Goal: Transaction & Acquisition: Purchase product/service

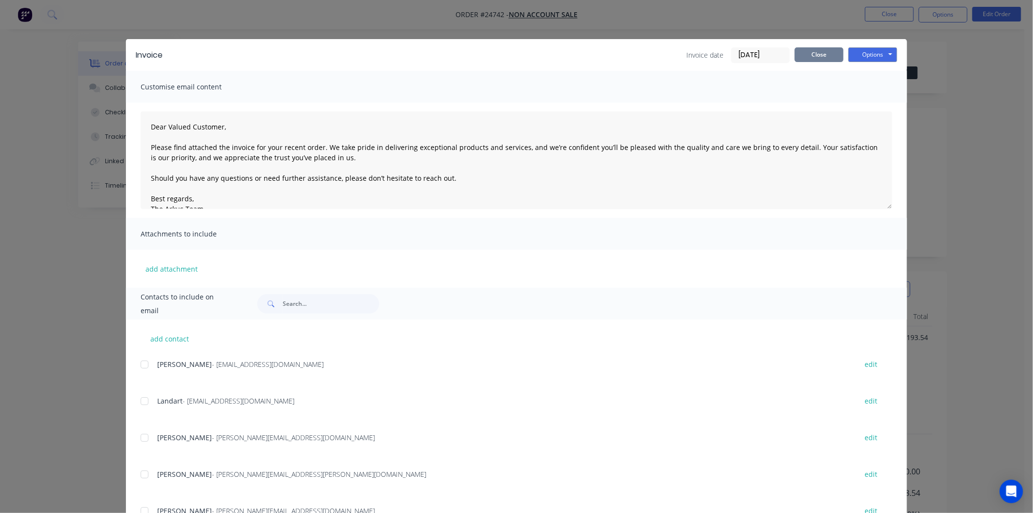
click at [808, 51] on button "Close" at bounding box center [819, 54] width 49 height 15
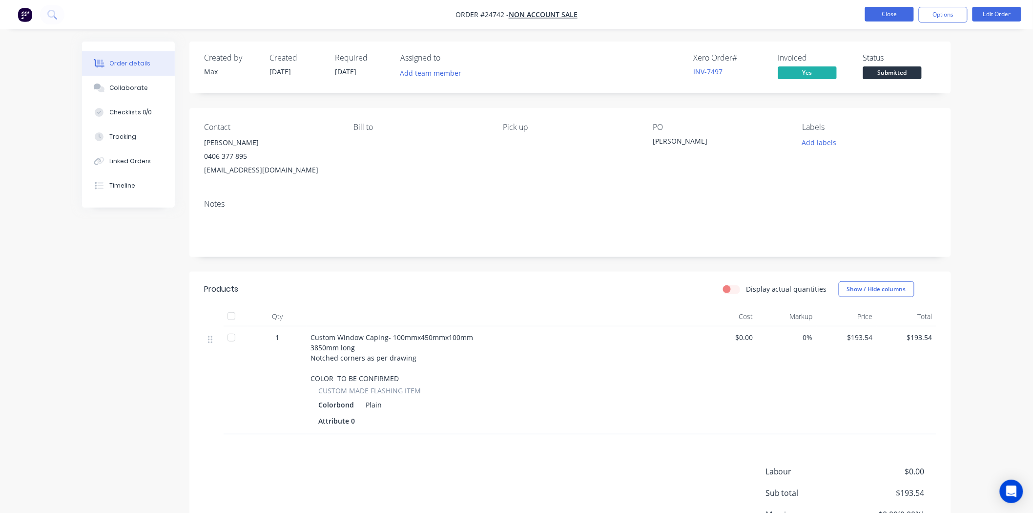
click at [885, 16] on button "Close" at bounding box center [889, 14] width 49 height 15
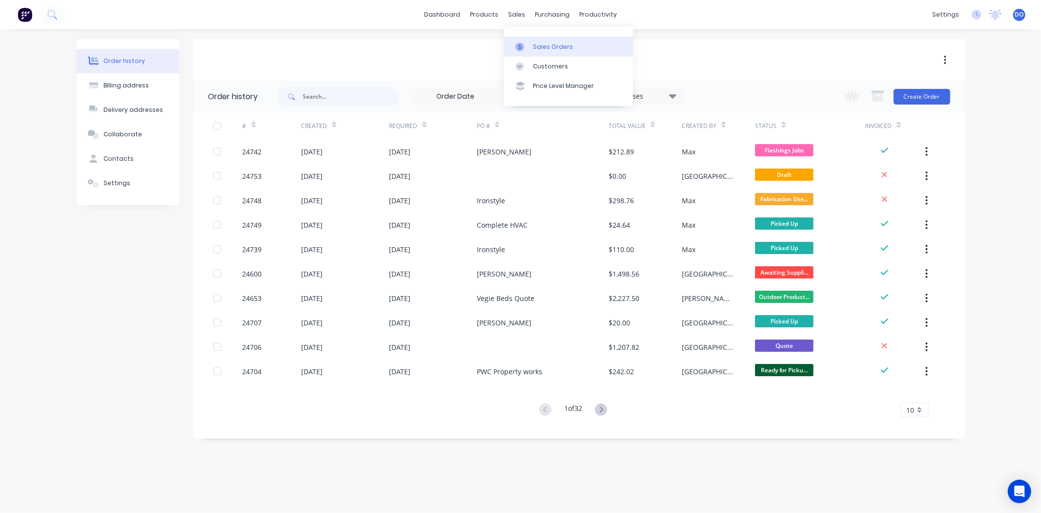
click at [534, 45] on div "Sales Orders" at bounding box center [553, 46] width 40 height 9
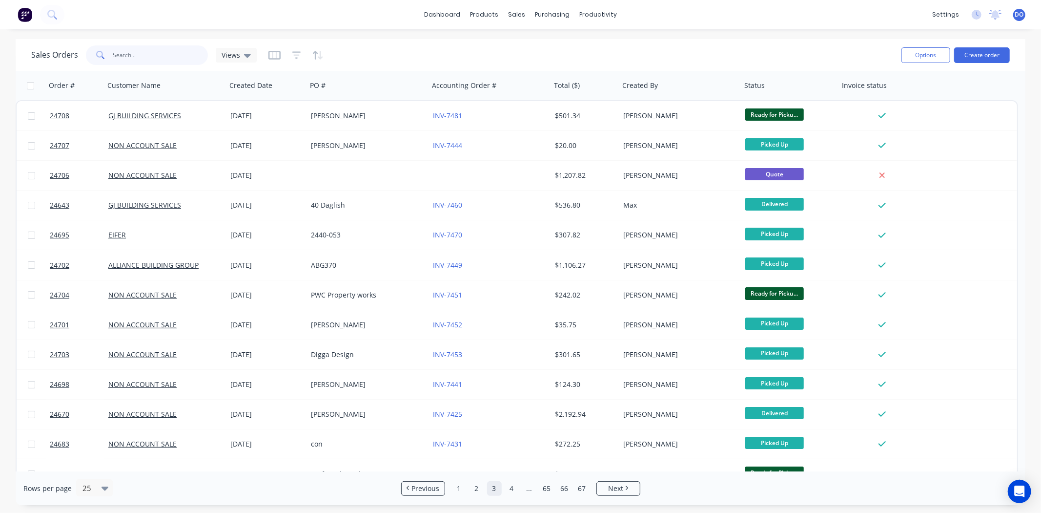
click at [133, 61] on input "text" at bounding box center [160, 55] width 95 height 20
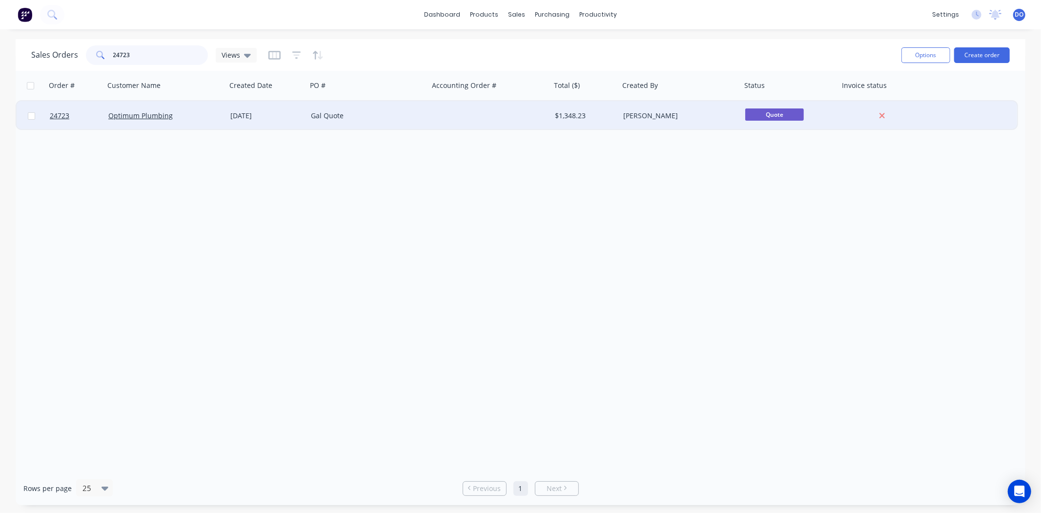
type input "24723"
click at [388, 115] on div "Gal Quote" at bounding box center [365, 116] width 108 height 10
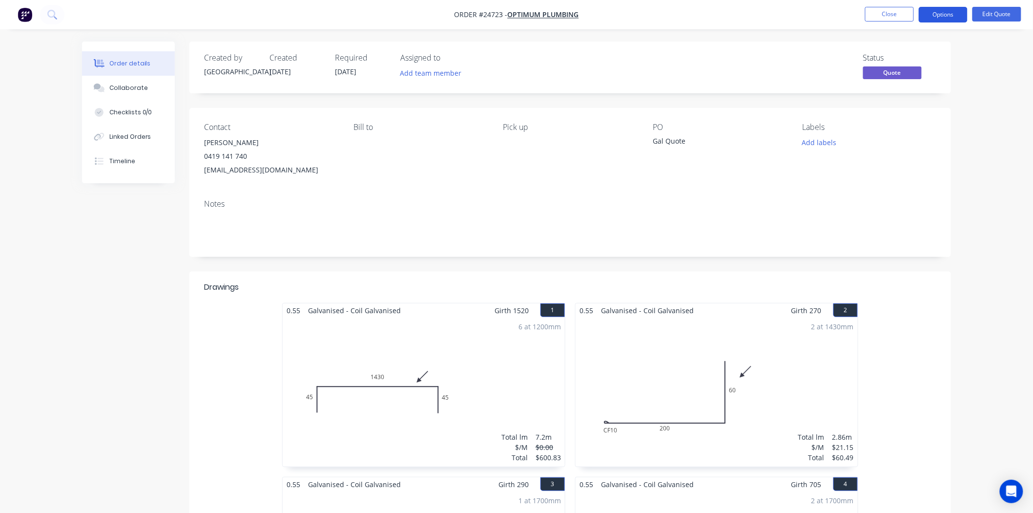
click at [944, 10] on button "Options" at bounding box center [943, 15] width 49 height 16
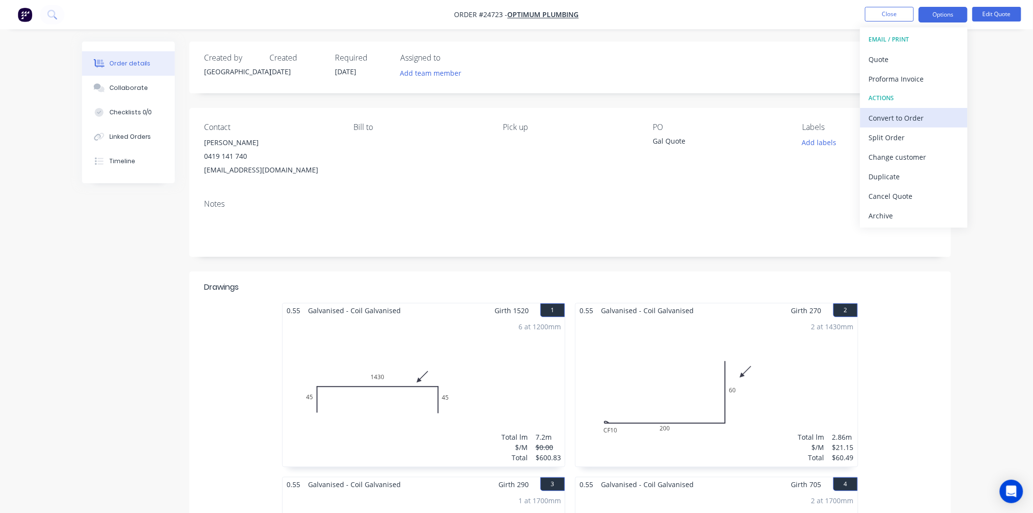
click at [910, 117] on div "Convert to Order" at bounding box center [914, 118] width 90 height 14
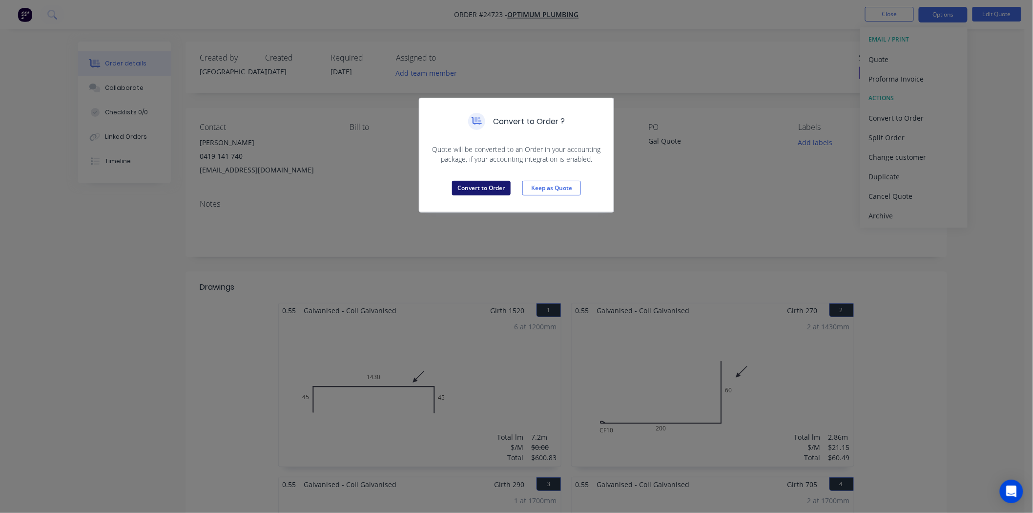
click at [482, 186] on button "Convert to Order" at bounding box center [481, 188] width 59 height 15
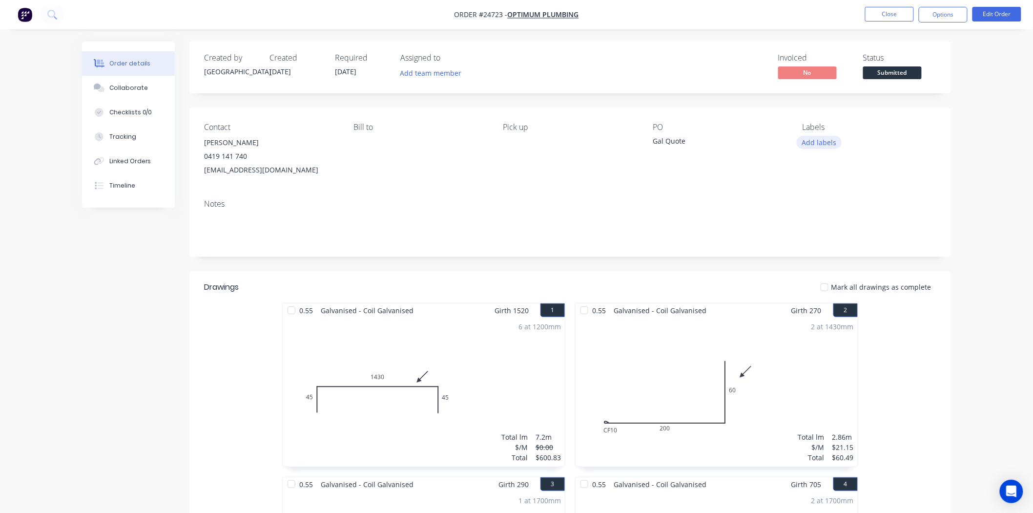
click at [810, 145] on button "Add labels" at bounding box center [819, 142] width 45 height 13
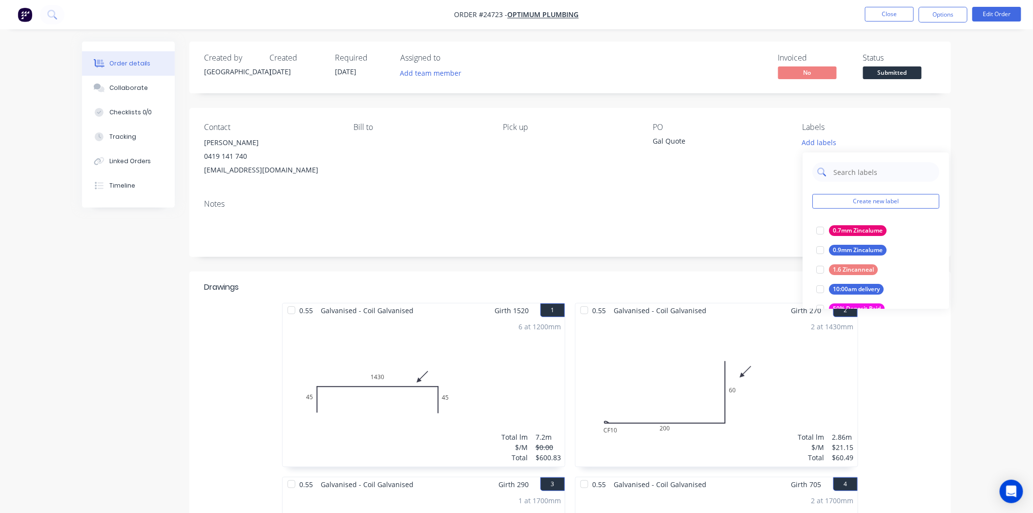
click at [866, 170] on input "text" at bounding box center [883, 172] width 102 height 20
type input "gal"
click at [816, 231] on div at bounding box center [820, 231] width 20 height 20
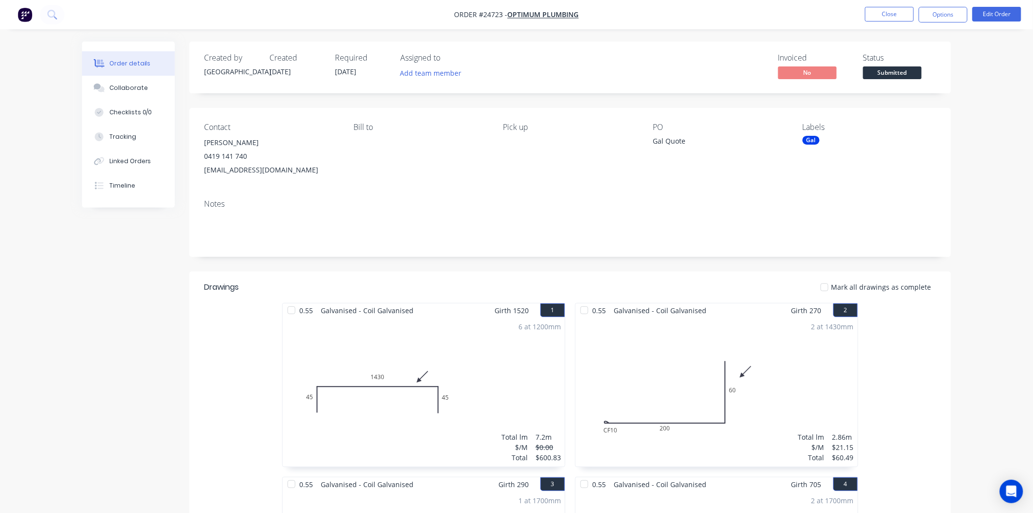
click at [681, 207] on div "Notes" at bounding box center [570, 203] width 732 height 9
click at [889, 74] on span "Submitted" at bounding box center [892, 72] width 59 height 12
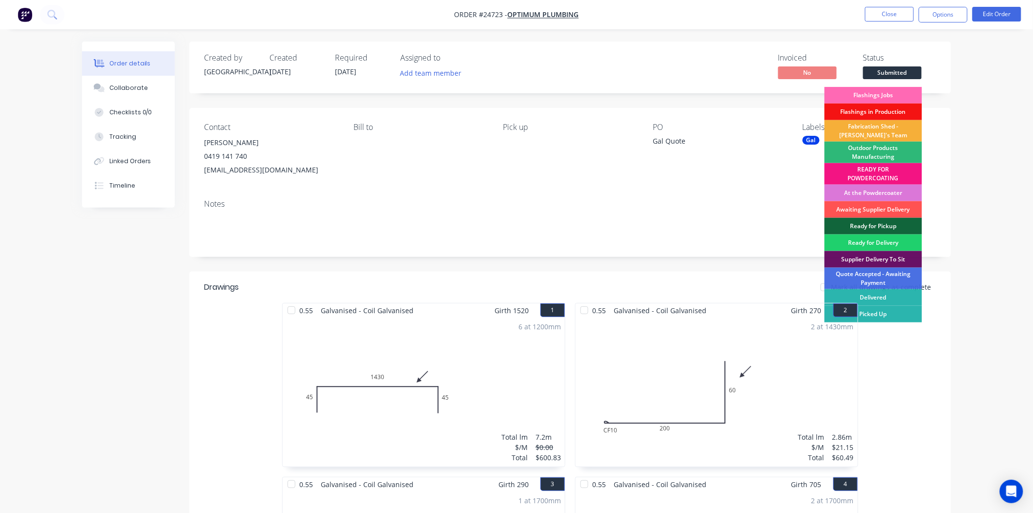
click at [878, 95] on div "Flashings Jobs" at bounding box center [874, 95] width 98 height 17
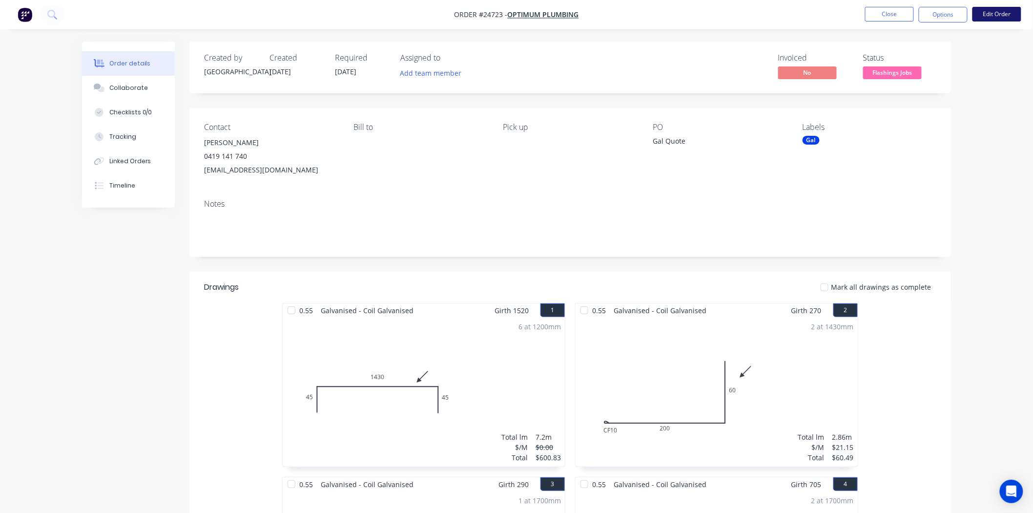
click at [999, 17] on button "Edit Order" at bounding box center [997, 14] width 49 height 15
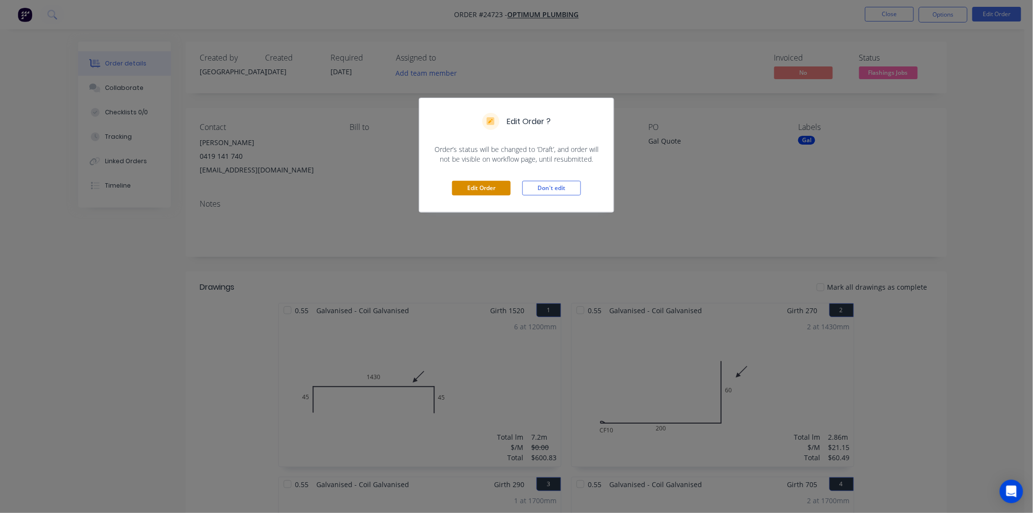
click at [466, 187] on button "Edit Order" at bounding box center [481, 188] width 59 height 15
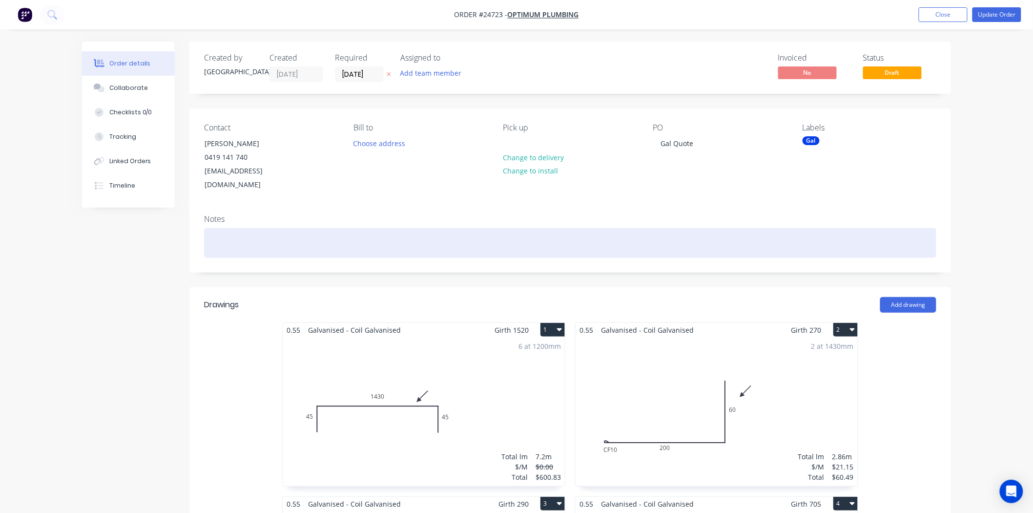
click at [457, 233] on div at bounding box center [570, 243] width 732 height 30
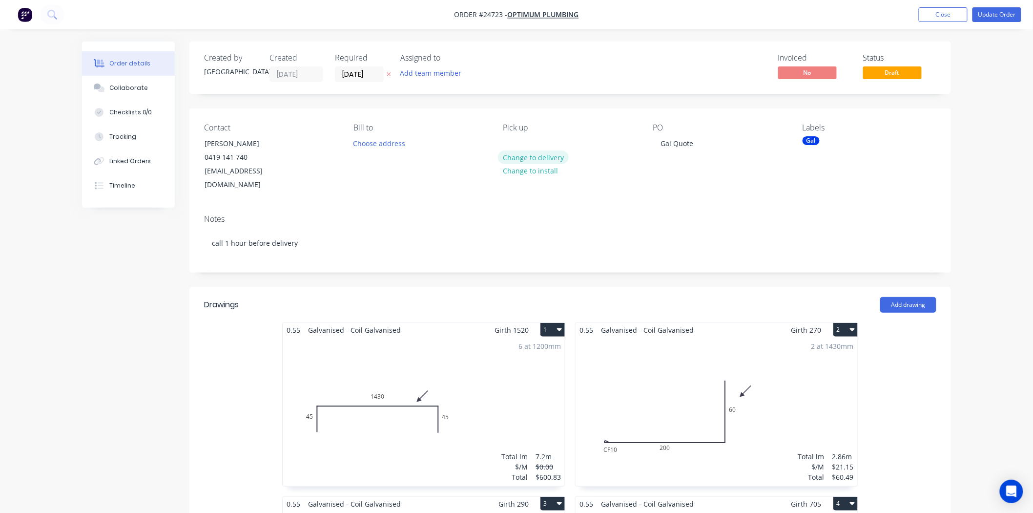
click at [511, 157] on button "Change to delivery" at bounding box center [533, 156] width 71 height 13
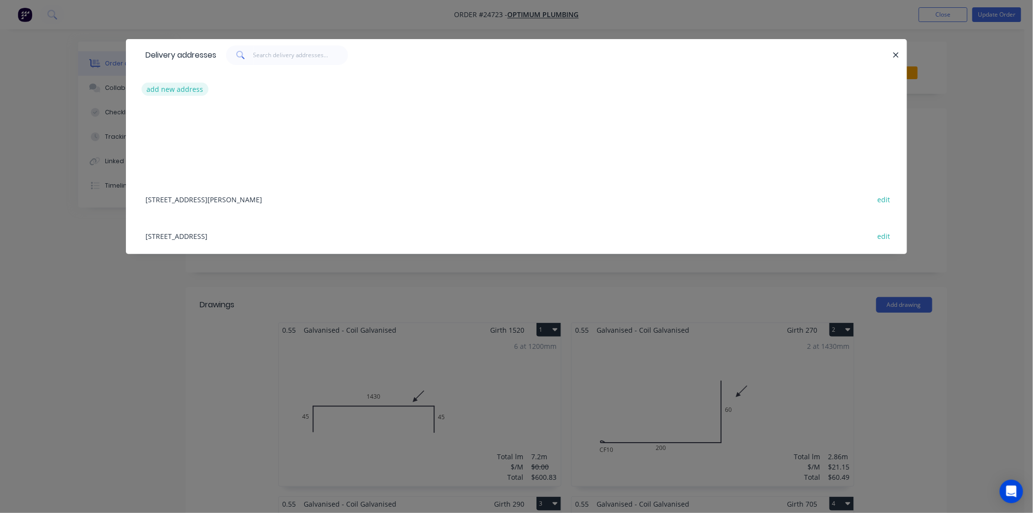
click at [162, 92] on button "add new address" at bounding box center [175, 89] width 67 height 13
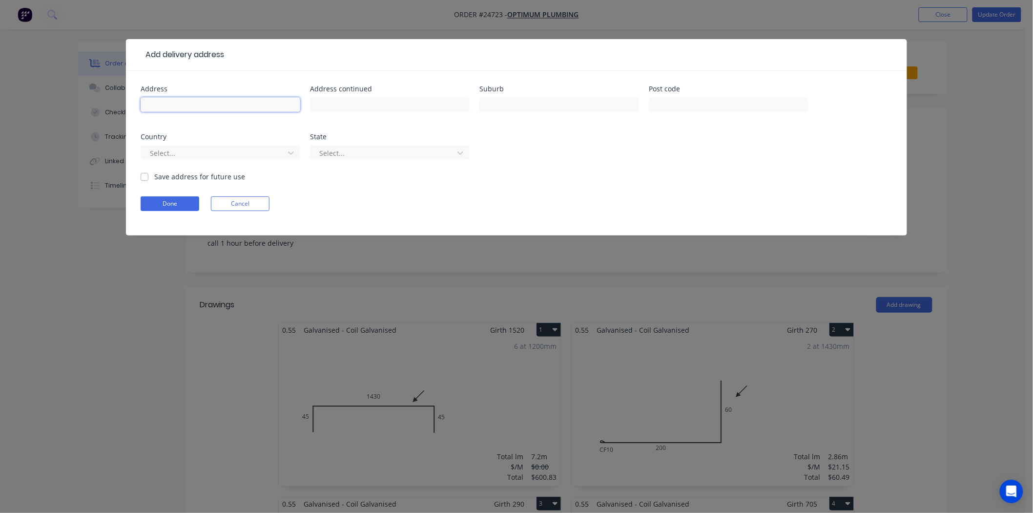
click at [167, 106] on input "text" at bounding box center [221, 104] width 160 height 15
type input "holy trinity"
click at [514, 98] on input "text" at bounding box center [559, 104] width 160 height 15
type input "Curtin"
click at [150, 204] on button "Done" at bounding box center [170, 203] width 59 height 15
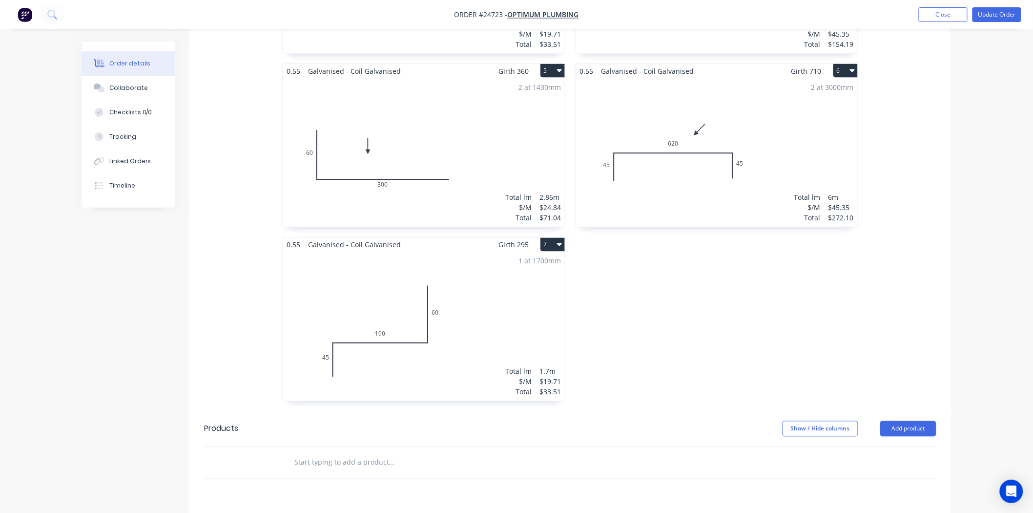
scroll to position [705, 0]
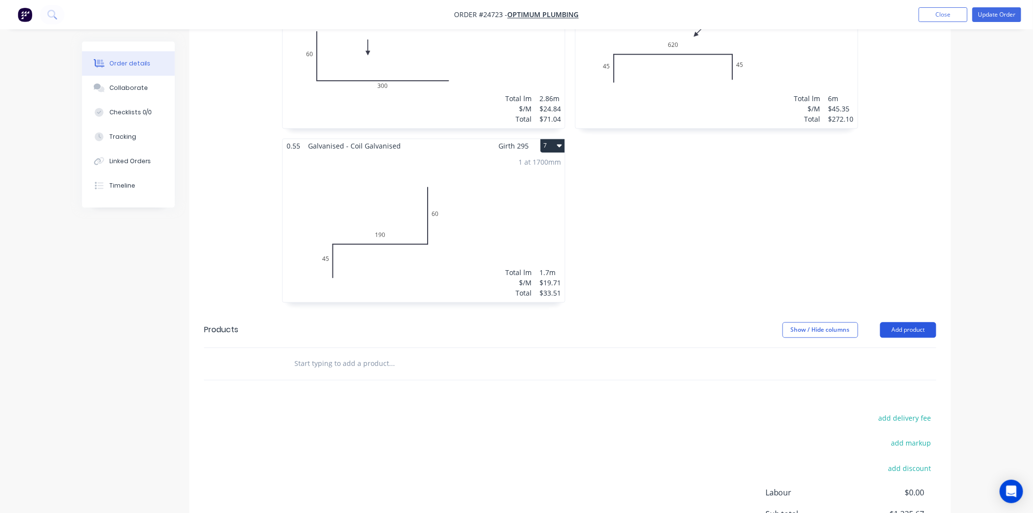
click at [909, 322] on button "Add product" at bounding box center [908, 330] width 56 height 16
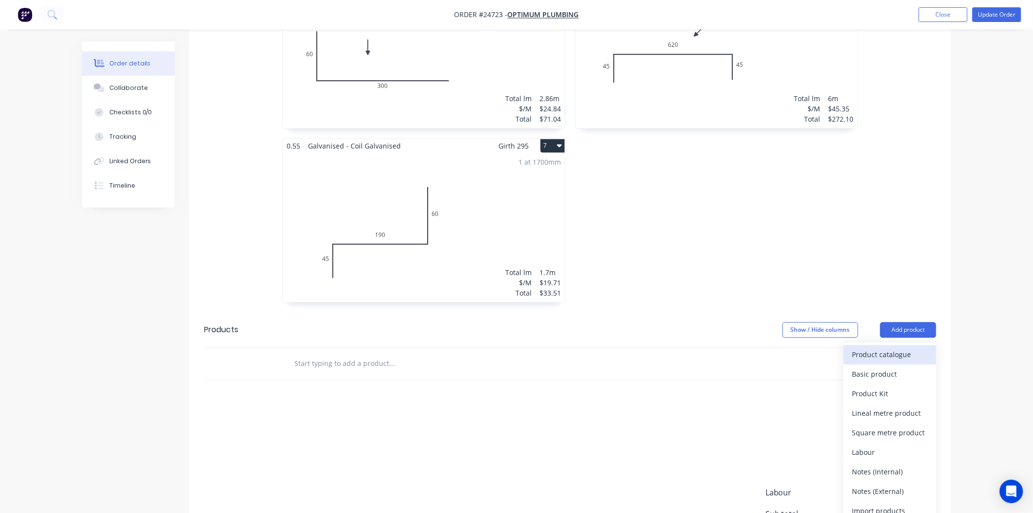
click at [898, 345] on button "Product catalogue" at bounding box center [890, 355] width 93 height 20
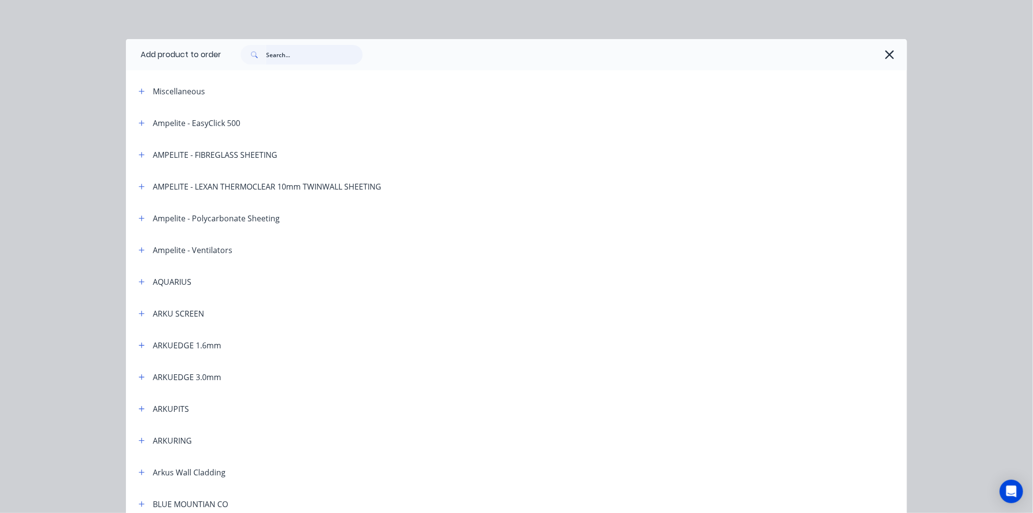
click at [330, 51] on input "text" at bounding box center [314, 55] width 97 height 20
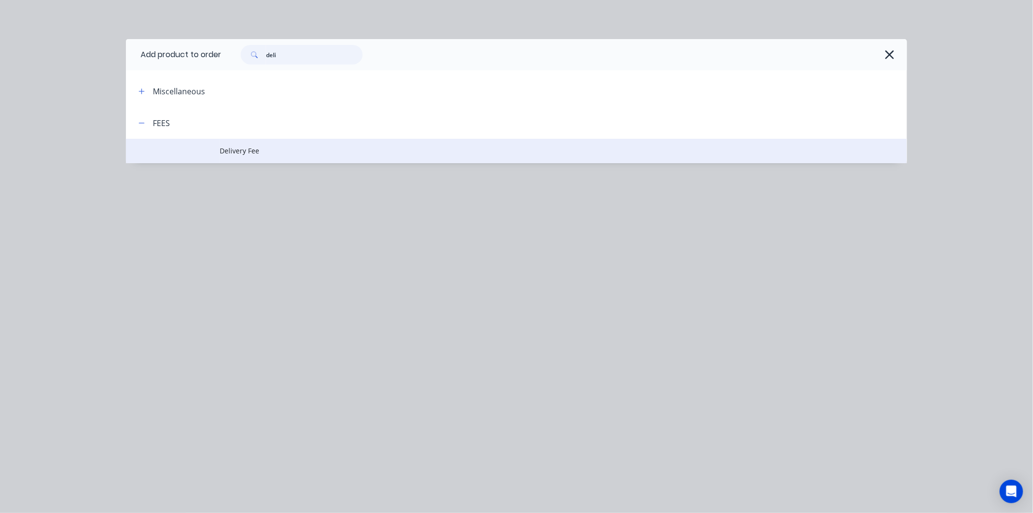
type input "deli"
click at [255, 149] on span "Delivery Fee" at bounding box center [495, 150] width 550 height 10
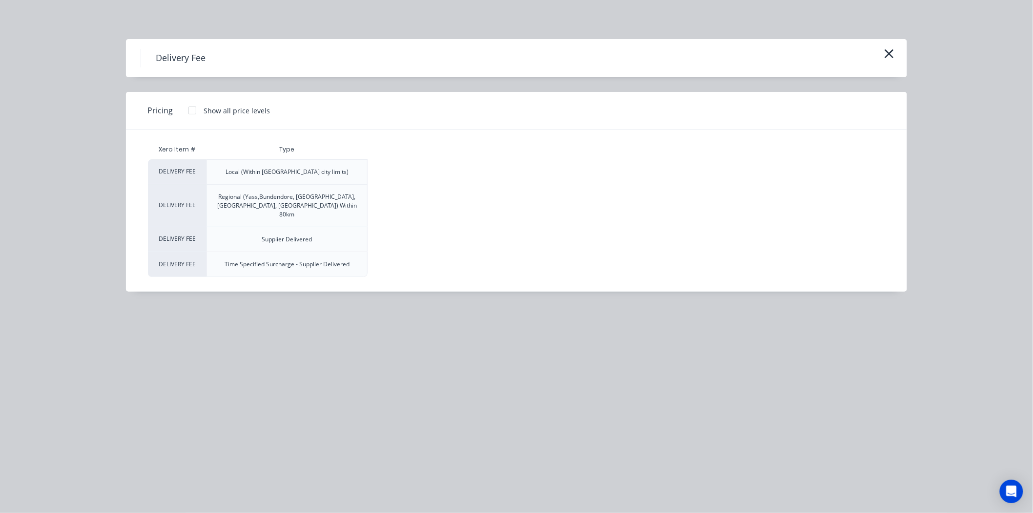
click at [186, 107] on div at bounding box center [193, 111] width 20 height 20
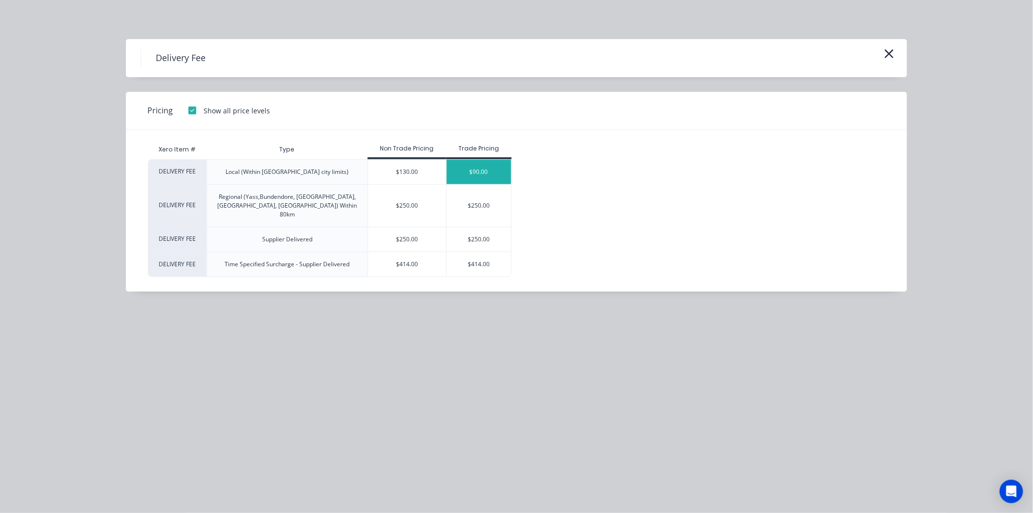
click at [486, 166] on div "$90.00" at bounding box center [479, 172] width 65 height 24
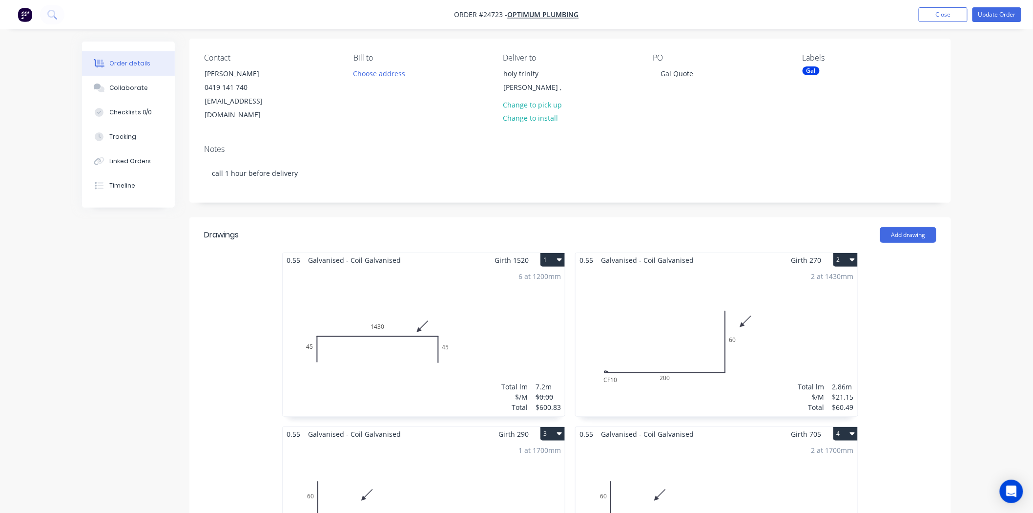
scroll to position [0, 0]
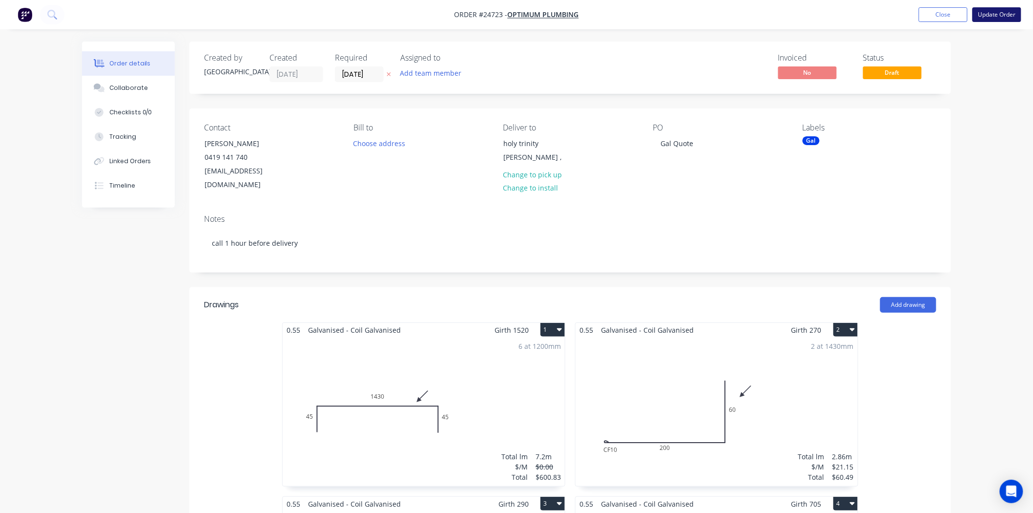
click at [985, 13] on button "Update Order" at bounding box center [997, 14] width 49 height 15
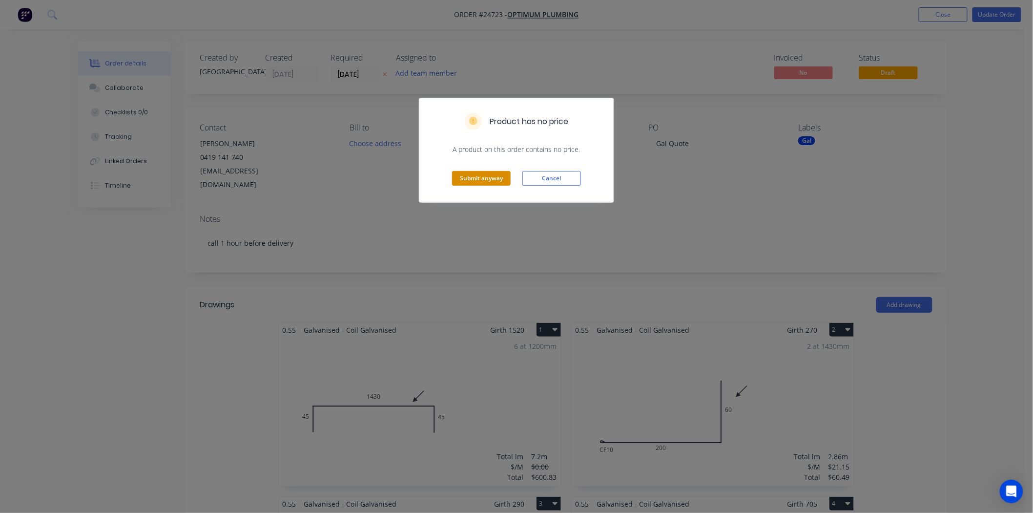
click at [470, 179] on button "Submit anyway" at bounding box center [481, 178] width 59 height 15
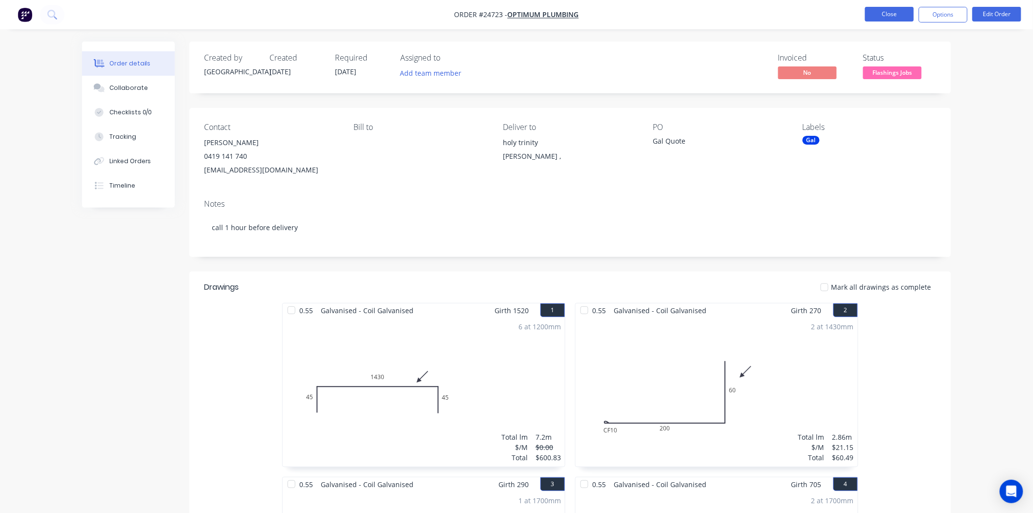
click at [887, 17] on button "Close" at bounding box center [889, 14] width 49 height 15
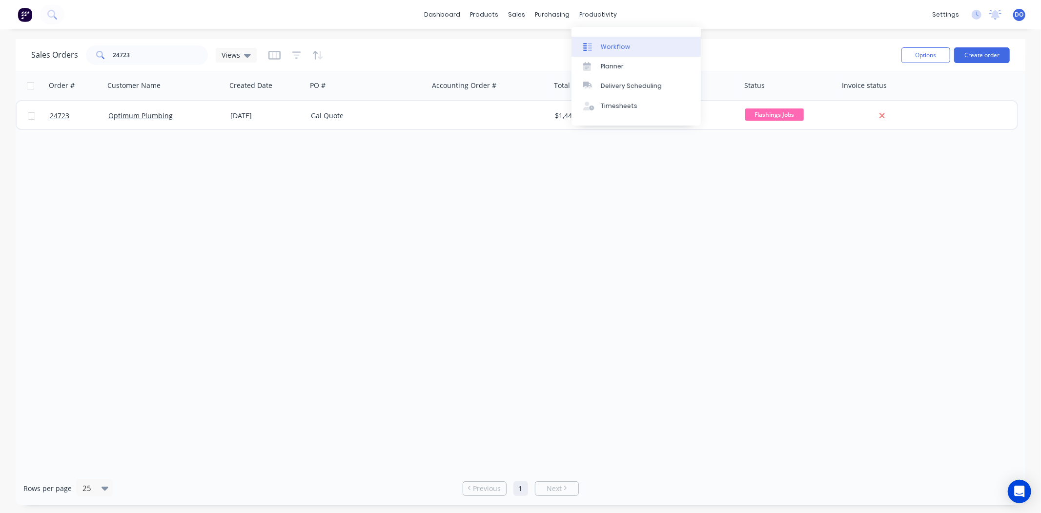
click at [602, 48] on div "Workflow" at bounding box center [615, 46] width 29 height 9
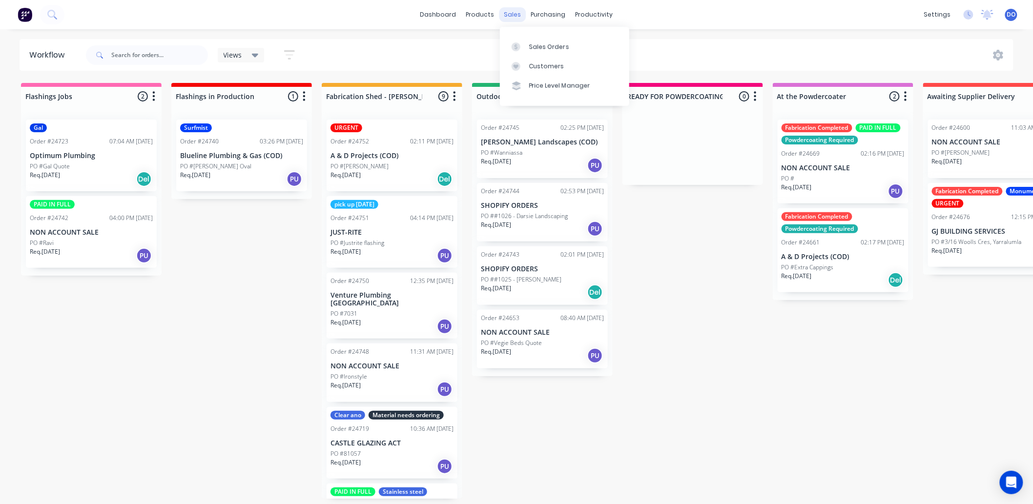
click at [504, 12] on div "sales" at bounding box center [512, 14] width 27 height 15
click at [534, 42] on div "Sales Orders" at bounding box center [549, 46] width 40 height 9
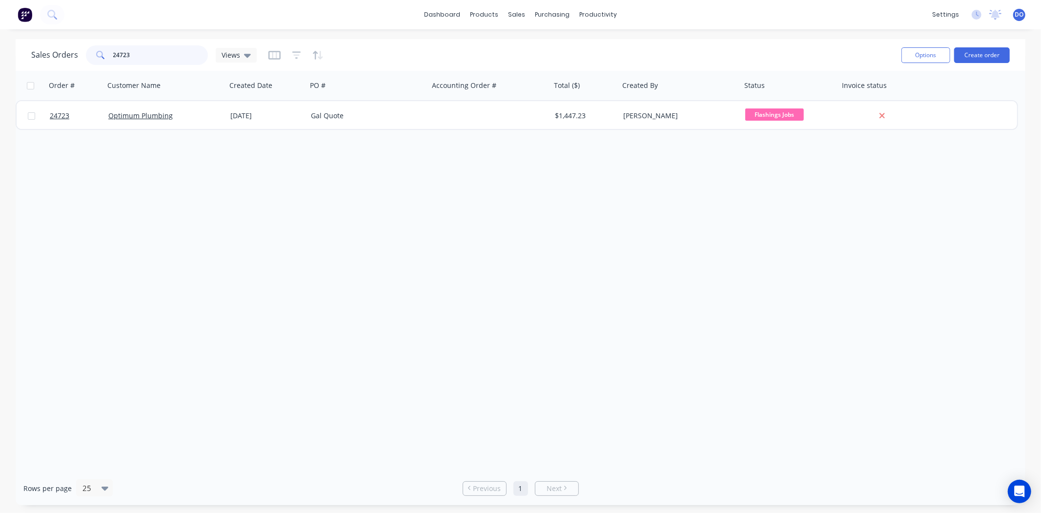
drag, startPoint x: 152, startPoint y: 52, endPoint x: 25, endPoint y: 48, distance: 127.0
click at [25, 48] on div "Sales Orders 24723 Views Options Create order" at bounding box center [521, 55] width 1010 height 32
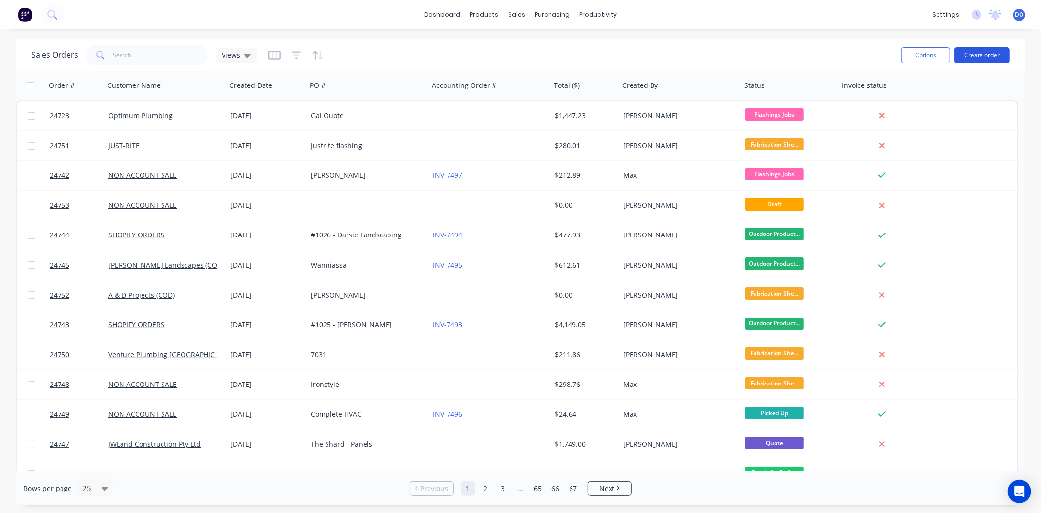
click at [985, 54] on button "Create order" at bounding box center [982, 55] width 56 height 16
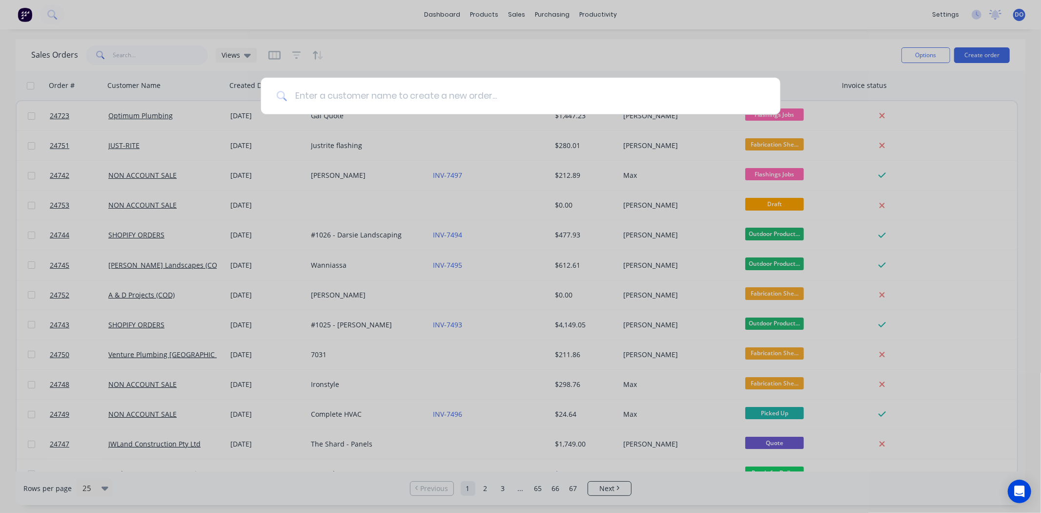
type input "d"
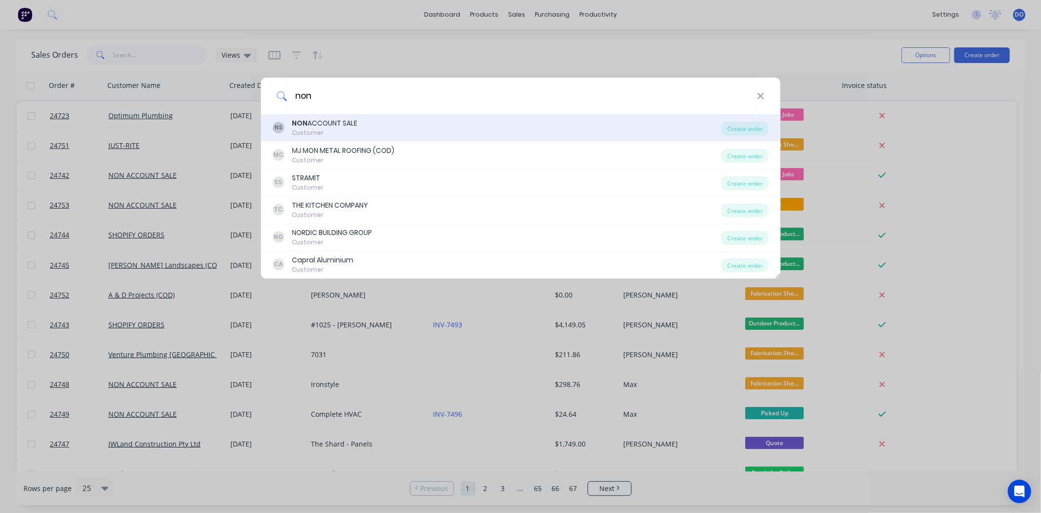
type input "non"
click at [374, 125] on div "NS NON ACCOUNT SALE Customer" at bounding box center [496, 127] width 449 height 19
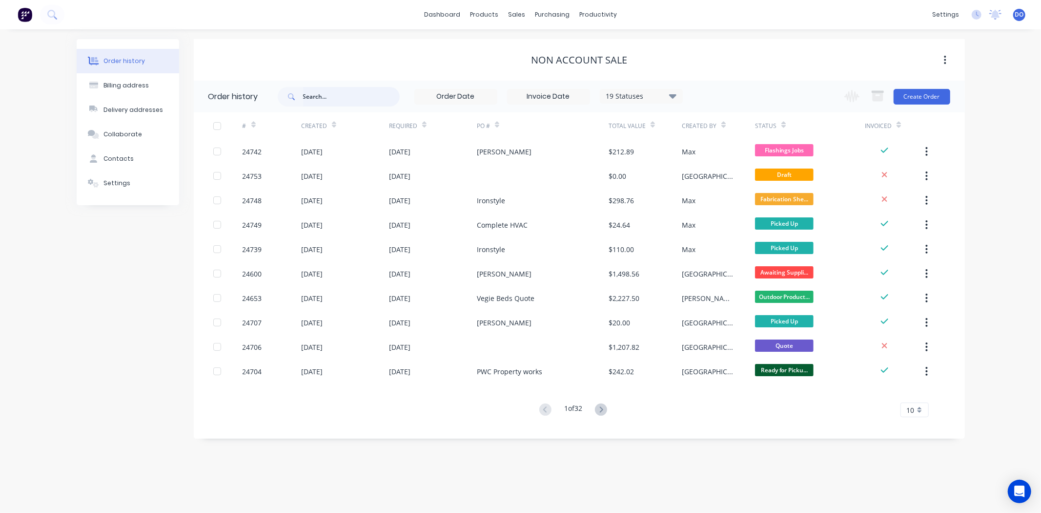
click at [360, 95] on input "text" at bounding box center [351, 97] width 97 height 20
type input "digg"
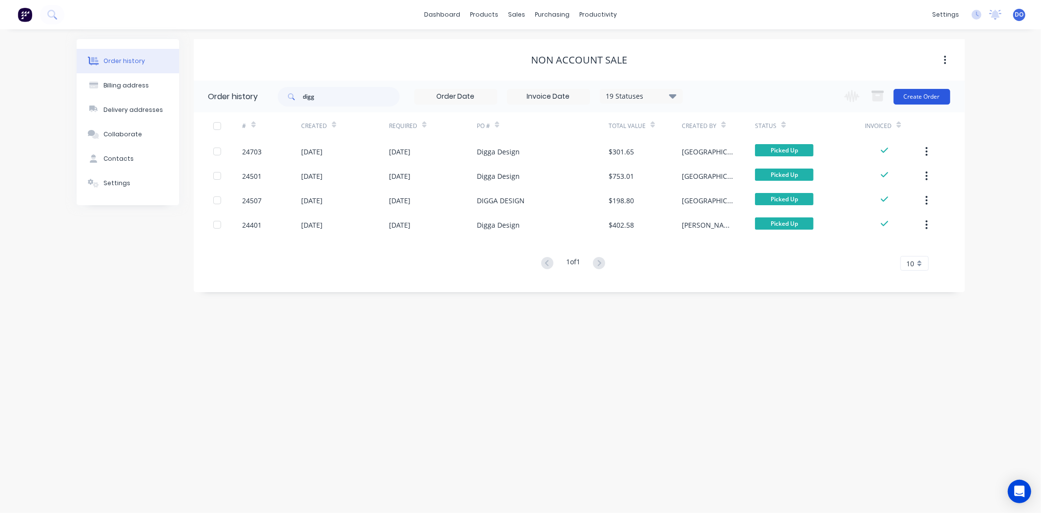
click at [946, 90] on button "Create Order" at bounding box center [922, 97] width 57 height 16
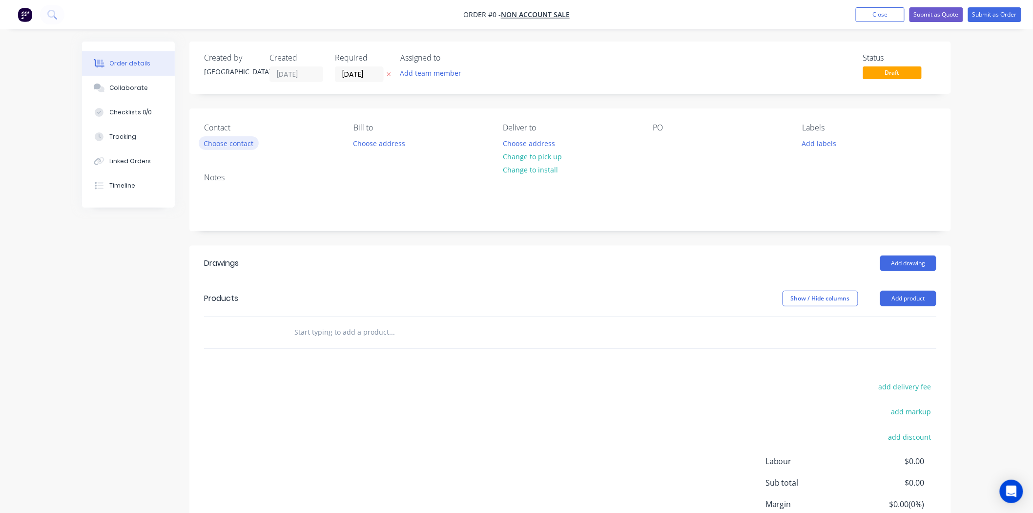
click at [220, 143] on button "Choose contact" at bounding box center [229, 142] width 60 height 13
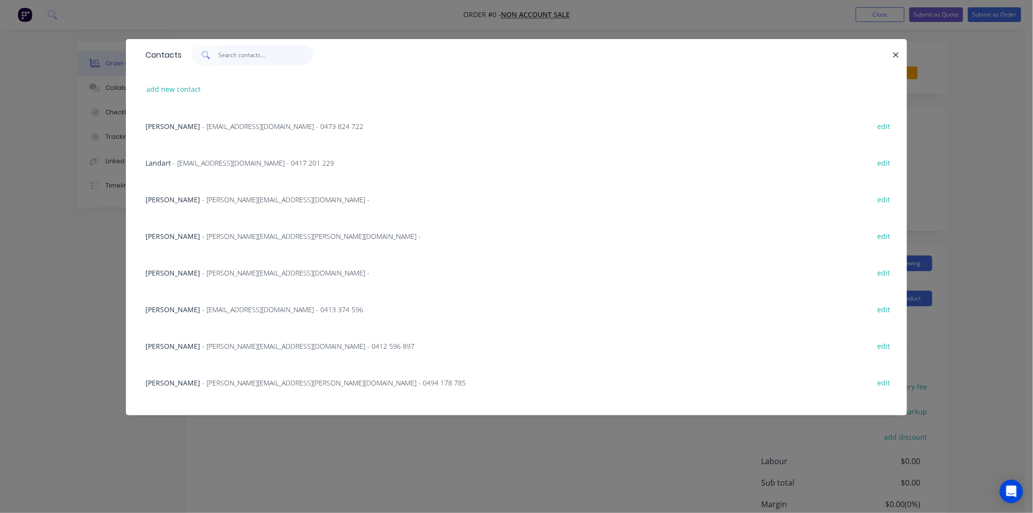
click at [245, 53] on input "text" at bounding box center [266, 55] width 95 height 20
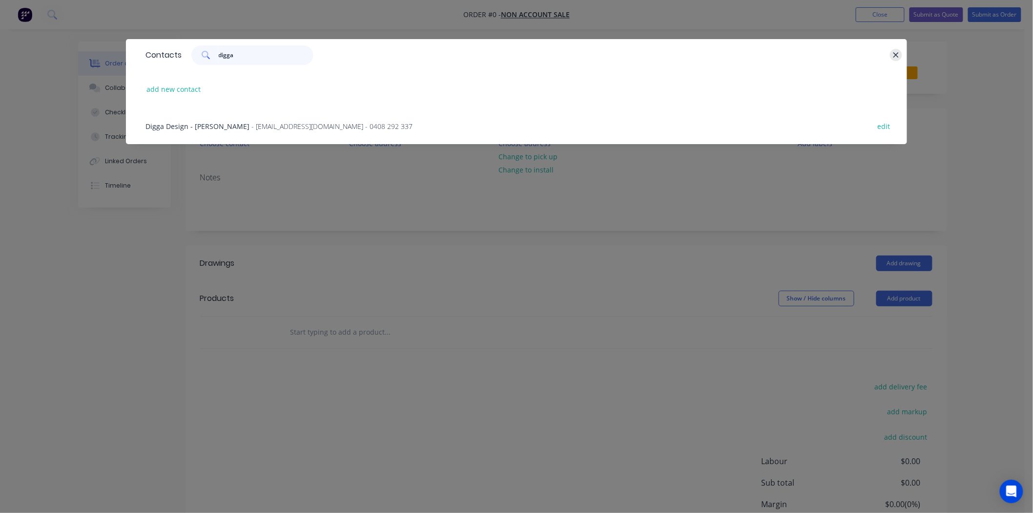
type input "digga"
click at [891, 51] on button "button" at bounding box center [896, 55] width 12 height 12
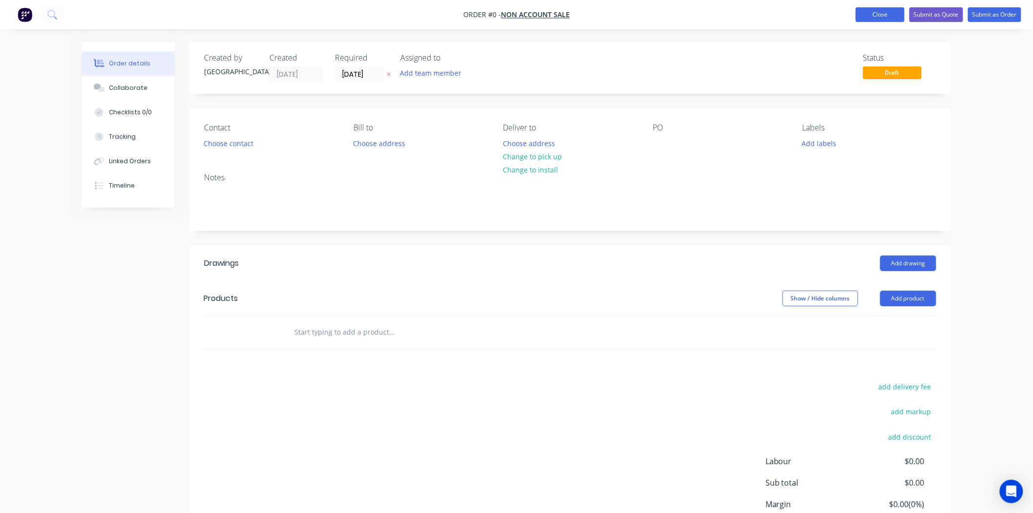
click at [882, 18] on button "Close" at bounding box center [880, 14] width 49 height 15
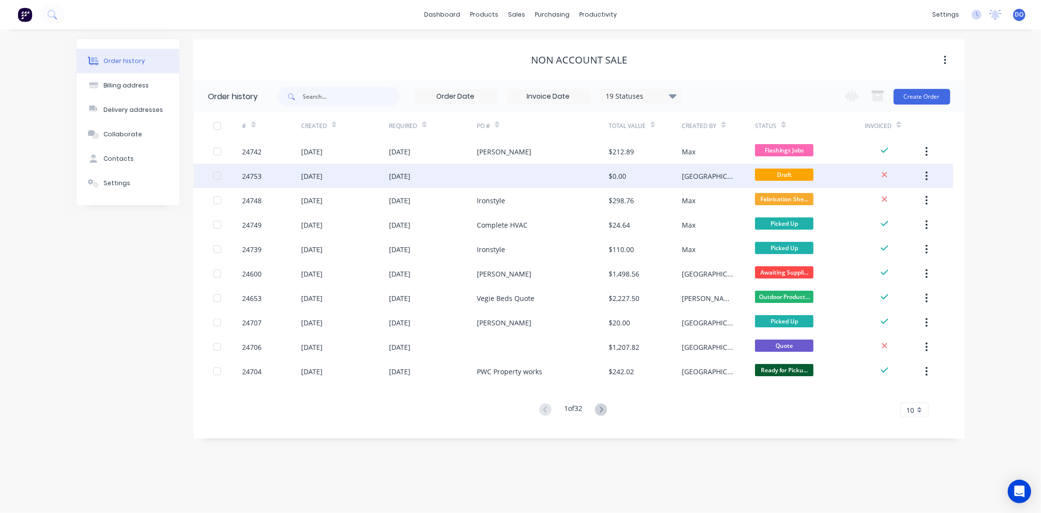
click at [544, 171] on div at bounding box center [543, 176] width 132 height 24
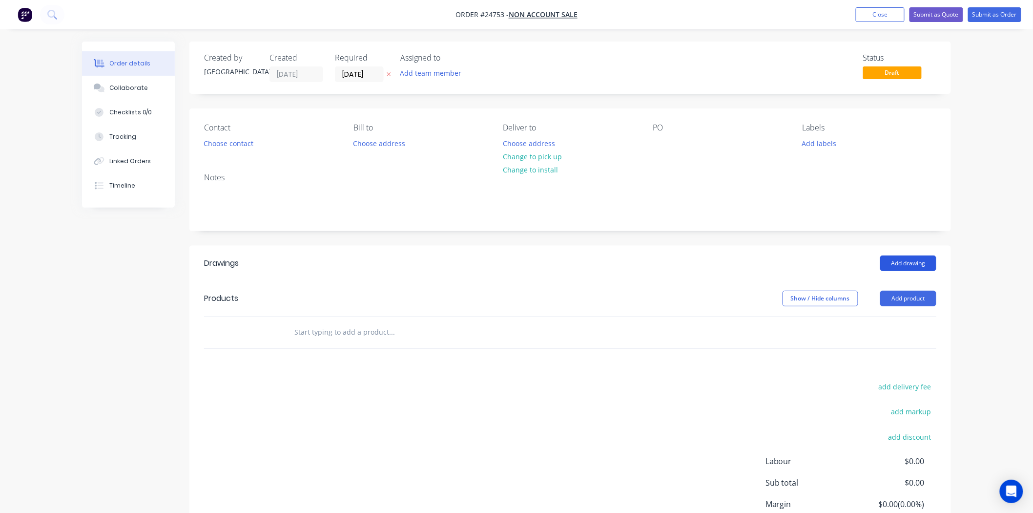
click at [901, 261] on button "Add drawing" at bounding box center [908, 263] width 56 height 16
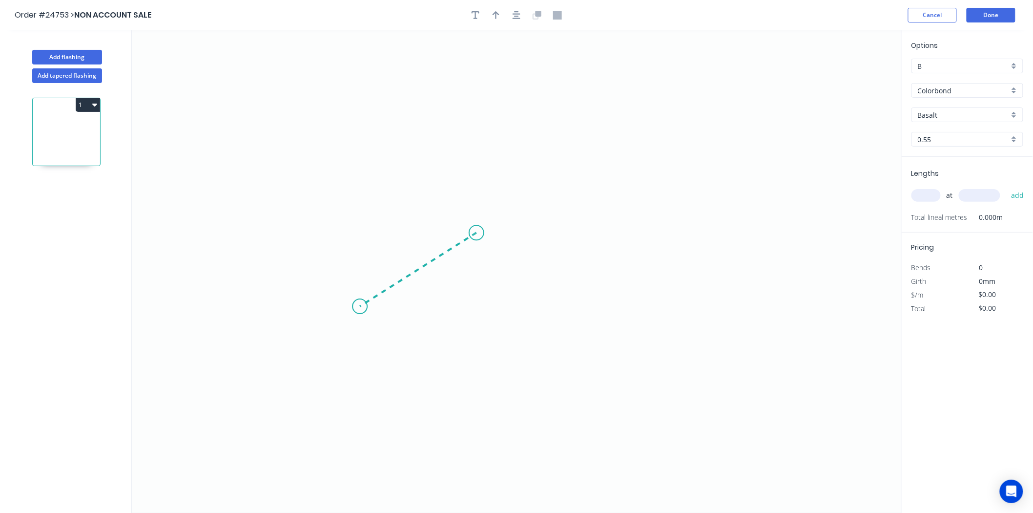
drag, startPoint x: 476, startPoint y: 233, endPoint x: 360, endPoint y: 307, distance: 137.6
click at [360, 307] on icon "0" at bounding box center [517, 271] width 770 height 482
click at [487, 305] on icon "0 ?" at bounding box center [517, 271] width 770 height 482
drag, startPoint x: 479, startPoint y: 236, endPoint x: 448, endPoint y: 217, distance: 36.8
click at [448, 217] on circle at bounding box center [448, 218] width 15 height 15
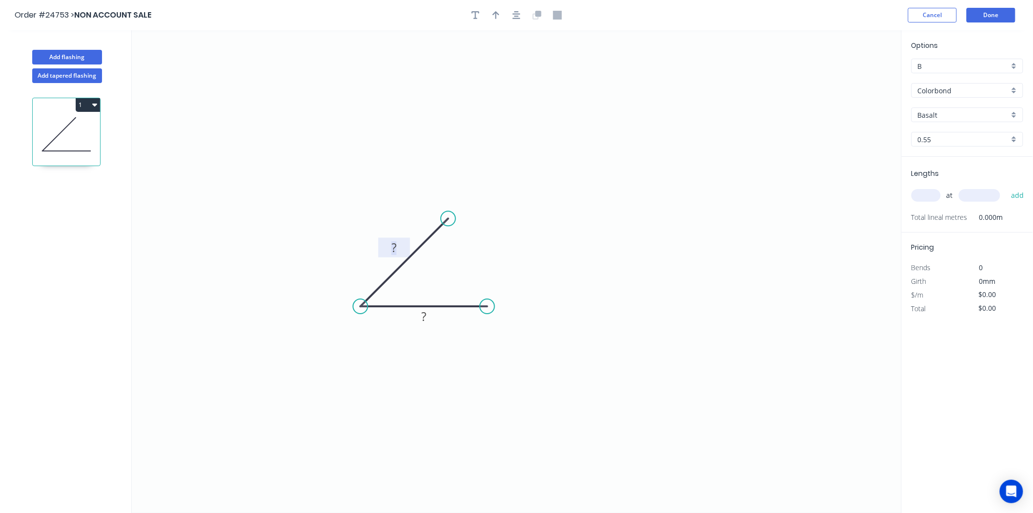
click at [393, 247] on tspan "?" at bounding box center [394, 247] width 5 height 16
drag, startPoint x: 450, startPoint y: 214, endPoint x: 361, endPoint y: 188, distance: 91.9
click at [361, 188] on circle at bounding box center [360, 188] width 15 height 15
type input "$11.09"
click at [930, 199] on input "text" at bounding box center [925, 195] width 29 height 13
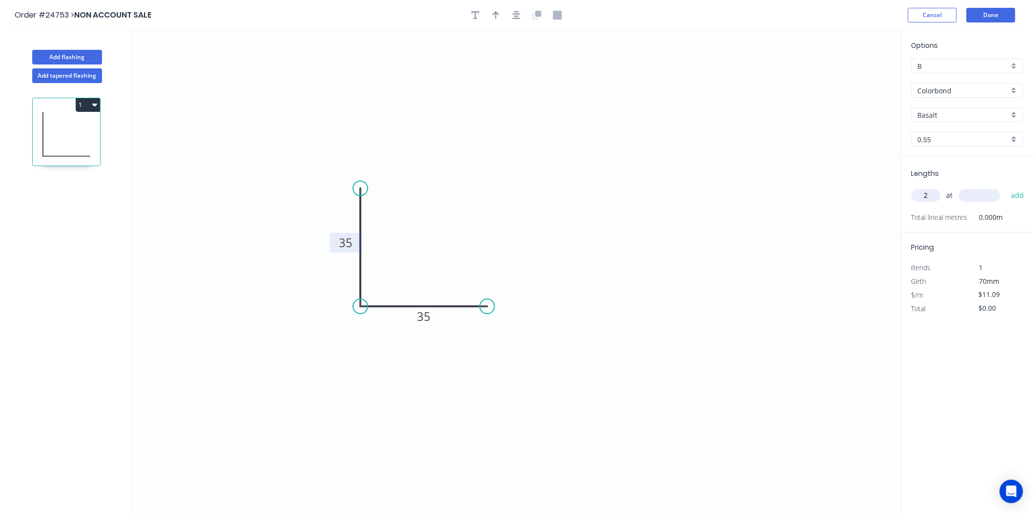
type input "2"
type input "9"
type input "280"
click at [1006, 187] on button "add" at bounding box center [1017, 195] width 23 height 17
type input "$26.62"
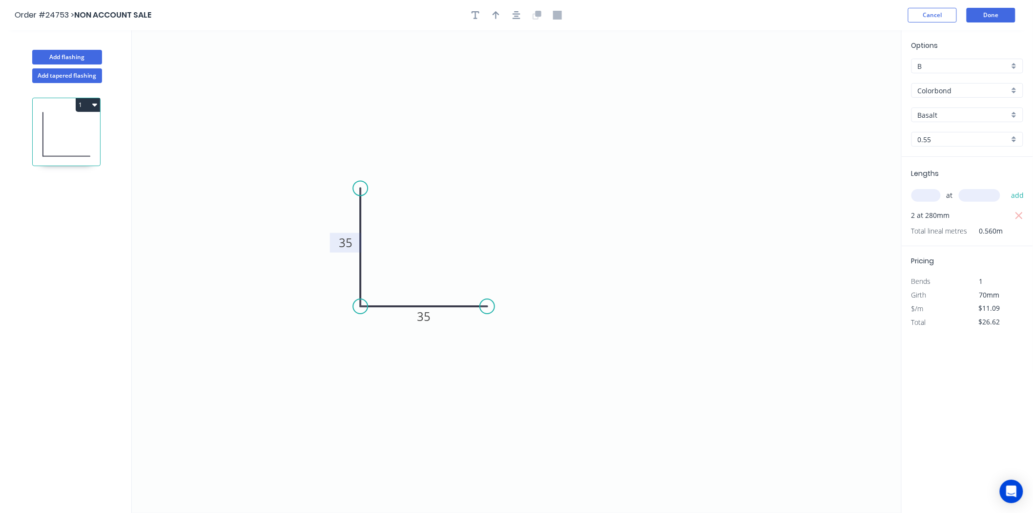
click at [920, 61] on input "B" at bounding box center [963, 66] width 91 height 10
click at [850, 94] on icon "0 35 35" at bounding box center [517, 271] width 770 height 482
type input "B"
click at [938, 93] on input "Colorbond" at bounding box center [963, 90] width 91 height 10
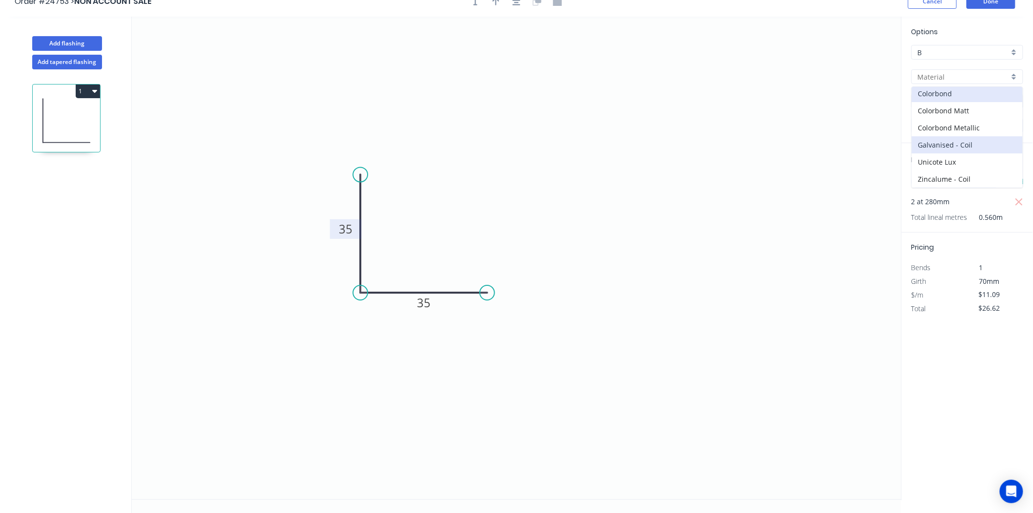
scroll to position [18, 0]
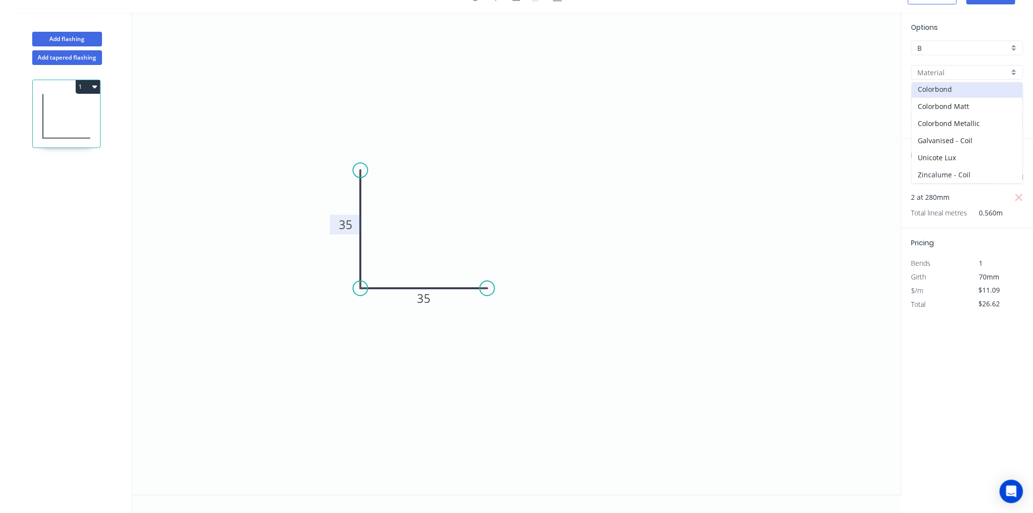
click at [939, 176] on div "Zincalume - Coil" at bounding box center [967, 174] width 111 height 17
type input "Zincalume - Coil"
type input "Zinc"
type input "$10.94"
type input "$26.26"
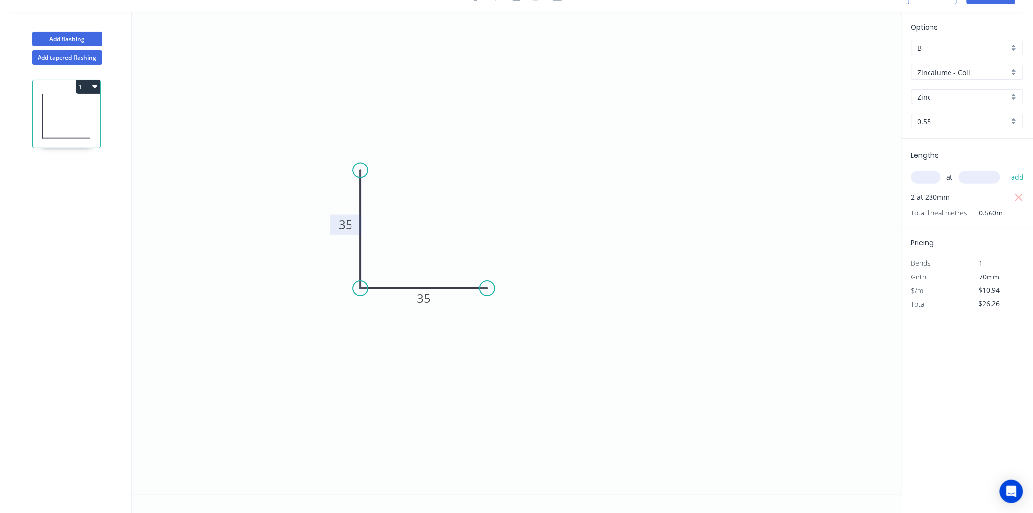
click at [945, 126] on div "0.55" at bounding box center [967, 121] width 112 height 15
click at [940, 168] on div "0.95" at bounding box center [967, 174] width 111 height 17
type input "0.95"
type input "$15.07"
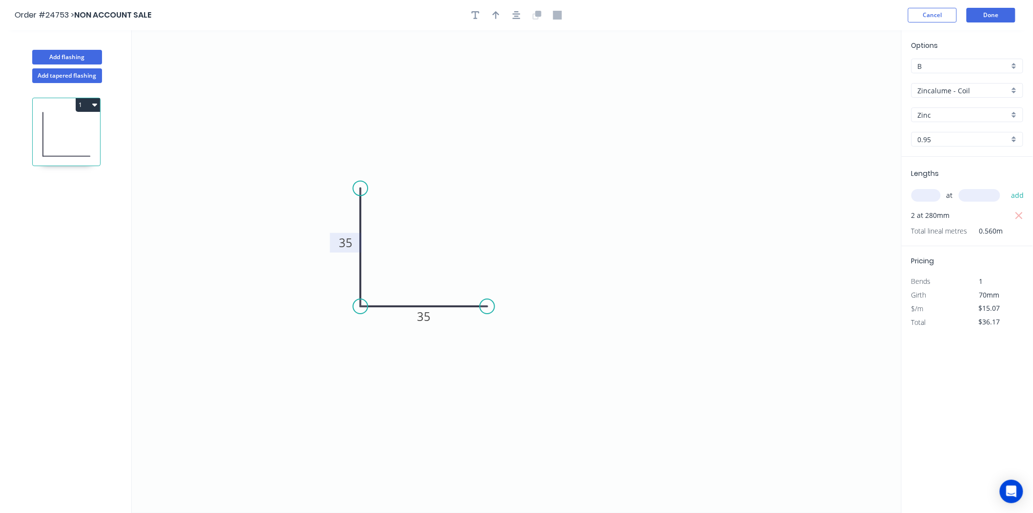
click at [89, 104] on button "1" at bounding box center [88, 105] width 24 height 14
click at [71, 134] on div "Duplicate" at bounding box center [53, 129] width 75 height 14
type input "$0.00"
click at [360, 184] on circle at bounding box center [360, 184] width 15 height 15
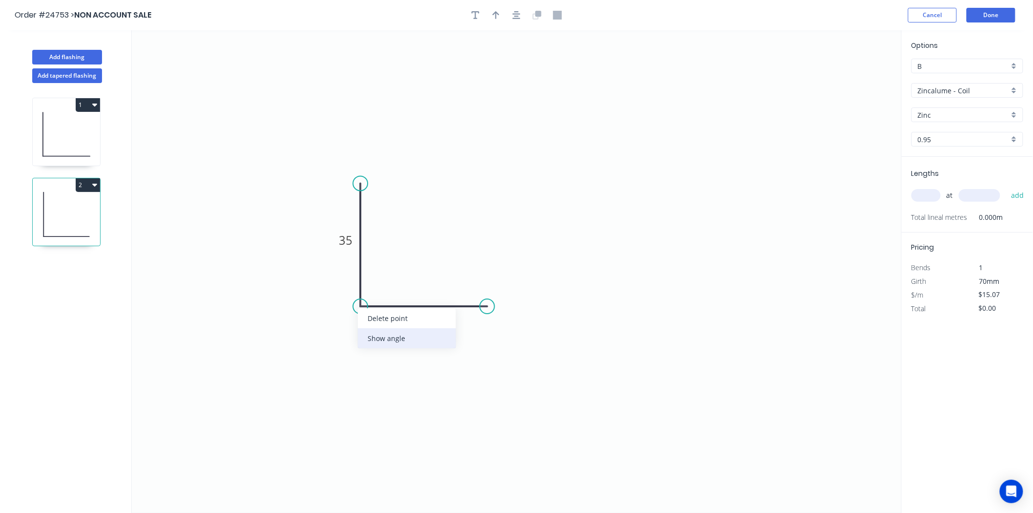
click at [391, 335] on div "Show angle" at bounding box center [407, 338] width 98 height 20
click at [386, 282] on rect at bounding box center [378, 289] width 20 height 14
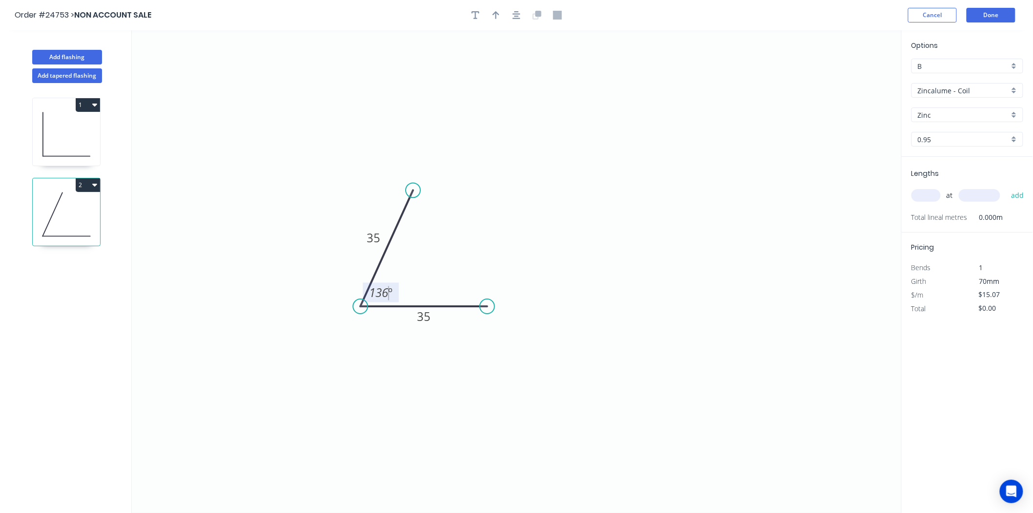
drag, startPoint x: 358, startPoint y: 178, endPoint x: 413, endPoint y: 190, distance: 56.6
click at [413, 190] on circle at bounding box center [413, 190] width 15 height 15
click at [931, 192] on input "text" at bounding box center [925, 195] width 29 height 13
type input "2"
type input "280"
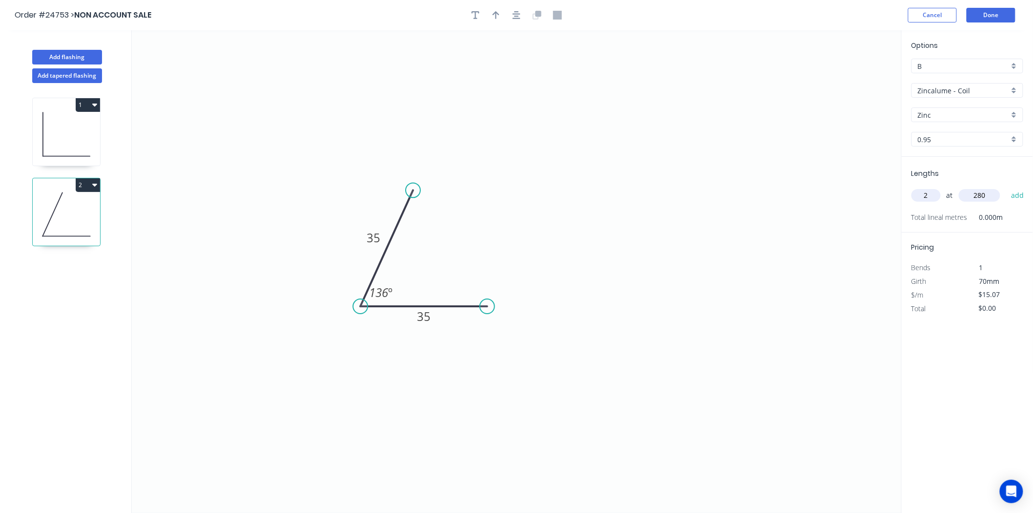
click at [929, 192] on input "2" at bounding box center [925, 195] width 29 height 13
type input "1"
click at [994, 197] on input "280" at bounding box center [979, 195] width 41 height 13
click at [1006, 187] on button "add" at bounding box center [1017, 195] width 23 height 17
click at [93, 181] on icon "button" at bounding box center [94, 185] width 5 height 8
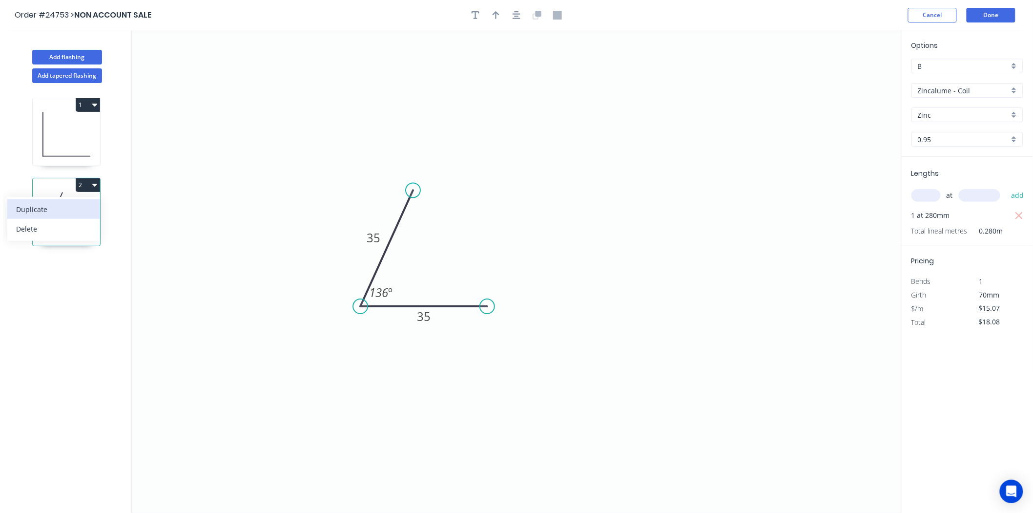
click at [34, 204] on div "Duplicate" at bounding box center [53, 209] width 75 height 14
type input "$0.00"
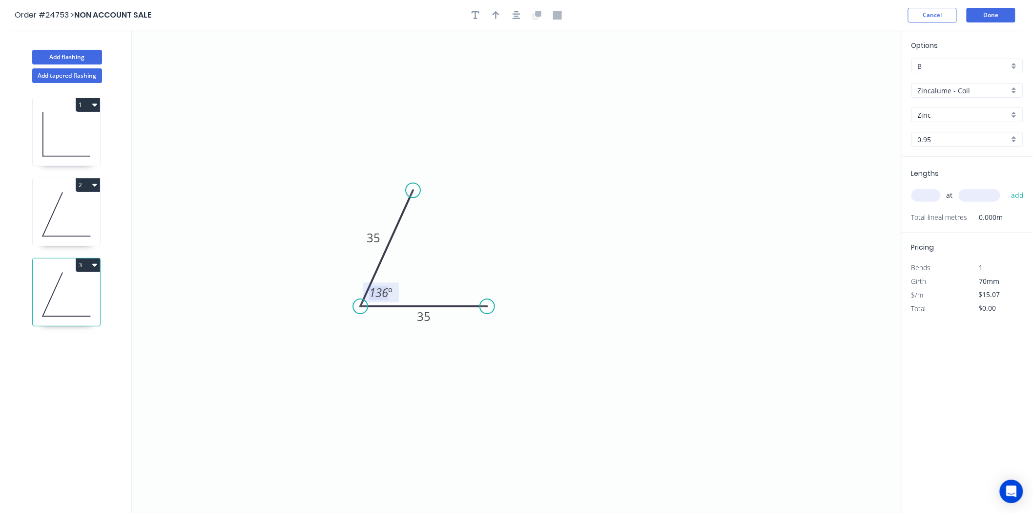
click at [381, 291] on tspan "136" at bounding box center [379, 292] width 20 height 16
click at [939, 189] on div "at add" at bounding box center [968, 195] width 114 height 17
click at [930, 189] on input "text" at bounding box center [925, 195] width 29 height 13
type input "1"
type input "280"
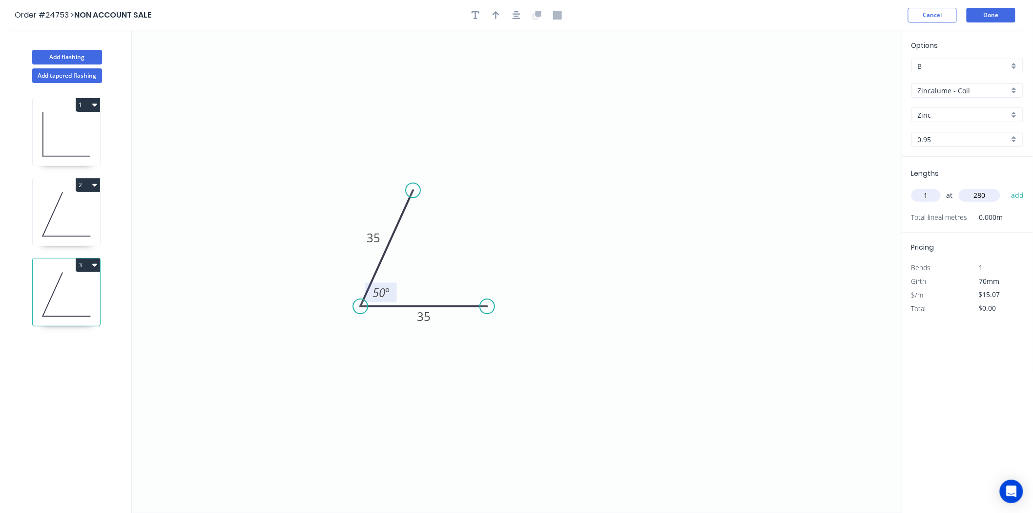
click at [1006, 187] on button "add" at bounding box center [1017, 195] width 23 height 17
click at [93, 261] on icon "button" at bounding box center [94, 265] width 5 height 8
click at [40, 296] on div "Duplicate" at bounding box center [53, 289] width 75 height 14
type input "$0.00"
click at [393, 296] on rect at bounding box center [381, 293] width 32 height 20
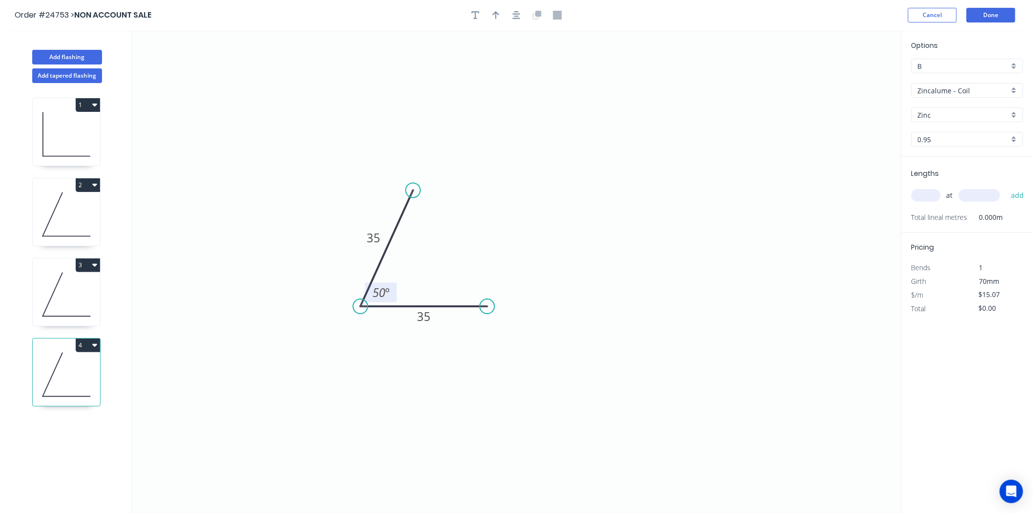
click at [389, 290] on tspan "º" at bounding box center [387, 292] width 4 height 16
click at [931, 189] on input "text" at bounding box center [925, 195] width 29 height 13
type input "1"
type input "280"
click at [1006, 187] on button "add" at bounding box center [1017, 195] width 23 height 17
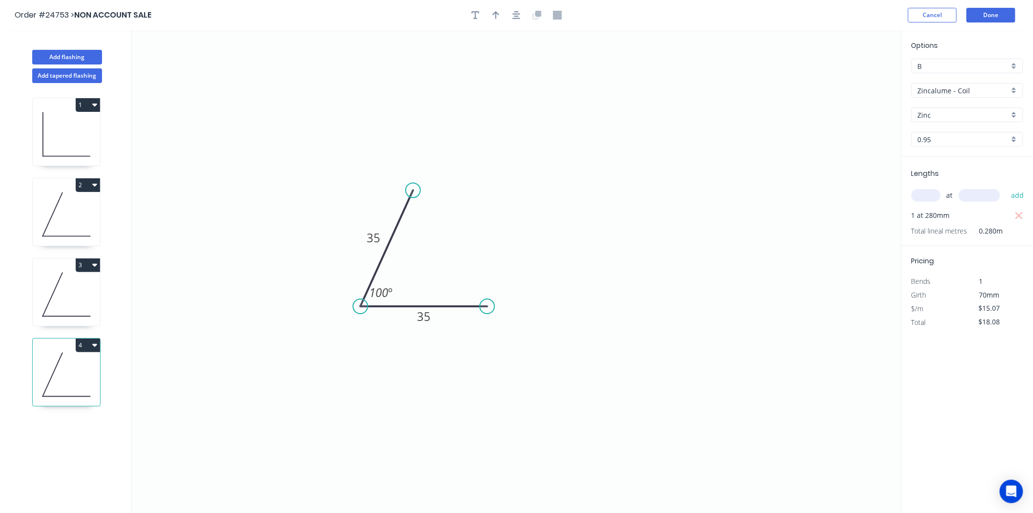
click at [95, 347] on icon "button" at bounding box center [94, 345] width 5 height 8
click at [66, 372] on div "Duplicate" at bounding box center [53, 369] width 75 height 14
type input "$0.00"
click at [368, 285] on rect at bounding box center [381, 293] width 36 height 20
click at [385, 286] on tspan "100" at bounding box center [378, 292] width 19 height 16
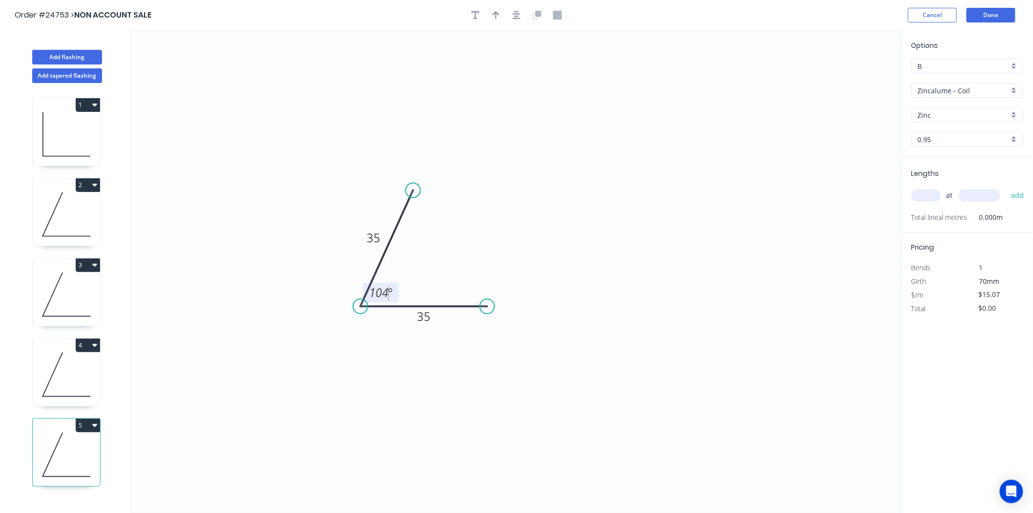
click at [932, 192] on input "text" at bounding box center [925, 195] width 29 height 13
type input "1"
type input "280"
click at [1006, 187] on button "add" at bounding box center [1017, 195] width 23 height 17
type input "$18.08"
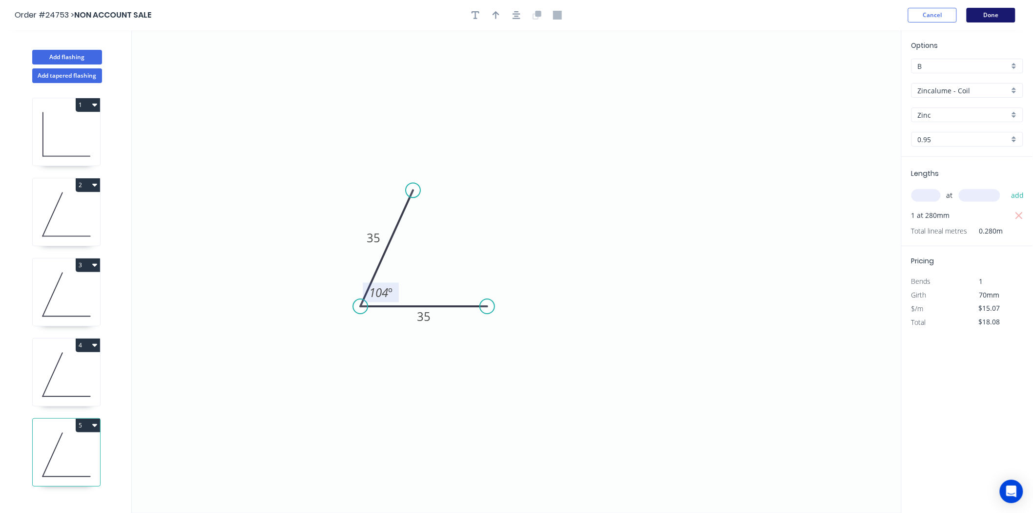
click at [1001, 15] on button "Done" at bounding box center [991, 15] width 49 height 15
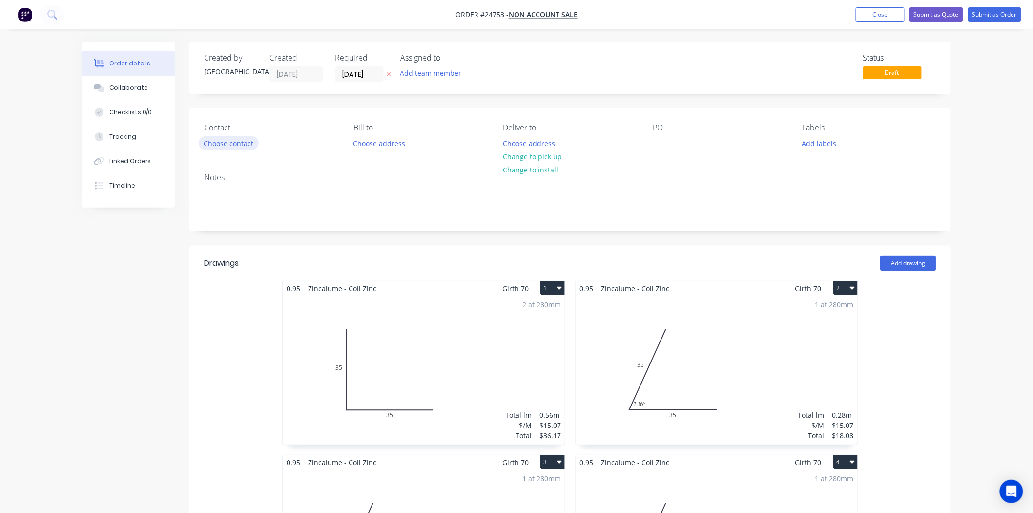
click at [234, 147] on button "Choose contact" at bounding box center [229, 142] width 60 height 13
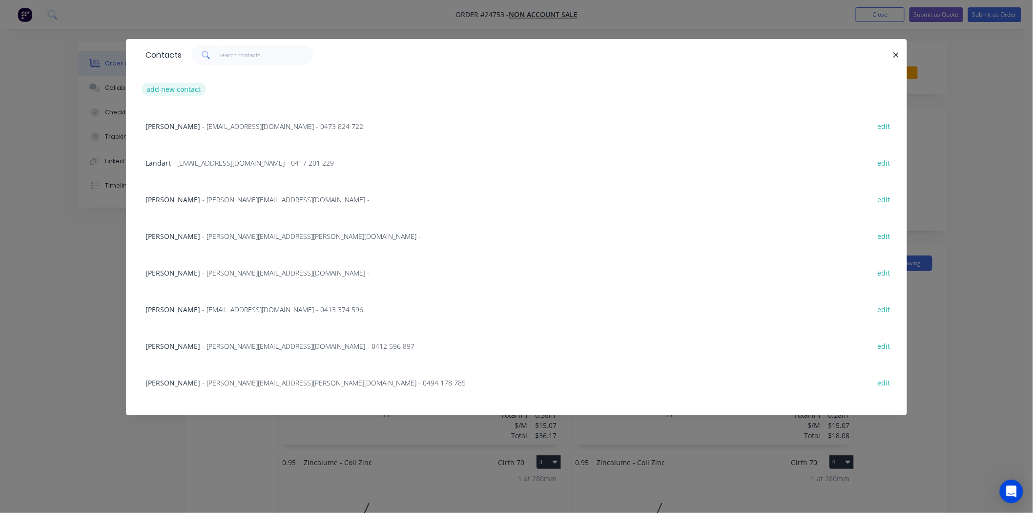
click at [189, 89] on button "add new contact" at bounding box center [174, 89] width 64 height 13
select select "AU"
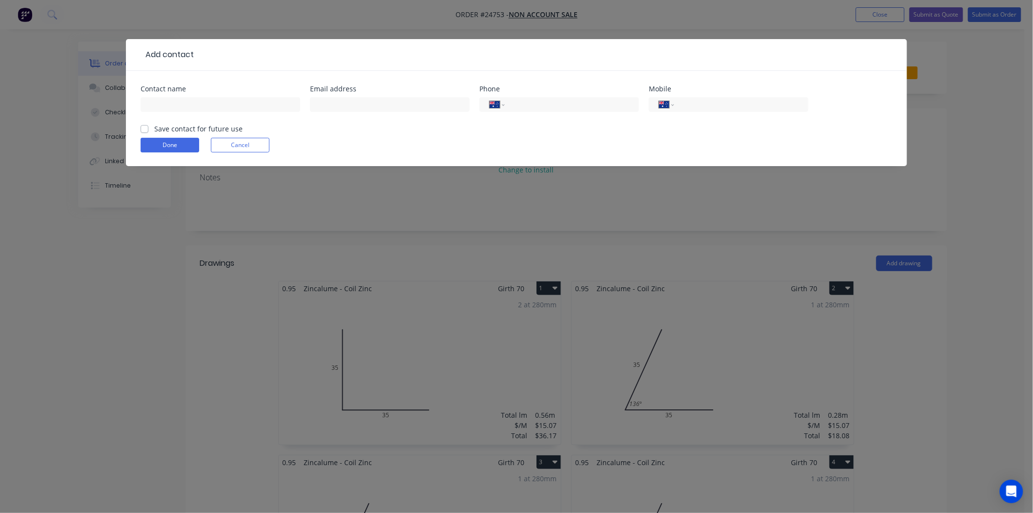
click at [191, 113] on div at bounding box center [221, 109] width 160 height 29
click at [193, 104] on input "text" at bounding box center [221, 104] width 160 height 15
type input "Seven 5 constructions"
click at [418, 113] on div at bounding box center [390, 109] width 160 height 29
click at [417, 104] on input "text" at bounding box center [390, 104] width 160 height 15
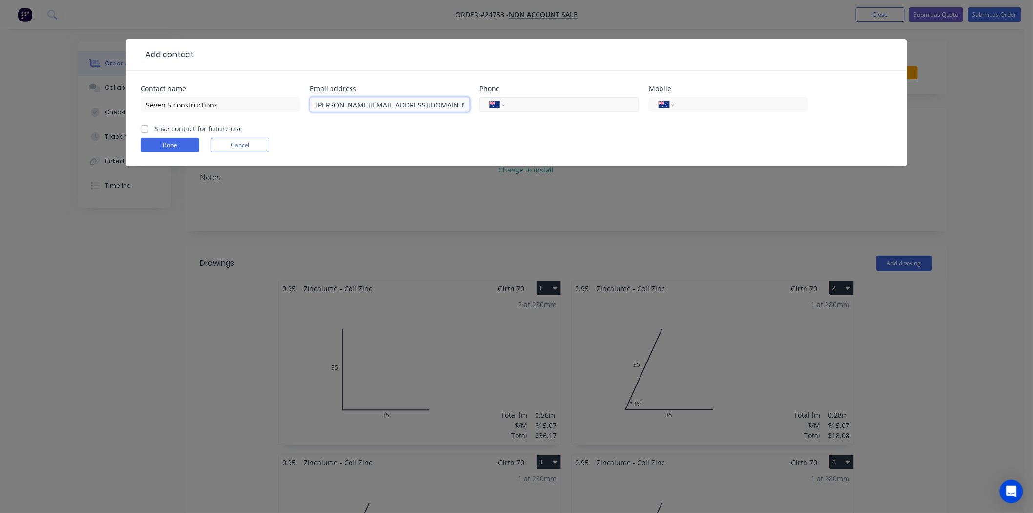
type input "Peter@seven5.com.au"
click at [563, 110] on input "tel" at bounding box center [570, 104] width 117 height 11
type input "0408 259 729"
click at [154, 127] on label "Save contact for future use" at bounding box center [198, 129] width 88 height 10
click at [145, 127] on input "Save contact for future use" at bounding box center [145, 128] width 8 height 9
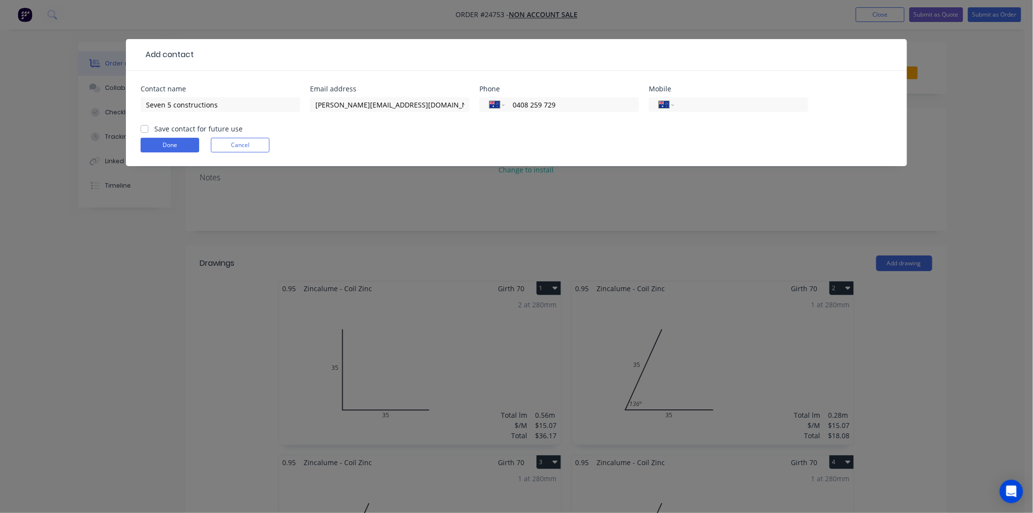
checkbox input "true"
click at [147, 152] on button "Done" at bounding box center [170, 145] width 59 height 15
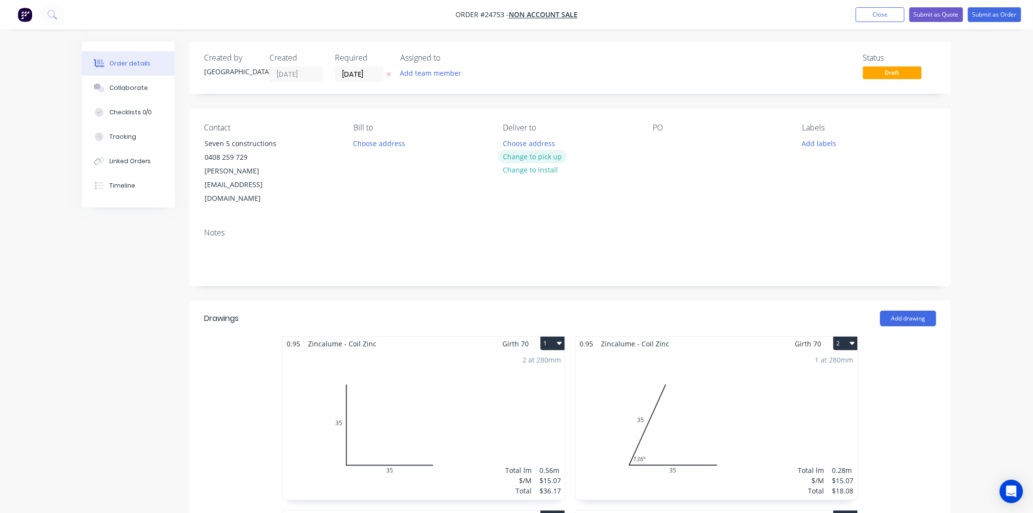
click at [520, 160] on button "Change to pick up" at bounding box center [532, 156] width 69 height 13
click at [653, 146] on div at bounding box center [661, 143] width 16 height 14
click at [988, 16] on button "Submit as Order" at bounding box center [994, 14] width 53 height 15
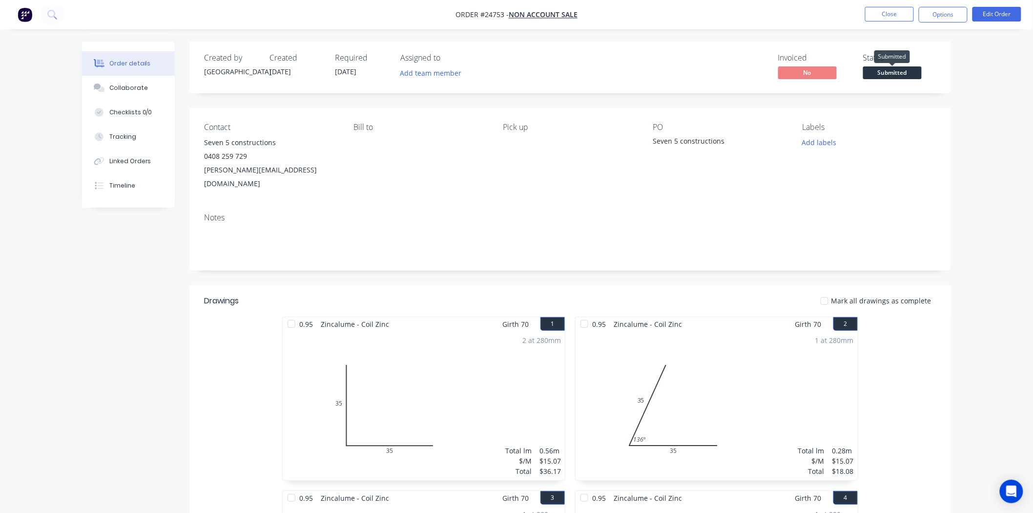
click at [916, 73] on span "Submitted" at bounding box center [892, 72] width 59 height 12
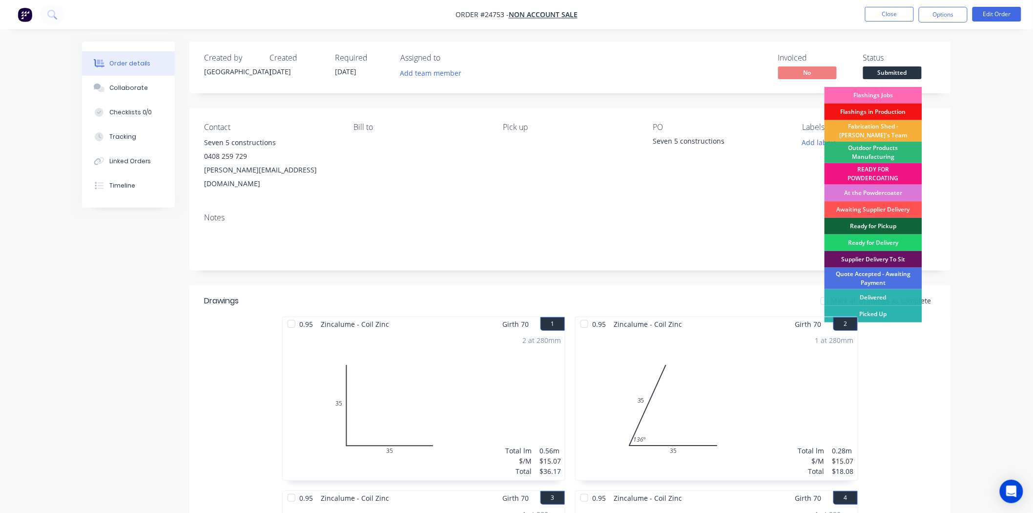
click at [886, 94] on div "Flashings Jobs" at bounding box center [874, 95] width 98 height 17
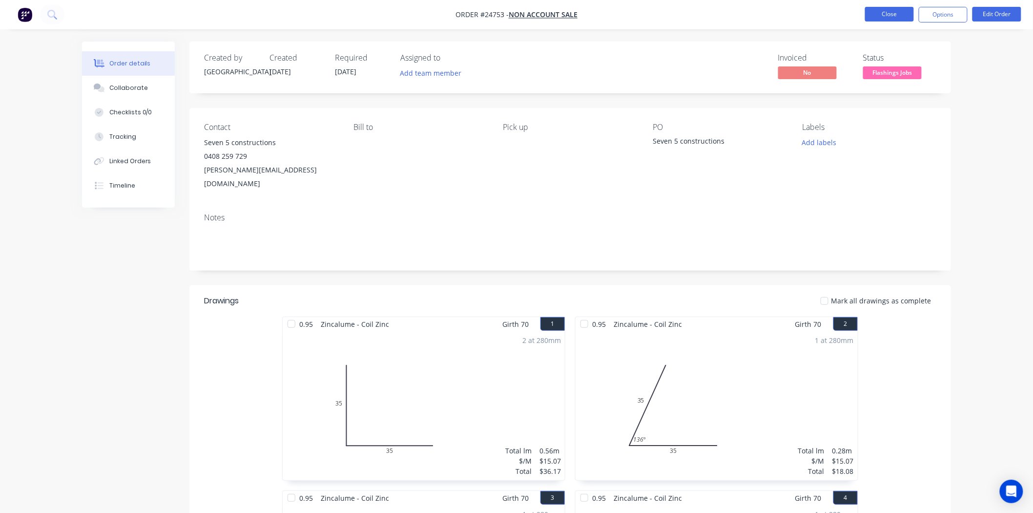
click at [882, 7] on button "Close" at bounding box center [889, 14] width 49 height 15
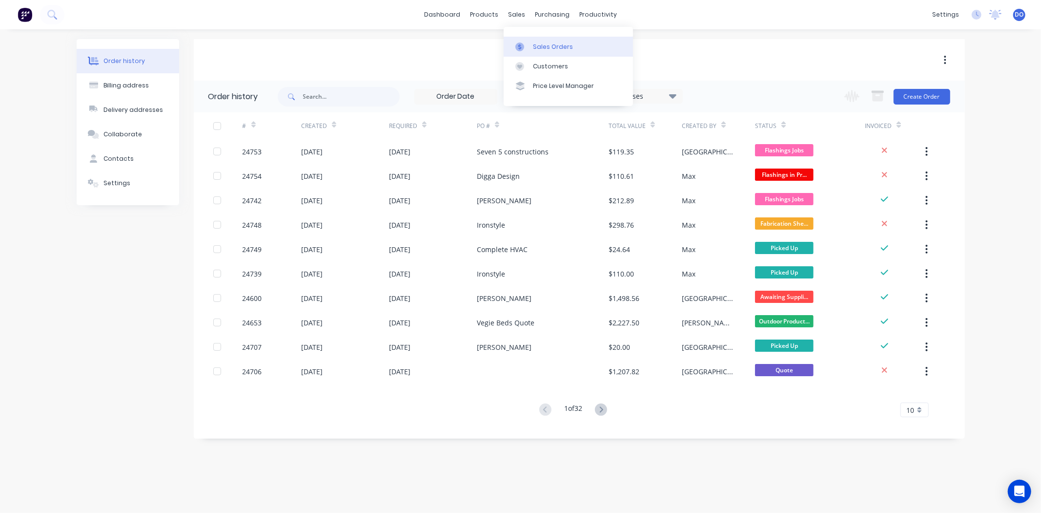
click at [536, 49] on div "Sales Orders" at bounding box center [553, 46] width 40 height 9
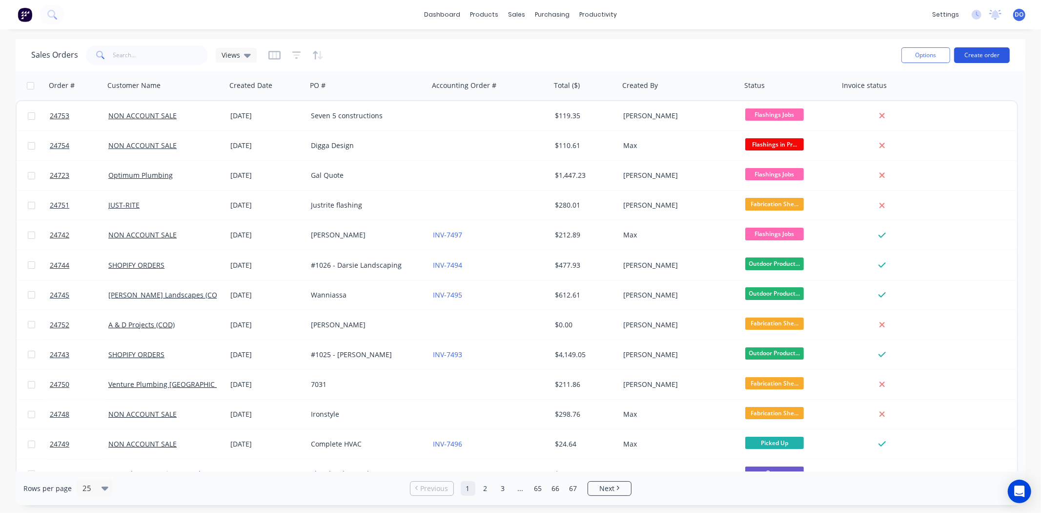
click at [994, 62] on button "Create order" at bounding box center [982, 55] width 56 height 16
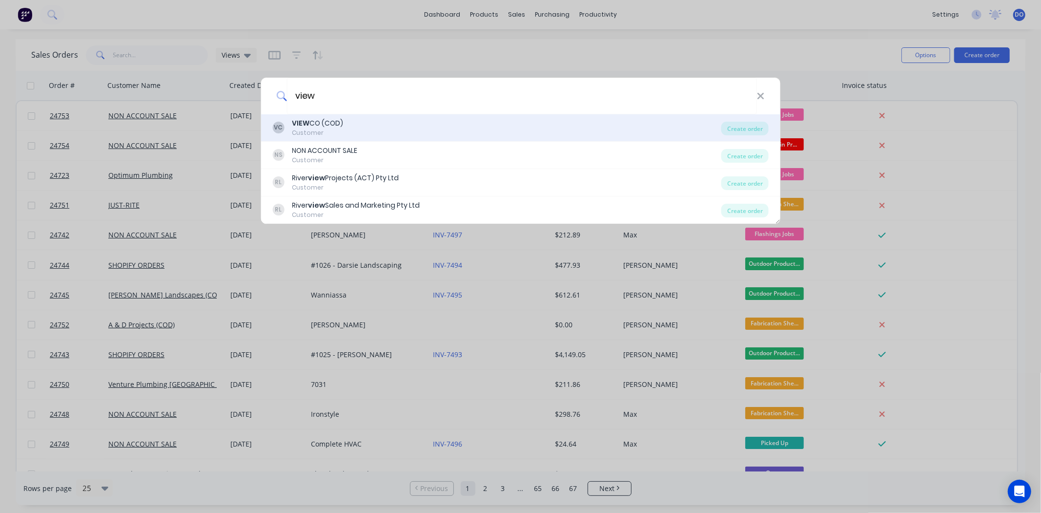
type input "view"
click at [504, 119] on div "VC VIEW CO (COD) Customer" at bounding box center [496, 127] width 449 height 19
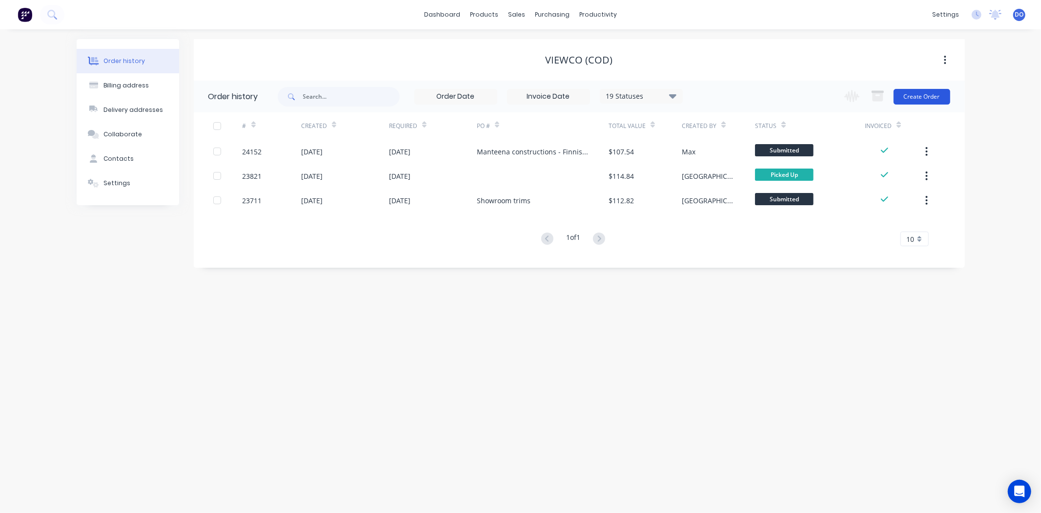
click at [906, 95] on button "Create Order" at bounding box center [922, 97] width 57 height 16
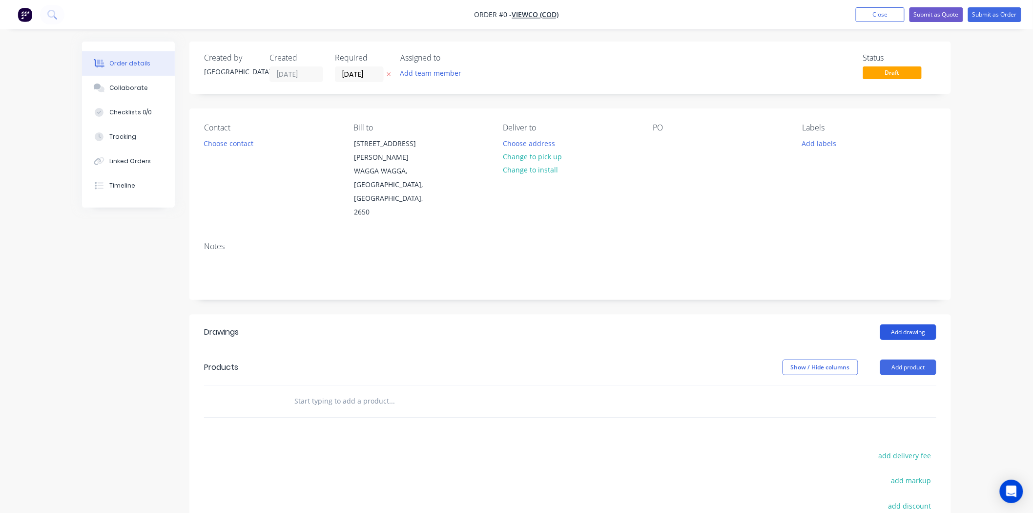
click at [896, 324] on button "Add drawing" at bounding box center [908, 332] width 56 height 16
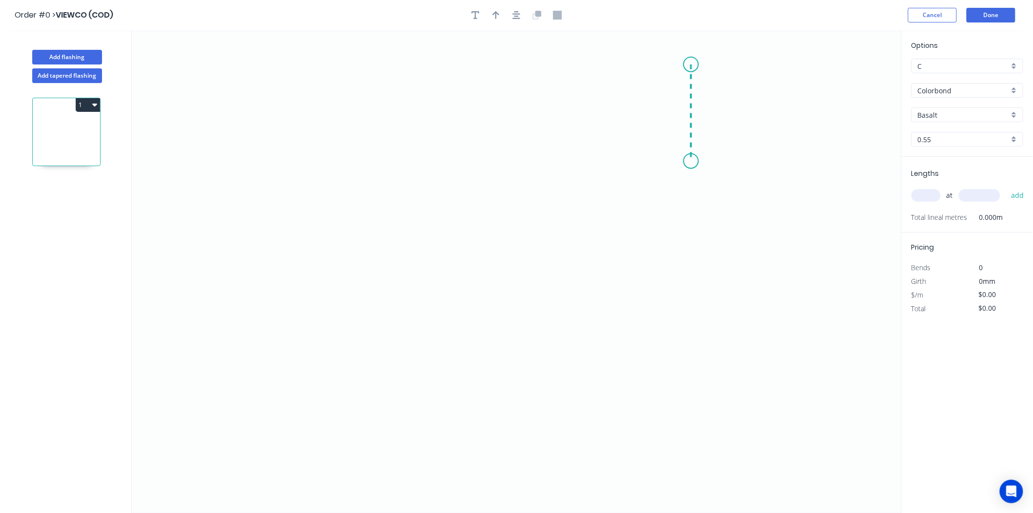
drag, startPoint x: 691, startPoint y: 64, endPoint x: 685, endPoint y: 161, distance: 96.8
click at [685, 161] on icon "0" at bounding box center [517, 271] width 770 height 482
click at [367, 230] on icon "0 ?" at bounding box center [517, 271] width 770 height 482
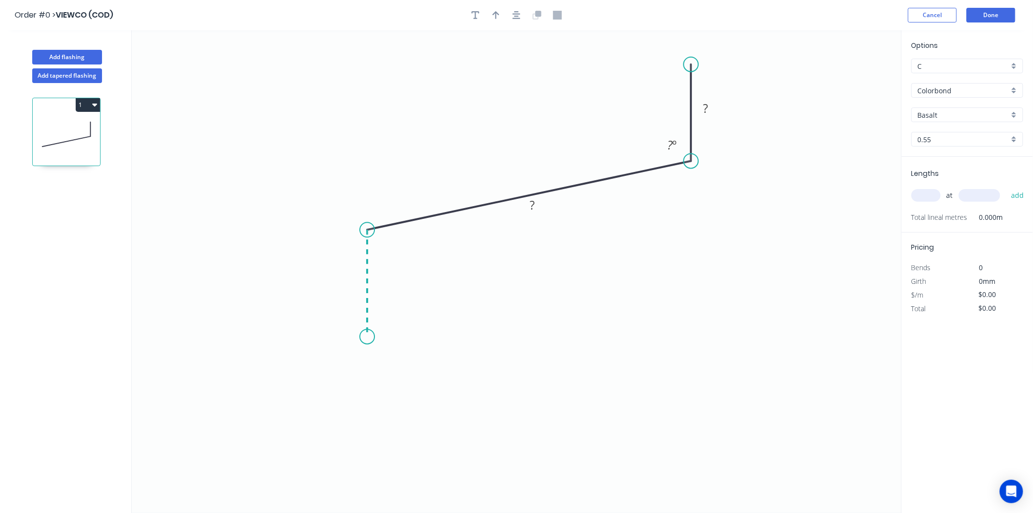
click at [364, 337] on icon "0 ? ? ? º" at bounding box center [517, 271] width 770 height 482
click at [674, 148] on tspan "º" at bounding box center [674, 145] width 4 height 16
click at [708, 103] on rect at bounding box center [706, 109] width 20 height 14
click at [675, 144] on tspan "º" at bounding box center [674, 145] width 4 height 16
click at [360, 275] on rect at bounding box center [353, 279] width 20 height 14
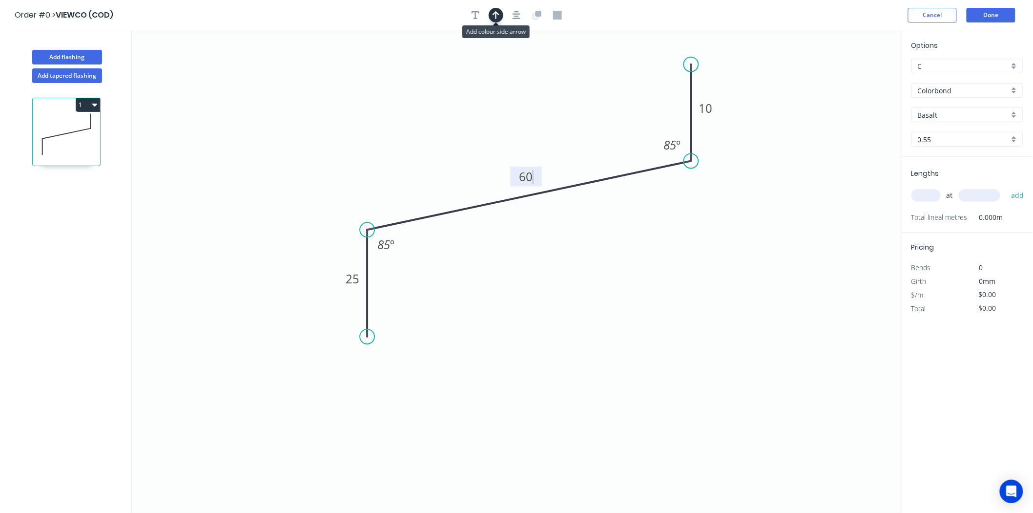
click at [495, 13] on icon "button" at bounding box center [496, 15] width 7 height 8
type input "$9.14"
drag, startPoint x: 854, startPoint y: 82, endPoint x: 748, endPoint y: 114, distance: 110.7
click at [748, 114] on icon "0 25 60 10 85 º 85 º" at bounding box center [517, 271] width 770 height 482
drag, startPoint x: 855, startPoint y: 78, endPoint x: 484, endPoint y: 142, distance: 376.4
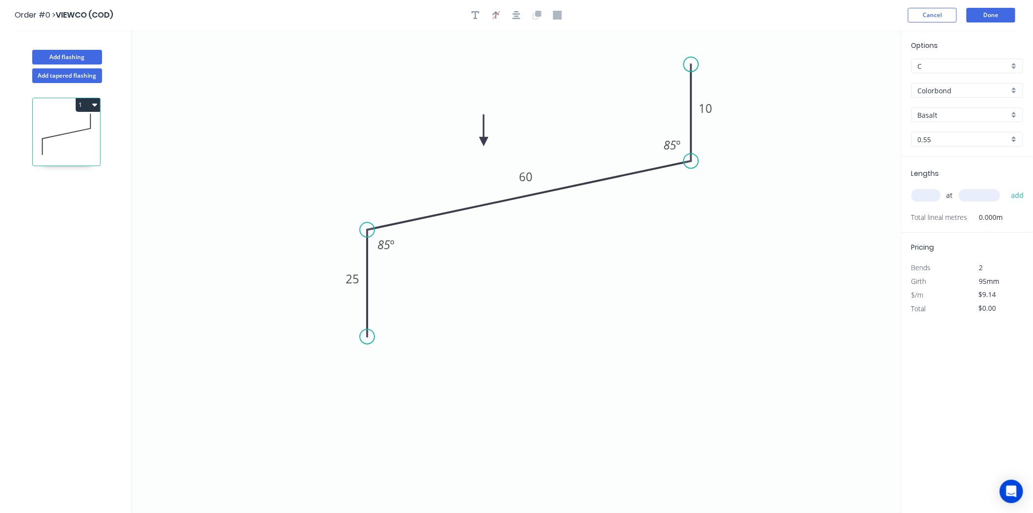
click at [484, 142] on icon at bounding box center [483, 130] width 9 height 31
click at [949, 119] on input "Basalt" at bounding box center [963, 115] width 91 height 10
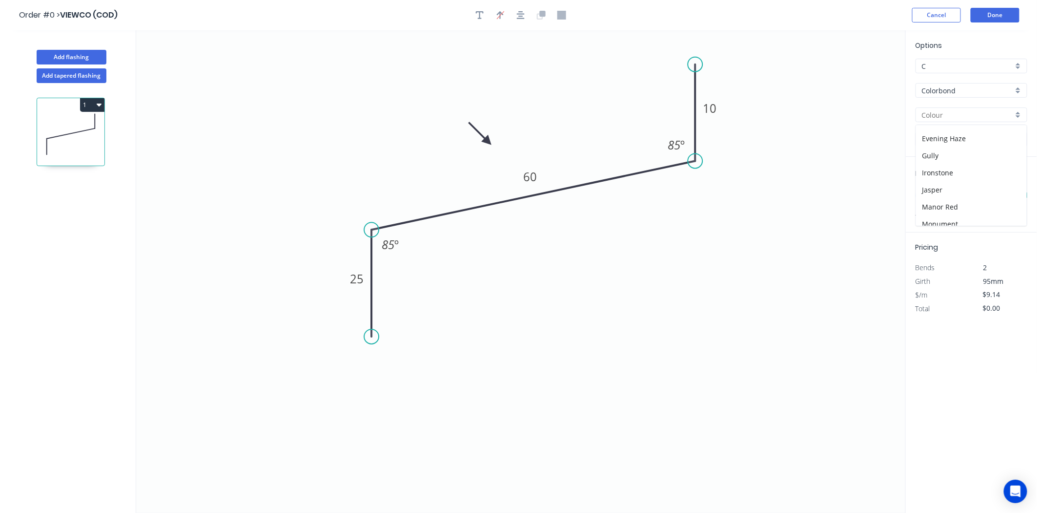
scroll to position [169, 0]
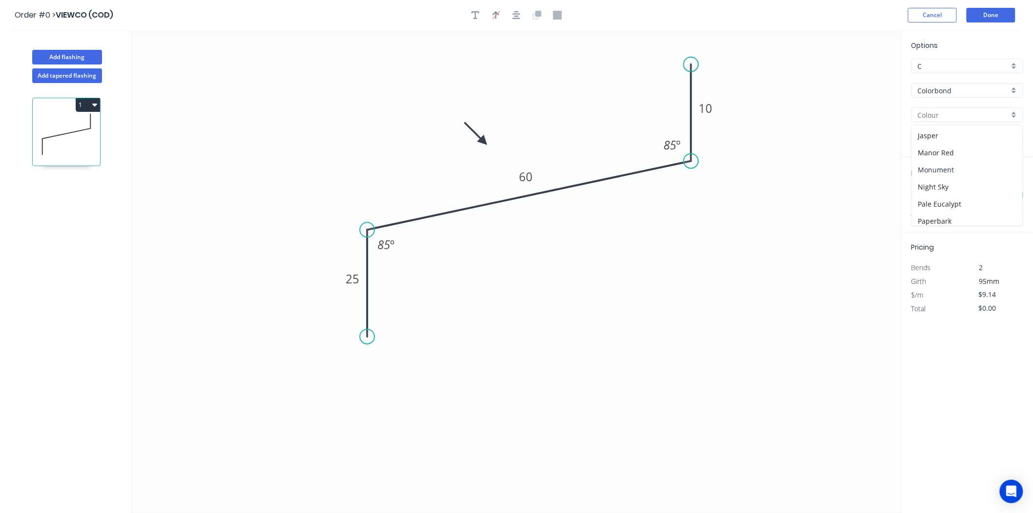
click at [957, 170] on div "Monument" at bounding box center [967, 169] width 111 height 17
type input "Monument"
click at [932, 194] on input "text" at bounding box center [925, 195] width 29 height 13
type input "4"
type input "3000"
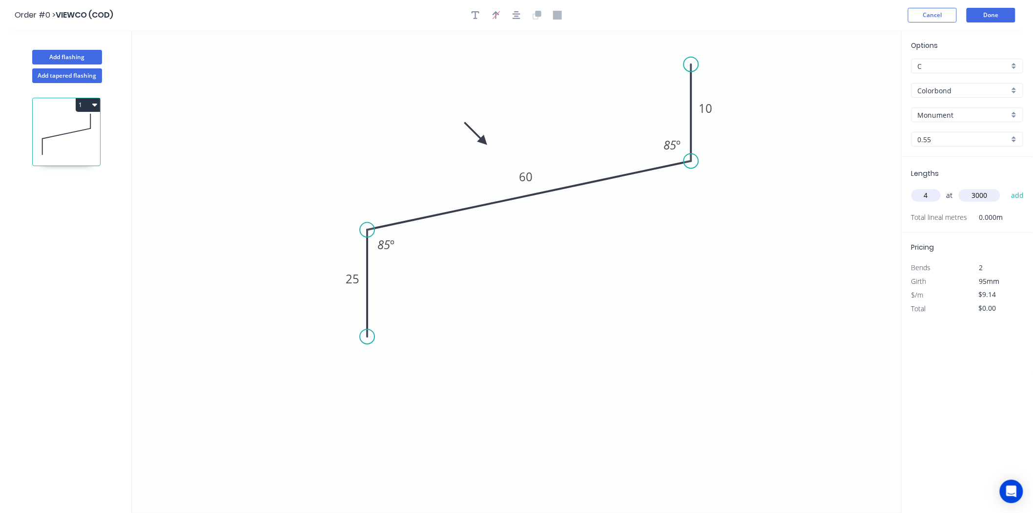
click at [1006, 187] on button "add" at bounding box center [1017, 195] width 23 height 17
type input "$109.68"
click at [57, 51] on button "Add flashing" at bounding box center [67, 57] width 70 height 15
type input "$0.00"
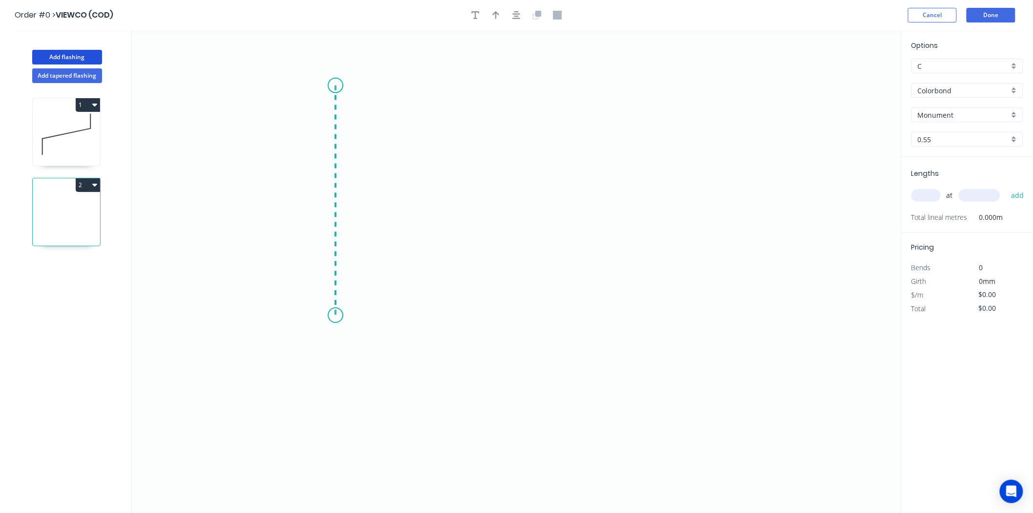
drag, startPoint x: 335, startPoint y: 85, endPoint x: 316, endPoint y: 315, distance: 230.8
click at [316, 315] on icon "0" at bounding box center [517, 271] width 770 height 482
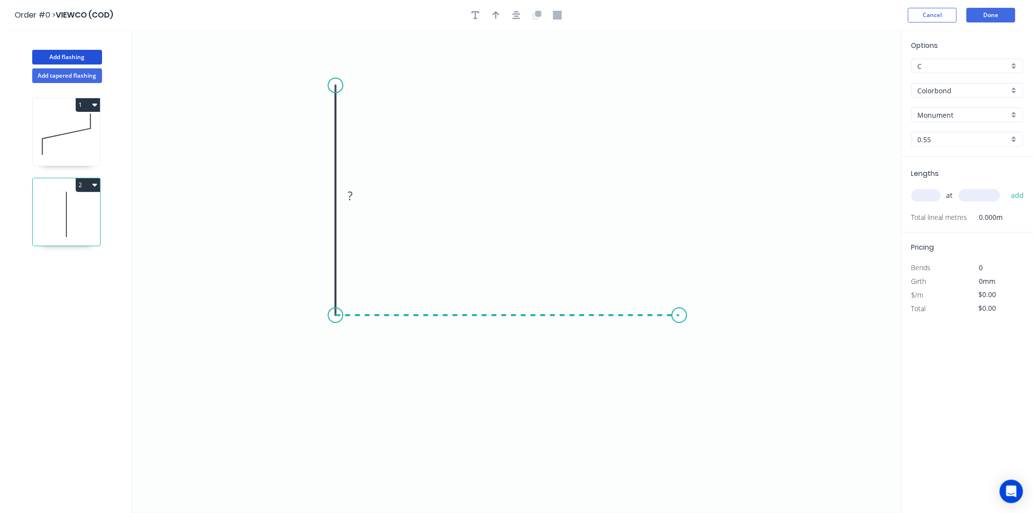
click at [680, 312] on icon "0 ?" at bounding box center [517, 271] width 770 height 482
click at [333, 197] on rect at bounding box center [321, 196] width 32 height 20
click at [319, 203] on tspan "?" at bounding box center [320, 195] width 5 height 16
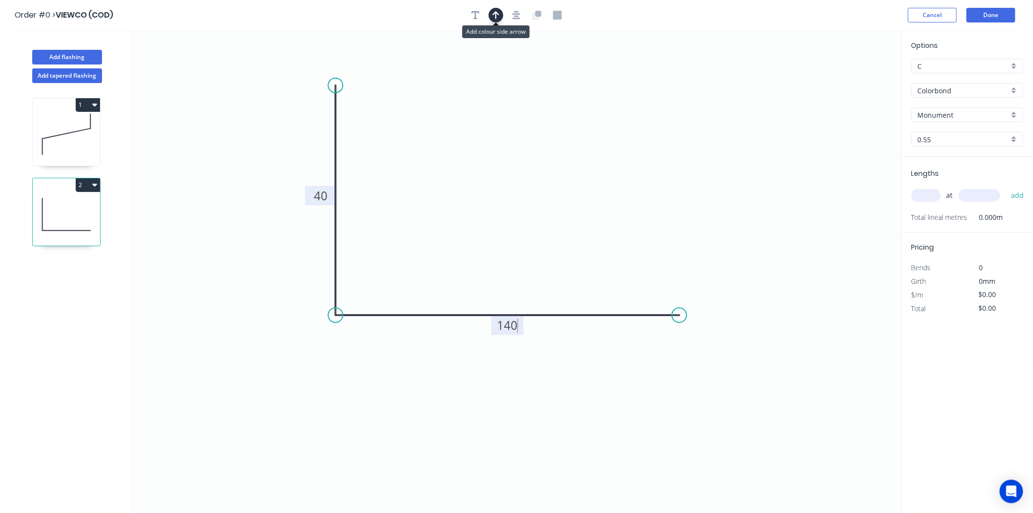
click at [494, 10] on button "button" at bounding box center [496, 15] width 15 height 15
type input "$13.38"
drag, startPoint x: 851, startPoint y: 76, endPoint x: 432, endPoint y: 228, distance: 446.8
click at [432, 228] on icon at bounding box center [436, 215] width 9 height 31
click at [432, 228] on icon at bounding box center [431, 216] width 9 height 31
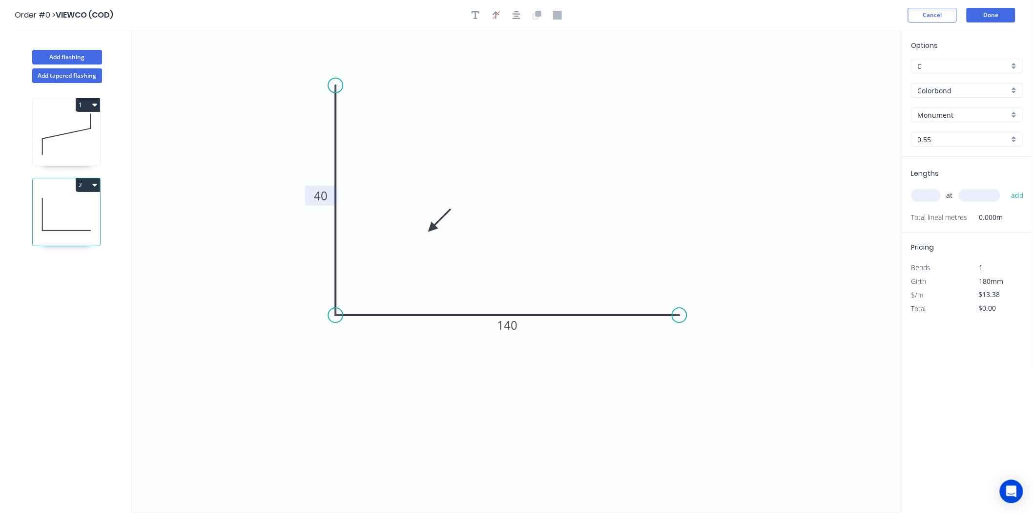
click at [928, 199] on input "text" at bounding box center [925, 195] width 29 height 13
type input "3"
type input "80"
click at [1006, 187] on button "add" at bounding box center [1017, 195] width 23 height 17
type input "$48.17"
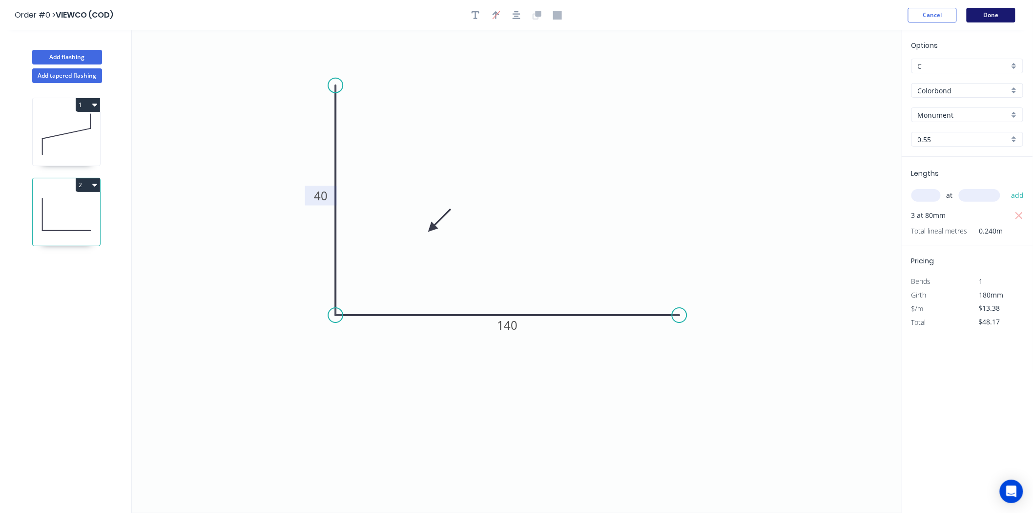
click at [979, 19] on button "Done" at bounding box center [991, 15] width 49 height 15
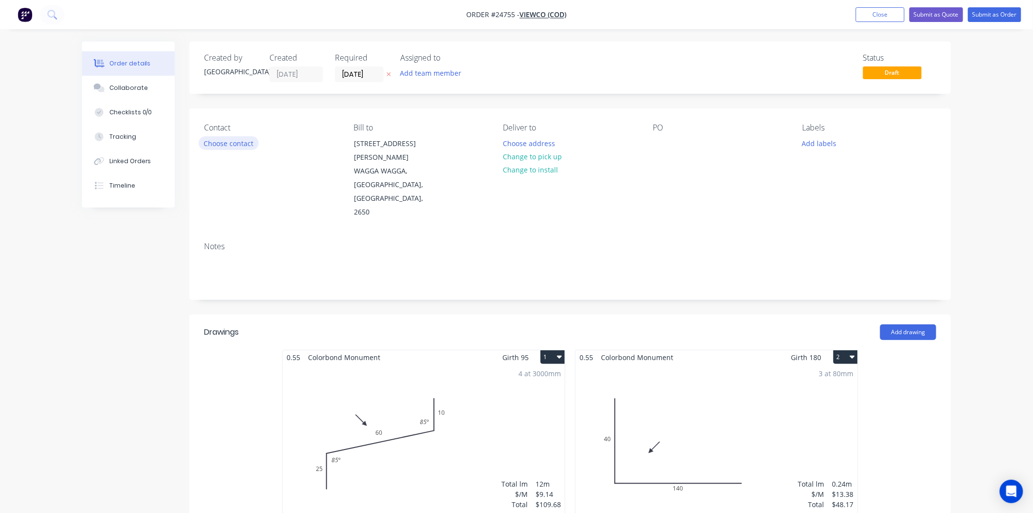
click at [229, 149] on button "Choose contact" at bounding box center [229, 142] width 60 height 13
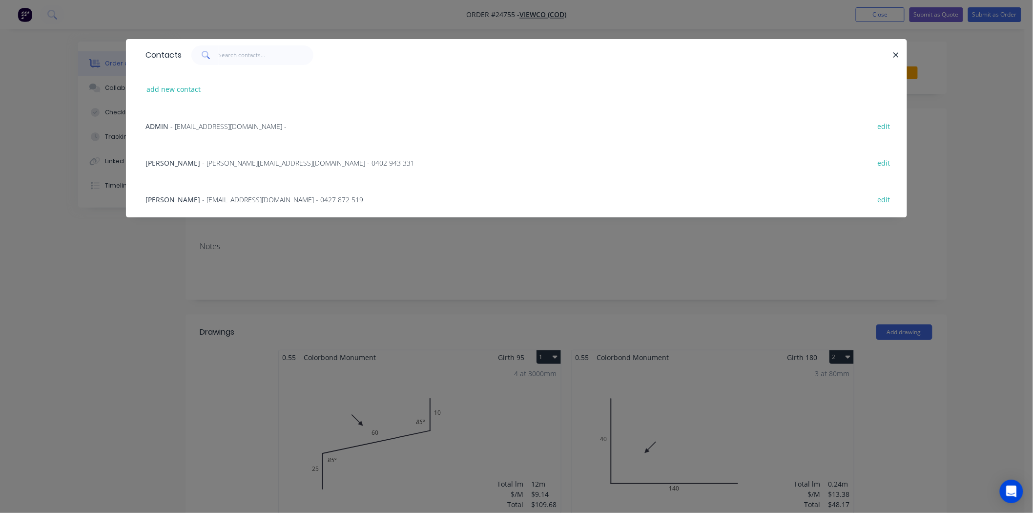
click at [177, 127] on span "- admin@viewco.com.au -" at bounding box center [228, 126] width 116 height 9
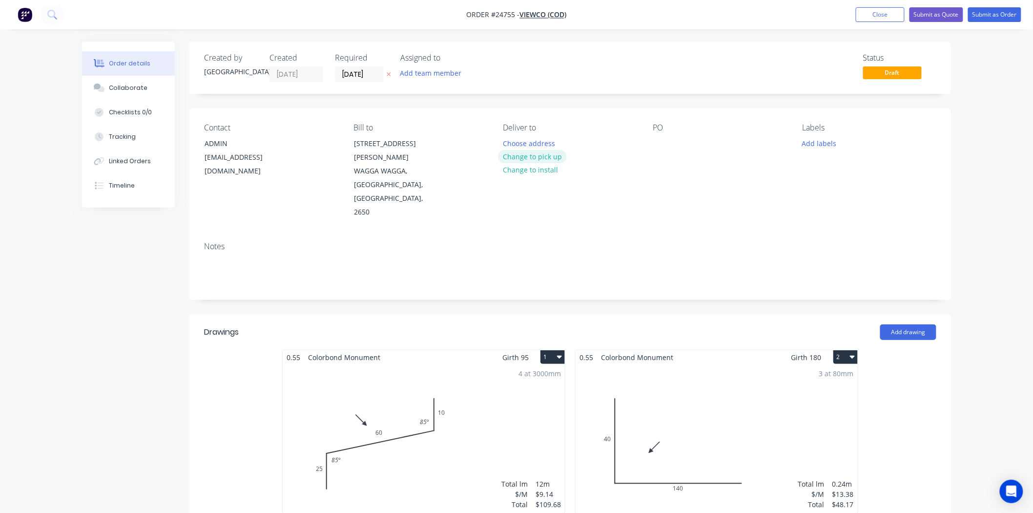
click at [554, 162] on button "Change to pick up" at bounding box center [532, 156] width 69 height 13
click at [664, 142] on div at bounding box center [661, 143] width 16 height 14
click at [194, 158] on div "Contact ADMIN admin@viewco.com.au Bill to 11 JONES ST WAGGA WAGGA, New South Wa…" at bounding box center [570, 170] width 762 height 125
click at [215, 147] on div "ADMIN" at bounding box center [245, 144] width 81 height 14
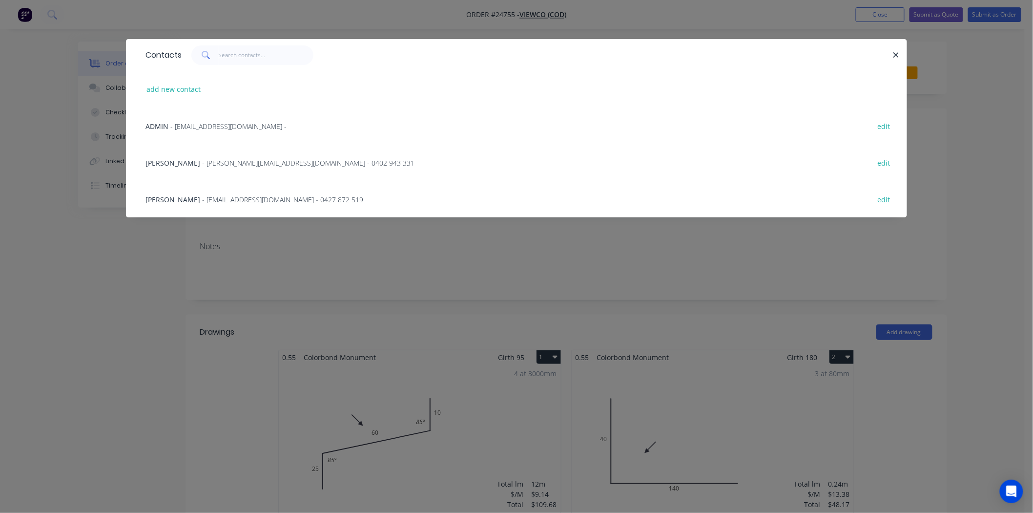
click at [202, 197] on span "- deanw@viewco.com.au - 0427 872 519" at bounding box center [282, 199] width 161 height 9
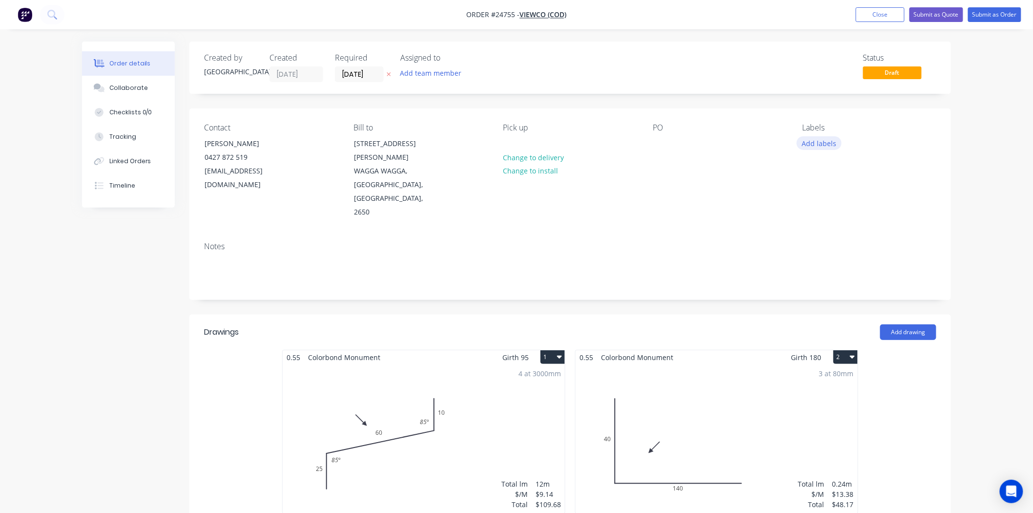
click at [816, 141] on button "Add labels" at bounding box center [819, 142] width 45 height 13
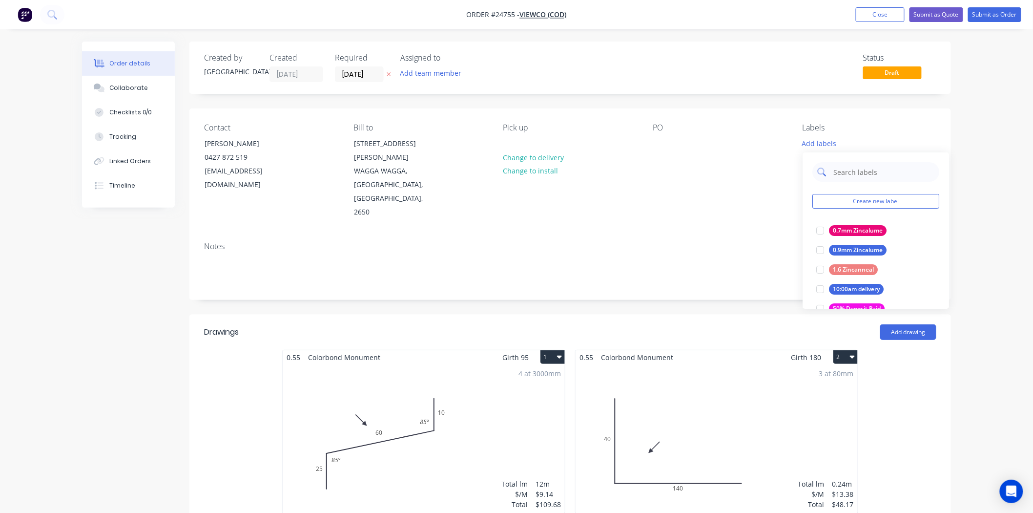
click at [849, 168] on input "text" at bounding box center [883, 172] width 102 height 20
type input "mon"
click at [827, 266] on div at bounding box center [820, 270] width 20 height 20
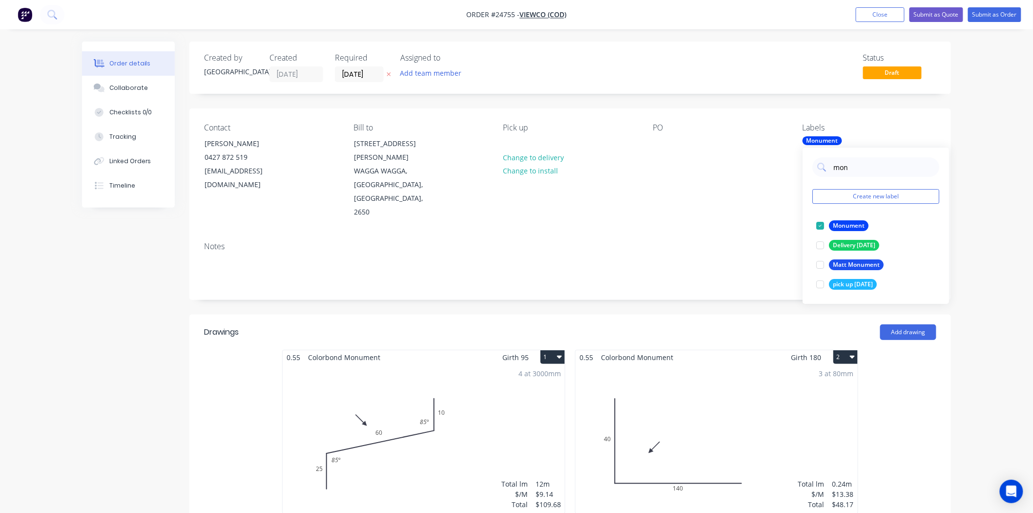
click at [719, 234] on div "Notes" at bounding box center [570, 266] width 762 height 65
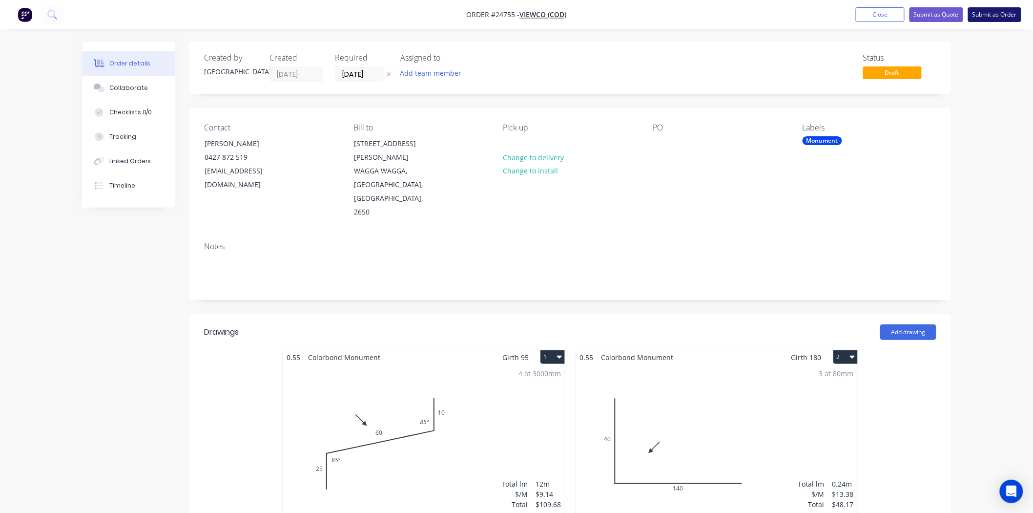
click at [981, 14] on button "Submit as Order" at bounding box center [994, 14] width 53 height 15
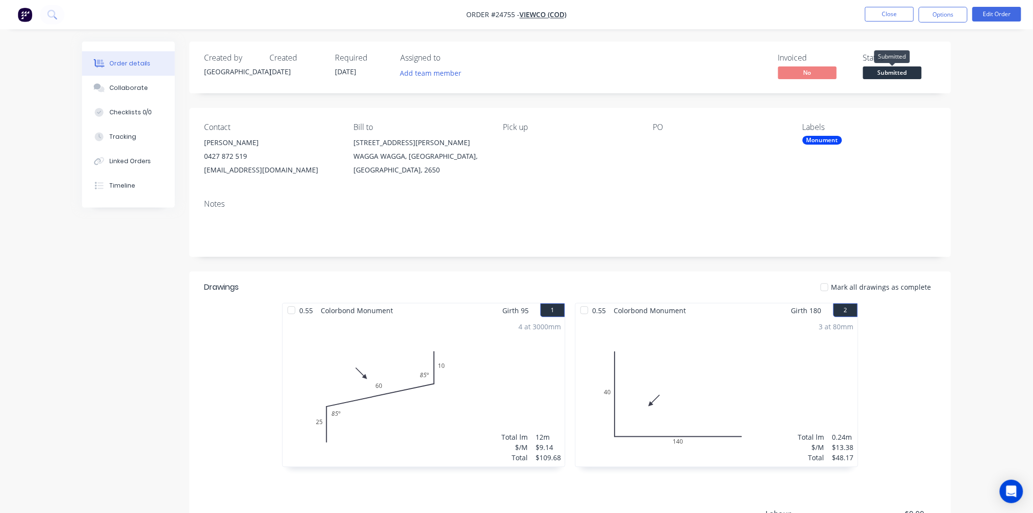
click at [900, 73] on span "Submitted" at bounding box center [892, 72] width 59 height 12
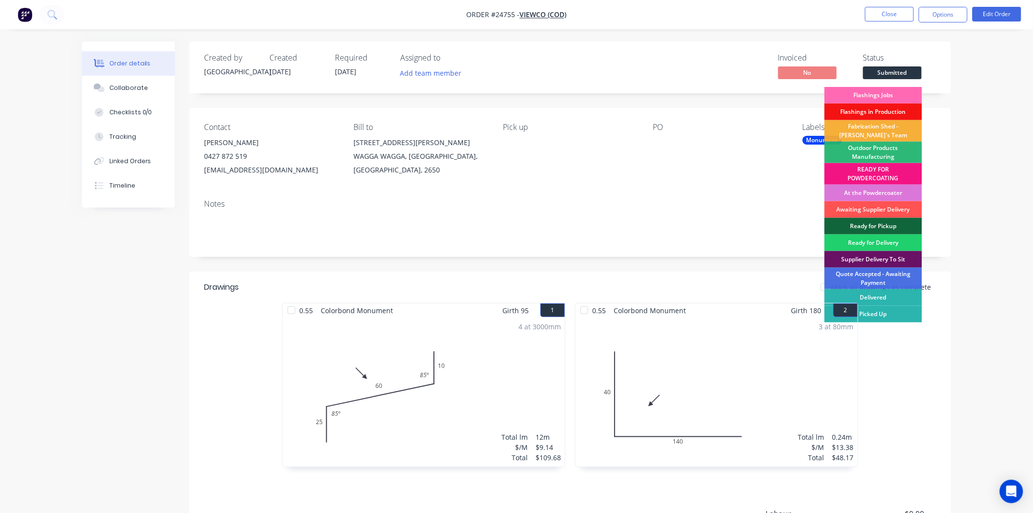
click at [889, 95] on div "Flashings Jobs" at bounding box center [874, 95] width 98 height 17
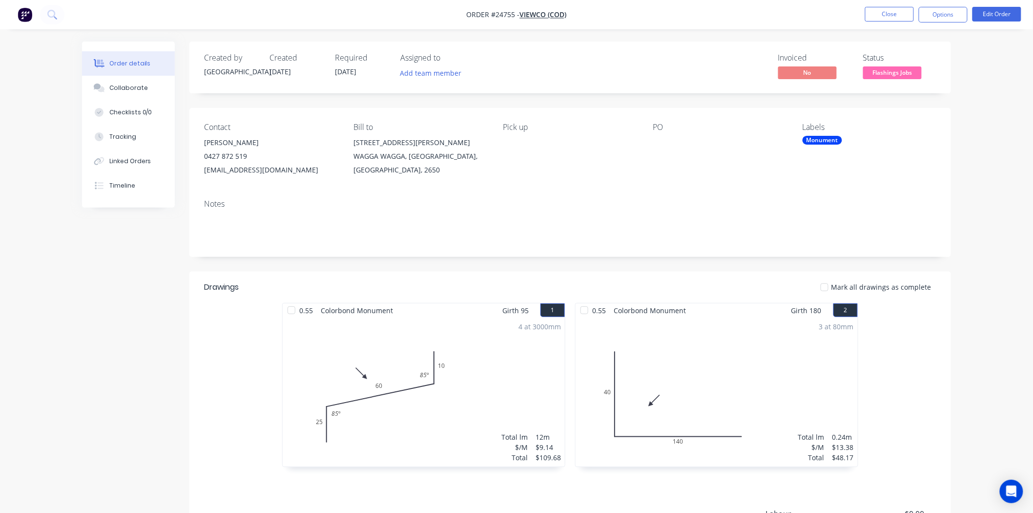
click at [891, 21] on li "Close" at bounding box center [889, 15] width 49 height 16
click at [891, 20] on button "Close" at bounding box center [889, 14] width 49 height 15
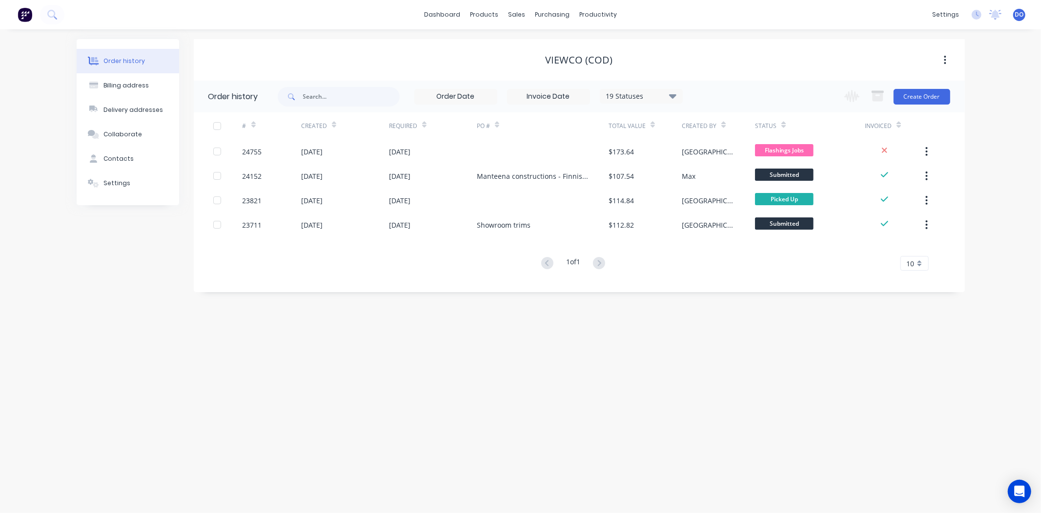
click at [868, 17] on div "dashboard products sales purchasing productivity dashboard products Product Cat…" at bounding box center [520, 14] width 1041 height 29
drag, startPoint x: 815, startPoint y: 50, endPoint x: 816, endPoint y: 55, distance: 4.9
click at [815, 55] on div "VIEWCO (COD)" at bounding box center [579, 59] width 771 height 41
click at [531, 55] on link "Sales Orders" at bounding box center [568, 47] width 129 height 20
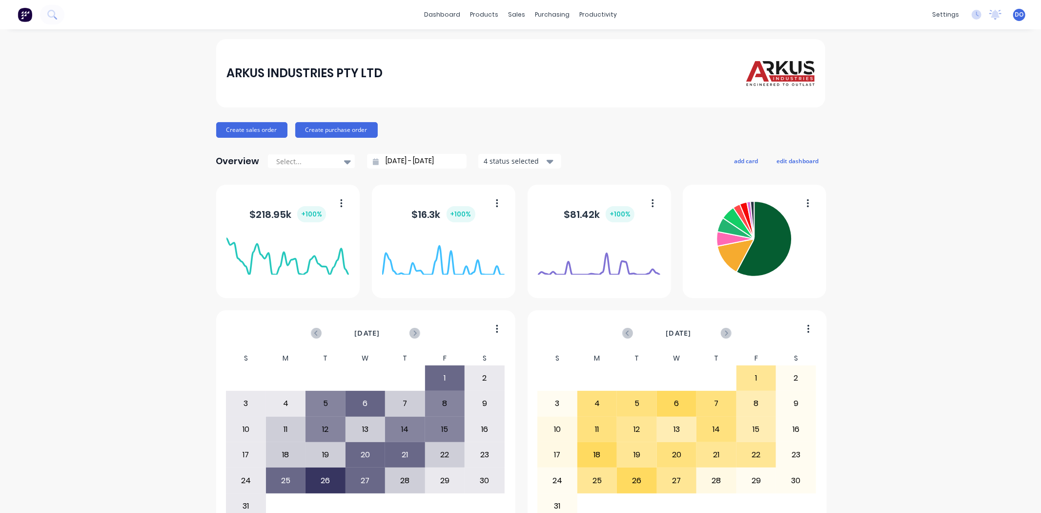
click at [483, 38] on div "dashboard products sales purchasing productivity dashboard products Product Cat…" at bounding box center [520, 256] width 1041 height 513
click at [524, 43] on div at bounding box center [519, 46] width 15 height 9
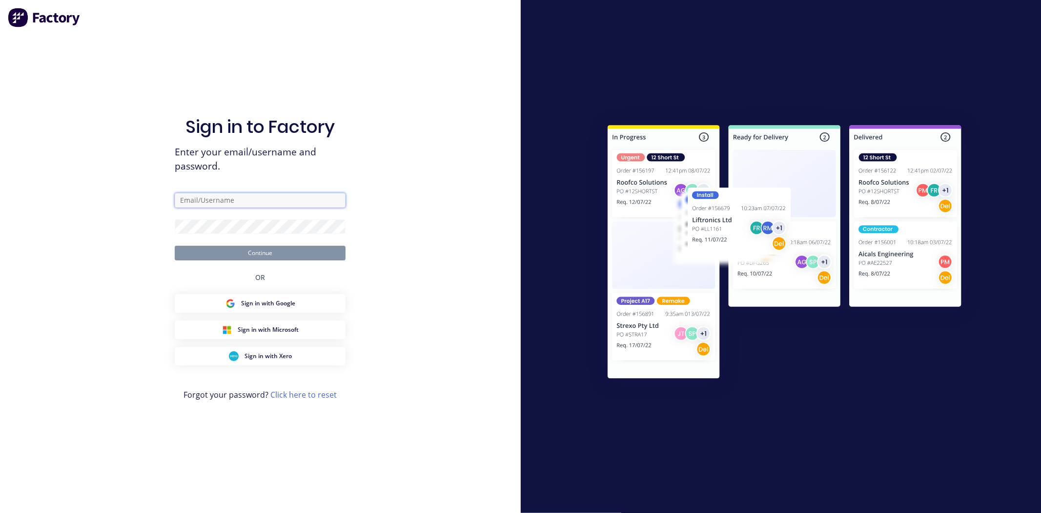
click at [284, 204] on input "text" at bounding box center [260, 200] width 171 height 15
type input "Dallas@arkus.com.au"
click at [244, 193] on input "text" at bounding box center [260, 200] width 171 height 15
type input "Dallas@arkus.com.au"
click at [204, 233] on form "Dallas@arkus.com.au Continue" at bounding box center [260, 226] width 171 height 67
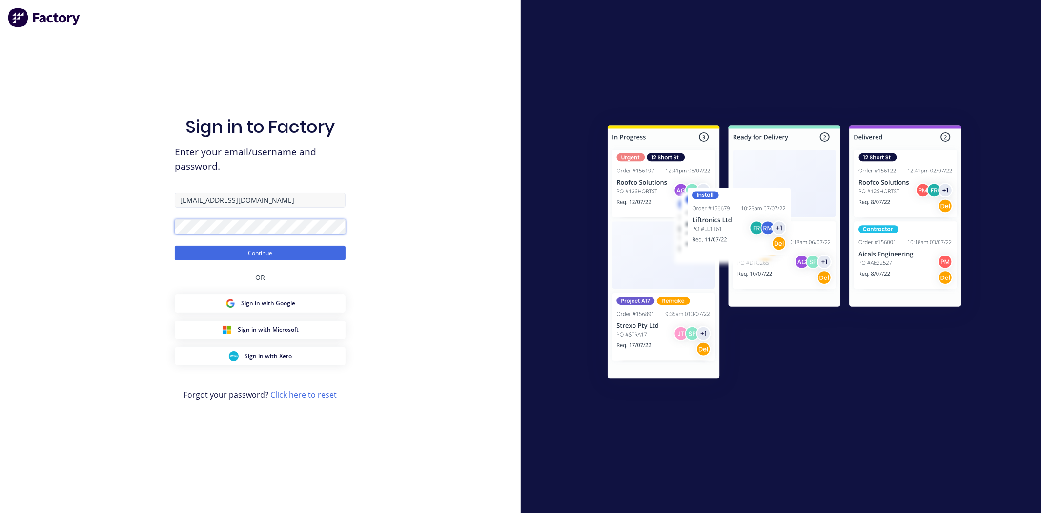
click at [175, 246] on button "Continue" at bounding box center [260, 253] width 171 height 15
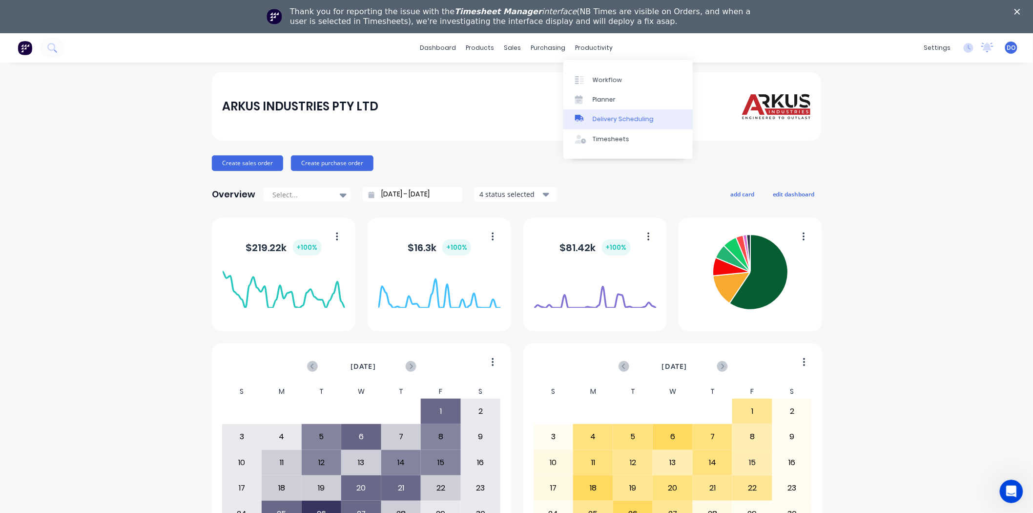
click at [594, 126] on link "Delivery Scheduling" at bounding box center [627, 119] width 129 height 20
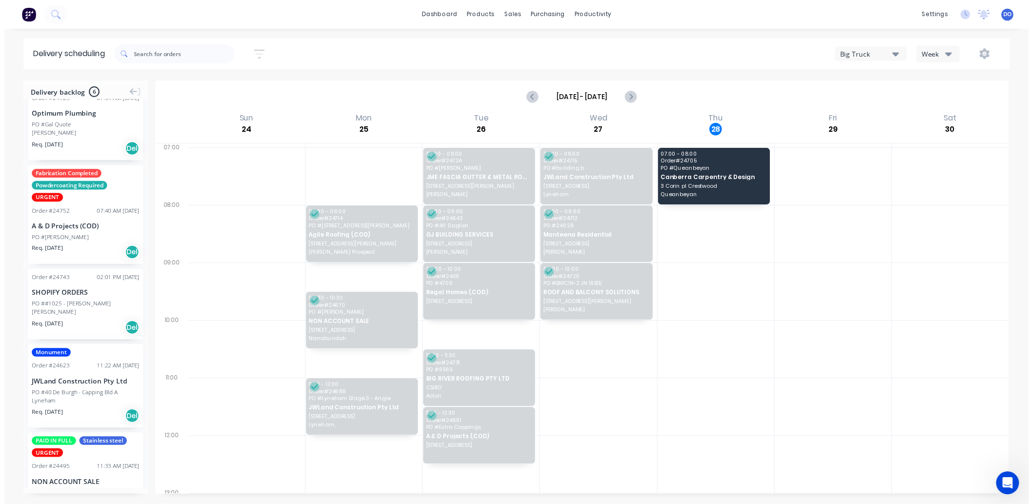
scroll to position [7, 0]
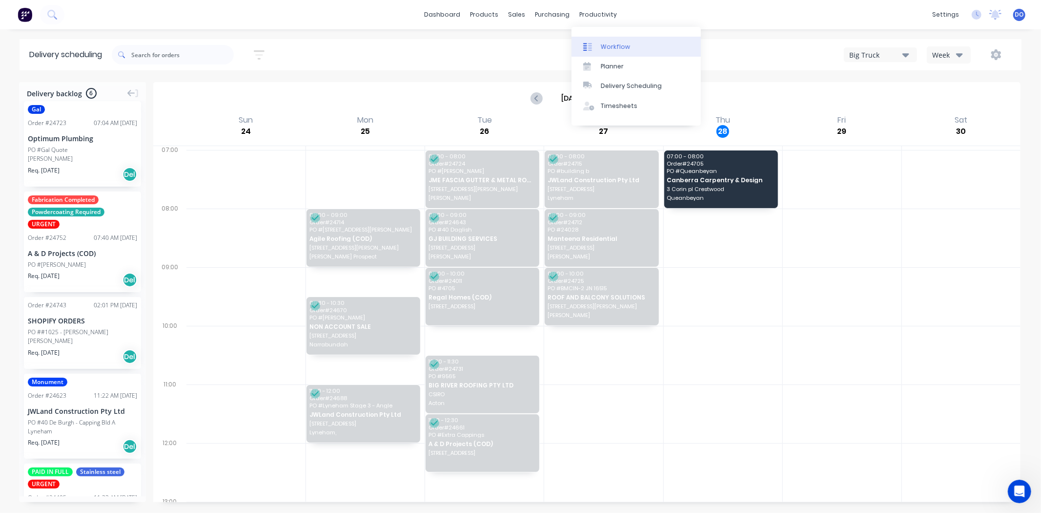
click at [624, 54] on link "Workflow" at bounding box center [636, 47] width 129 height 20
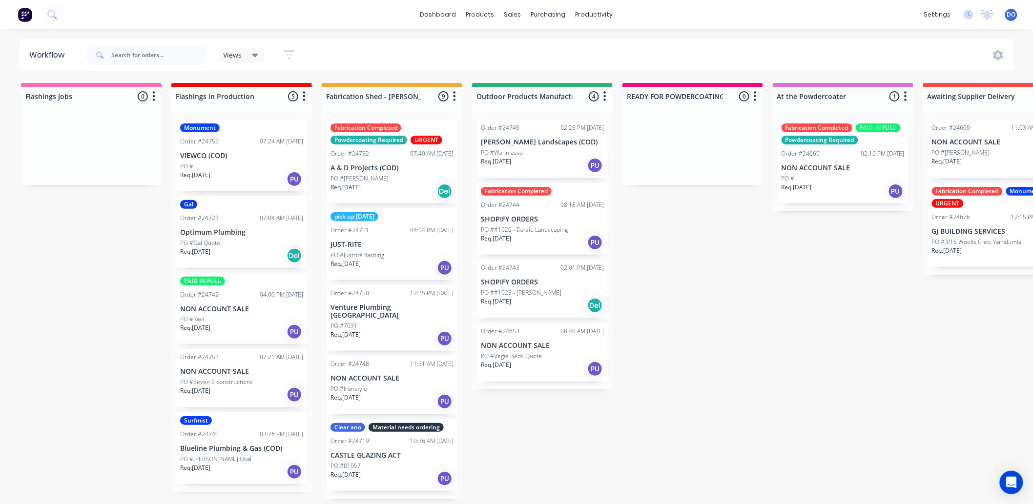
click at [399, 169] on p "A & D Projects (COD)" at bounding box center [392, 168] width 123 height 8
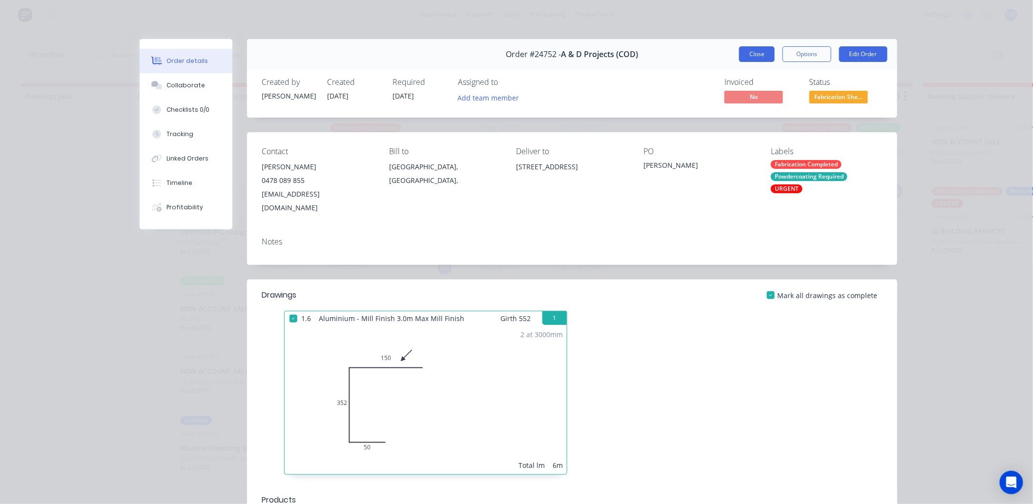
click at [748, 56] on button "Close" at bounding box center [757, 54] width 36 height 16
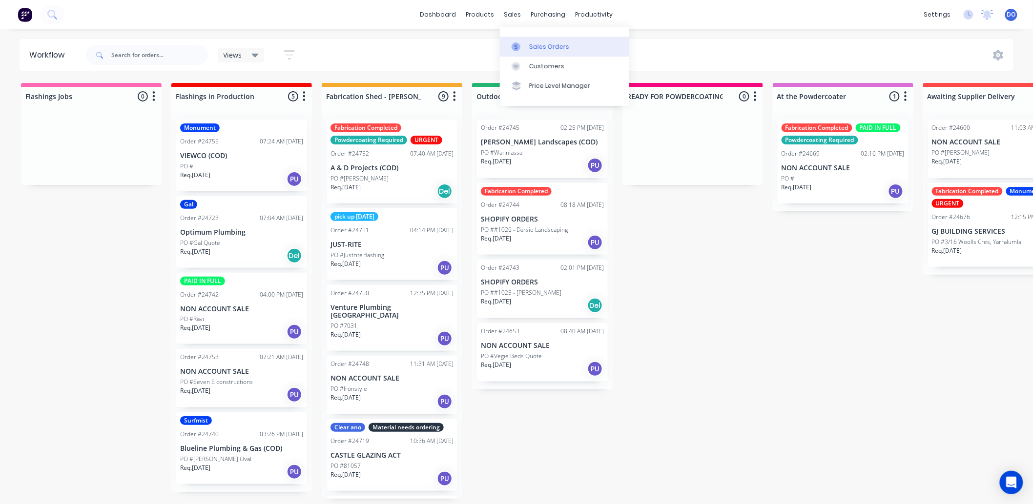
click at [517, 44] on icon at bounding box center [516, 46] width 9 height 9
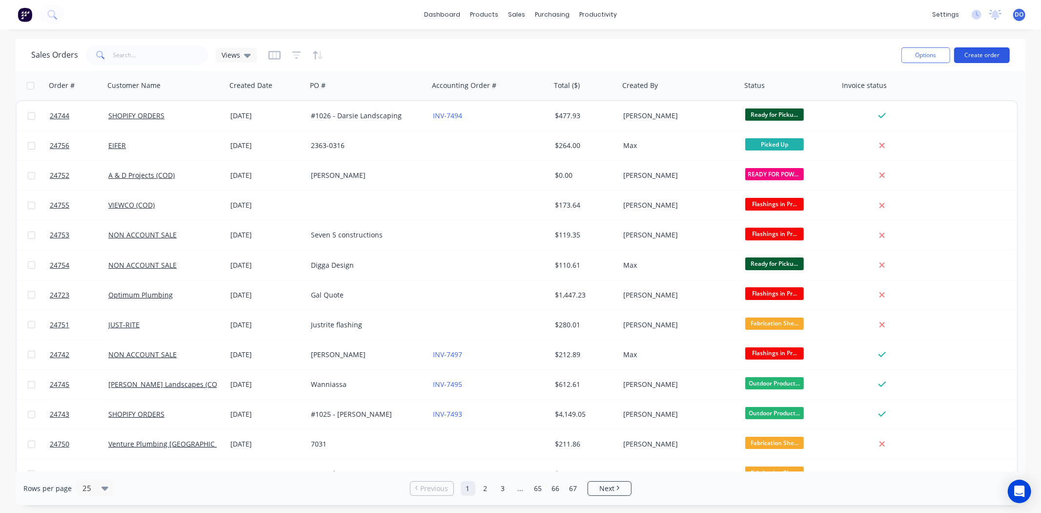
click at [1002, 55] on button "Create order" at bounding box center [982, 55] width 56 height 16
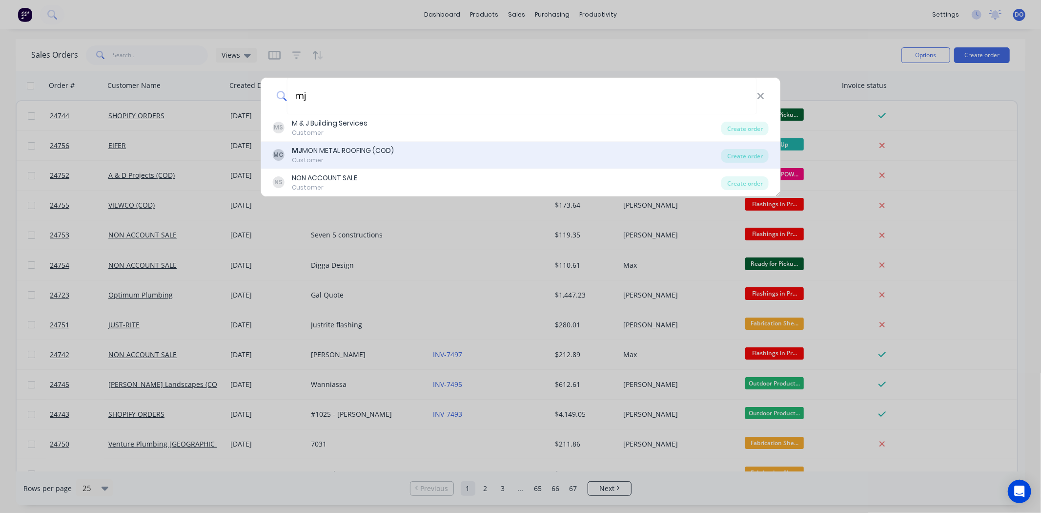
type input "mj"
click at [344, 150] on div "MJ MON METAL ROOFING (COD)" at bounding box center [343, 150] width 102 height 10
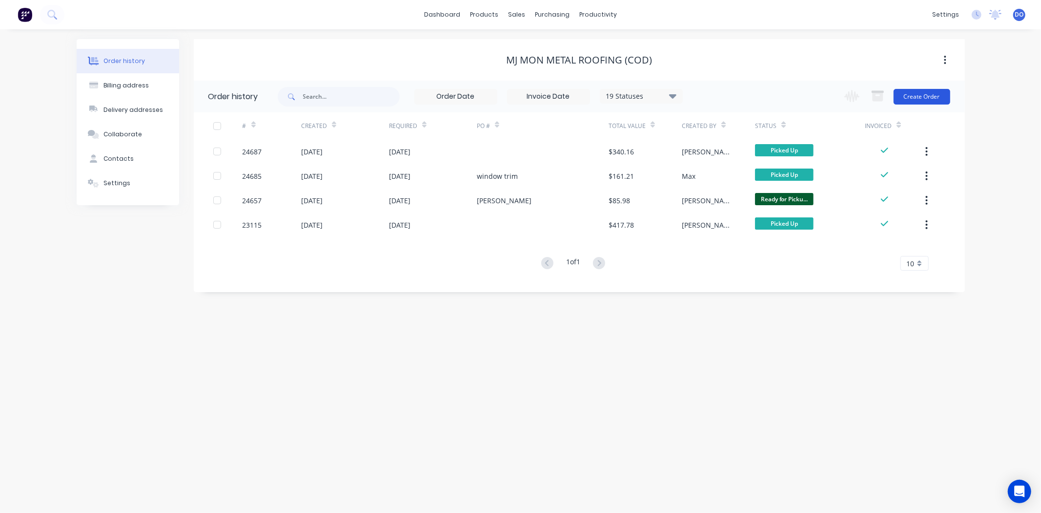
click at [935, 99] on button "Create Order" at bounding box center [922, 97] width 57 height 16
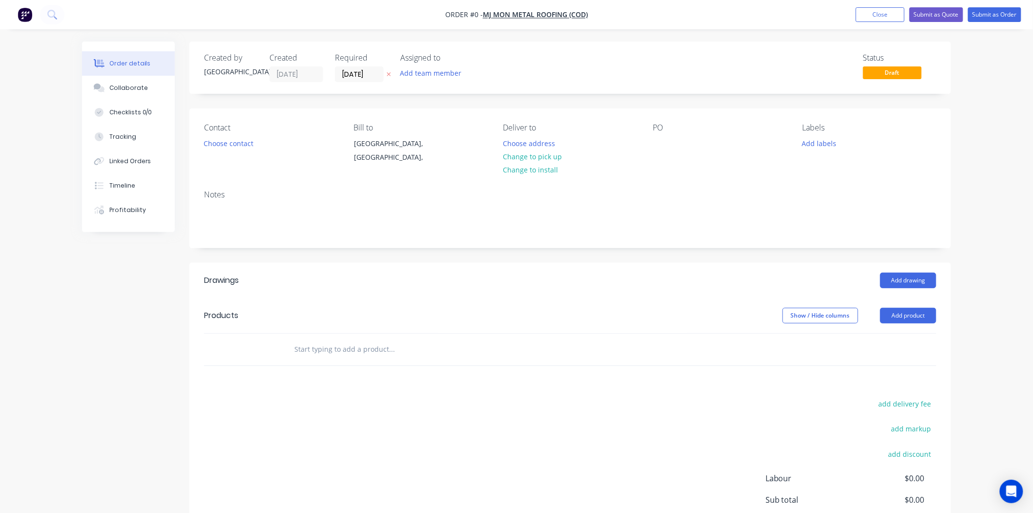
click at [921, 293] on header "Drawings Add drawing" at bounding box center [570, 280] width 762 height 35
click at [921, 274] on button "Add drawing" at bounding box center [908, 280] width 56 height 16
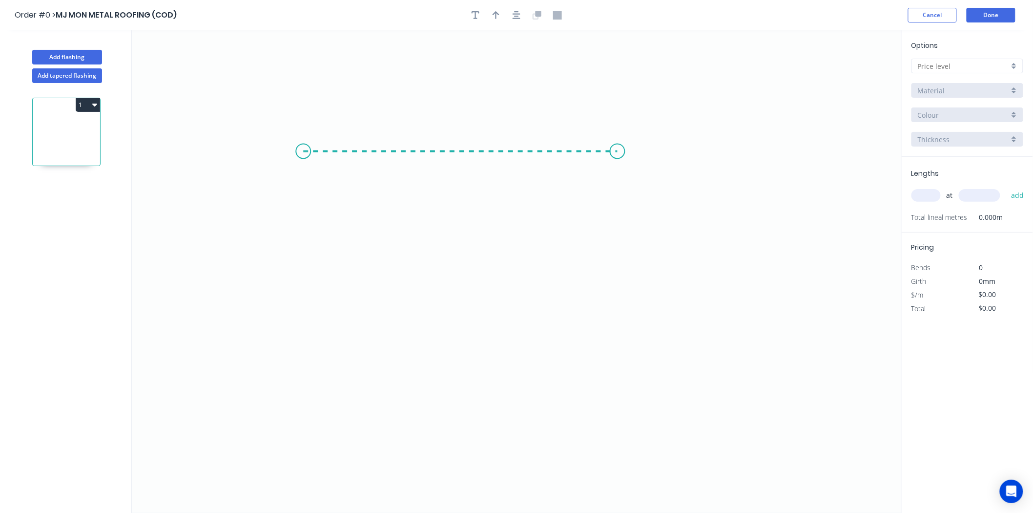
drag, startPoint x: 303, startPoint y: 151, endPoint x: 618, endPoint y: 150, distance: 314.4
click at [618, 150] on icon "0" at bounding box center [517, 271] width 770 height 482
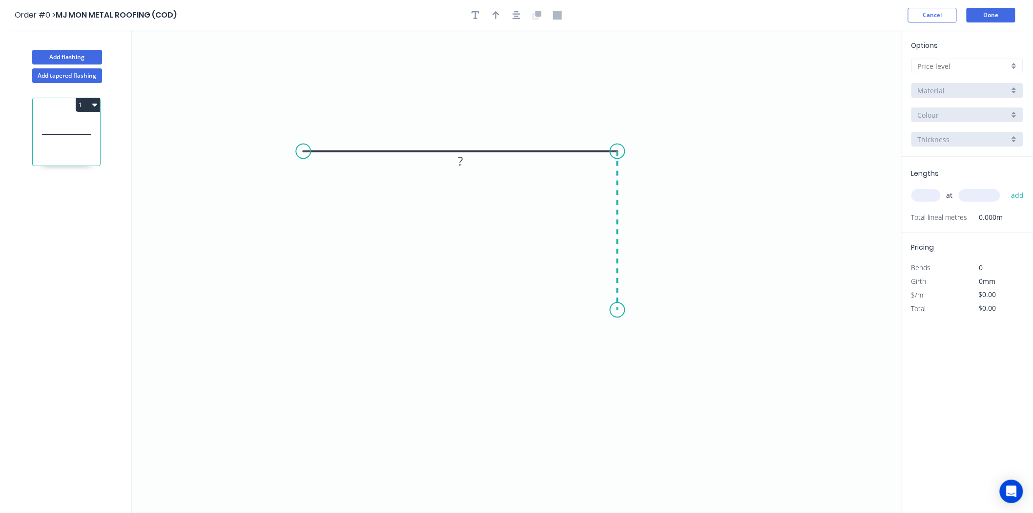
click at [609, 310] on icon "0 ?" at bounding box center [517, 271] width 770 height 482
click at [656, 349] on icon "0 ? ?" at bounding box center [517, 271] width 770 height 482
click at [462, 129] on tspan "?" at bounding box center [460, 132] width 5 height 16
click at [918, 194] on input "text" at bounding box center [925, 195] width 29 height 13
type input "2"
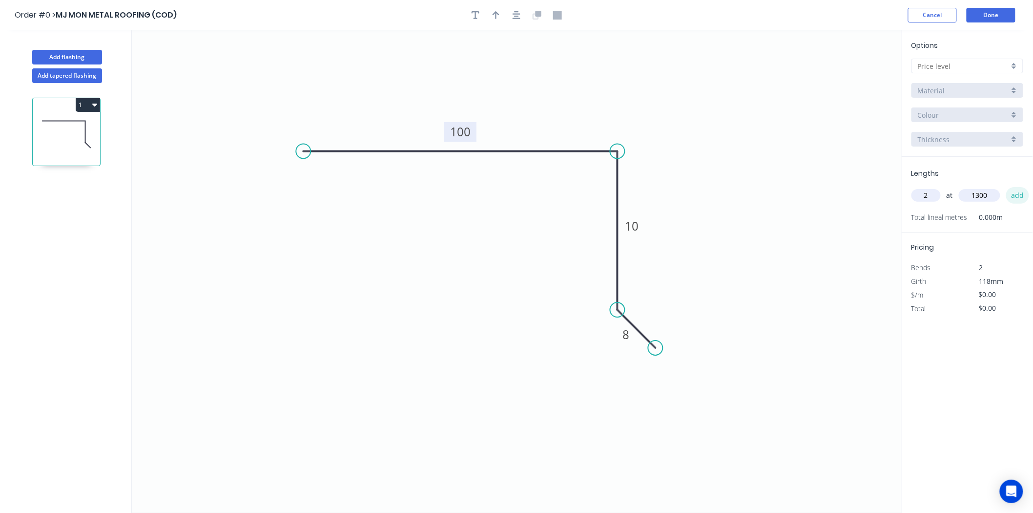
type input "1300"
click at [1006, 187] on button "add" at bounding box center [1017, 195] width 23 height 17
type input "1"
type input "2500"
click at [1006, 187] on button "add" at bounding box center [1017, 195] width 23 height 17
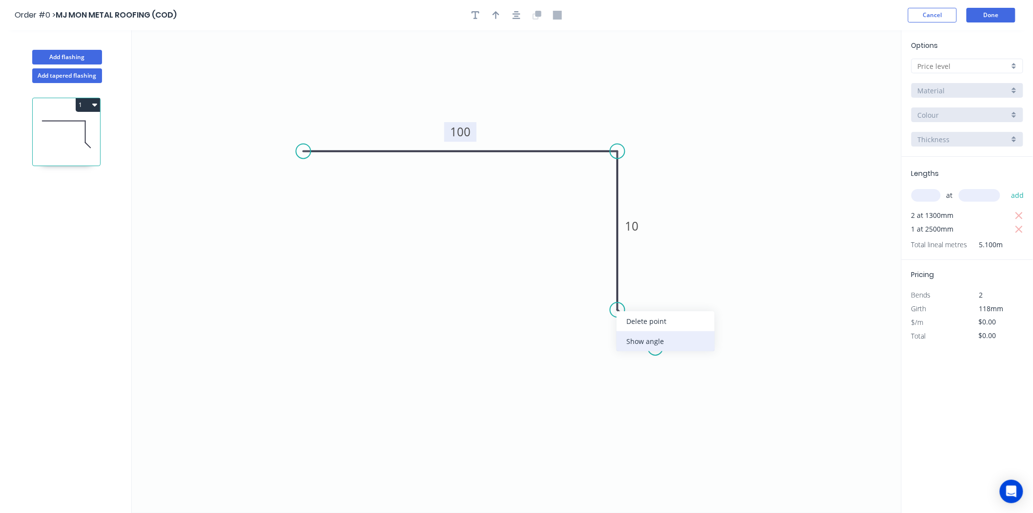
click at [621, 338] on div "Show angle" at bounding box center [666, 341] width 98 height 20
click at [955, 69] on input "text" at bounding box center [963, 66] width 91 height 10
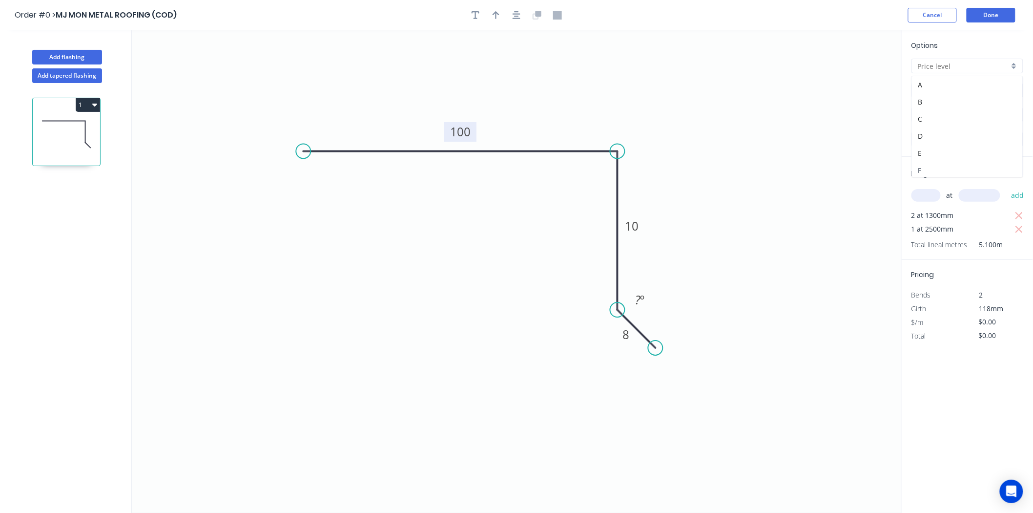
click at [931, 167] on div "F" at bounding box center [967, 170] width 111 height 17
type input "F"
type input "$8.31"
type input "$42.38"
click at [943, 114] on input "Basalt" at bounding box center [963, 115] width 91 height 10
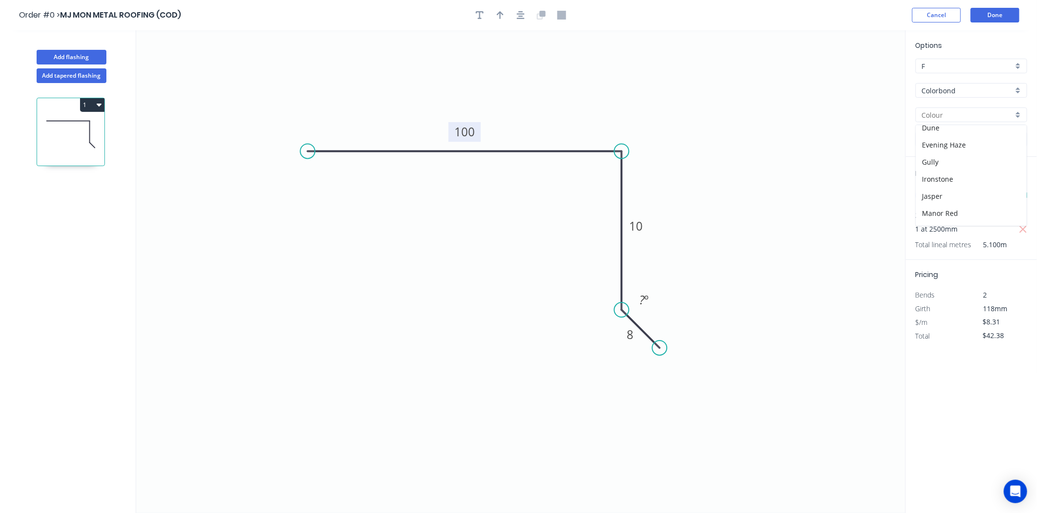
scroll to position [163, 0]
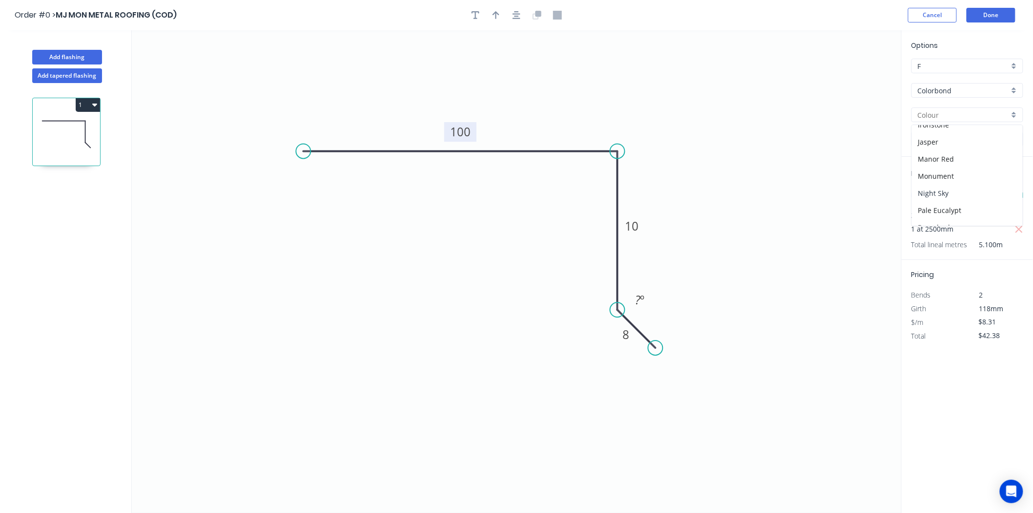
click at [936, 192] on div "Night Sky" at bounding box center [967, 193] width 111 height 17
type input "Night Sky"
click at [642, 294] on tspan "º" at bounding box center [642, 299] width 4 height 16
click at [496, 17] on icon "button" at bounding box center [496, 15] width 7 height 8
drag, startPoint x: 855, startPoint y: 76, endPoint x: 448, endPoint y: 270, distance: 450.9
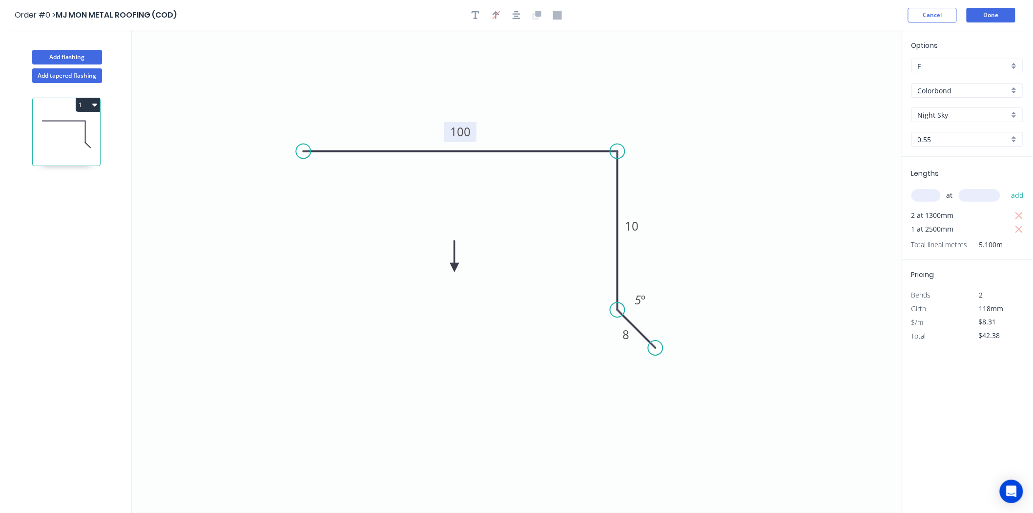
click at [450, 271] on icon at bounding box center [454, 255] width 9 height 31
click at [448, 270] on icon at bounding box center [449, 259] width 9 height 31
click at [448, 270] on icon at bounding box center [460, 270] width 31 height 9
click at [448, 270] on icon at bounding box center [457, 279] width 28 height 28
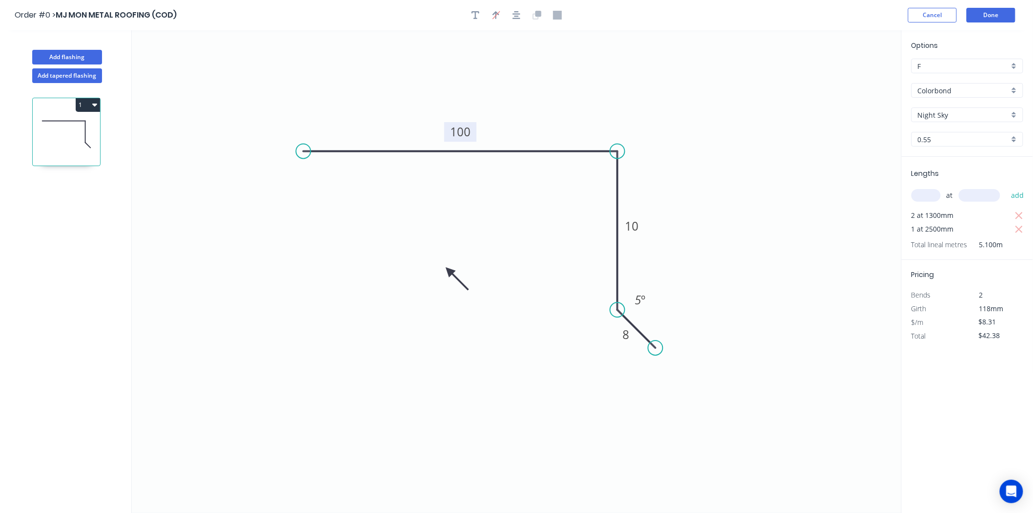
click at [448, 269] on icon at bounding box center [457, 279] width 28 height 28
click at [1012, 12] on button "Done" at bounding box center [991, 15] width 49 height 15
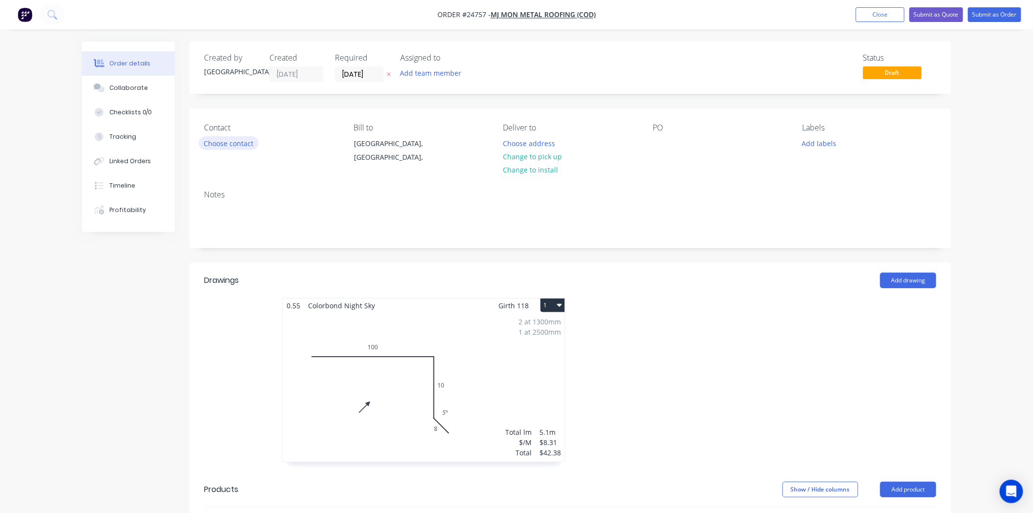
click at [254, 144] on button "Choose contact" at bounding box center [229, 142] width 60 height 13
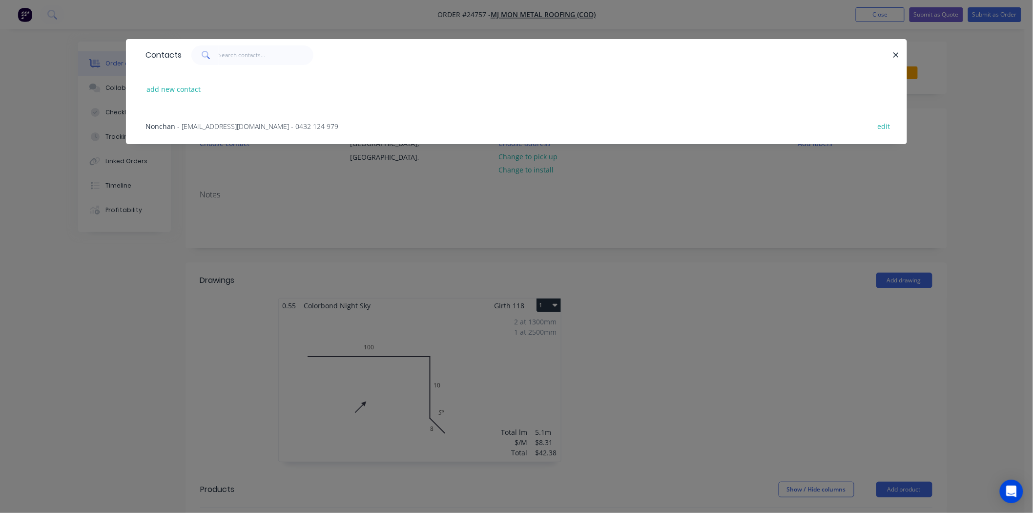
click at [256, 125] on span "- nonchi@hotmail.com - 0432 124 979" at bounding box center [257, 126] width 161 height 9
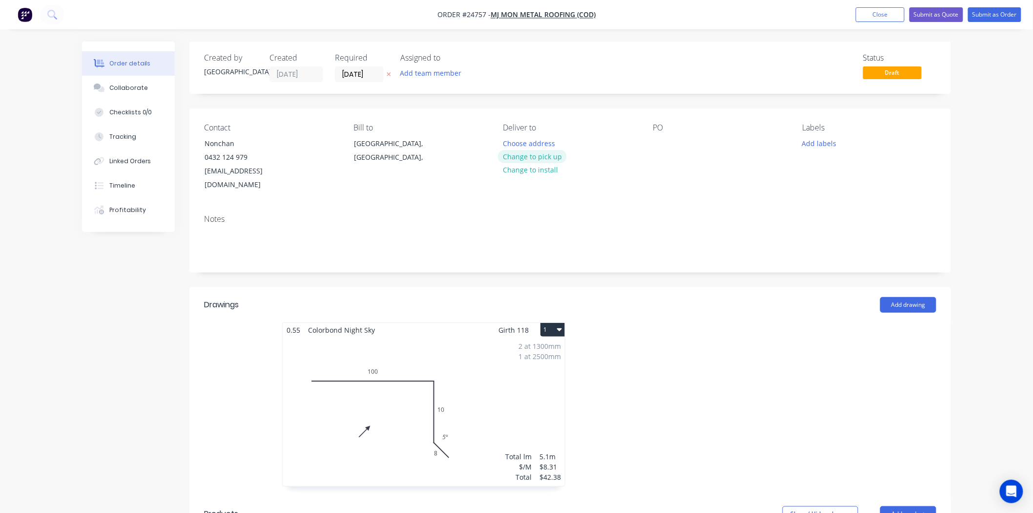
click at [532, 156] on button "Change to pick up" at bounding box center [532, 156] width 69 height 13
click at [659, 147] on div at bounding box center [661, 143] width 16 height 14
click at [828, 140] on button "Add labels" at bounding box center [819, 142] width 45 height 13
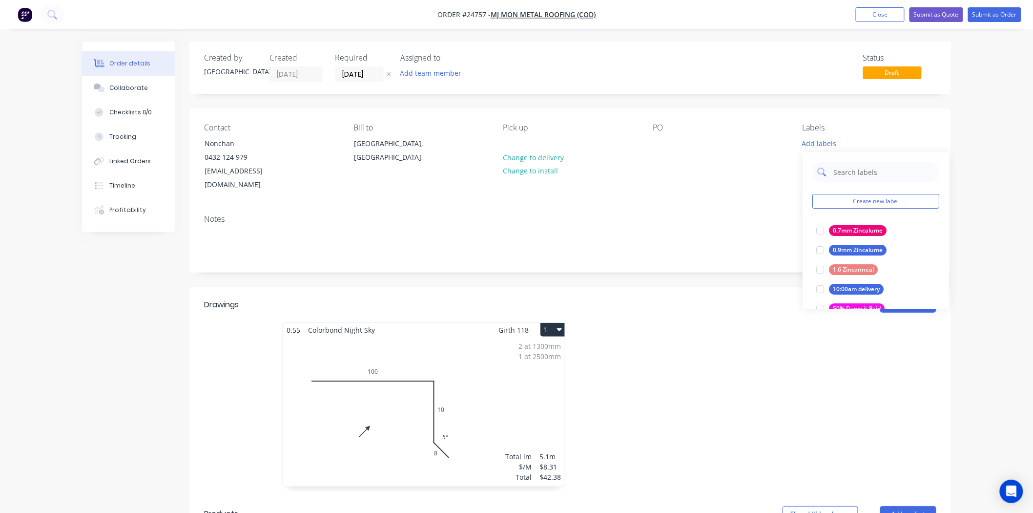
click at [849, 170] on input "text" at bounding box center [883, 172] width 102 height 20
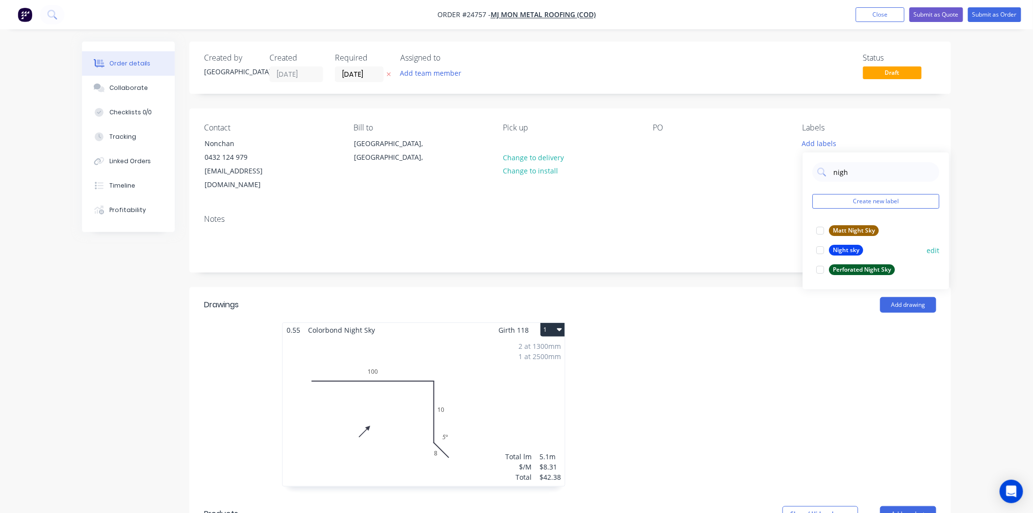
type input "nigh"
click at [838, 250] on div "Night sky" at bounding box center [846, 250] width 34 height 11
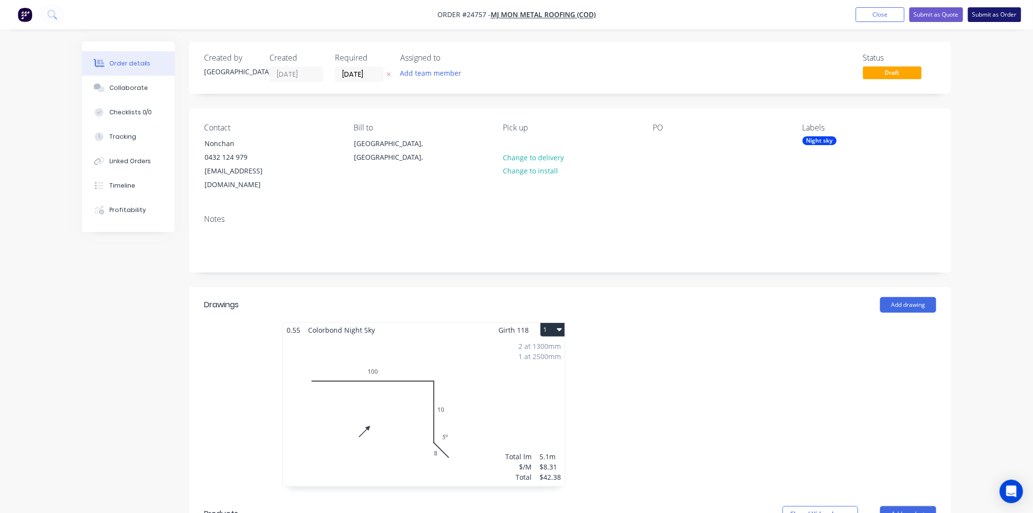
click at [987, 17] on button "Submit as Order" at bounding box center [994, 14] width 53 height 15
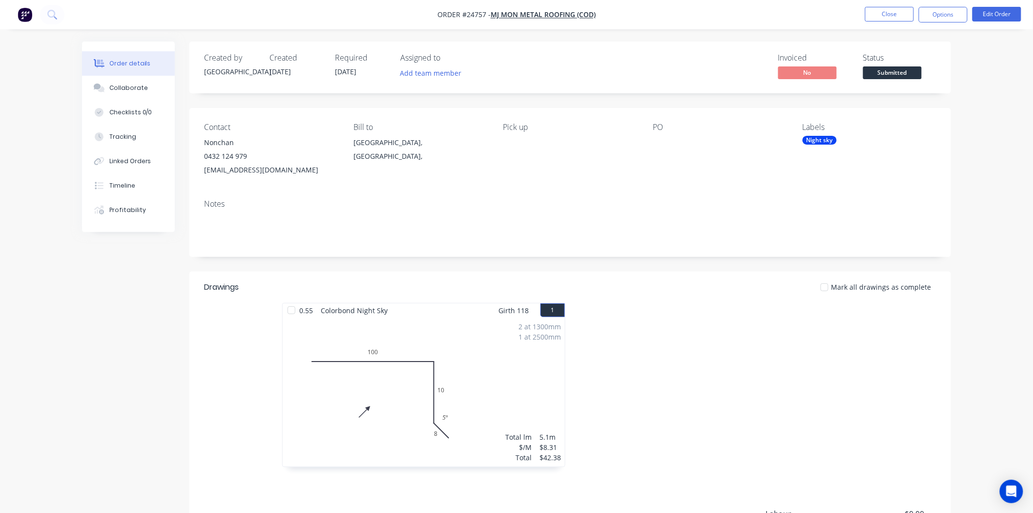
click at [901, 80] on button "Submitted" at bounding box center [892, 73] width 59 height 15
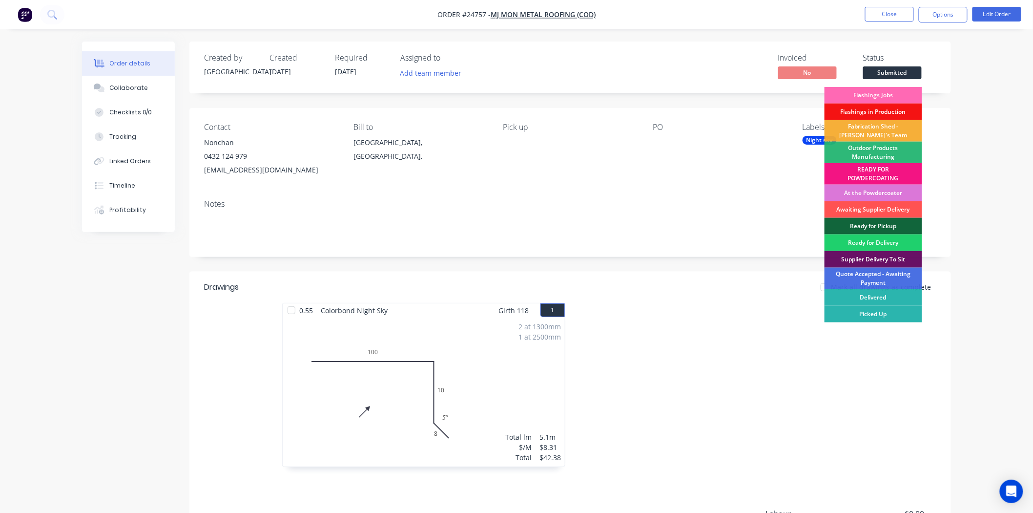
click at [896, 87] on div "Flashings Jobs" at bounding box center [874, 95] width 98 height 17
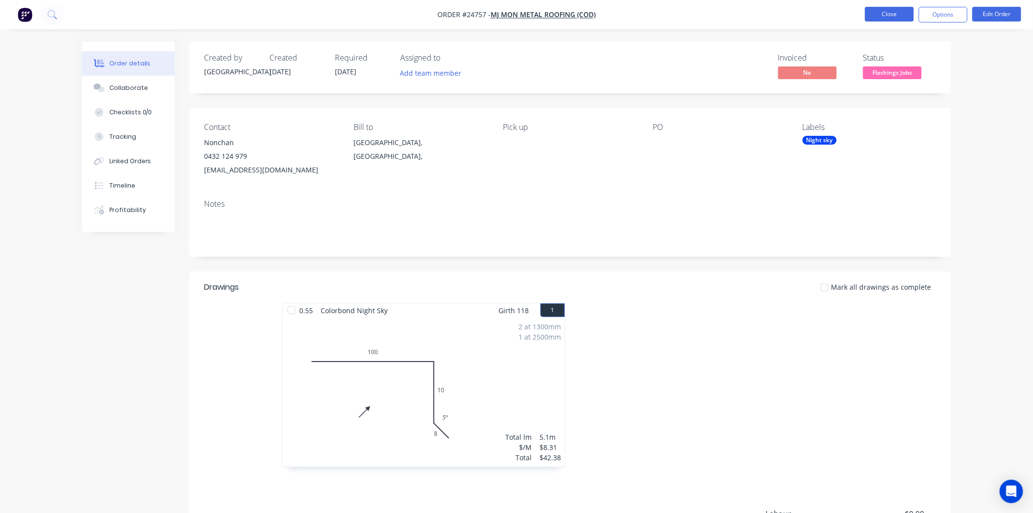
click at [896, 18] on button "Close" at bounding box center [889, 14] width 49 height 15
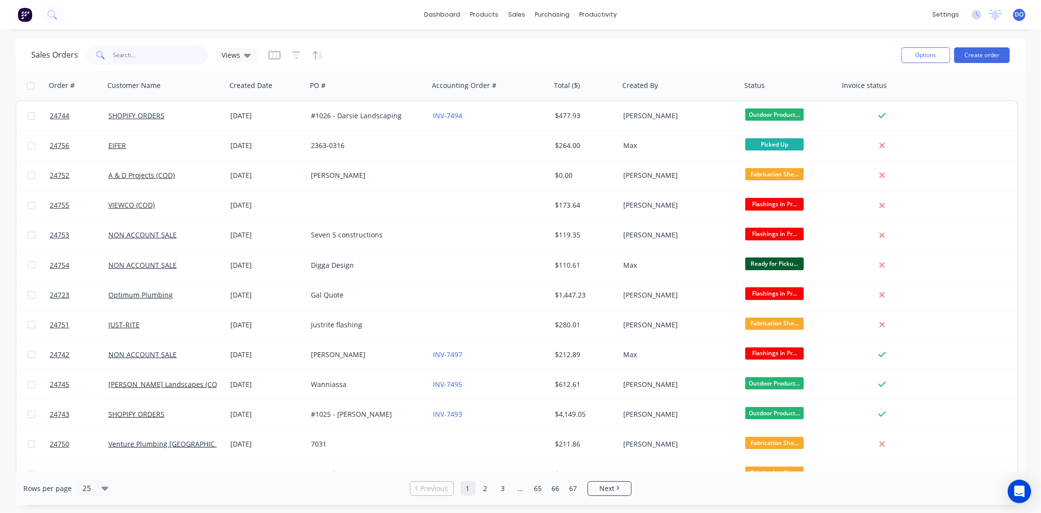
click at [137, 60] on input "text" at bounding box center [160, 55] width 95 height 20
type input "a"
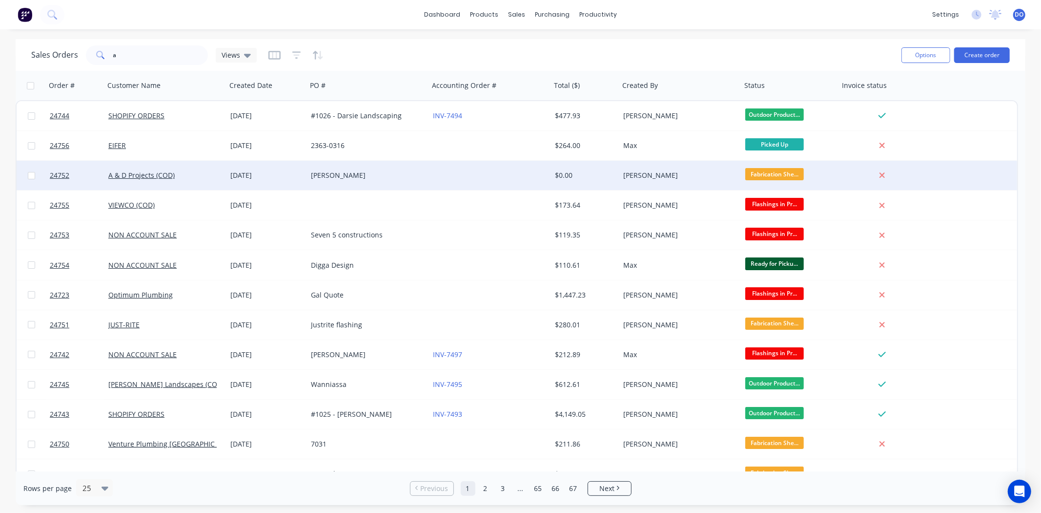
click at [192, 174] on div "A & D Projects (COD)" at bounding box center [162, 175] width 108 height 10
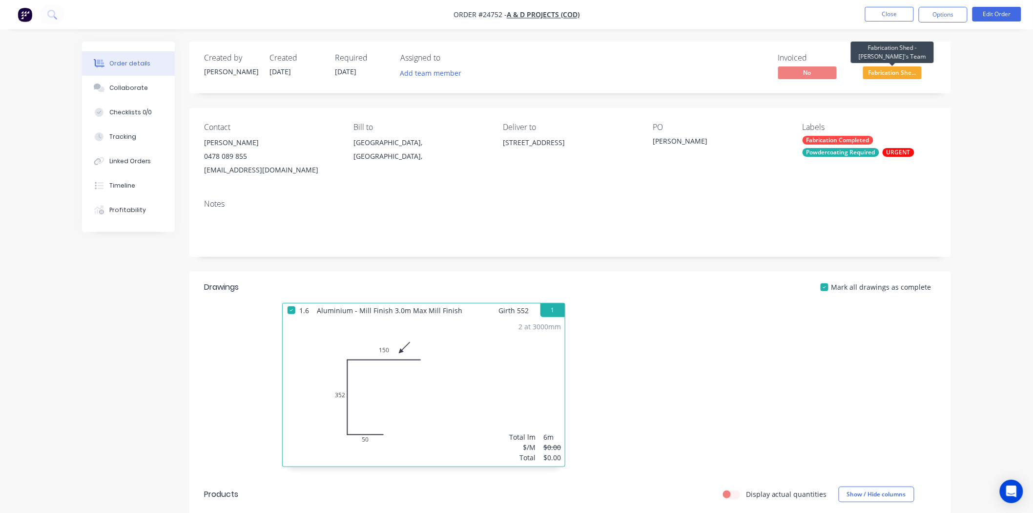
click at [903, 72] on span "Fabrication She..." at bounding box center [892, 72] width 59 height 12
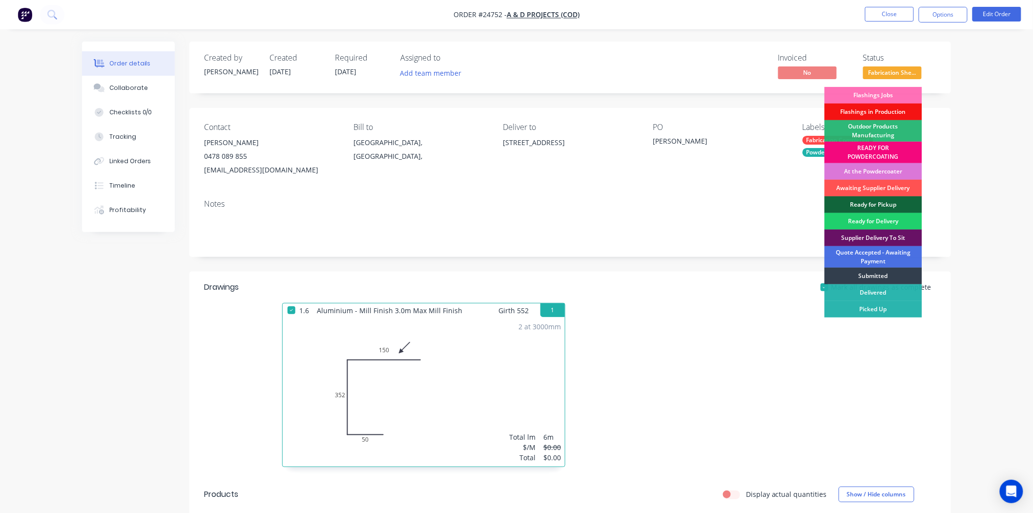
click at [867, 152] on div "READY FOR POWDERCOATING" at bounding box center [874, 152] width 98 height 21
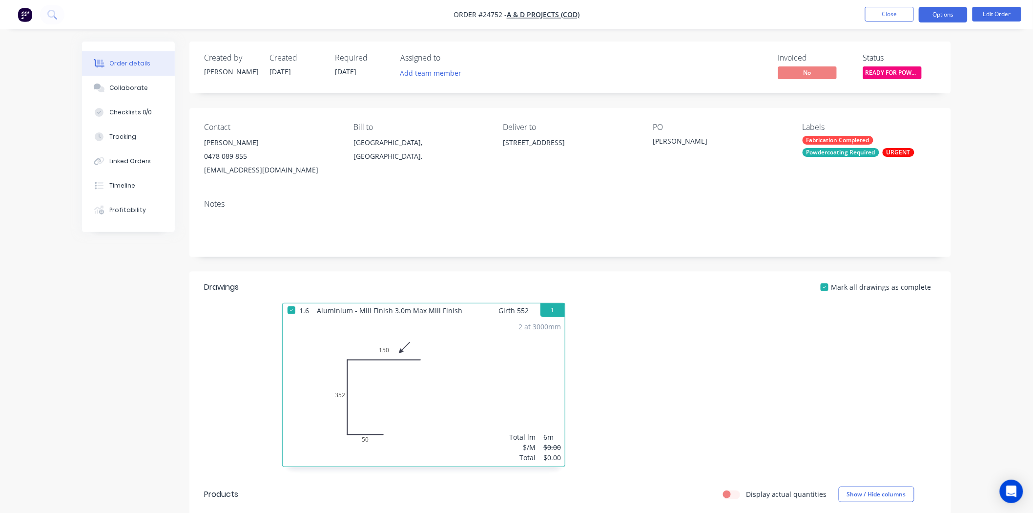
click at [955, 13] on button "Options" at bounding box center [943, 15] width 49 height 16
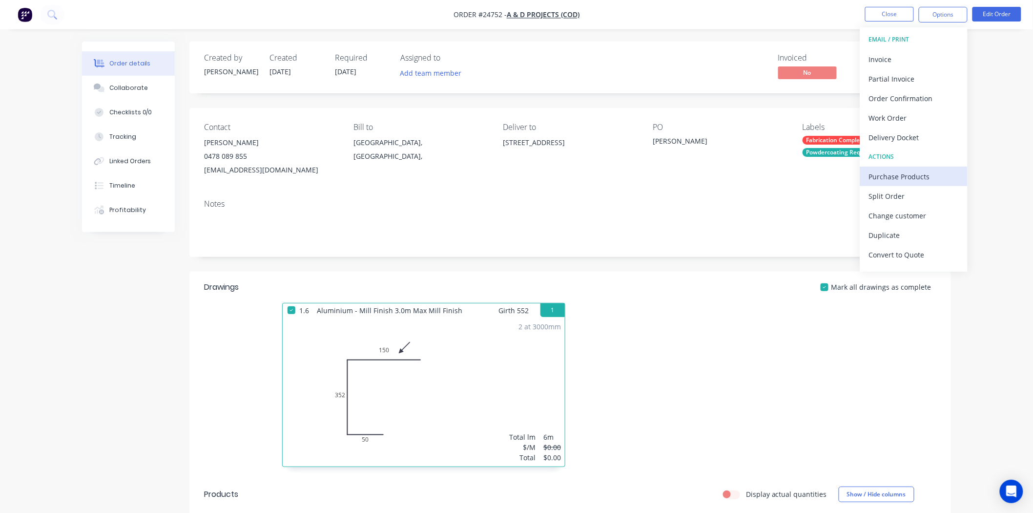
click at [914, 170] on div "Purchase Products" at bounding box center [914, 176] width 90 height 14
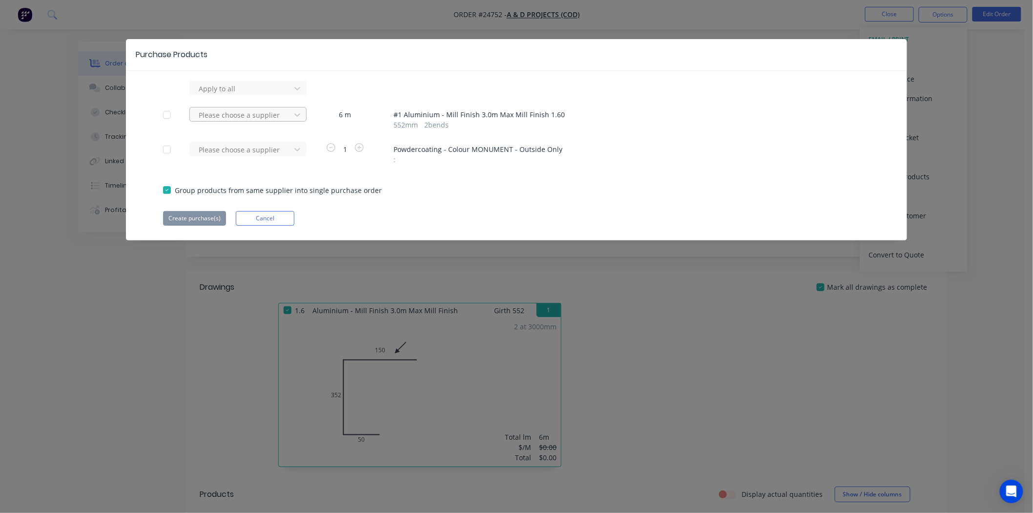
click at [261, 95] on div at bounding box center [242, 89] width 88 height 12
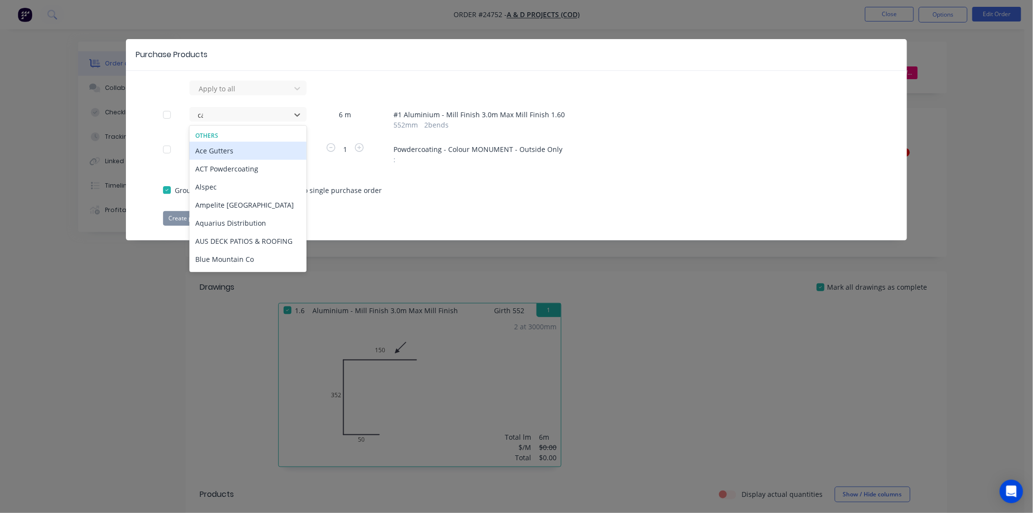
type input "can"
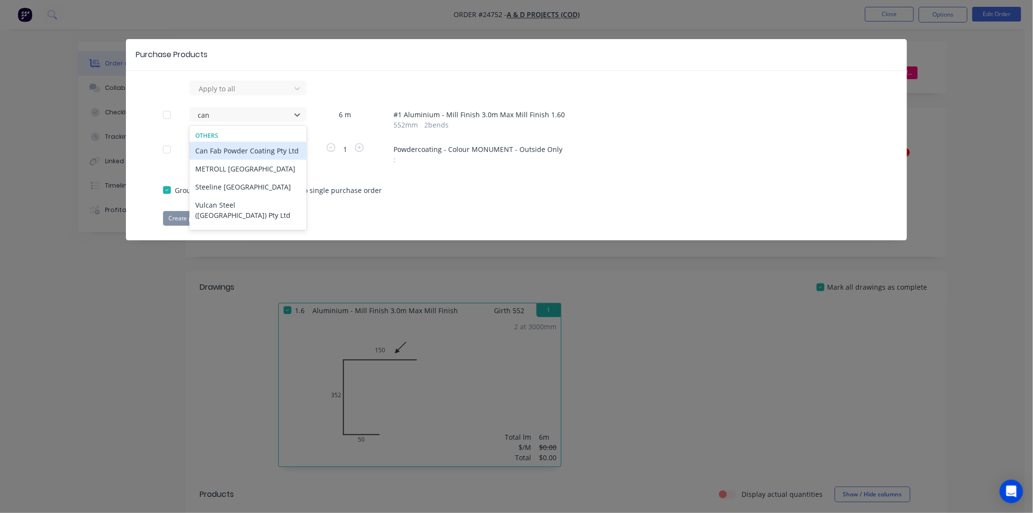
click at [259, 150] on div "Can Fab Powder Coating Pty Ltd" at bounding box center [247, 151] width 117 height 18
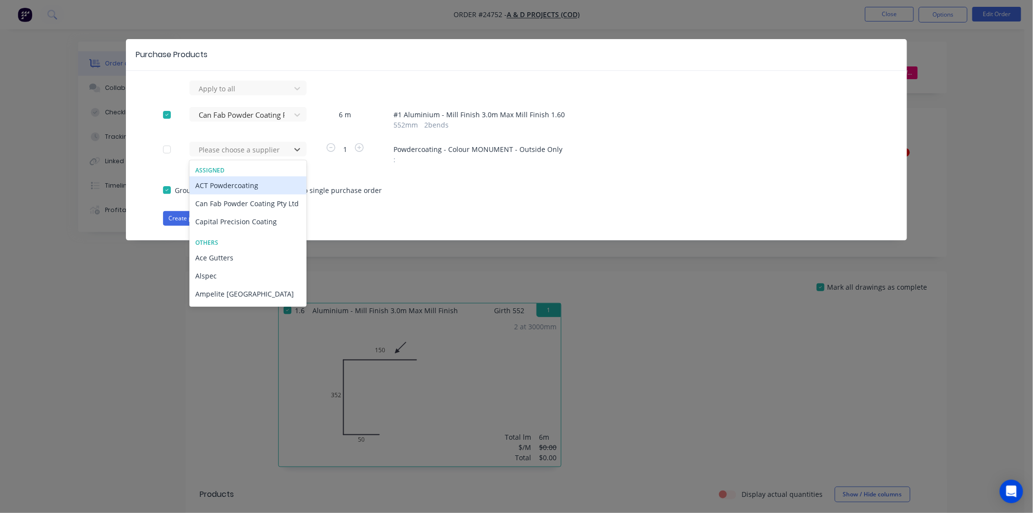
click at [259, 150] on div at bounding box center [242, 150] width 88 height 12
type input "can"
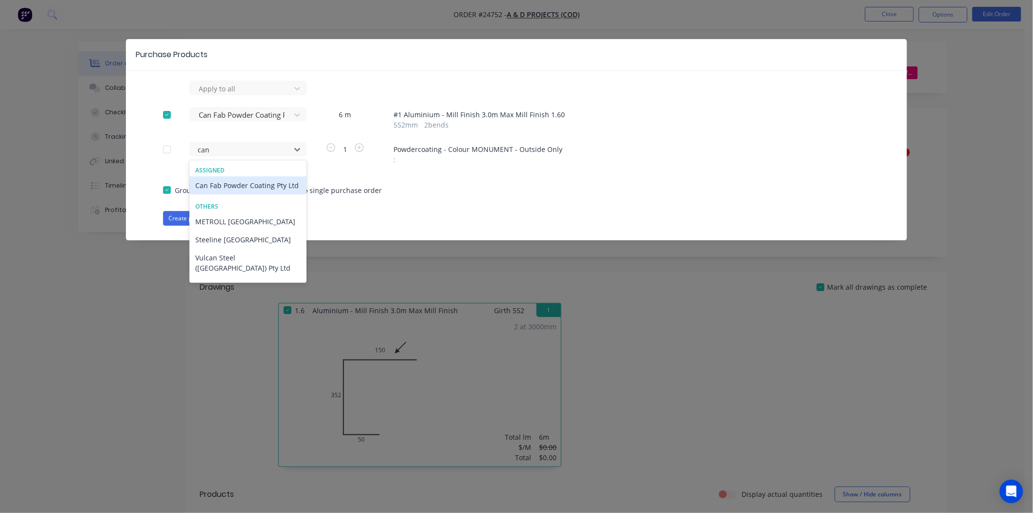
click at [244, 189] on div "Can Fab Powder Coating Pty Ltd" at bounding box center [247, 185] width 117 height 18
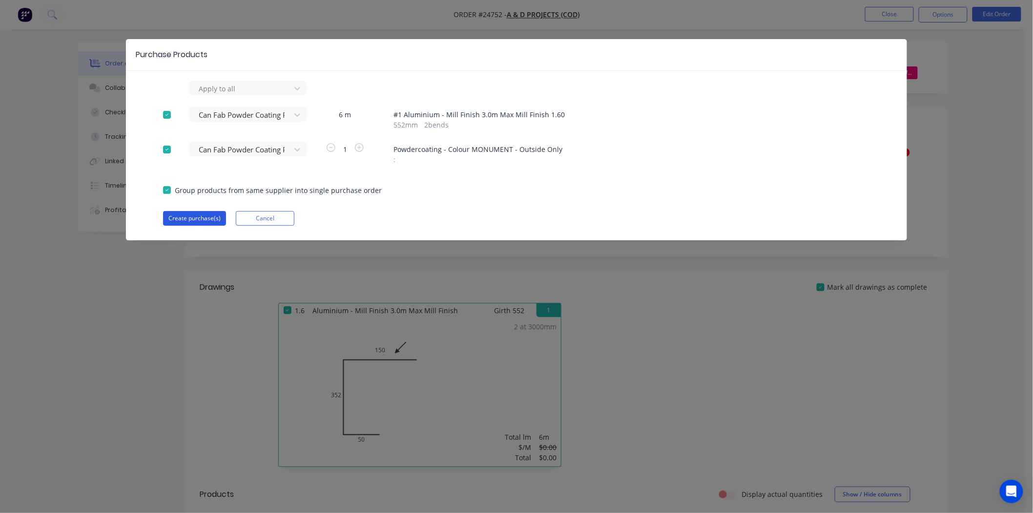
click at [201, 215] on button "Create purchase(s)" at bounding box center [194, 218] width 63 height 15
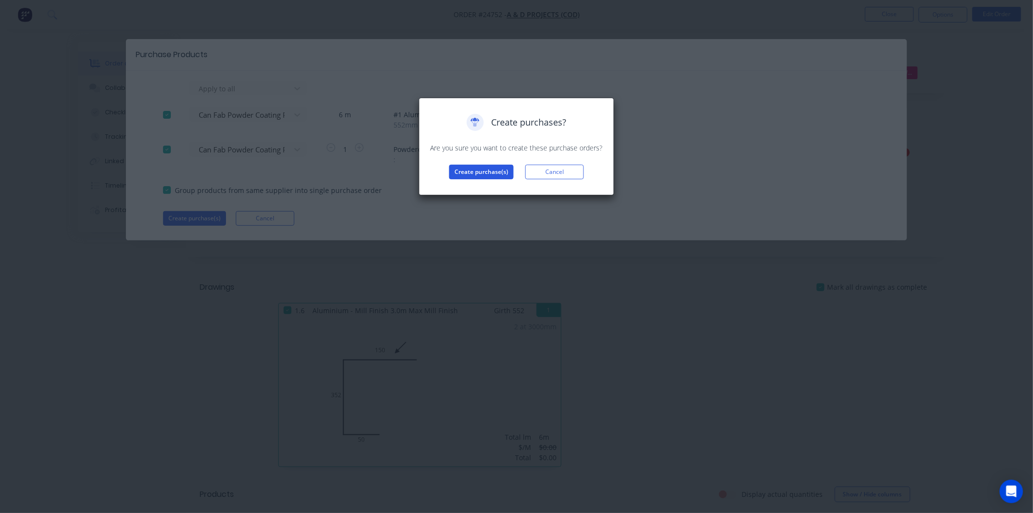
click at [479, 172] on button "Create purchase(s)" at bounding box center [481, 172] width 64 height 15
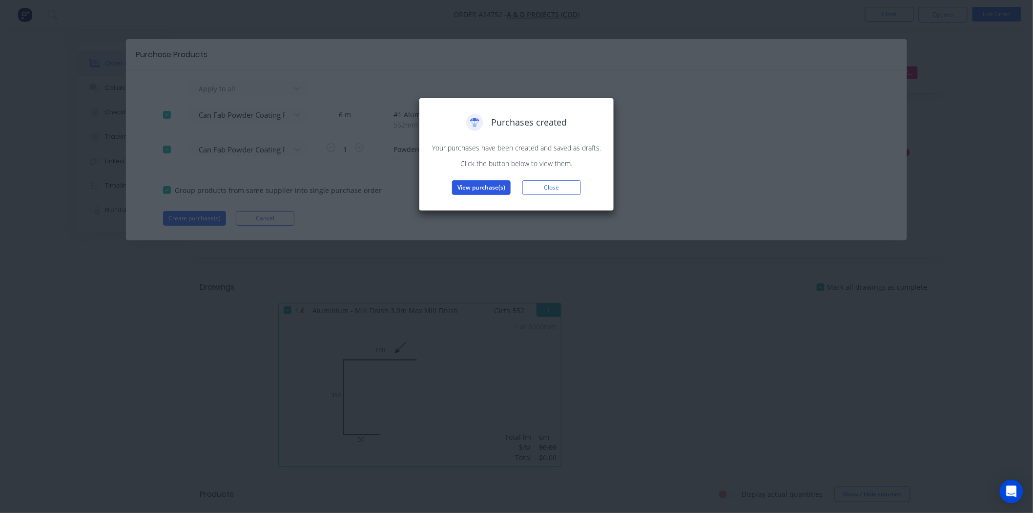
click at [479, 186] on button "View purchase(s)" at bounding box center [481, 187] width 59 height 15
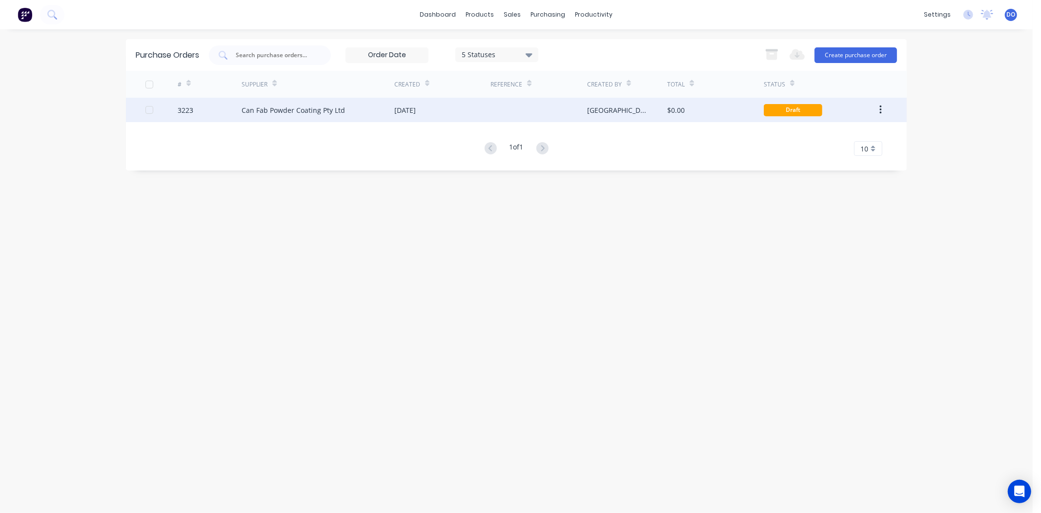
click at [416, 112] on div "[DATE]" at bounding box center [404, 110] width 21 height 10
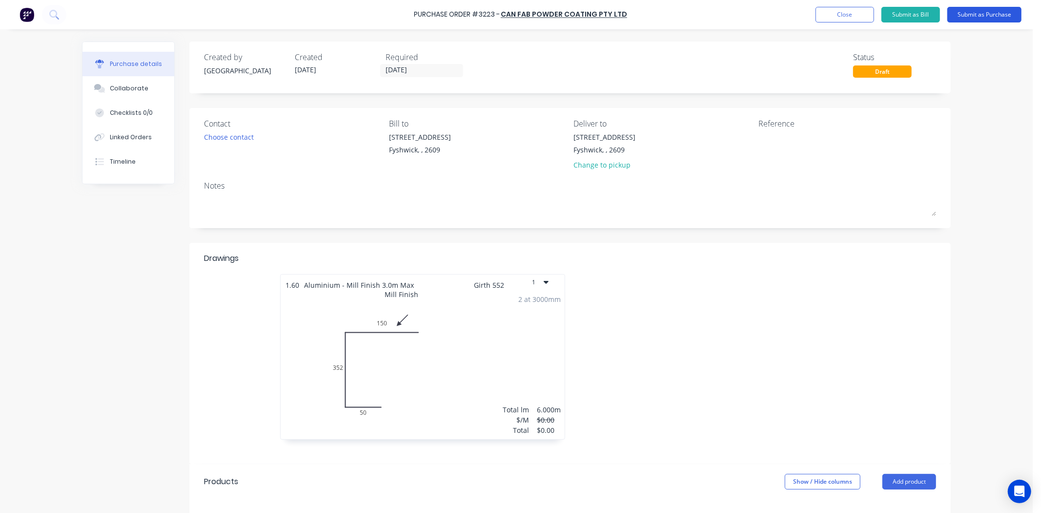
click at [963, 19] on button "Submit as Purchase" at bounding box center [985, 15] width 74 height 16
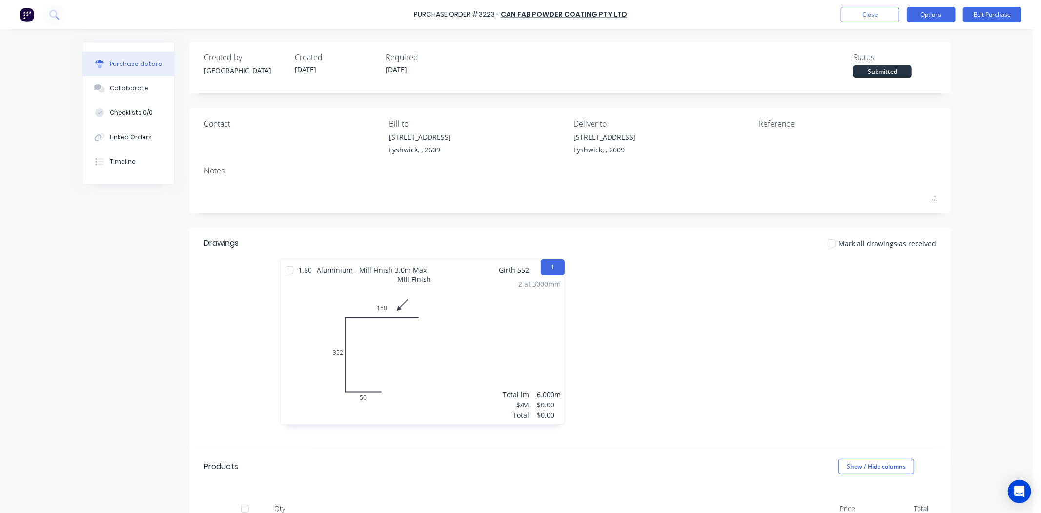
click at [953, 18] on button "Options" at bounding box center [931, 15] width 49 height 16
click at [902, 41] on div "Print / Email" at bounding box center [909, 40] width 75 height 14
click at [896, 77] on div "Without pricing" at bounding box center [909, 79] width 75 height 14
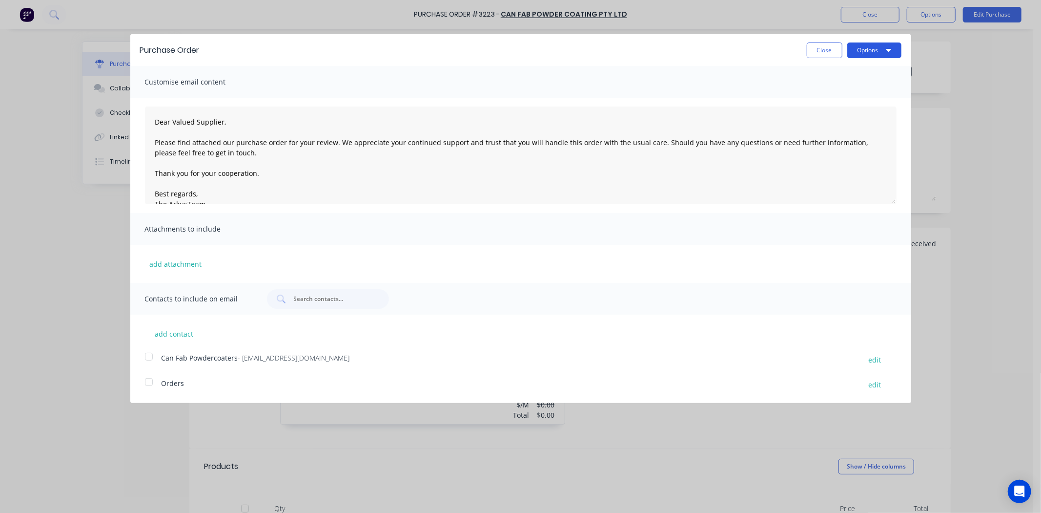
click at [878, 51] on button "Options" at bounding box center [875, 50] width 54 height 16
click at [844, 78] on div "Print" at bounding box center [855, 75] width 75 height 14
click at [554, 18] on div "Purchase Order Close Options Print Email Customise email content Dear Valued Su…" at bounding box center [520, 256] width 1041 height 513
click at [820, 55] on button "Close" at bounding box center [825, 50] width 36 height 16
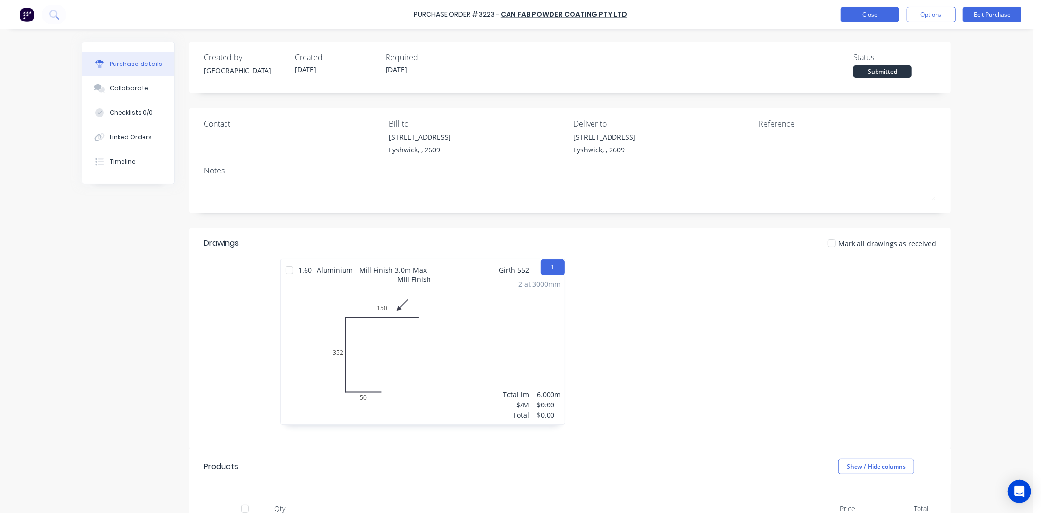
click at [857, 13] on button "Close" at bounding box center [870, 15] width 59 height 16
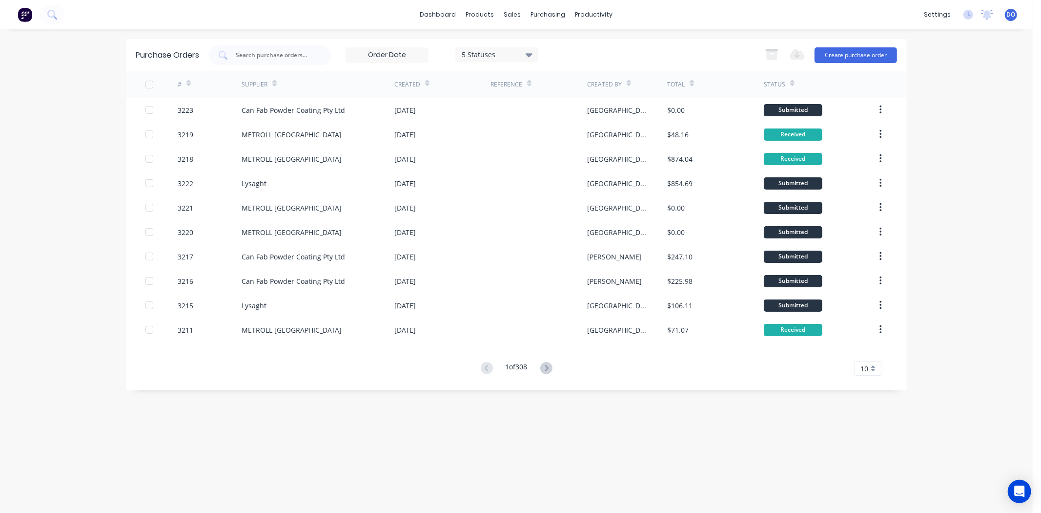
click at [349, 59] on input at bounding box center [387, 55] width 82 height 15
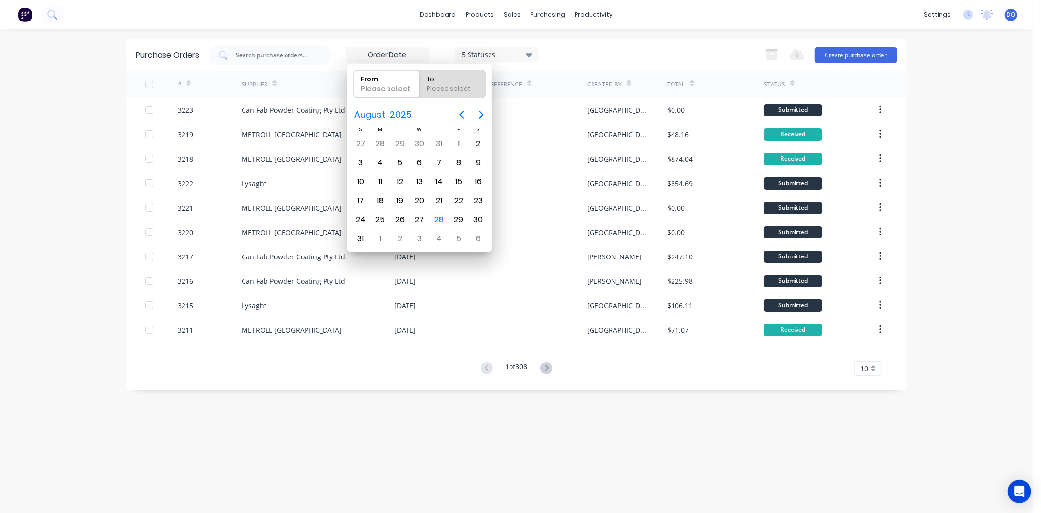
click at [347, 33] on div "dashboard products sales purchasing productivity dashboard products Product Cat…" at bounding box center [516, 256] width 1033 height 513
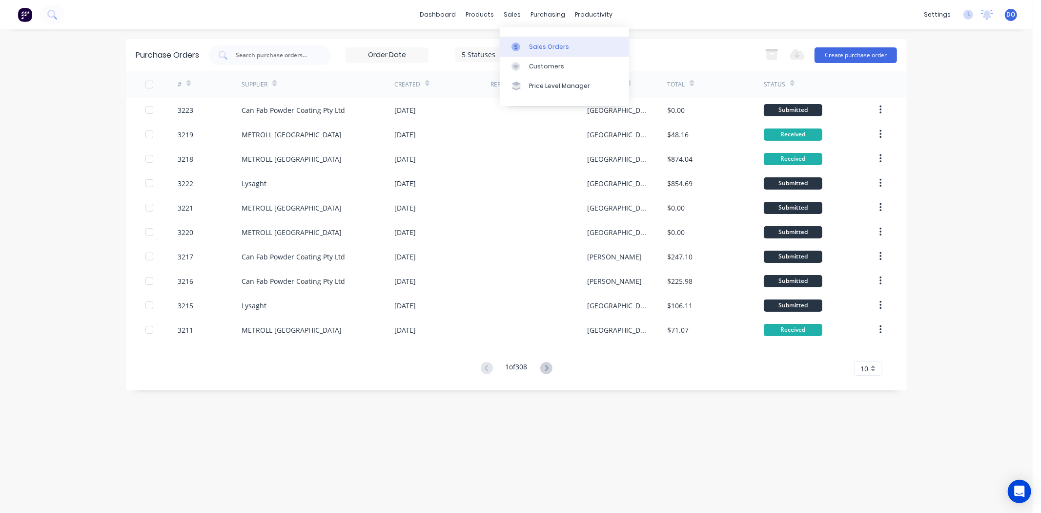
click at [536, 48] on div "Sales Orders" at bounding box center [549, 46] width 40 height 9
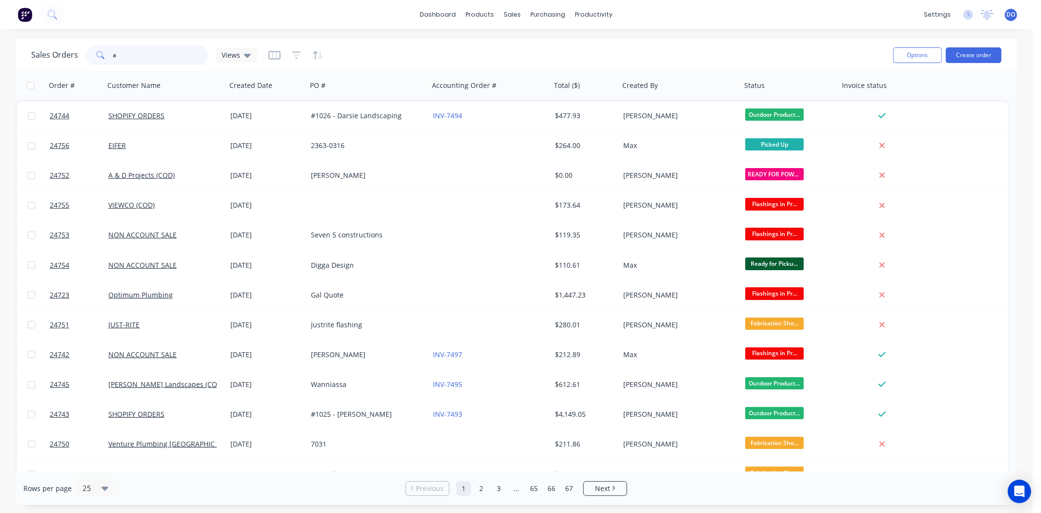
click at [122, 53] on input "a" at bounding box center [160, 55] width 95 height 20
type input "a"
click at [963, 54] on button "Create order" at bounding box center [974, 55] width 56 height 16
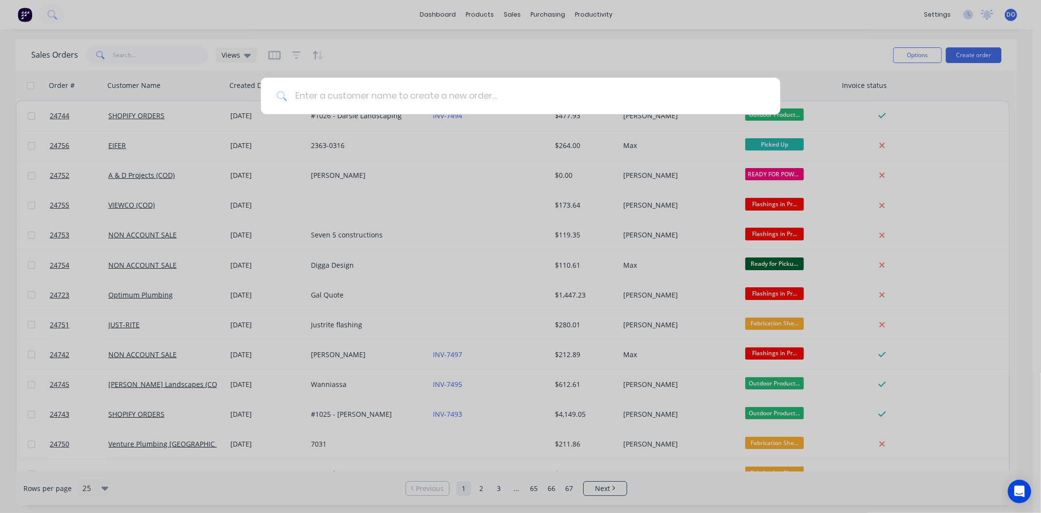
click at [443, 103] on input at bounding box center [526, 96] width 478 height 37
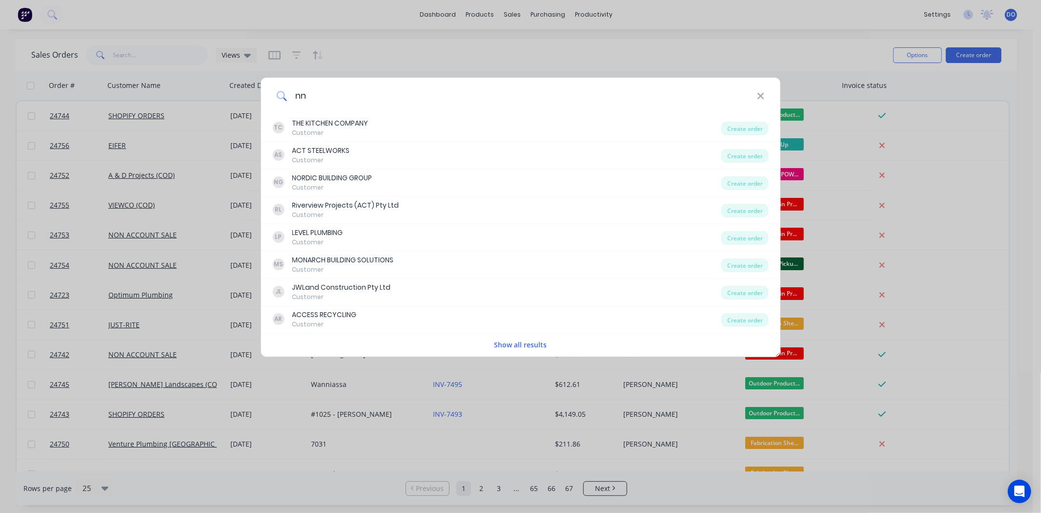
type input "n"
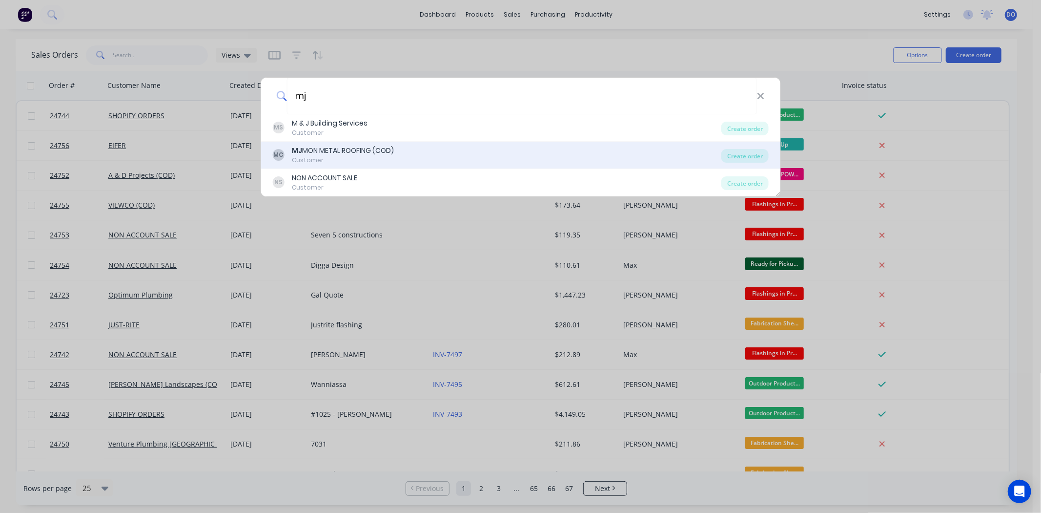
type input "mj"
click at [375, 154] on div "MJ MON METAL ROOFING (COD)" at bounding box center [343, 150] width 102 height 10
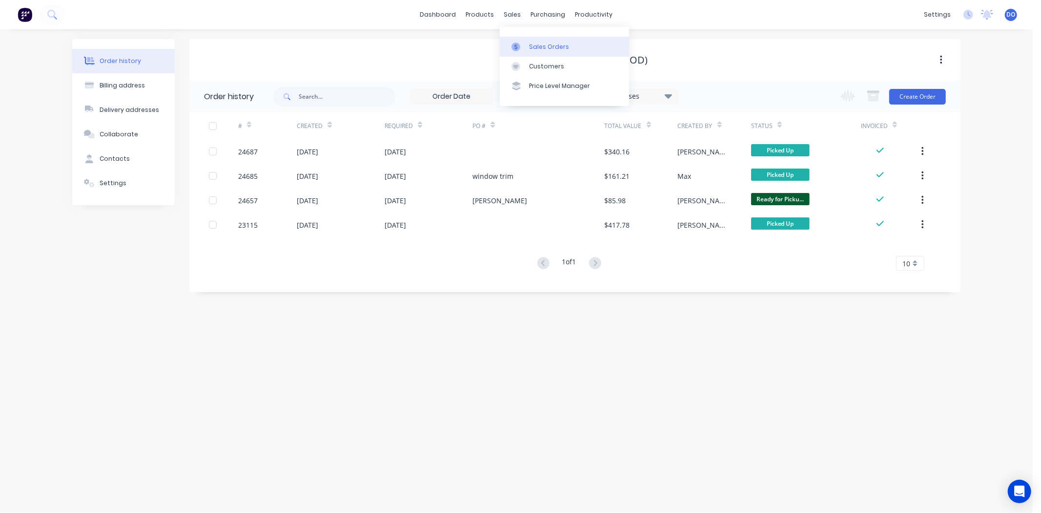
click at [526, 40] on div "Sales Orders Customers Price Level Manager" at bounding box center [564, 66] width 129 height 79
click at [528, 40] on link "Sales Orders" at bounding box center [564, 47] width 129 height 20
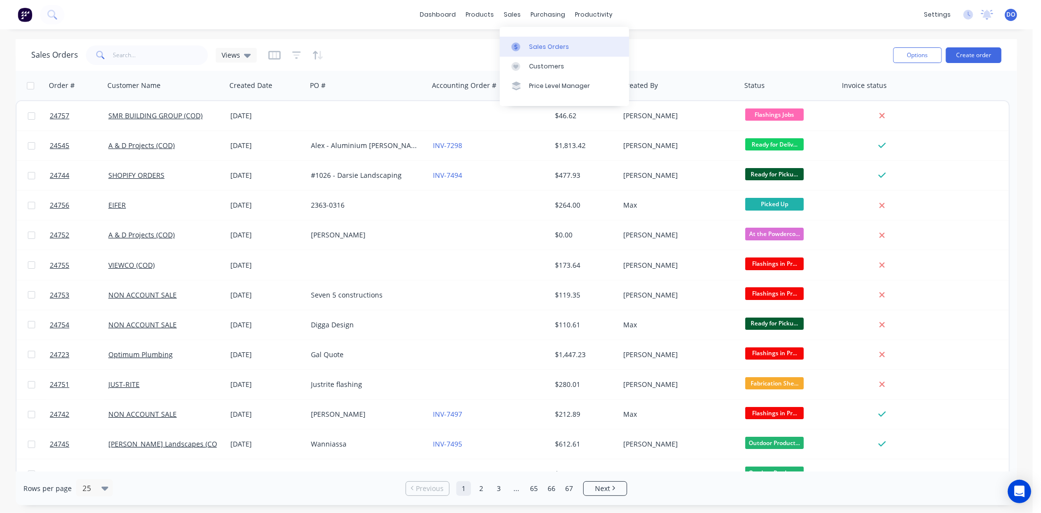
click at [529, 38] on link "Sales Orders" at bounding box center [564, 47] width 129 height 20
click at [712, 47] on div "Sales Orders Views" at bounding box center [458, 55] width 854 height 24
click at [500, 39] on link "Product Catalogue" at bounding box center [528, 47] width 129 height 20
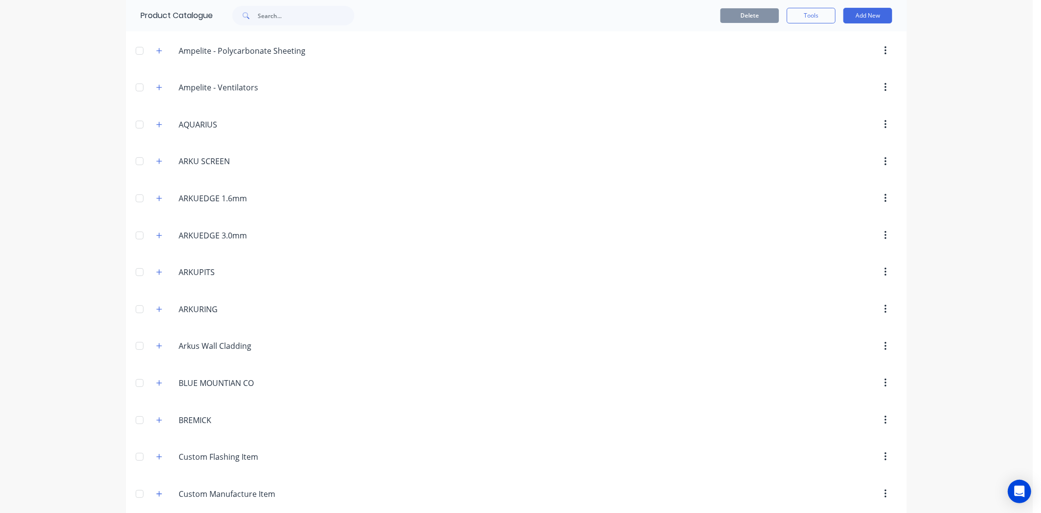
scroll to position [217, 0]
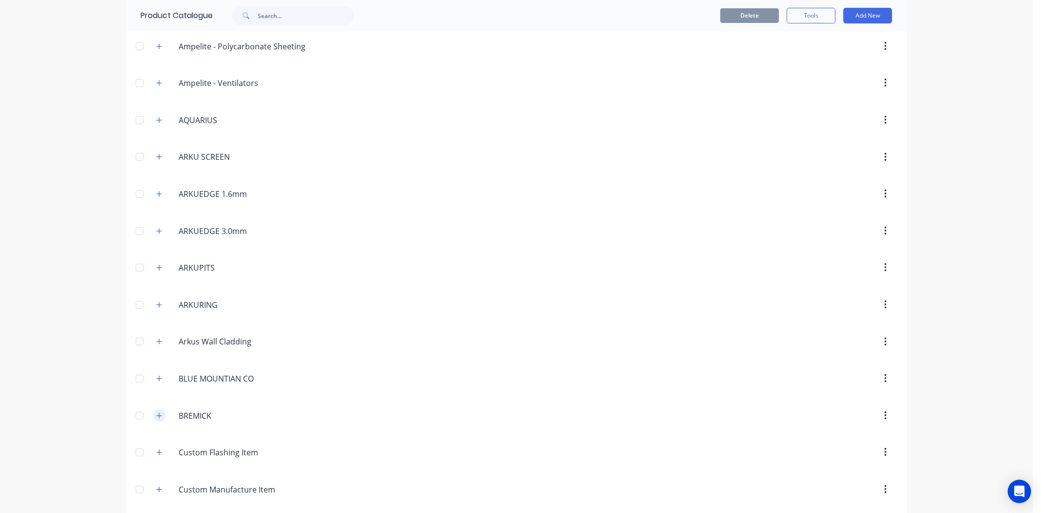
click at [157, 417] on icon "button" at bounding box center [159, 415] width 6 height 7
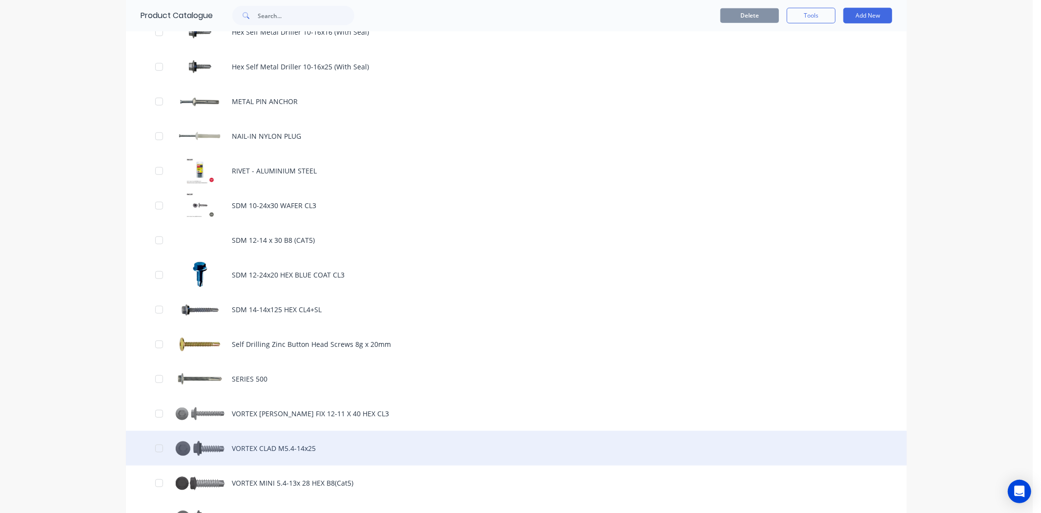
scroll to position [651, 0]
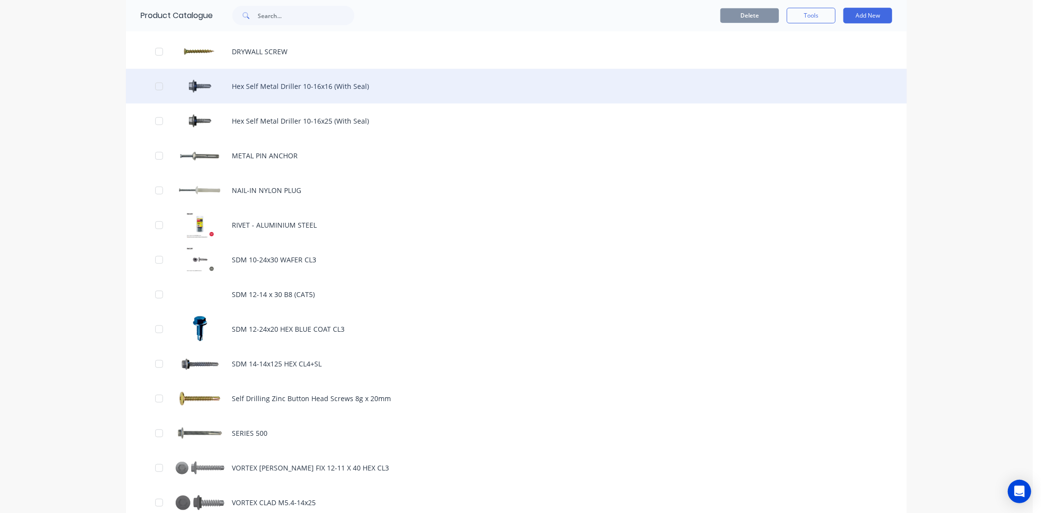
click at [288, 87] on div "Hex Self Metal Driller 10-16x16 (With Seal)" at bounding box center [516, 86] width 781 height 35
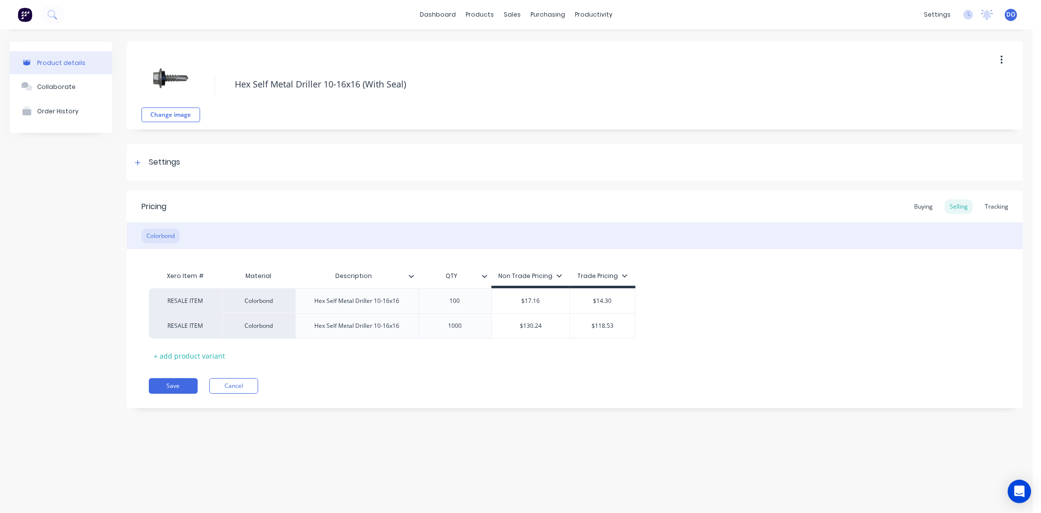
type textarea "x"
click at [997, 204] on div "Tracking" at bounding box center [996, 206] width 33 height 15
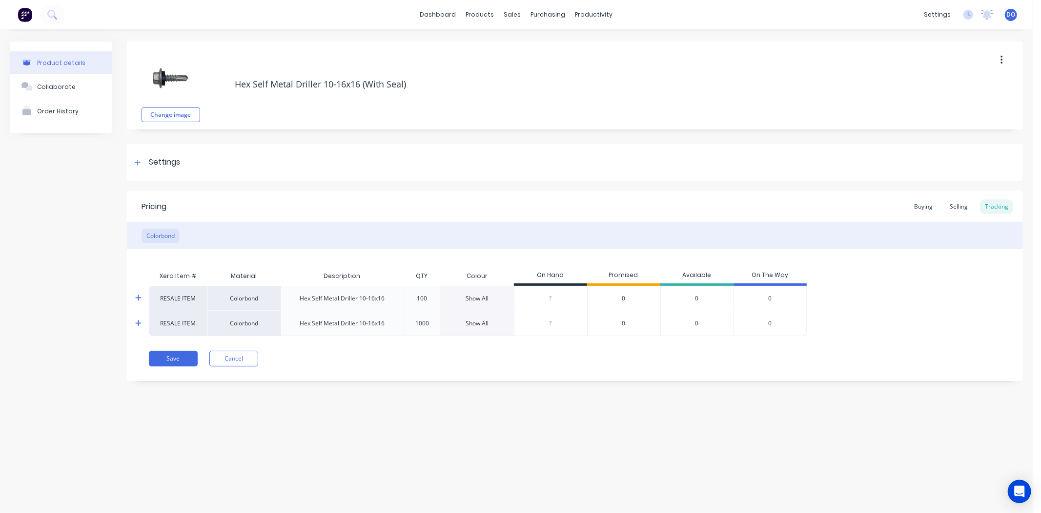
click at [489, 302] on div "Show All" at bounding box center [477, 298] width 23 height 9
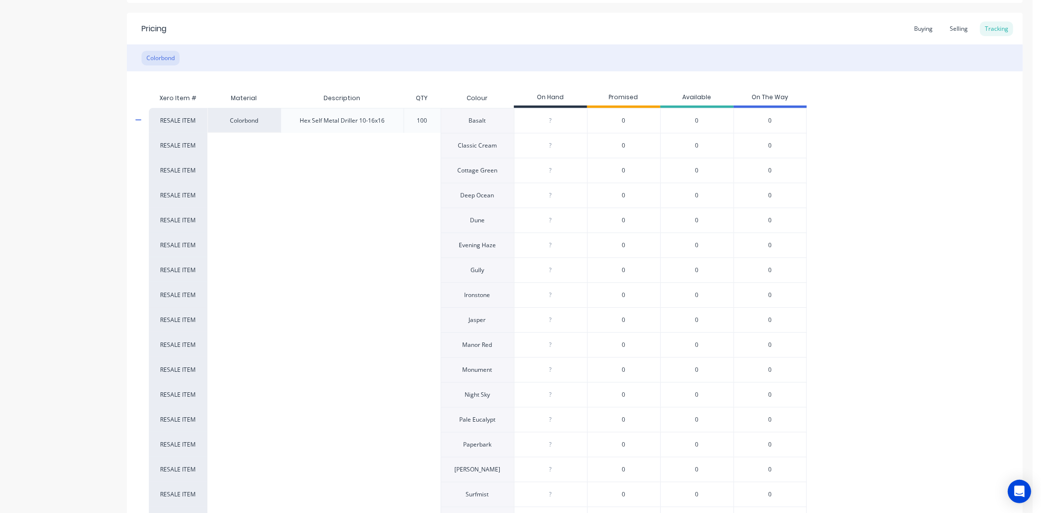
scroll to position [163, 0]
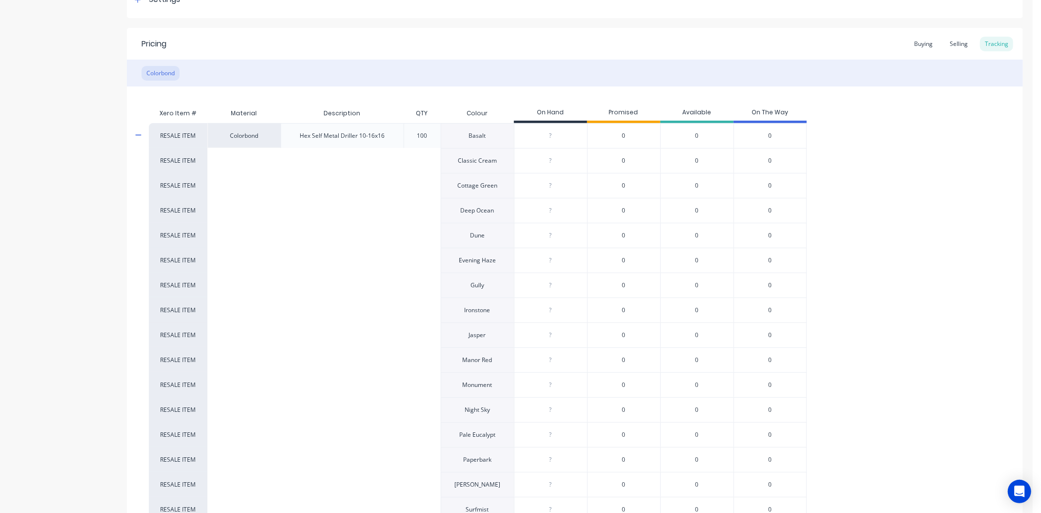
type input "0"
click at [565, 137] on input "0" at bounding box center [551, 135] width 73 height 9
type textarea "x"
type input "1"
type textarea "x"
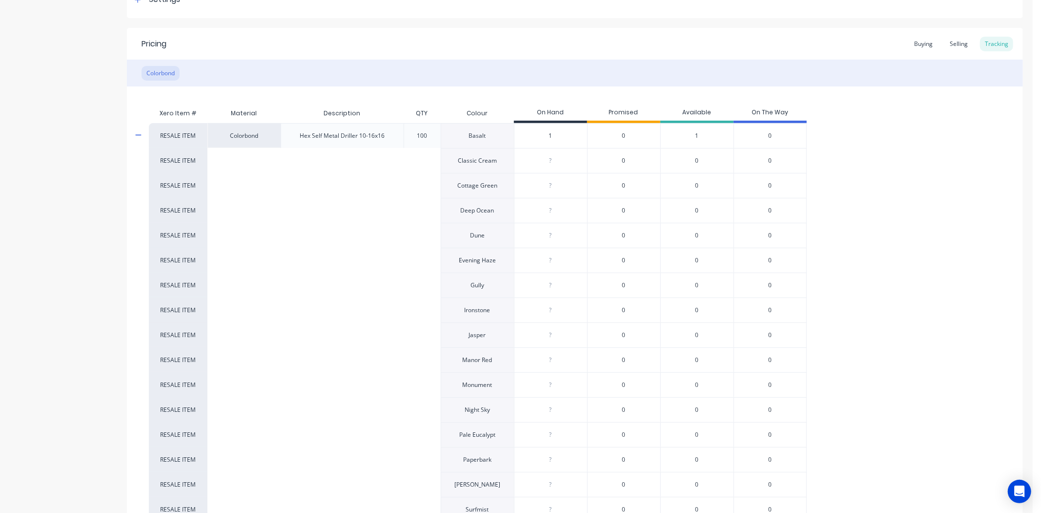
type input "0"
type textarea "x"
type input "1"
type input "0"
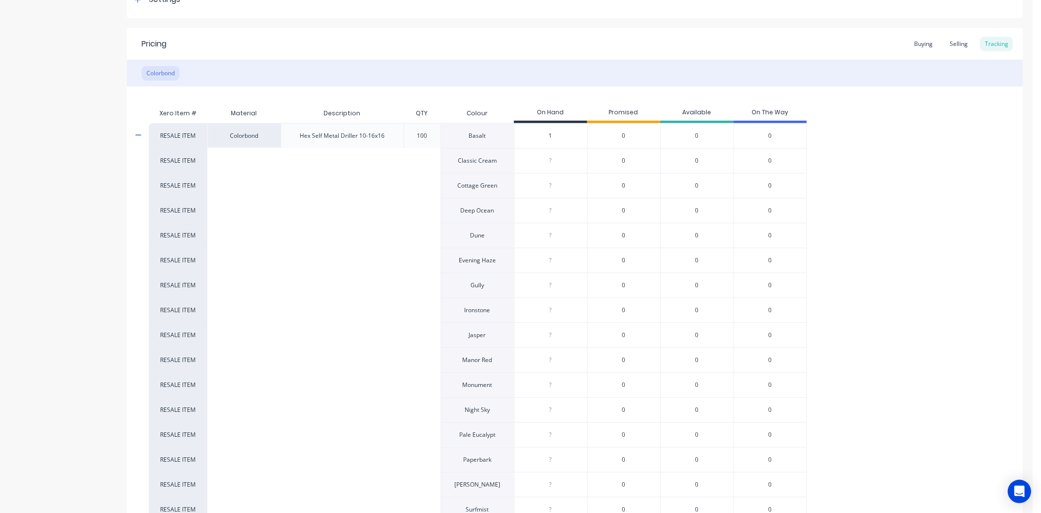
type textarea "x"
type input "0"
type textarea "x"
type input "0"
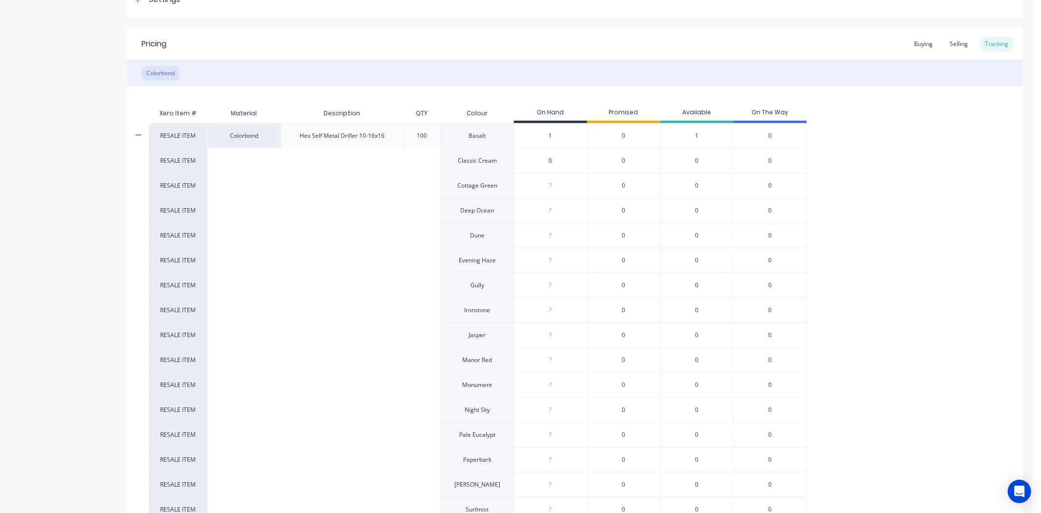
type textarea "x"
type input "8"
type textarea "x"
type input "8"
type input "0"
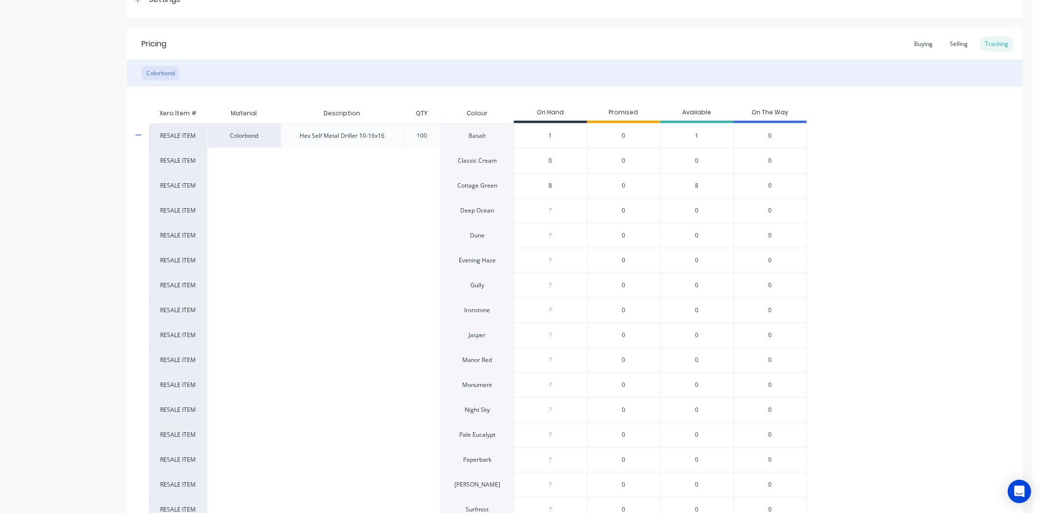
type textarea "x"
type input "1"
type textarea "x"
type input "1"
type input "0"
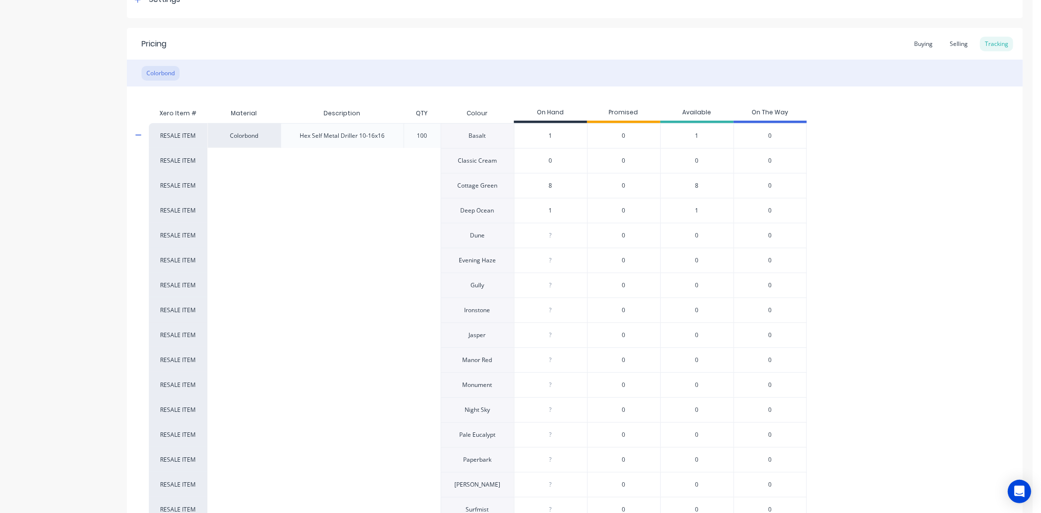
type textarea "x"
type input "5"
type textarea "x"
type input "5"
type input "0"
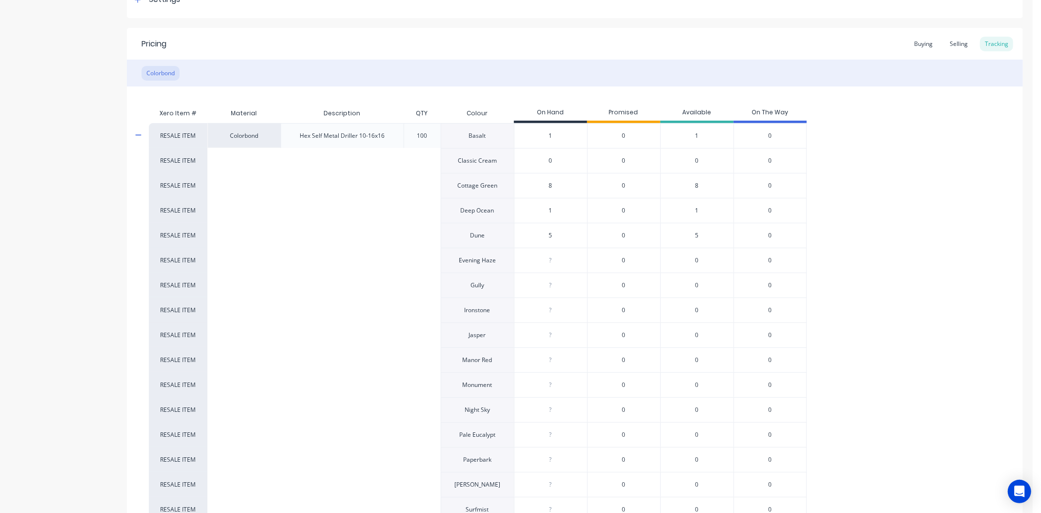
type textarea "x"
type input "1"
type textarea "x"
type input "1"
type input "0"
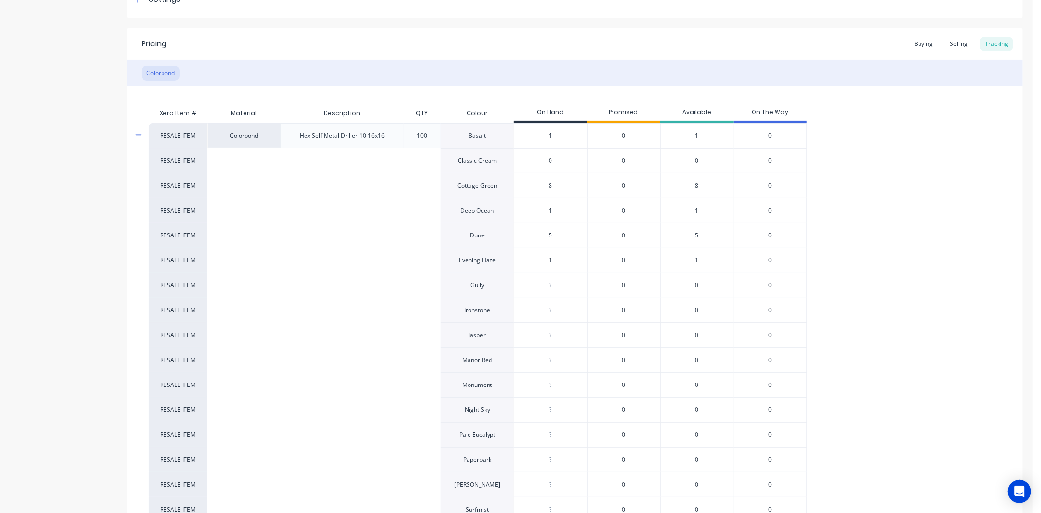
type textarea "x"
type input "1"
type textarea "x"
type input "1"
type input "0"
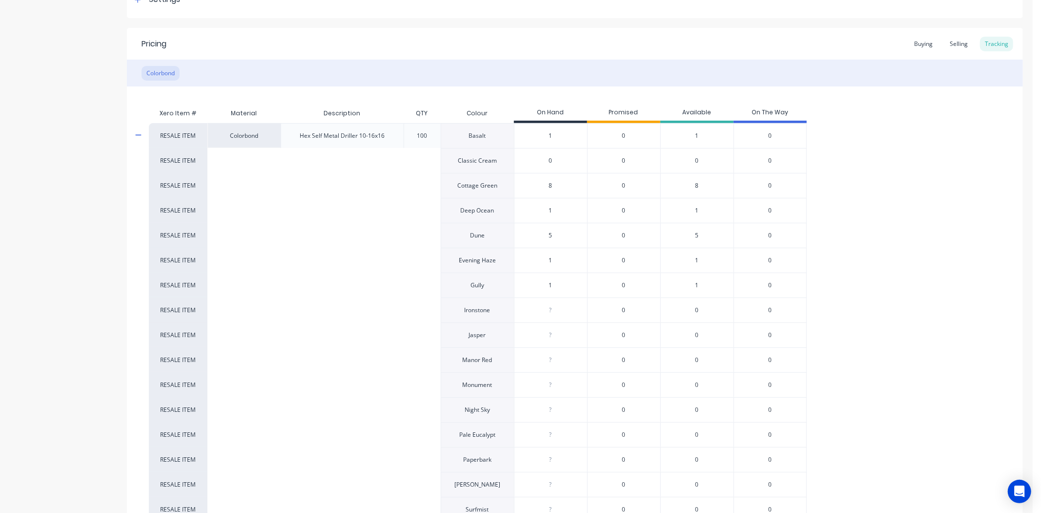
type textarea "x"
type input "0"
type textarea "x"
type input "0"
type textarea "x"
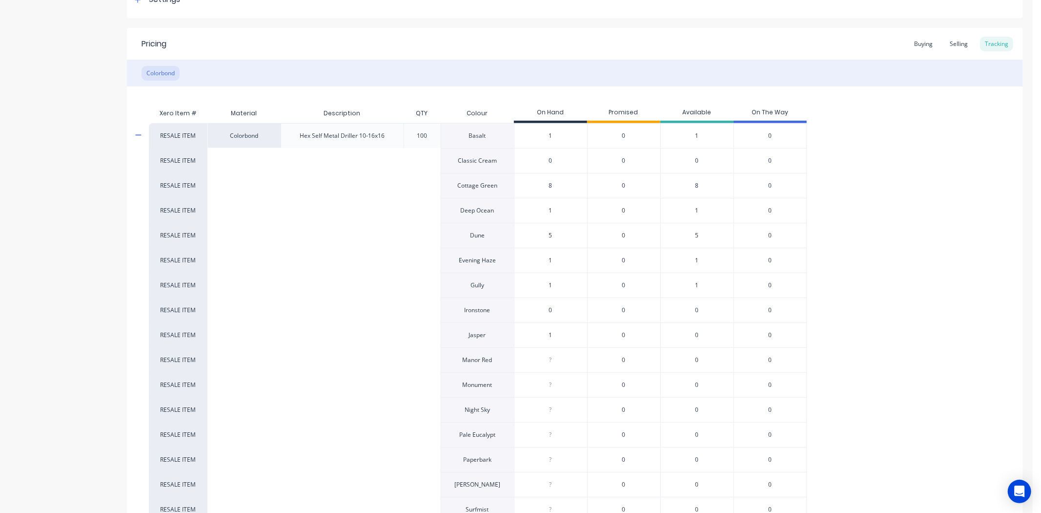
type input "12"
type textarea "x"
type input "12"
type input "0"
type textarea "x"
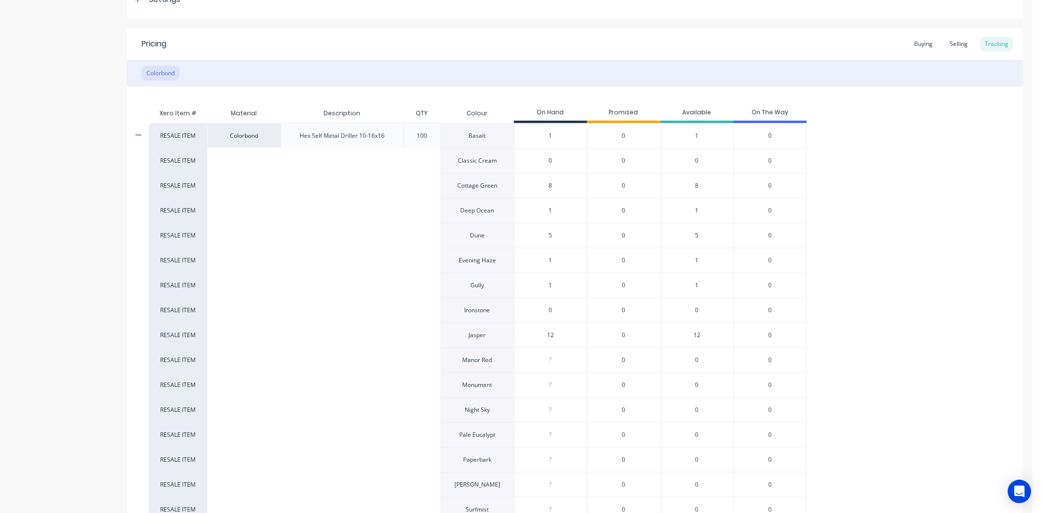
type input "0"
type textarea "x"
type input "0"
type textarea "x"
type input "0"
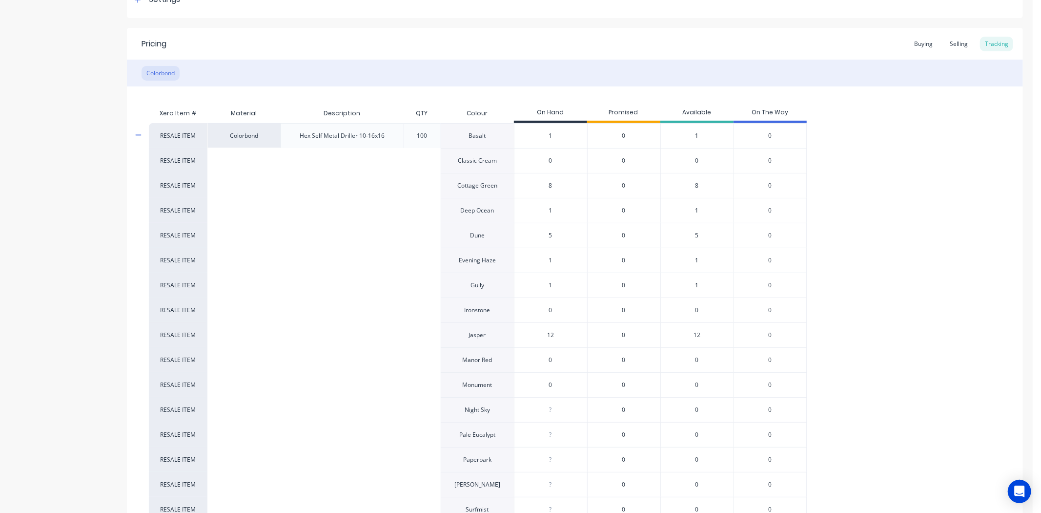
type textarea "x"
type input "0"
type textarea "x"
type input "0"
type textarea "x"
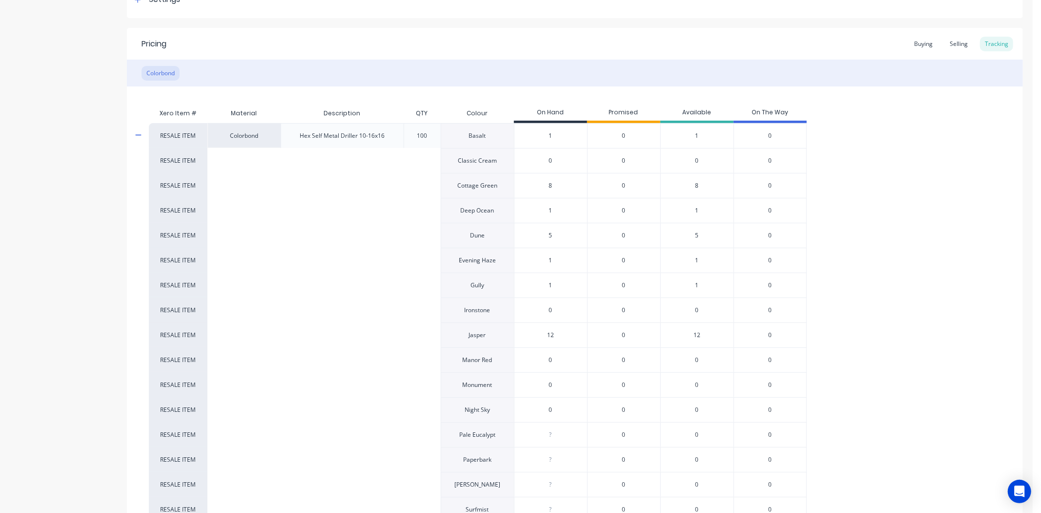
type input "0"
type textarea "x"
type input "7"
type textarea "x"
type input "7"
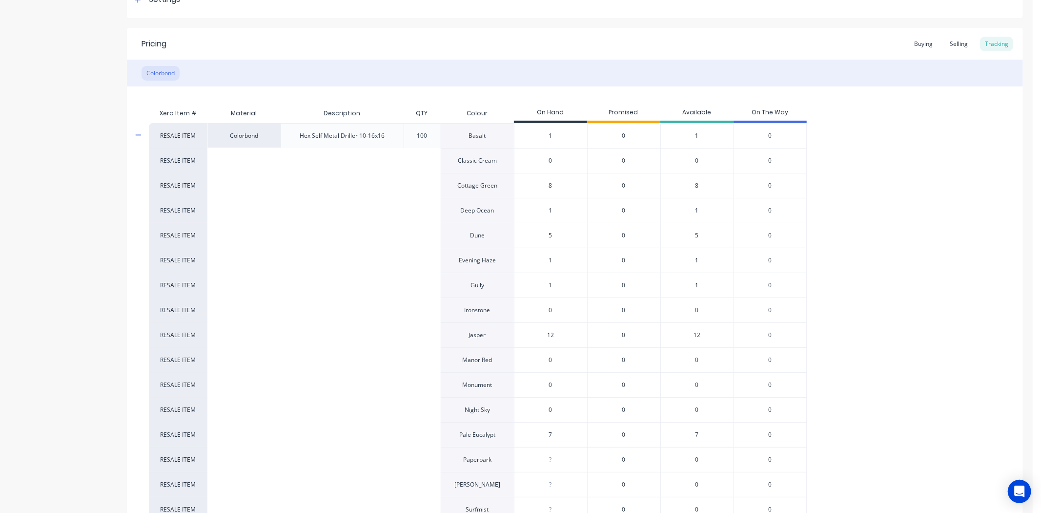
type input "0"
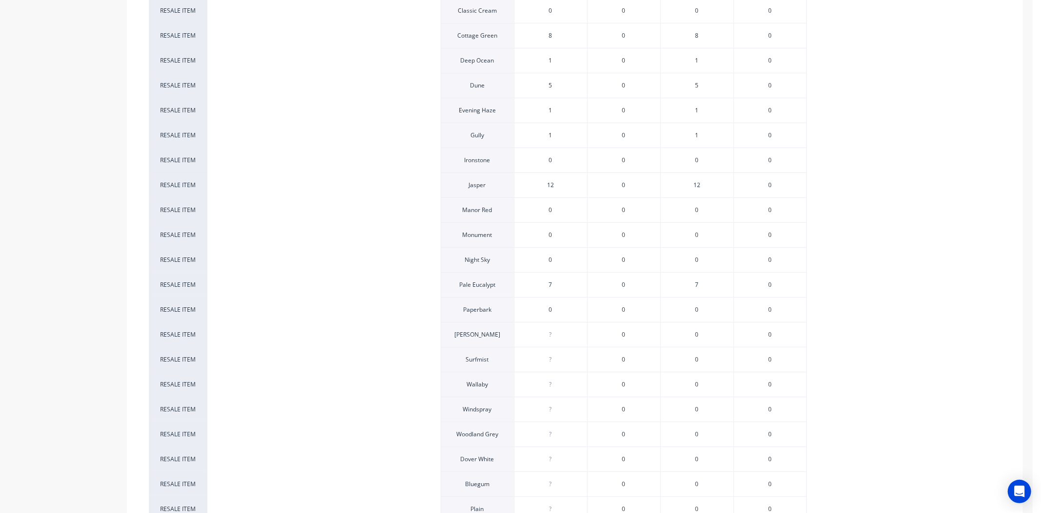
scroll to position [379, 0]
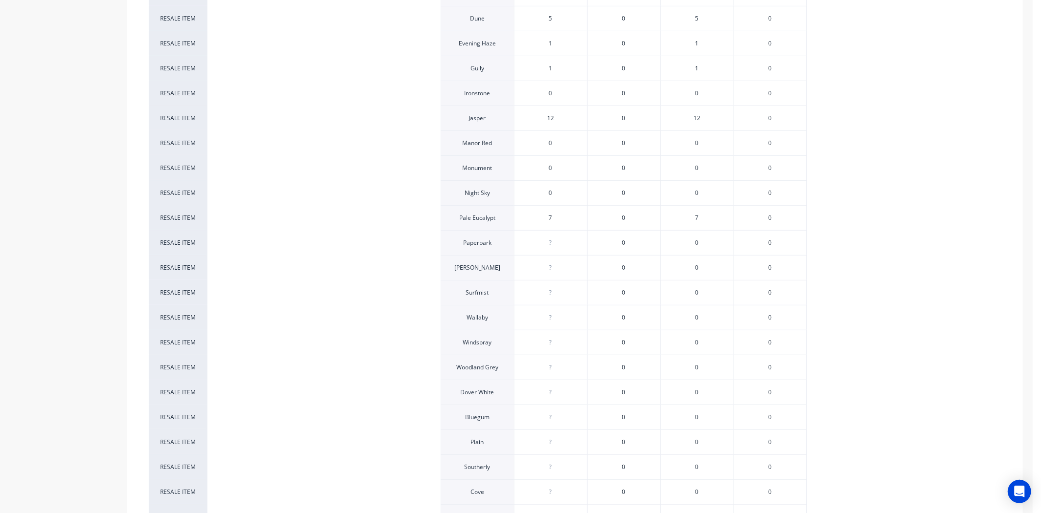
type textarea "x"
type input "0"
type textarea "x"
type input "0"
type textarea "x"
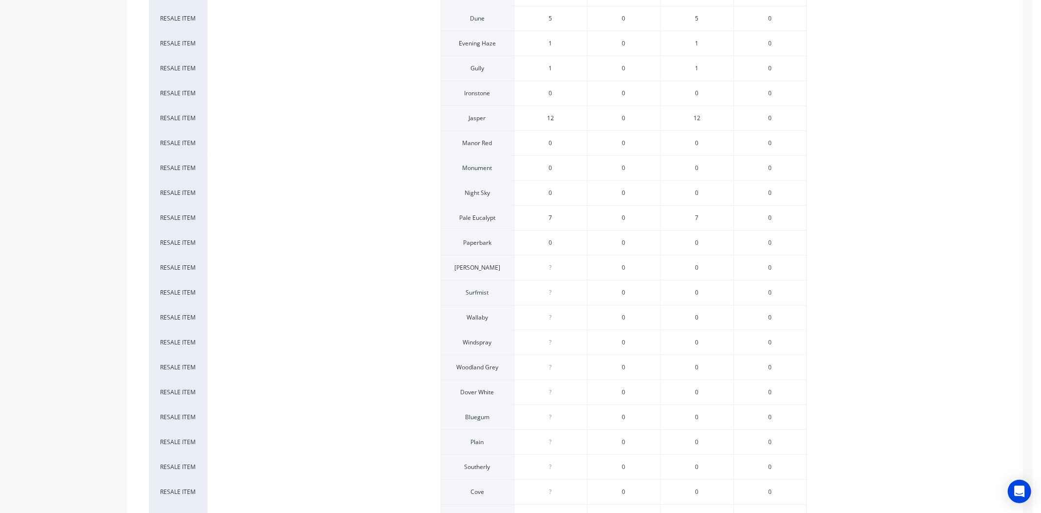
type input "0"
type textarea "x"
type input "0"
type textarea "x"
type input "0"
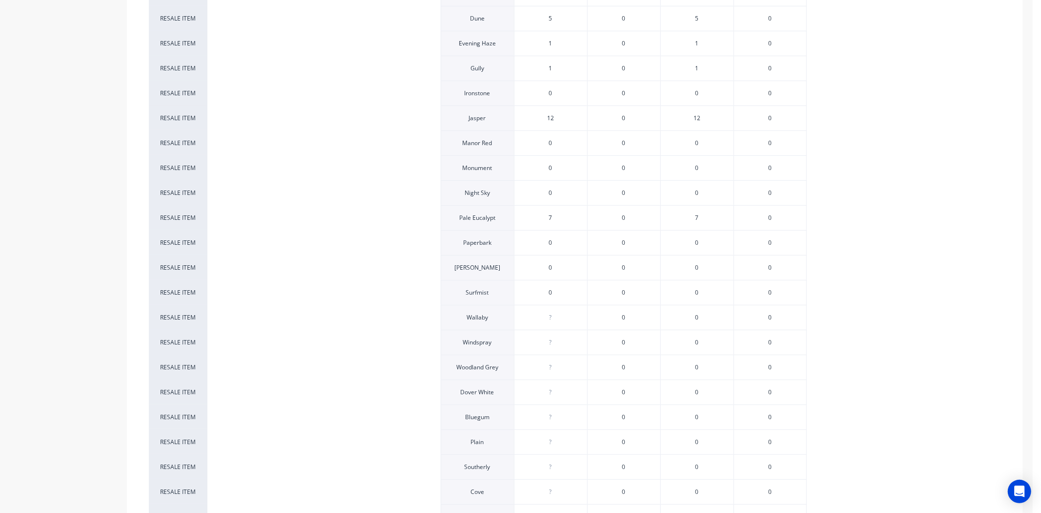
type input "0"
type textarea "x"
type input "0"
type textarea "x"
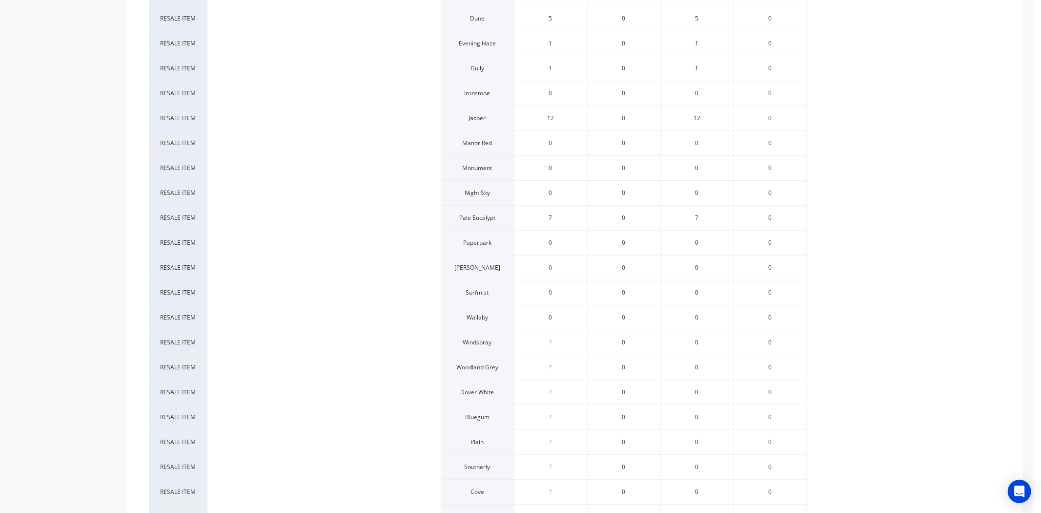
type input "0"
type textarea "x"
type input "0"
type textarea "x"
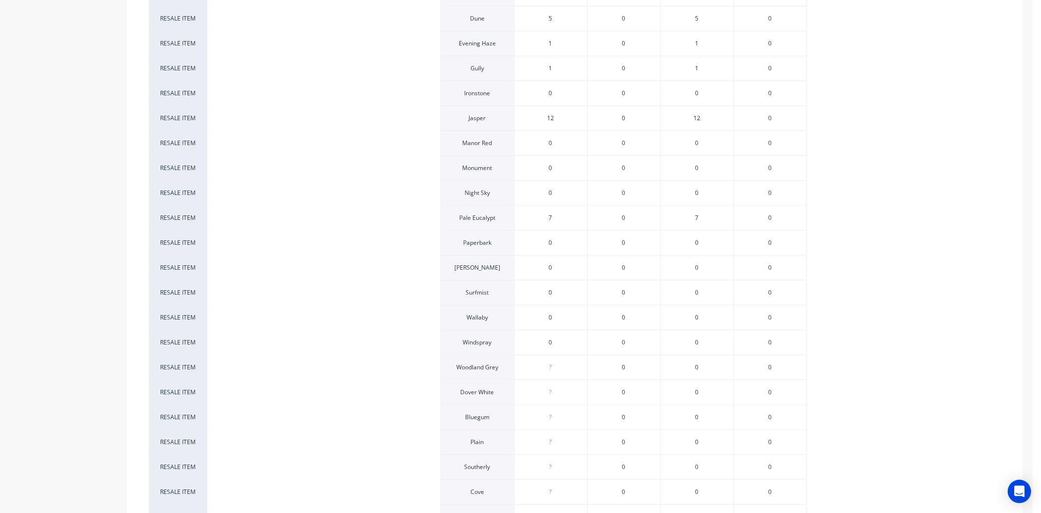
type textarea "x"
type input "0"
type textarea "x"
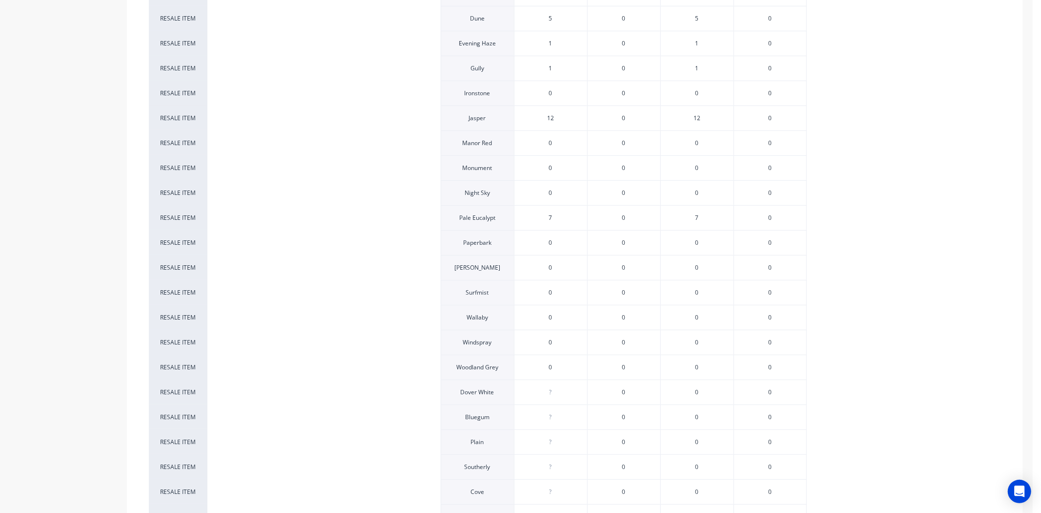
type input "0"
type textarea "x"
type input "0"
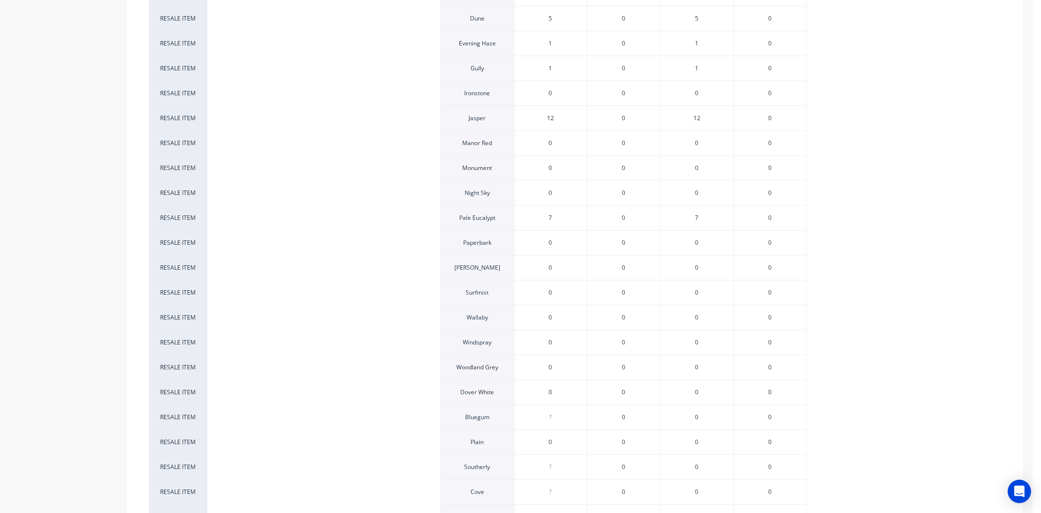
click at [575, 408] on div "?" at bounding box center [551, 417] width 73 height 24
type input "0"
type textarea "x"
type input "0"
type textarea "x"
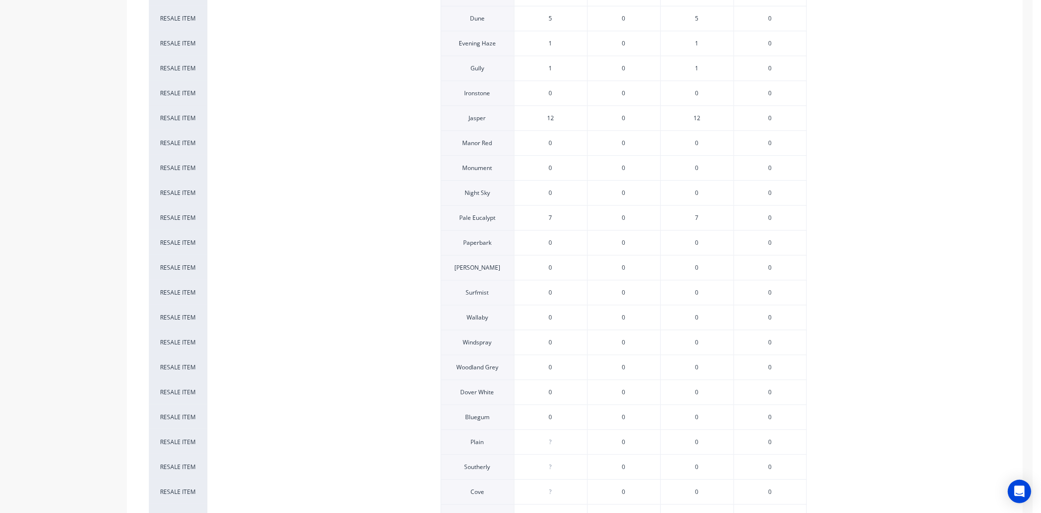
type textarea "x"
type input "0"
type textarea "x"
type input "0"
type textarea "x"
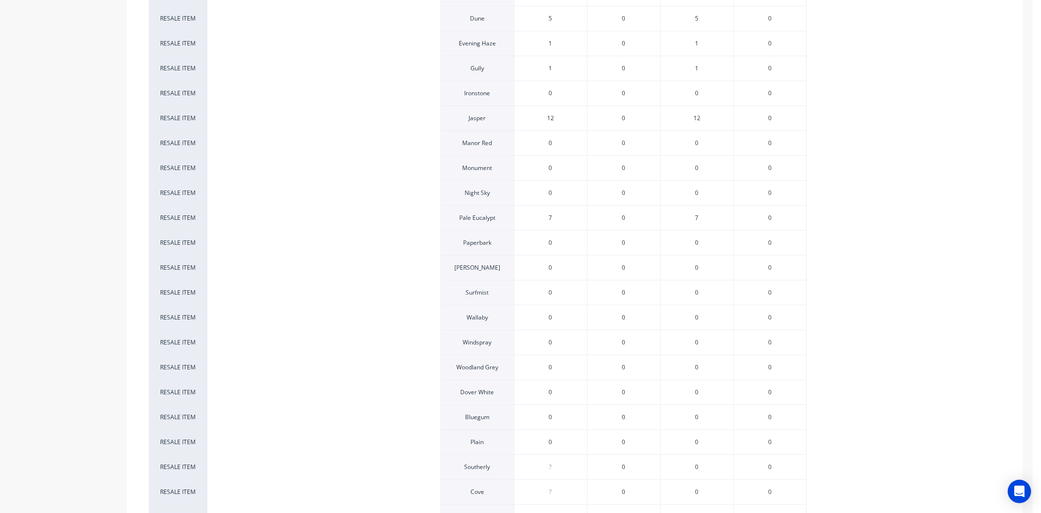
type input "0"
type textarea "x"
type input "0"
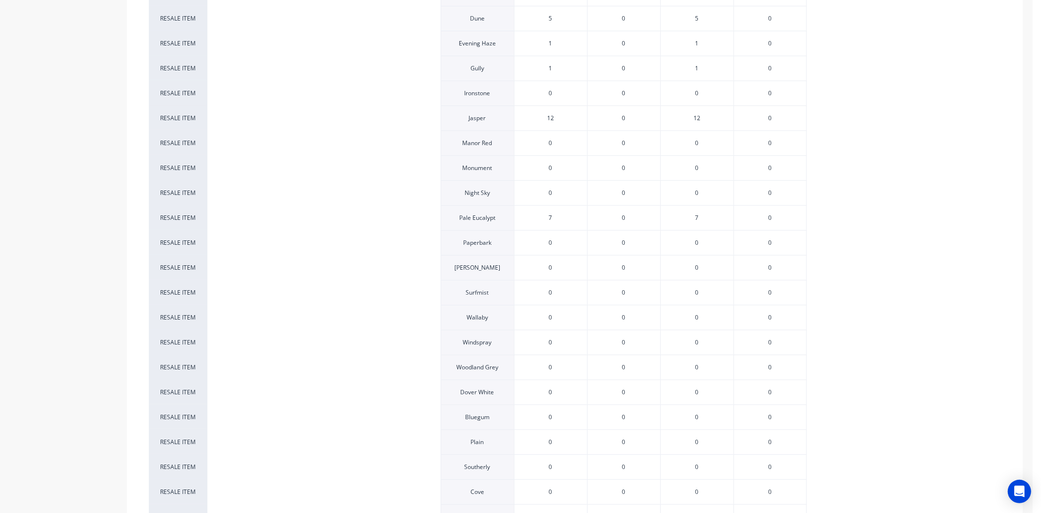
type input "0"
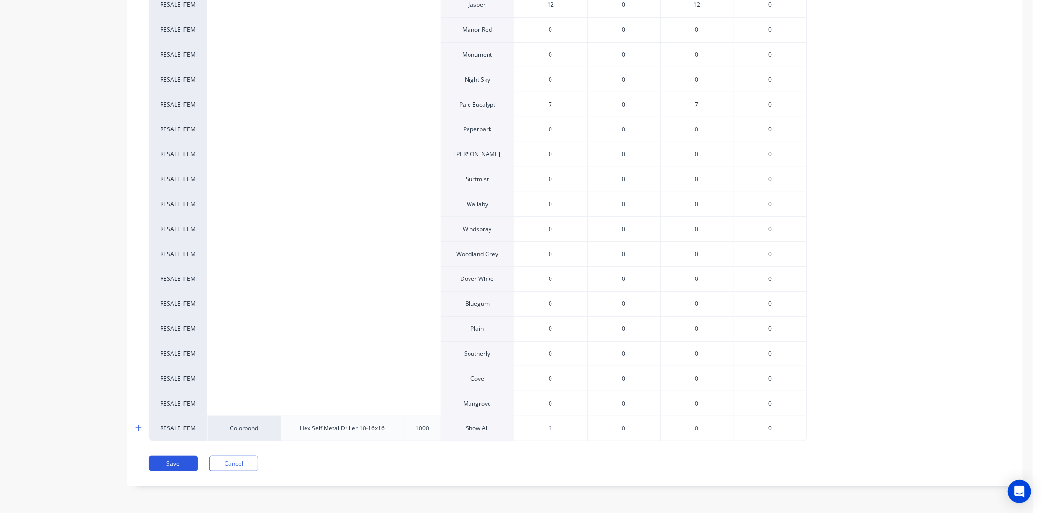
click at [177, 463] on button "Save" at bounding box center [173, 464] width 49 height 16
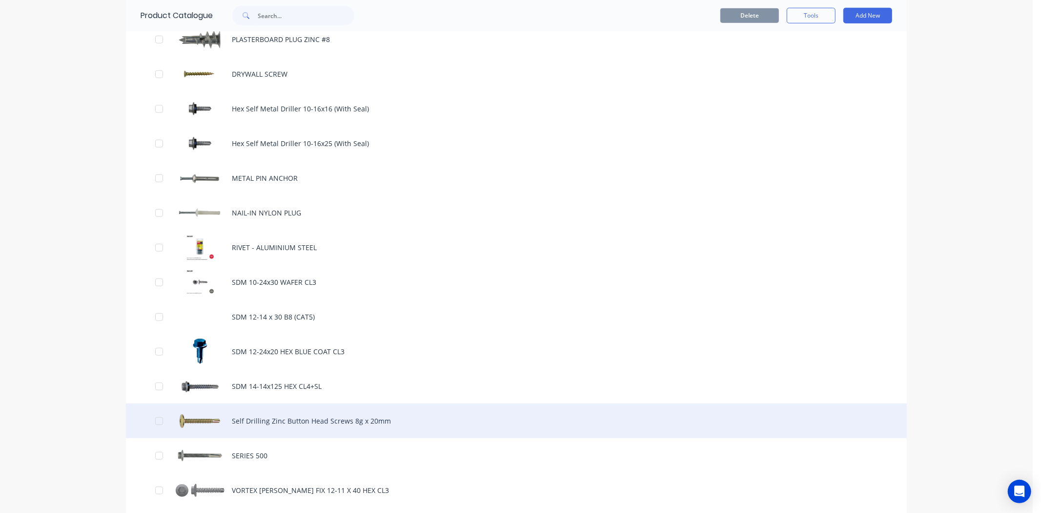
scroll to position [597, 0]
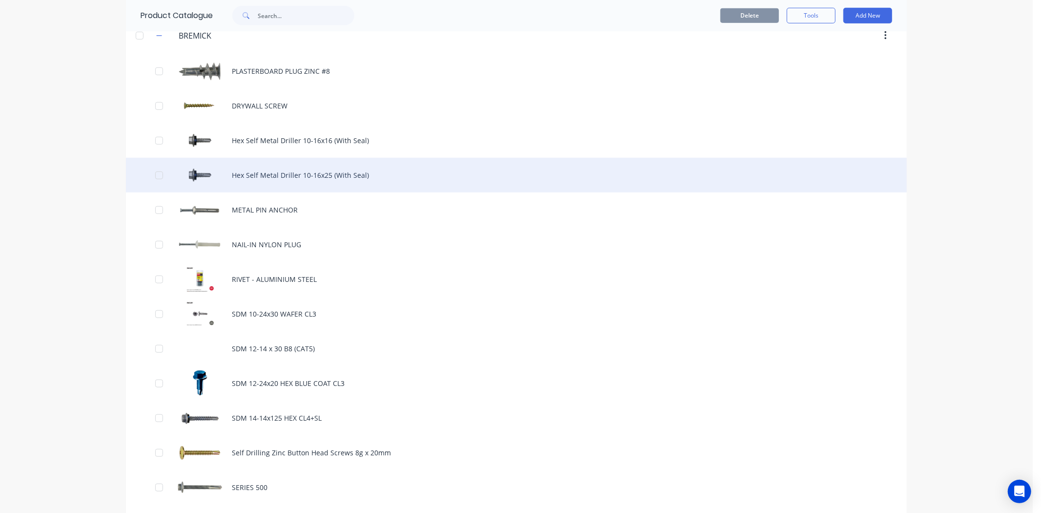
click at [288, 176] on div "Hex Self Metal Driller 10-16x25 (With Seal)" at bounding box center [516, 175] width 781 height 35
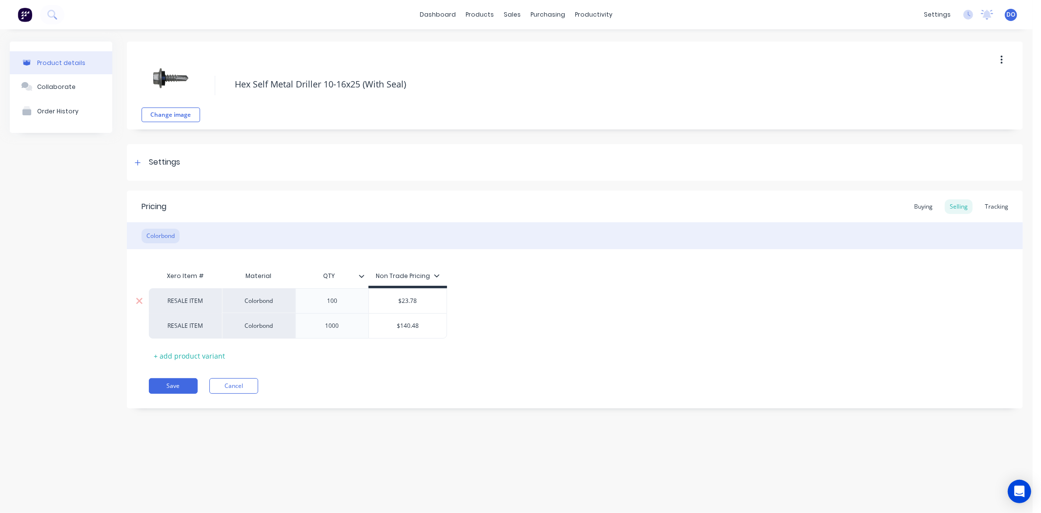
type textarea "x"
click at [996, 207] on div "Tracking" at bounding box center [996, 206] width 33 height 15
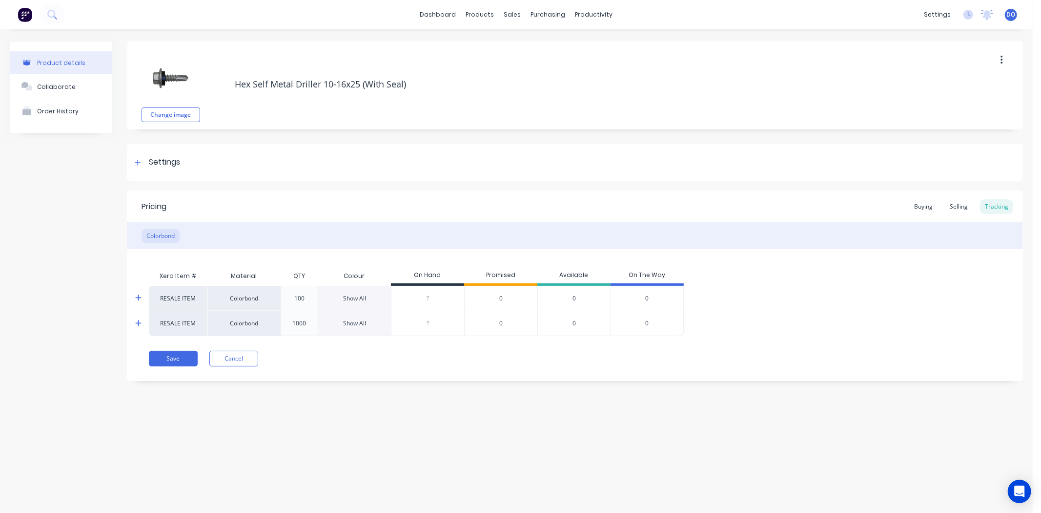
click at [370, 293] on div "Show All" at bounding box center [354, 298] width 73 height 25
click at [363, 295] on div "Show All" at bounding box center [354, 298] width 23 height 9
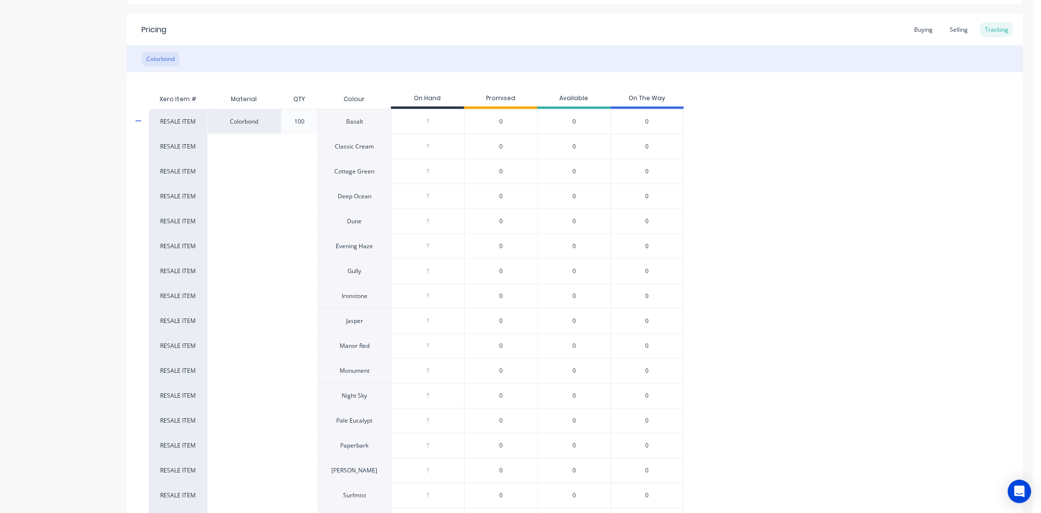
scroll to position [217, 0]
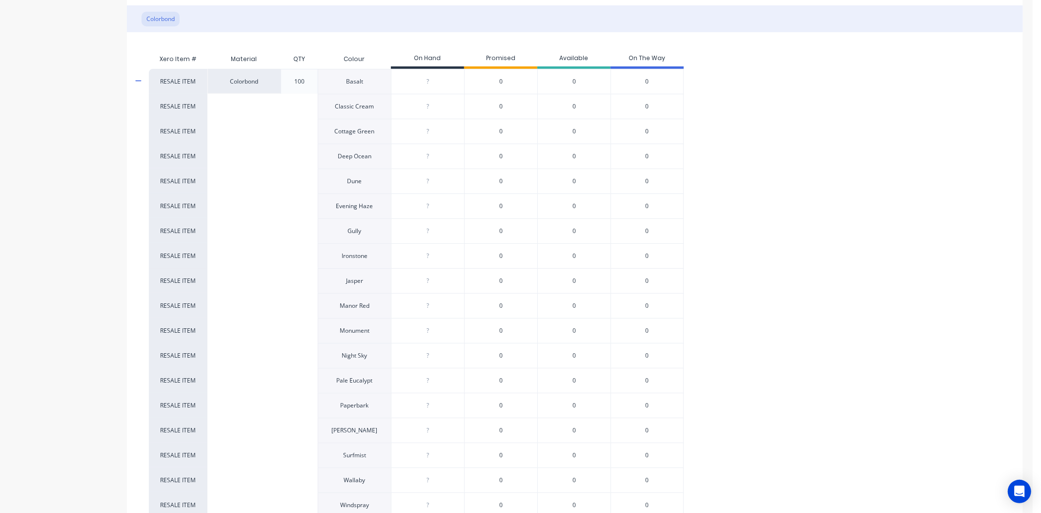
click at [430, 360] on div "?" at bounding box center [428, 355] width 73 height 24
type input "0"
type textarea "x"
type input "5"
type textarea "x"
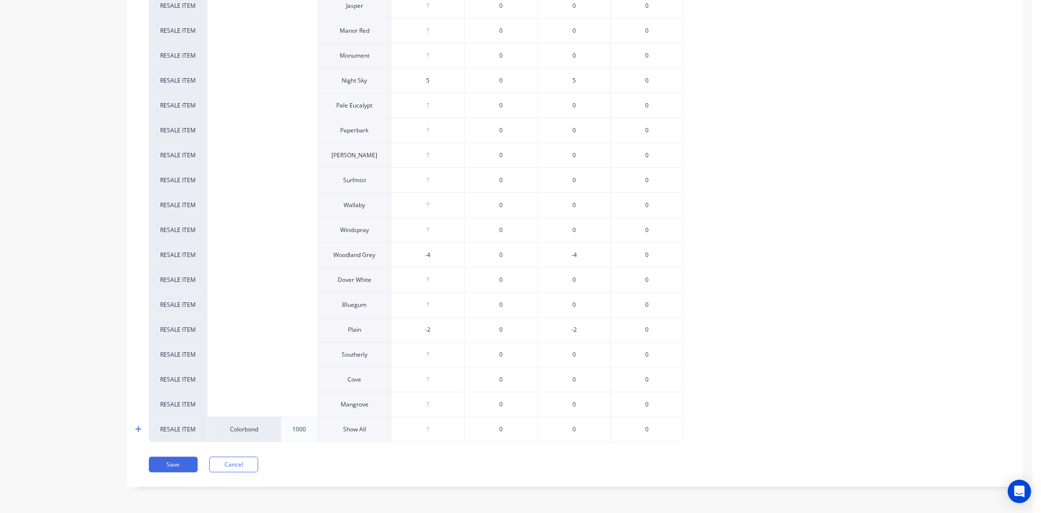
scroll to position [494, 0]
type input "5"
click at [182, 464] on button "Save" at bounding box center [173, 464] width 49 height 16
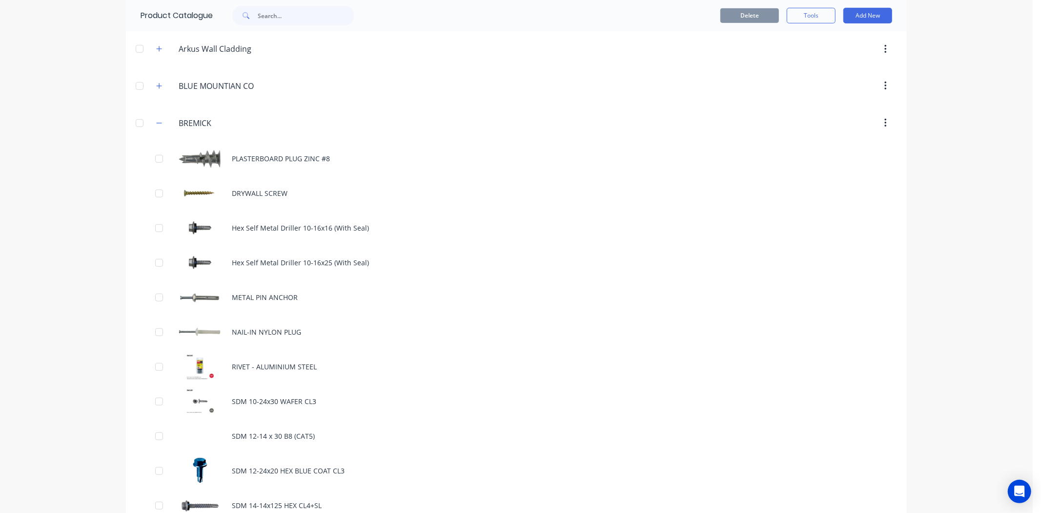
scroll to position [542, 0]
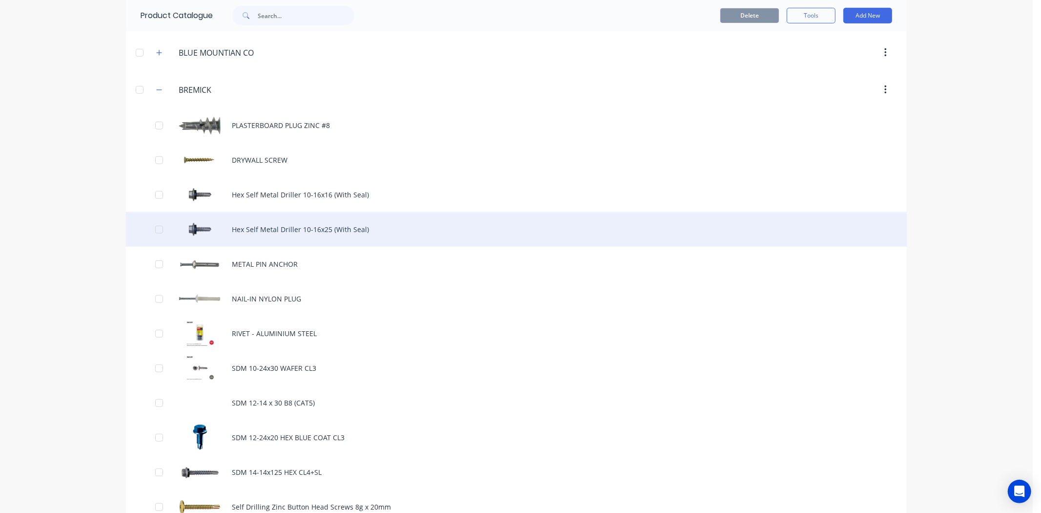
click at [226, 221] on div "Hex Self Metal Driller 10-16x25 (With Seal)" at bounding box center [516, 229] width 781 height 35
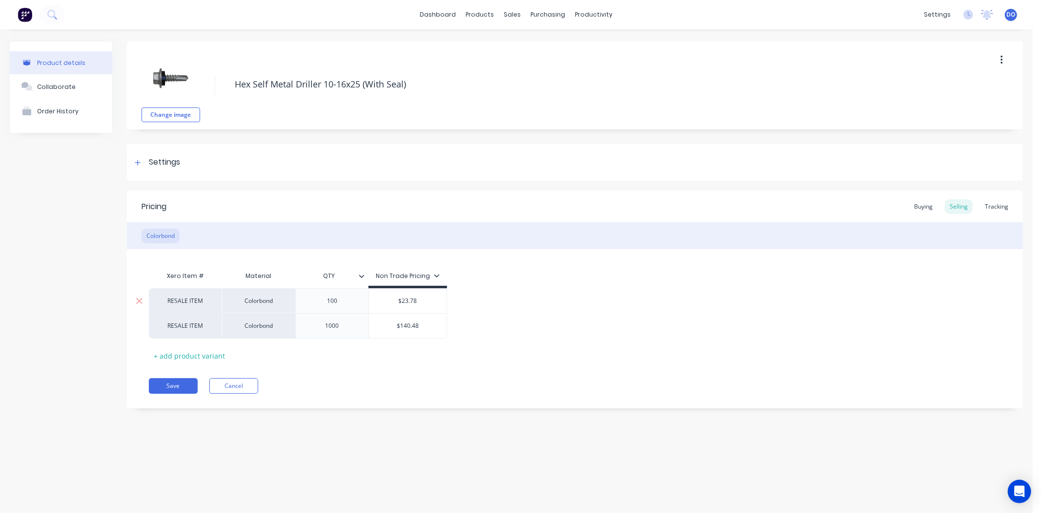
click at [353, 302] on div "100" at bounding box center [332, 300] width 49 height 13
type textarea "x"
click at [997, 204] on div "Tracking" at bounding box center [996, 206] width 33 height 15
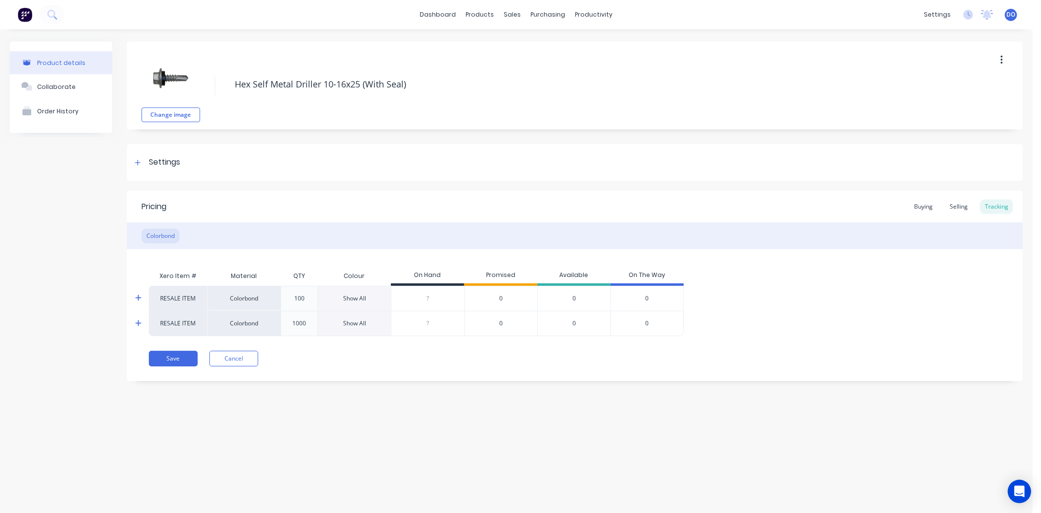
click at [373, 296] on div "Show All" at bounding box center [354, 298] width 73 height 25
click at [352, 297] on div "Show All" at bounding box center [354, 298] width 23 height 9
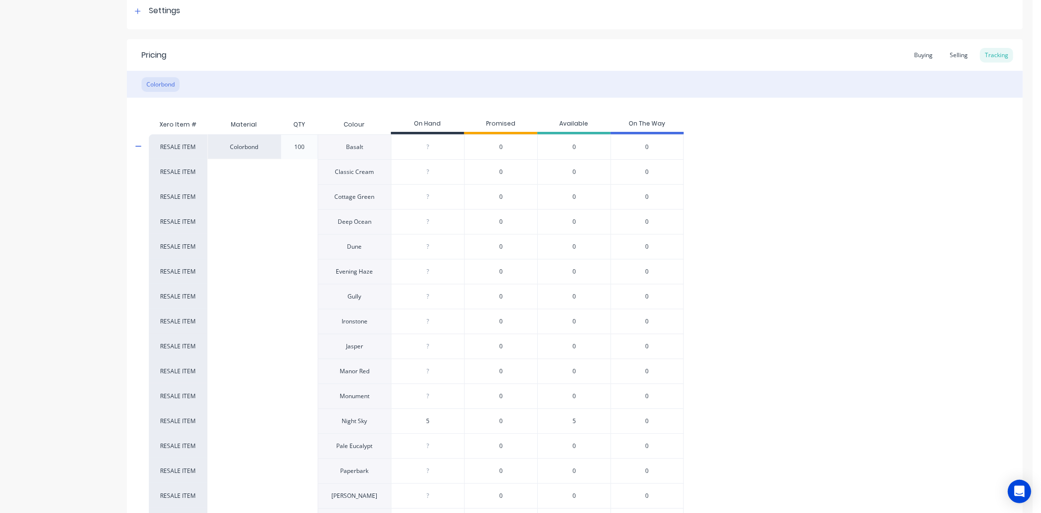
scroll to position [163, 0]
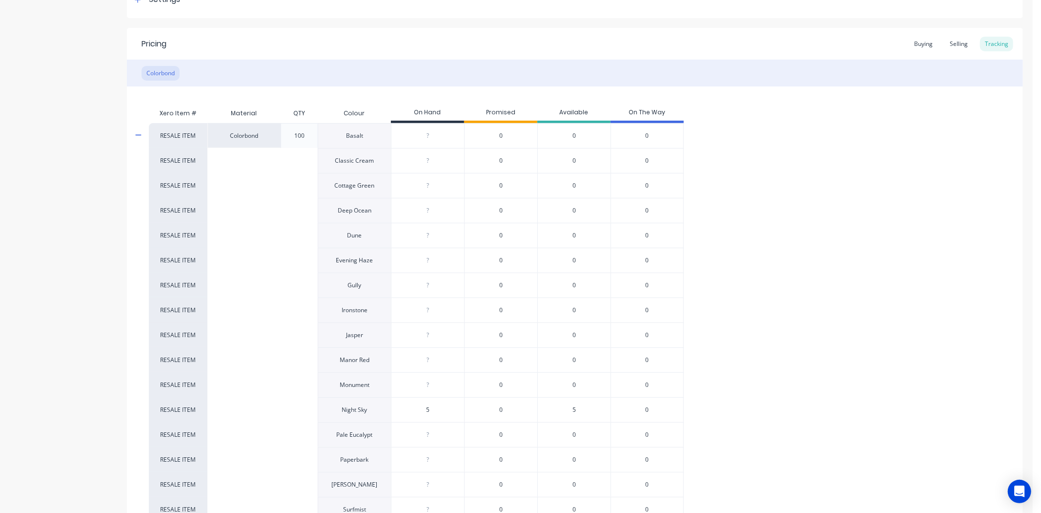
type input "5"
click at [430, 408] on input "5" at bounding box center [428, 409] width 73 height 9
type textarea "x"
type input "0"
type textarea "x"
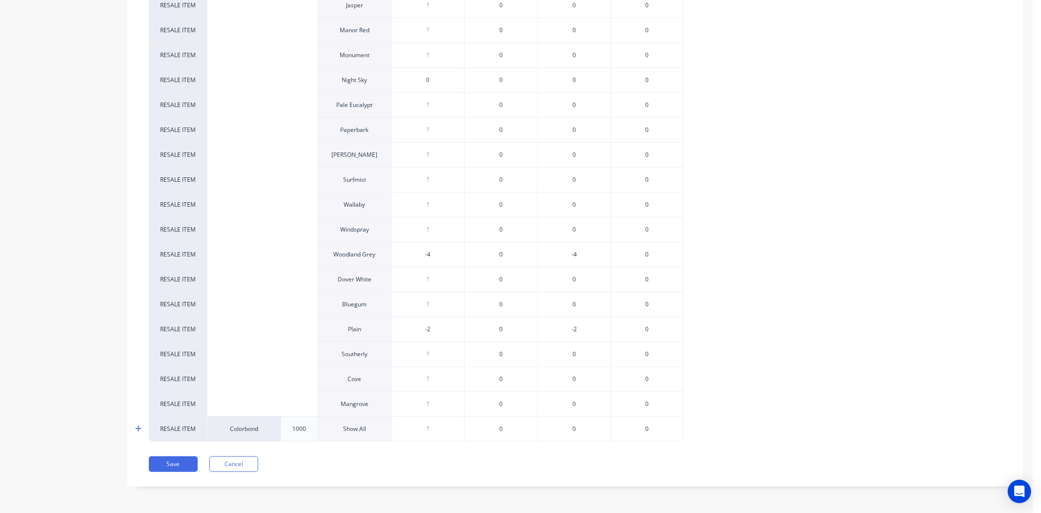
scroll to position [494, 0]
type input "0"
click at [167, 459] on button "Save" at bounding box center [173, 464] width 49 height 16
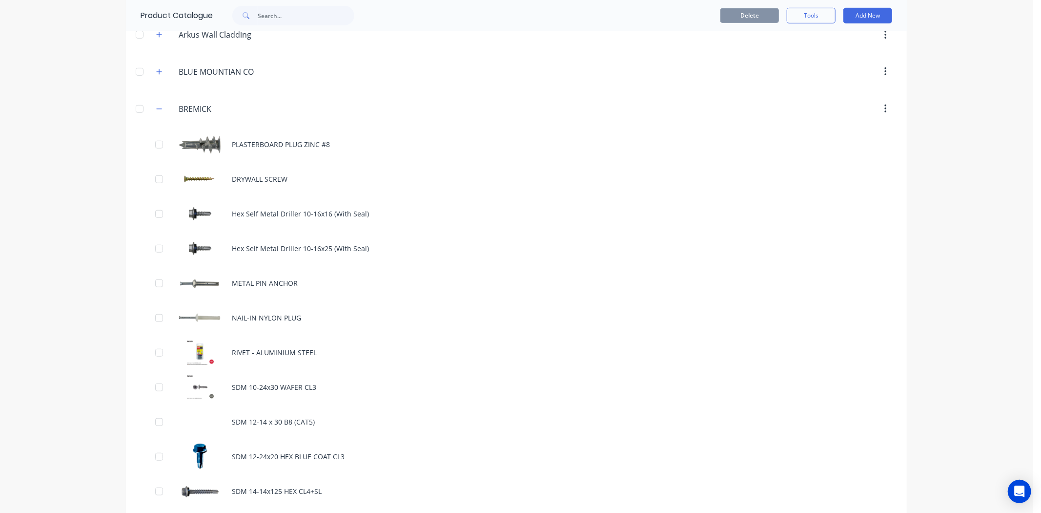
scroll to position [542, 0]
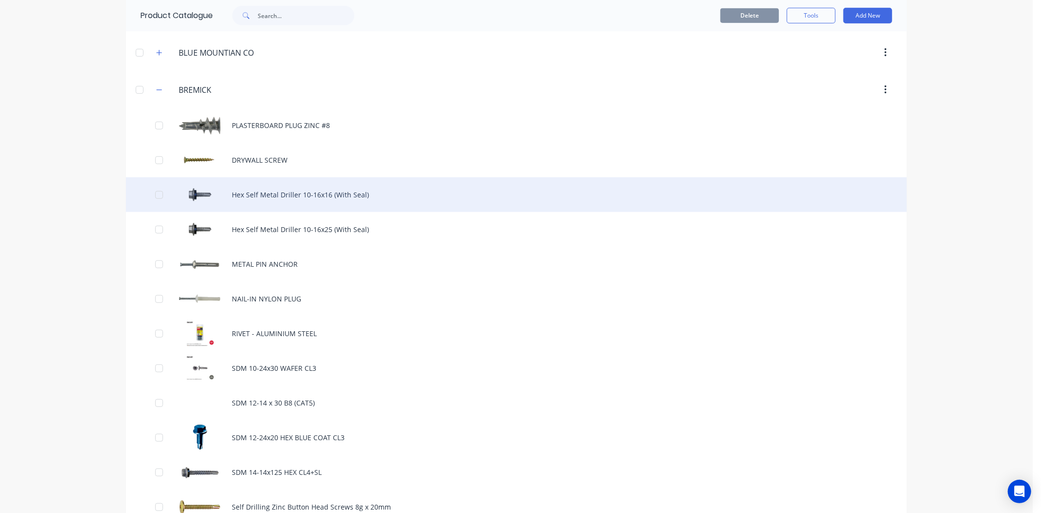
click at [410, 190] on div "Hex Self Metal Driller 10-16x16 (With Seal)" at bounding box center [516, 194] width 781 height 35
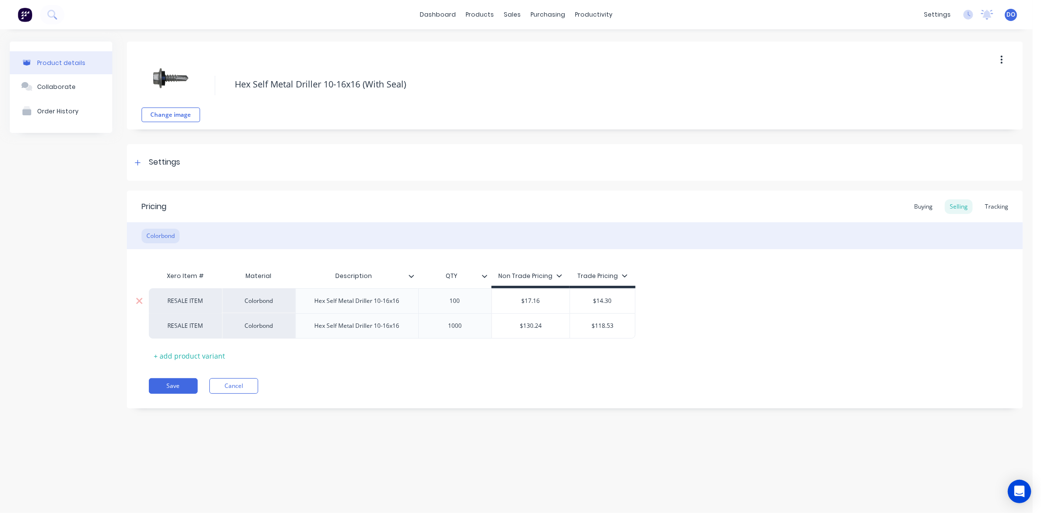
type textarea "x"
click at [985, 209] on div "Tracking" at bounding box center [996, 206] width 33 height 15
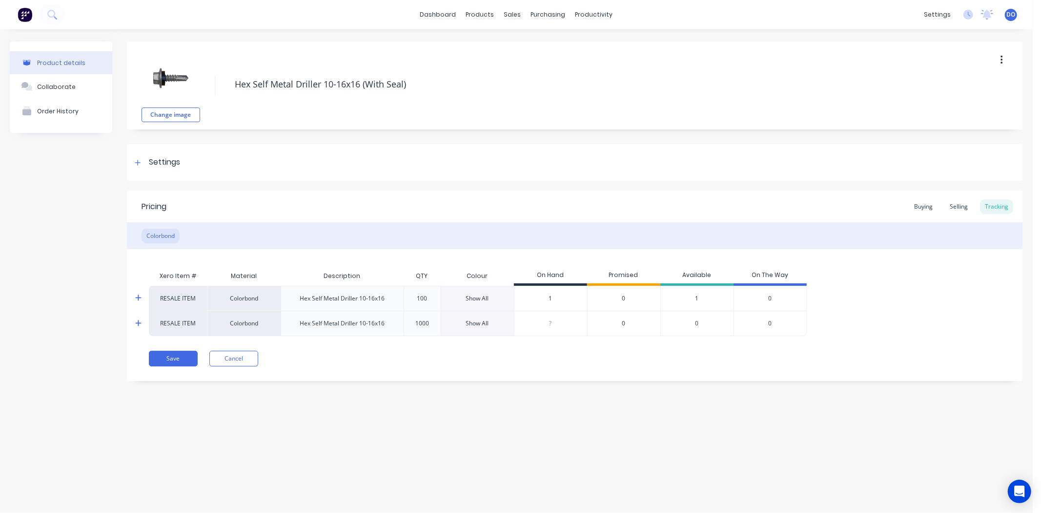
type input "1"
click at [569, 301] on input "1" at bounding box center [551, 298] width 73 height 9
click at [484, 298] on div "Show All" at bounding box center [477, 298] width 23 height 9
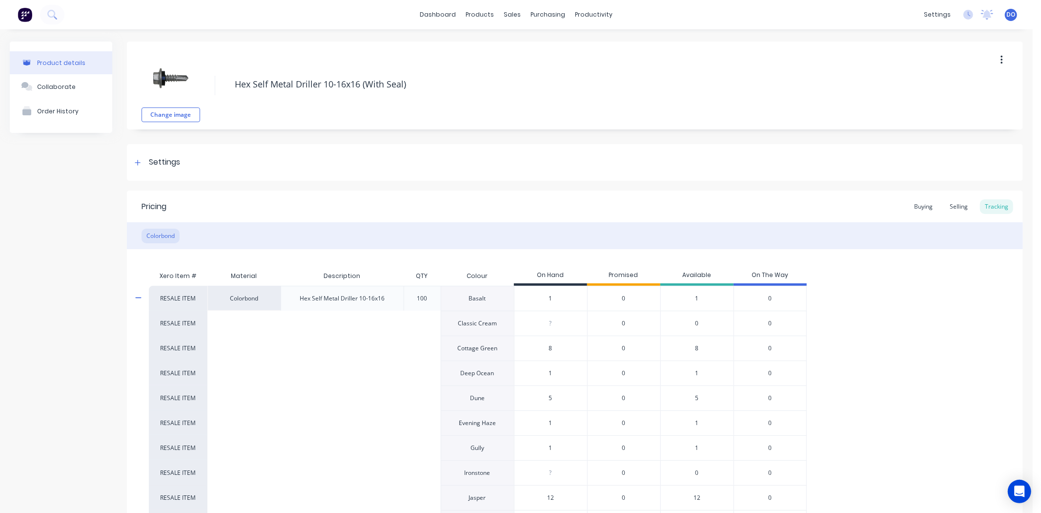
click at [555, 296] on input "1" at bounding box center [551, 298] width 73 height 9
type textarea "x"
type input "0"
type textarea "x"
type input "0"
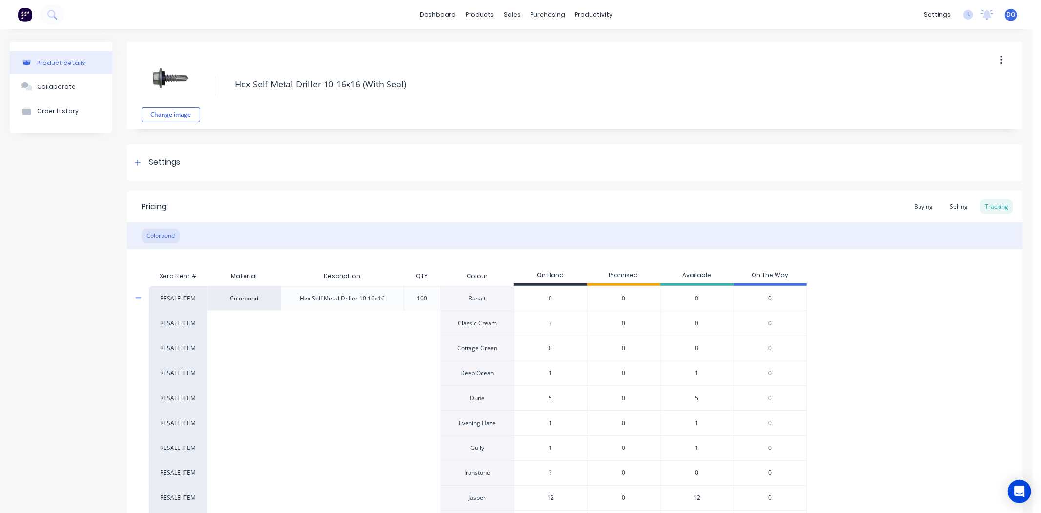
type input "0"
type input "8"
type input "1"
type textarea "x"
click at [550, 354] on div "8" at bounding box center [551, 348] width 73 height 24
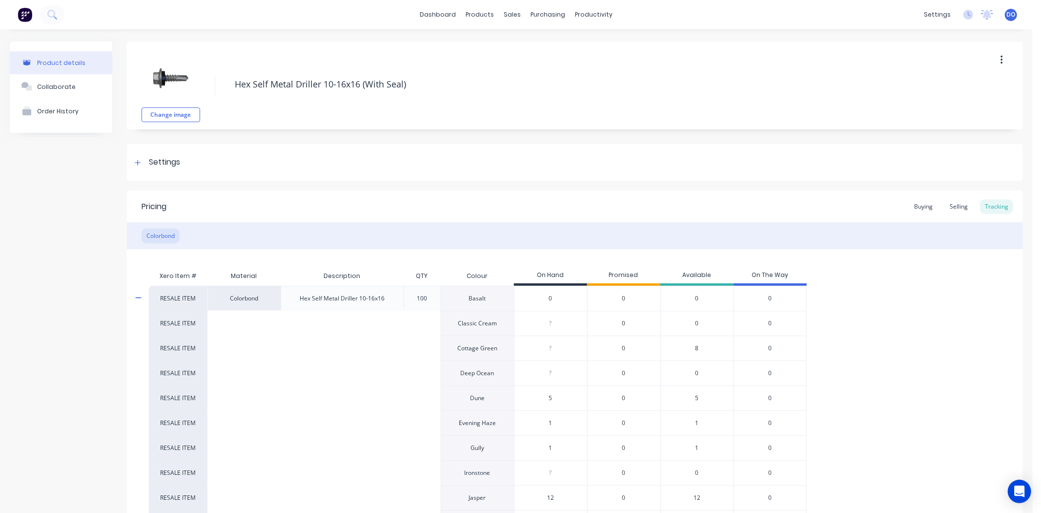
type textarea "x"
type input "0"
type input "5"
type input "1"
type textarea "x"
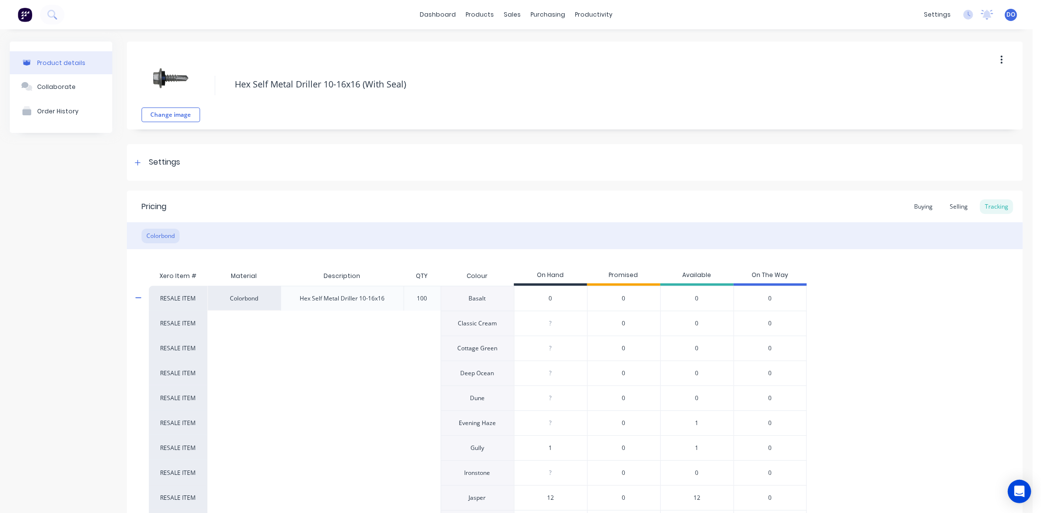
type input "1"
type textarea "x"
type input "0"
type textarea "x"
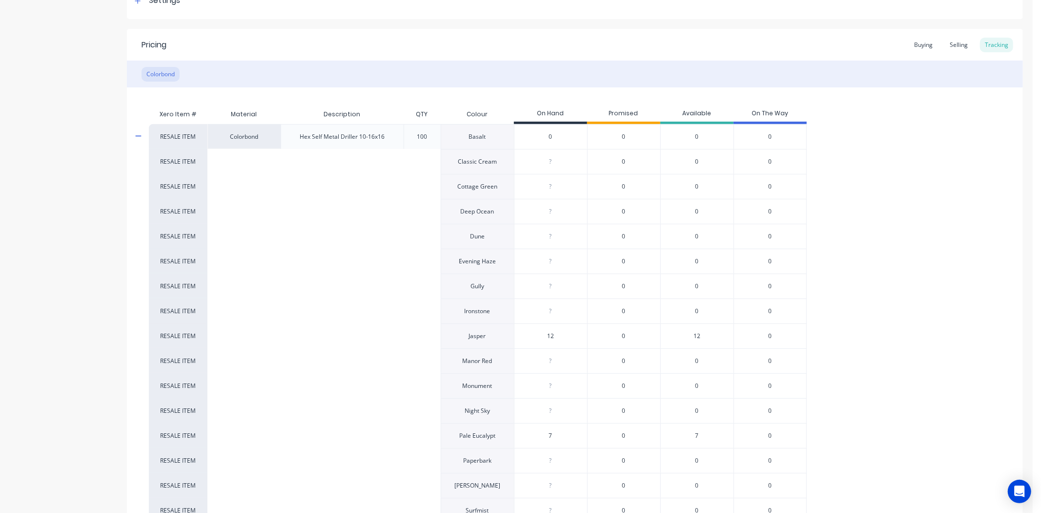
scroll to position [163, 0]
type input "1"
type input "0"
type textarea "x"
click at [568, 338] on input "1" at bounding box center [551, 335] width 73 height 9
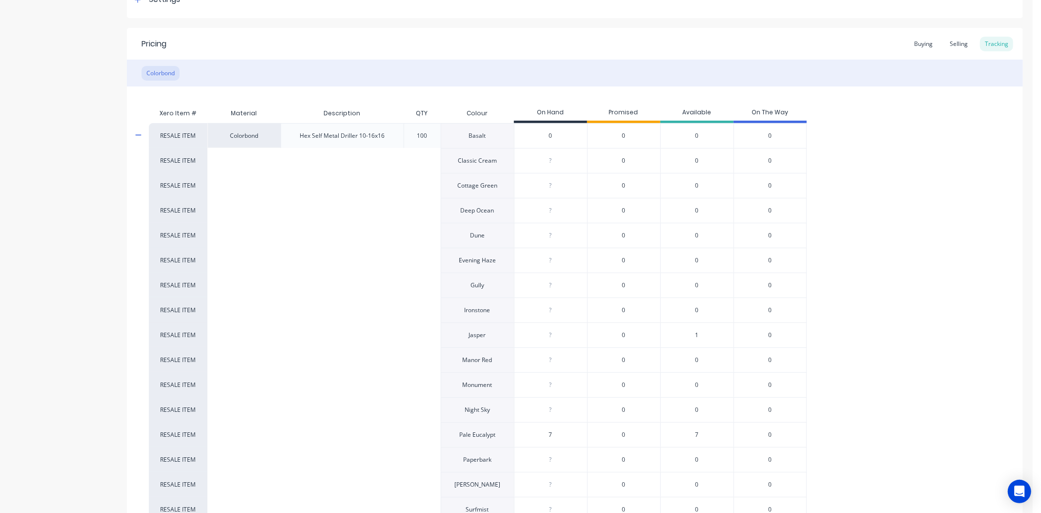
type textarea "x"
type input "0"
type input "7"
type input "0"
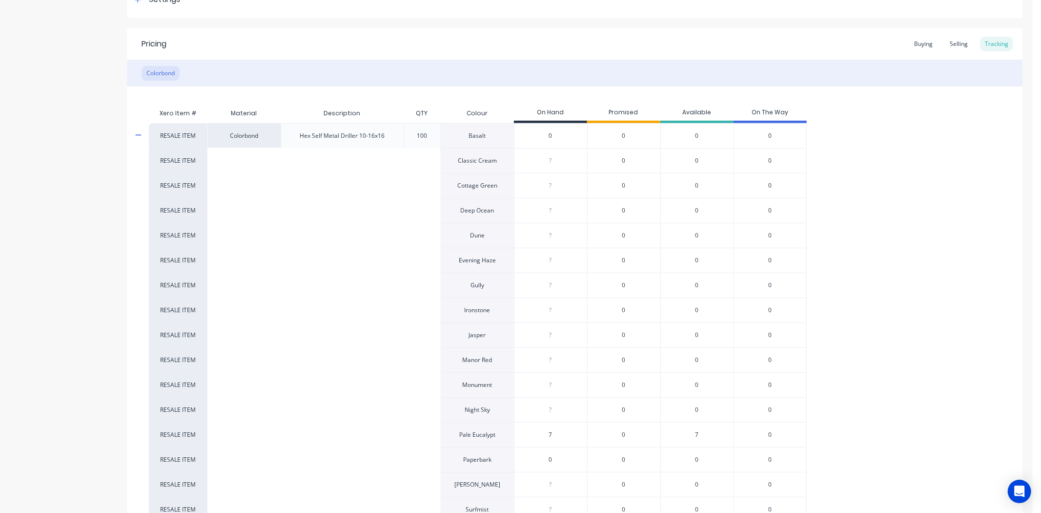
type input "0"
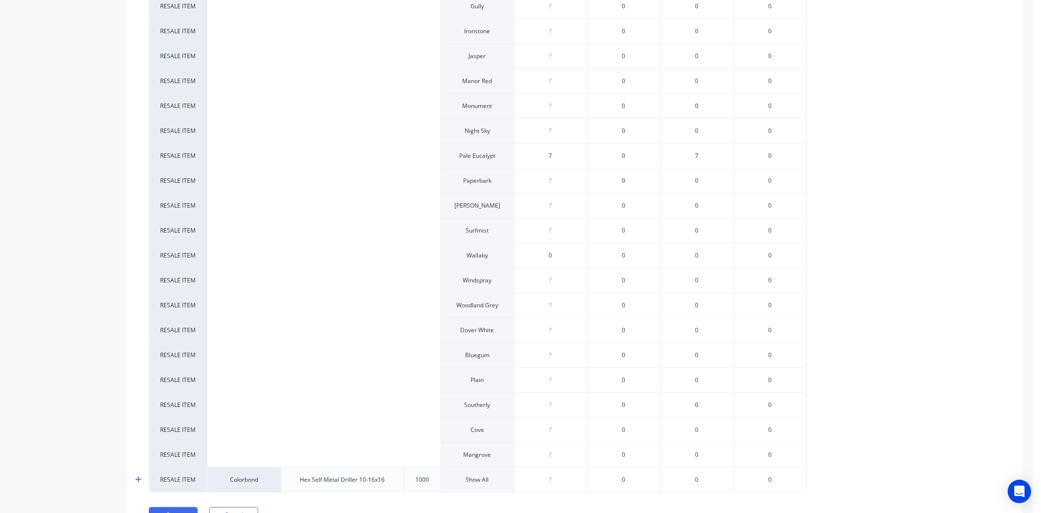
type input "0"
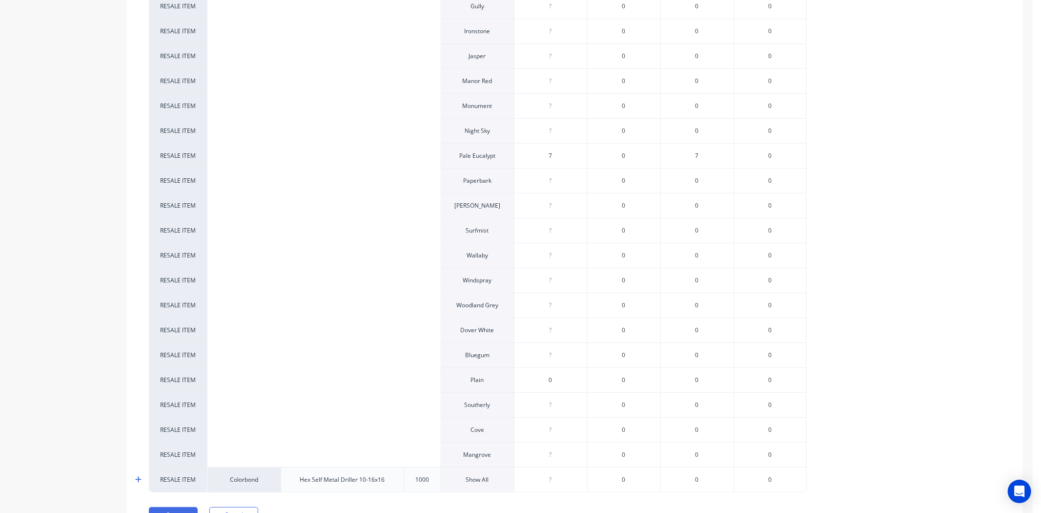
type input "0"
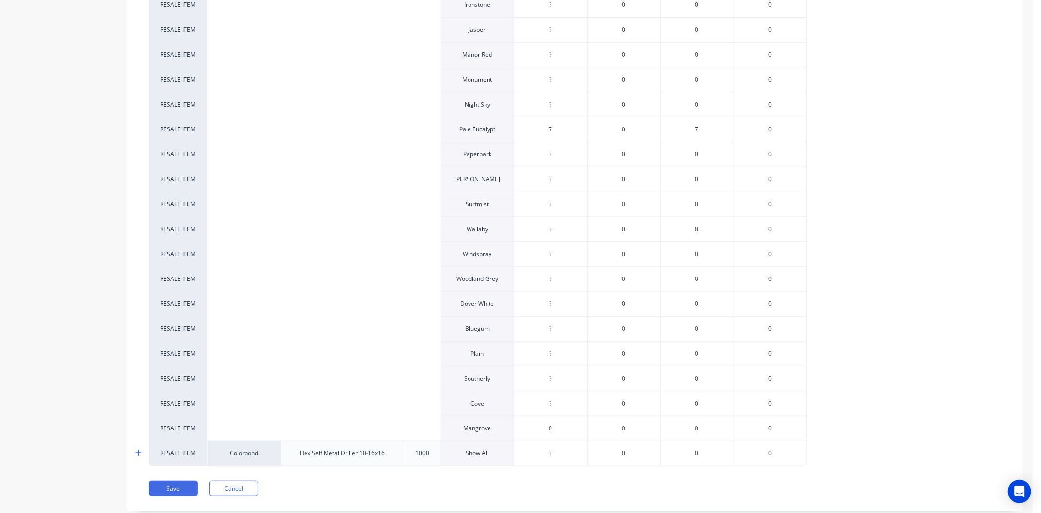
scroll to position [494, 0]
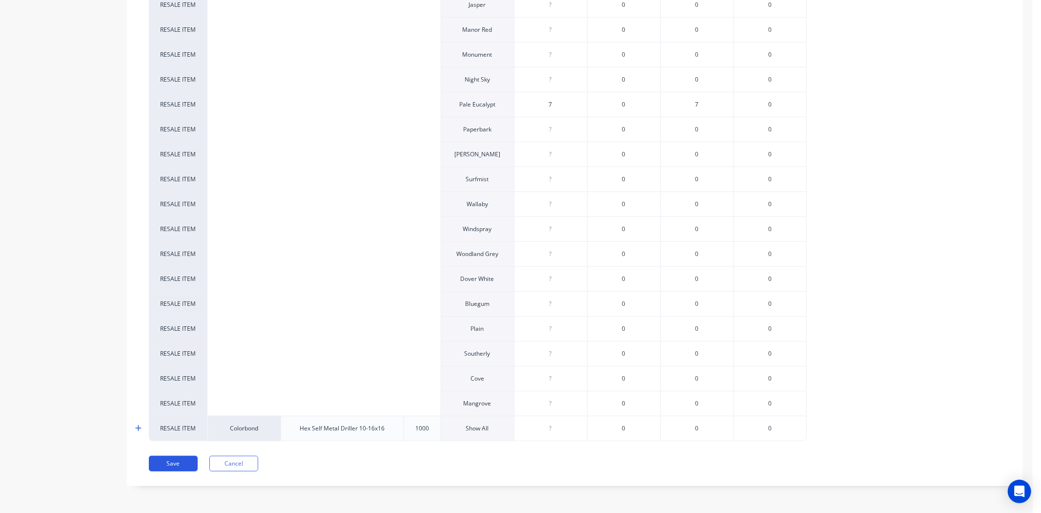
click at [178, 461] on button "Save" at bounding box center [173, 464] width 49 height 16
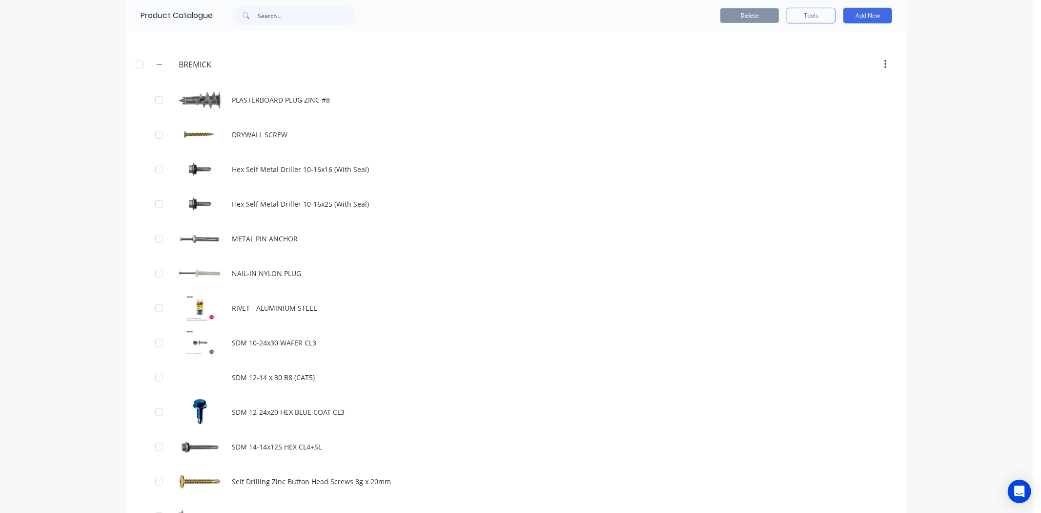
scroll to position [651, 0]
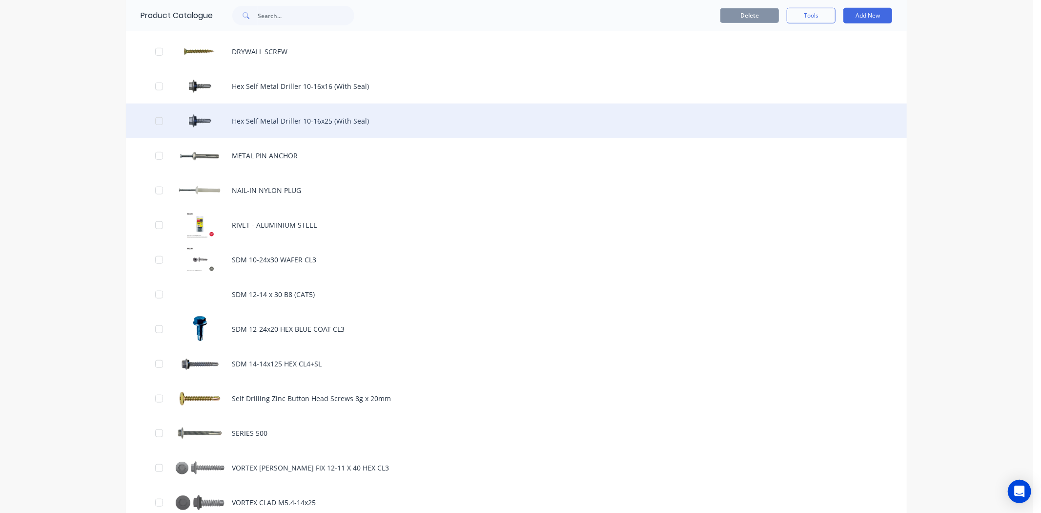
click at [289, 128] on div "Hex Self Metal Driller 10-16x25 (With Seal)" at bounding box center [516, 121] width 781 height 35
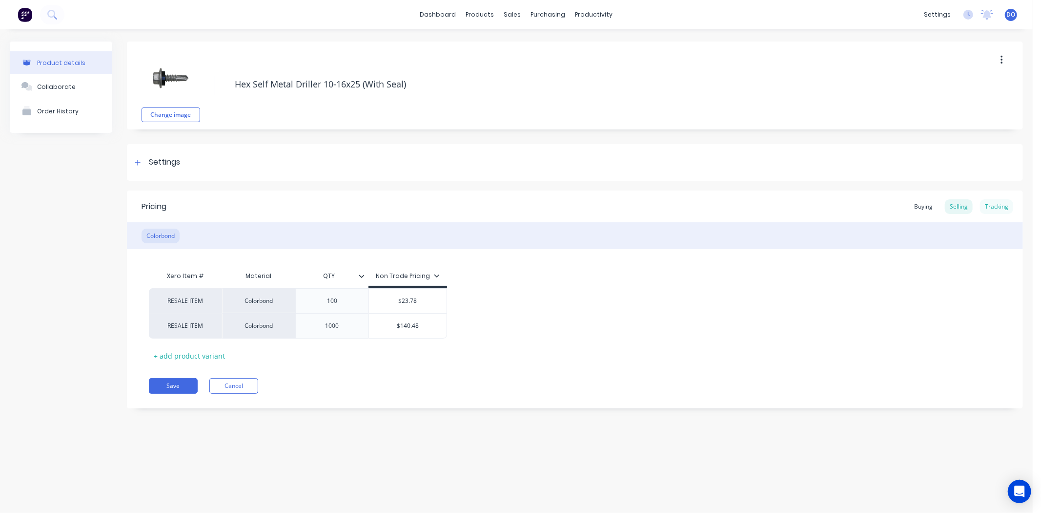
click at [991, 207] on div "Tracking" at bounding box center [996, 206] width 33 height 15
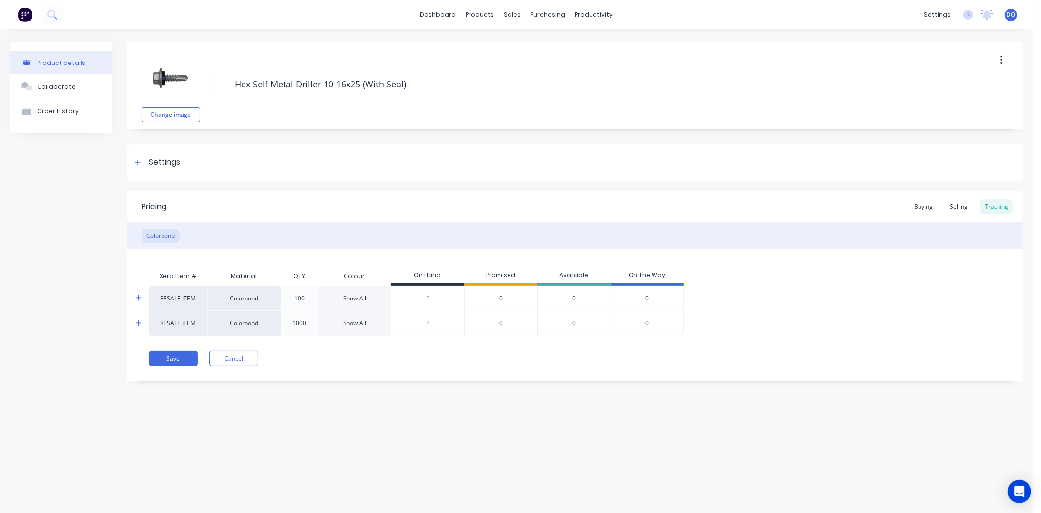
click at [344, 297] on div "Show All" at bounding box center [354, 298] width 23 height 9
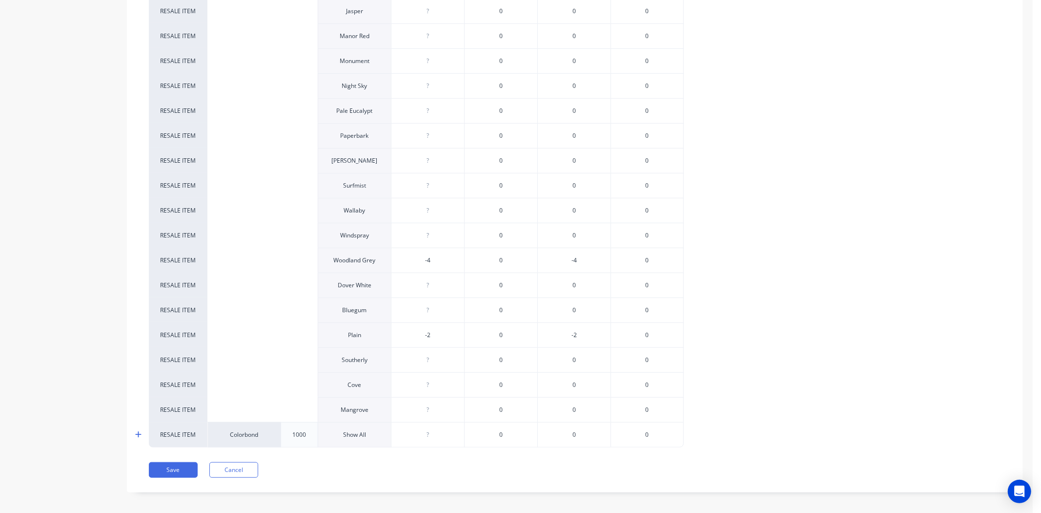
scroll to position [488, 0]
click at [193, 466] on button "Save" at bounding box center [173, 468] width 49 height 16
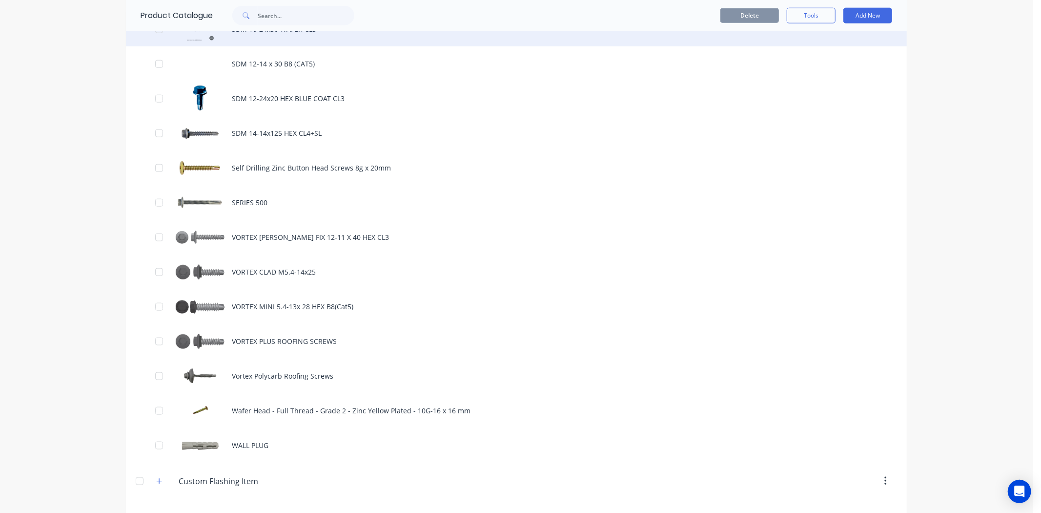
scroll to position [922, 0]
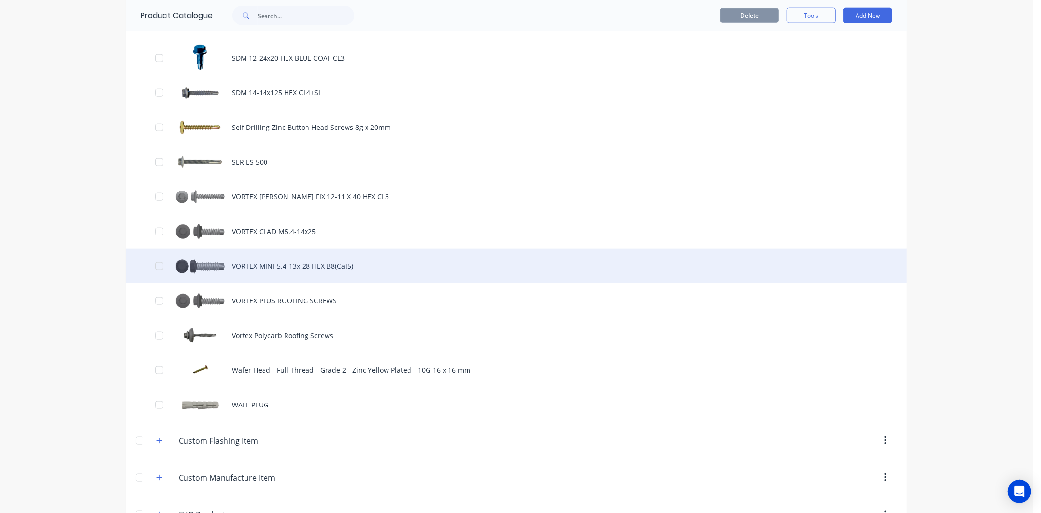
click at [243, 275] on div "VORTEX MINI 5.4-13x 28 HEX B8(Cat5)" at bounding box center [516, 266] width 781 height 35
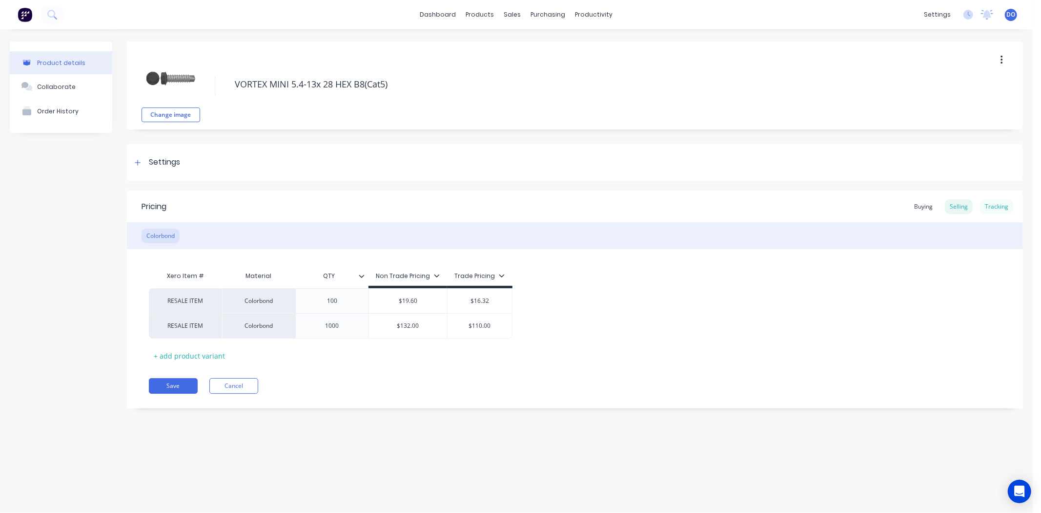
click at [991, 202] on div "Tracking" at bounding box center [996, 206] width 33 height 15
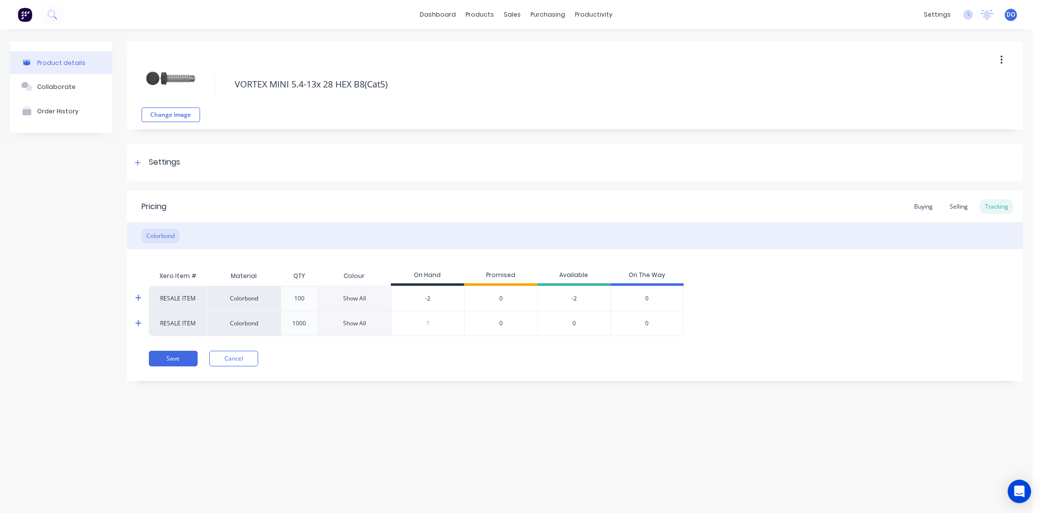
click at [355, 295] on div "Show All" at bounding box center [354, 298] width 23 height 9
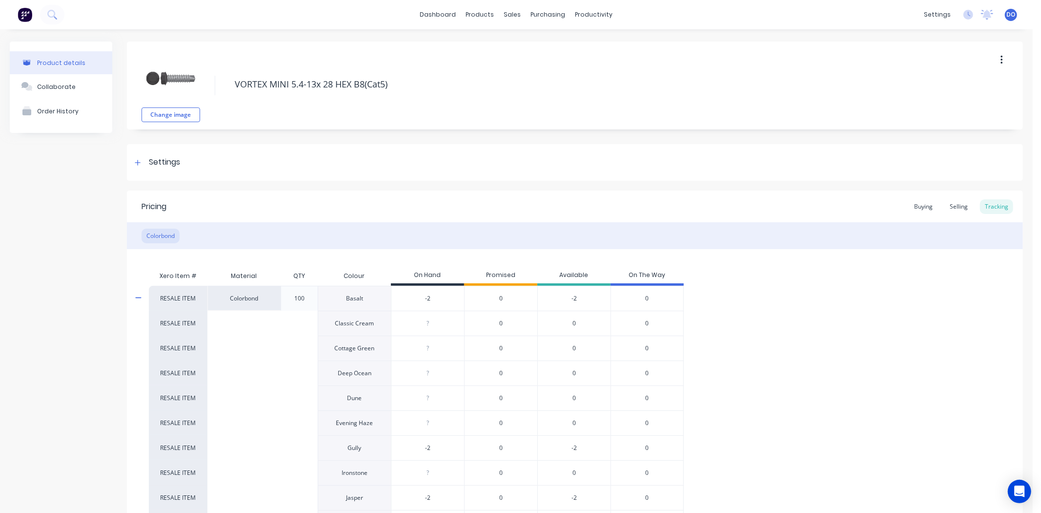
click at [455, 300] on input "-2" at bounding box center [428, 298] width 73 height 9
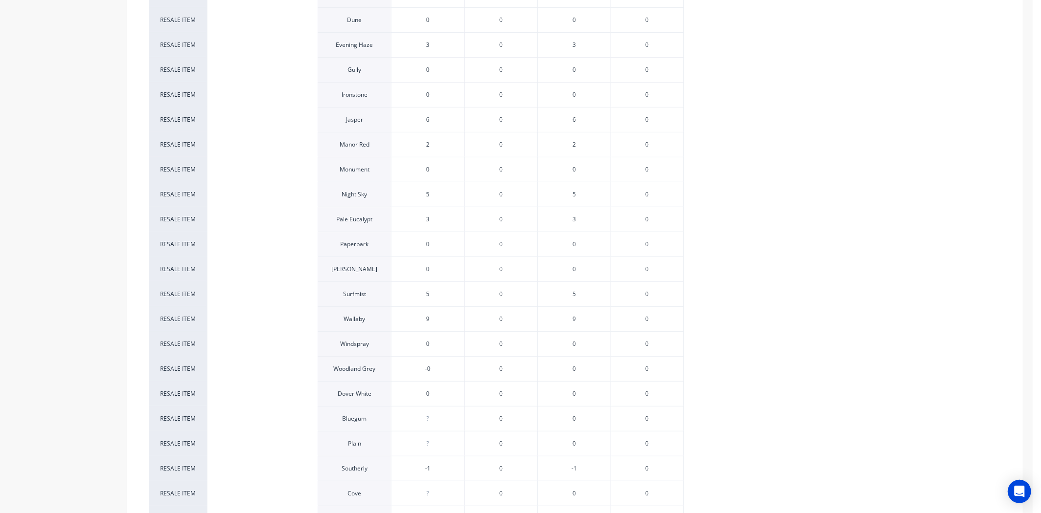
scroll to position [434, 0]
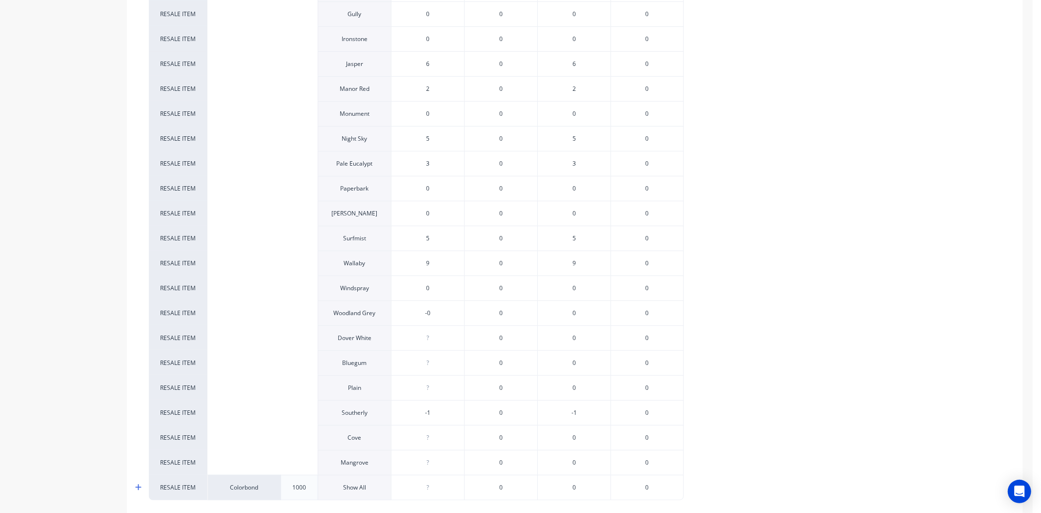
click at [436, 311] on input "-0" at bounding box center [428, 313] width 73 height 9
click at [438, 332] on div "?" at bounding box center [428, 338] width 73 height 24
click at [437, 411] on input "-0" at bounding box center [428, 412] width 73 height 9
click at [433, 446] on div "?" at bounding box center [428, 437] width 73 height 24
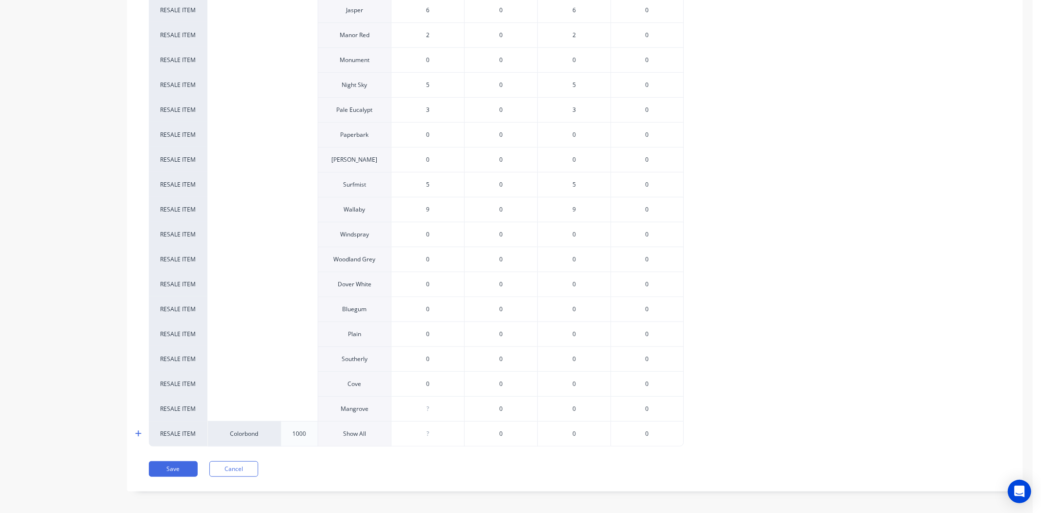
scroll to position [494, 0]
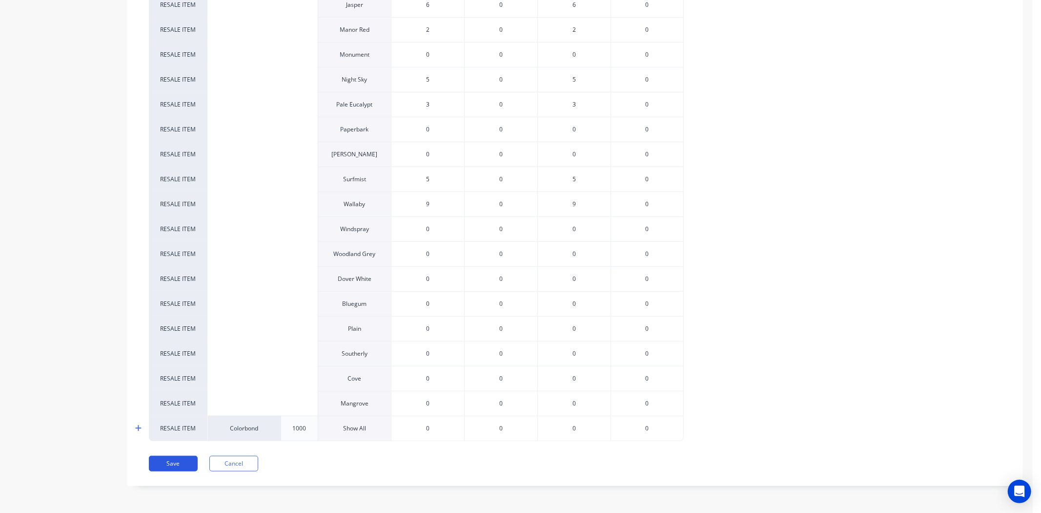
click at [165, 456] on button "Save" at bounding box center [173, 464] width 49 height 16
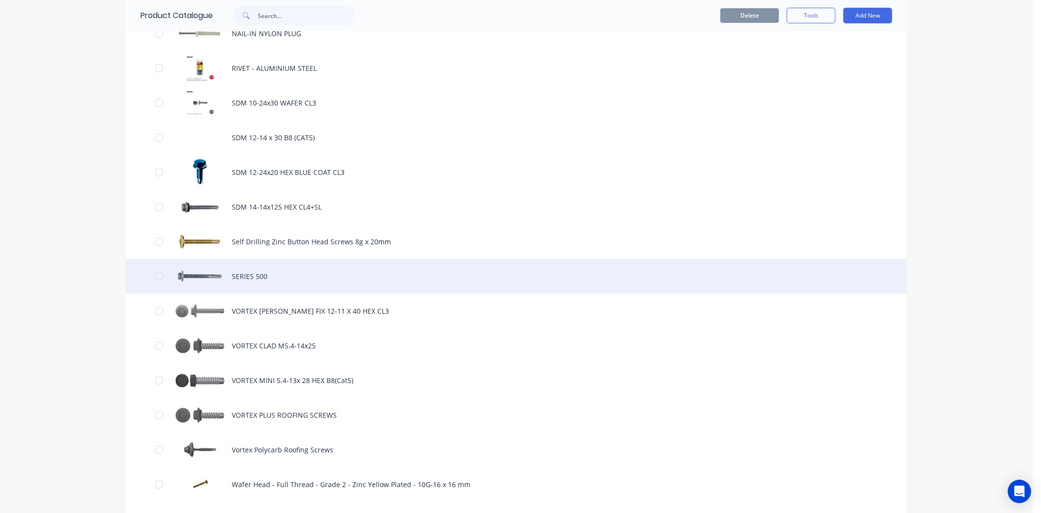
scroll to position [813, 0]
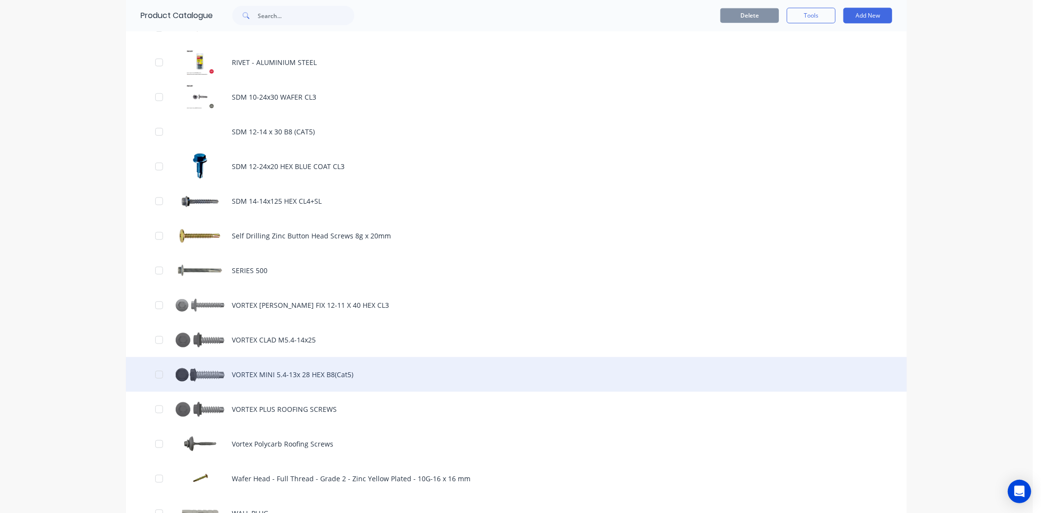
click at [235, 366] on div "VORTEX MINI 5.4-13x 28 HEX B8(Cat5)" at bounding box center [516, 374] width 781 height 35
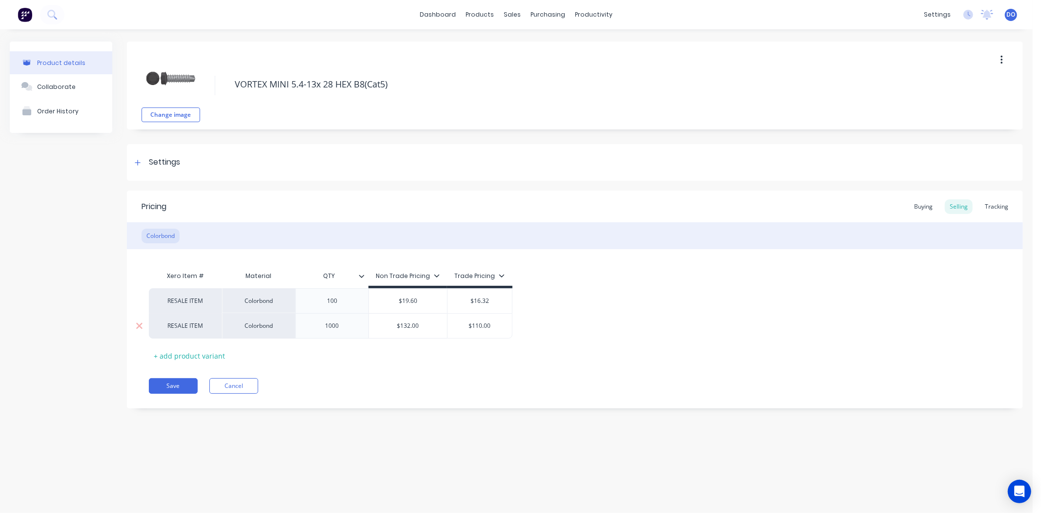
click at [337, 331] on div "1000" at bounding box center [332, 325] width 49 height 13
click at [999, 209] on div "Tracking" at bounding box center [996, 206] width 33 height 15
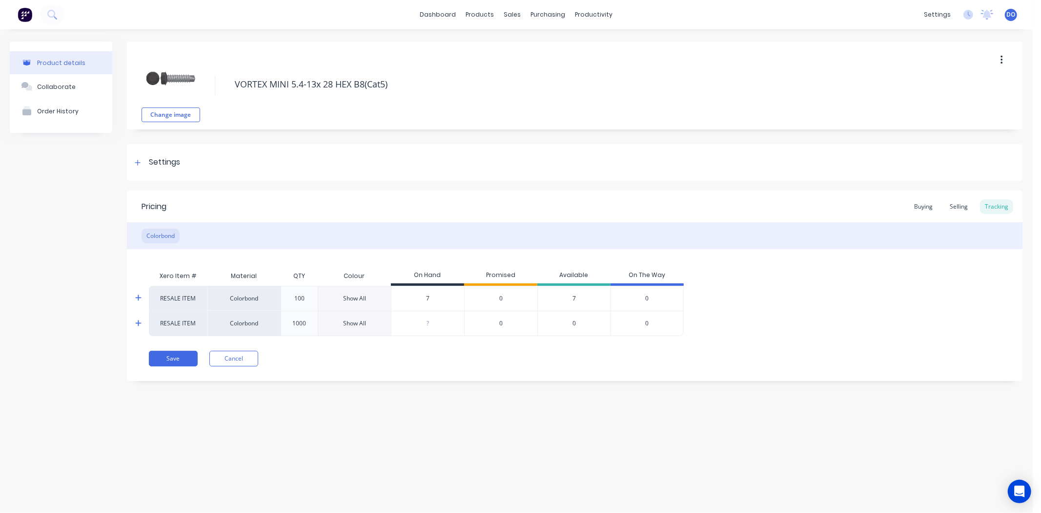
click at [359, 323] on div "Show All" at bounding box center [354, 323] width 23 height 9
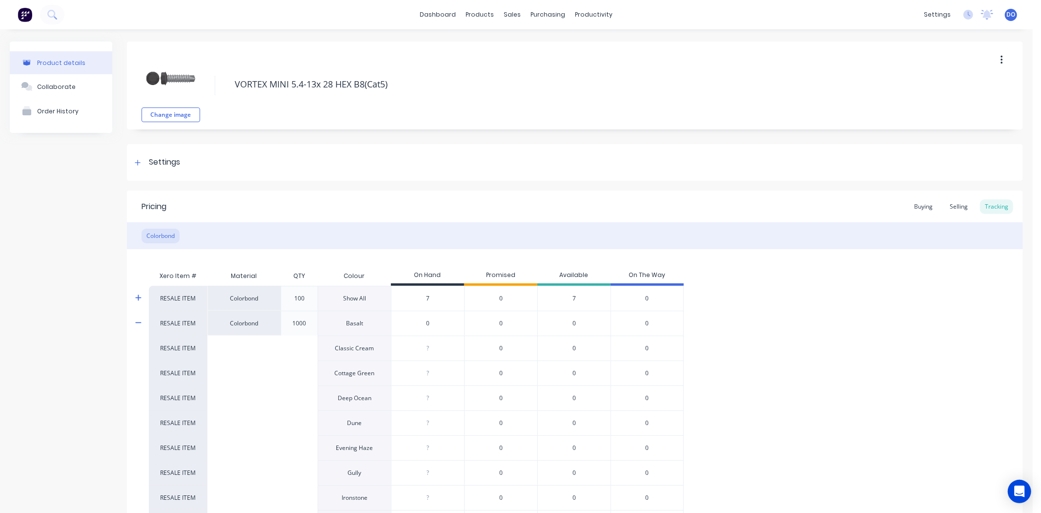
click at [445, 320] on input "0" at bounding box center [428, 323] width 73 height 9
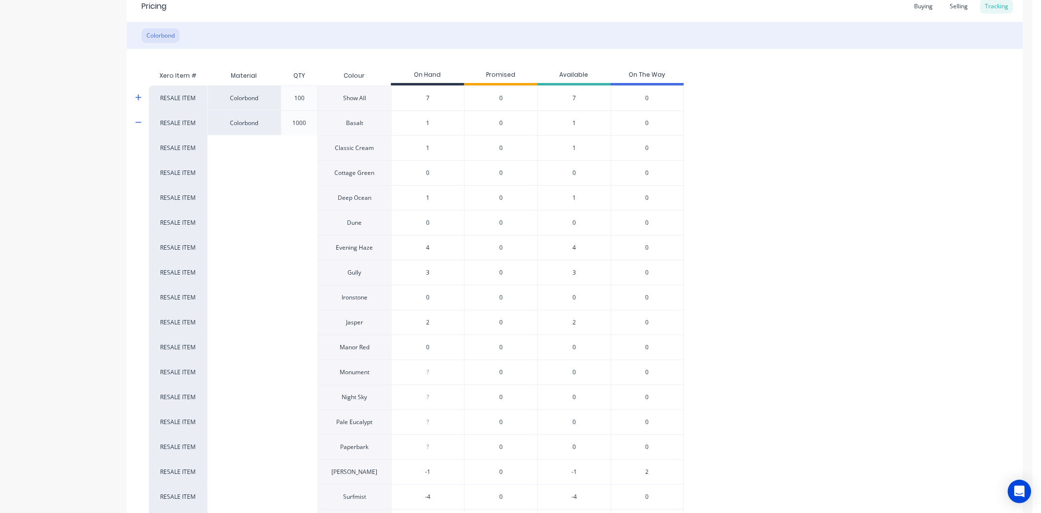
scroll to position [217, 0]
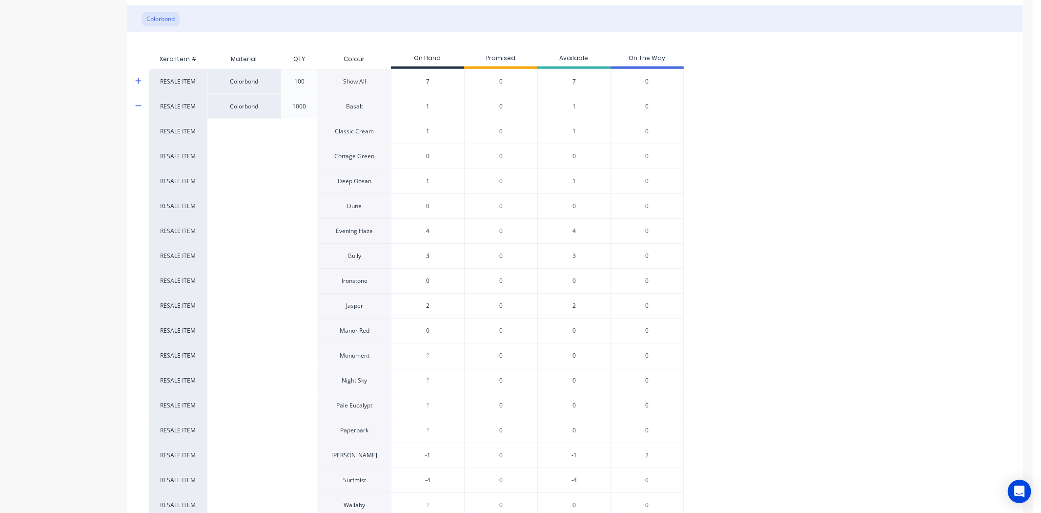
click at [445, 334] on input "0" at bounding box center [428, 330] width 73 height 9
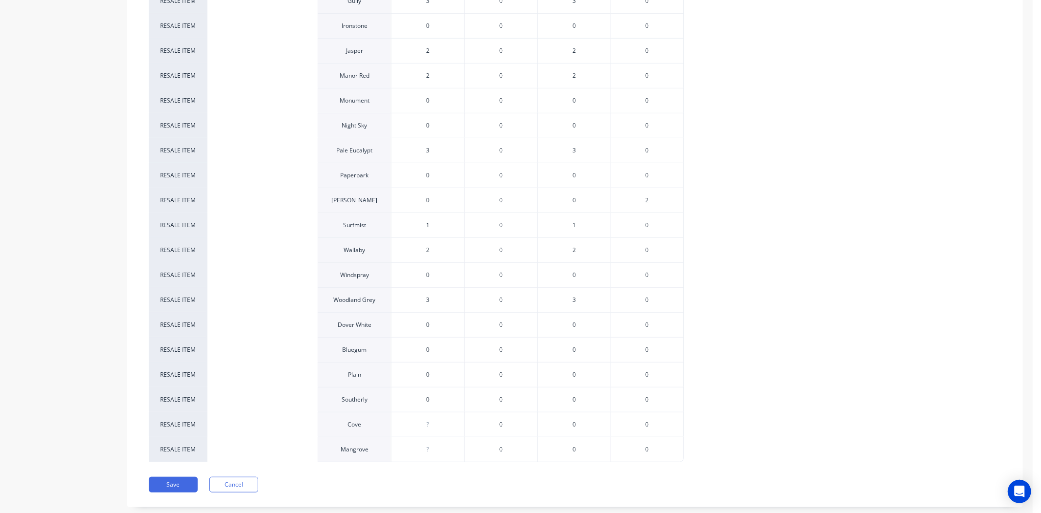
scroll to position [488, 0]
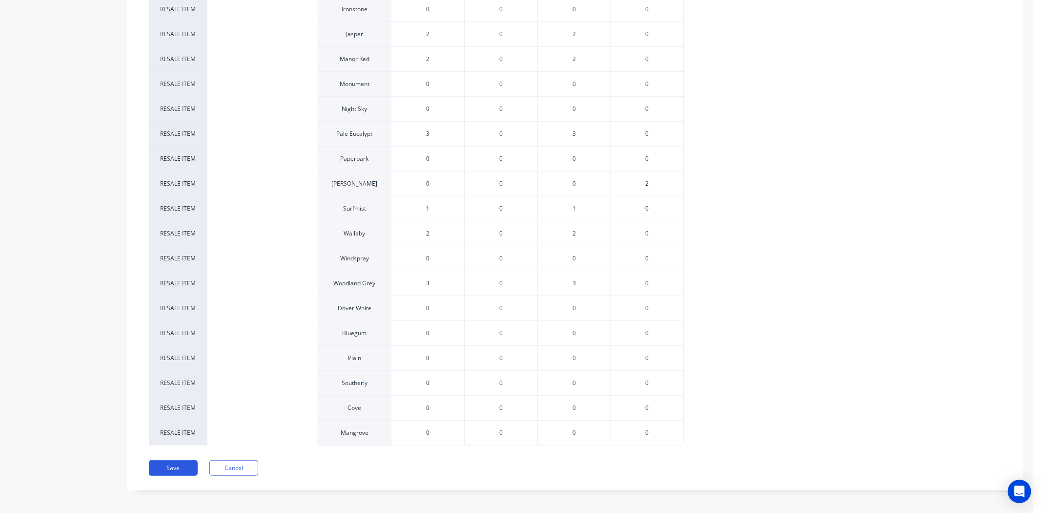
click at [177, 473] on button "Save" at bounding box center [173, 468] width 49 height 16
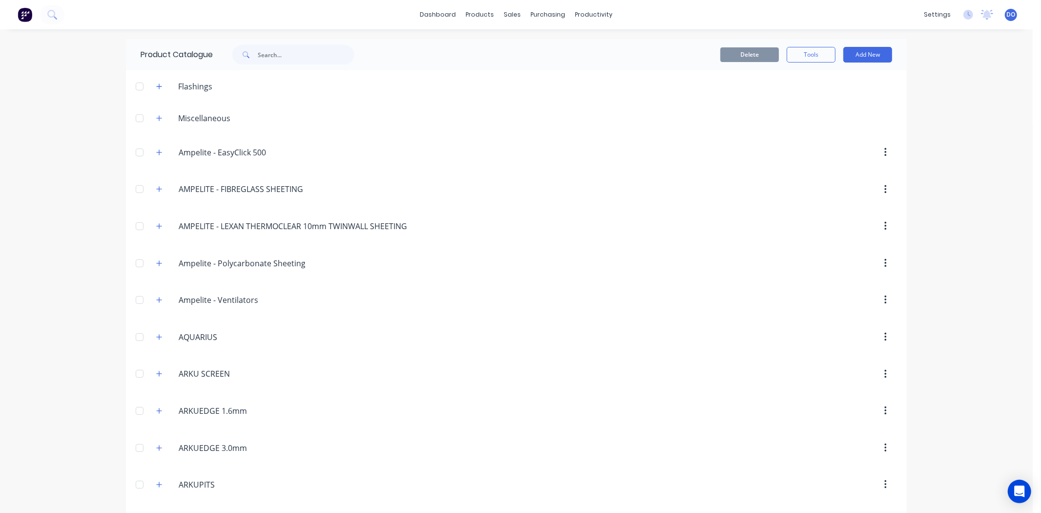
click at [230, 471] on header "ARKUPITS ARKUPITS" at bounding box center [516, 484] width 781 height 37
click at [545, 42] on div "Sales Orders" at bounding box center [545, 46] width 40 height 9
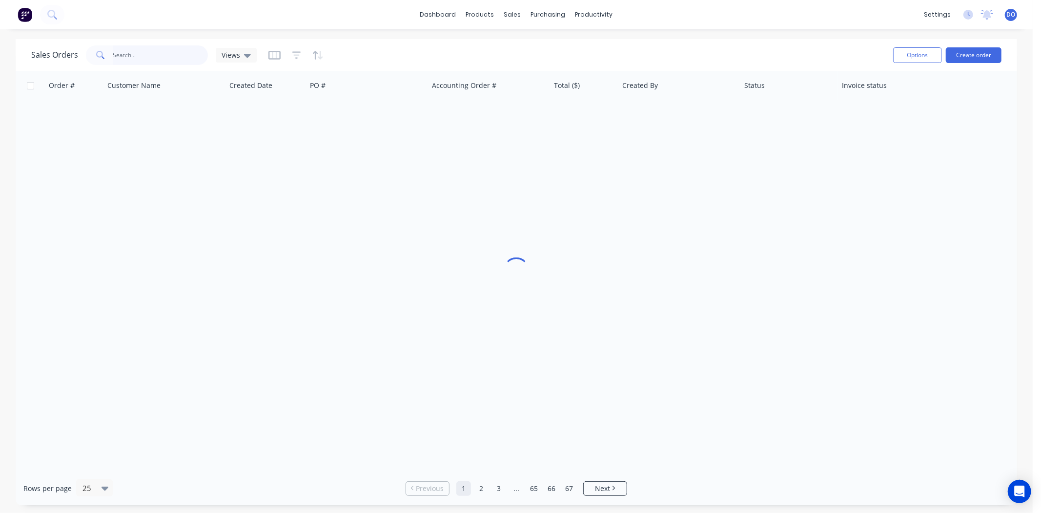
click at [143, 65] on div "Sales Orders Views" at bounding box center [458, 55] width 854 height 24
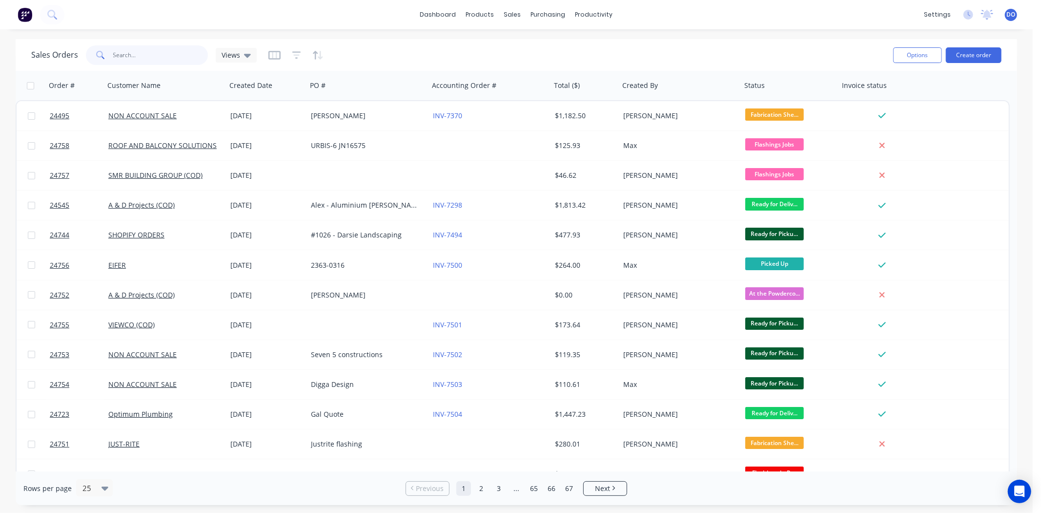
click at [146, 60] on input "text" at bounding box center [160, 55] width 95 height 20
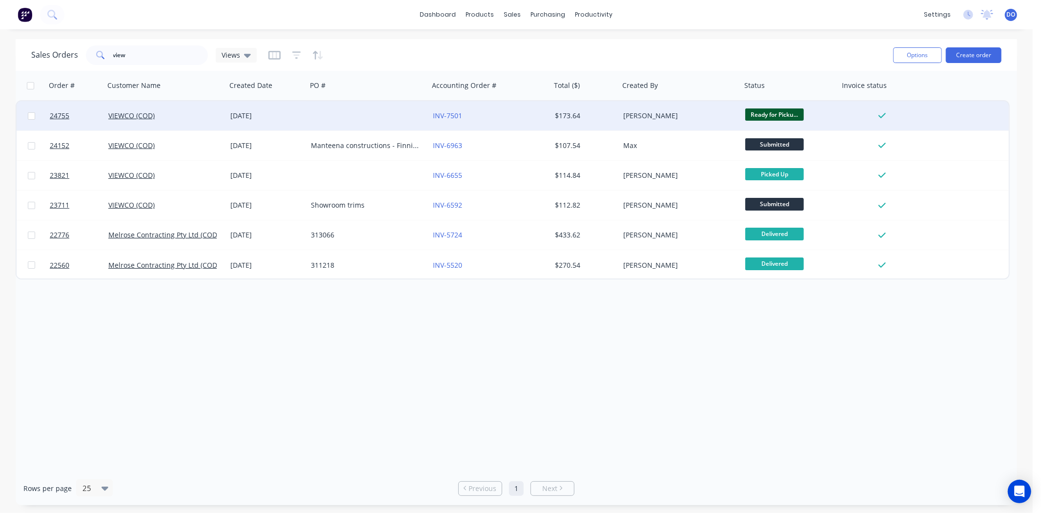
click at [321, 110] on div at bounding box center [368, 115] width 122 height 29
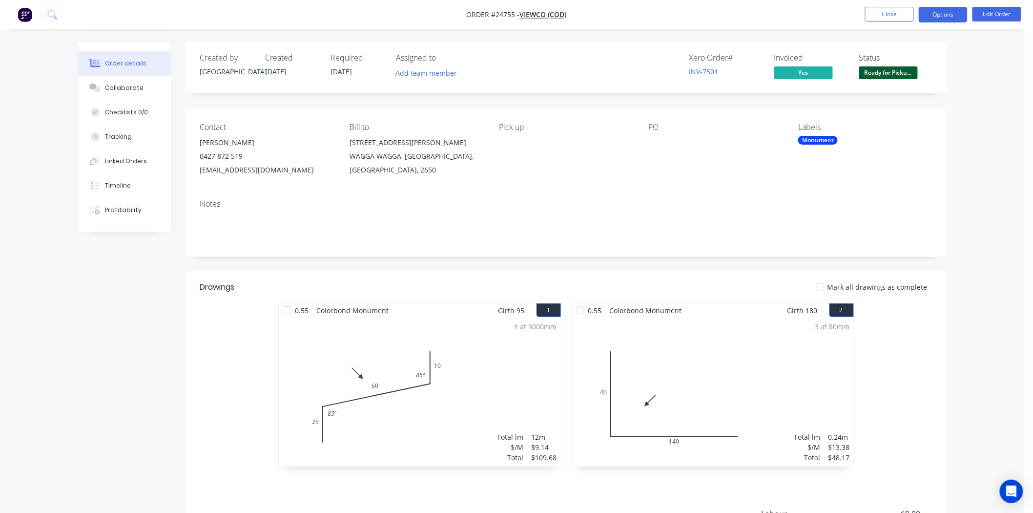
click at [953, 14] on button "Options" at bounding box center [943, 15] width 49 height 16
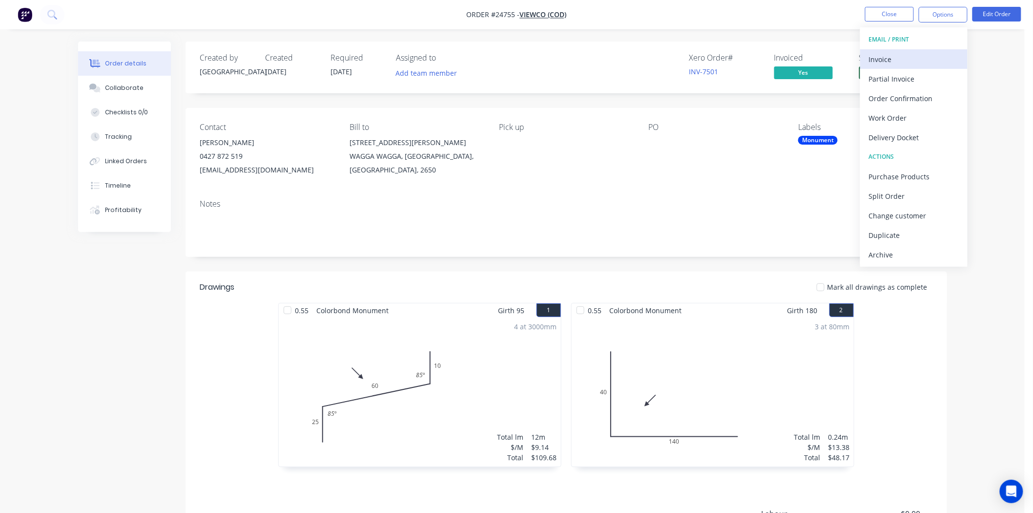
click at [913, 54] on div "Invoice" at bounding box center [914, 59] width 90 height 14
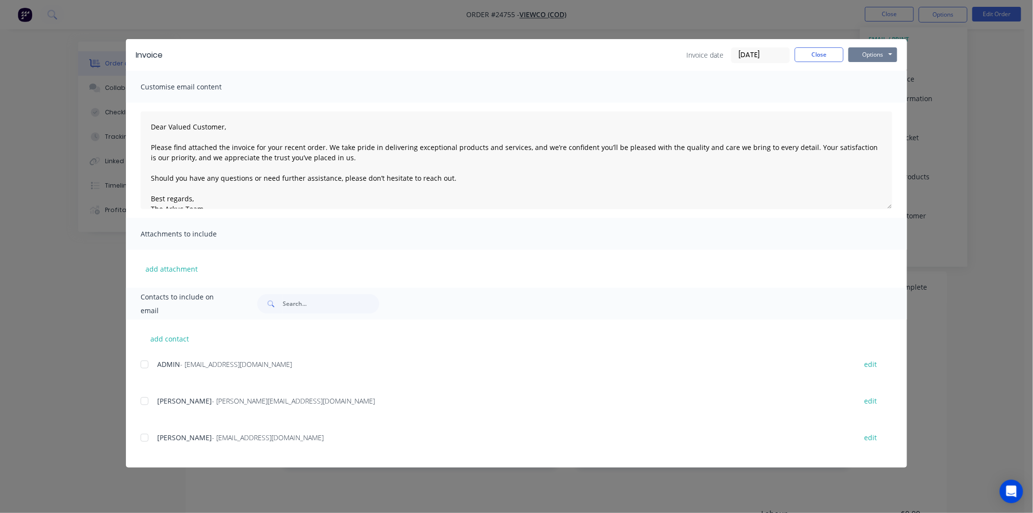
click at [886, 57] on button "Options" at bounding box center [873, 54] width 49 height 15
click at [884, 79] on button "Preview" at bounding box center [880, 72] width 62 height 16
click at [876, 52] on button "Options" at bounding box center [873, 54] width 49 height 15
click at [861, 94] on button "Print" at bounding box center [880, 88] width 62 height 16
click at [824, 47] on button "Close" at bounding box center [819, 54] width 49 height 15
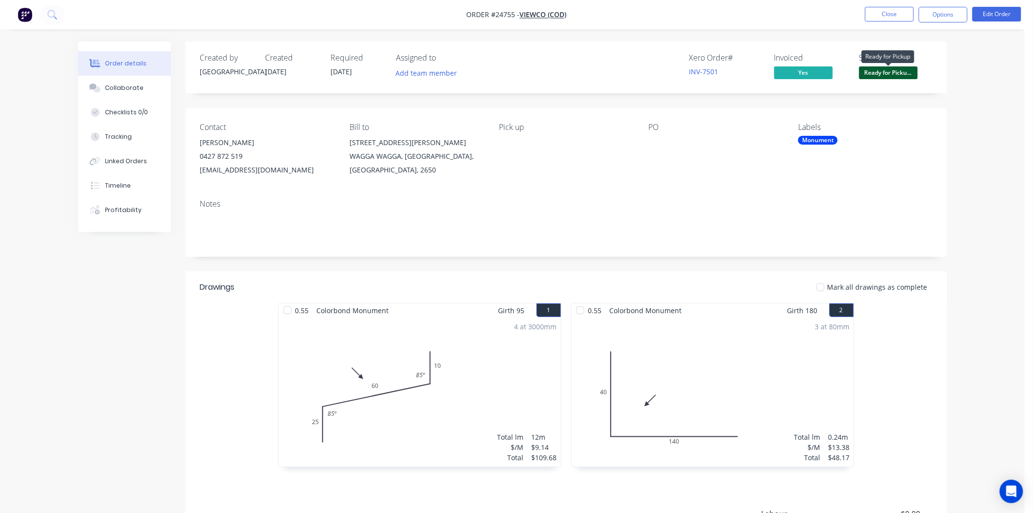
click at [889, 69] on span "Ready for Picku..." at bounding box center [888, 72] width 59 height 12
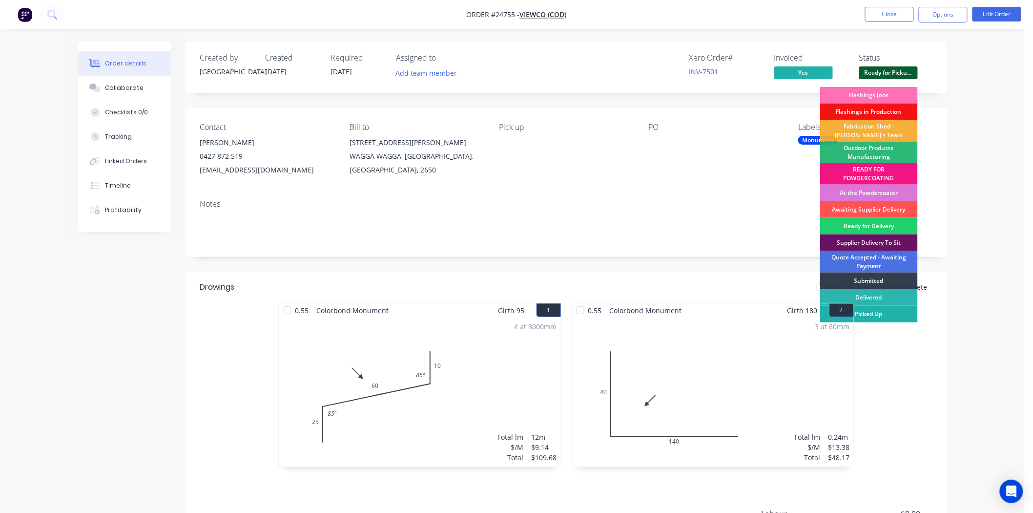
click at [871, 314] on div "Picked Up" at bounding box center [869, 314] width 98 height 17
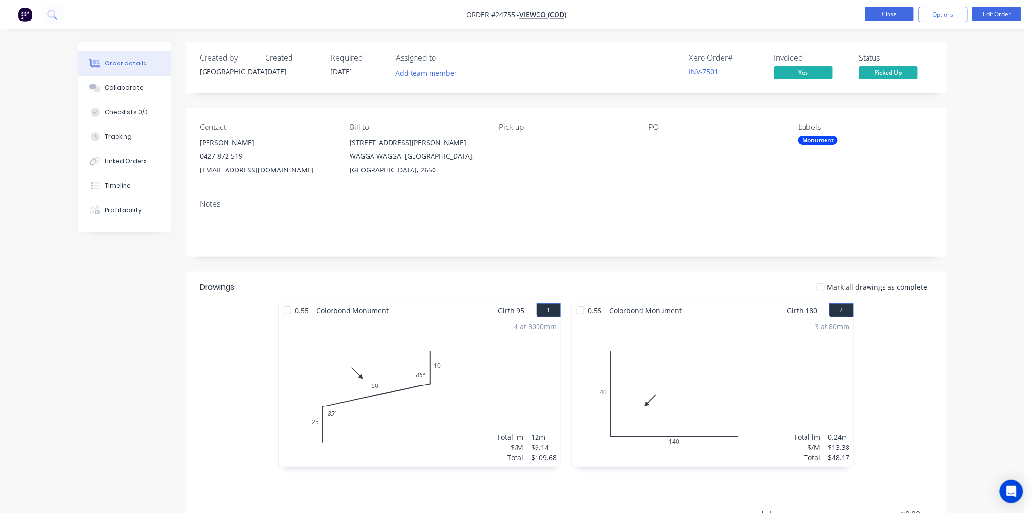
click at [880, 18] on button "Close" at bounding box center [889, 14] width 49 height 15
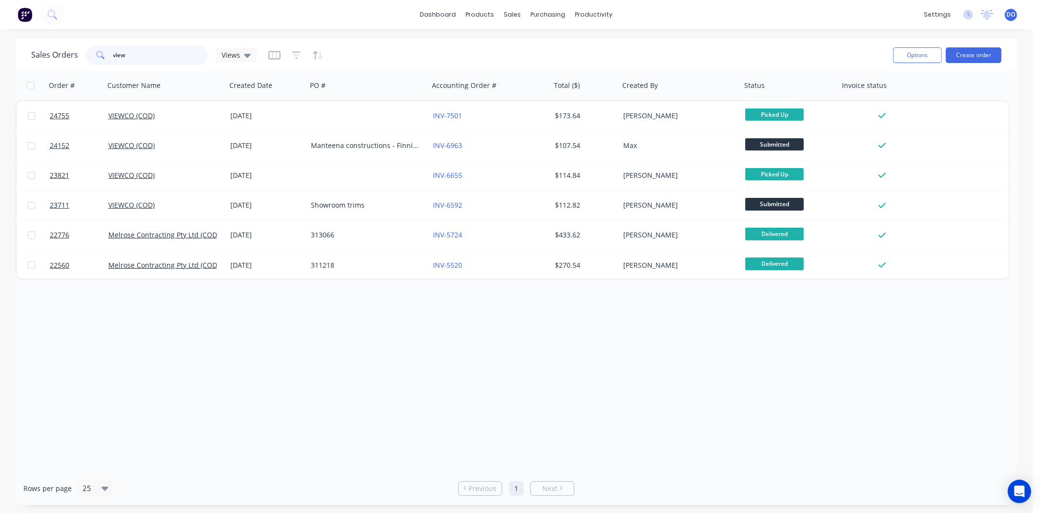
drag, startPoint x: 157, startPoint y: 55, endPoint x: 76, endPoint y: 59, distance: 81.6
click at [76, 59] on div "Sales Orders view Views" at bounding box center [144, 55] width 226 height 20
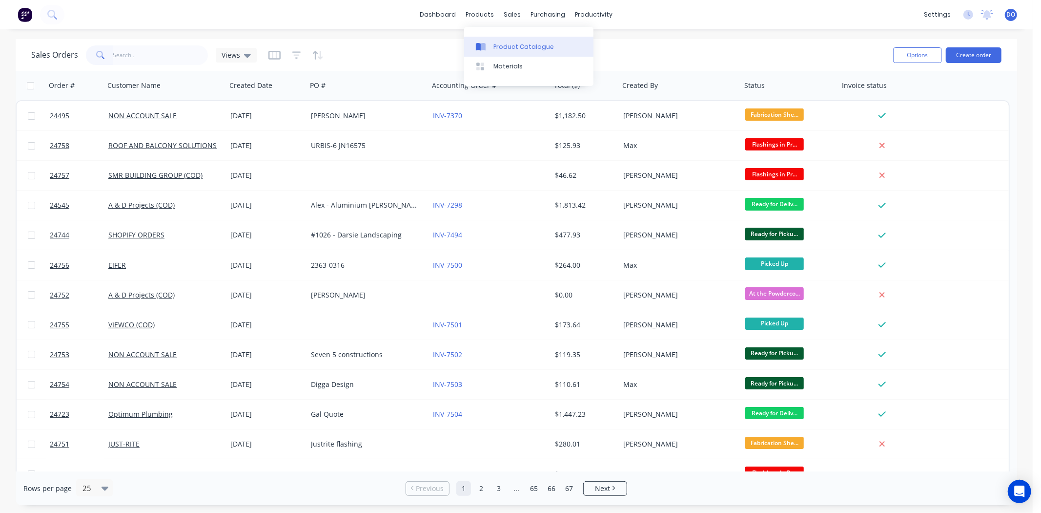
click at [480, 40] on link "Product Catalogue" at bounding box center [528, 47] width 129 height 20
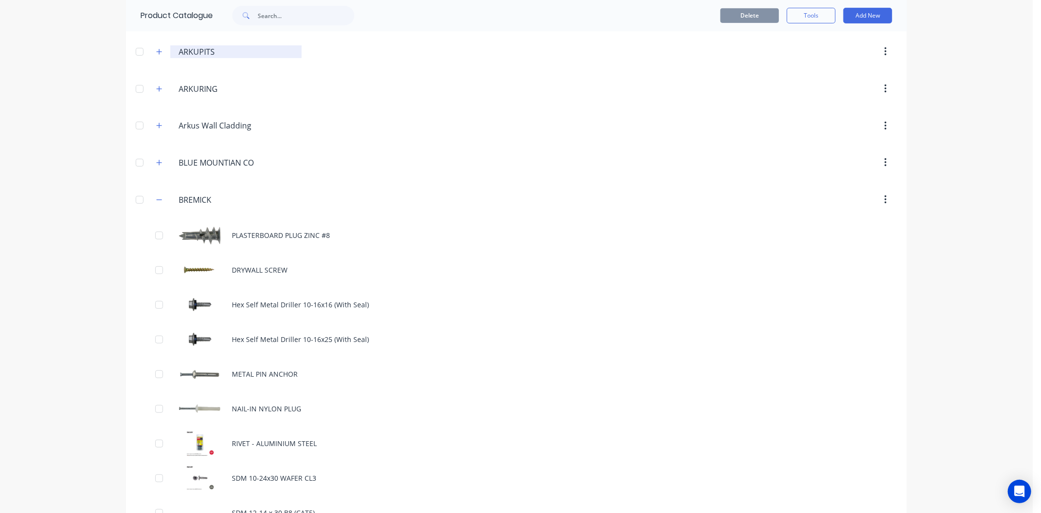
scroll to position [434, 0]
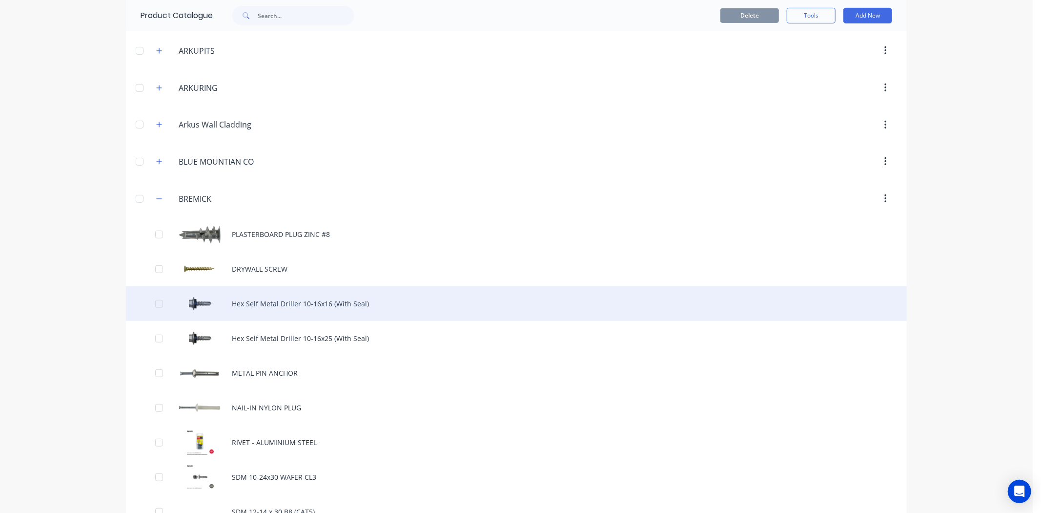
click at [218, 312] on div "Hex Self Metal Driller 10-16x16 (With Seal)" at bounding box center [516, 303] width 781 height 35
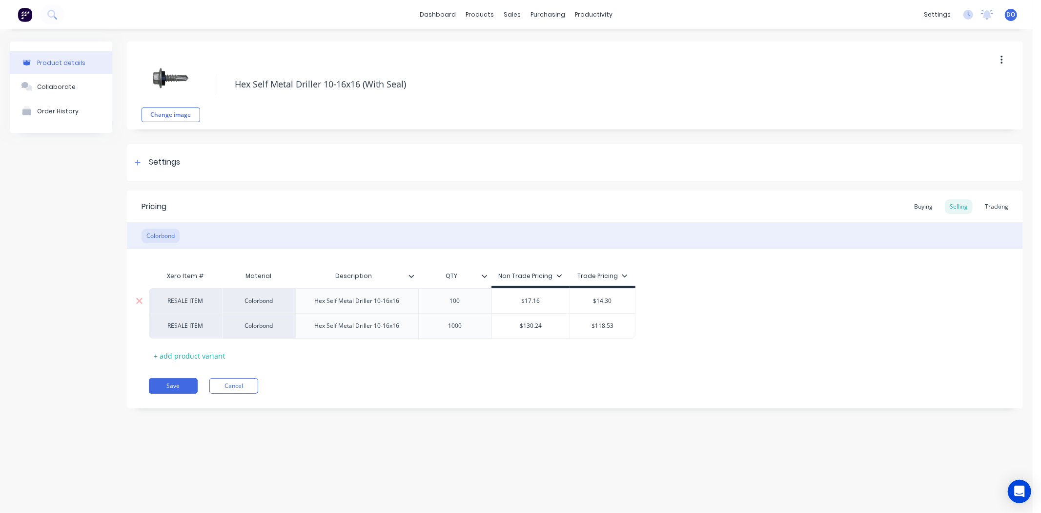
click at [456, 306] on div "100" at bounding box center [455, 300] width 49 height 13
click at [999, 206] on div "Tracking" at bounding box center [996, 206] width 33 height 15
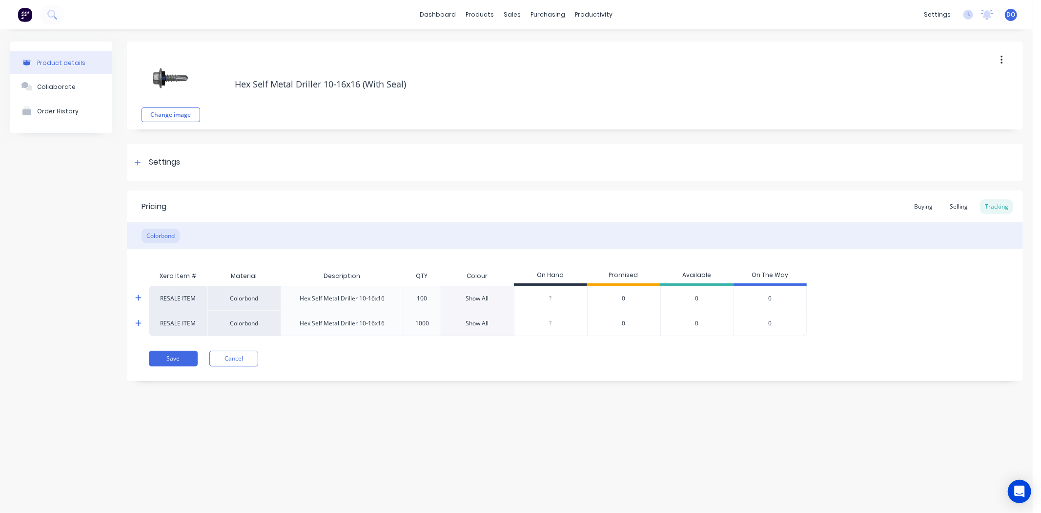
click at [486, 297] on div "Show All" at bounding box center [477, 298] width 23 height 9
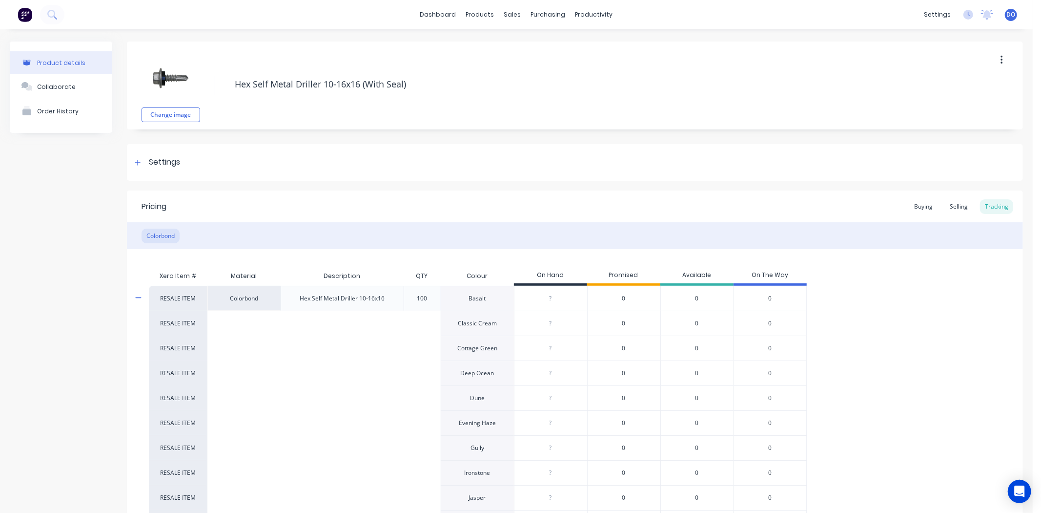
click at [566, 300] on input "0" at bounding box center [551, 298] width 73 height 9
click at [567, 322] on input "0" at bounding box center [551, 323] width 73 height 9
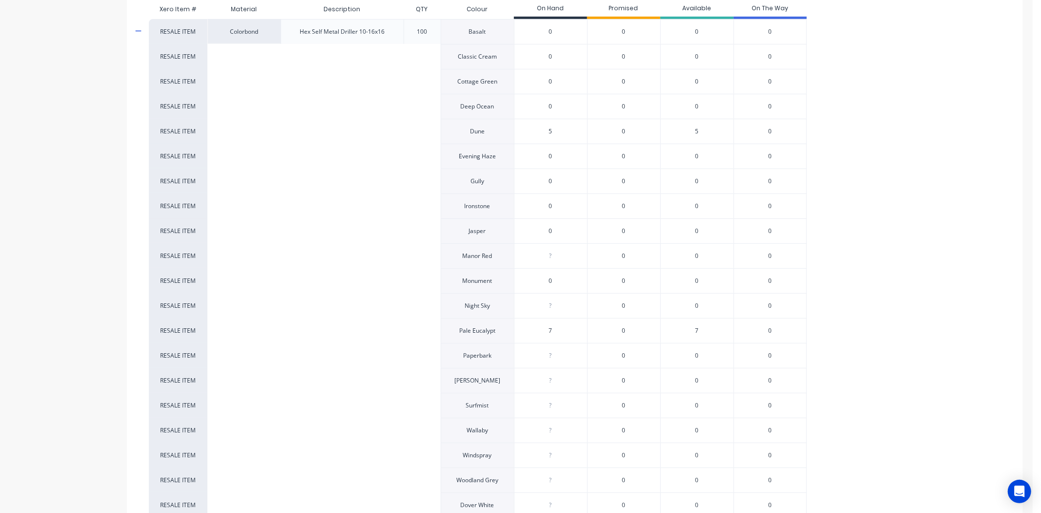
click at [563, 258] on input "0" at bounding box center [551, 255] width 73 height 9
click at [562, 281] on input "0" at bounding box center [551, 280] width 73 height 9
click at [565, 309] on input "0" at bounding box center [551, 305] width 73 height 9
click at [568, 357] on input "0" at bounding box center [551, 355] width 73 height 9
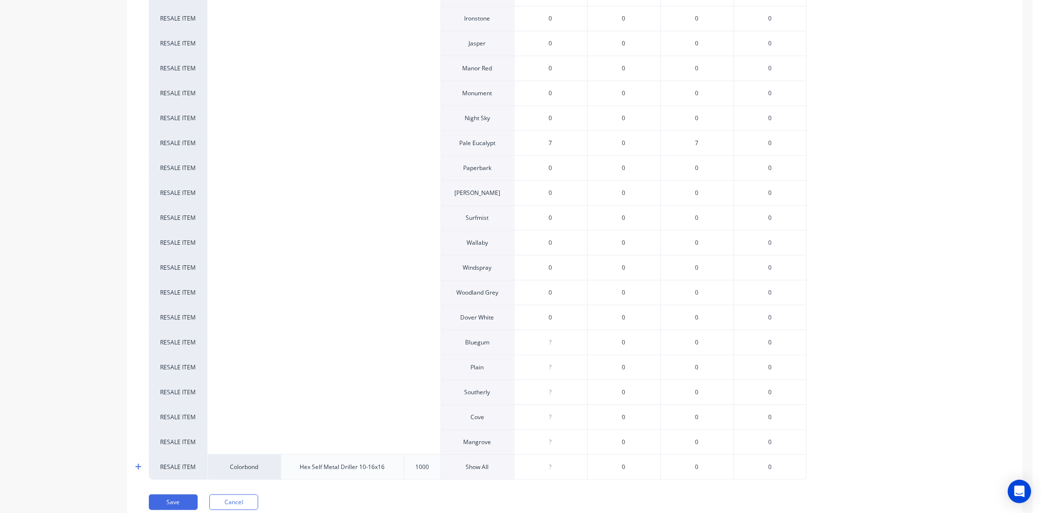
scroll to position [484, 0]
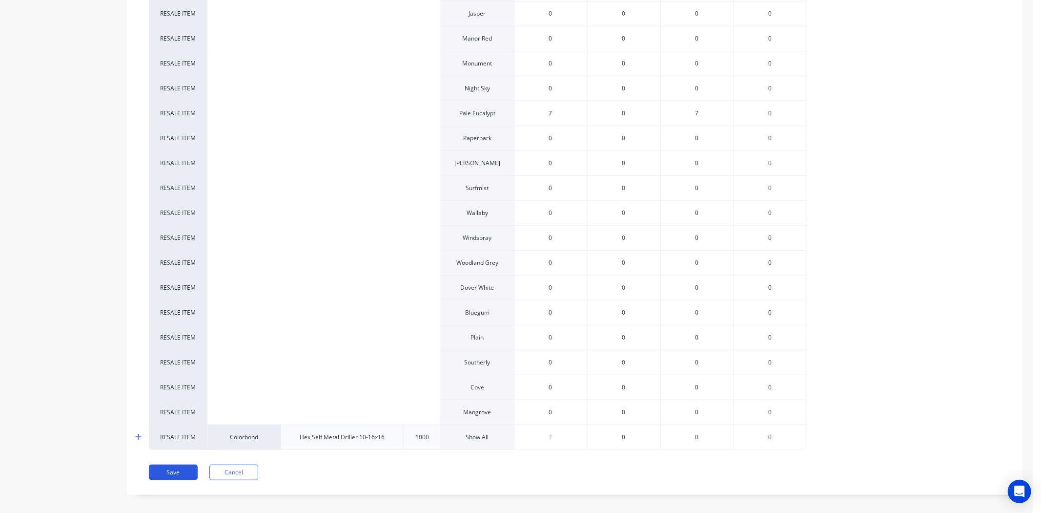
click at [174, 476] on button "Save" at bounding box center [173, 472] width 49 height 16
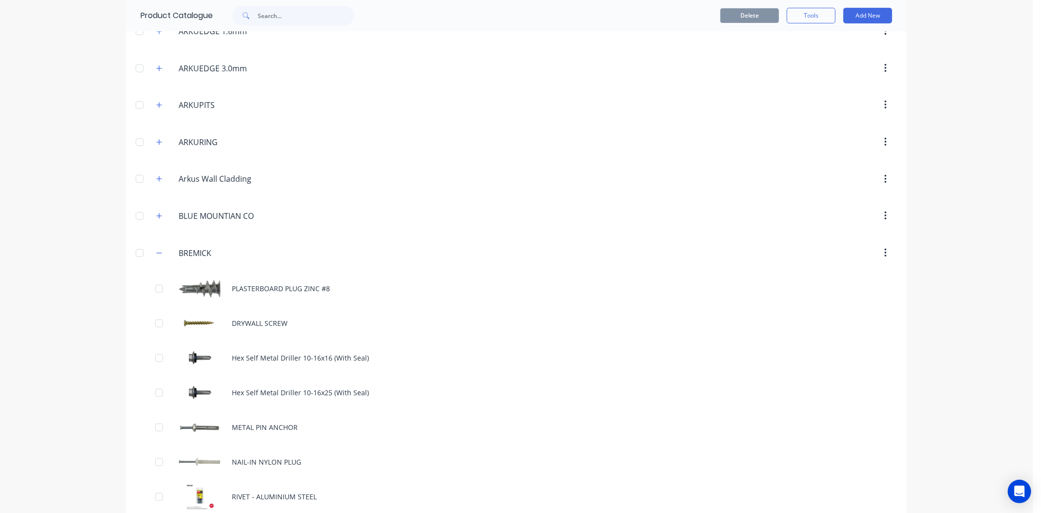
scroll to position [434, 0]
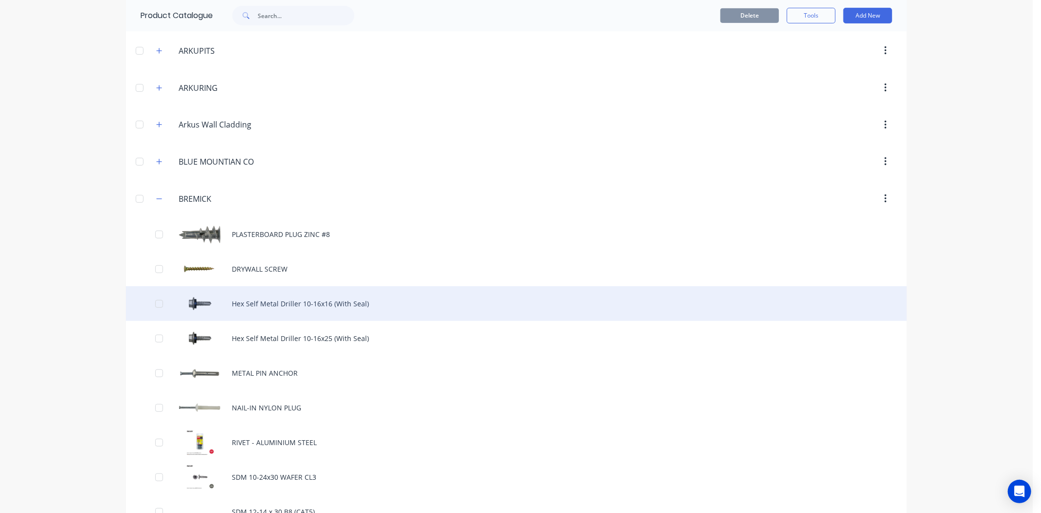
click at [216, 305] on div "Hex Self Metal Driller 10-16x16 (With Seal)" at bounding box center [516, 303] width 781 height 35
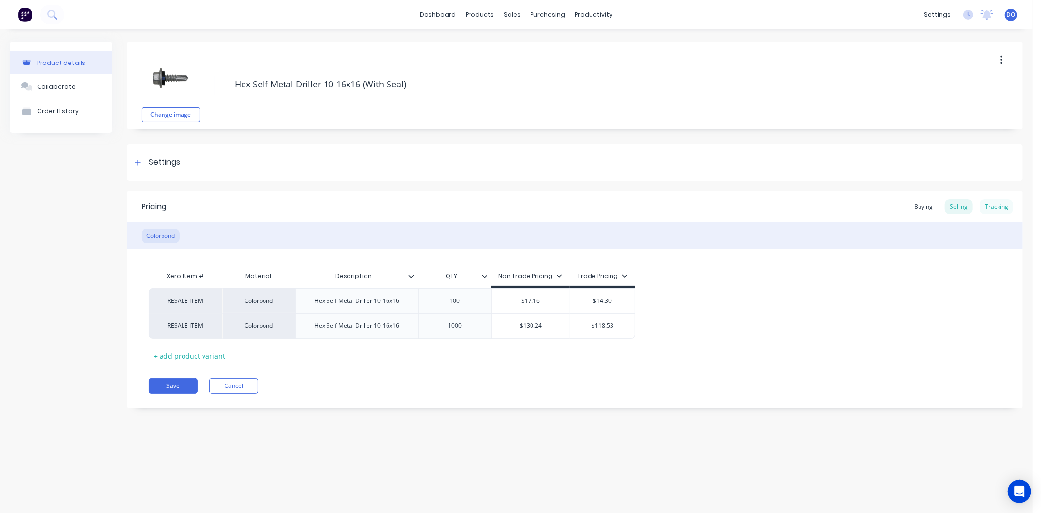
click at [994, 209] on div "Tracking" at bounding box center [996, 206] width 33 height 15
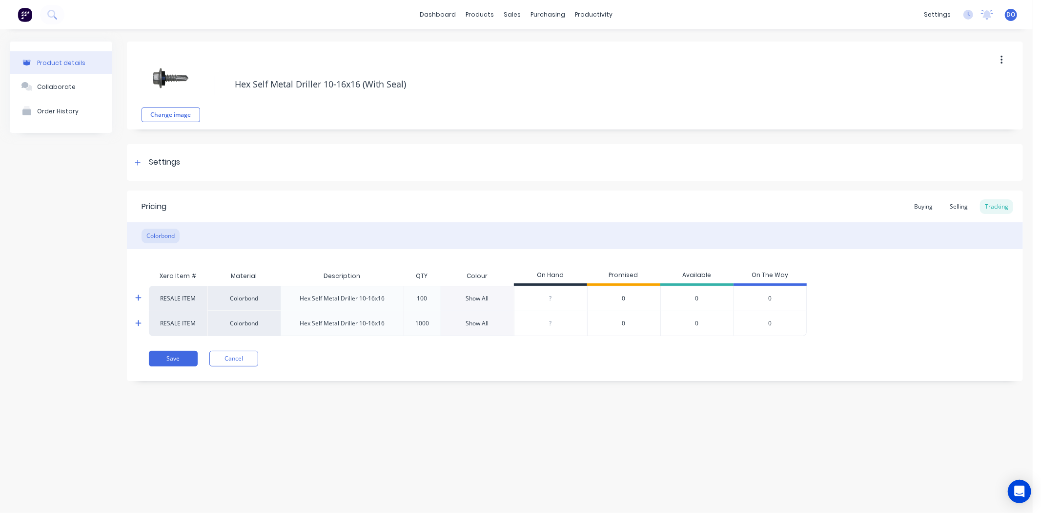
click at [496, 325] on div "Show All" at bounding box center [477, 323] width 73 height 25
click at [476, 319] on div "Show All" at bounding box center [477, 323] width 23 height 9
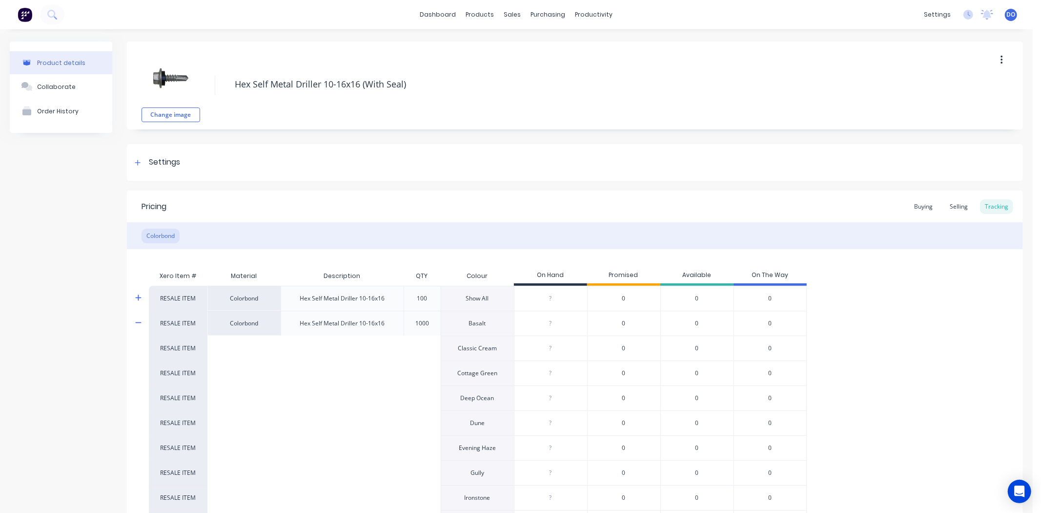
click at [559, 326] on input "0" at bounding box center [551, 323] width 73 height 9
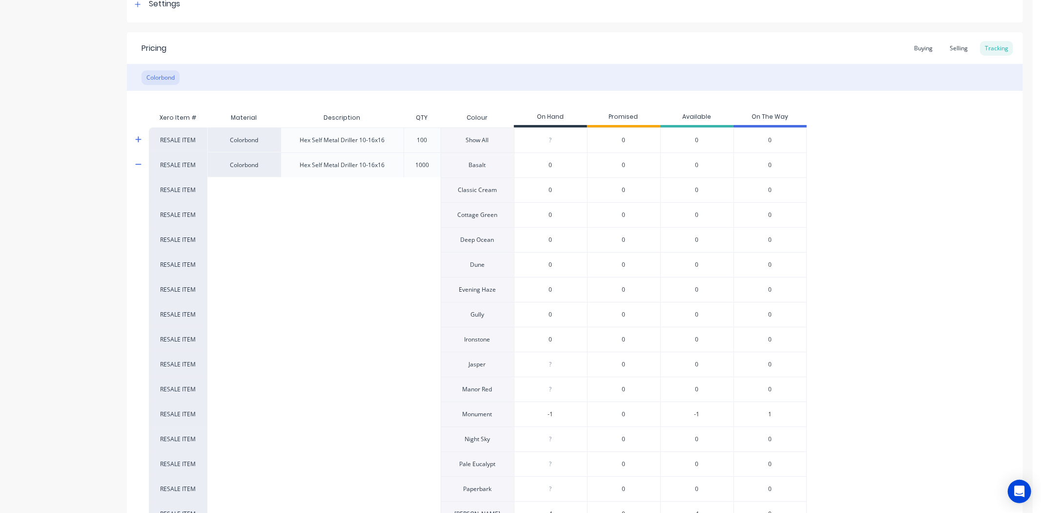
scroll to position [217, 0]
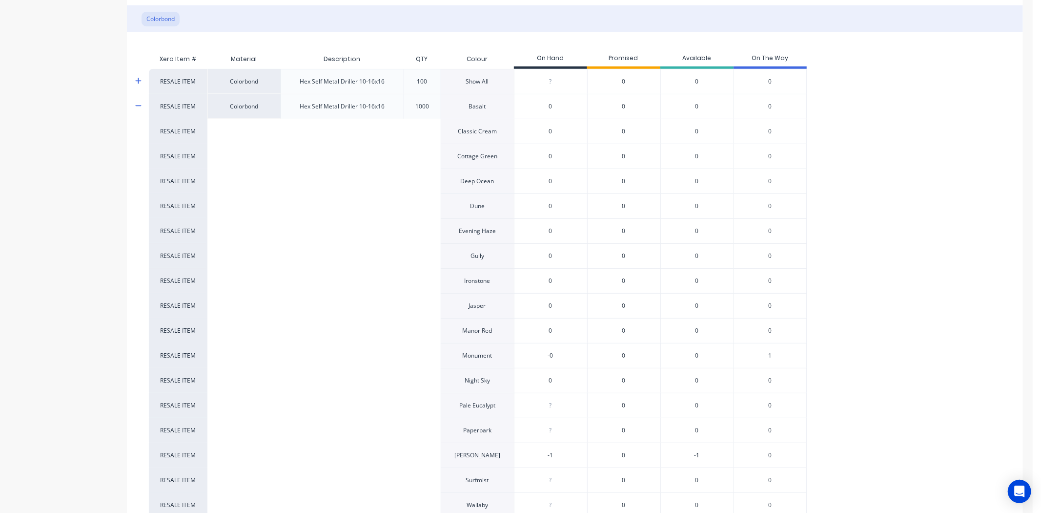
click at [557, 329] on input "0" at bounding box center [551, 330] width 73 height 9
click at [597, 322] on div "0" at bounding box center [623, 330] width 73 height 25
click at [574, 324] on div "?" at bounding box center [551, 330] width 73 height 24
click at [565, 329] on input "0" at bounding box center [551, 330] width 73 height 9
click at [570, 359] on input "0" at bounding box center [551, 355] width 73 height 9
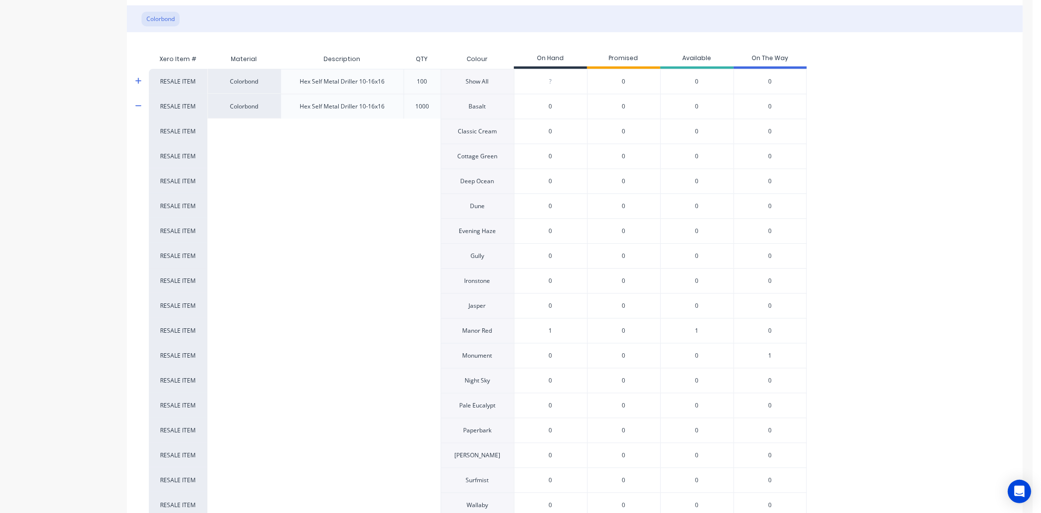
scroll to position [491, 0]
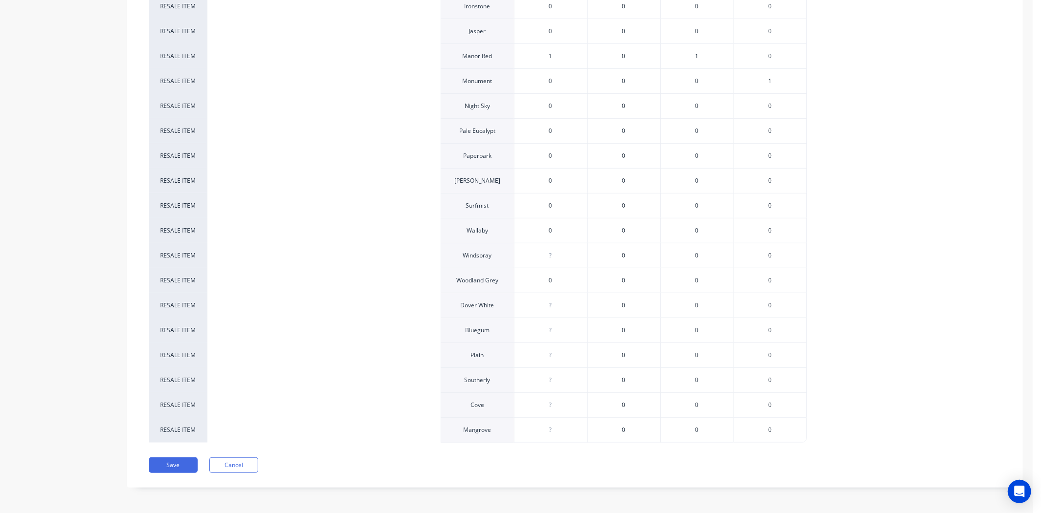
click at [565, 261] on div "?" at bounding box center [551, 255] width 73 height 24
click at [946, 294] on div "RESALE ITEM Colorbond Hex Self Metal Driller 10-16x16 100 Show All ? 0 0 0 RESA…" at bounding box center [575, 118] width 852 height 648
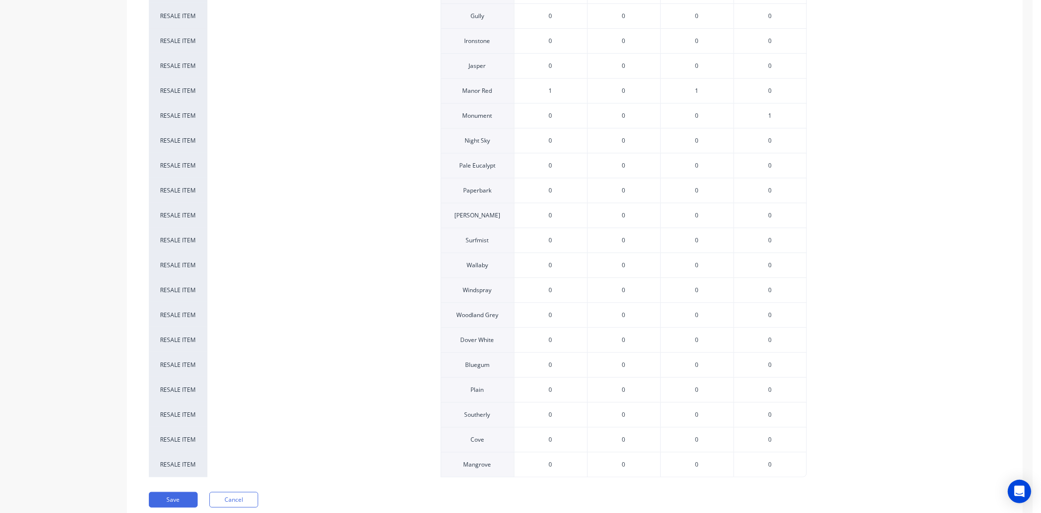
scroll to position [437, 0]
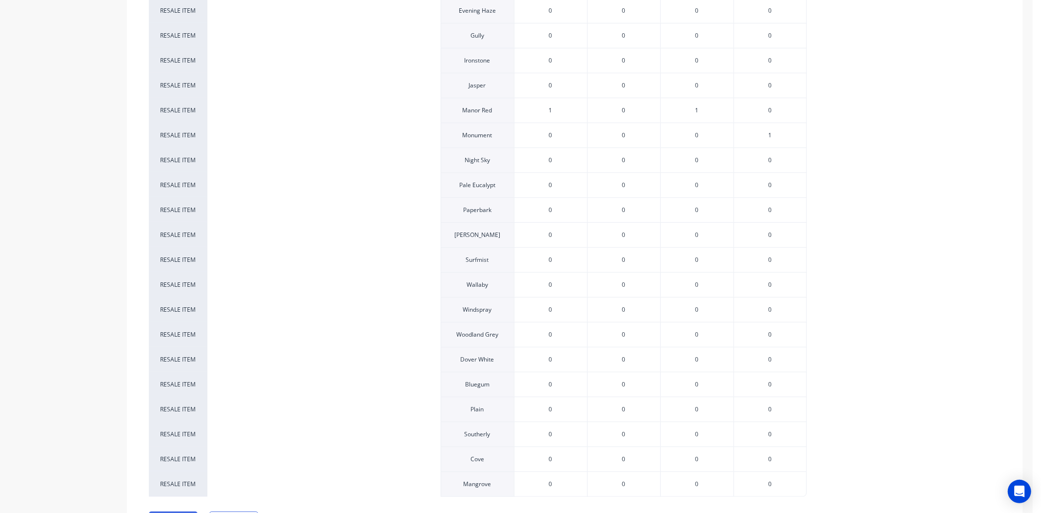
click at [550, 66] on div "0" at bounding box center [551, 60] width 73 height 24
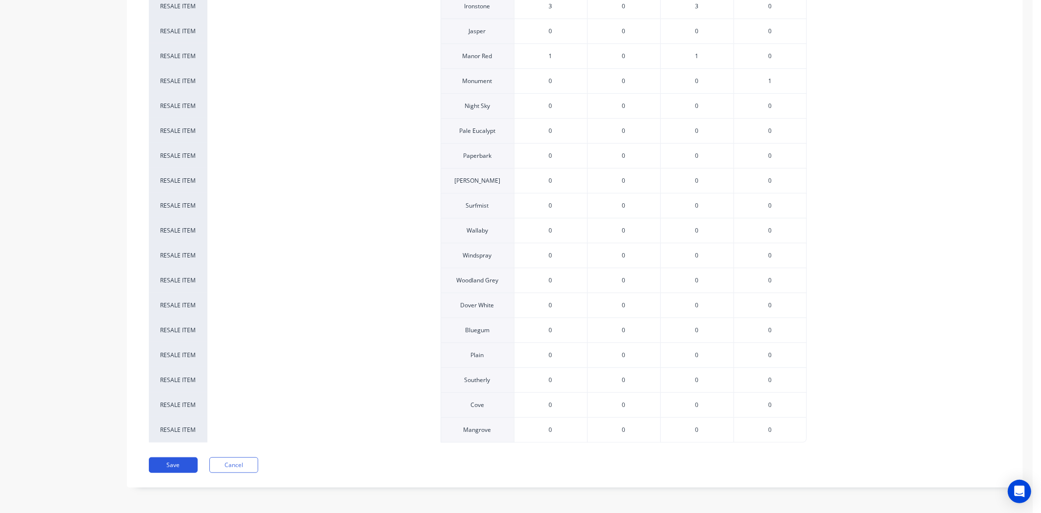
click at [171, 464] on button "Save" at bounding box center [173, 465] width 49 height 16
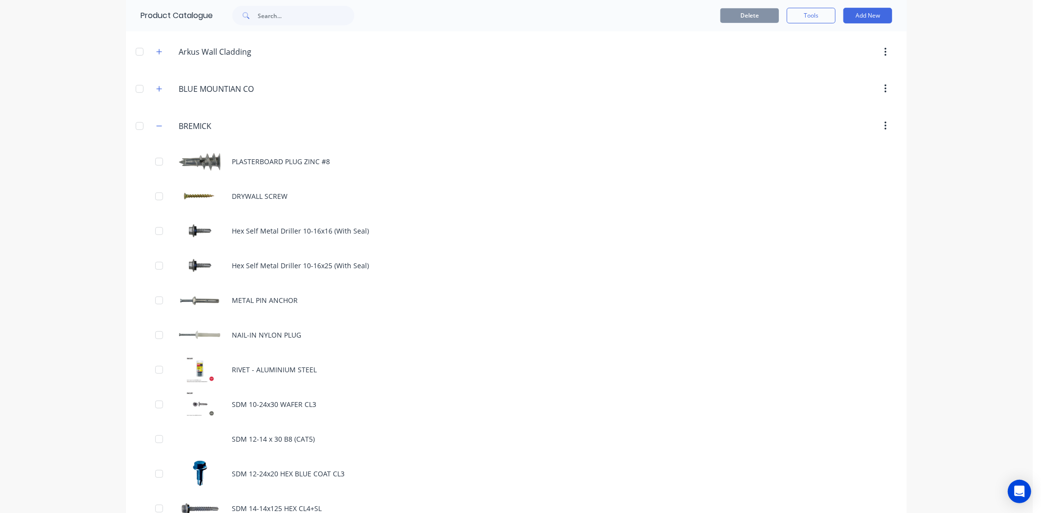
scroll to position [542, 0]
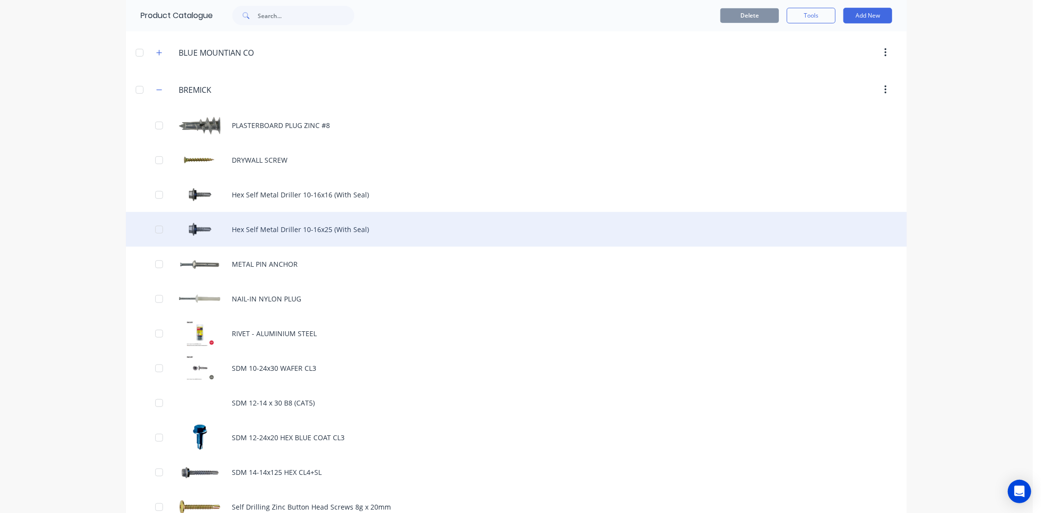
click at [286, 227] on div "Hex Self Metal Driller 10-16x25 (With Seal)" at bounding box center [516, 229] width 781 height 35
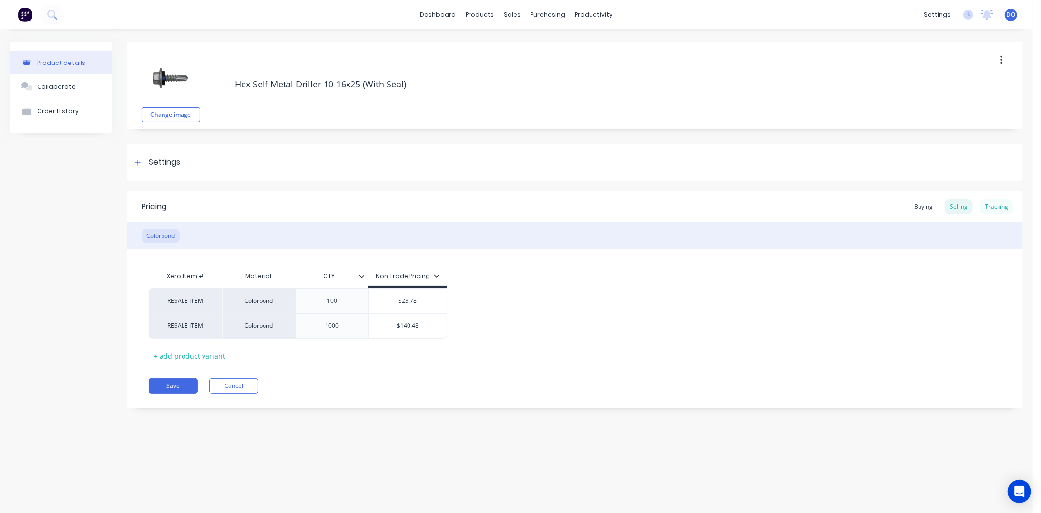
click at [1009, 204] on div "Tracking" at bounding box center [996, 206] width 33 height 15
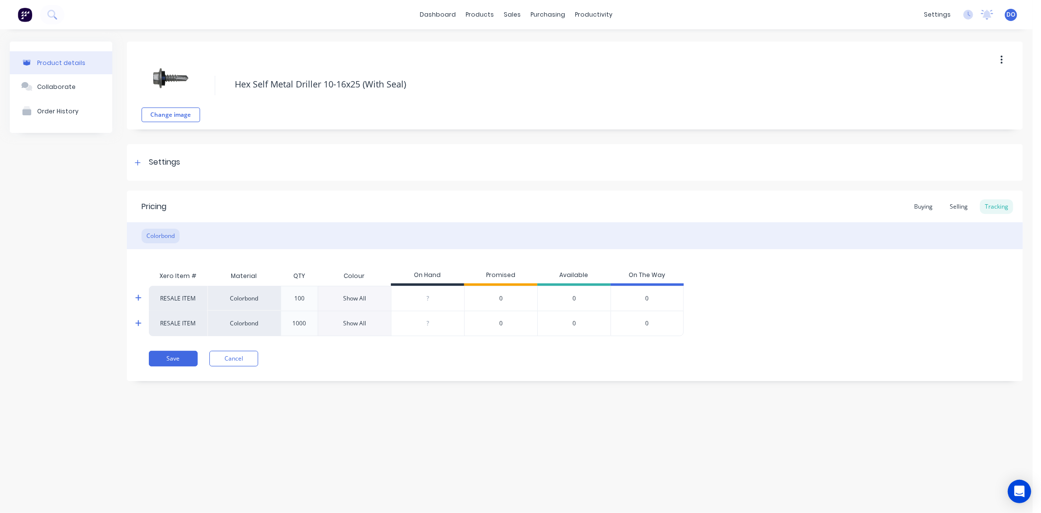
click at [365, 295] on div "Show All" at bounding box center [354, 298] width 23 height 9
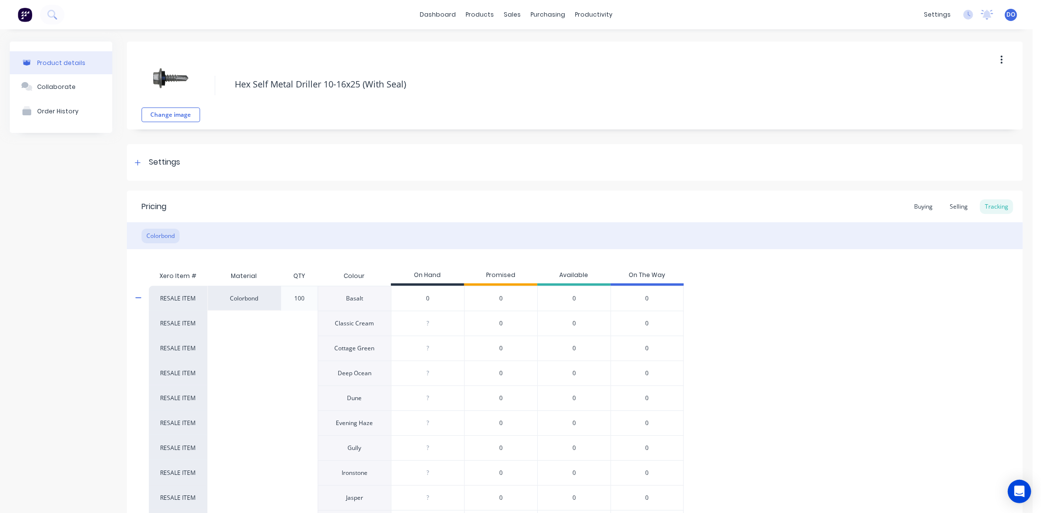
click at [438, 300] on input "0" at bounding box center [428, 298] width 73 height 9
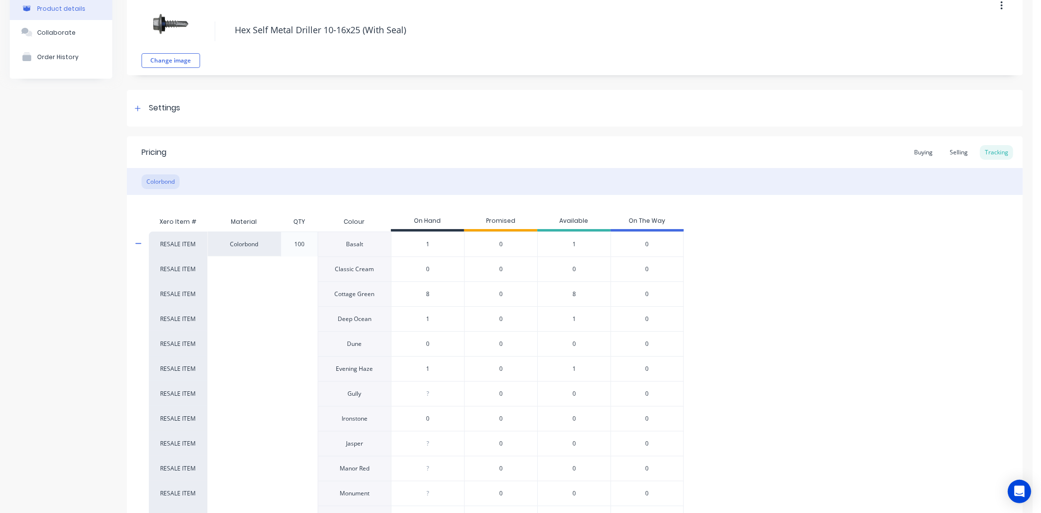
click at [435, 399] on div "?" at bounding box center [428, 393] width 73 height 24
click at [437, 392] on input "0" at bounding box center [428, 393] width 73 height 9
click at [435, 423] on input "0" at bounding box center [428, 418] width 73 height 9
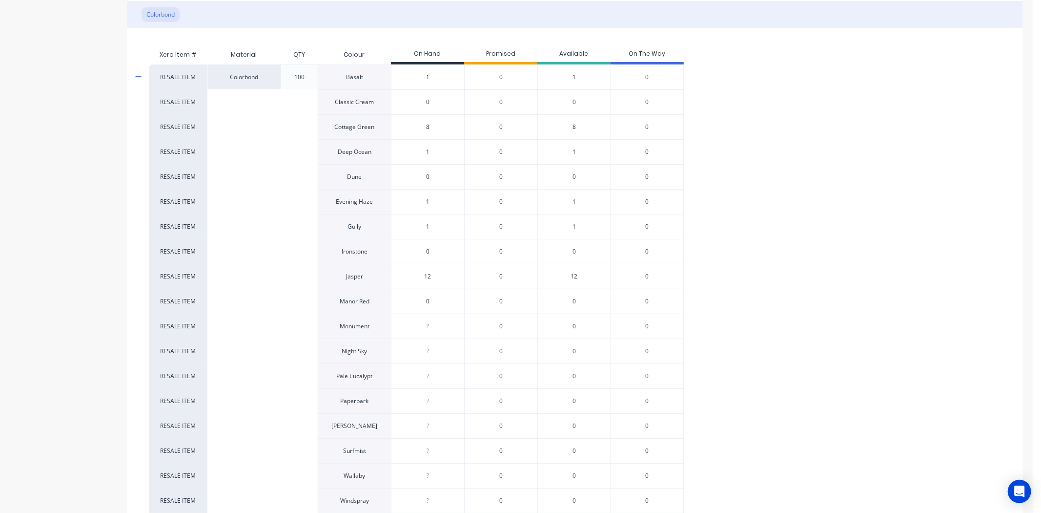
scroll to position [271, 0]
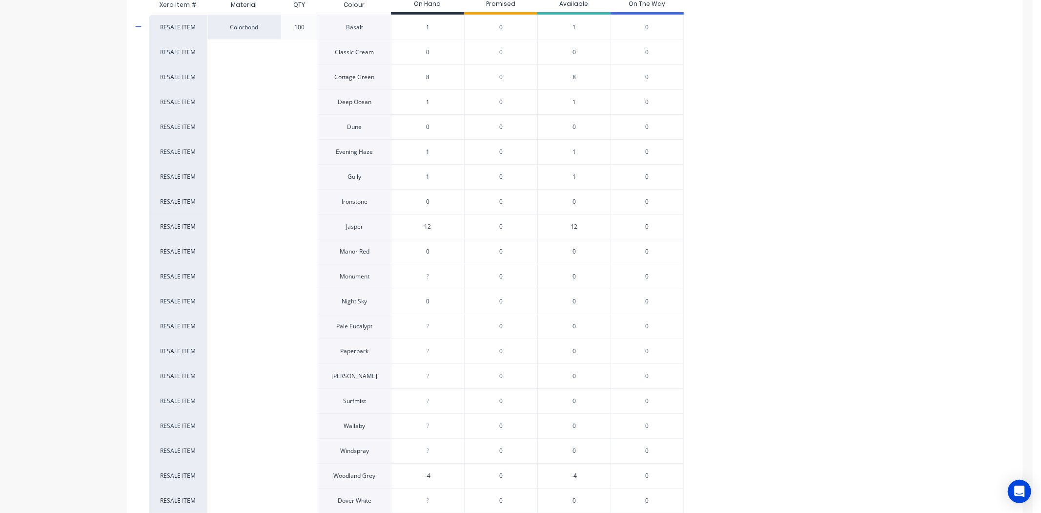
click at [454, 276] on input "0" at bounding box center [428, 276] width 73 height 9
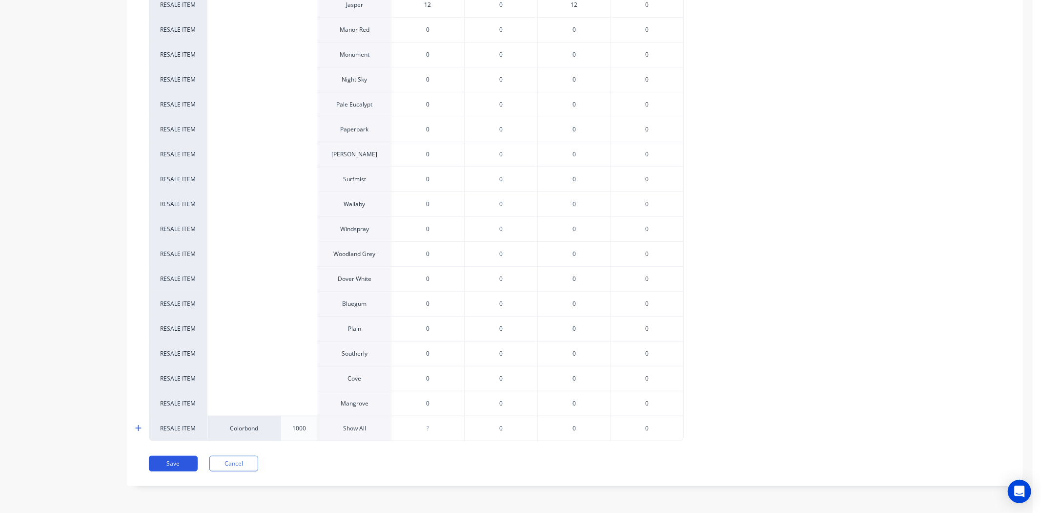
click at [163, 462] on button "Save" at bounding box center [173, 464] width 49 height 16
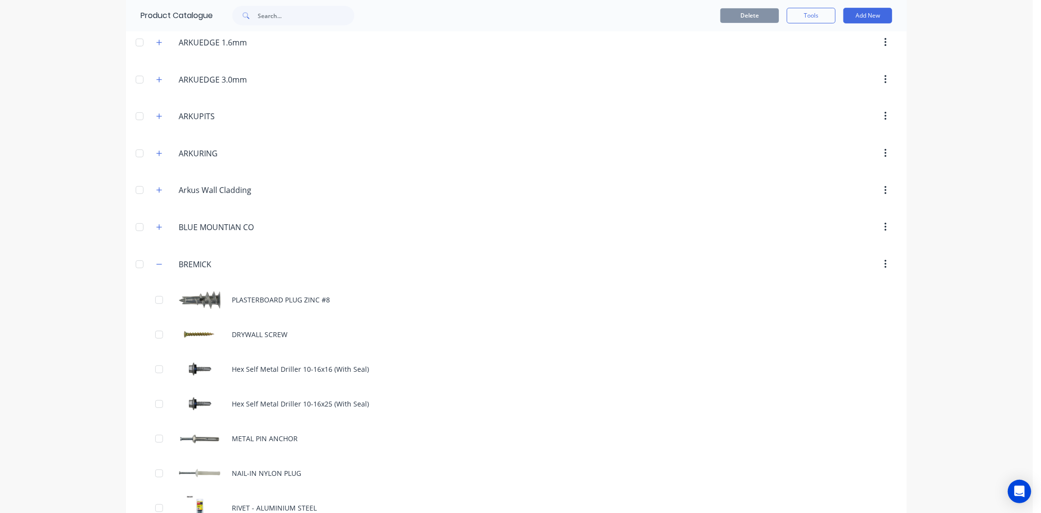
scroll to position [488, 0]
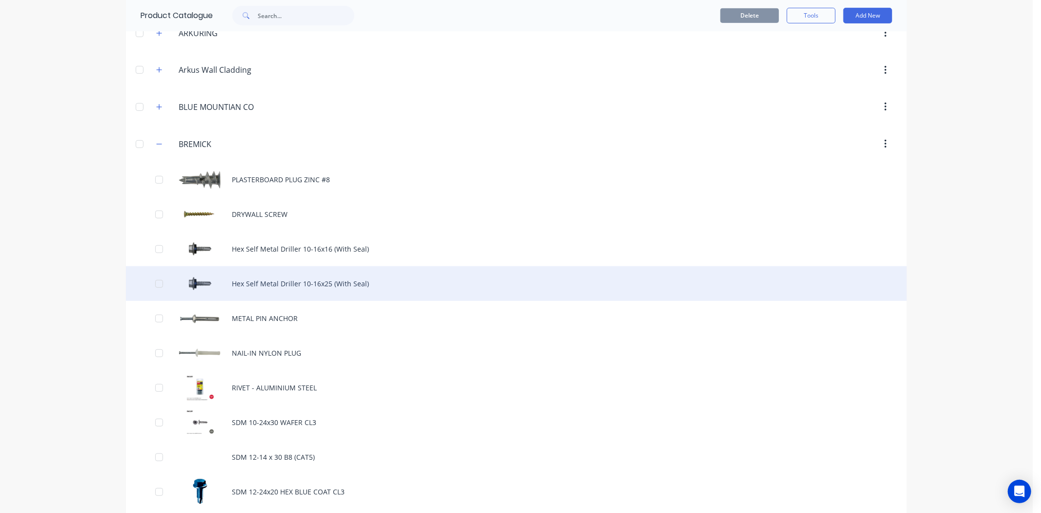
click at [382, 287] on div "Hex Self Metal Driller 10-16x25 (With Seal)" at bounding box center [516, 283] width 781 height 35
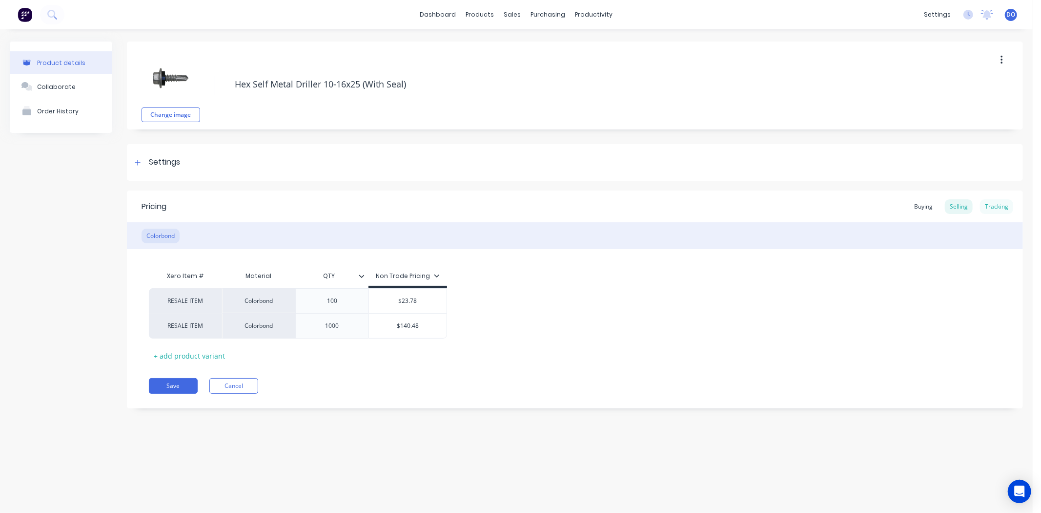
click at [1005, 207] on div "Tracking" at bounding box center [996, 206] width 33 height 15
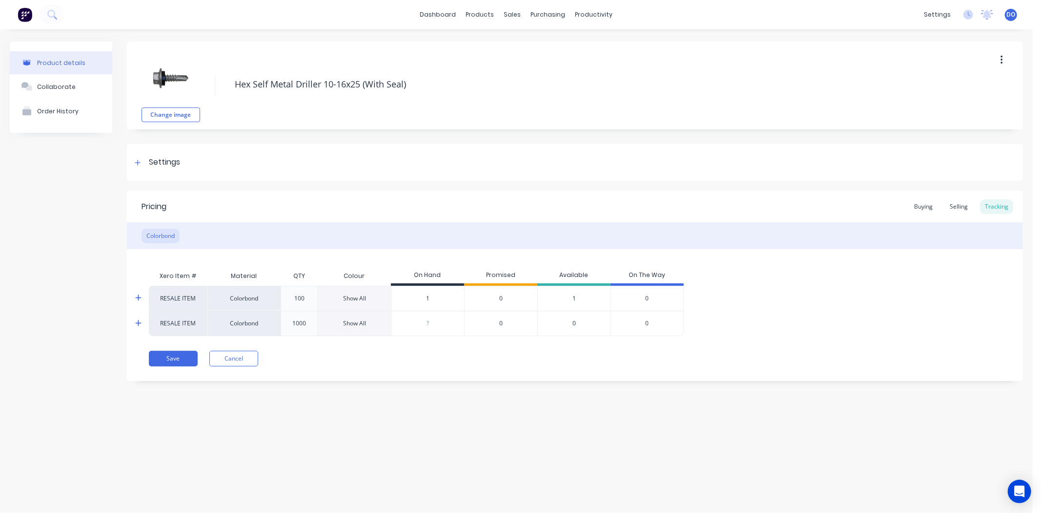
click at [362, 322] on div "Show All" at bounding box center [354, 323] width 23 height 9
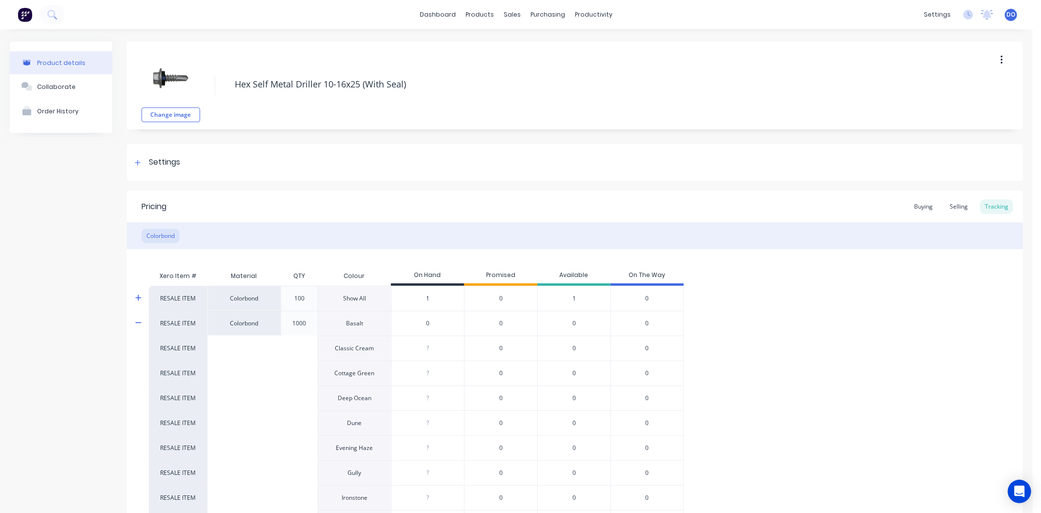
click at [429, 326] on input "0" at bounding box center [428, 323] width 73 height 9
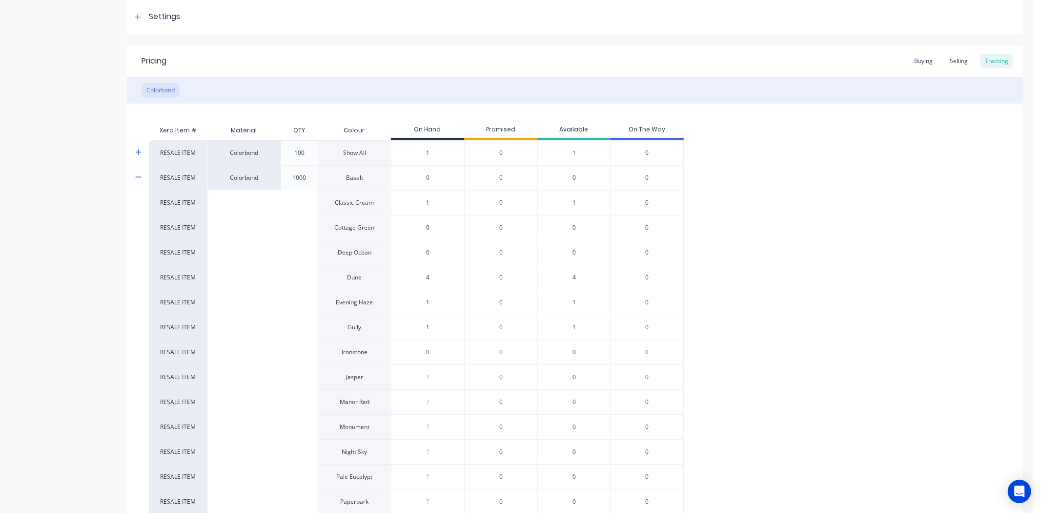
scroll to position [217, 0]
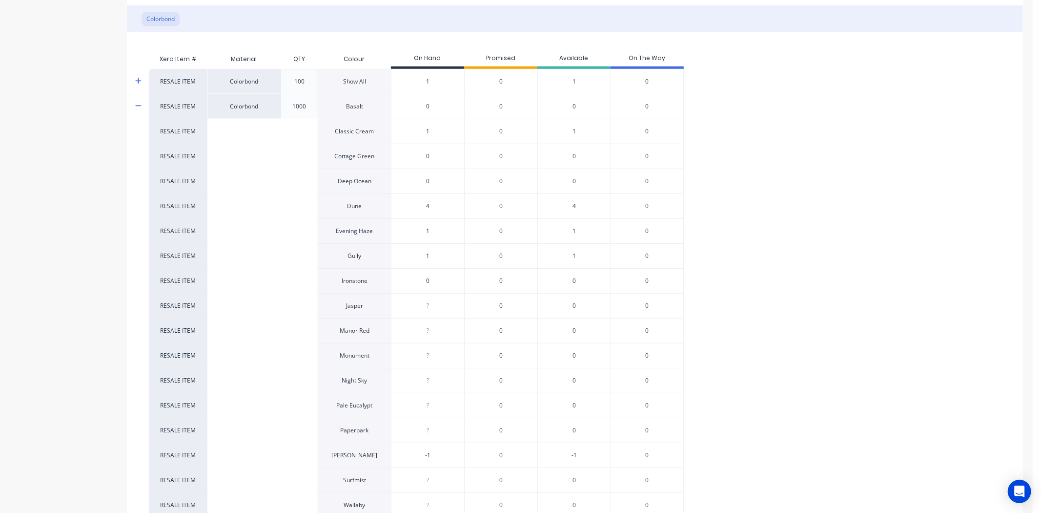
click at [435, 258] on input "1" at bounding box center [428, 255] width 73 height 9
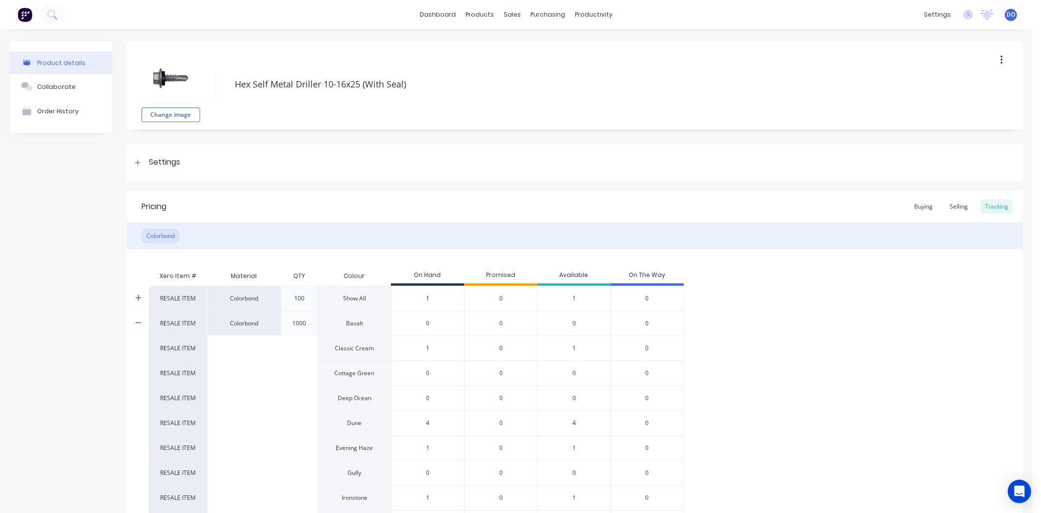
type input "2"
type input "0"
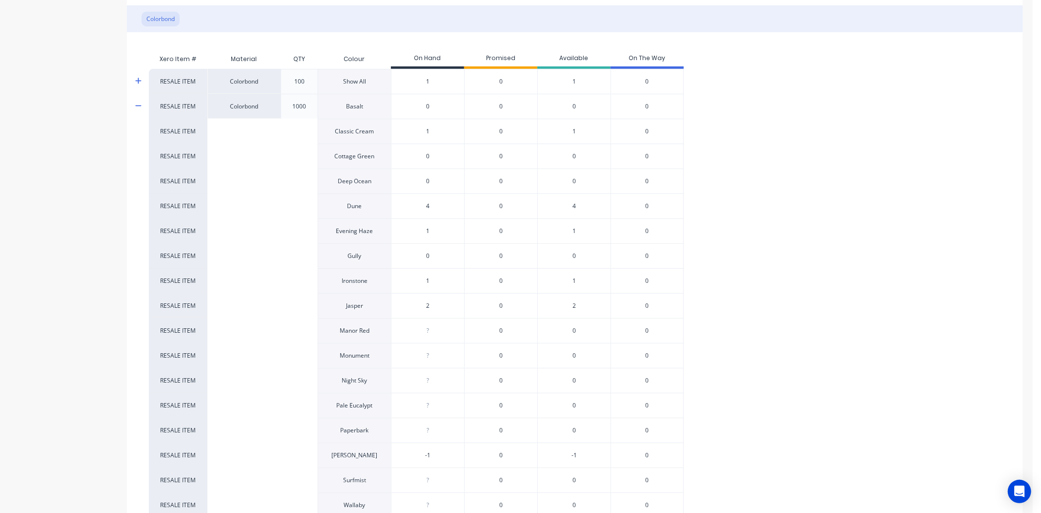
type textarea "x"
type input "0"
type textarea "x"
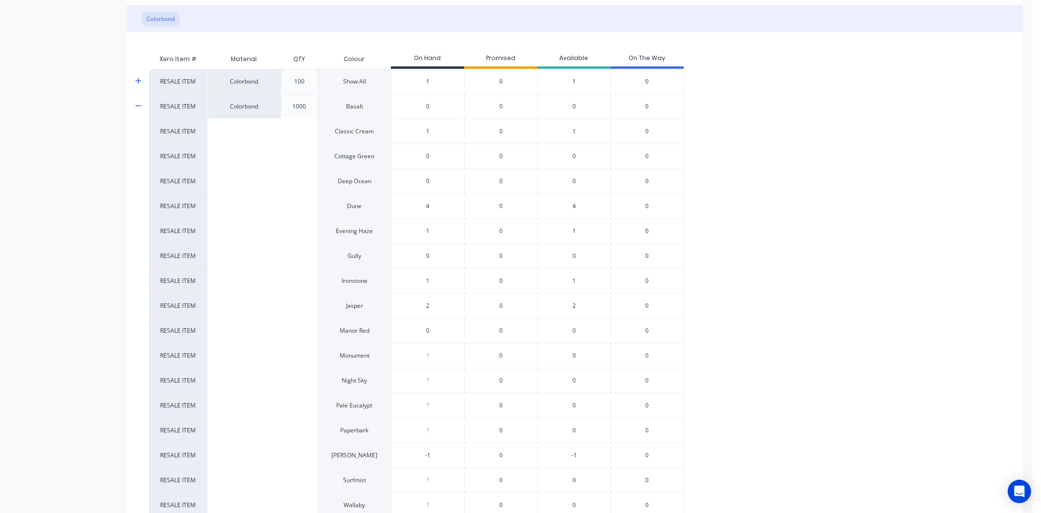
type input "0"
type textarea "x"
type input "0"
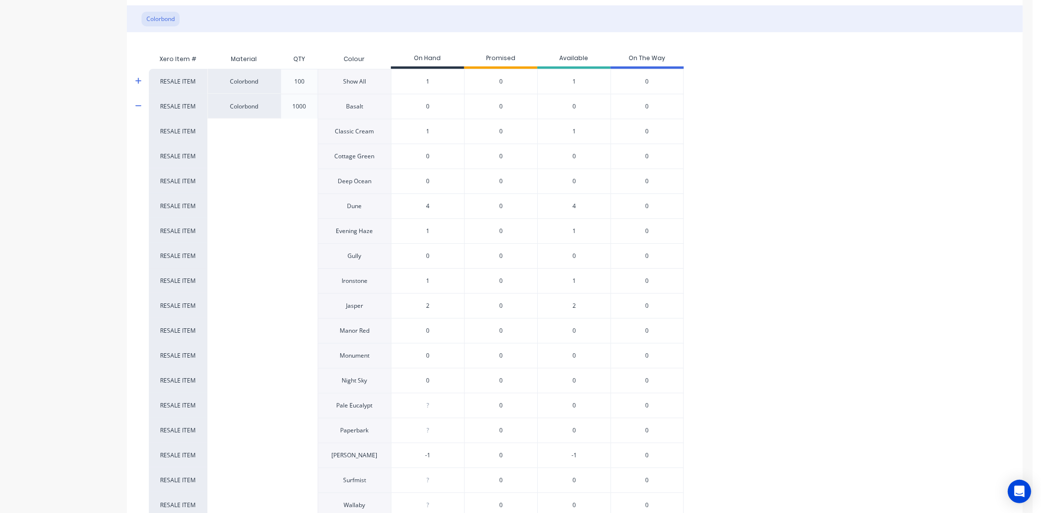
type input "0"
type textarea "x"
type input "0"
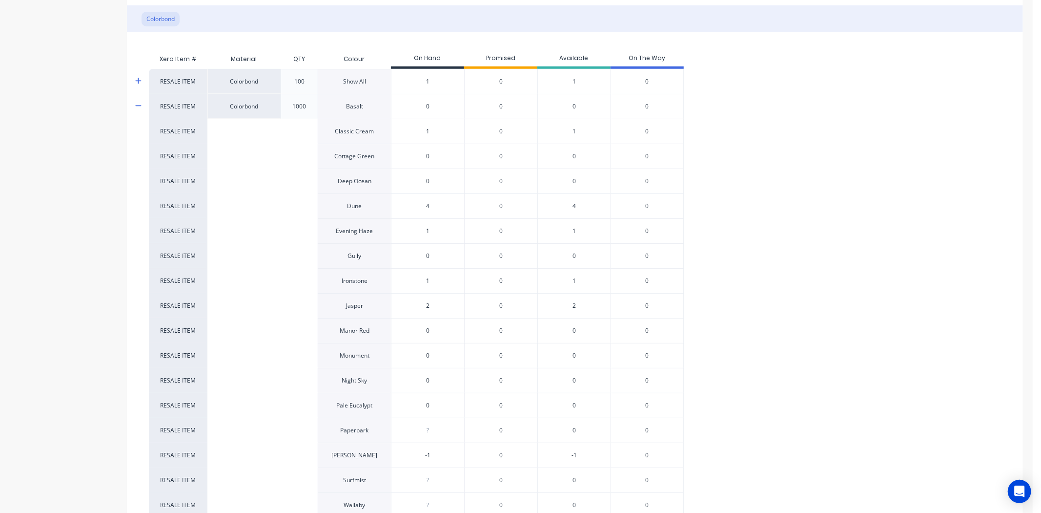
type textarea "x"
type input "1"
type input "-1"
type textarea "x"
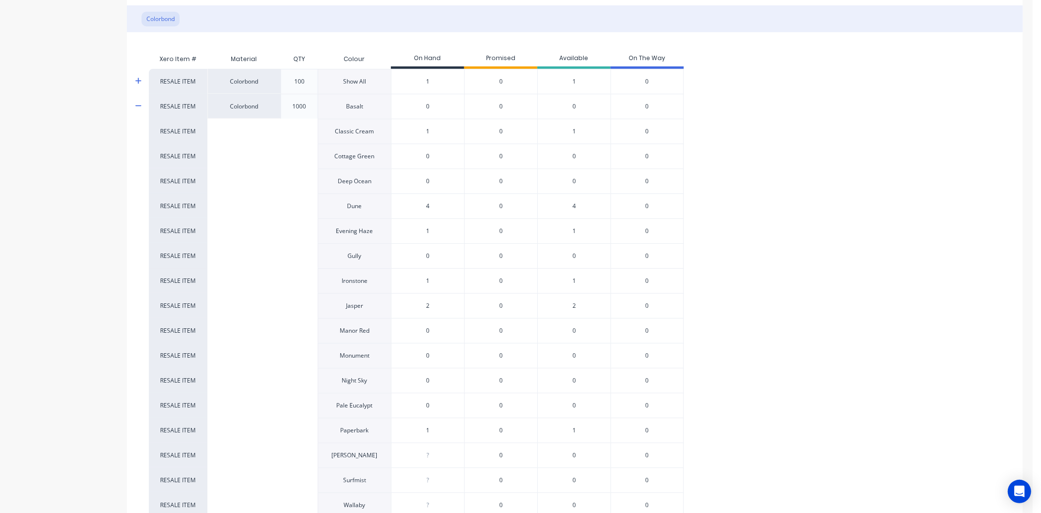
type textarea "x"
type input "0"
type textarea "x"
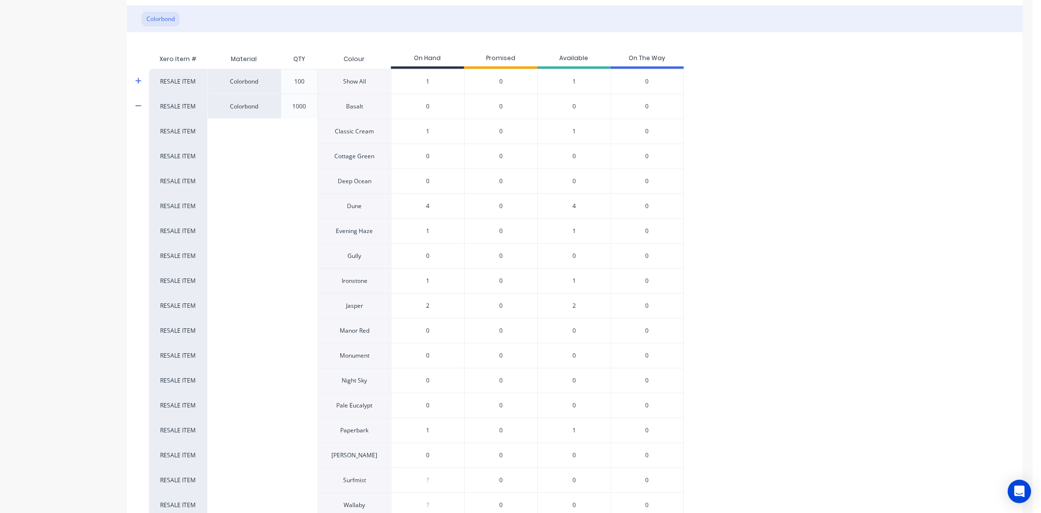
type input "0"
type textarea "x"
type input "0"
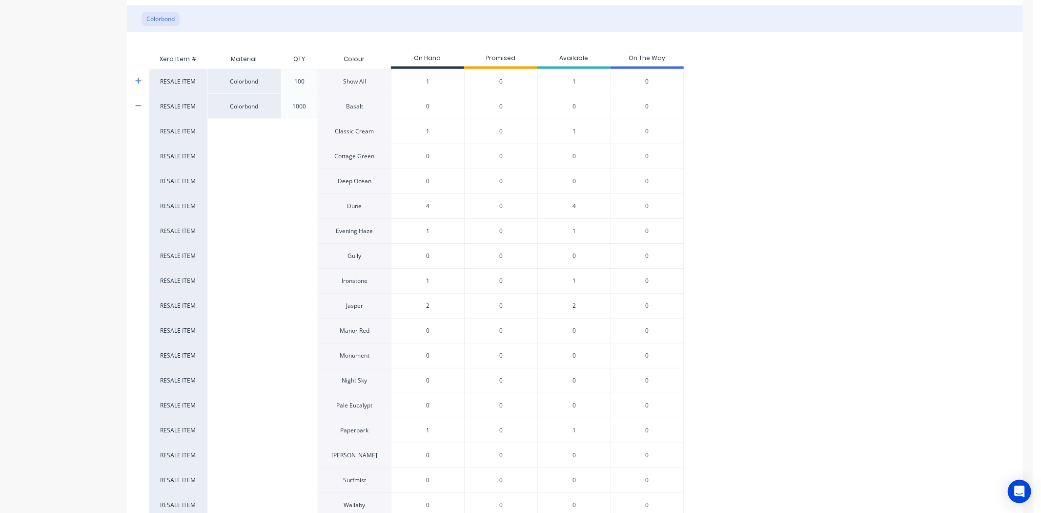
type input "0"
type textarea "x"
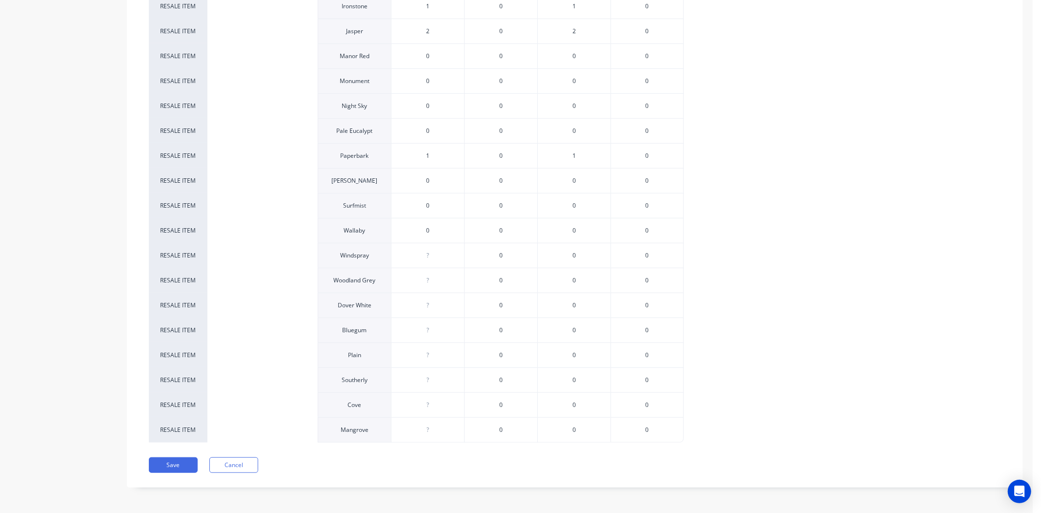
type textarea "x"
type input "0"
type textarea "x"
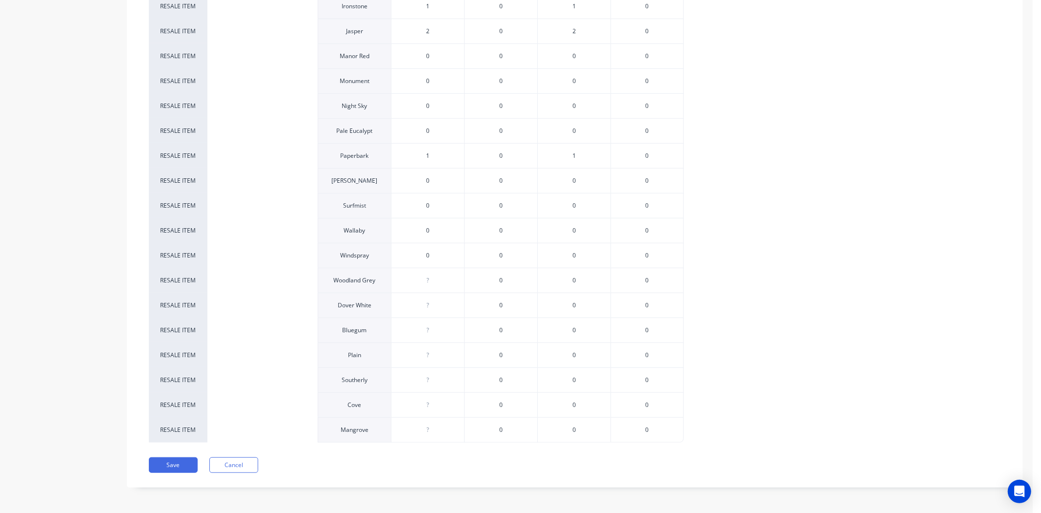
type input "0"
type textarea "x"
type input "0"
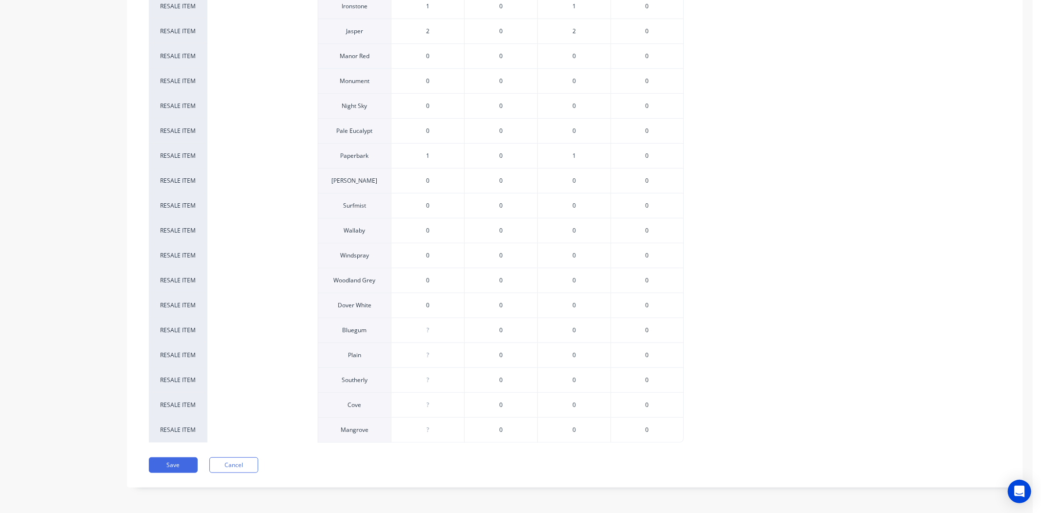
type input "0"
type textarea "x"
type input "0"
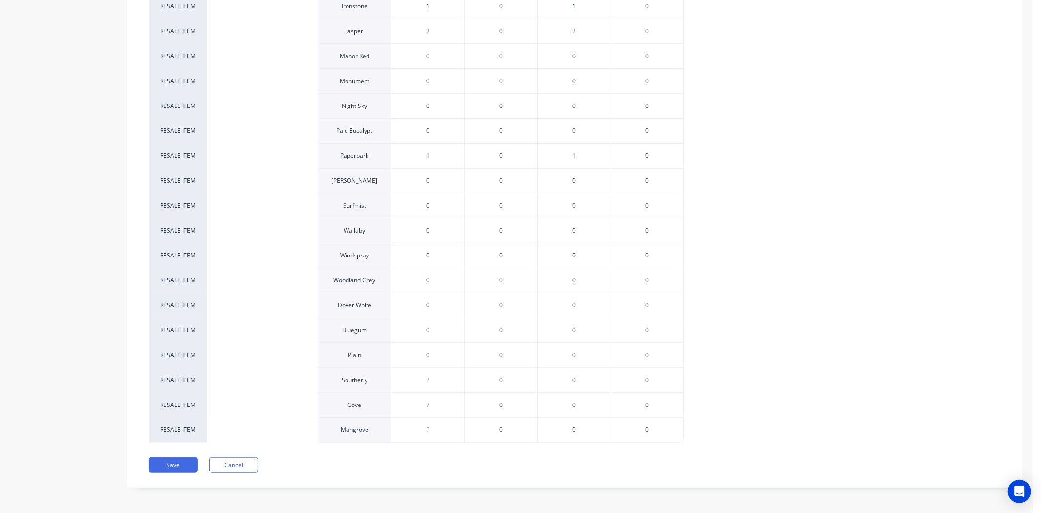
type textarea "x"
type input "0"
type textarea "x"
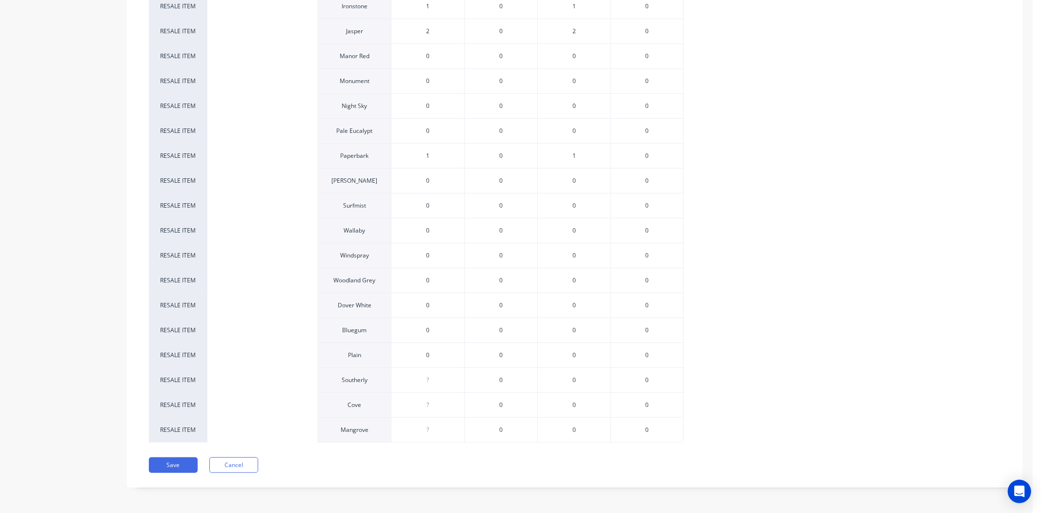
type textarea "x"
type input "0"
type textarea "x"
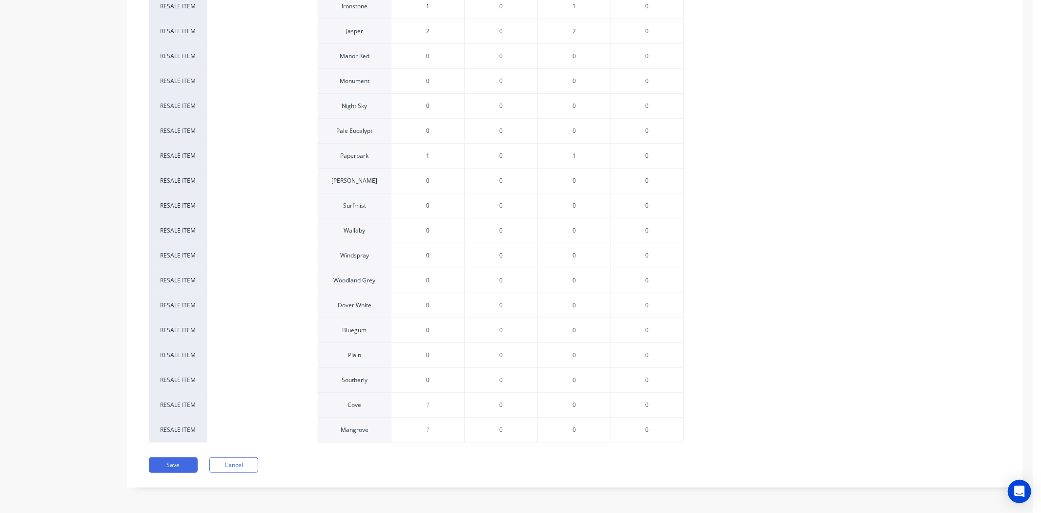
type input "0"
type textarea "x"
type input "0"
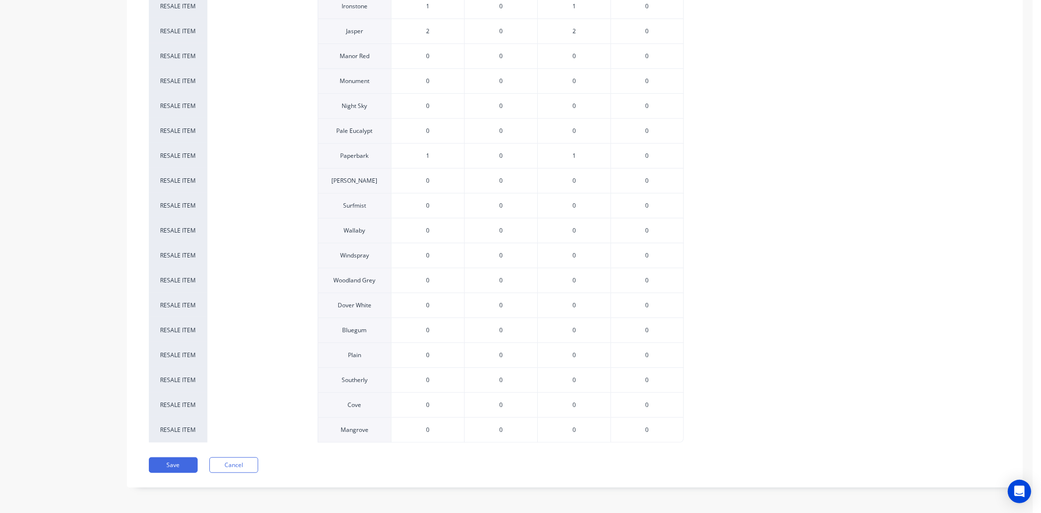
click at [436, 362] on div "0" at bounding box center [428, 355] width 73 height 24
click at [180, 466] on button "Save" at bounding box center [173, 465] width 49 height 16
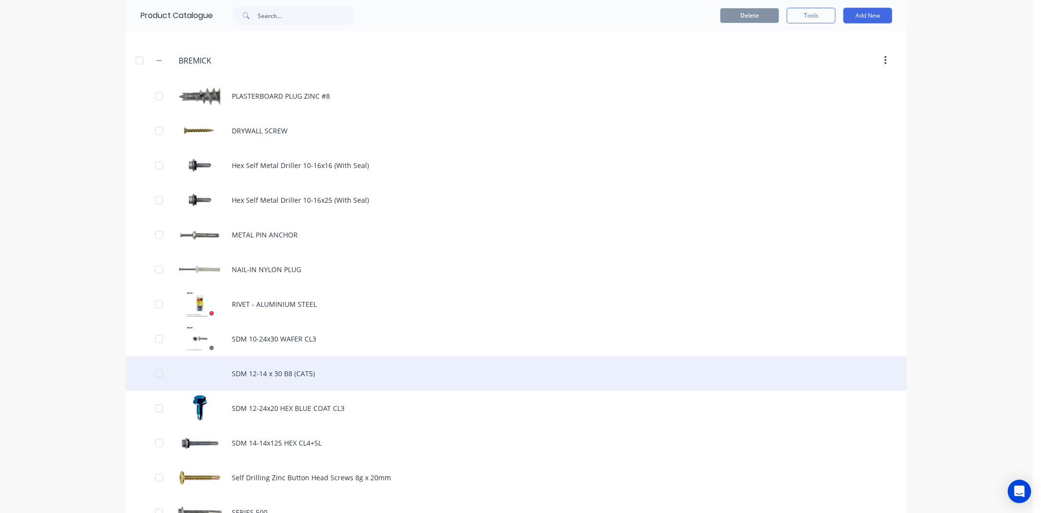
scroll to position [597, 0]
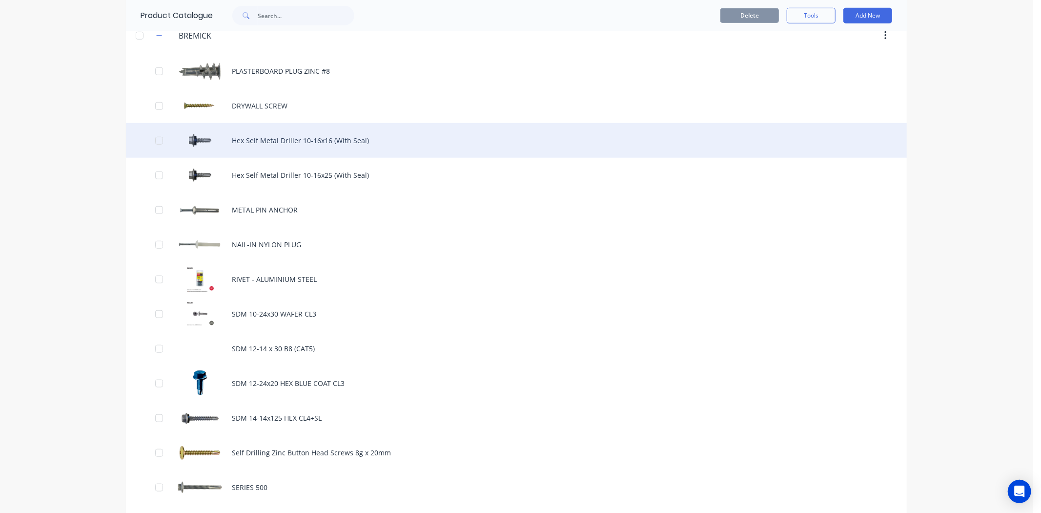
click at [324, 135] on div "Hex Self Metal Driller 10-16x16 (With Seal)" at bounding box center [516, 140] width 781 height 35
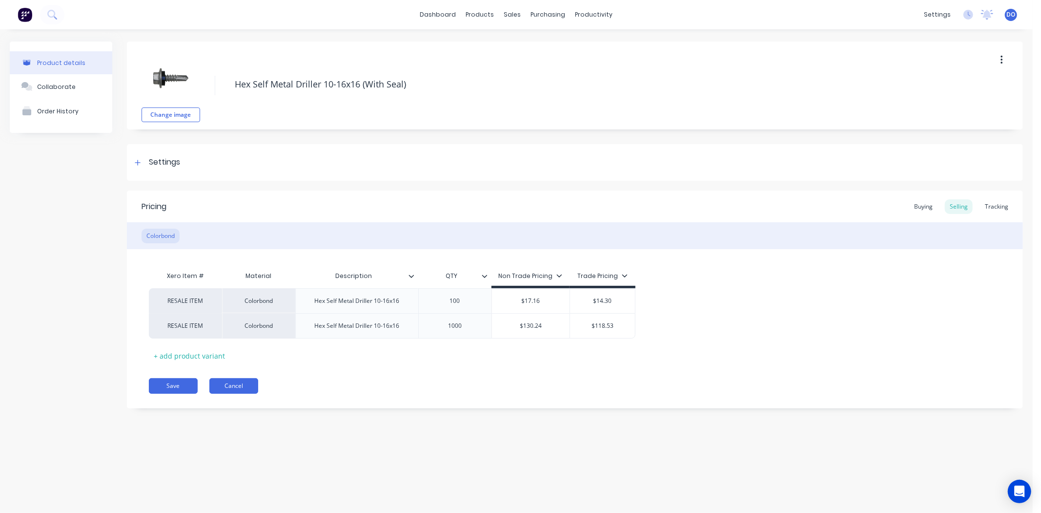
click at [246, 378] on button "Cancel" at bounding box center [233, 386] width 49 height 16
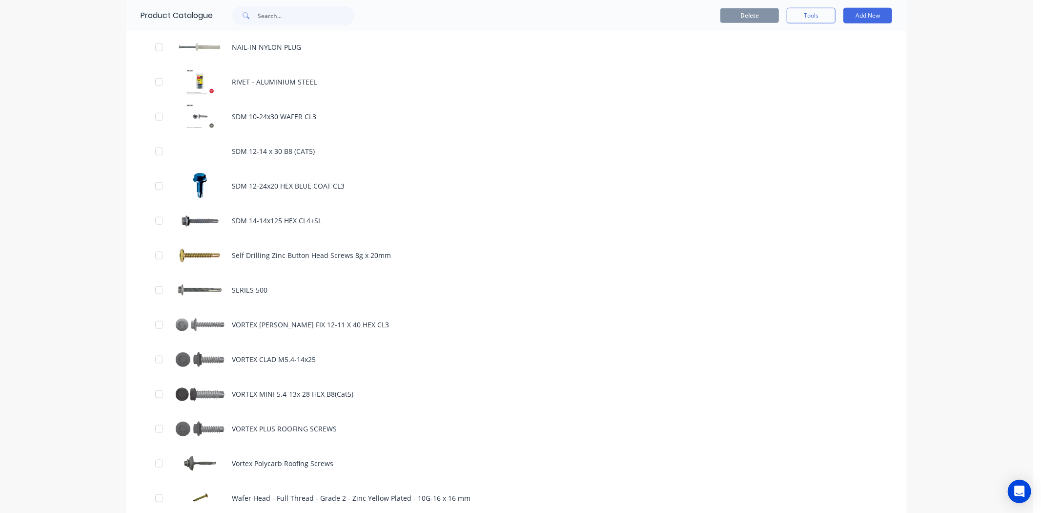
scroll to position [813, 0]
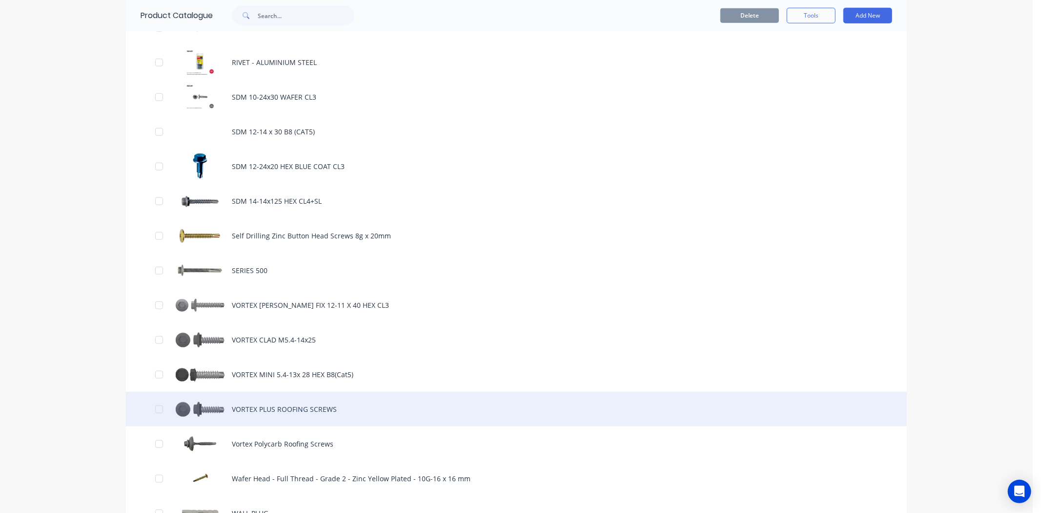
click at [253, 394] on div "VORTEX PLUS ROOFING SCREWS" at bounding box center [516, 409] width 781 height 35
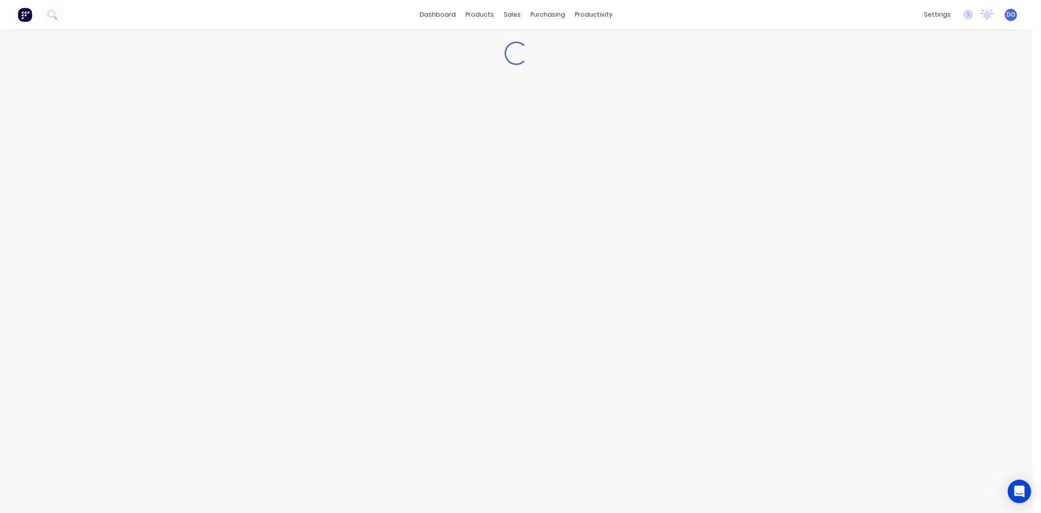
type textarea "x"
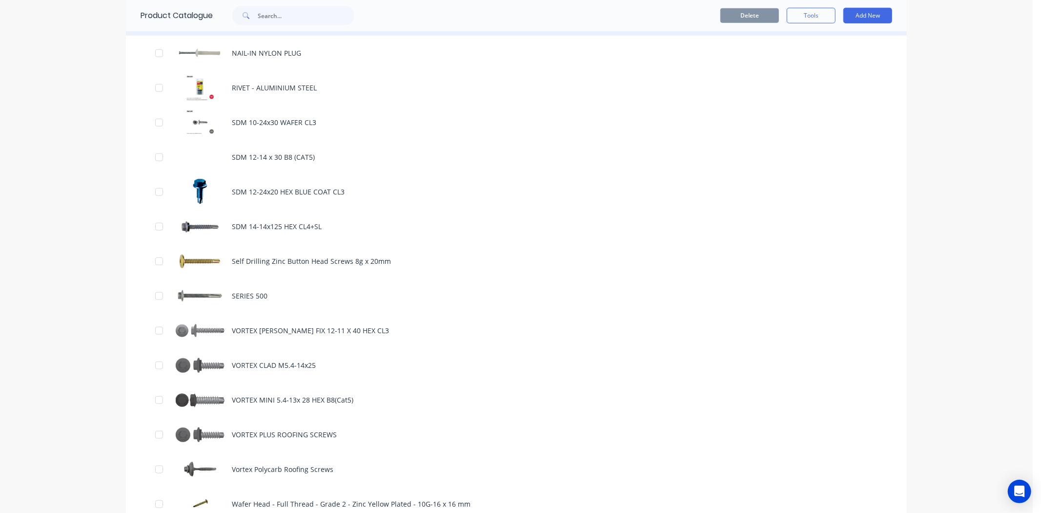
scroll to position [813, 0]
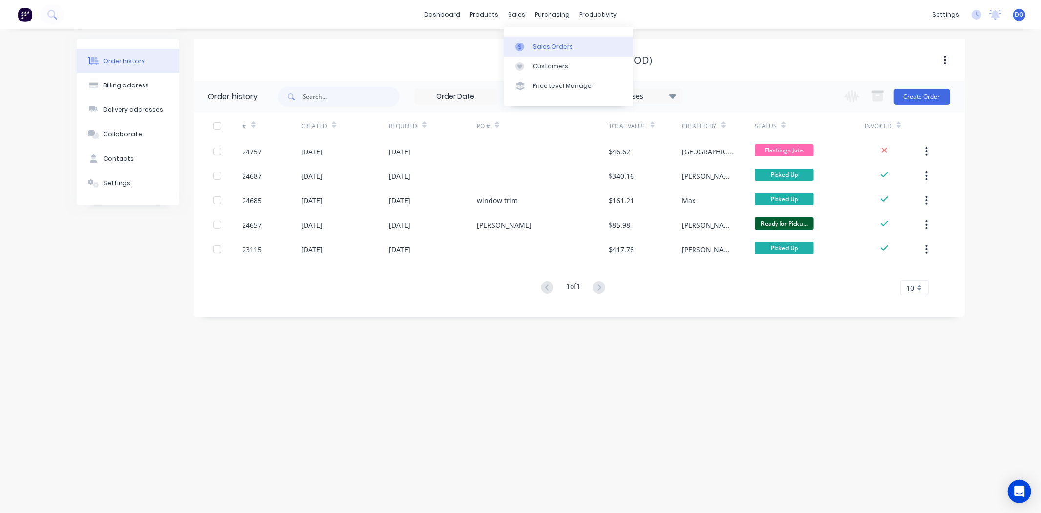
click at [540, 42] on div "Sales Orders" at bounding box center [553, 46] width 40 height 9
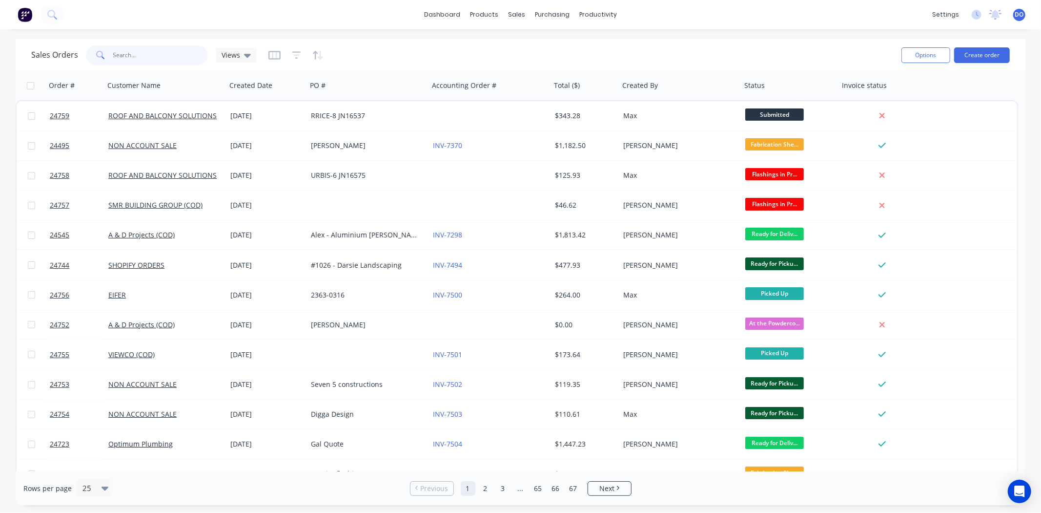
click at [160, 52] on input "text" at bounding box center [160, 55] width 95 height 20
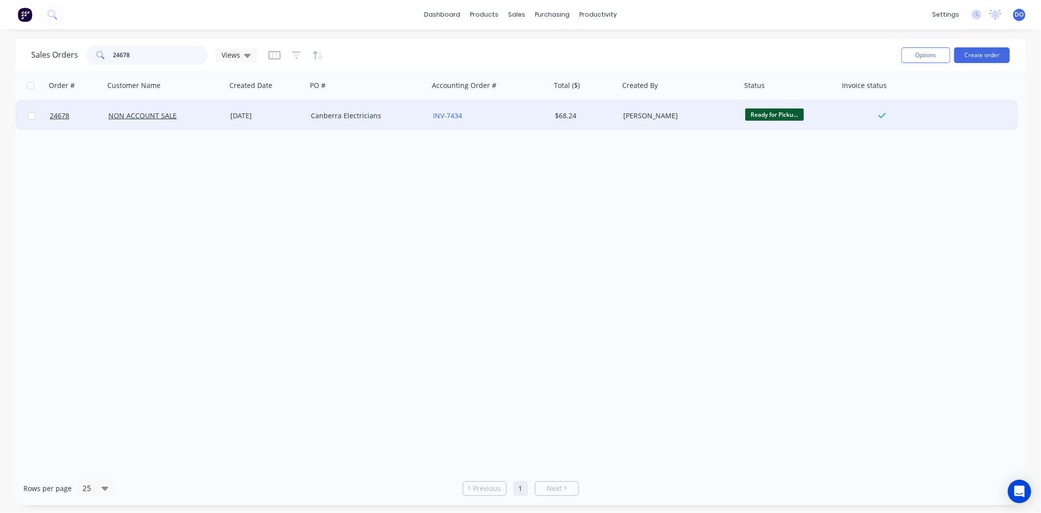
type input "24678"
click at [411, 121] on div "Canberra Electricians" at bounding box center [368, 115] width 122 height 29
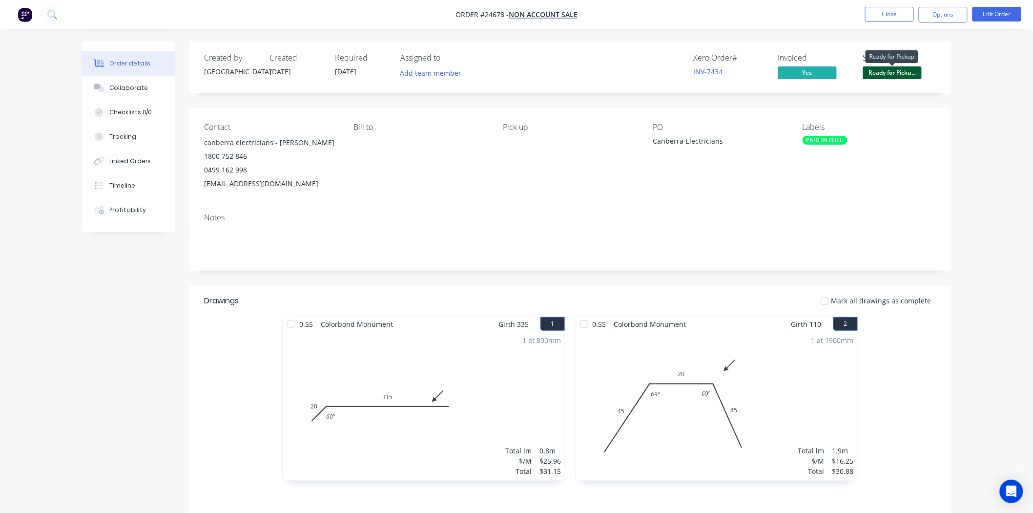
click at [886, 72] on span "Ready for Picku..." at bounding box center [892, 72] width 59 height 12
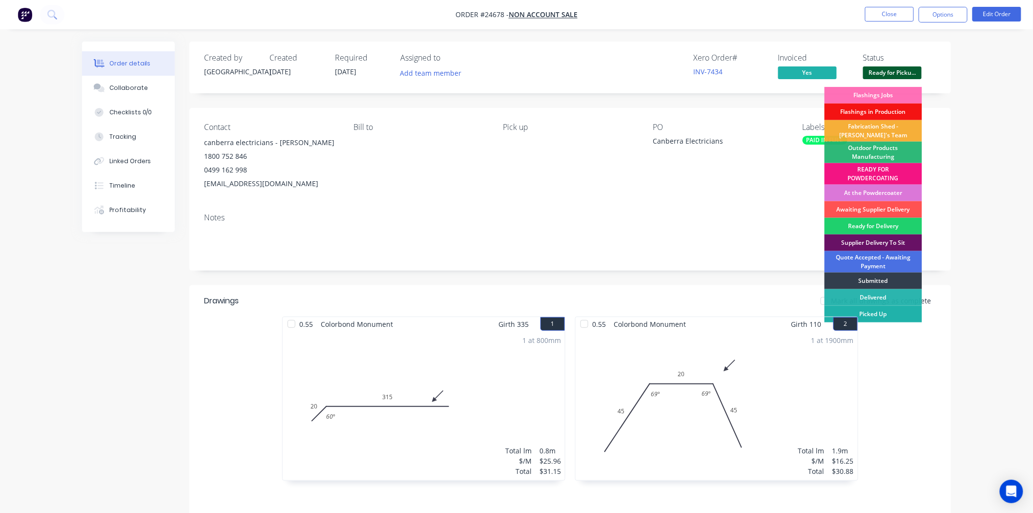
click at [879, 313] on div "Picked Up" at bounding box center [874, 314] width 98 height 17
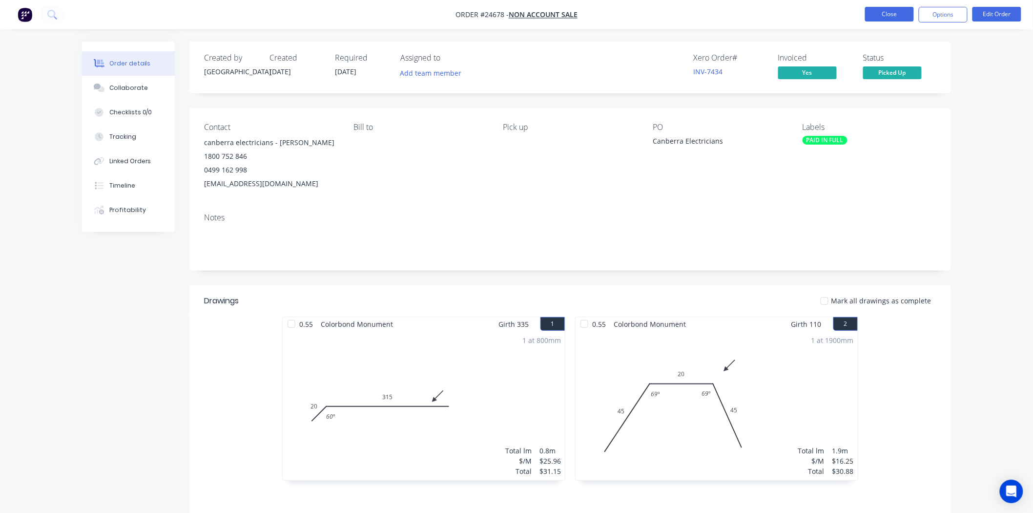
click at [881, 12] on button "Close" at bounding box center [889, 14] width 49 height 15
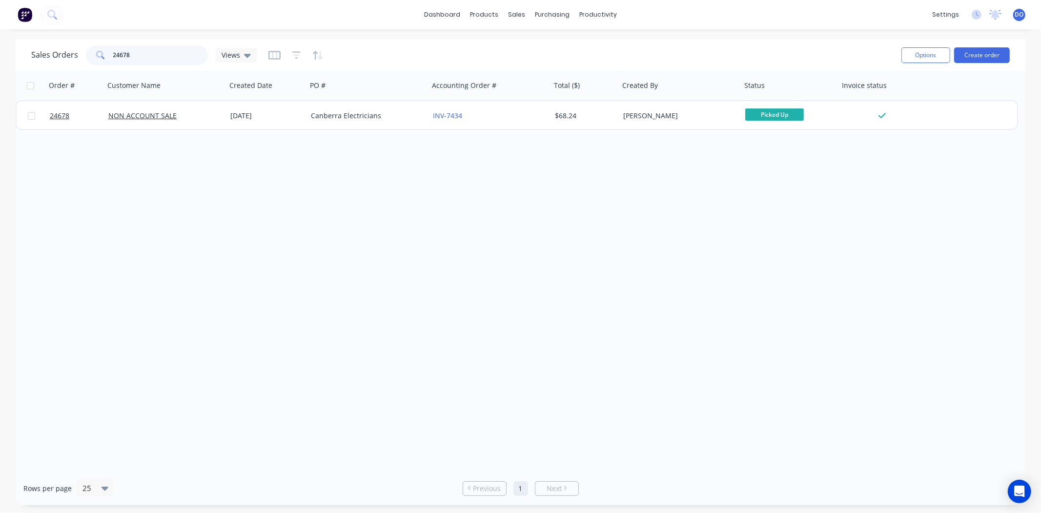
drag, startPoint x: 186, startPoint y: 62, endPoint x: 111, endPoint y: 54, distance: 75.1
click at [113, 54] on input "24678" at bounding box center [160, 55] width 95 height 20
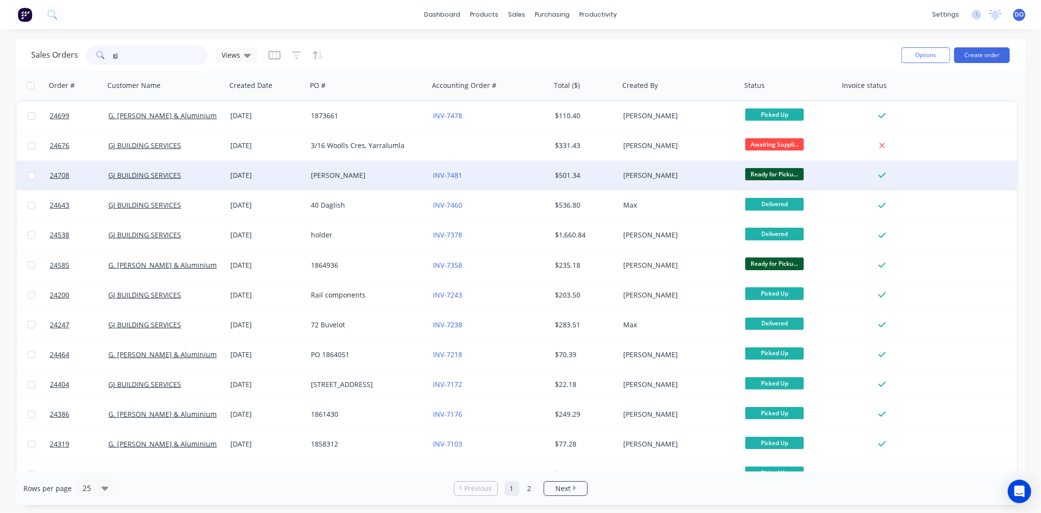
type input "gj"
click at [392, 173] on div "[PERSON_NAME]" at bounding box center [365, 175] width 108 height 10
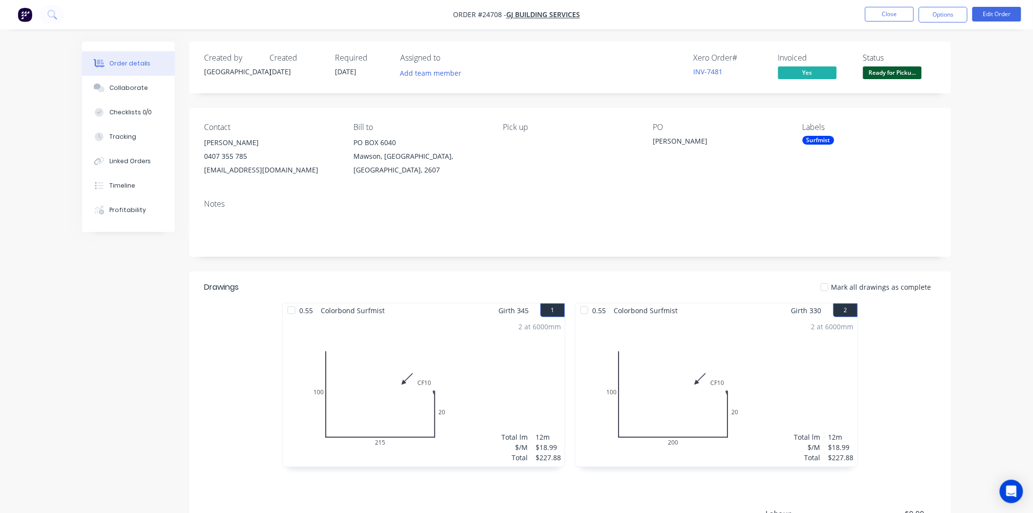
click at [879, 80] on button "Ready for Picku..." at bounding box center [892, 73] width 59 height 15
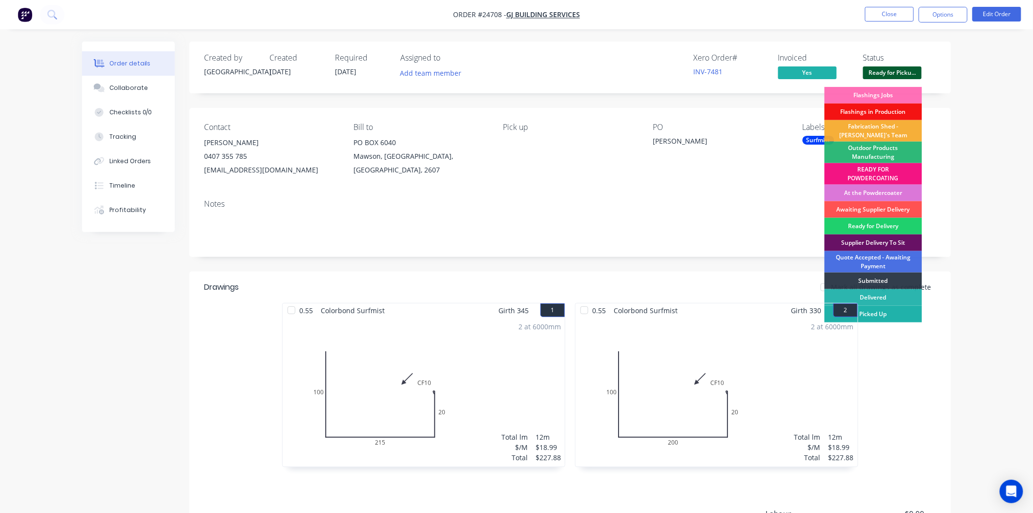
click at [886, 311] on div "Picked Up" at bounding box center [874, 314] width 98 height 17
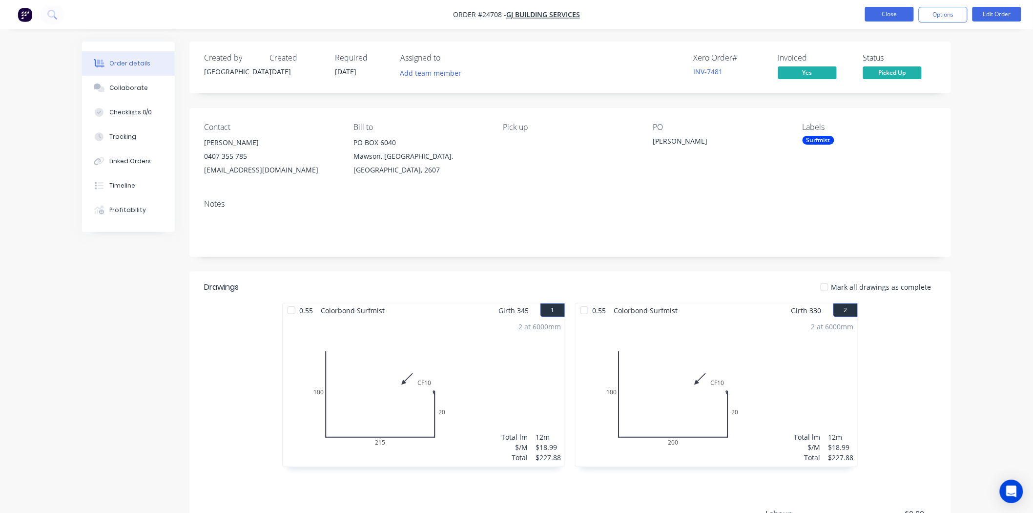
click at [878, 14] on button "Close" at bounding box center [889, 14] width 49 height 15
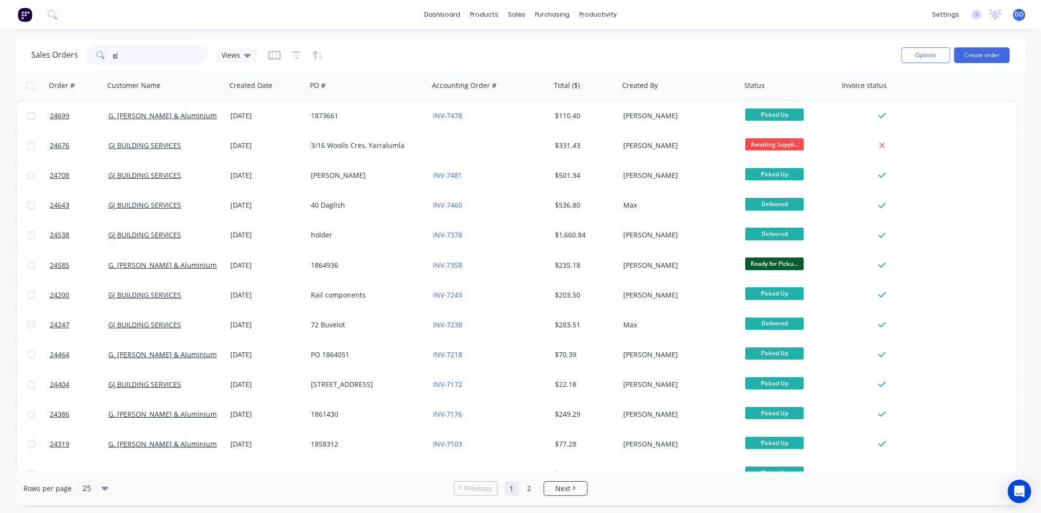
drag, startPoint x: 165, startPoint y: 52, endPoint x: 72, endPoint y: 49, distance: 92.8
click at [72, 49] on div "Sales Orders gj Views" at bounding box center [144, 55] width 226 height 20
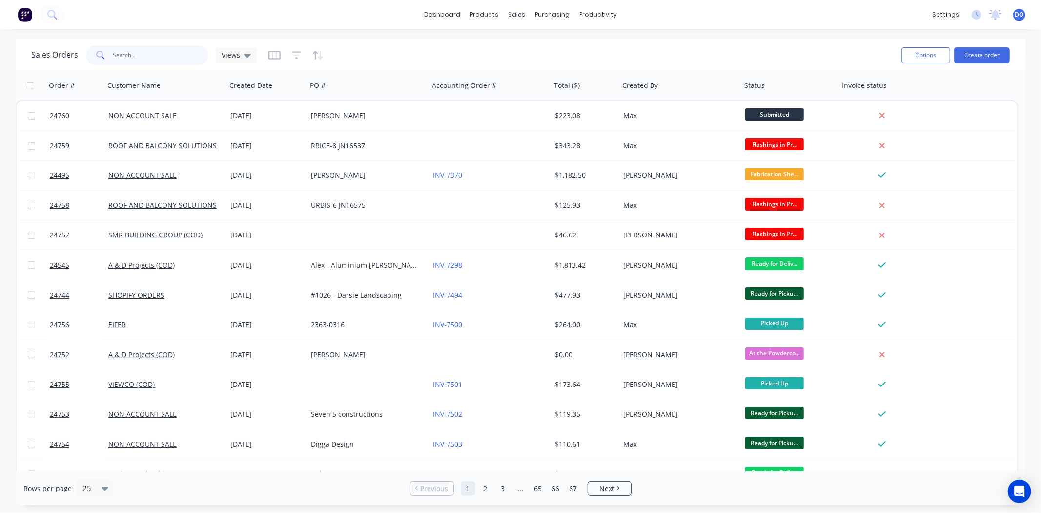
click at [123, 55] on input "text" at bounding box center [160, 55] width 95 height 20
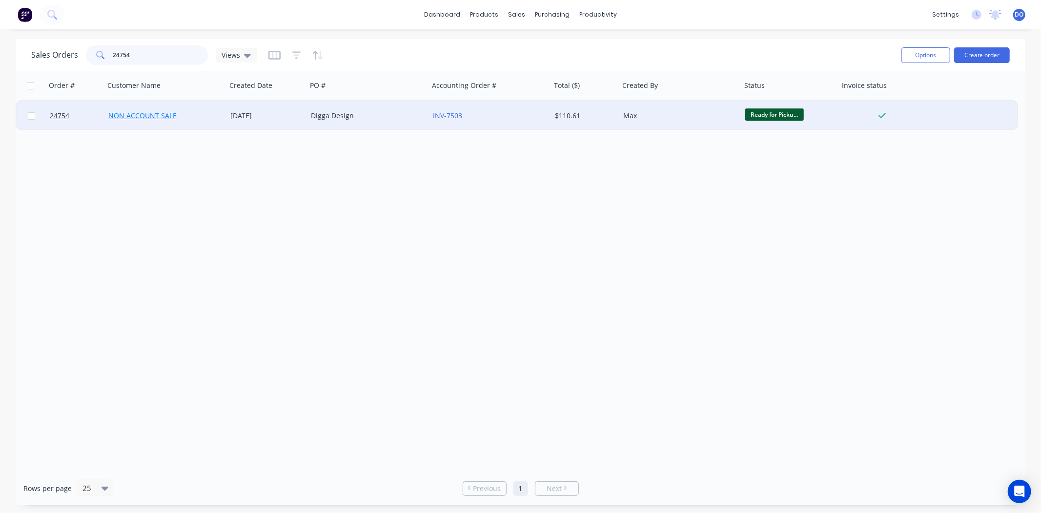
type input "24754"
click at [144, 116] on link "NON ACCOUNT SALE" at bounding box center [142, 115] width 68 height 9
click at [318, 111] on div "Digga Design" at bounding box center [365, 116] width 108 height 10
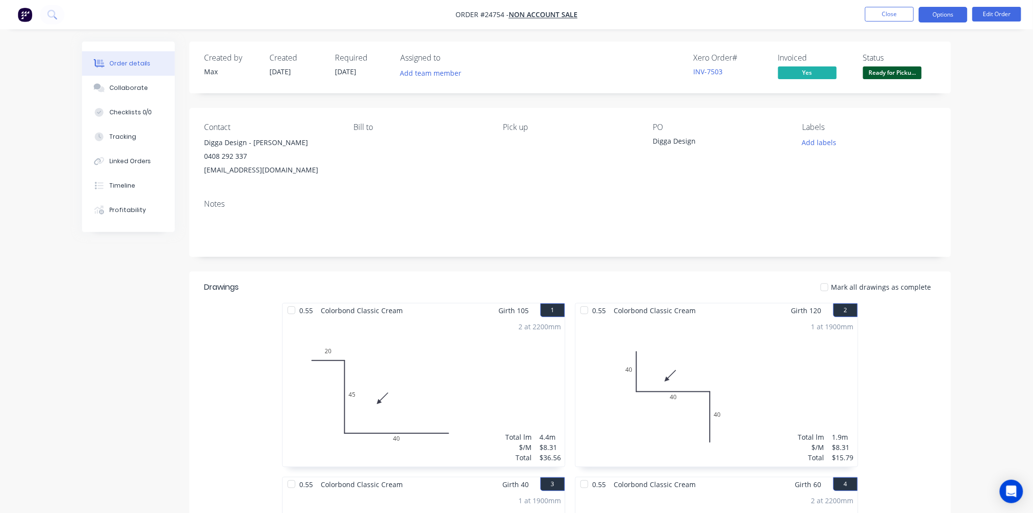
click at [962, 19] on button "Options" at bounding box center [943, 15] width 49 height 16
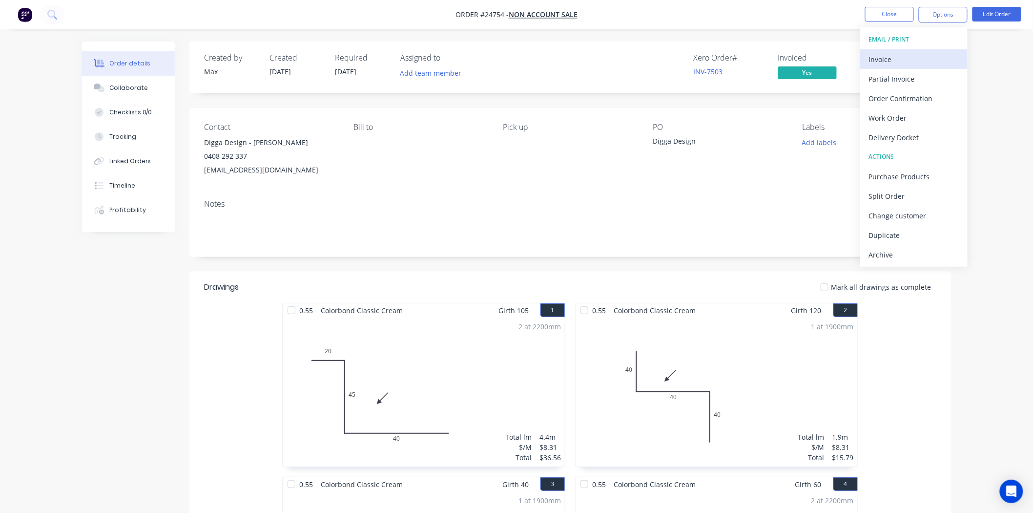
click at [914, 52] on div "Invoice" at bounding box center [914, 59] width 90 height 14
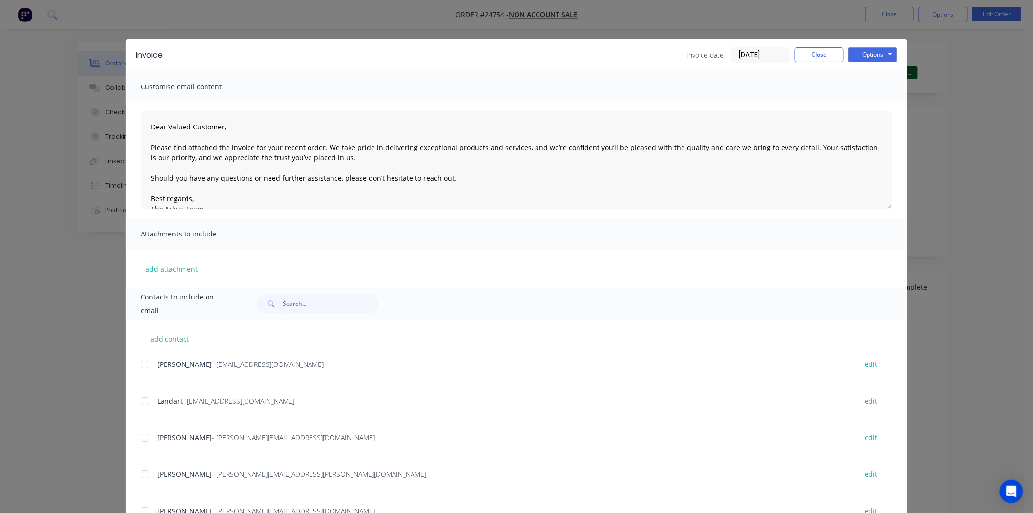
click at [843, 52] on div "Invoice date [DATE] Close Options Preview Print Email" at bounding box center [791, 55] width 211 height 16
click at [851, 53] on button "Options" at bounding box center [873, 54] width 49 height 15
click at [855, 88] on button "Print" at bounding box center [880, 88] width 62 height 16
click at [826, 55] on button "Close" at bounding box center [819, 54] width 49 height 15
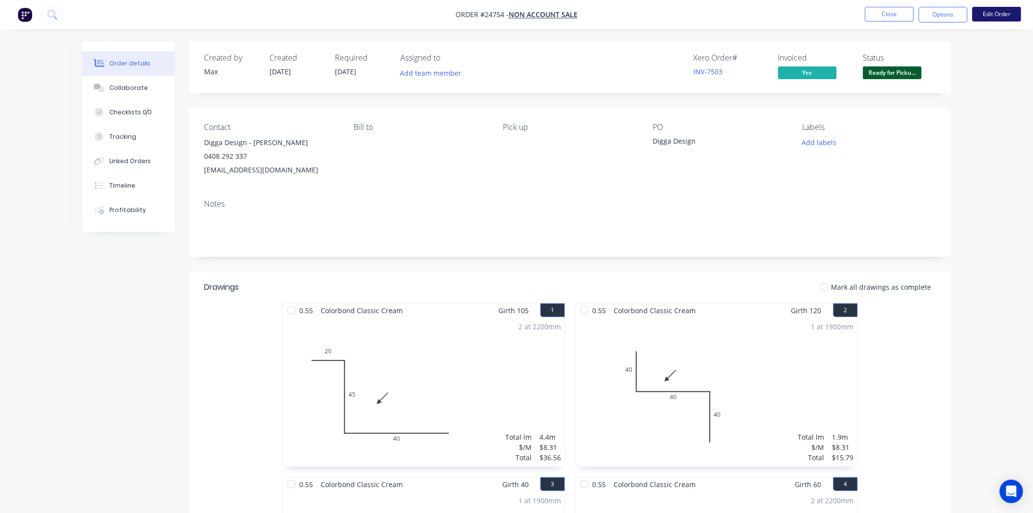
drag, startPoint x: 1002, startPoint y: 5, endPoint x: 1001, endPoint y: 13, distance: 7.3
click at [1002, 6] on nav "Order #24754 - NON ACCOUNT SALE Close Options Edit Order" at bounding box center [516, 14] width 1033 height 29
click at [1001, 13] on button "Edit Order" at bounding box center [997, 14] width 49 height 15
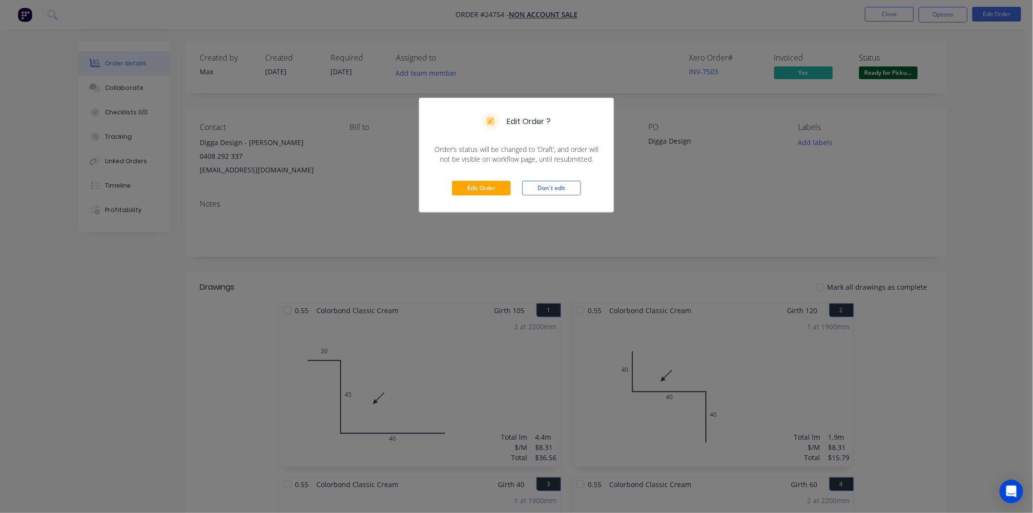
click at [450, 181] on div "Edit Order Don't edit" at bounding box center [516, 188] width 194 height 48
click at [459, 183] on button "Edit Order" at bounding box center [481, 188] width 59 height 15
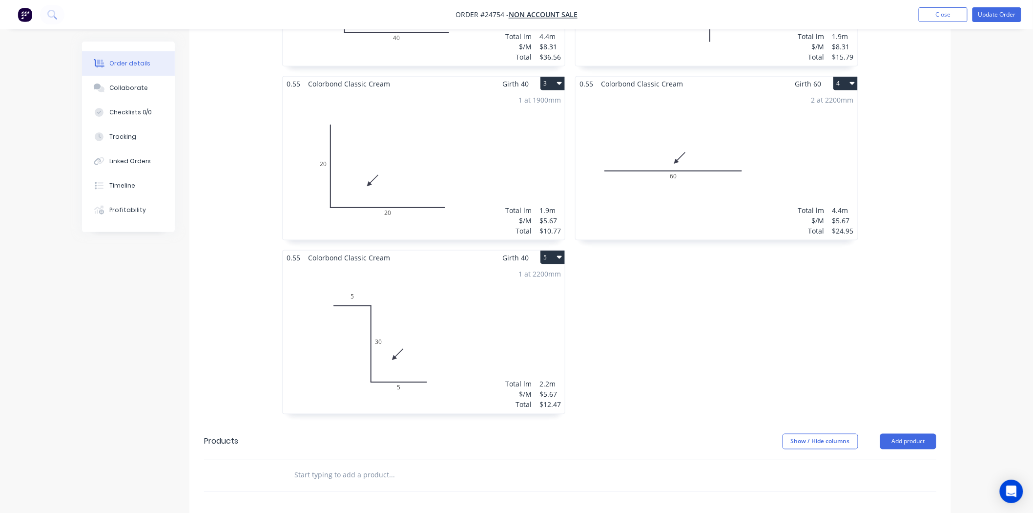
scroll to position [648, 0]
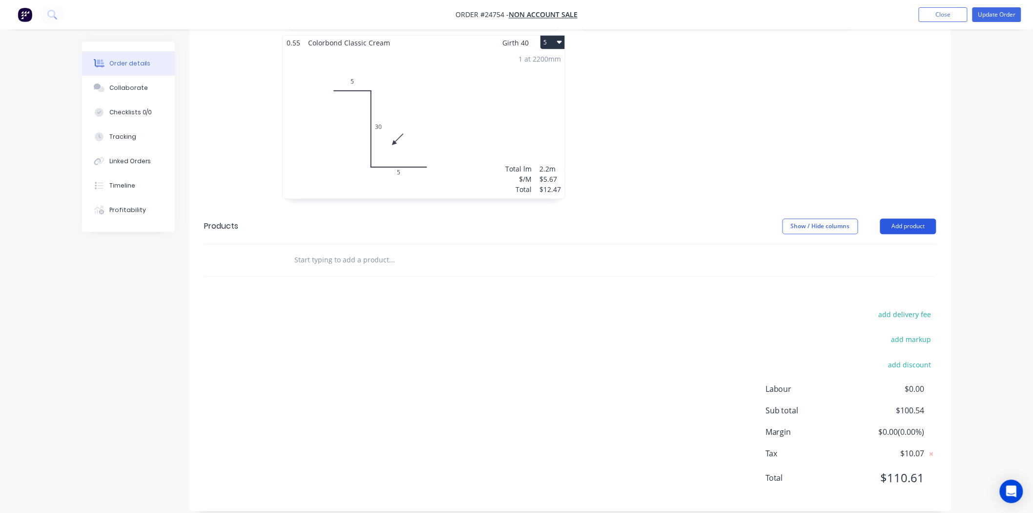
click at [896, 219] on button "Add product" at bounding box center [908, 227] width 56 height 16
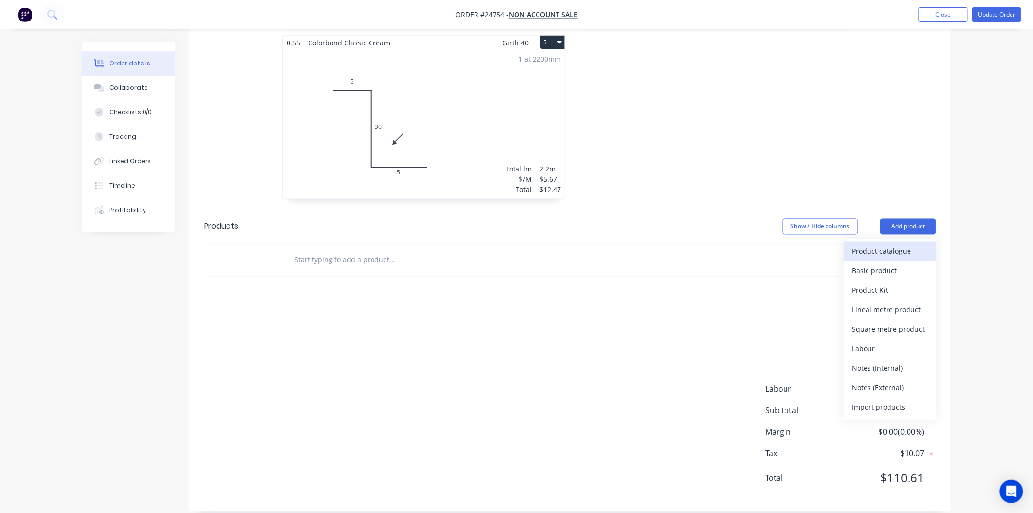
click at [887, 244] on div "Product catalogue" at bounding box center [889, 251] width 75 height 14
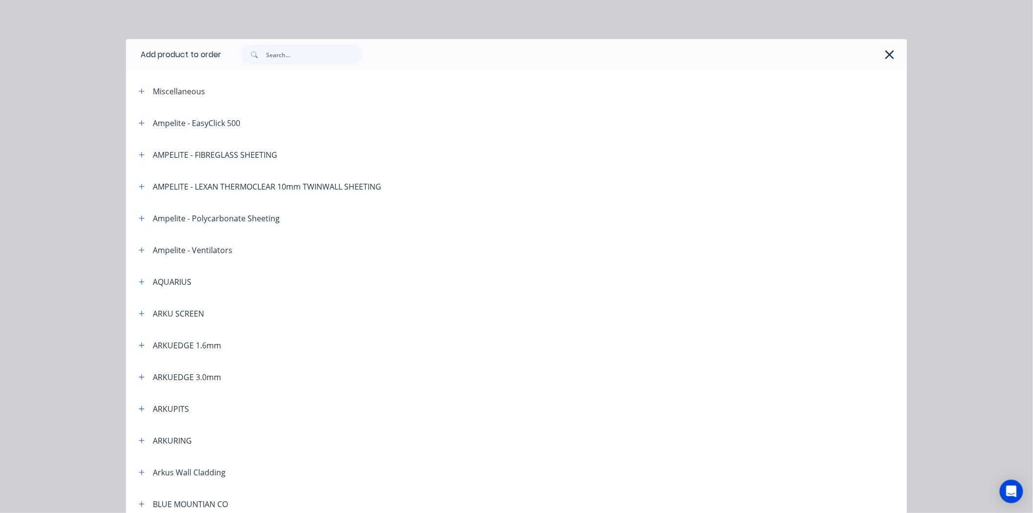
click at [300, 43] on div at bounding box center [564, 54] width 686 height 31
click at [297, 56] on input "text" at bounding box center [314, 55] width 97 height 20
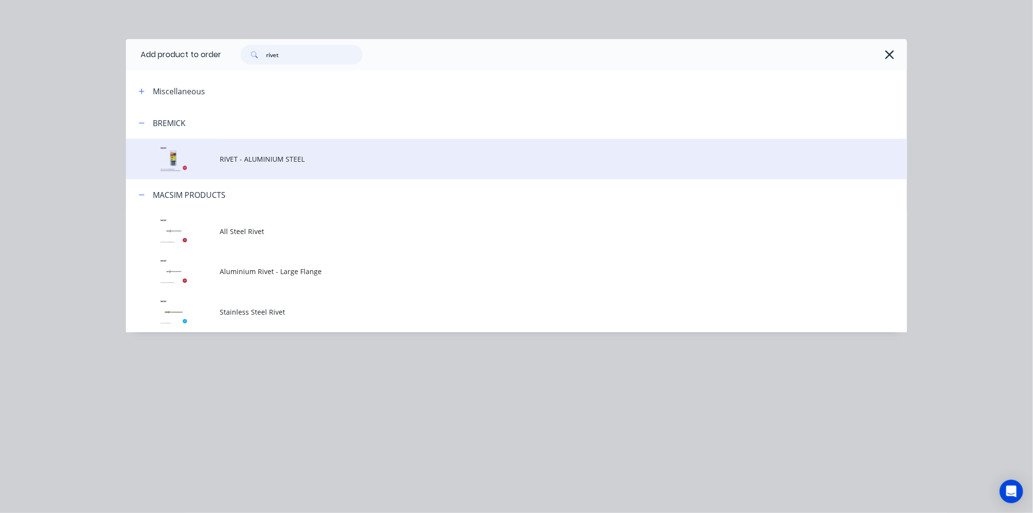
type input "rivet"
click at [266, 157] on span "RIVET - ALUMINIUM STEEL" at bounding box center [495, 159] width 550 height 10
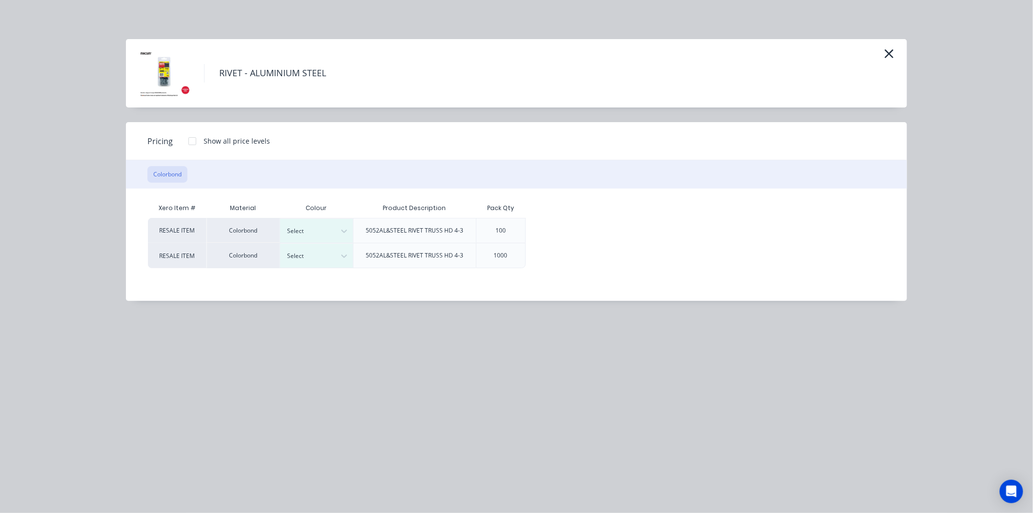
click at [185, 140] on div at bounding box center [193, 141] width 20 height 20
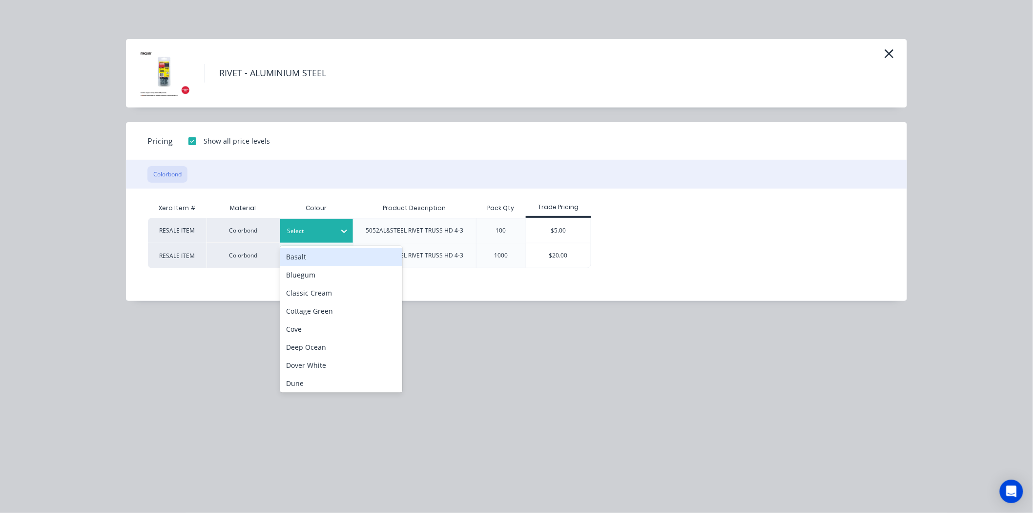
click at [319, 236] on div "Select" at bounding box center [308, 231] width 55 height 13
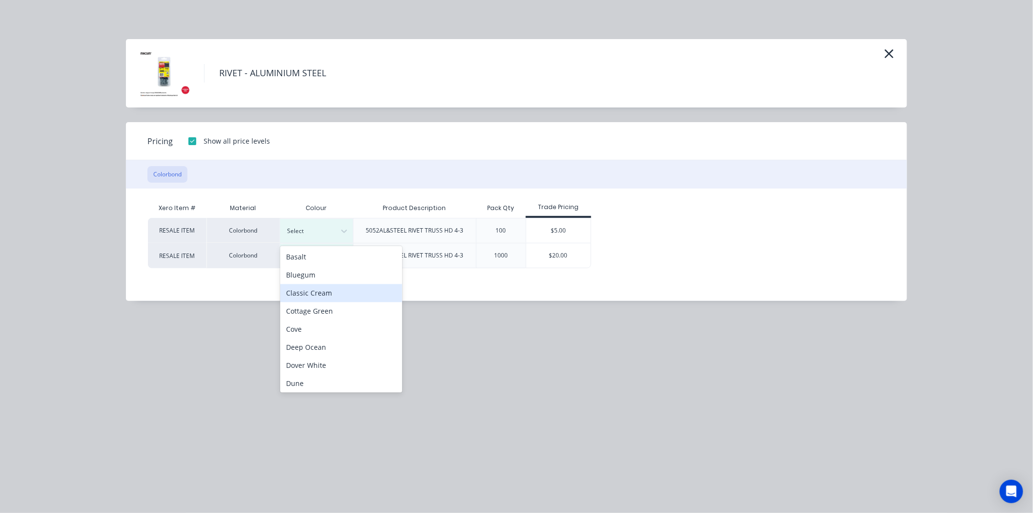
click at [337, 292] on div "Classic Cream" at bounding box center [341, 293] width 122 height 18
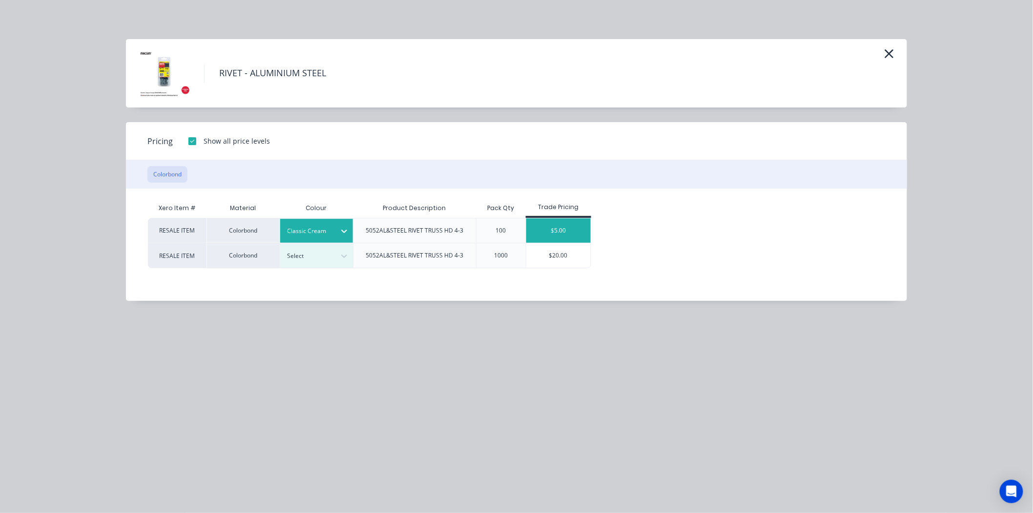
click at [566, 229] on div "$5.00" at bounding box center [558, 230] width 65 height 24
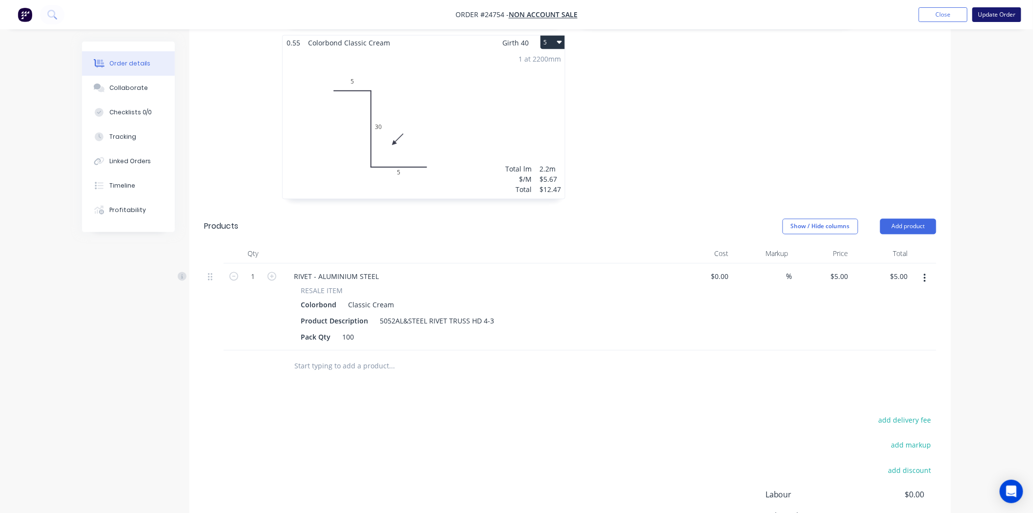
click at [1007, 11] on button "Update Order" at bounding box center [997, 14] width 49 height 15
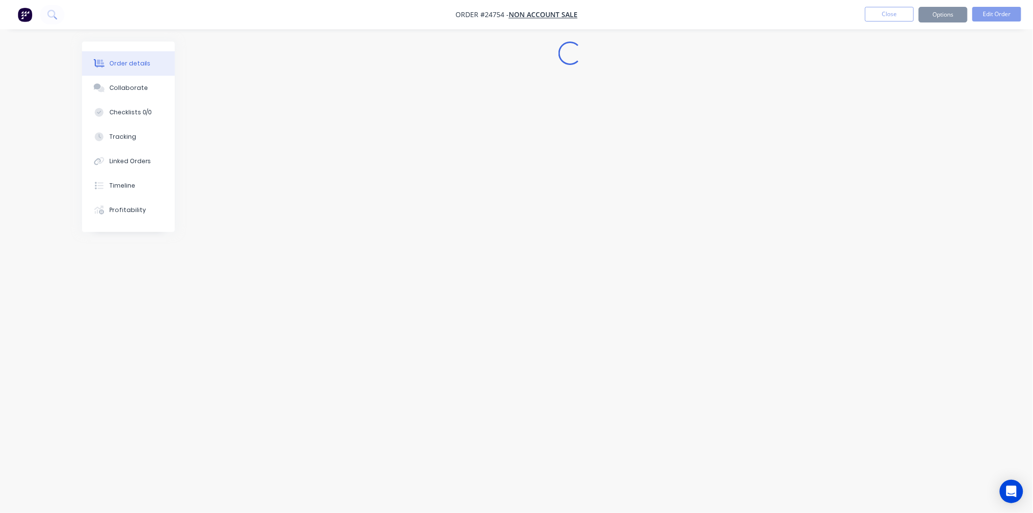
scroll to position [0, 0]
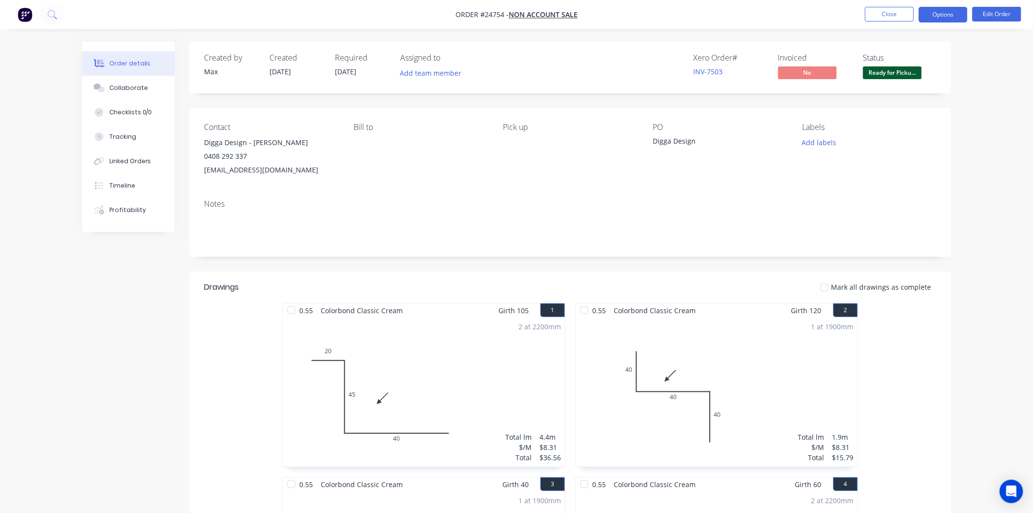
click at [945, 16] on button "Options" at bounding box center [943, 15] width 49 height 16
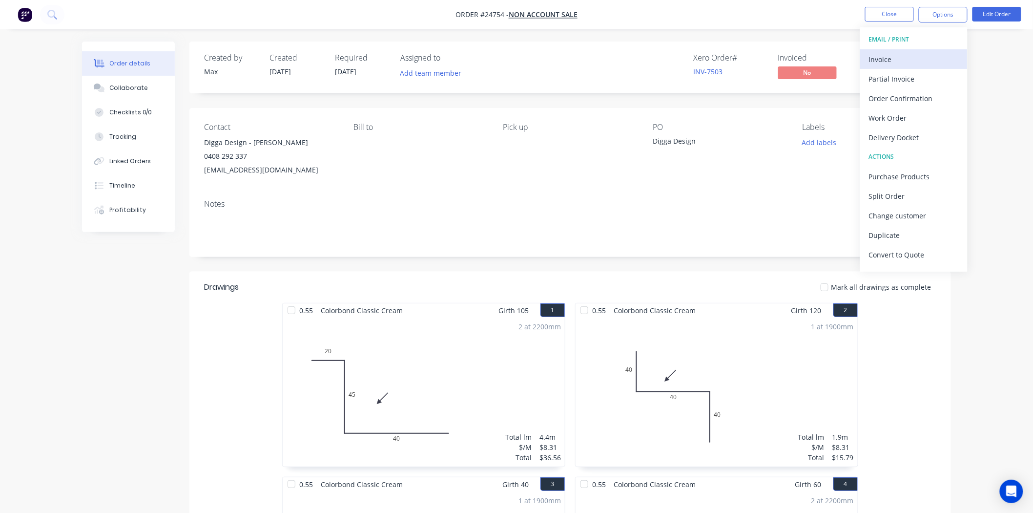
click at [912, 55] on div "Invoice" at bounding box center [914, 59] width 90 height 14
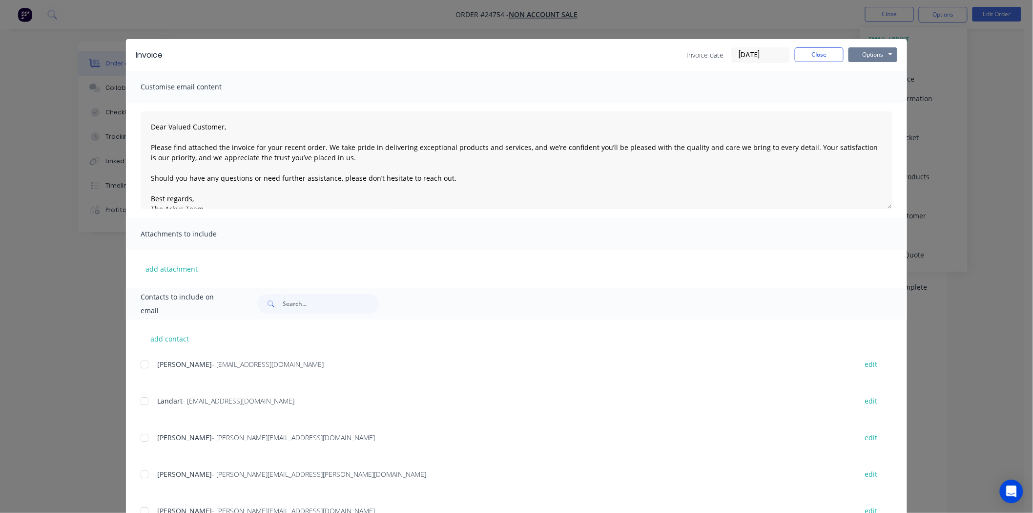
click at [882, 58] on button "Options" at bounding box center [873, 54] width 49 height 15
click at [870, 90] on button "Print" at bounding box center [880, 88] width 62 height 16
click at [818, 50] on button "Close" at bounding box center [819, 54] width 49 height 15
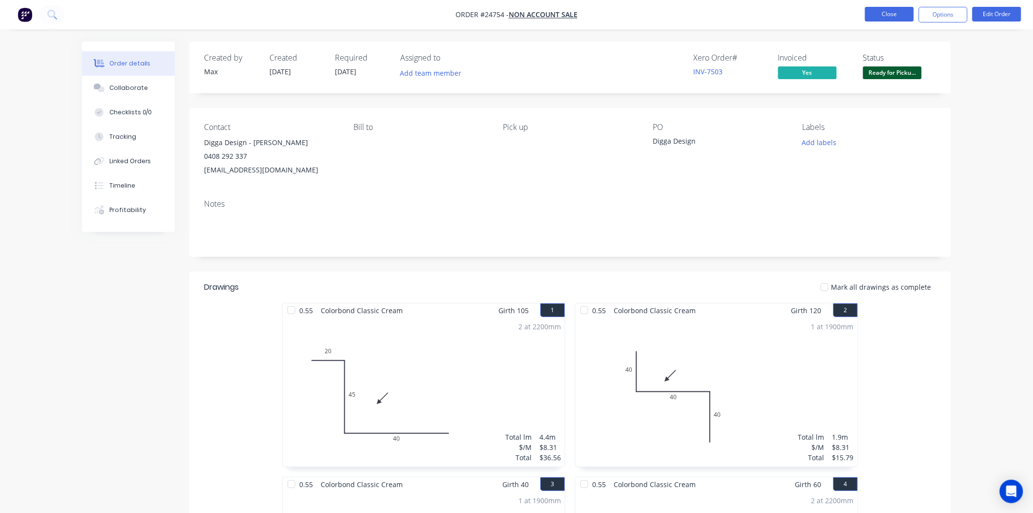
click at [899, 11] on button "Close" at bounding box center [889, 14] width 49 height 15
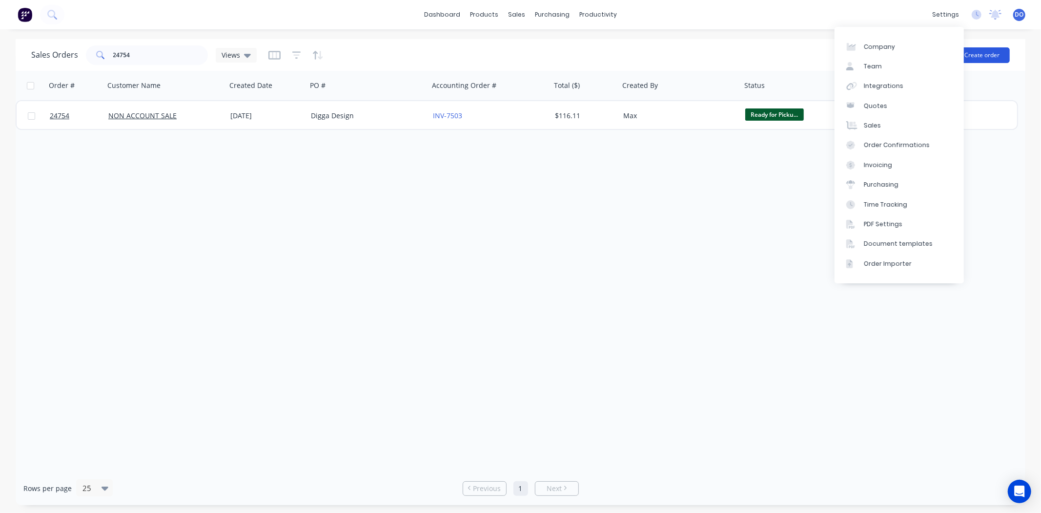
click at [971, 50] on button "Create order" at bounding box center [982, 55] width 56 height 16
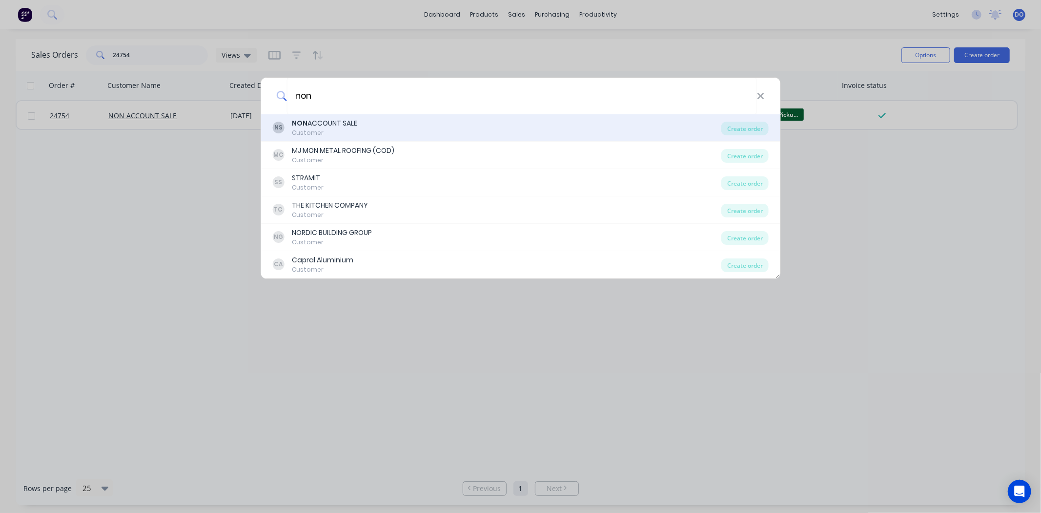
type input "non"
click at [311, 124] on div "NON ACCOUNT SALE" at bounding box center [324, 123] width 65 height 10
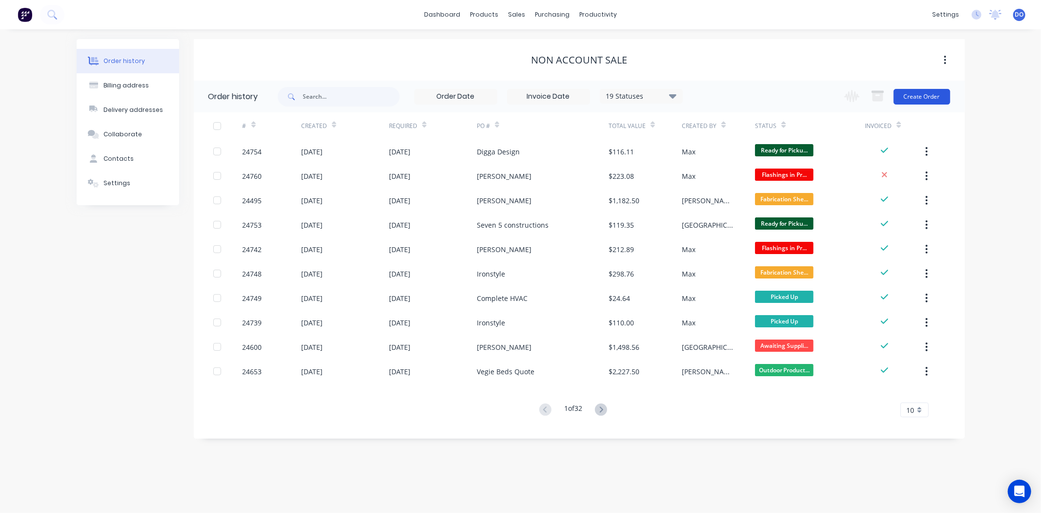
click at [900, 94] on button "Create Order" at bounding box center [922, 97] width 57 height 16
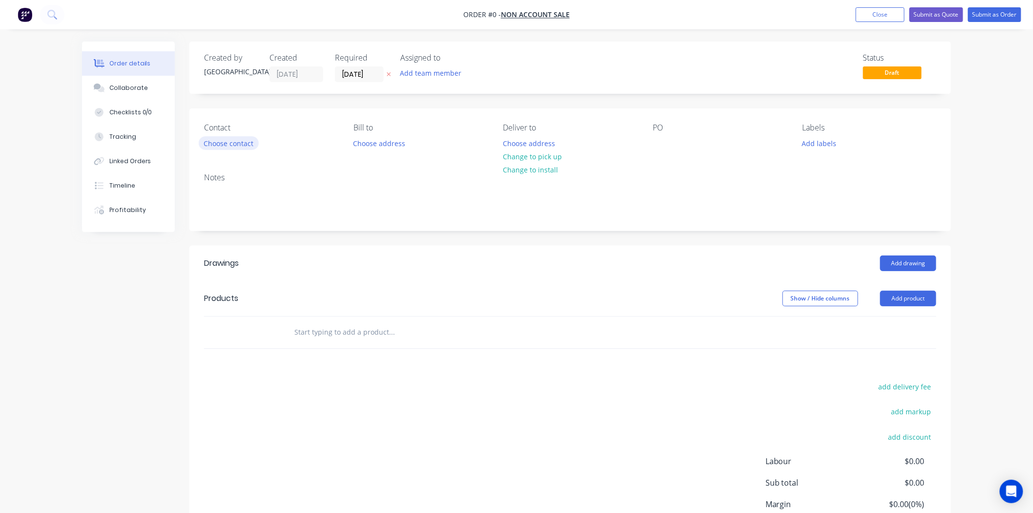
click at [238, 145] on button "Choose contact" at bounding box center [229, 142] width 60 height 13
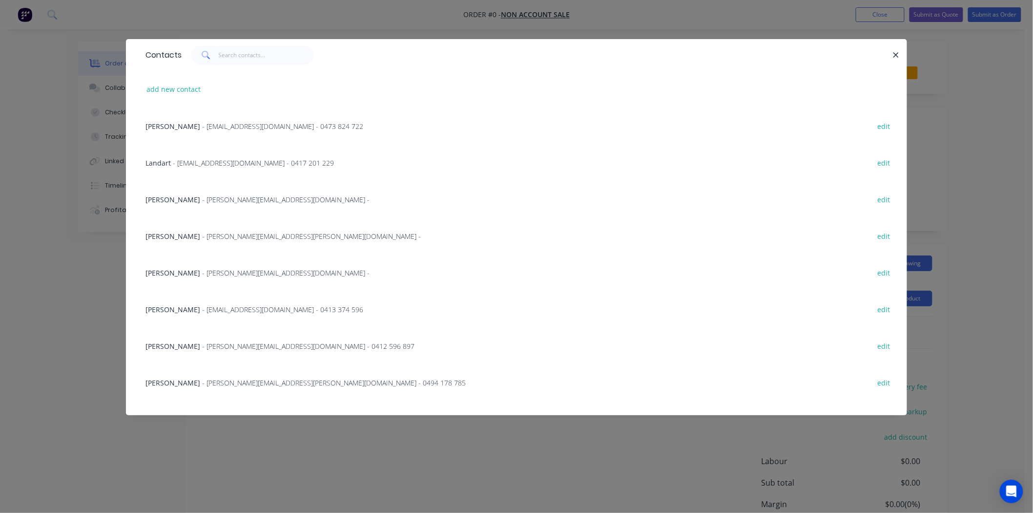
click at [888, 56] on div at bounding box center [537, 55] width 711 height 20
click at [892, 54] on button "button" at bounding box center [896, 55] width 12 height 12
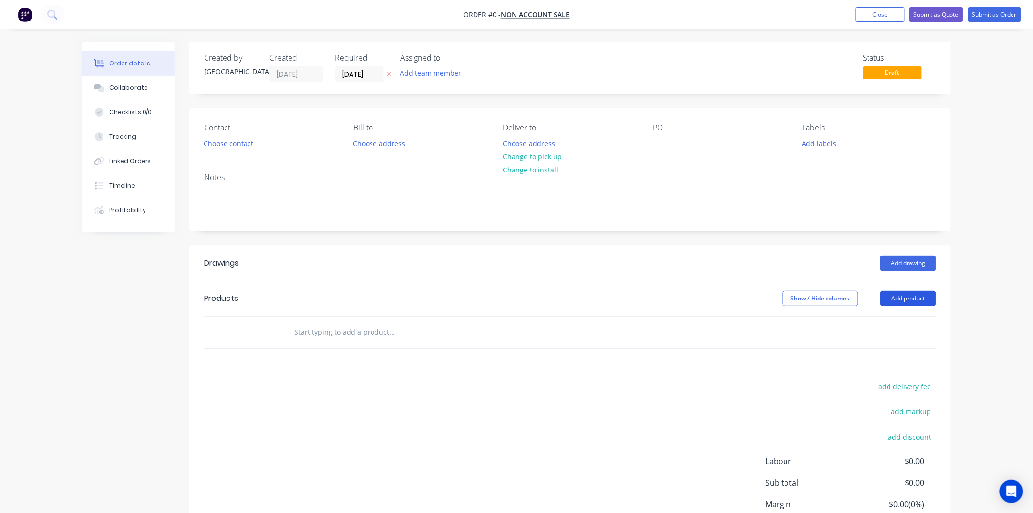
click at [900, 300] on button "Add product" at bounding box center [908, 298] width 56 height 16
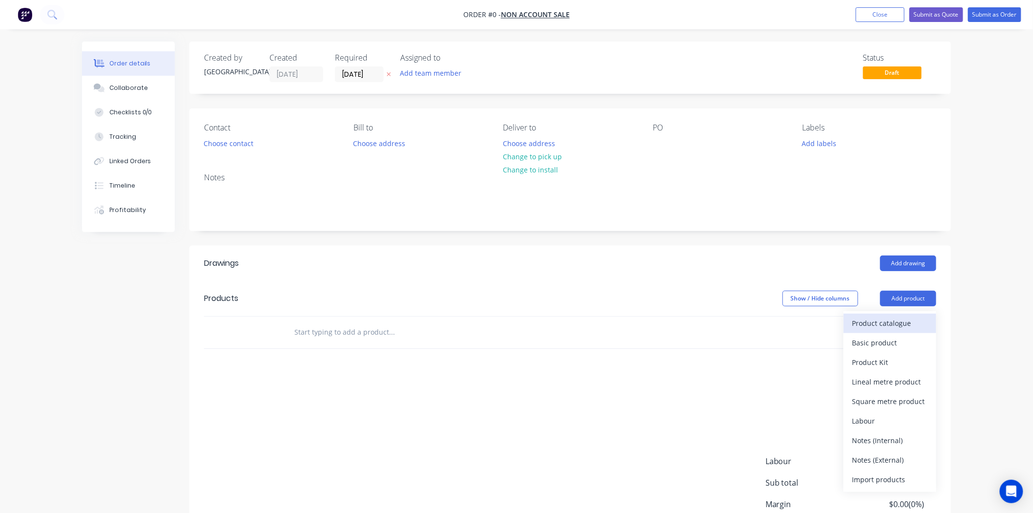
click at [865, 331] on button "Product catalogue" at bounding box center [890, 323] width 93 height 20
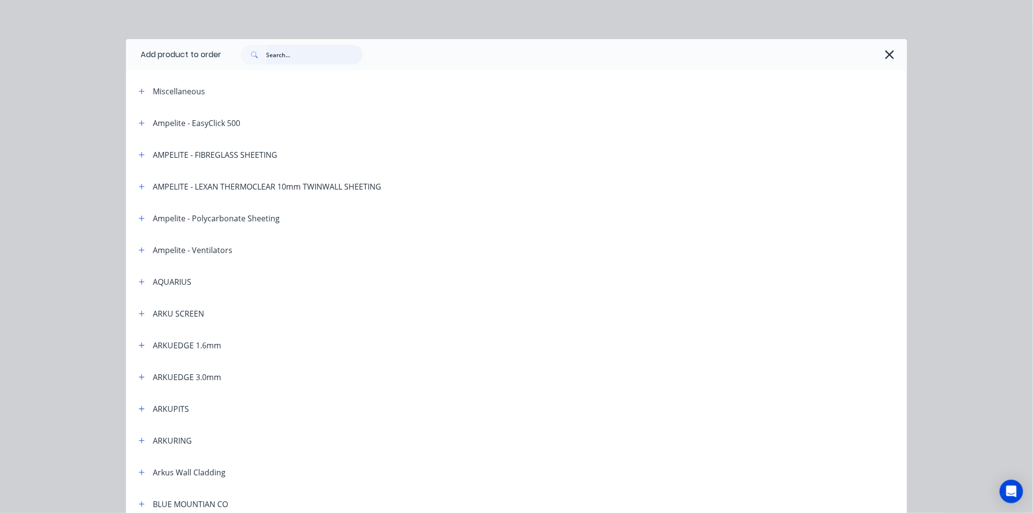
click at [308, 50] on input "text" at bounding box center [314, 55] width 97 height 20
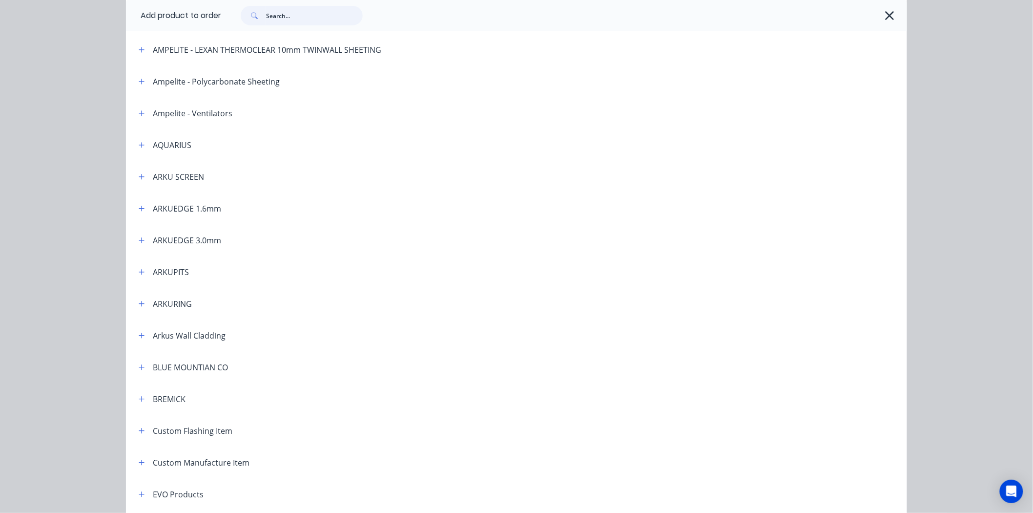
scroll to position [217, 0]
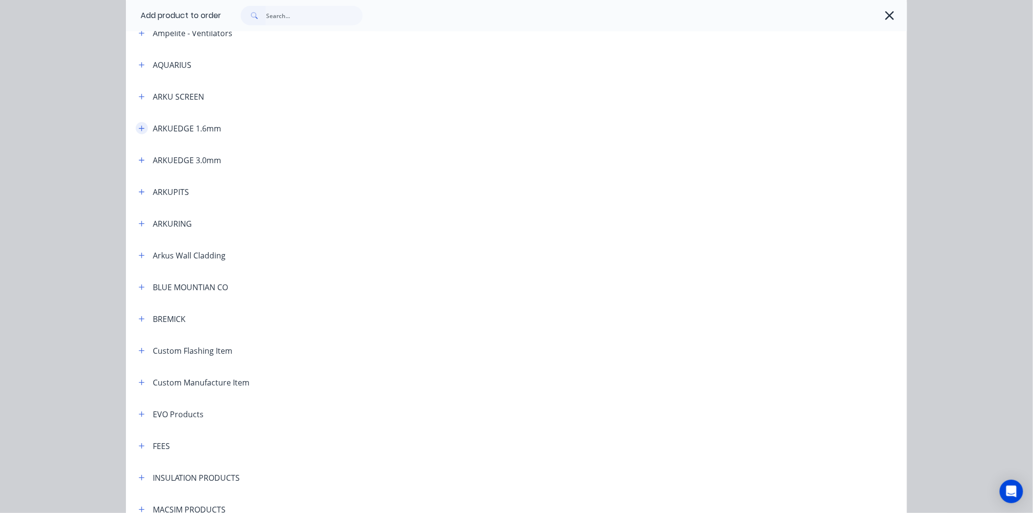
click at [137, 132] on button "button" at bounding box center [142, 128] width 12 height 12
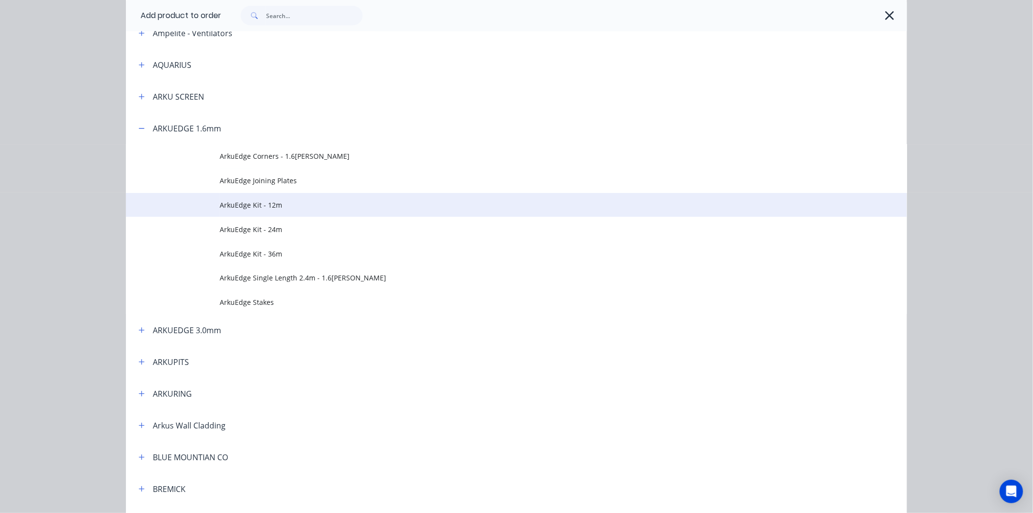
click at [252, 205] on span "ArkuEdge Kit - 12m" at bounding box center [495, 205] width 550 height 10
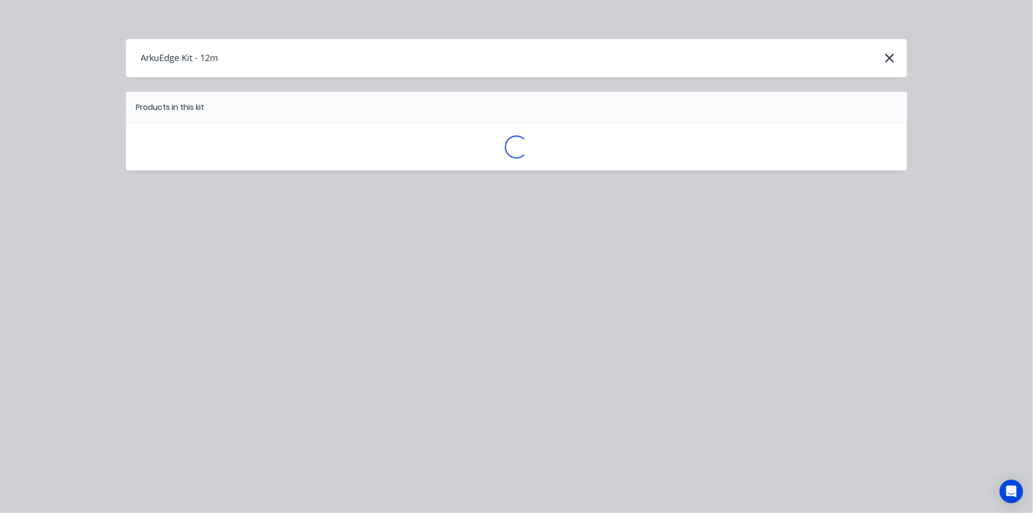
scroll to position [0, 0]
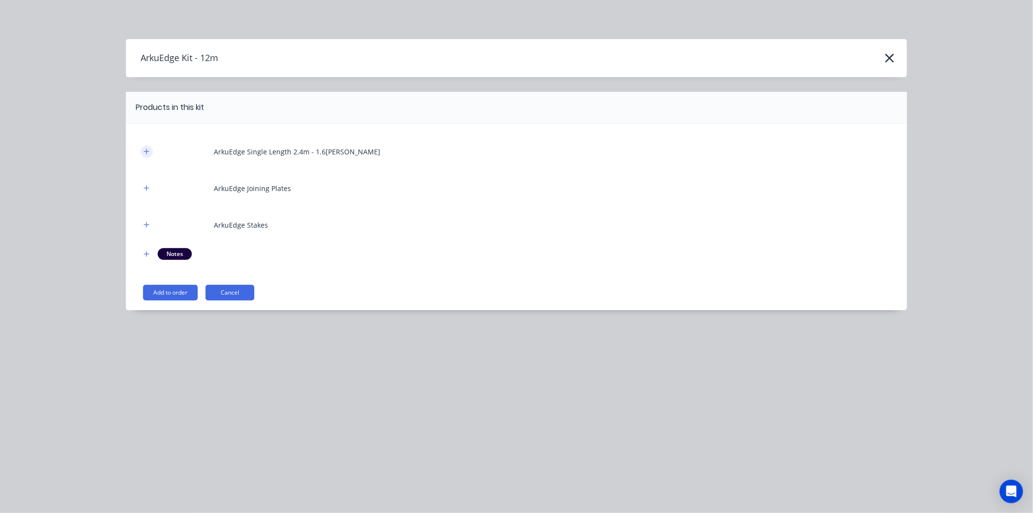
click at [147, 148] on icon "button" at bounding box center [147, 151] width 6 height 7
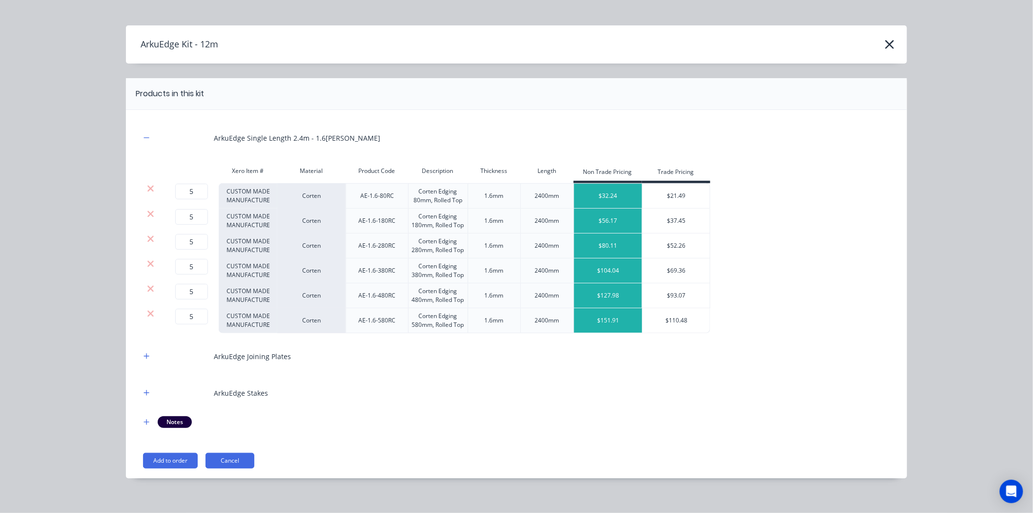
scroll to position [22, 0]
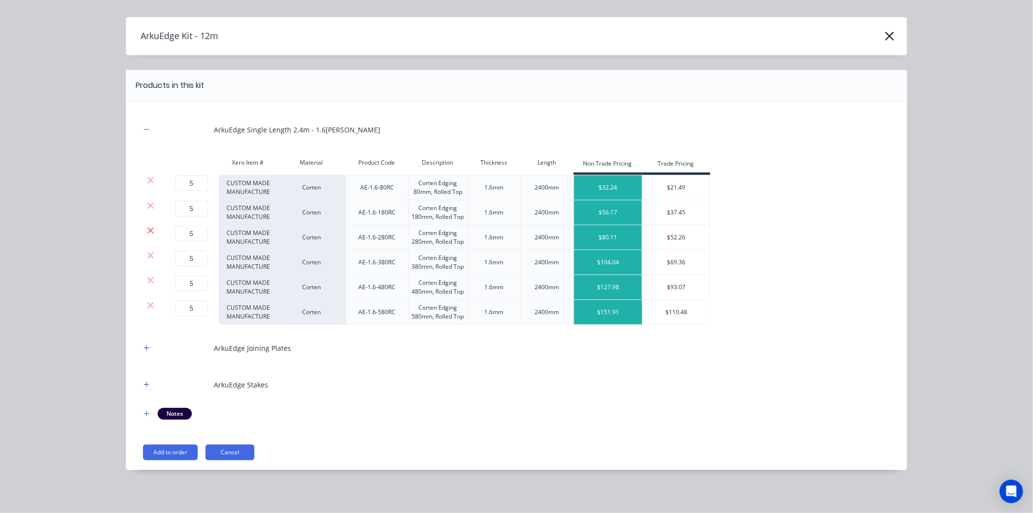
click at [147, 232] on icon at bounding box center [150, 230] width 6 height 6
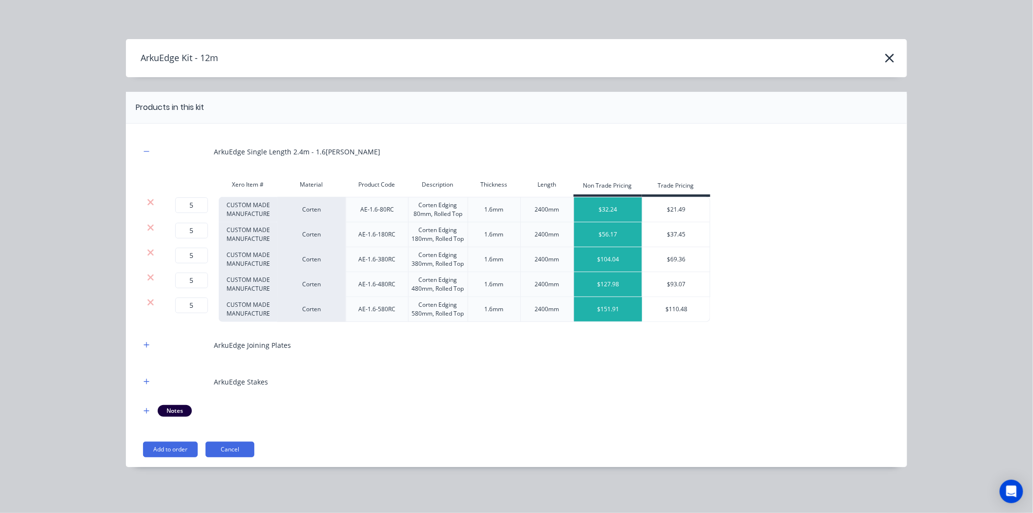
scroll to position [0, 0]
click at [153, 199] on icon at bounding box center [150, 202] width 6 height 6
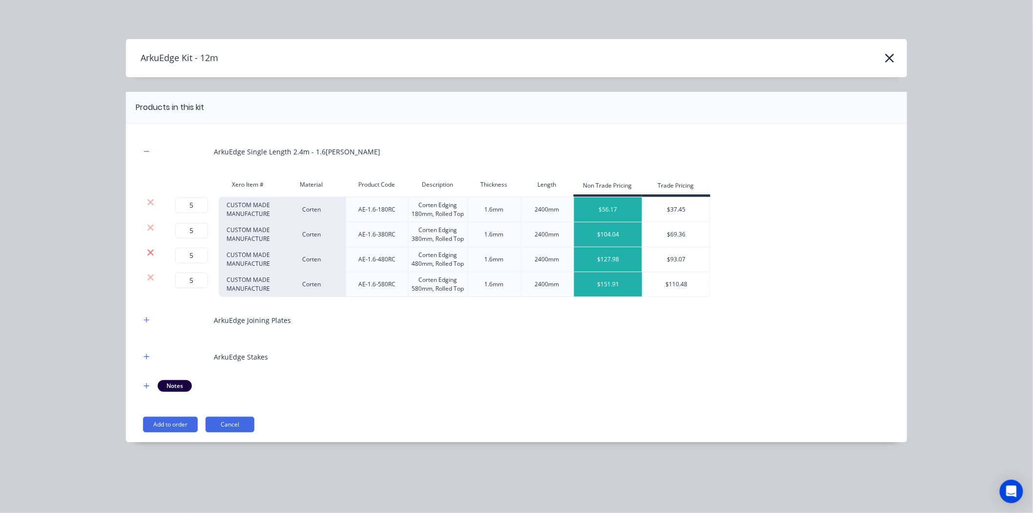
click at [147, 254] on icon at bounding box center [150, 253] width 7 height 10
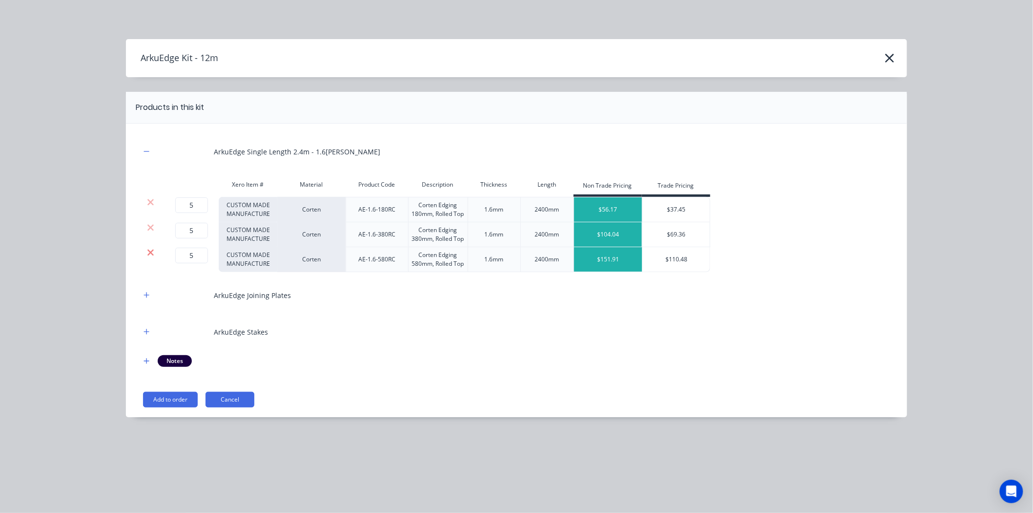
click at [147, 254] on icon at bounding box center [150, 253] width 7 height 10
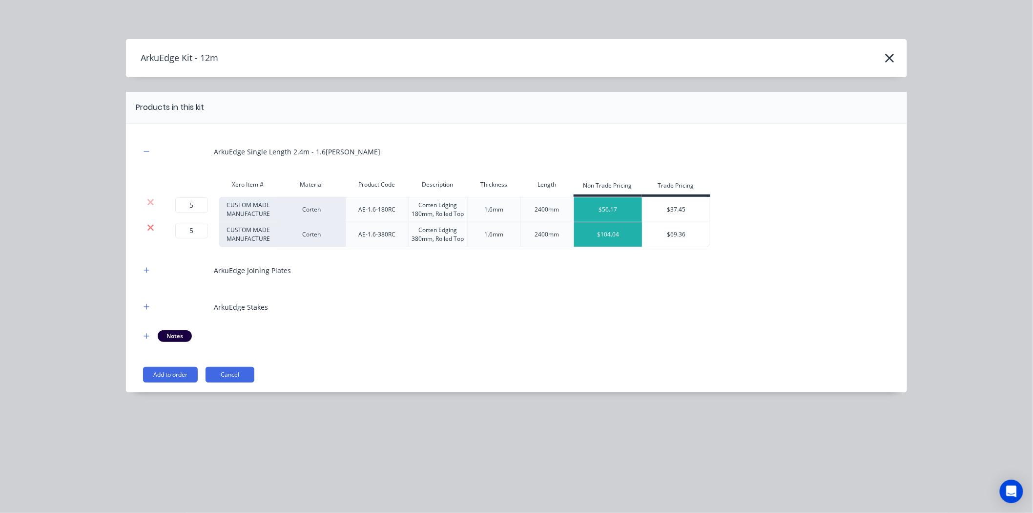
click at [147, 226] on icon at bounding box center [150, 228] width 7 height 10
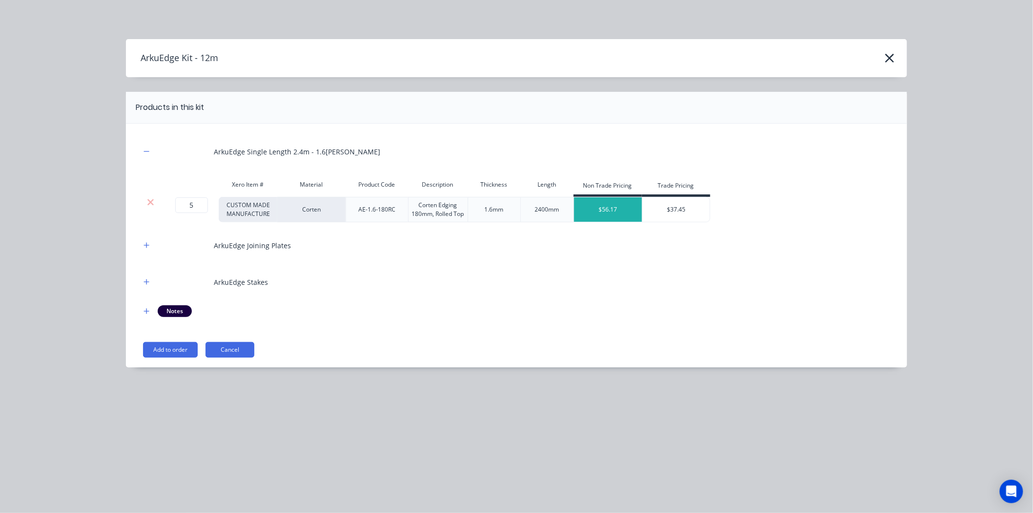
click at [502, 206] on div "1.6mm" at bounding box center [494, 209] width 53 height 25
click at [149, 244] on icon "button" at bounding box center [147, 245] width 6 height 7
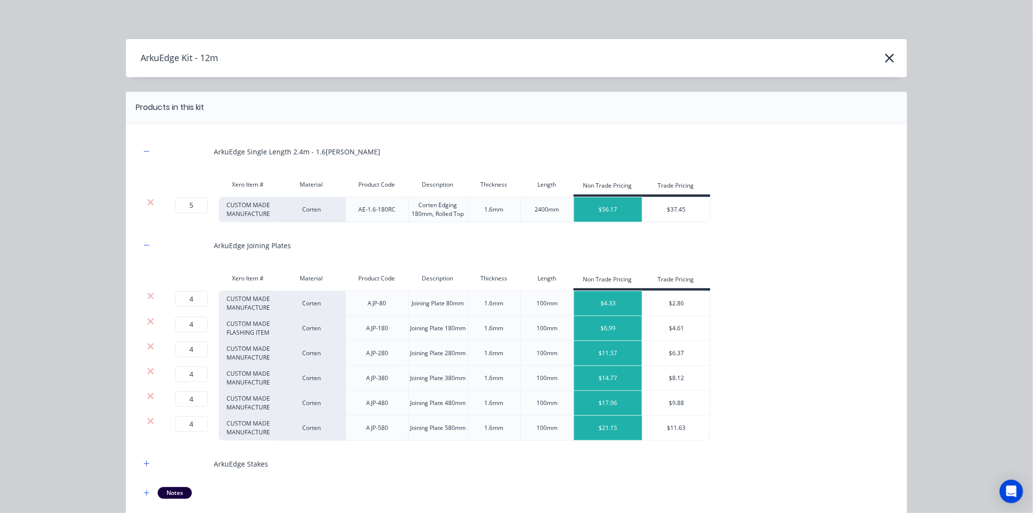
click at [142, 295] on div at bounding box center [150, 296] width 19 height 10
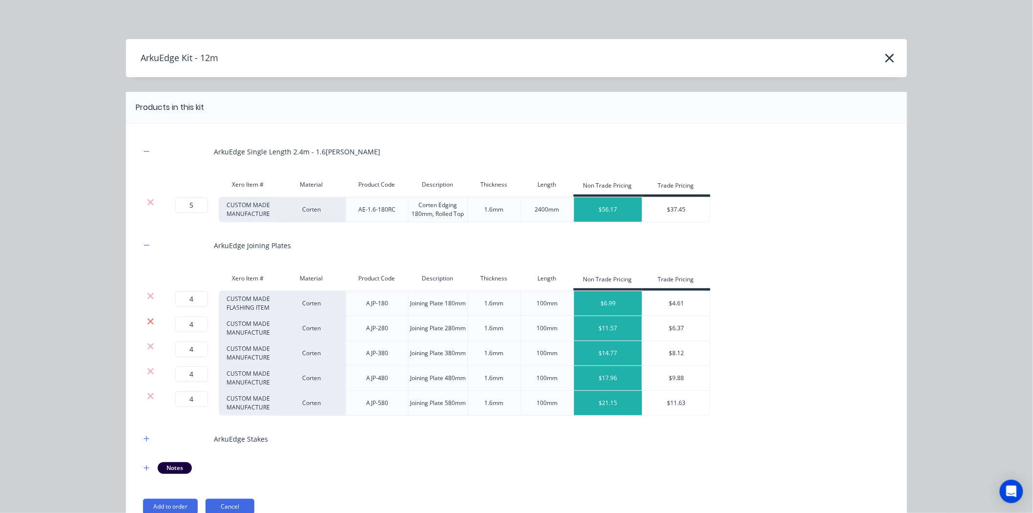
click at [147, 324] on icon at bounding box center [150, 321] width 6 height 6
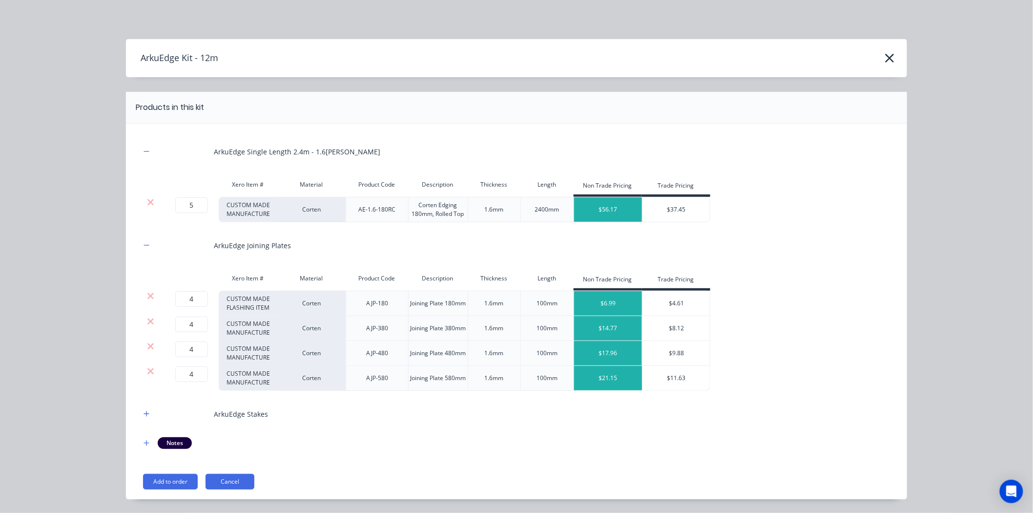
click at [147, 324] on icon at bounding box center [150, 321] width 6 height 6
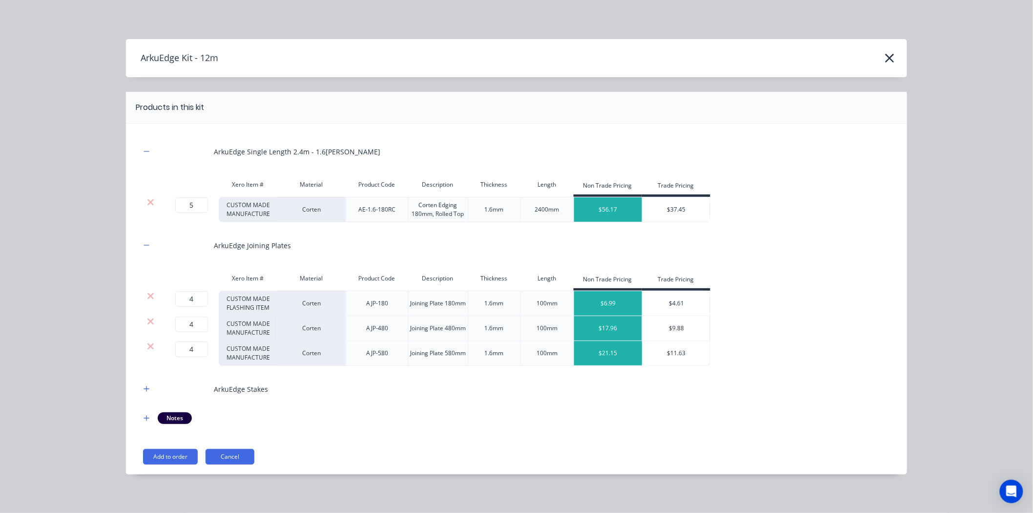
click at [147, 324] on icon at bounding box center [150, 321] width 6 height 6
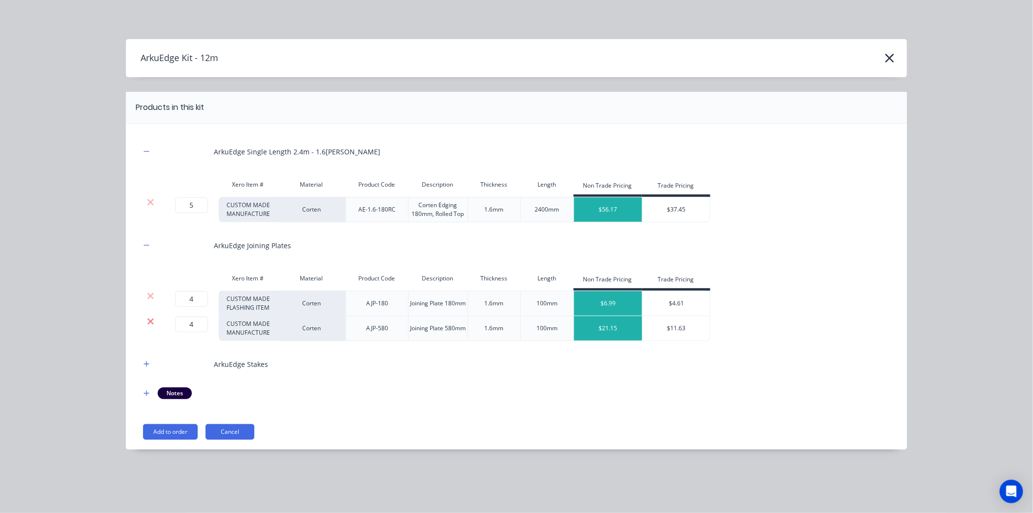
click at [147, 321] on icon at bounding box center [150, 321] width 7 height 10
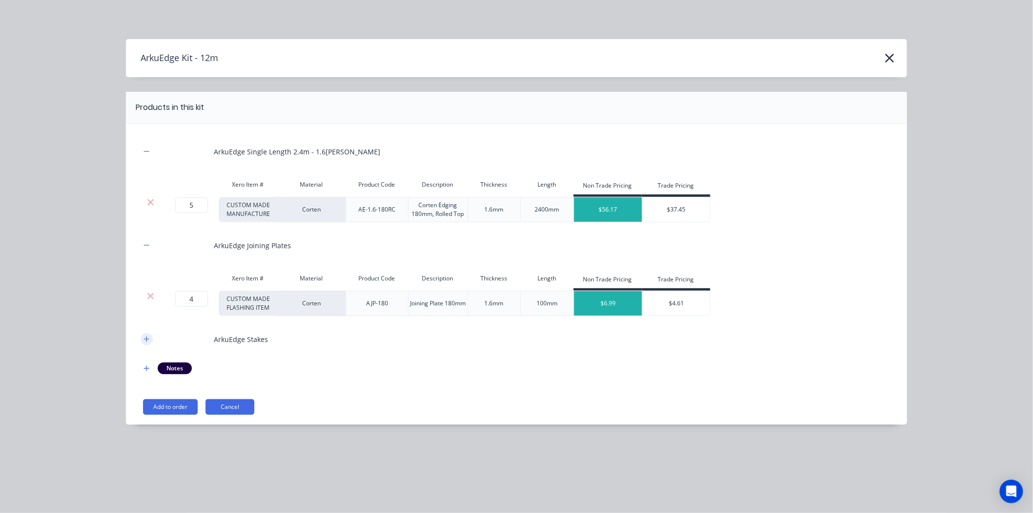
click at [148, 339] on icon "button" at bounding box center [147, 338] width 6 height 7
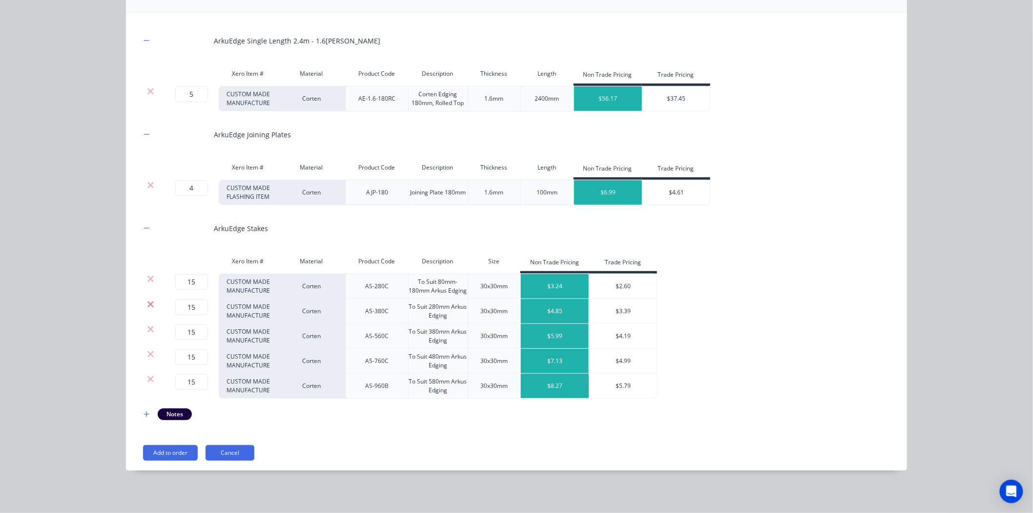
scroll to position [111, 0]
click at [148, 280] on icon at bounding box center [150, 278] width 6 height 6
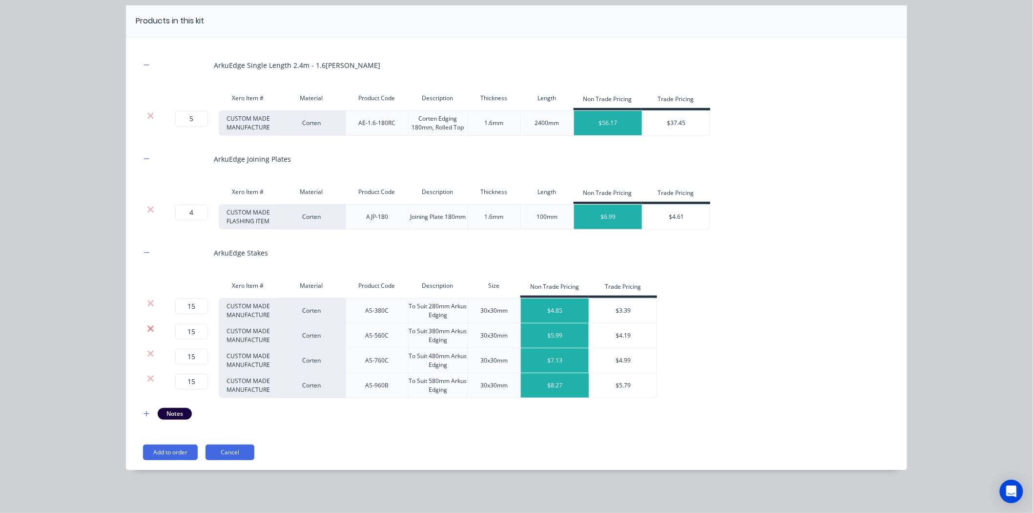
click at [149, 332] on icon at bounding box center [150, 329] width 7 height 10
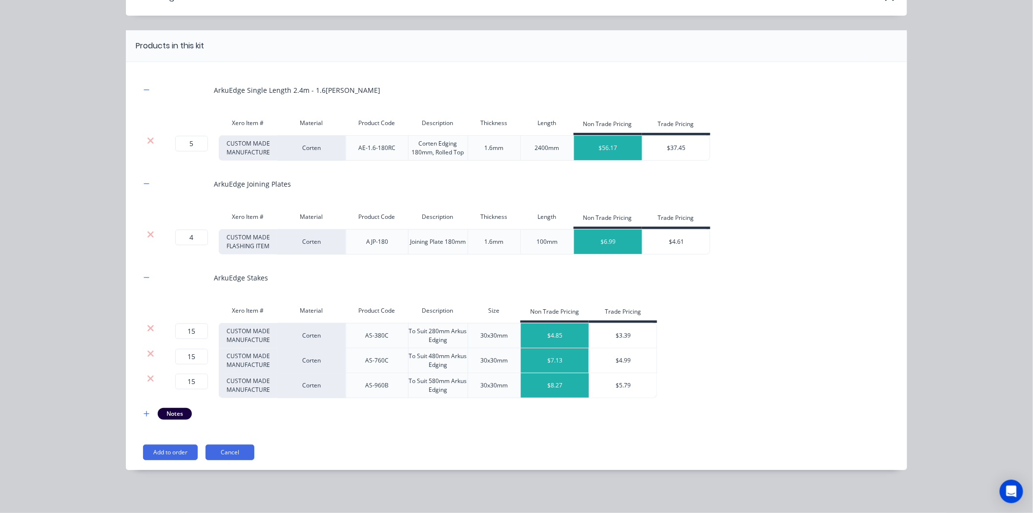
scroll to position [62, 0]
click at [147, 355] on icon at bounding box center [150, 353] width 6 height 6
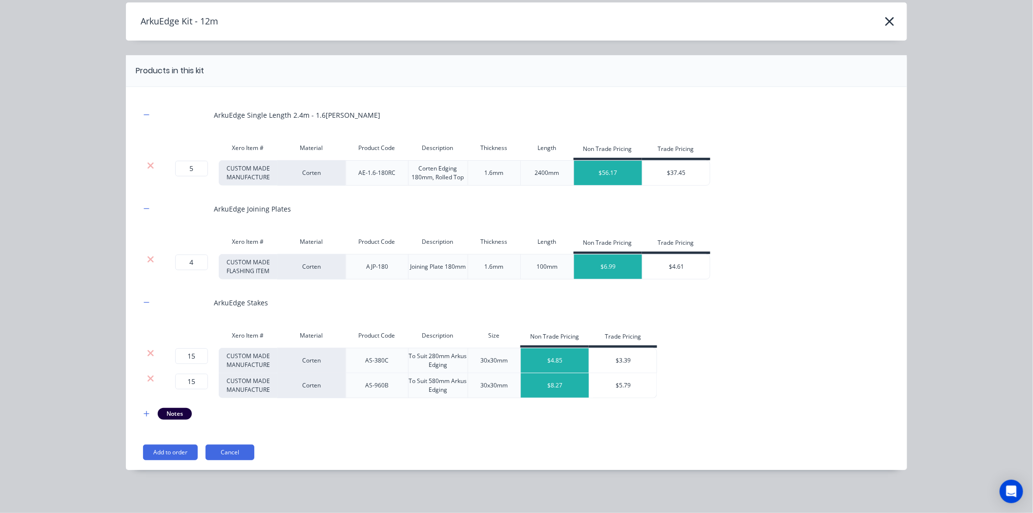
scroll to position [37, 0]
click at [147, 355] on icon at bounding box center [150, 353] width 6 height 6
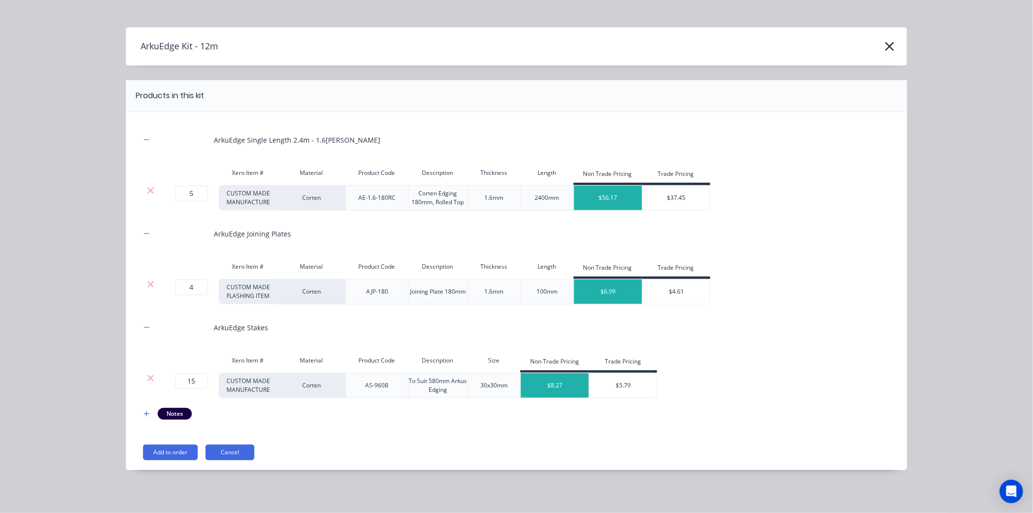
click at [142, 376] on div at bounding box center [150, 378] width 19 height 10
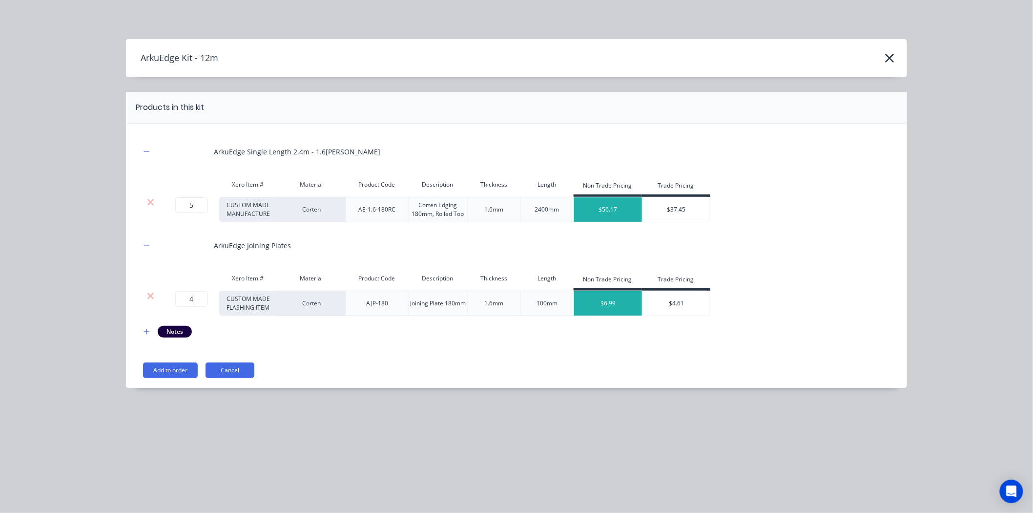
scroll to position [0, 0]
click at [225, 373] on button "Cancel" at bounding box center [230, 370] width 49 height 16
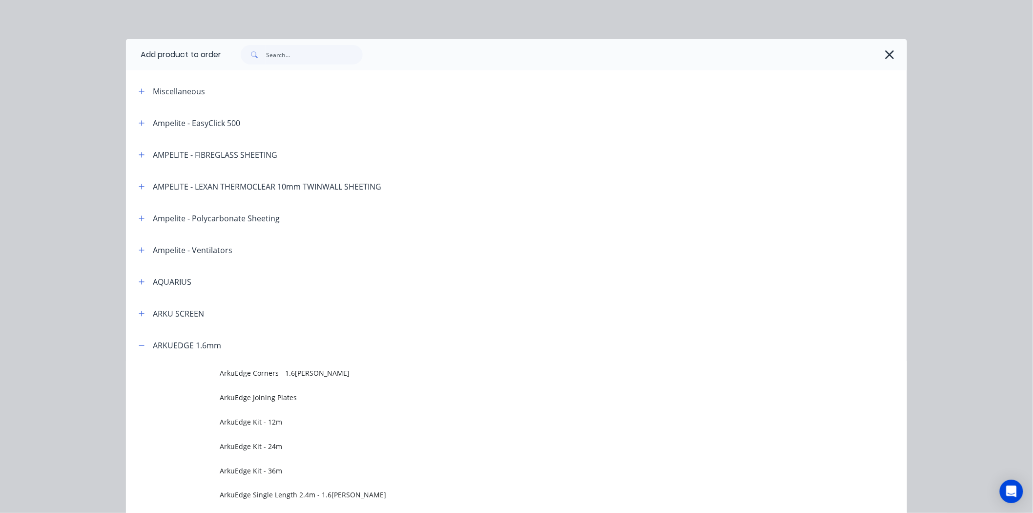
scroll to position [329, 0]
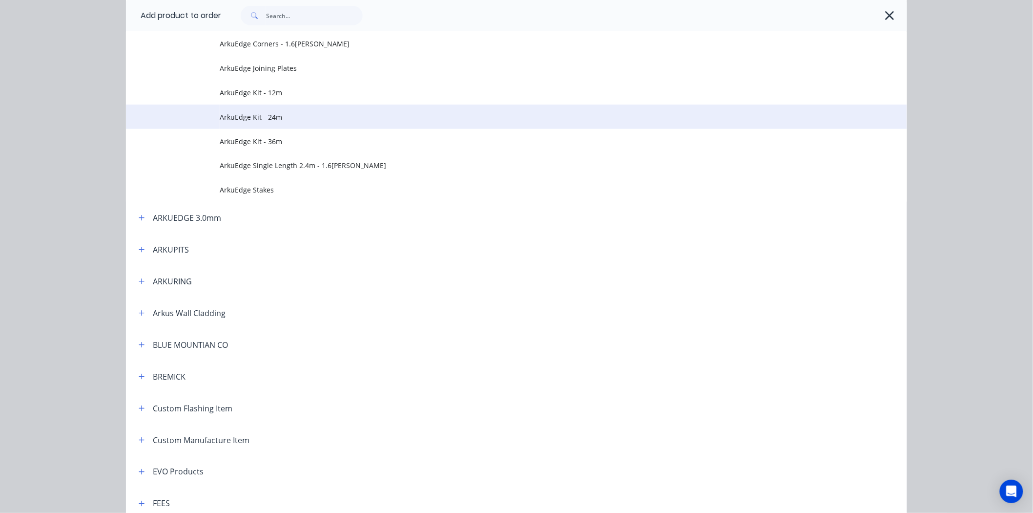
click at [201, 117] on td at bounding box center [173, 116] width 94 height 24
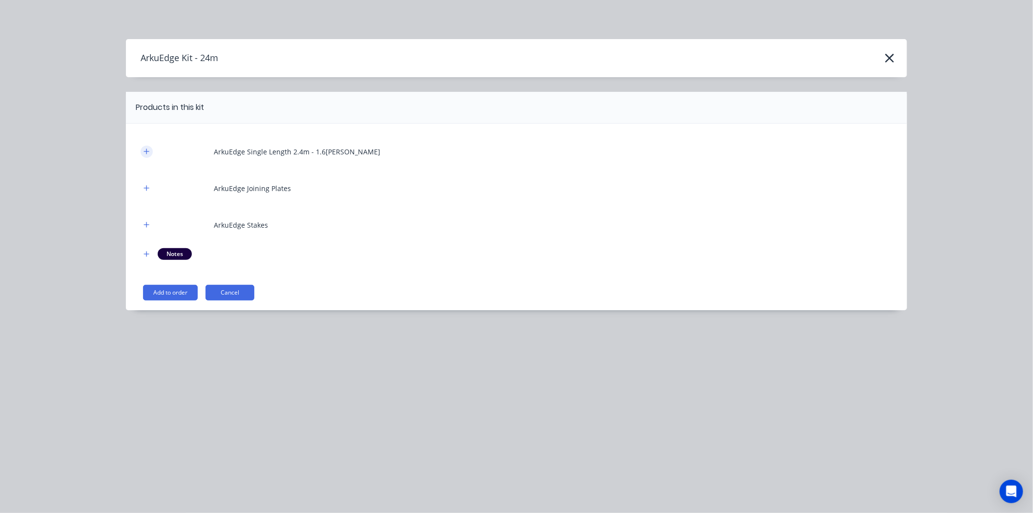
click at [145, 154] on icon "button" at bounding box center [147, 151] width 6 height 7
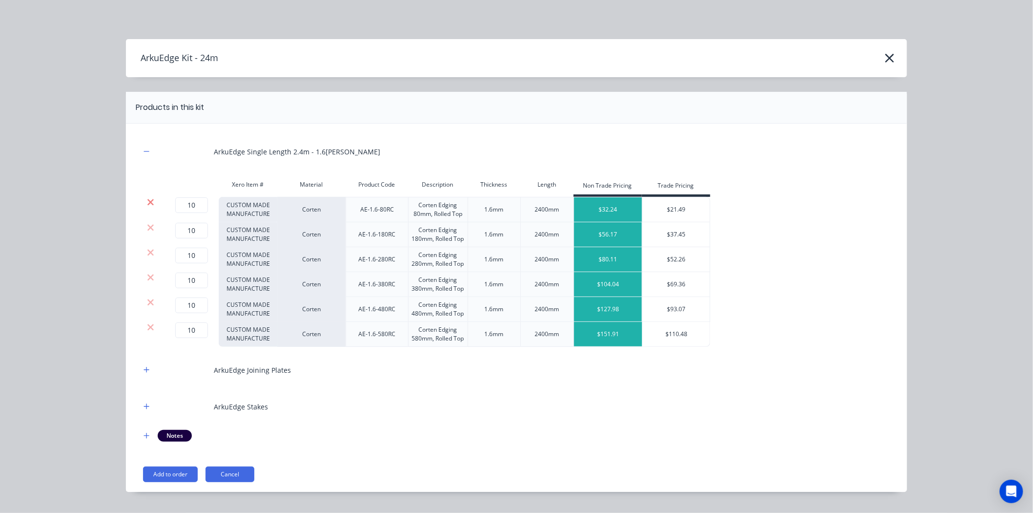
click at [148, 204] on icon at bounding box center [150, 202] width 6 height 6
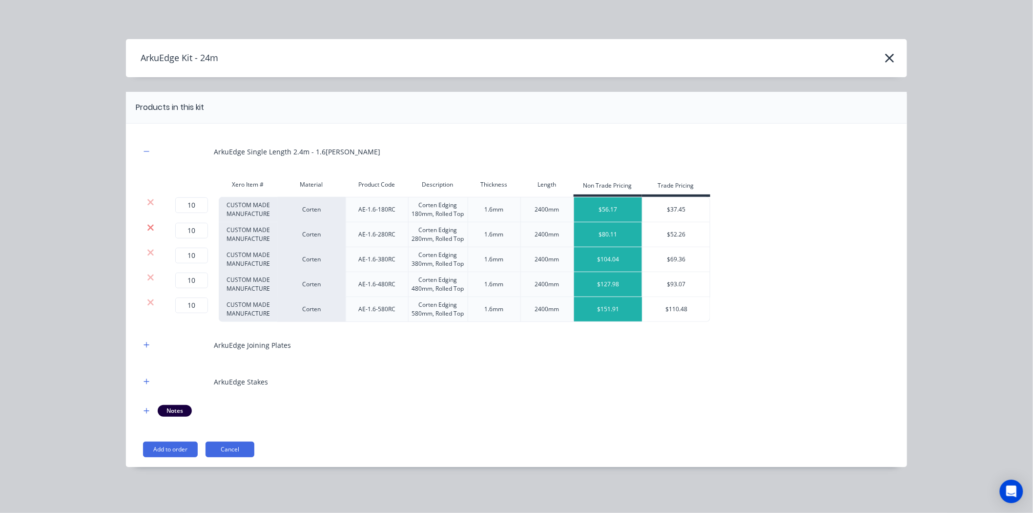
click at [151, 226] on icon at bounding box center [150, 227] width 6 height 6
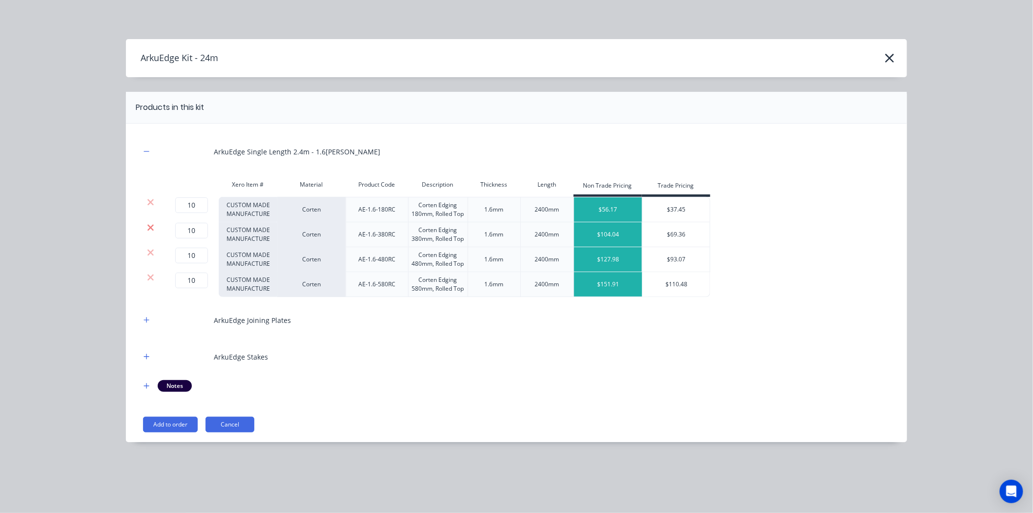
click at [149, 226] on icon at bounding box center [150, 227] width 6 height 6
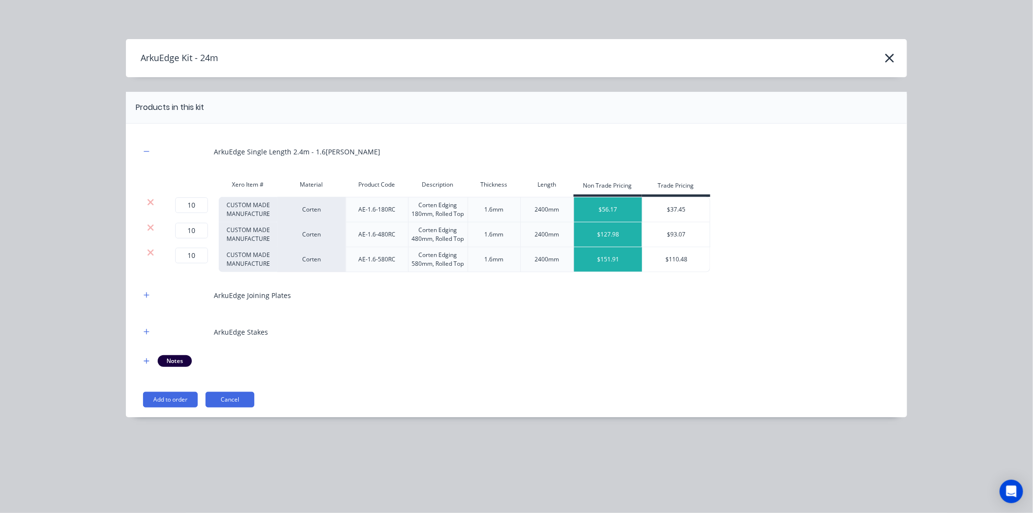
click at [149, 226] on icon at bounding box center [150, 227] width 6 height 6
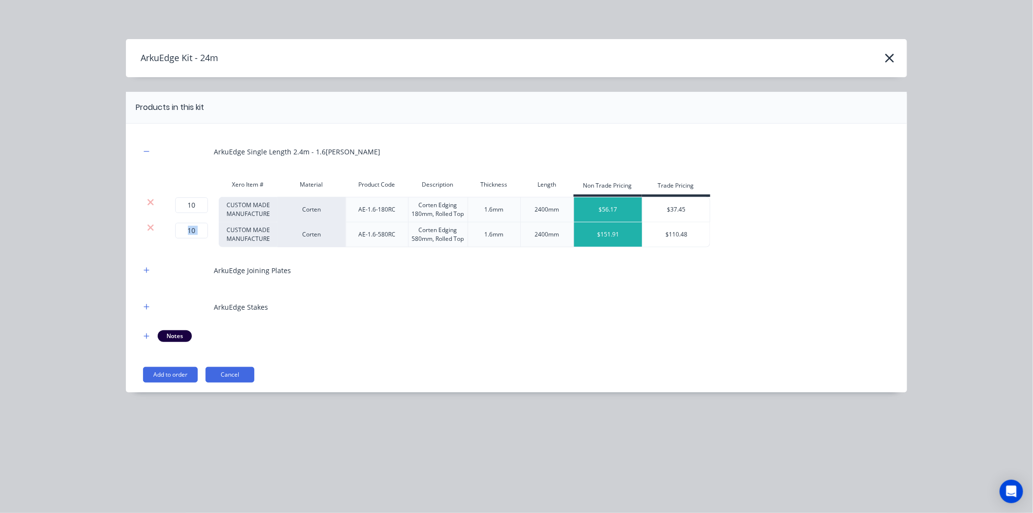
click at [149, 226] on icon at bounding box center [150, 227] width 6 height 6
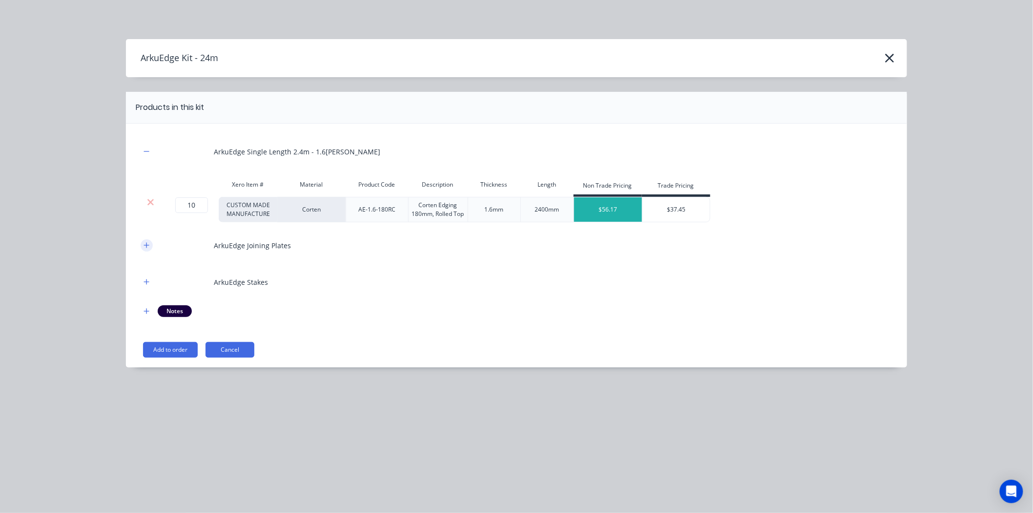
click at [147, 247] on icon "button" at bounding box center [147, 245] width 6 height 7
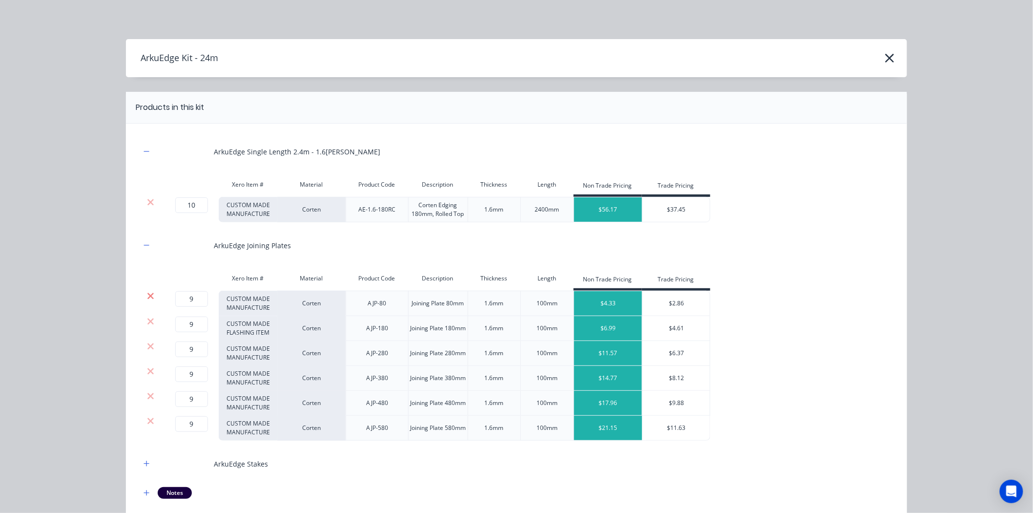
click at [149, 296] on icon at bounding box center [150, 296] width 7 height 10
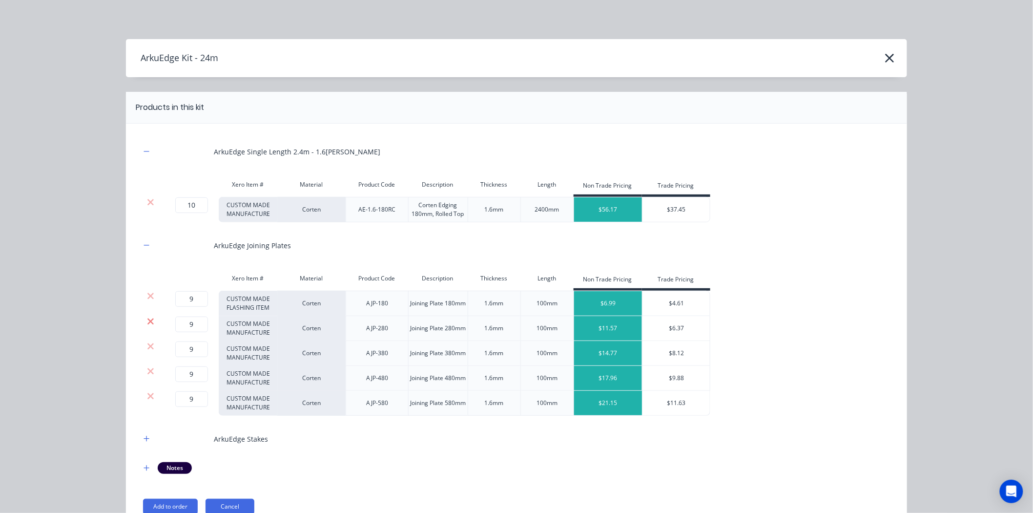
click at [147, 323] on icon at bounding box center [150, 321] width 6 height 6
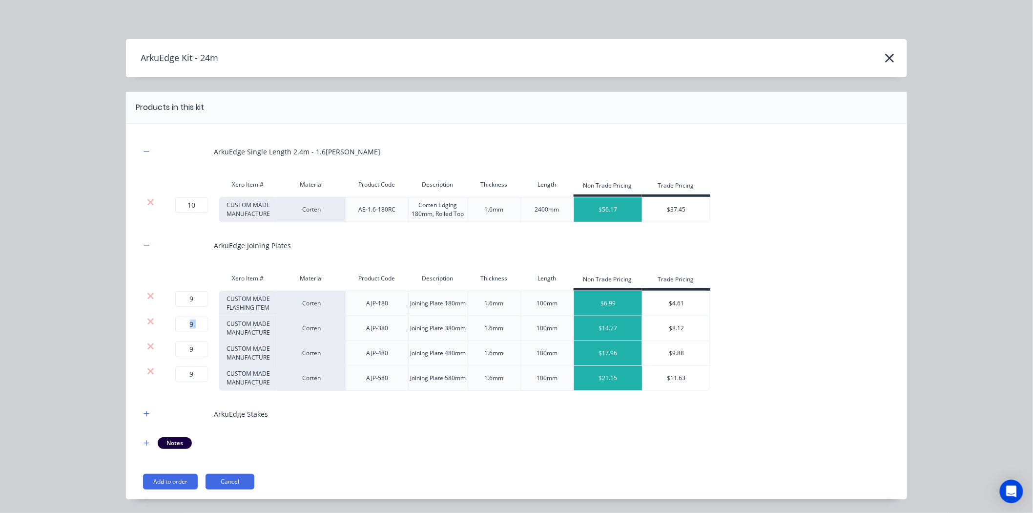
click at [147, 323] on icon at bounding box center [150, 321] width 6 height 6
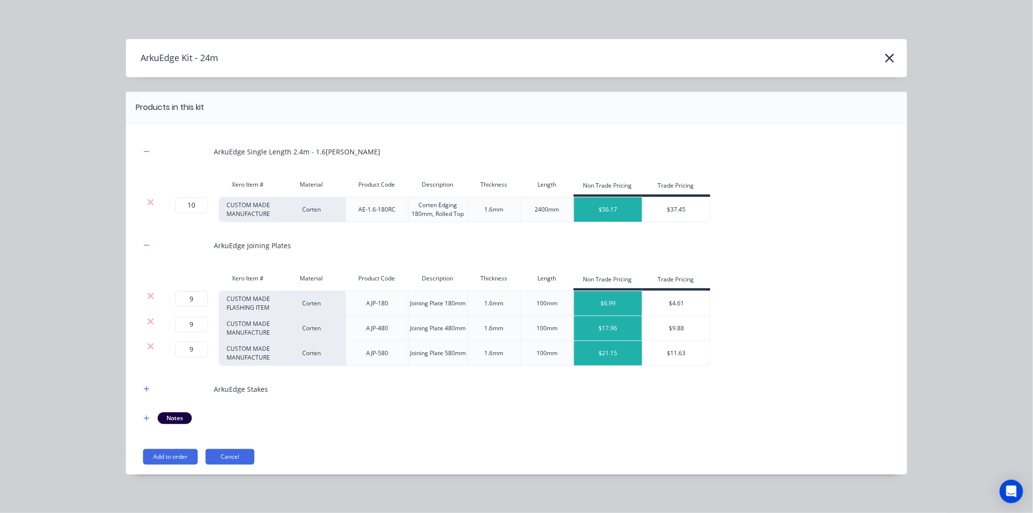
click at [147, 323] on icon at bounding box center [150, 321] width 6 height 6
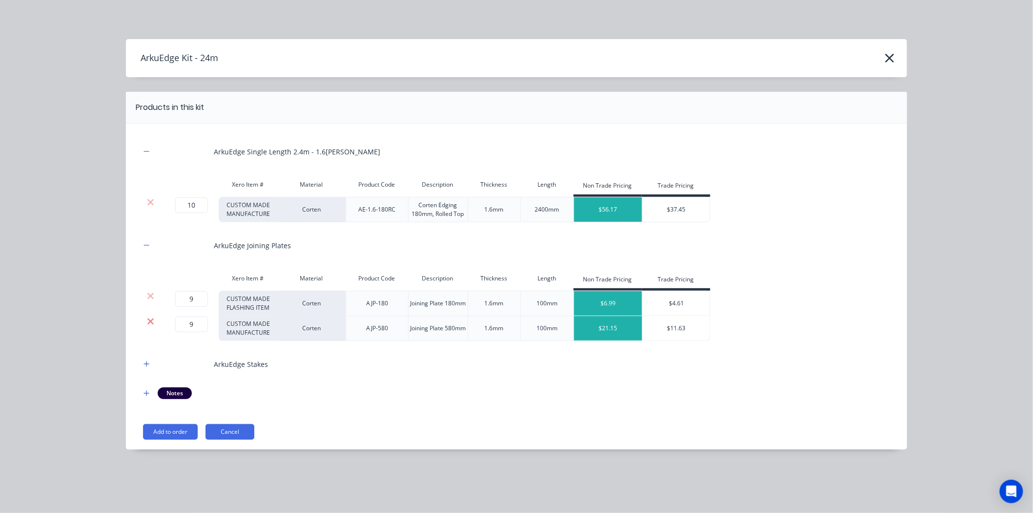
click at [153, 321] on icon at bounding box center [150, 321] width 7 height 10
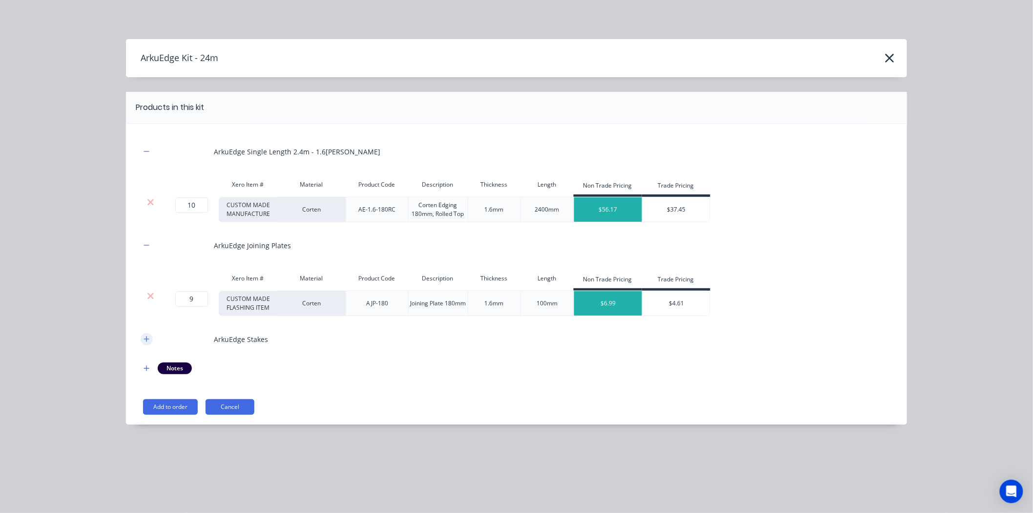
click at [147, 335] on icon "button" at bounding box center [147, 338] width 6 height 7
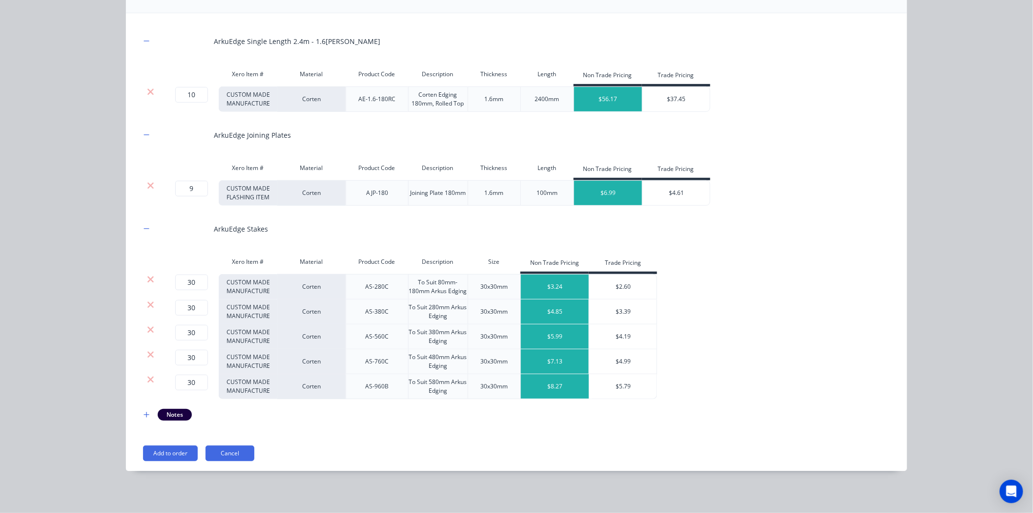
scroll to position [111, 0]
click at [147, 277] on icon at bounding box center [150, 278] width 6 height 6
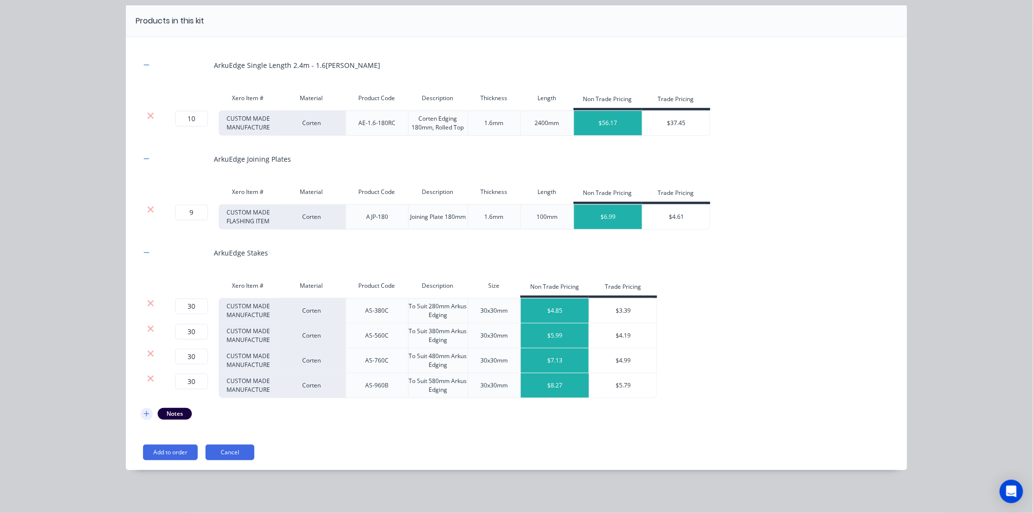
click at [144, 413] on icon "button" at bounding box center [147, 413] width 6 height 7
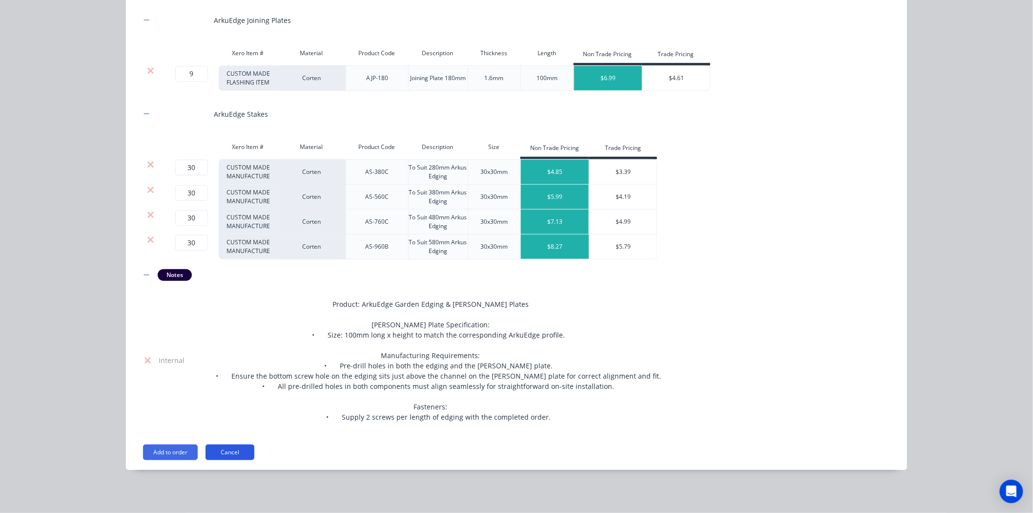
click at [236, 446] on button "Cancel" at bounding box center [230, 452] width 49 height 16
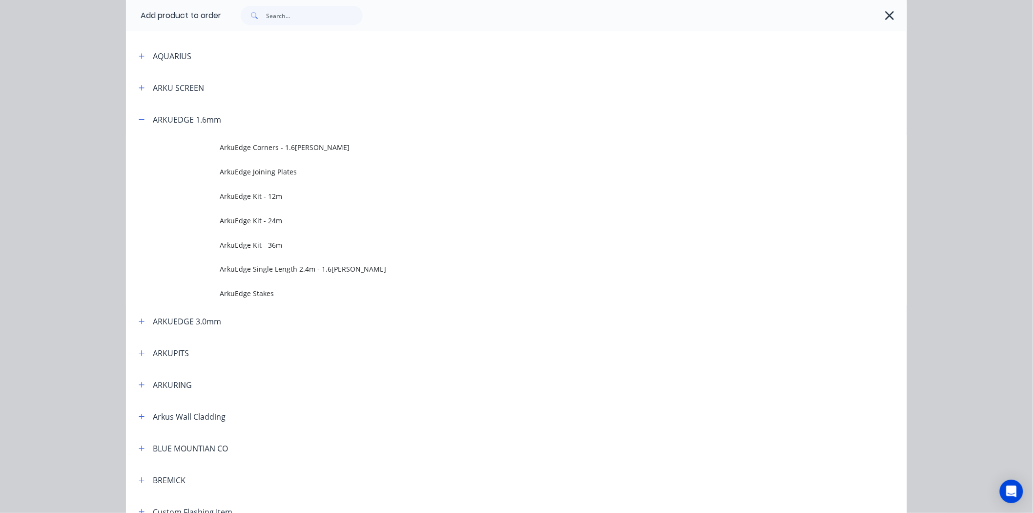
scroll to position [329, 0]
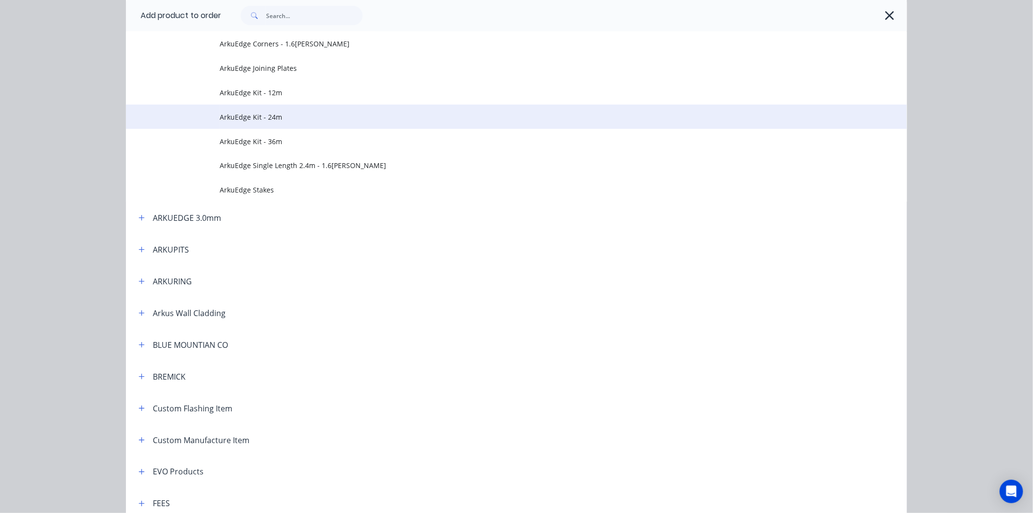
click at [252, 106] on td "ArkuEdge Kit - 24m" at bounding box center [563, 116] width 687 height 24
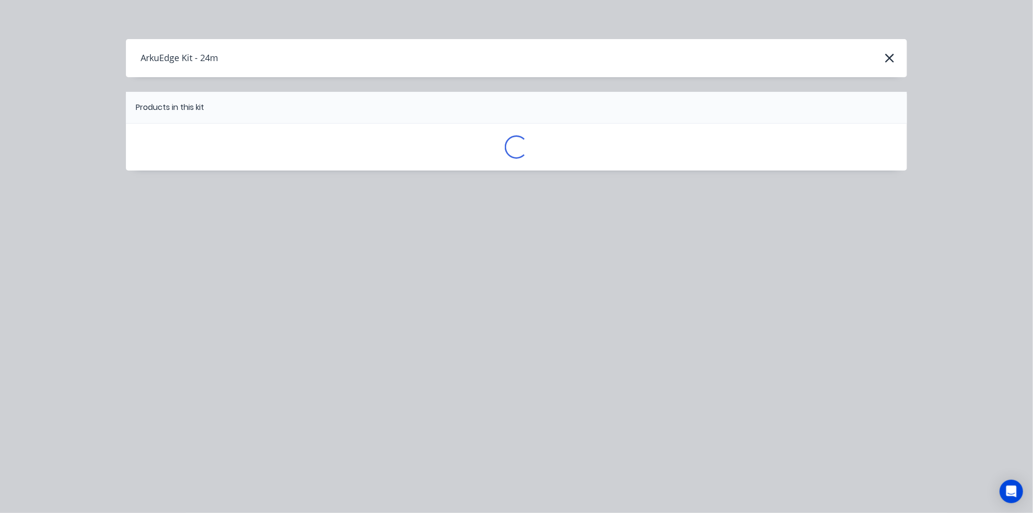
scroll to position [0, 0]
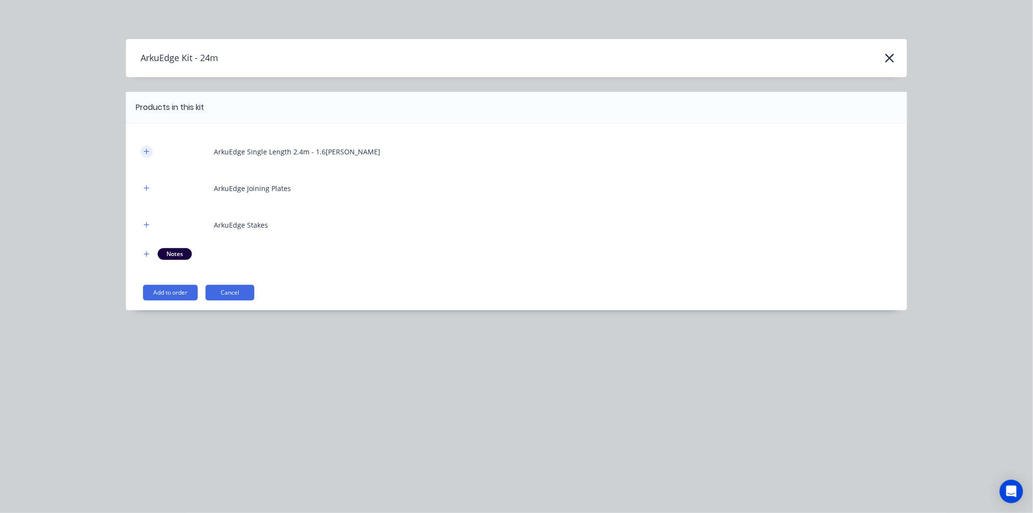
click at [148, 148] on icon "button" at bounding box center [147, 151] width 6 height 7
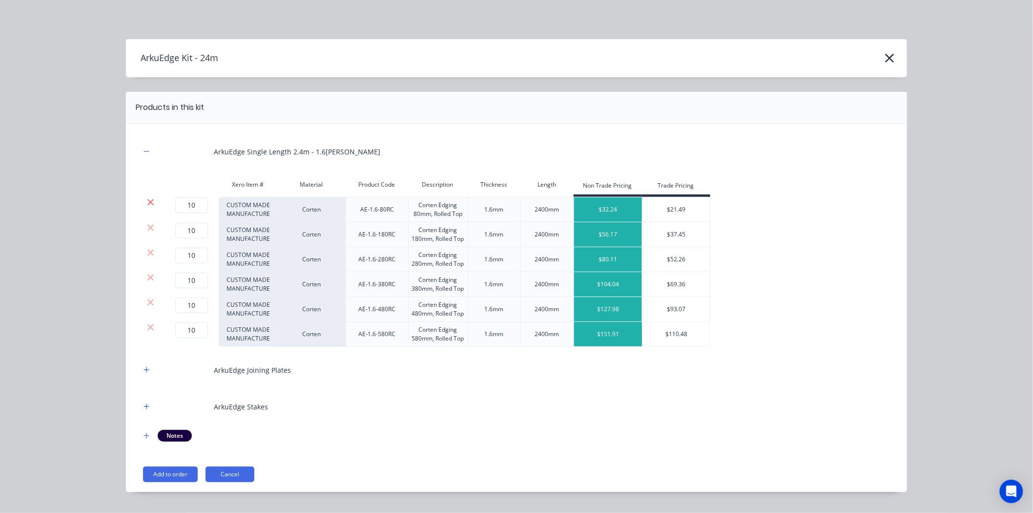
click at [147, 202] on icon at bounding box center [150, 202] width 6 height 6
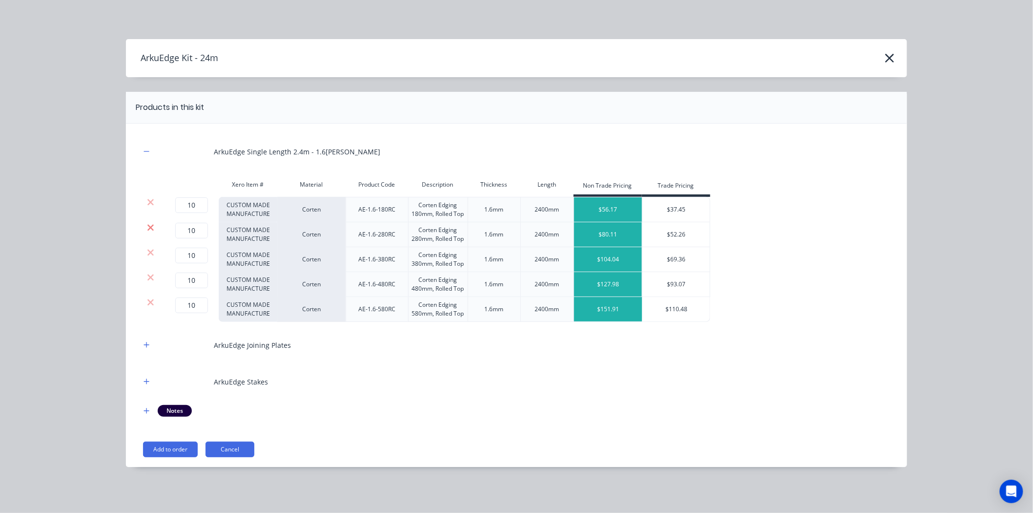
click at [150, 229] on icon at bounding box center [150, 228] width 7 height 10
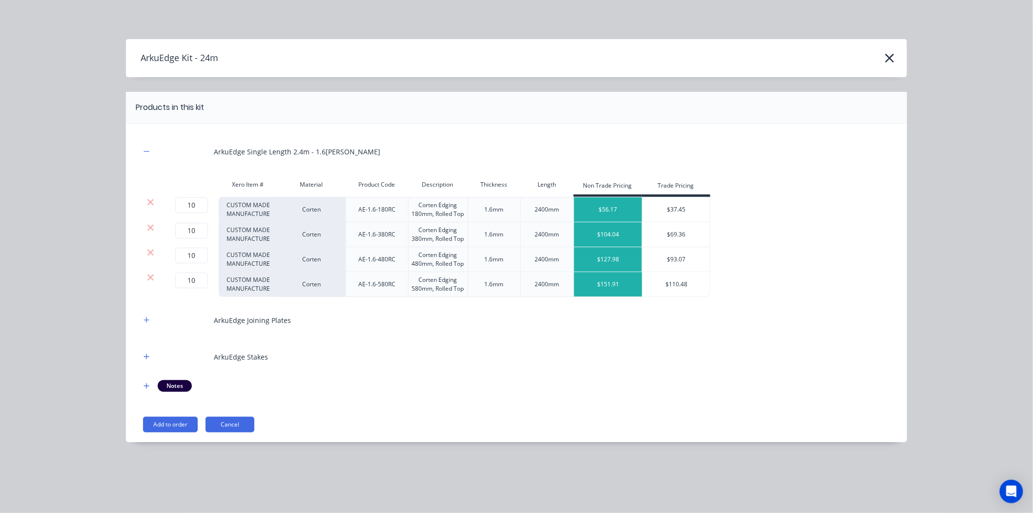
click at [150, 229] on icon at bounding box center [150, 228] width 7 height 10
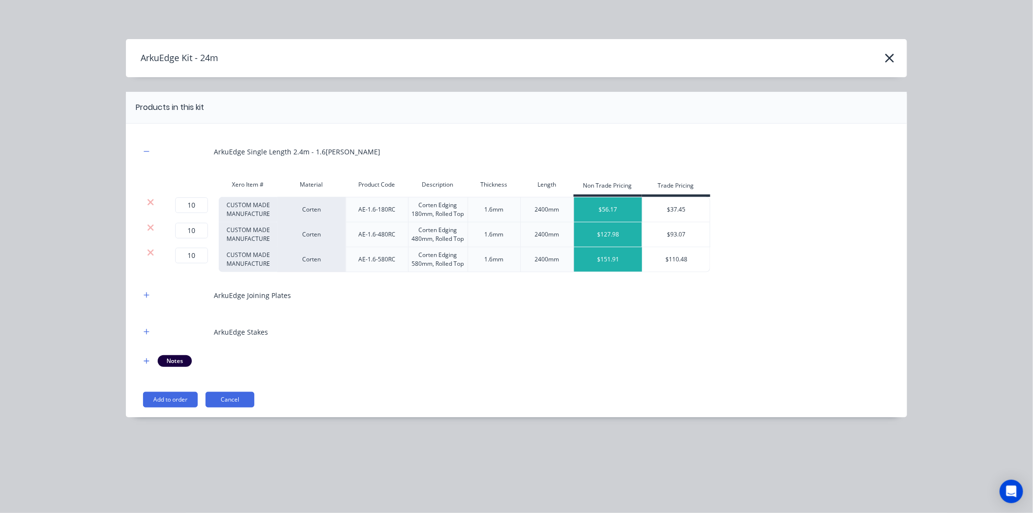
click at [150, 229] on icon at bounding box center [150, 228] width 7 height 10
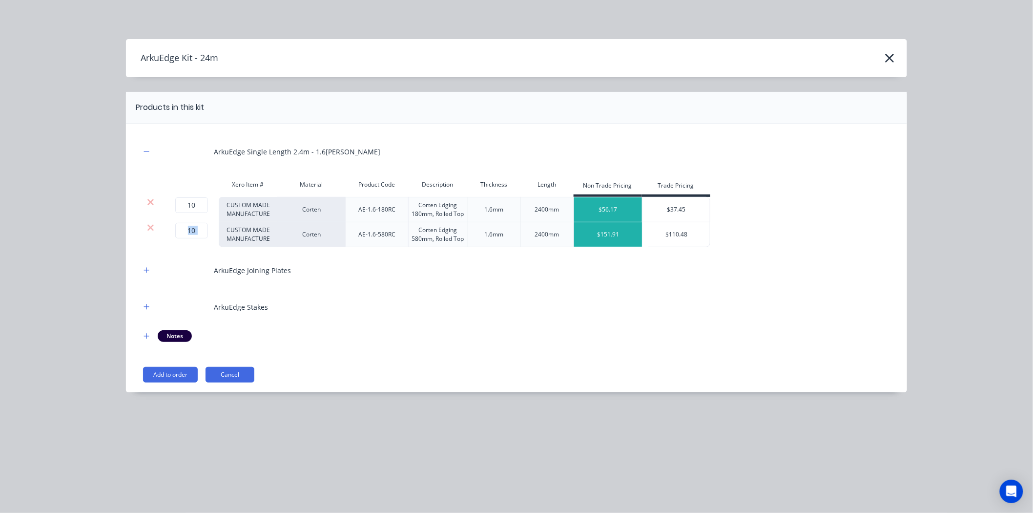
click at [150, 229] on icon at bounding box center [150, 228] width 7 height 10
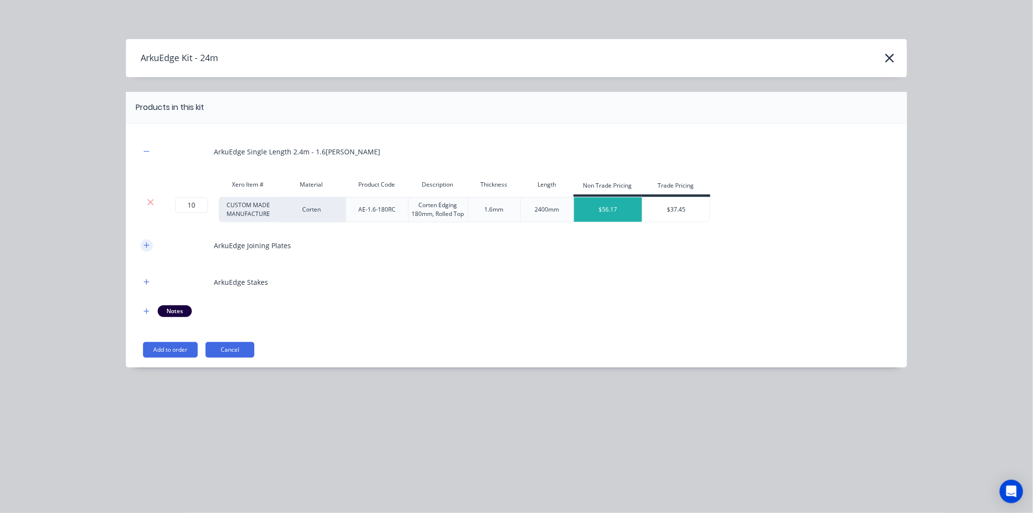
click at [148, 246] on icon "button" at bounding box center [147, 245] width 6 height 7
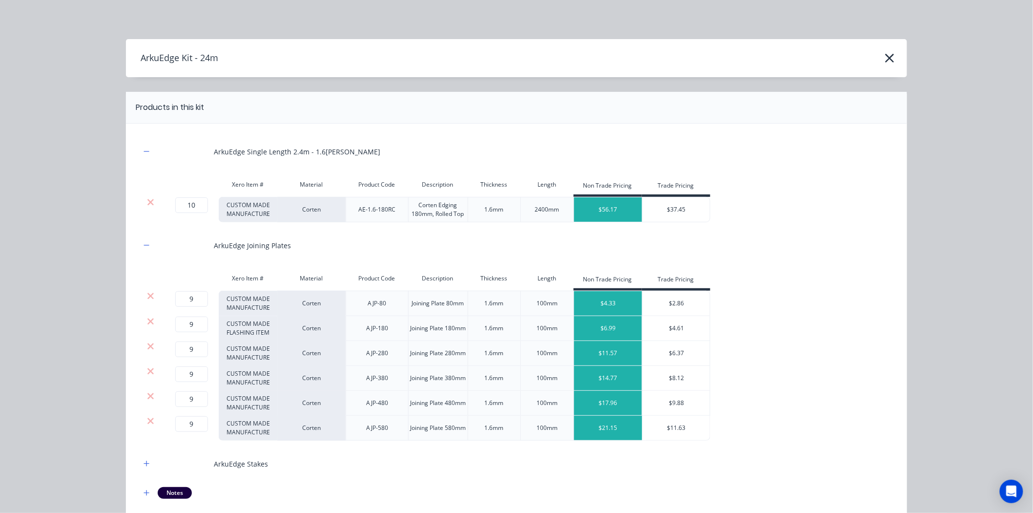
click at [149, 290] on div at bounding box center [151, 302] width 20 height 25
click at [146, 292] on div at bounding box center [151, 302] width 20 height 25
click at [147, 292] on icon at bounding box center [150, 296] width 7 height 10
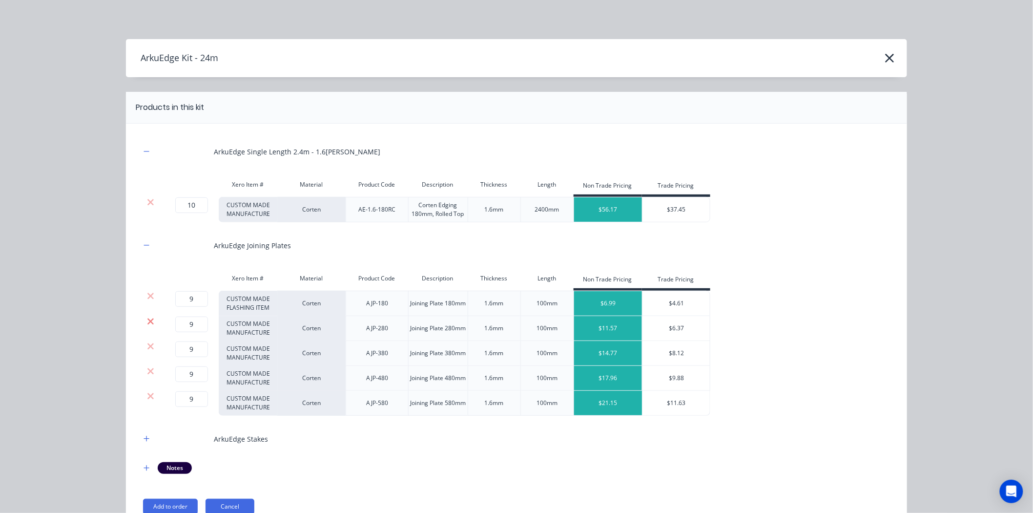
click at [147, 323] on icon at bounding box center [150, 321] width 6 height 6
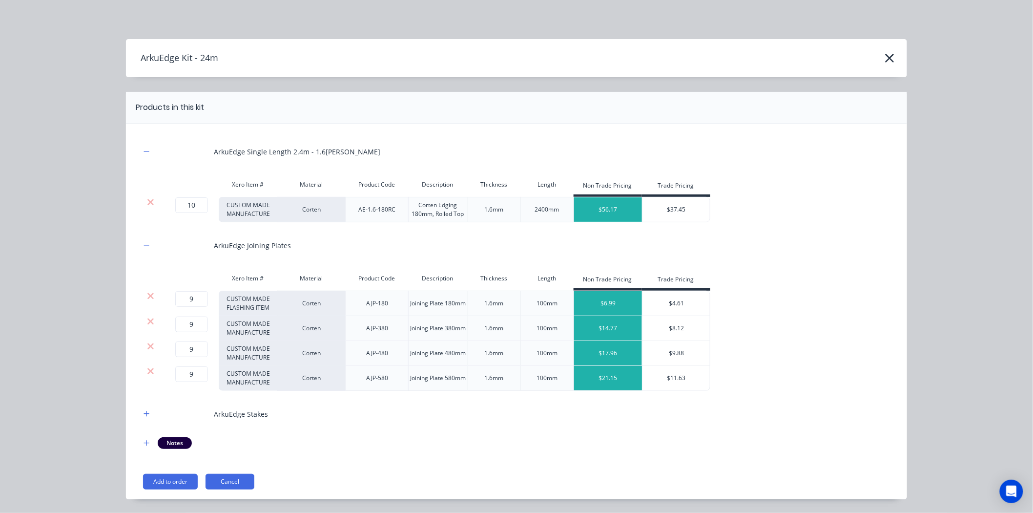
click at [147, 323] on icon at bounding box center [150, 321] width 6 height 6
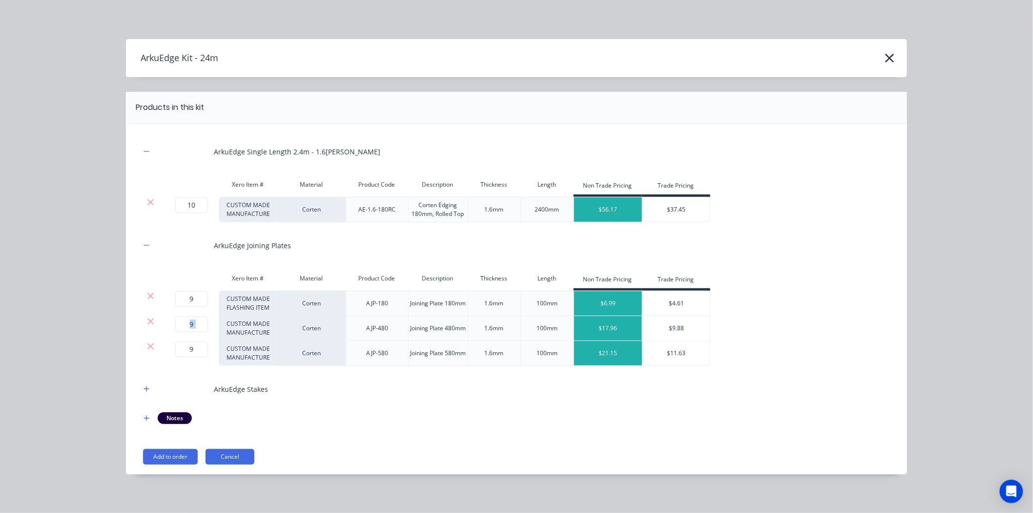
click at [147, 323] on icon at bounding box center [150, 321] width 6 height 6
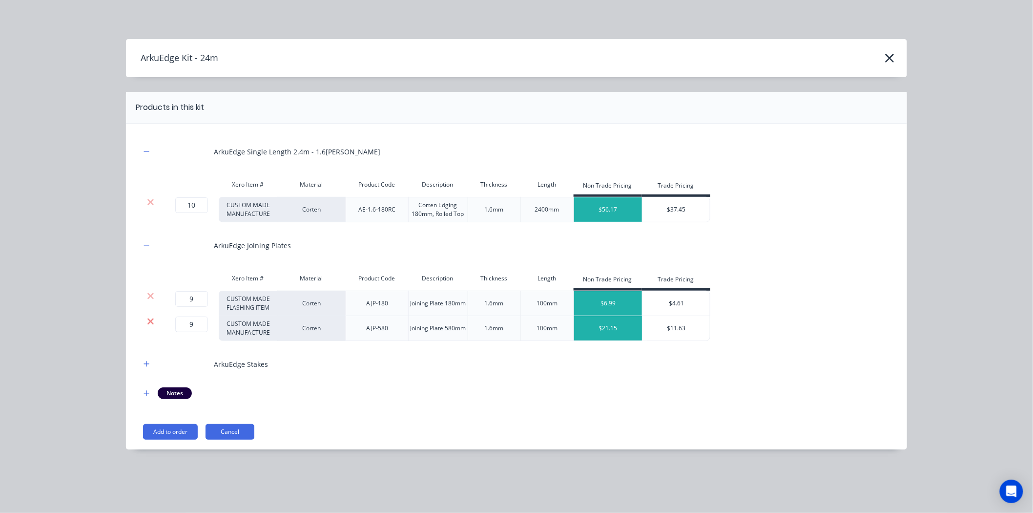
click at [153, 320] on icon at bounding box center [150, 321] width 7 height 10
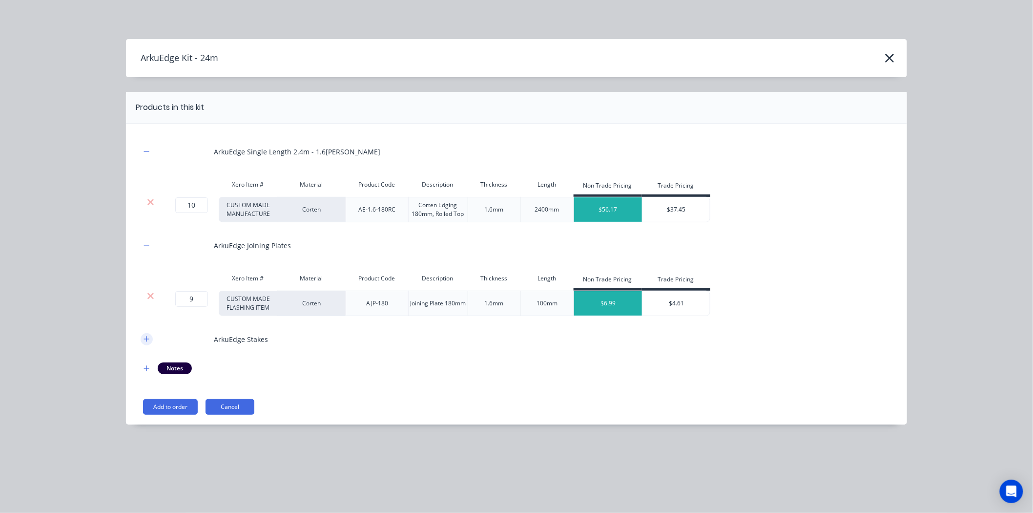
click at [142, 338] on button "button" at bounding box center [147, 339] width 12 height 12
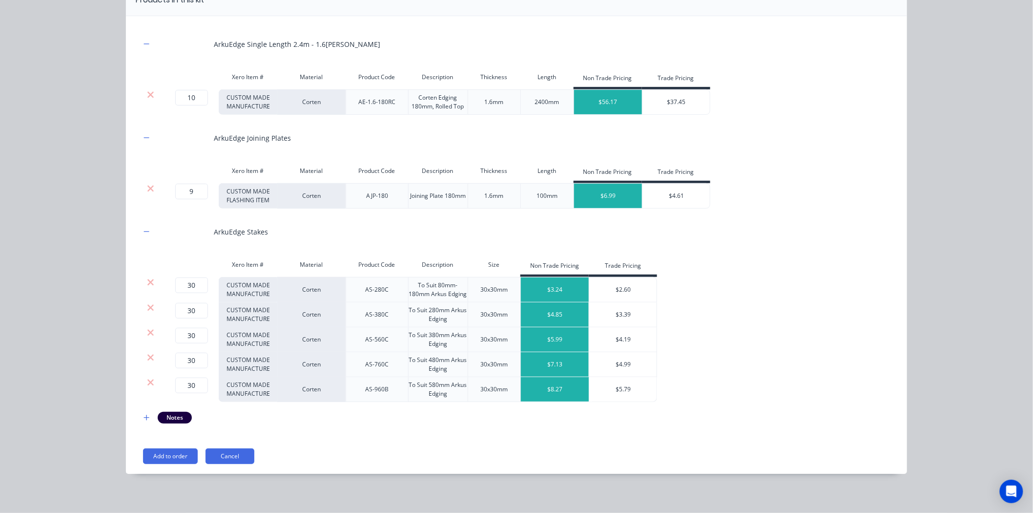
scroll to position [108, 0]
click at [147, 311] on icon at bounding box center [150, 307] width 7 height 10
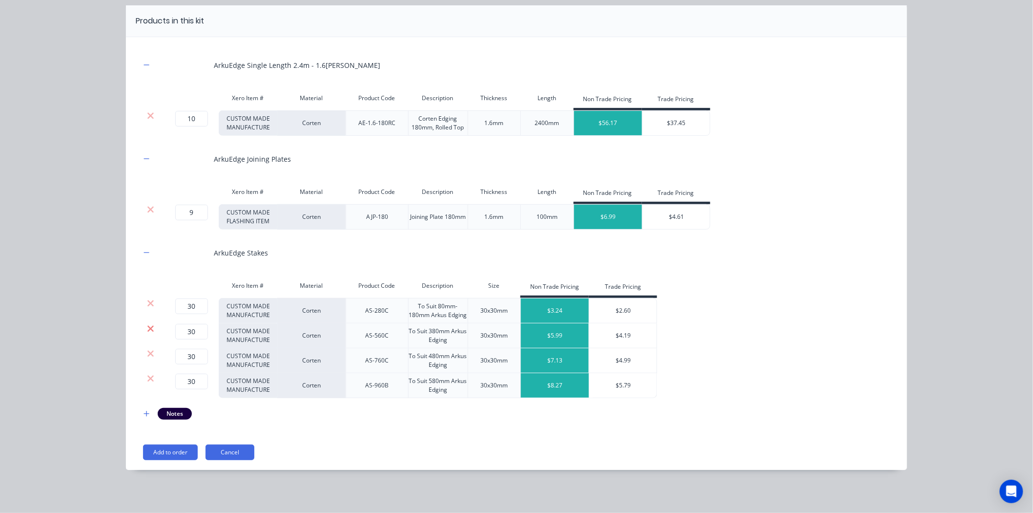
click at [147, 325] on icon at bounding box center [150, 329] width 7 height 10
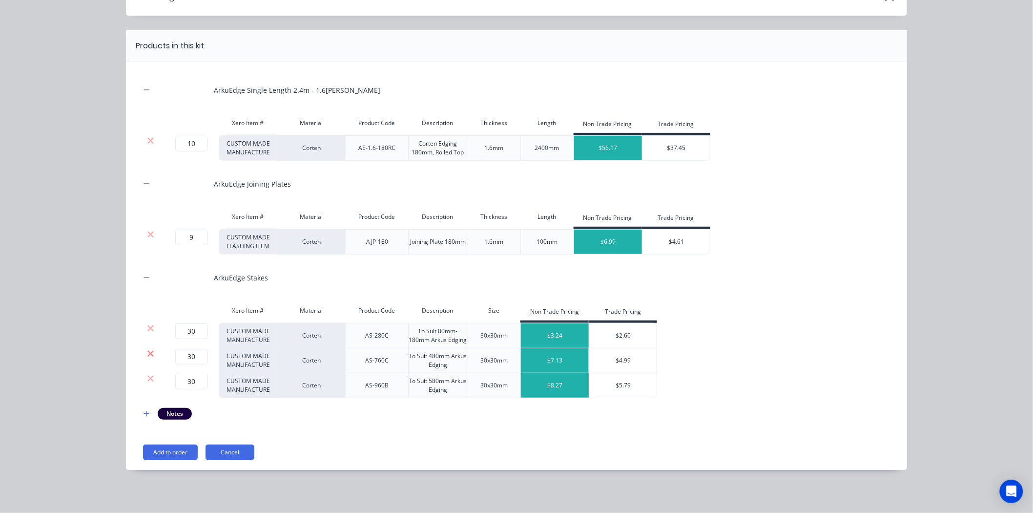
click at [147, 352] on icon at bounding box center [150, 354] width 7 height 10
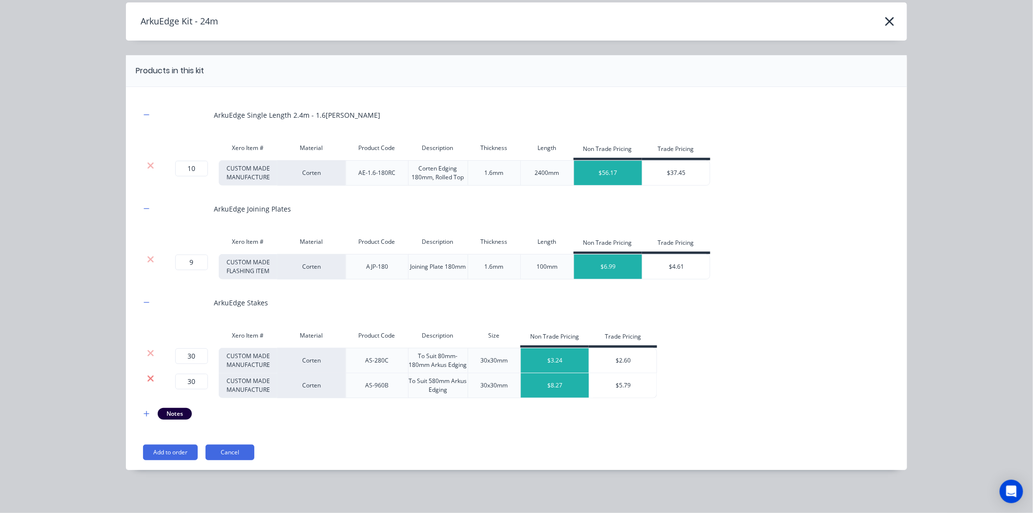
click at [147, 377] on icon at bounding box center [150, 378] width 7 height 10
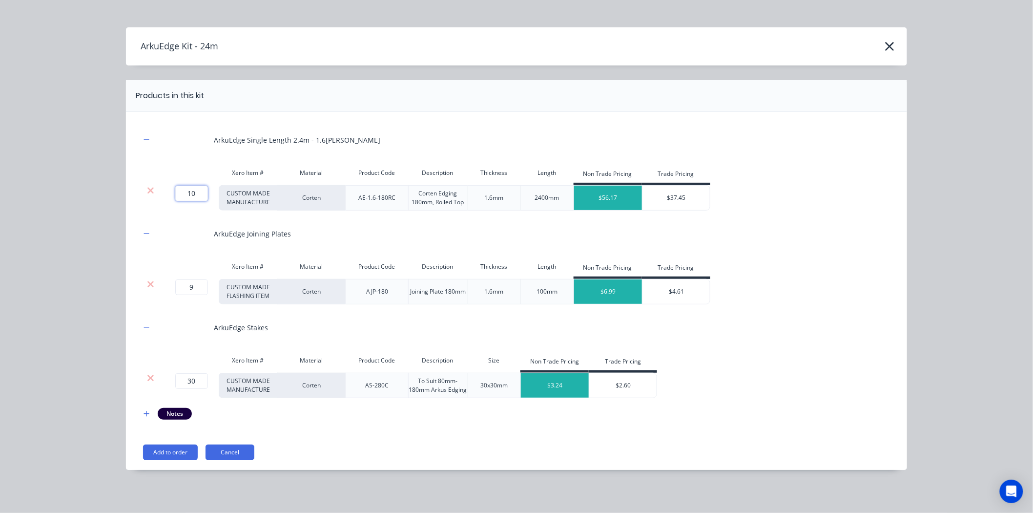
click at [196, 193] on input "10" at bounding box center [191, 194] width 33 height 16
type input "2"
type input "10"
click at [158, 455] on button "Add to order" at bounding box center [170, 452] width 55 height 16
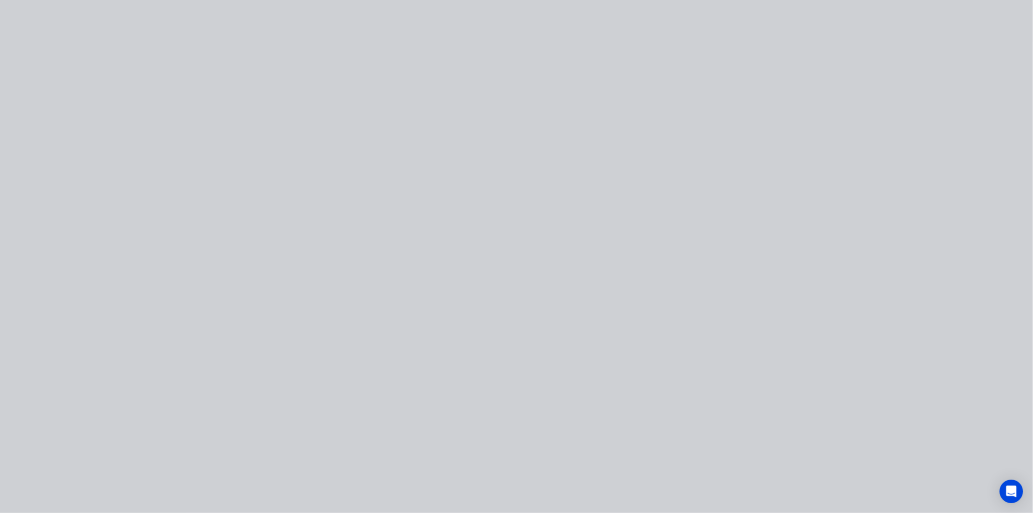
scroll to position [0, 0]
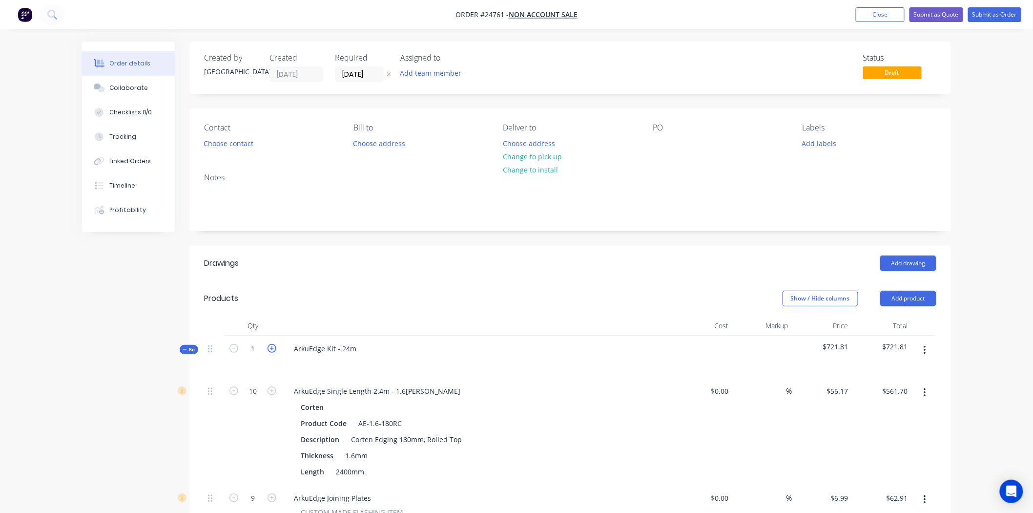
click at [272, 348] on icon "button" at bounding box center [272, 348] width 9 height 9
type input "2"
type input "20"
type input "$1,123.40"
type input "18"
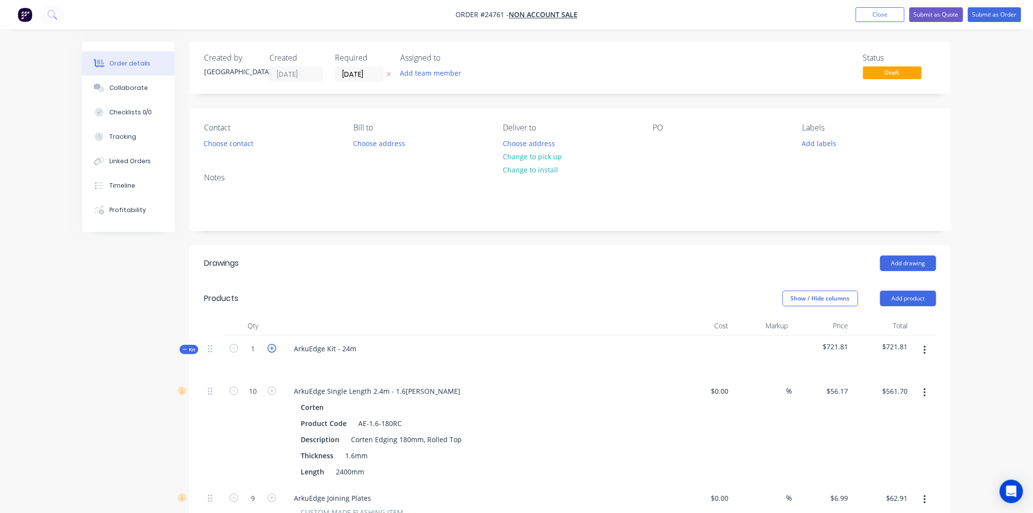
type input "$125.82"
type input "60"
type input "$194.40"
click at [437, 285] on header "Products Show / Hide columns Add product" at bounding box center [570, 298] width 762 height 35
click at [909, 294] on button "Add product" at bounding box center [908, 298] width 56 height 16
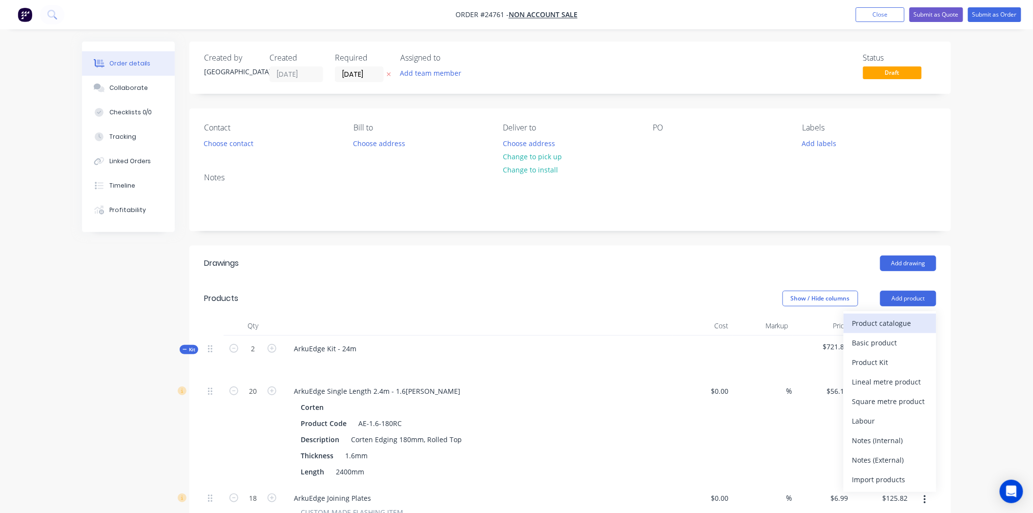
click at [875, 320] on div "Product catalogue" at bounding box center [889, 323] width 75 height 14
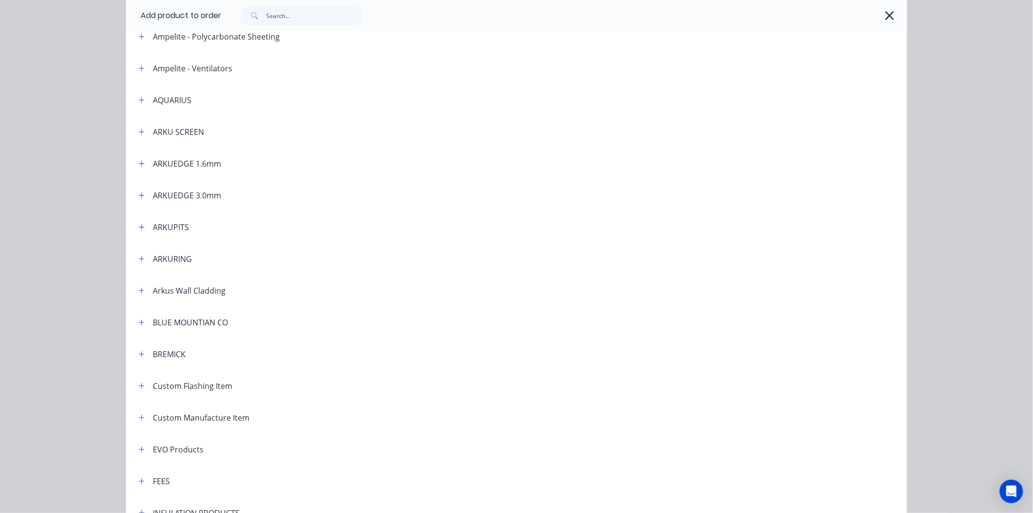
scroll to position [163, 0]
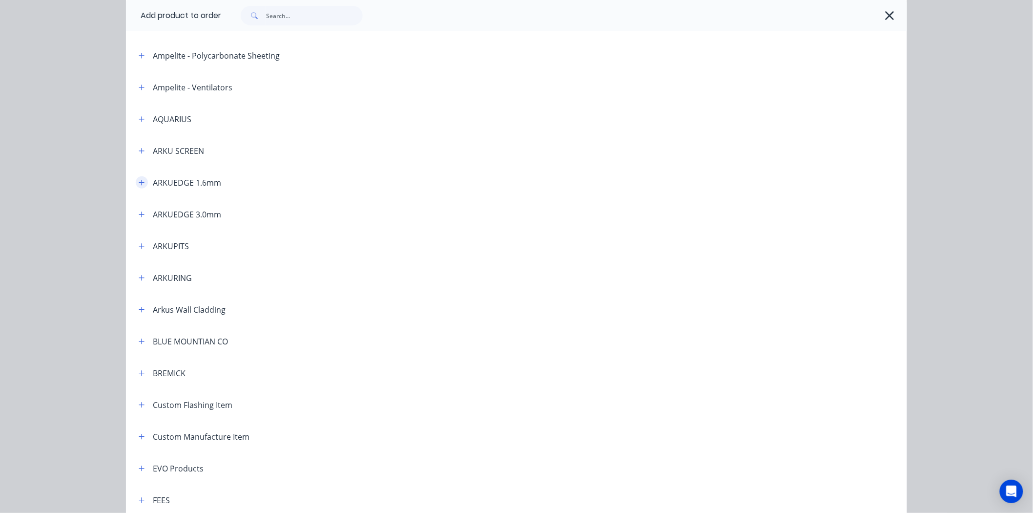
click at [136, 182] on button "button" at bounding box center [142, 182] width 12 height 12
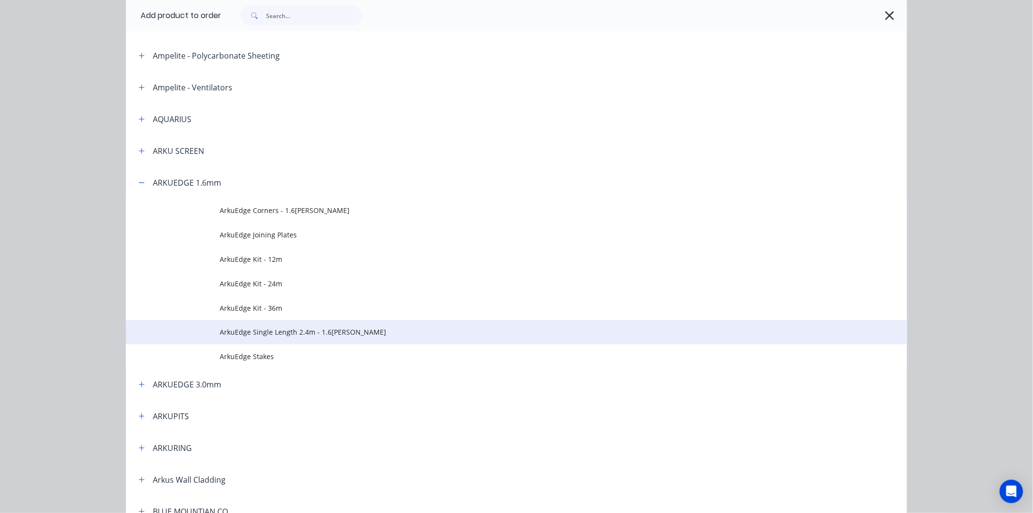
click at [243, 332] on span "ArkuEdge Single Length 2.4m - 1.6mm Corten" at bounding box center [495, 332] width 550 height 10
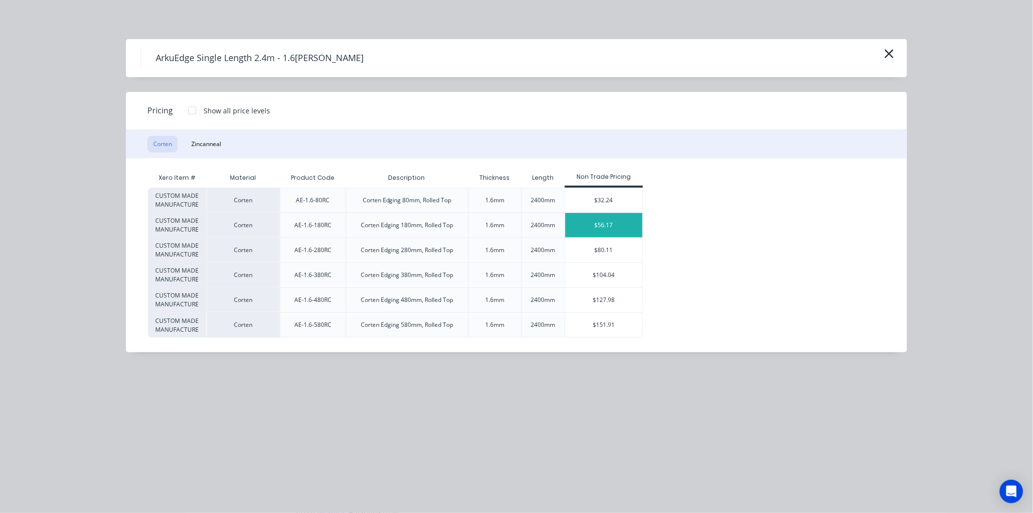
click at [588, 223] on div "$56.17" at bounding box center [604, 225] width 78 height 24
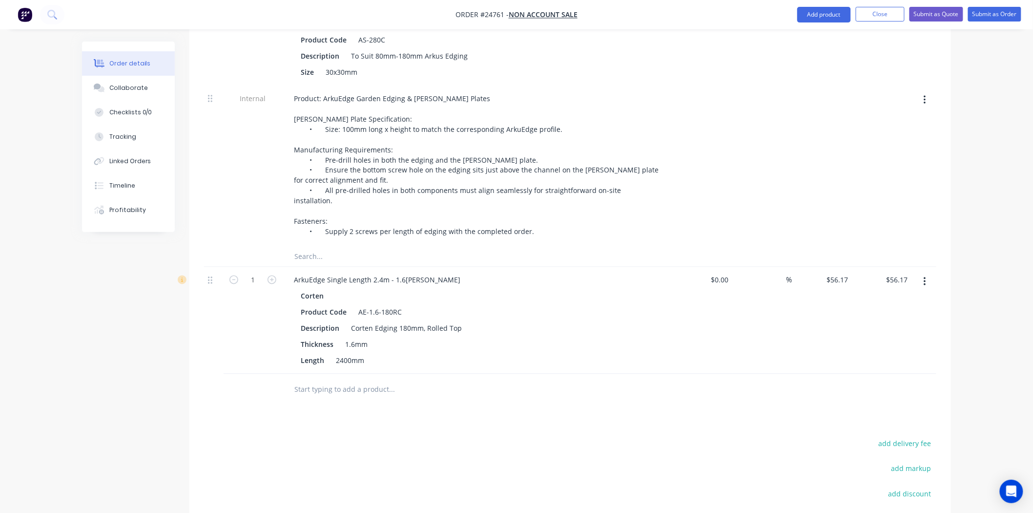
scroll to position [741, 0]
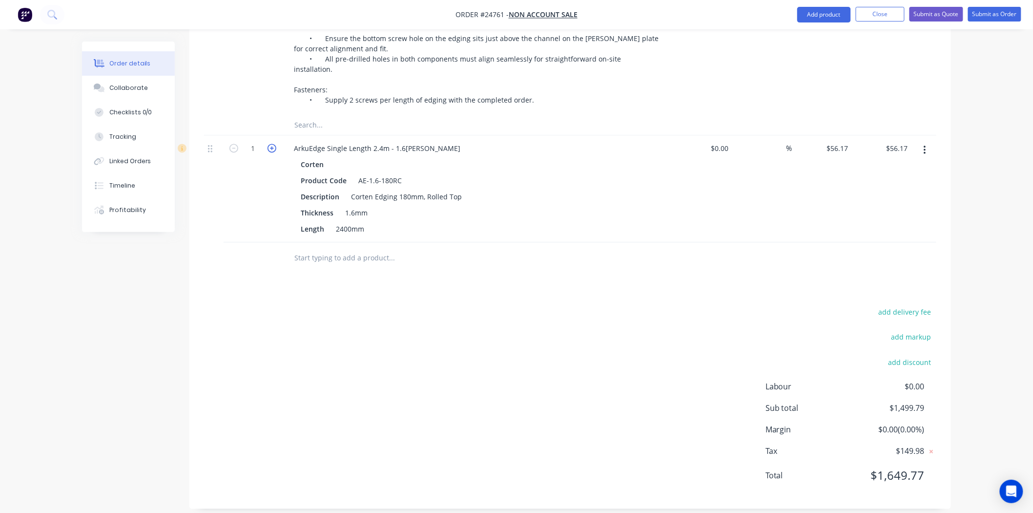
click at [274, 144] on icon "button" at bounding box center [272, 148] width 9 height 9
type input "2"
type input "$112.34"
click at [274, 144] on icon "button" at bounding box center [272, 148] width 9 height 9
type input "3"
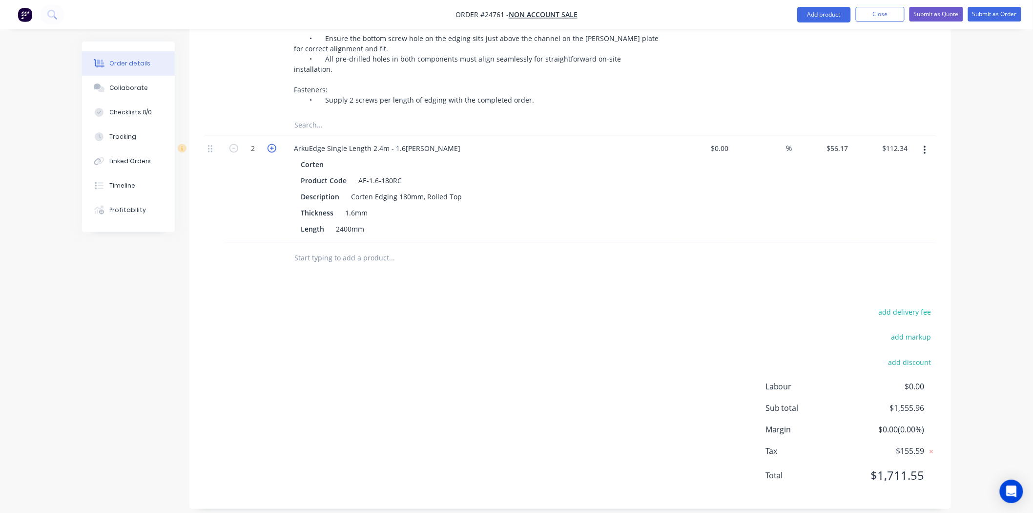
type input "$168.51"
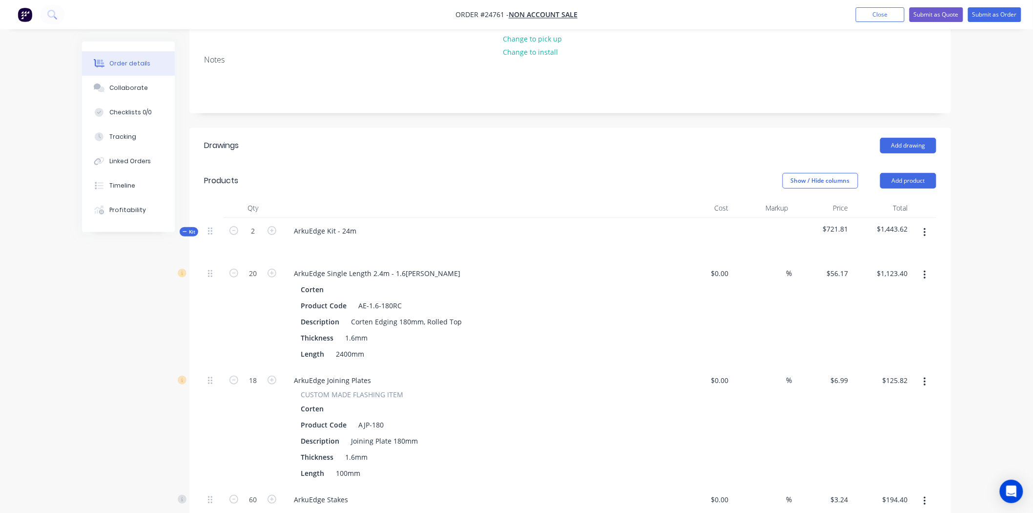
scroll to position [36, 0]
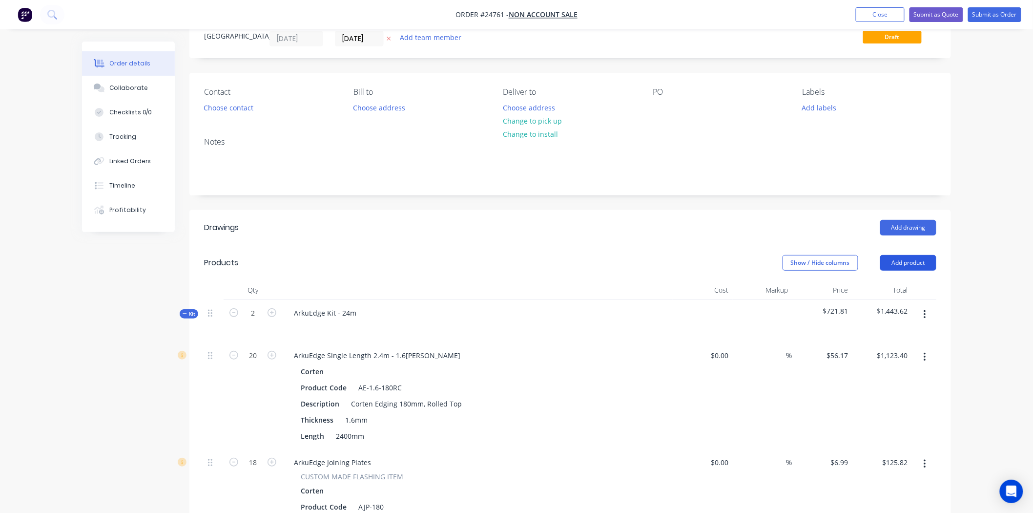
click at [894, 260] on button "Add product" at bounding box center [908, 263] width 56 height 16
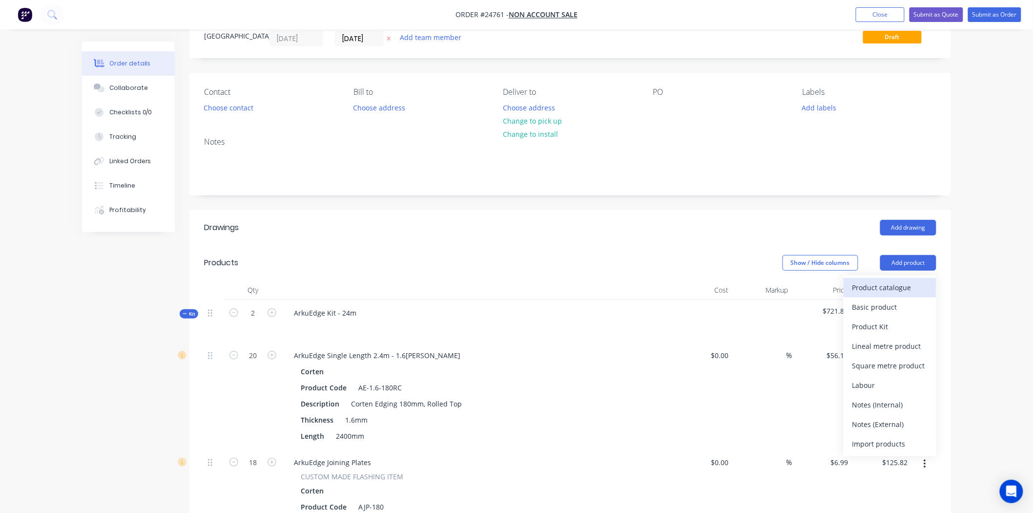
click at [891, 281] on div "Product catalogue" at bounding box center [889, 287] width 75 height 14
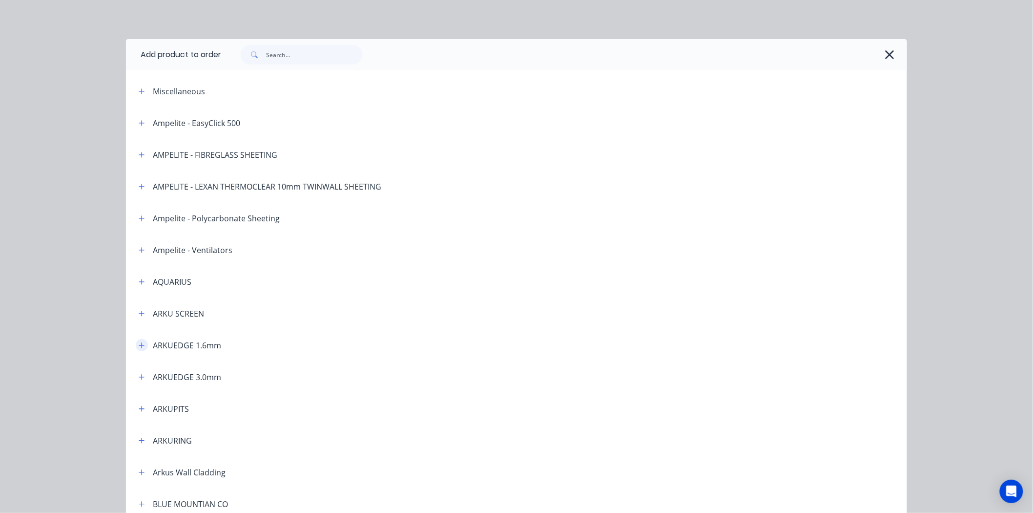
click at [139, 342] on icon "button" at bounding box center [142, 345] width 6 height 7
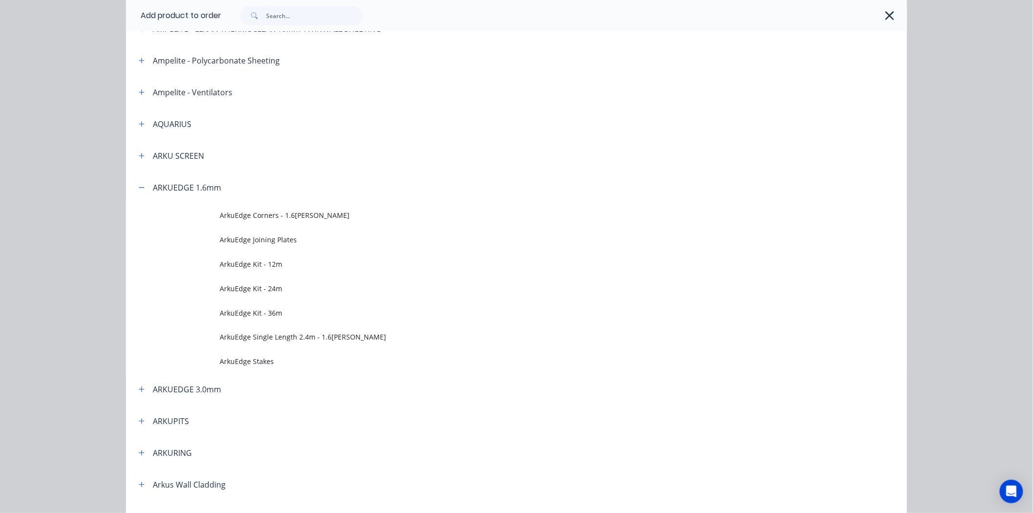
scroll to position [217, 0]
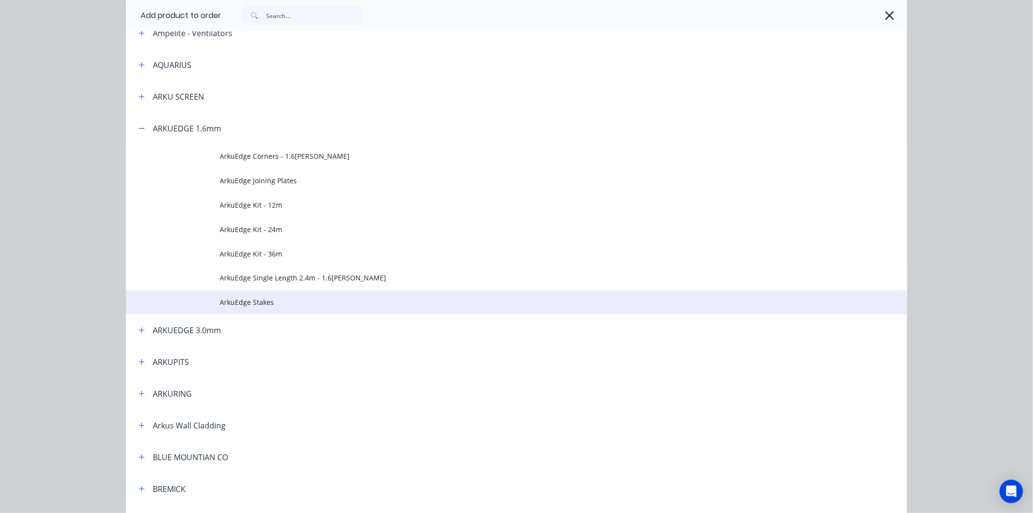
click at [248, 303] on span "ArkuEdge Stakes" at bounding box center [495, 302] width 550 height 10
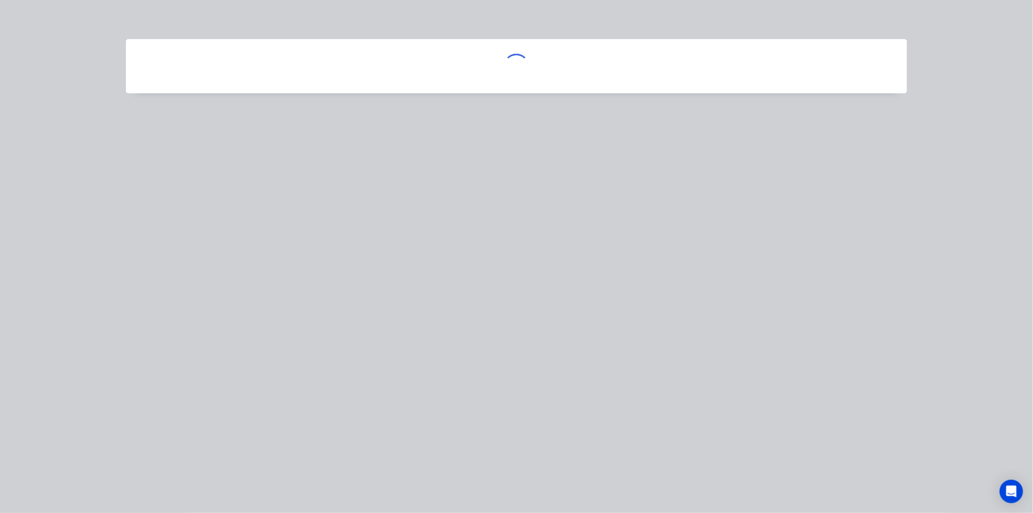
scroll to position [0, 0]
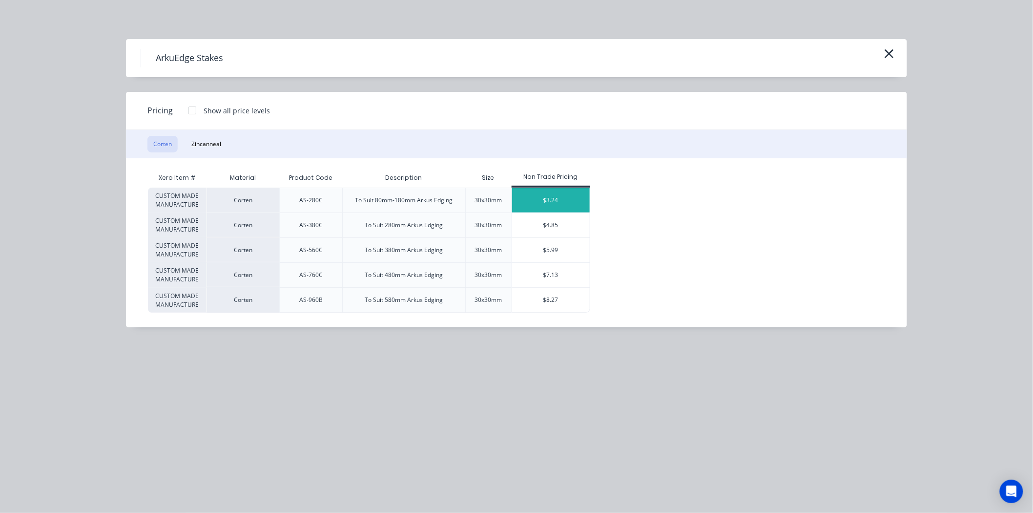
click at [562, 200] on div "$3.24" at bounding box center [551, 200] width 78 height 24
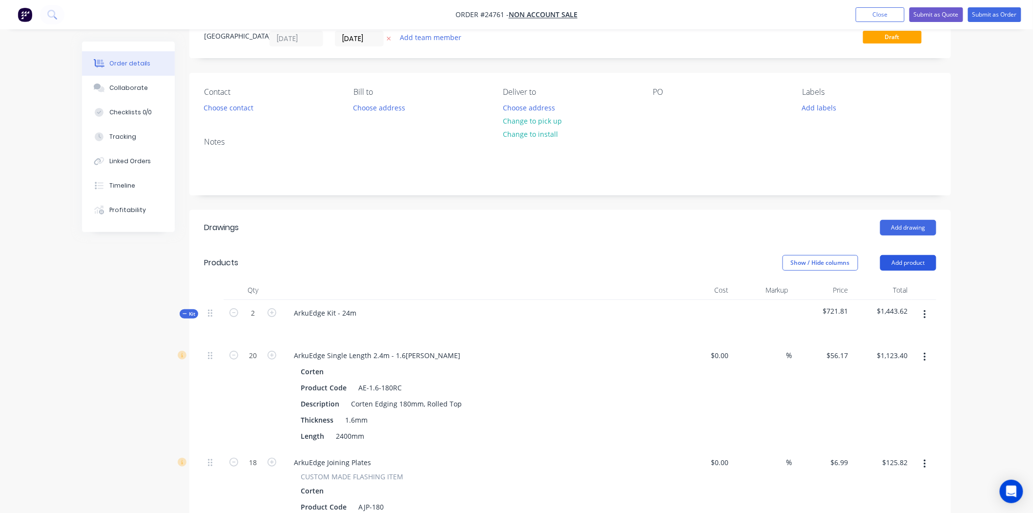
click at [906, 267] on button "Add product" at bounding box center [908, 263] width 56 height 16
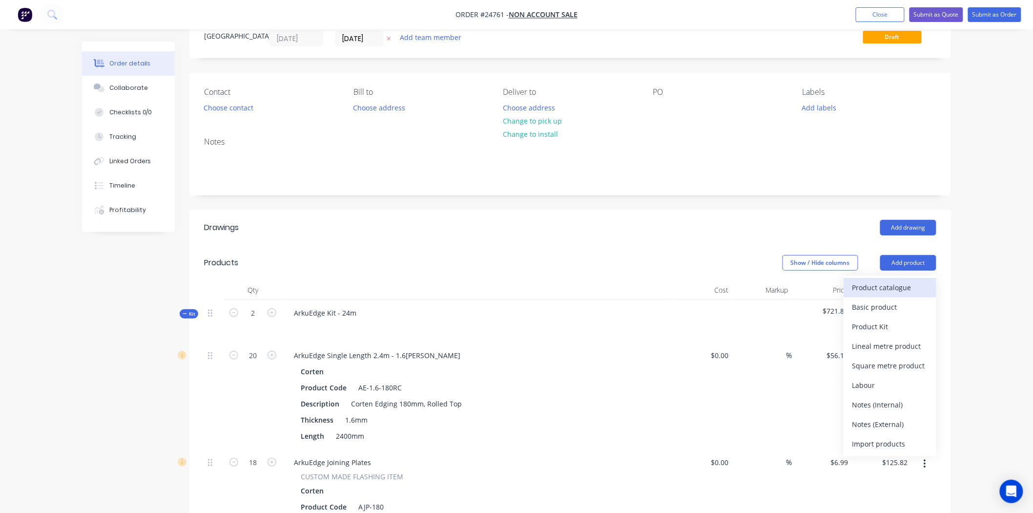
click at [894, 283] on div "Product catalogue" at bounding box center [889, 287] width 75 height 14
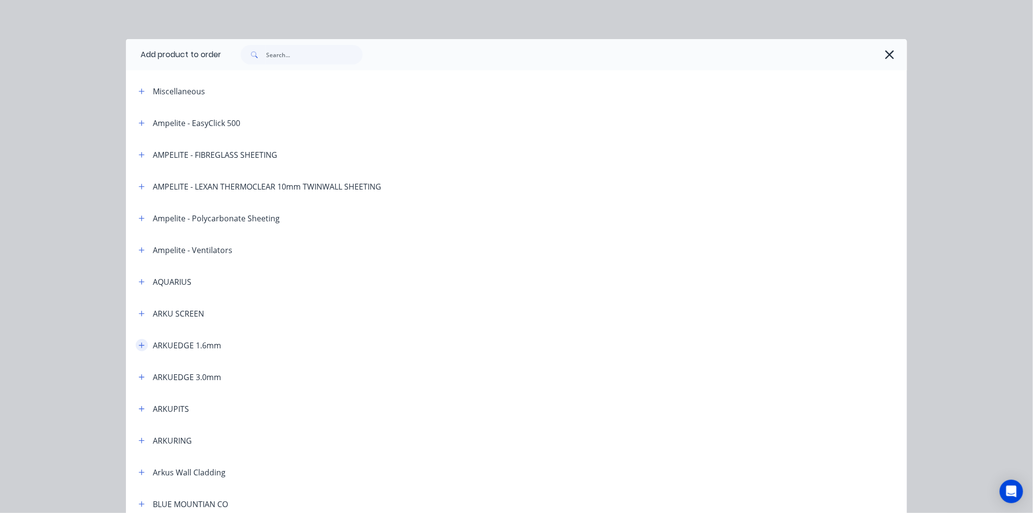
click at [136, 350] on button "button" at bounding box center [142, 345] width 12 height 12
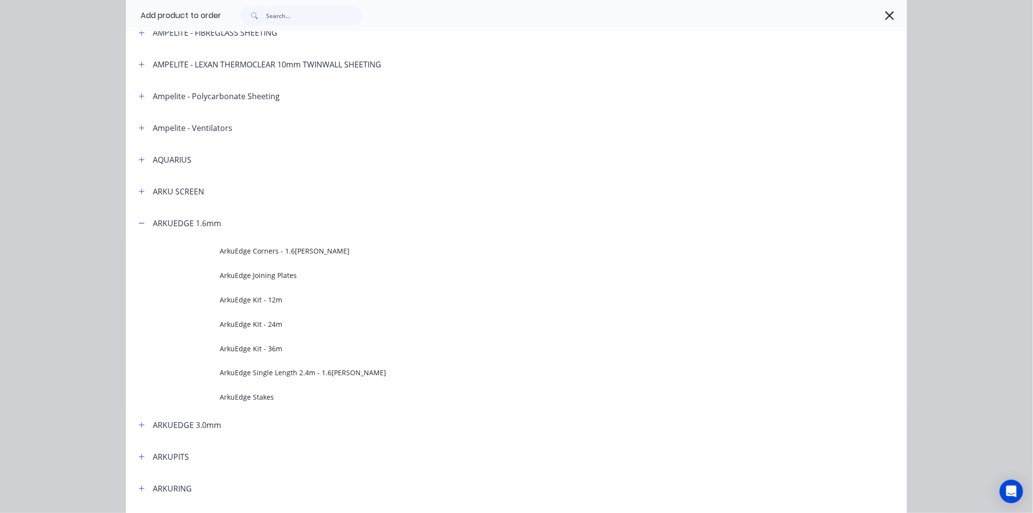
scroll to position [163, 0]
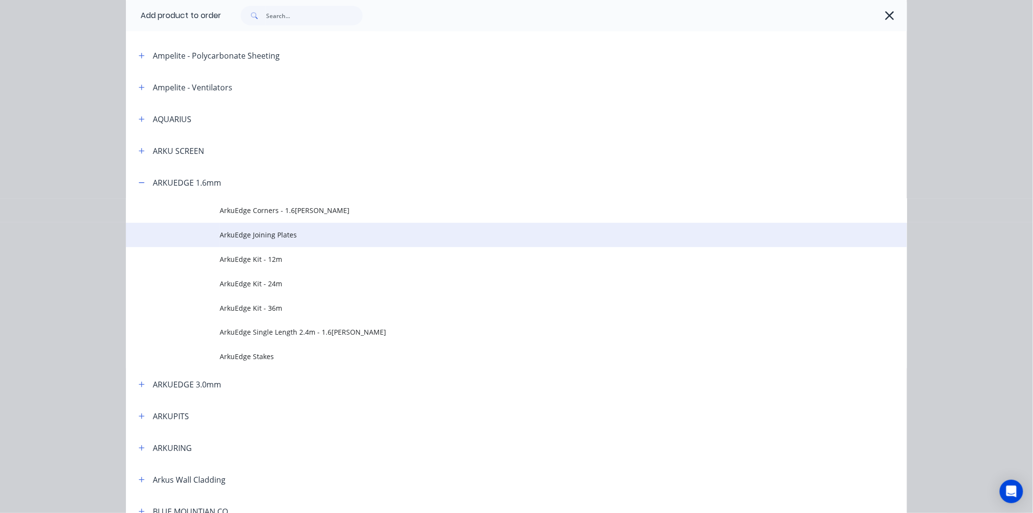
click at [202, 233] on td at bounding box center [173, 235] width 94 height 24
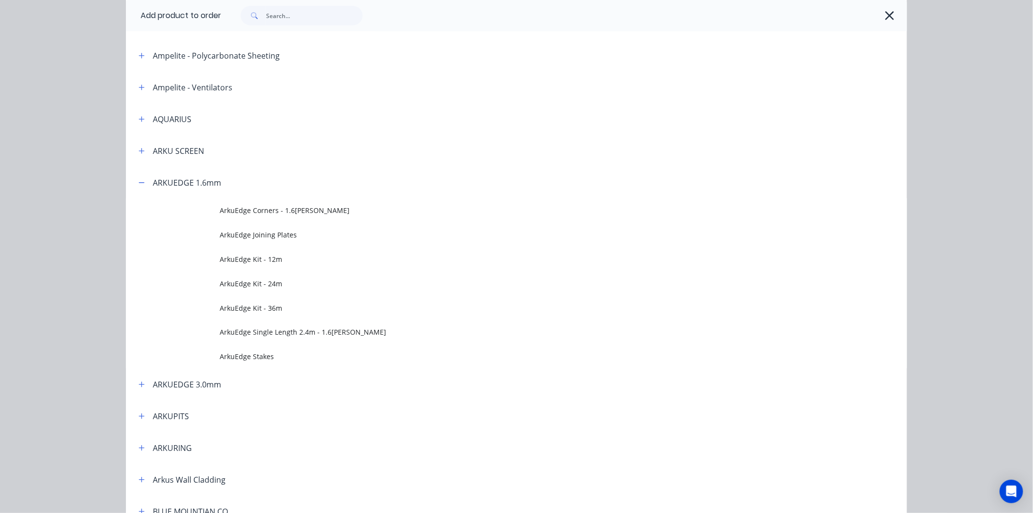
scroll to position [0, 0]
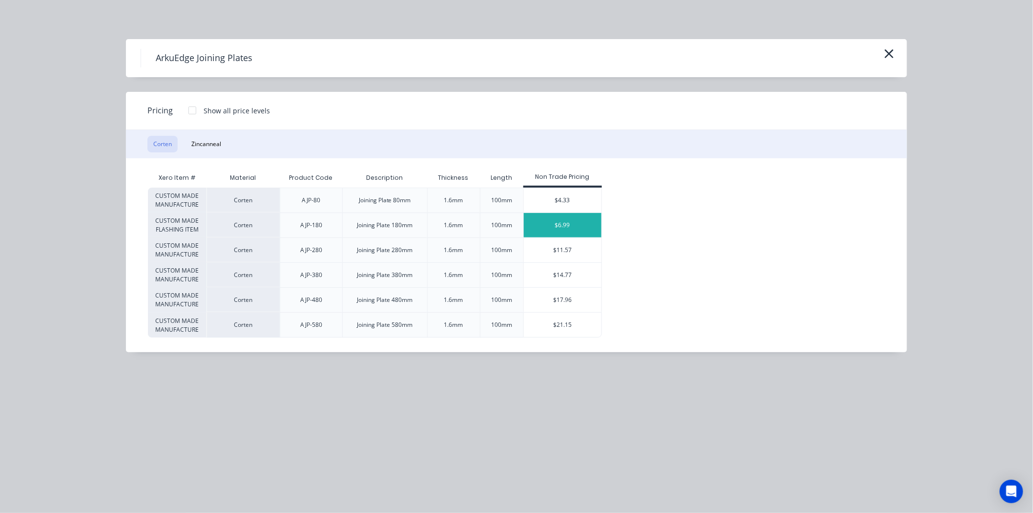
click at [569, 228] on div "$6.99" at bounding box center [563, 225] width 78 height 24
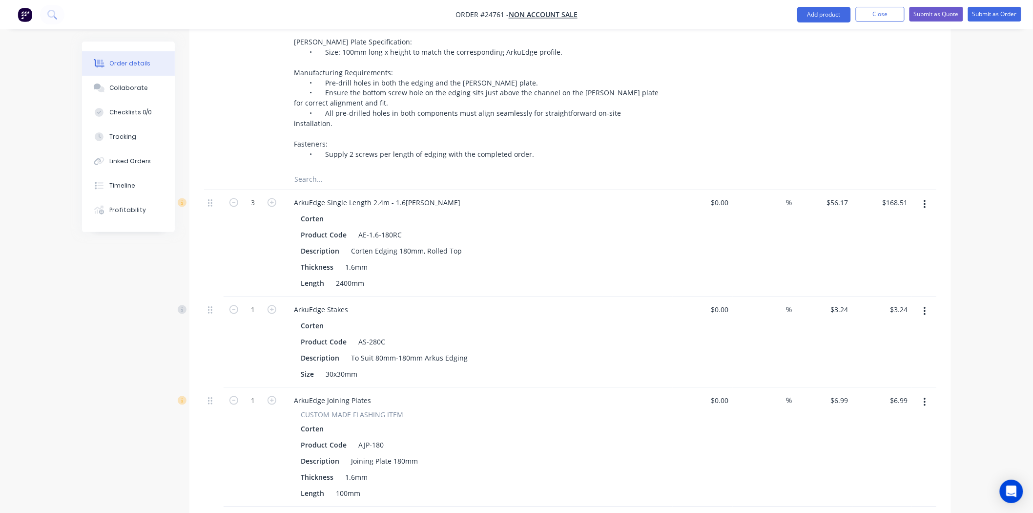
scroll to position [741, 0]
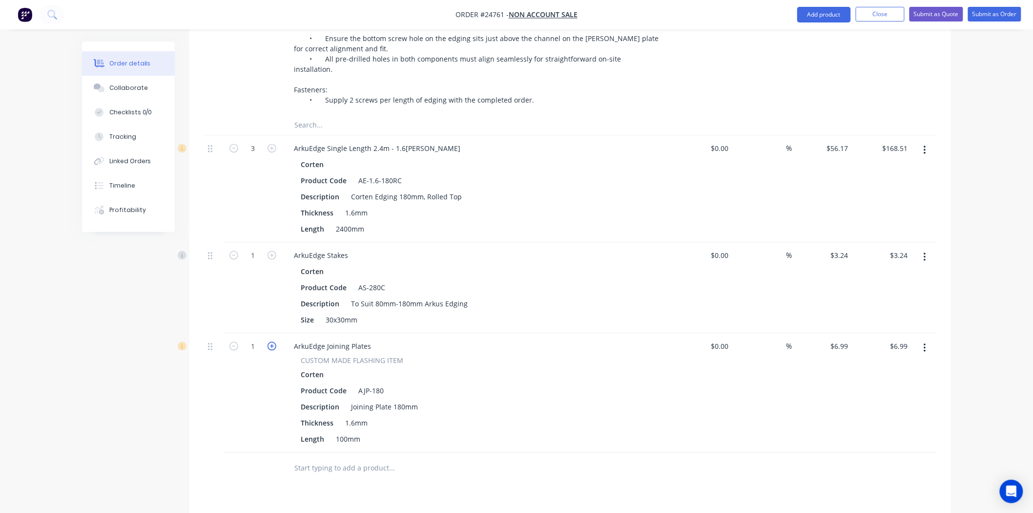
click at [270, 342] on icon "button" at bounding box center [272, 346] width 9 height 9
type input "2"
type input "$13.98"
click at [270, 342] on icon "button" at bounding box center [272, 346] width 9 height 9
type input "3"
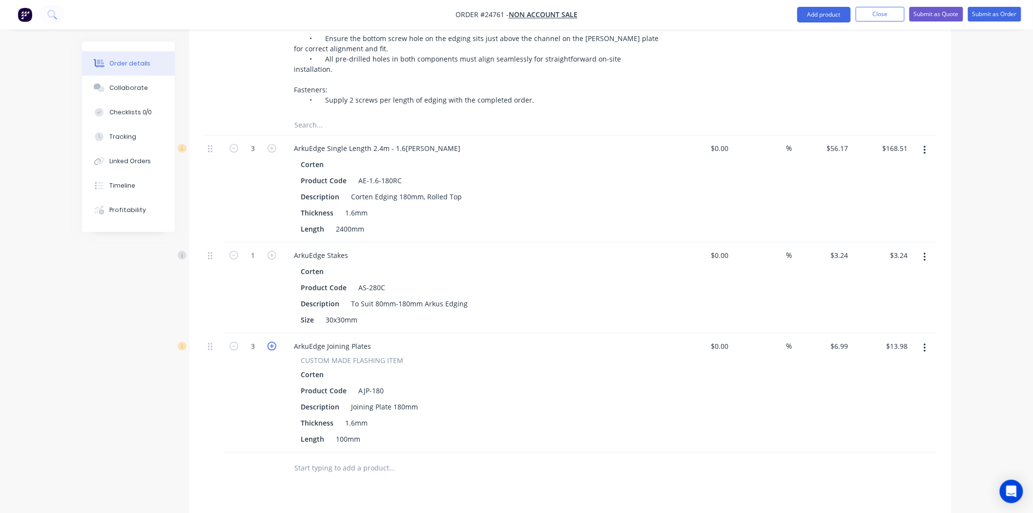
type input "$20.97"
click at [270, 342] on icon "button" at bounding box center [272, 346] width 9 height 9
type input "4"
type input "$27.96"
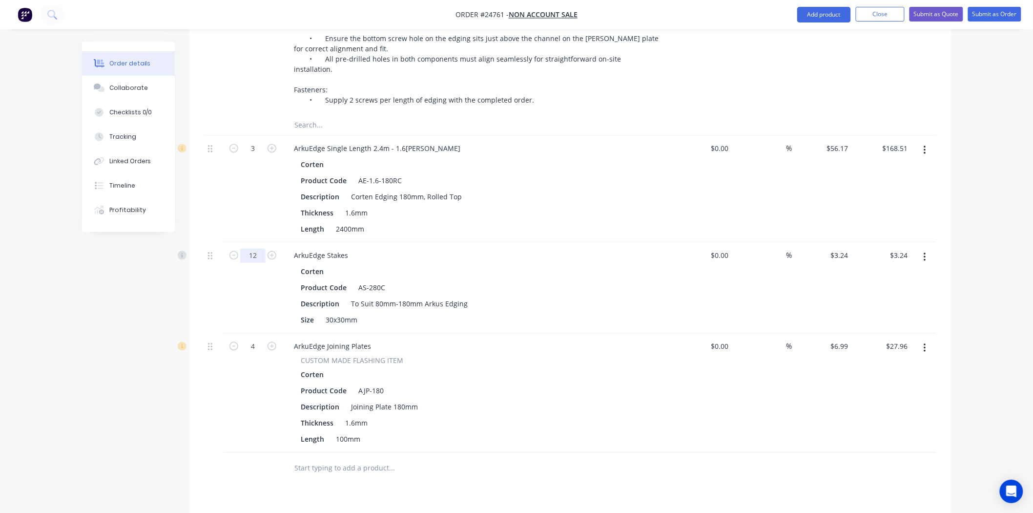
type input "12"
type input "$38.88"
click at [639, 298] on div "Description To Suit 80mm-180mm Arkus Edging" at bounding box center [475, 304] width 357 height 14
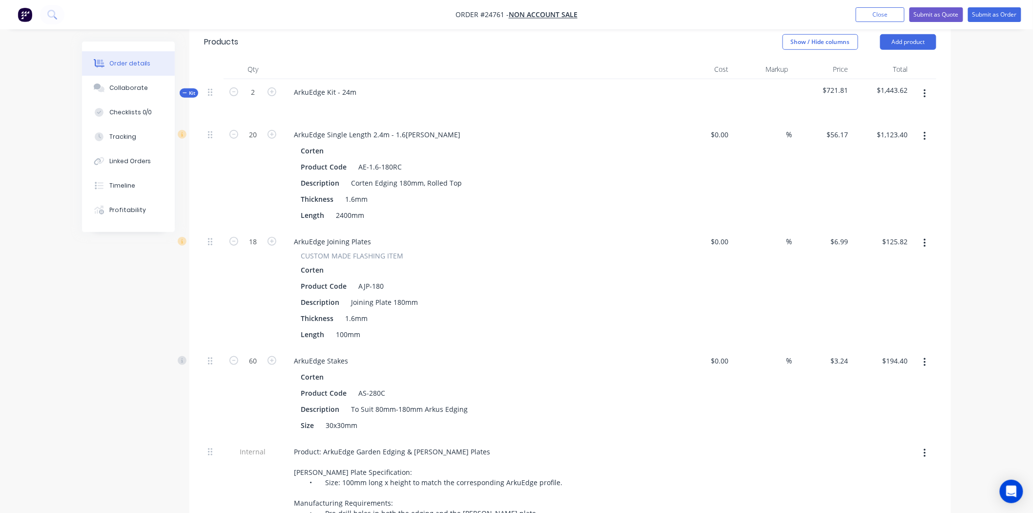
scroll to position [144, 0]
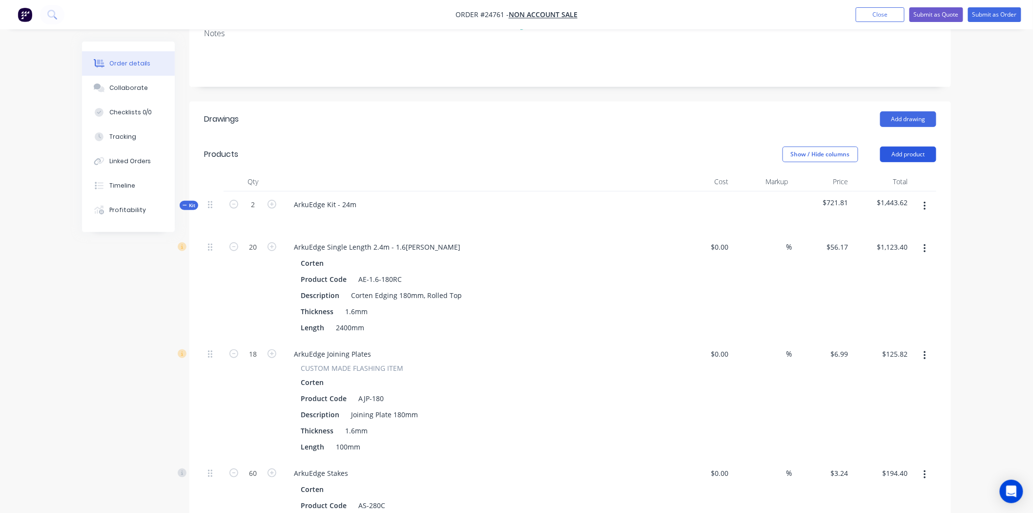
click at [899, 148] on button "Add product" at bounding box center [908, 154] width 56 height 16
click at [877, 179] on div "Product catalogue" at bounding box center [889, 179] width 75 height 14
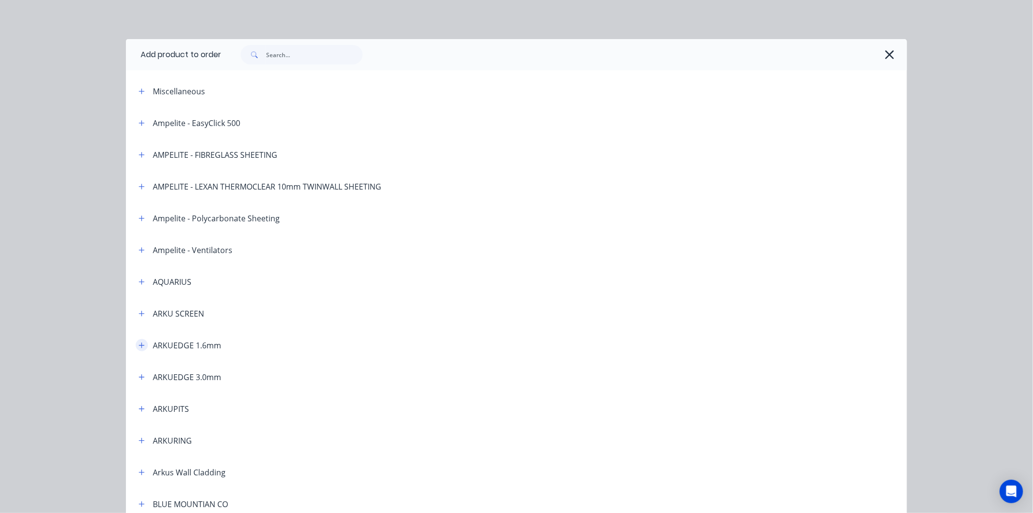
click at [139, 349] on button "button" at bounding box center [142, 345] width 12 height 12
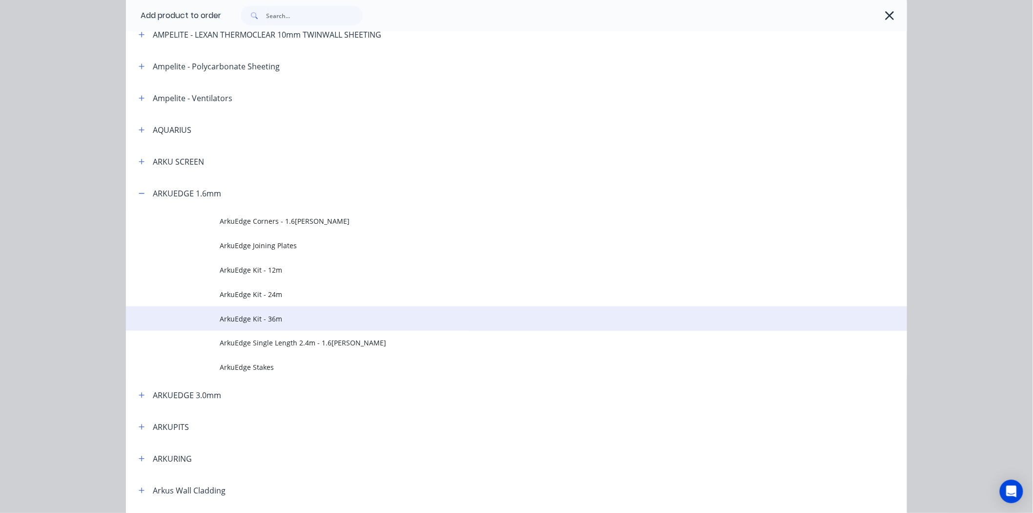
scroll to position [163, 0]
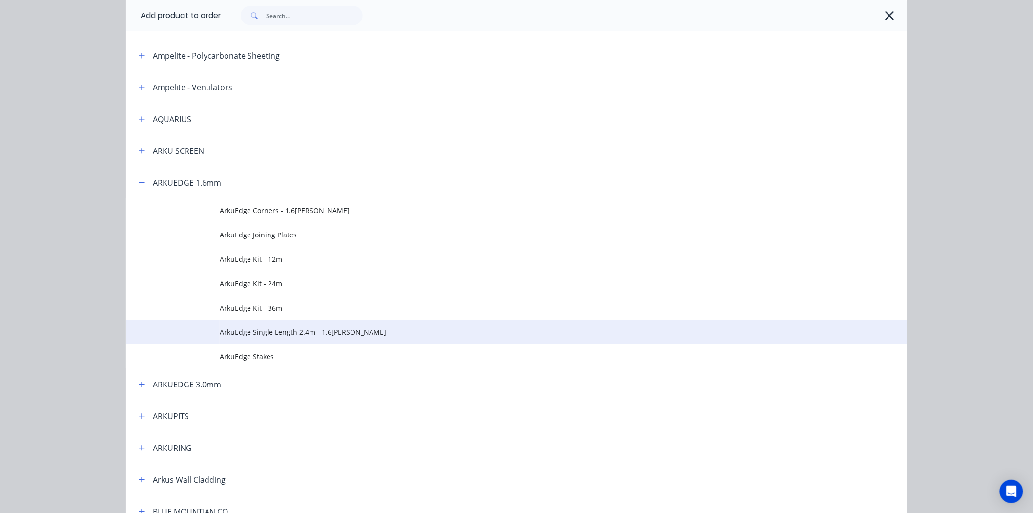
click at [236, 329] on span "ArkuEdge Single Length 2.4m - 1.6mm Corten" at bounding box center [495, 332] width 550 height 10
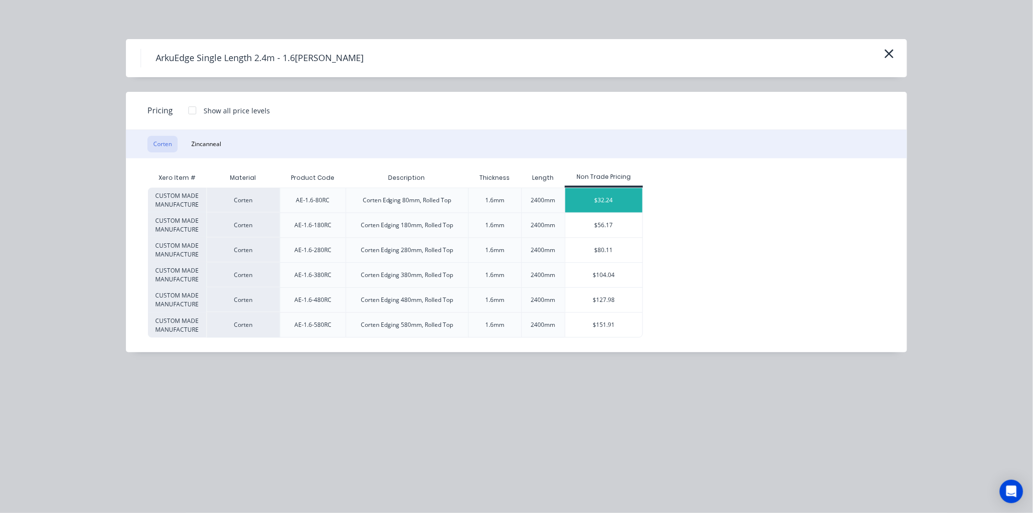
click at [597, 203] on div "$32.24" at bounding box center [604, 200] width 78 height 24
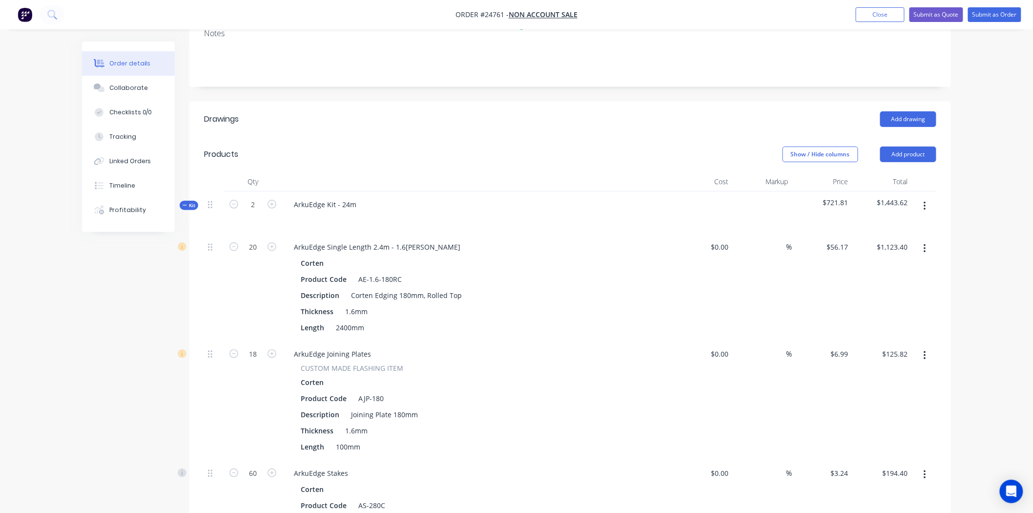
scroll to position [90, 0]
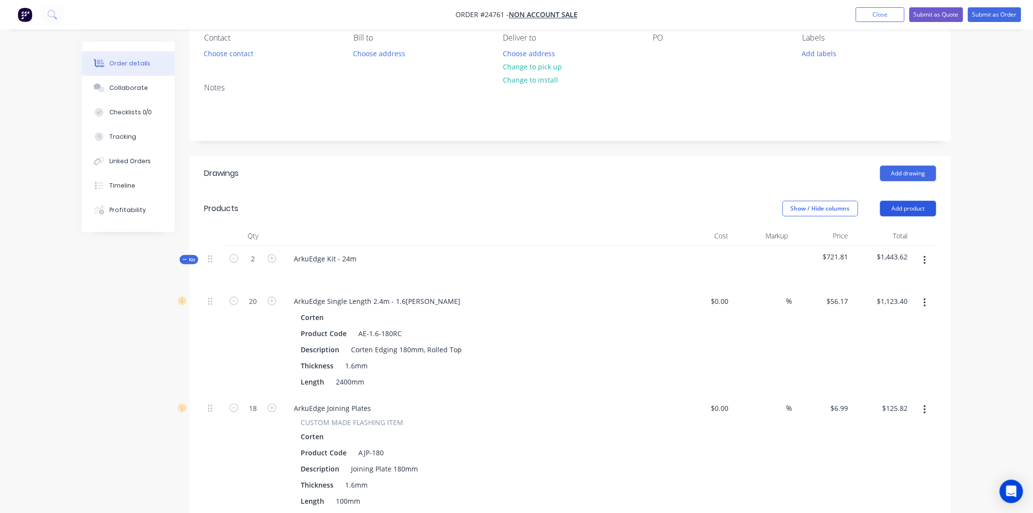
click at [921, 211] on button "Add product" at bounding box center [908, 209] width 56 height 16
click at [910, 235] on div "Product catalogue" at bounding box center [889, 233] width 75 height 14
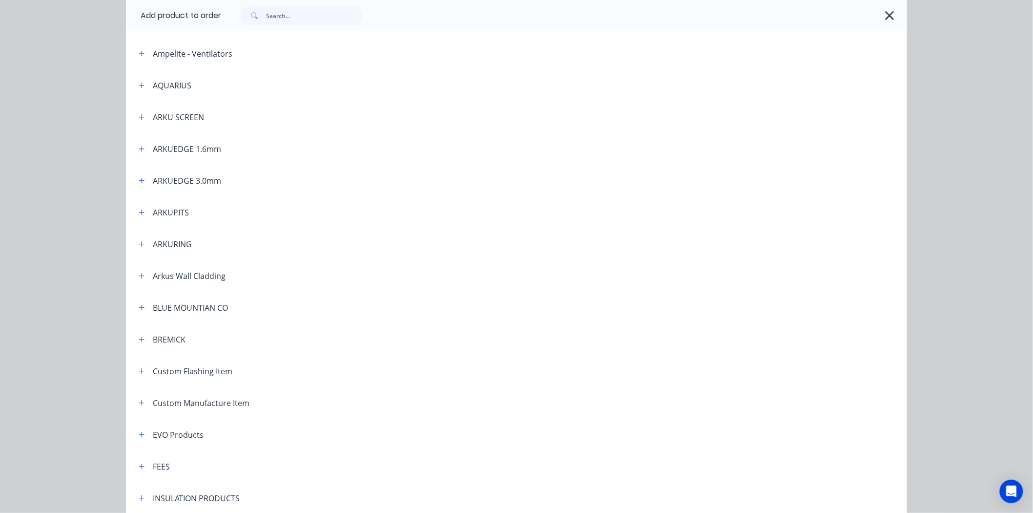
scroll to position [217, 0]
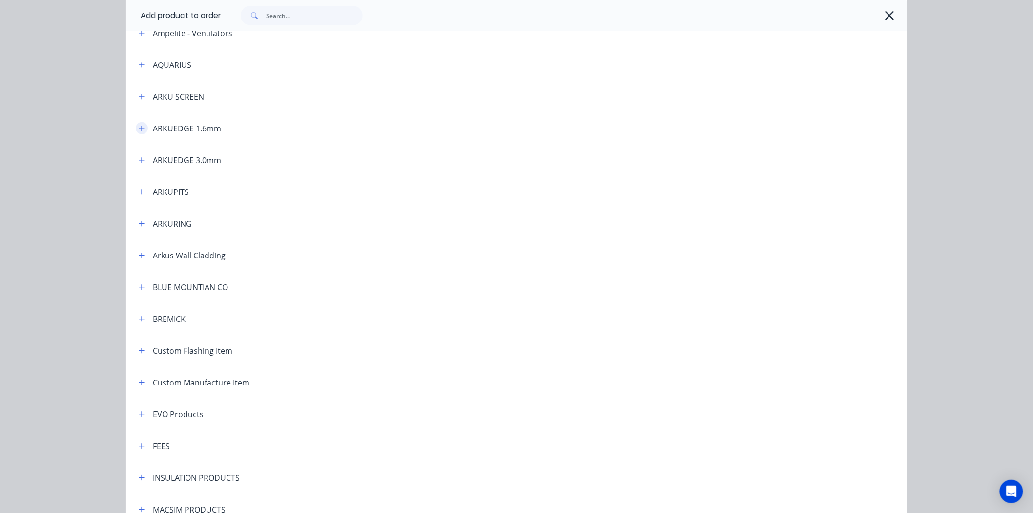
click at [140, 132] on button "button" at bounding box center [142, 128] width 12 height 12
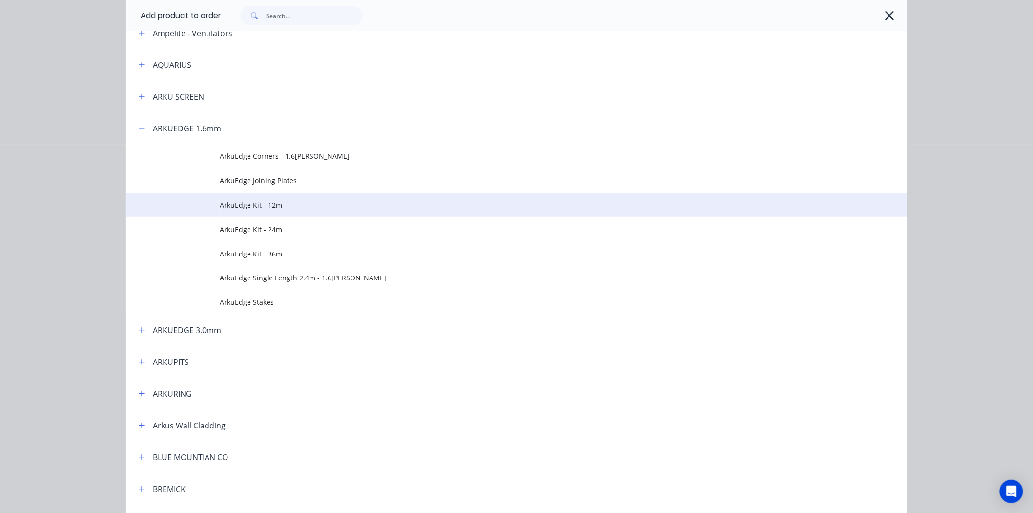
click at [269, 207] on span "ArkuEdge Kit - 12m" at bounding box center [495, 205] width 550 height 10
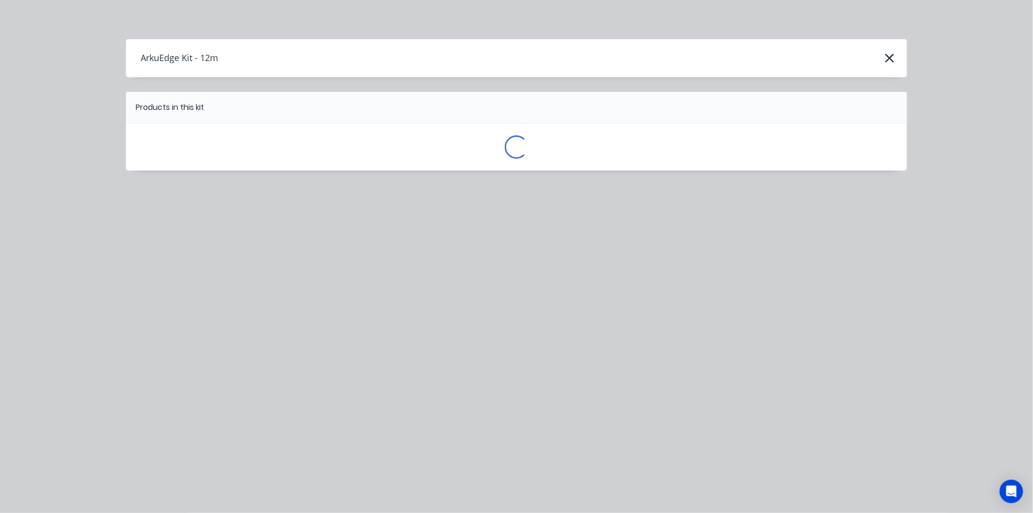
scroll to position [0, 0]
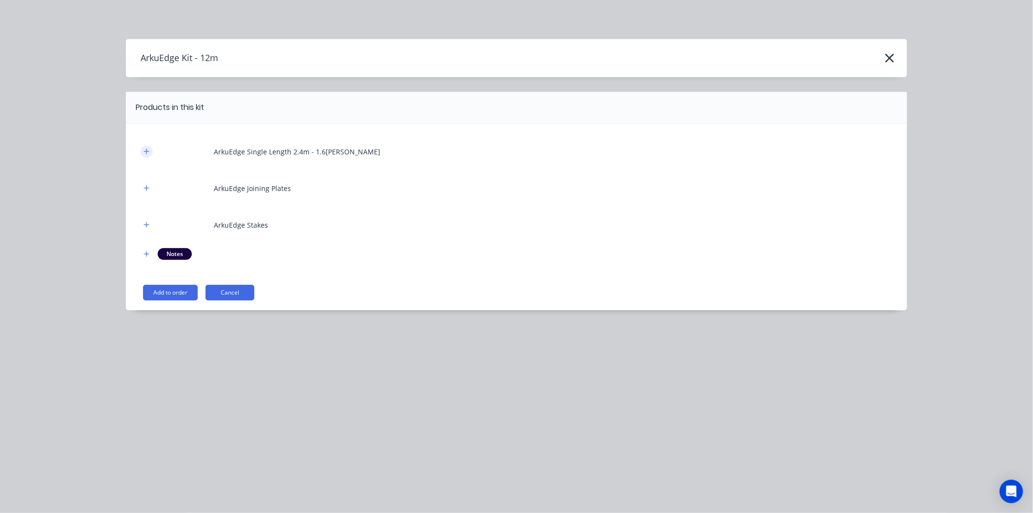
click at [146, 151] on icon "button" at bounding box center [146, 150] width 5 height 5
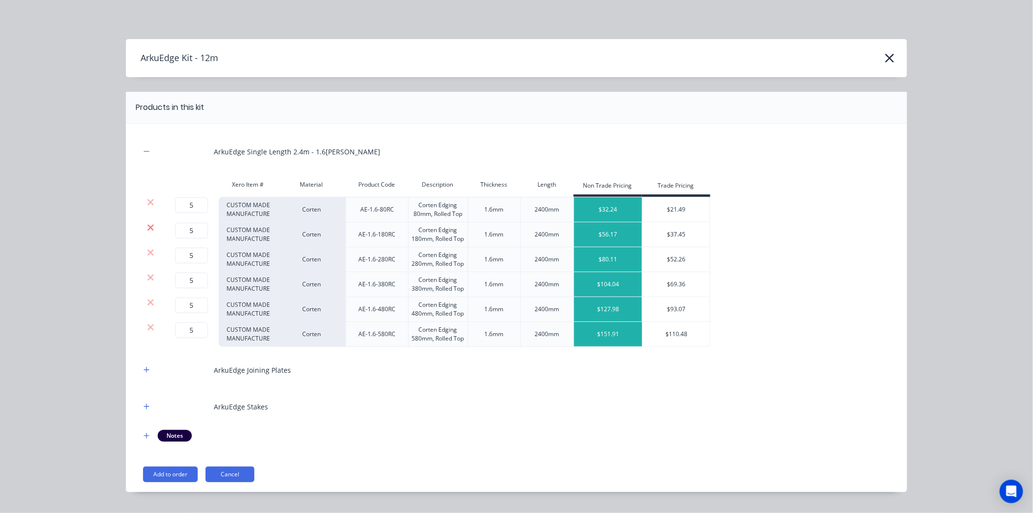
click at [147, 226] on icon at bounding box center [150, 227] width 6 height 6
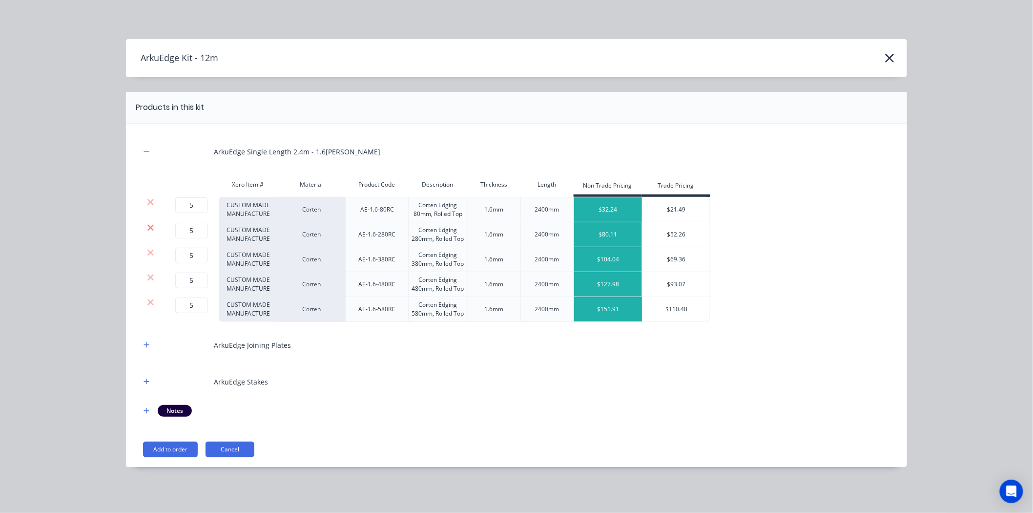
click at [147, 228] on icon at bounding box center [150, 228] width 7 height 10
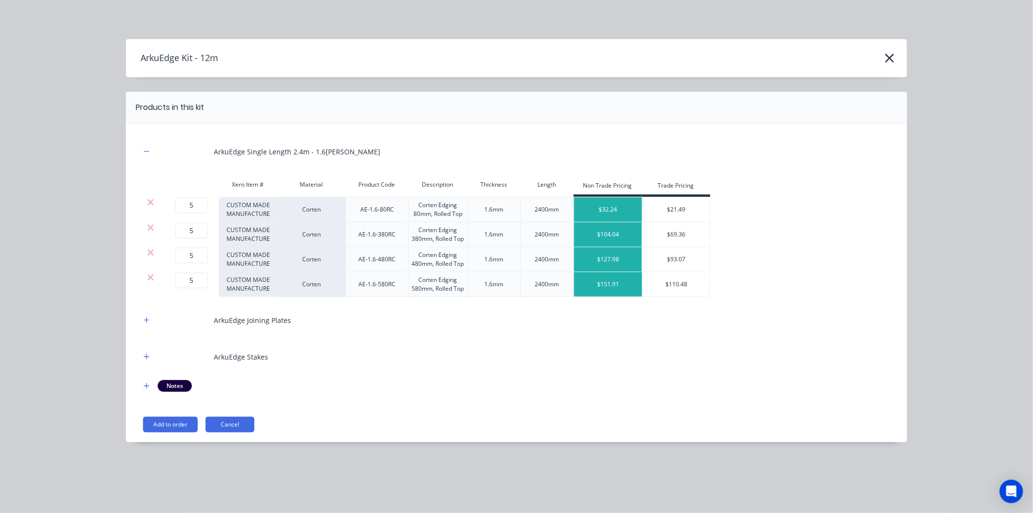
click at [147, 228] on icon at bounding box center [150, 228] width 7 height 10
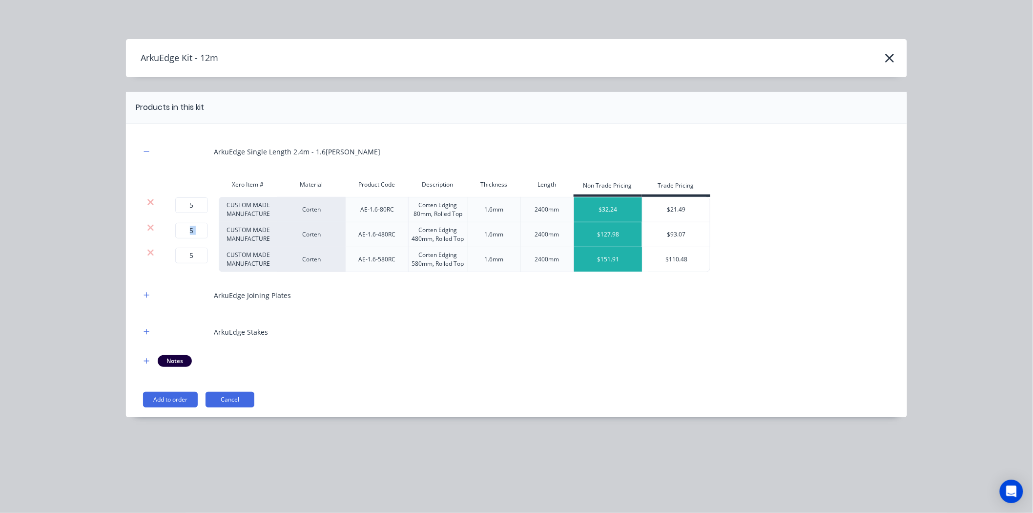
click at [147, 228] on icon at bounding box center [150, 228] width 7 height 10
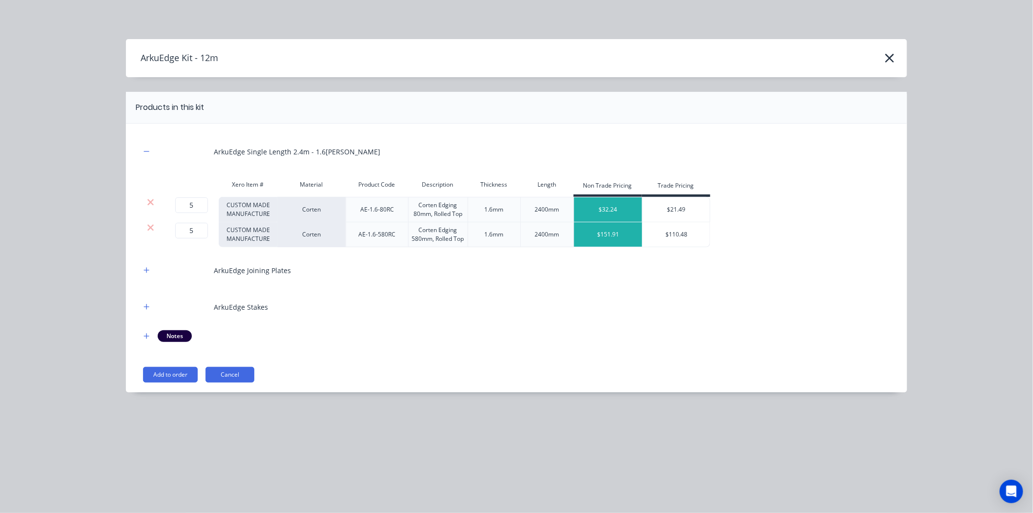
click at [147, 228] on icon at bounding box center [150, 228] width 7 height 10
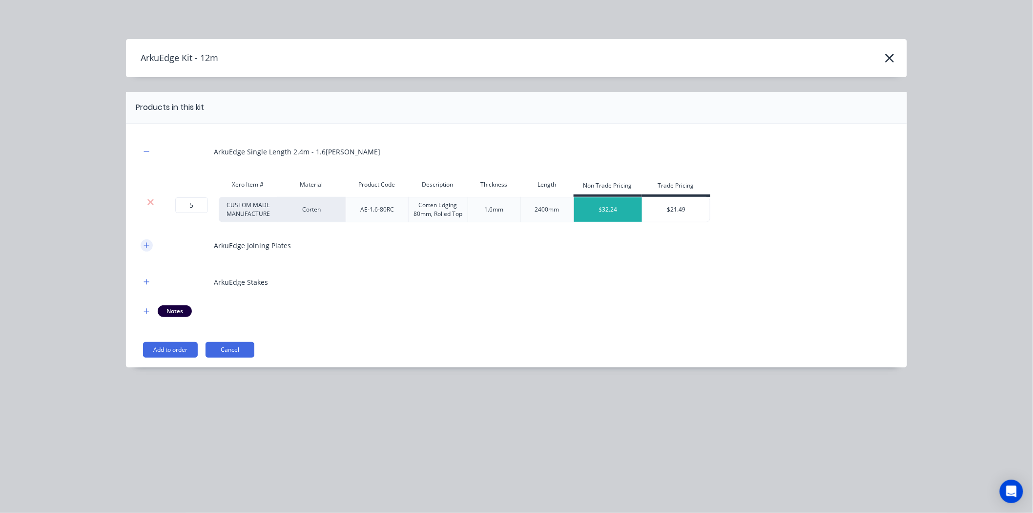
click at [146, 243] on icon "button" at bounding box center [147, 245] width 6 height 7
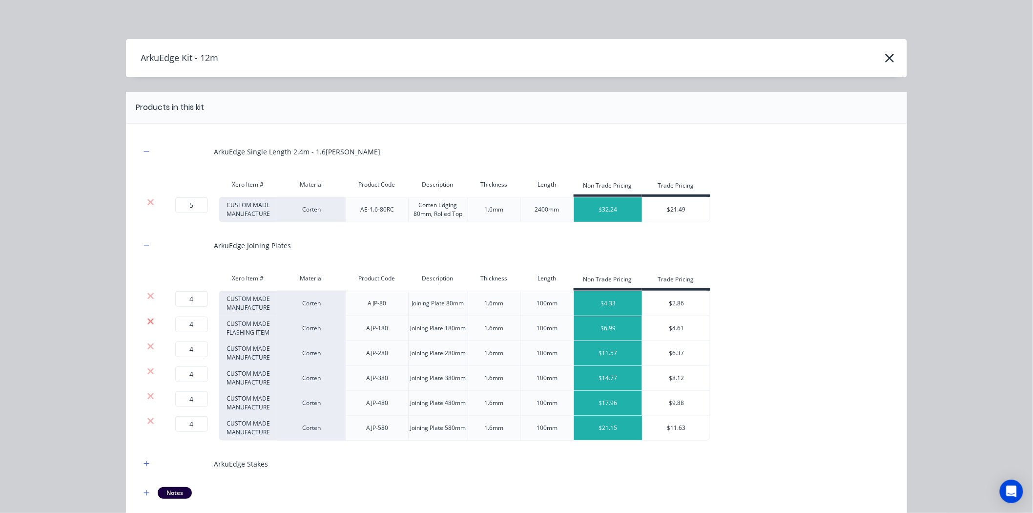
click at [147, 320] on icon at bounding box center [150, 321] width 6 height 6
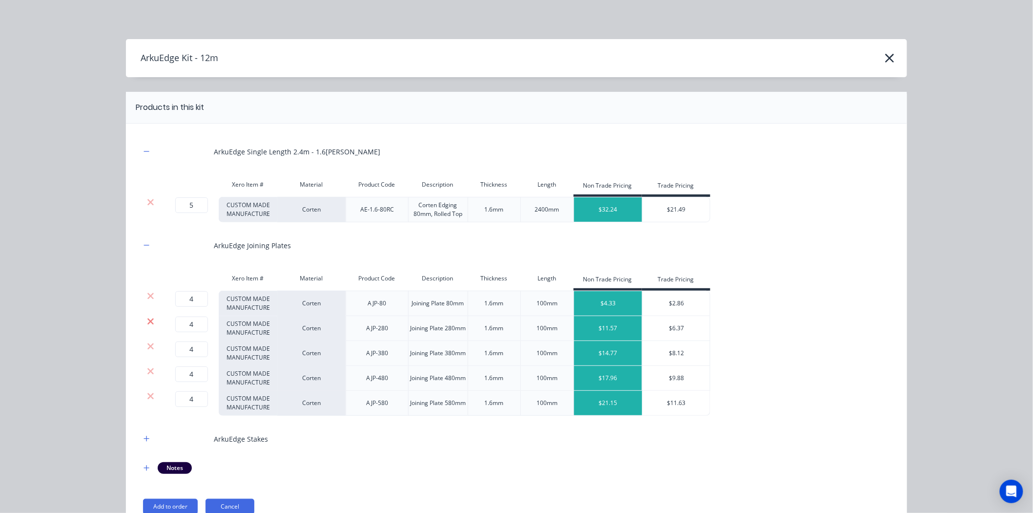
click at [147, 323] on icon at bounding box center [150, 321] width 6 height 6
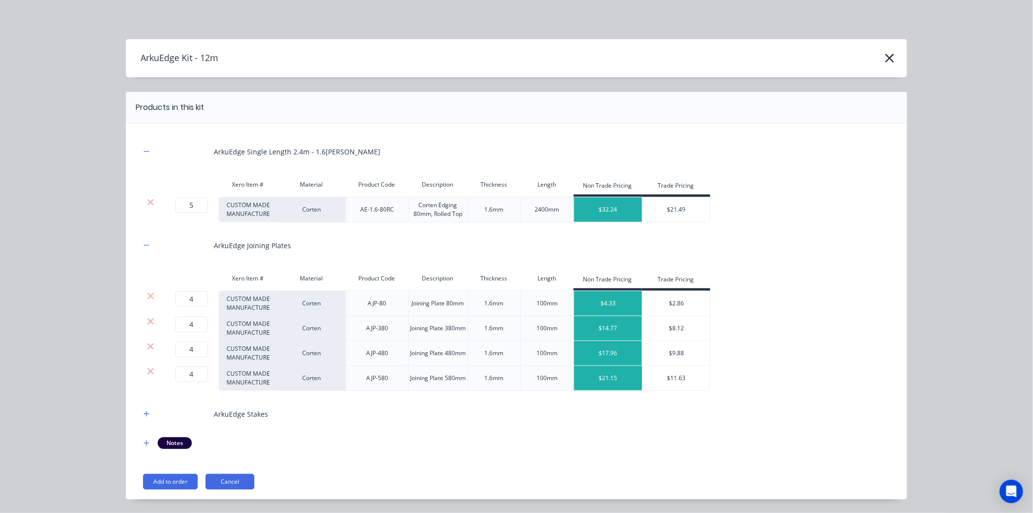
click at [147, 323] on icon at bounding box center [150, 321] width 6 height 6
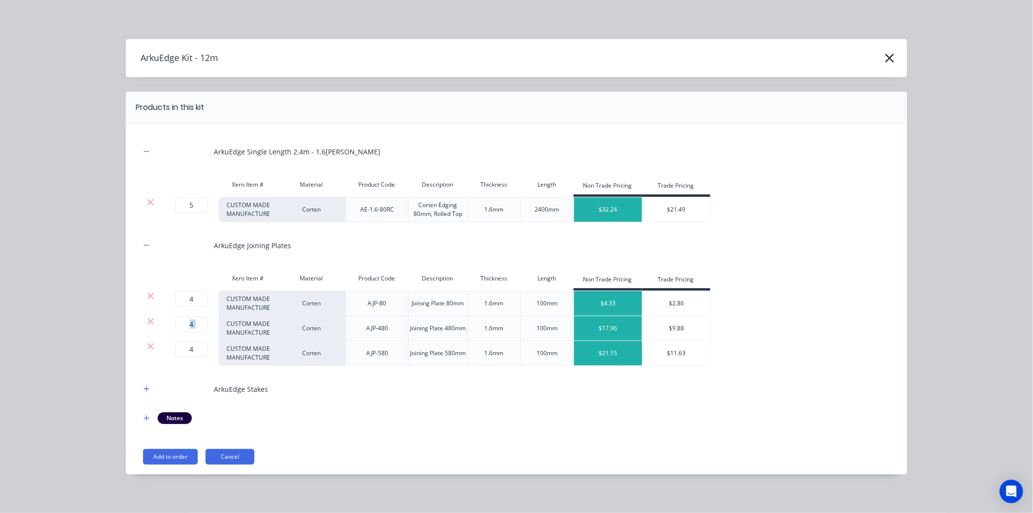
click at [147, 323] on icon at bounding box center [150, 321] width 6 height 6
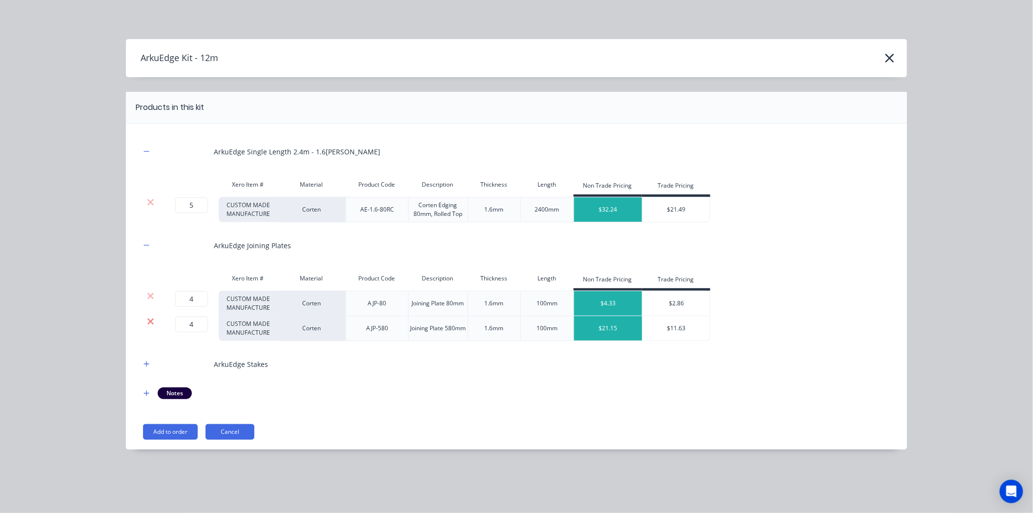
click at [147, 322] on icon at bounding box center [150, 321] width 7 height 10
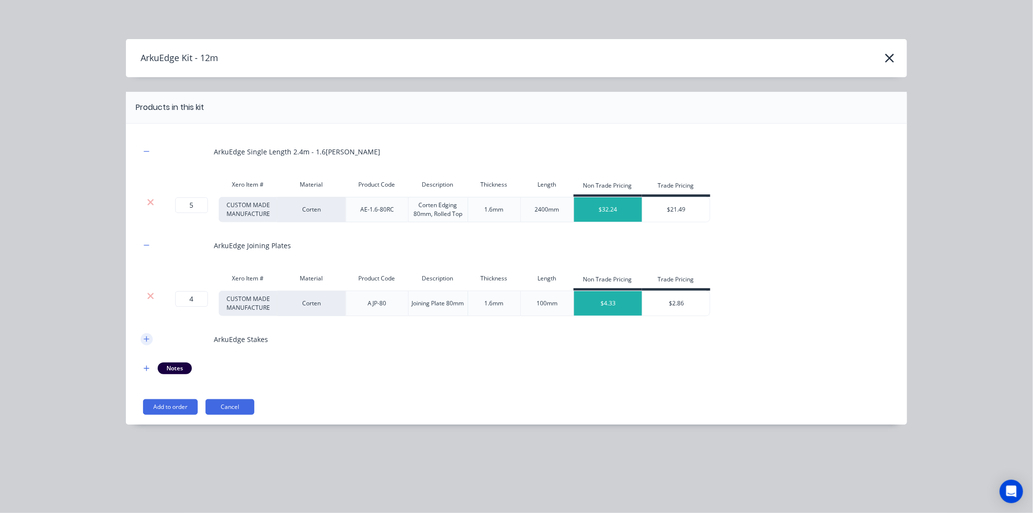
click at [149, 339] on icon "button" at bounding box center [146, 338] width 5 height 5
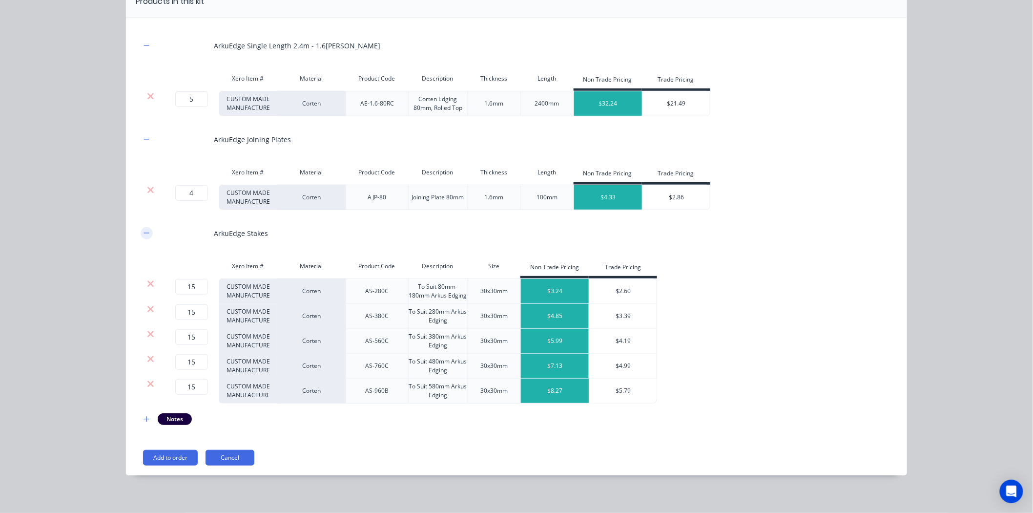
scroll to position [111, 0]
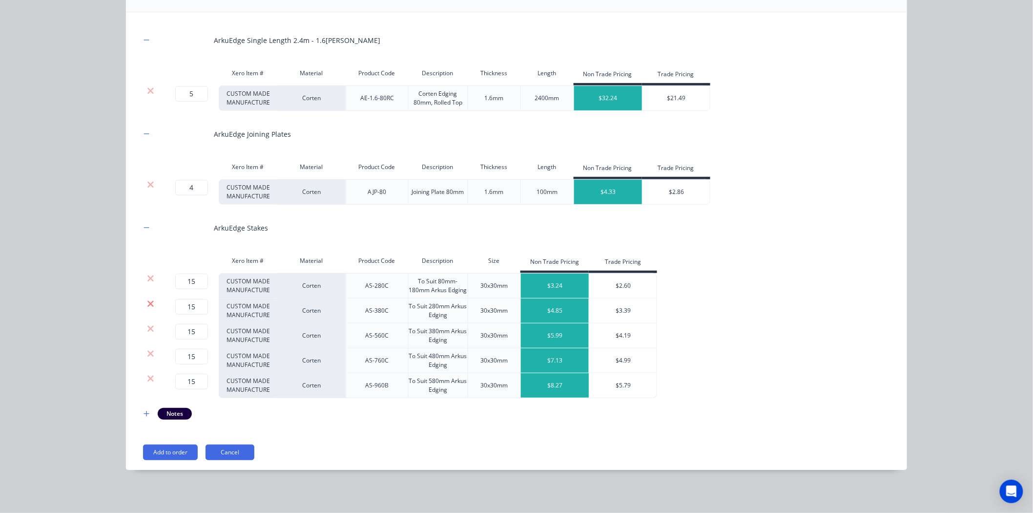
click at [147, 301] on icon at bounding box center [150, 304] width 7 height 10
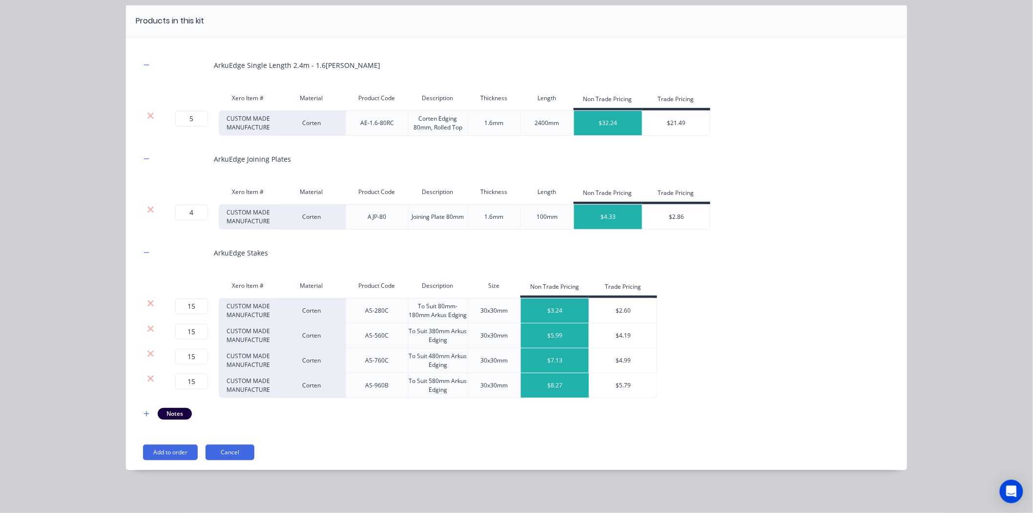
scroll to position [86, 0]
click at [142, 379] on div at bounding box center [150, 378] width 19 height 10
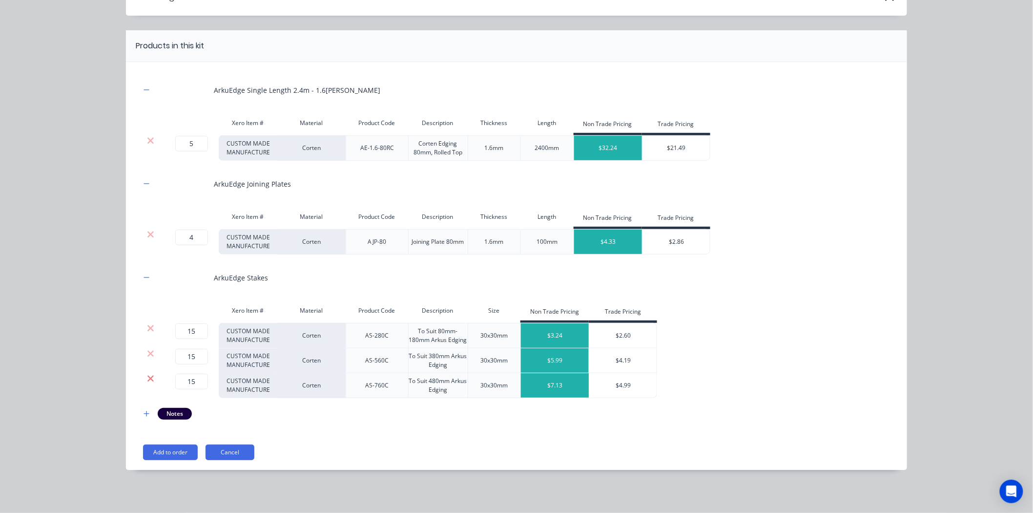
click at [143, 379] on div at bounding box center [150, 378] width 19 height 10
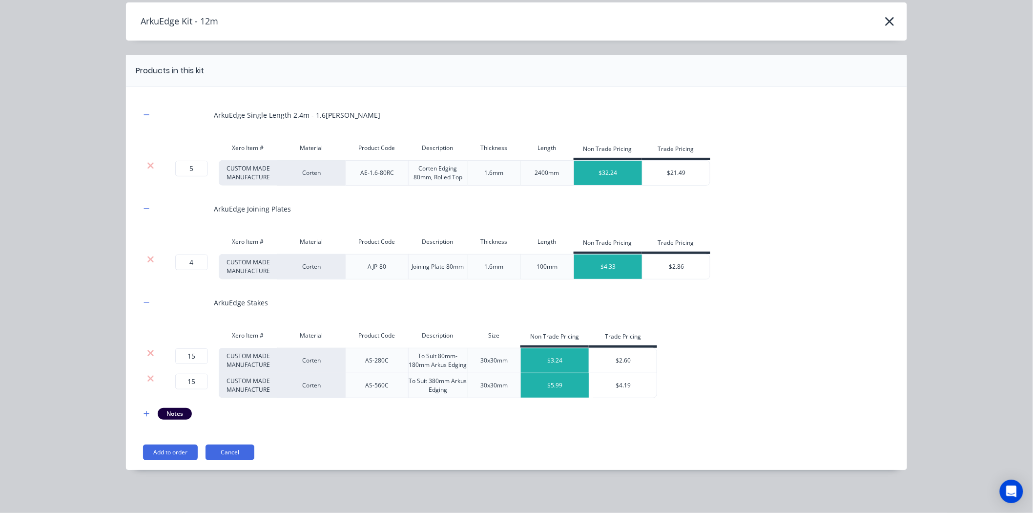
click at [147, 379] on icon at bounding box center [150, 378] width 7 height 10
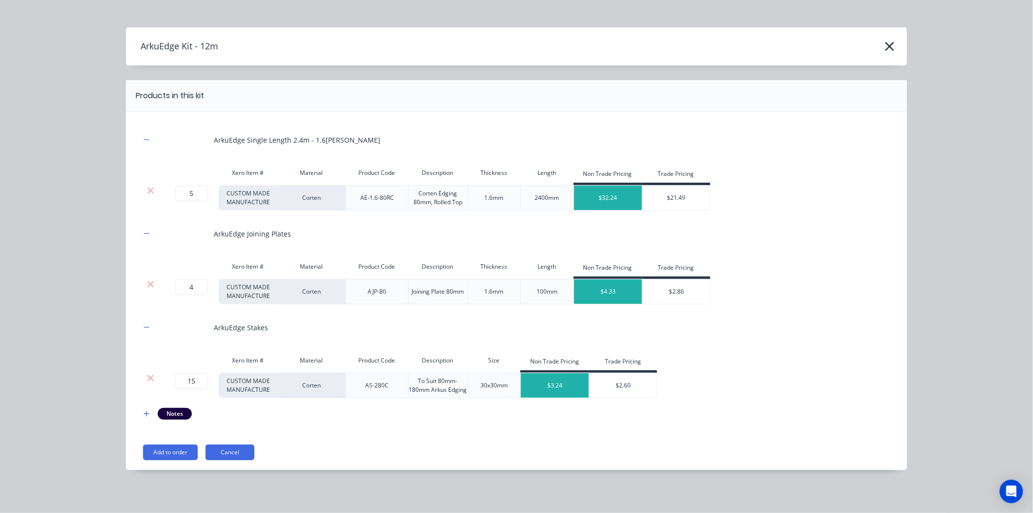
scroll to position [12, 0]
click at [174, 453] on button "Add to order" at bounding box center [170, 452] width 55 height 16
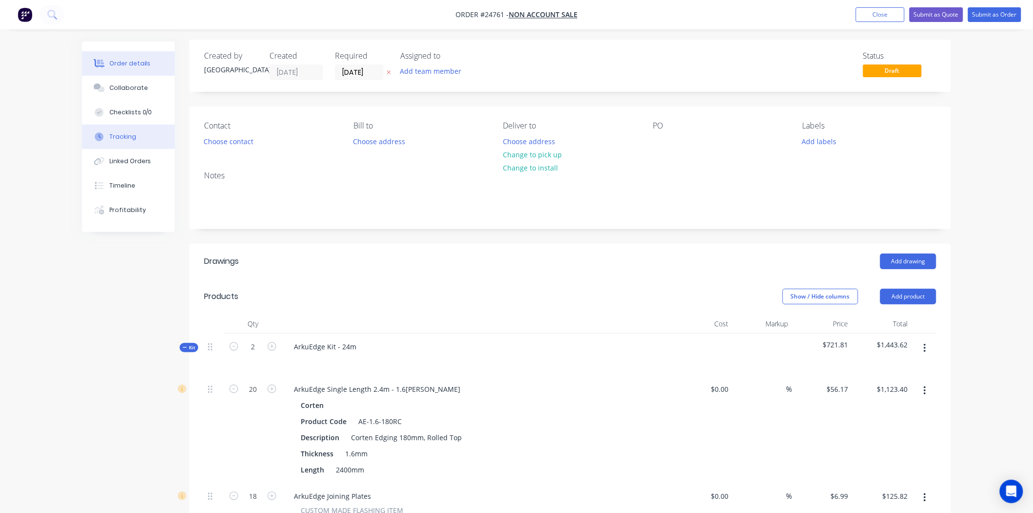
scroll to position [0, 0]
click at [227, 143] on button "Choose contact" at bounding box center [229, 142] width 60 height 13
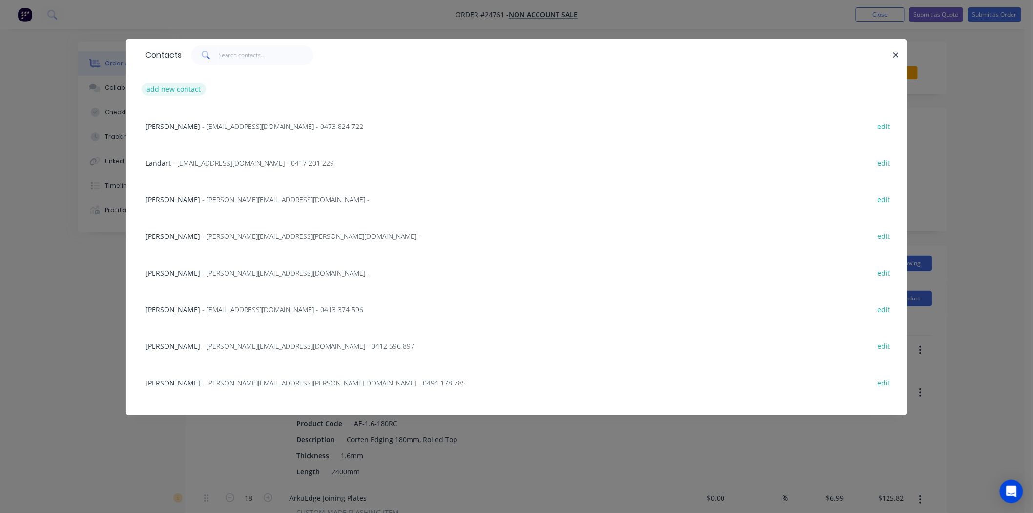
click at [187, 86] on button "add new contact" at bounding box center [174, 89] width 64 height 13
select select "AU"
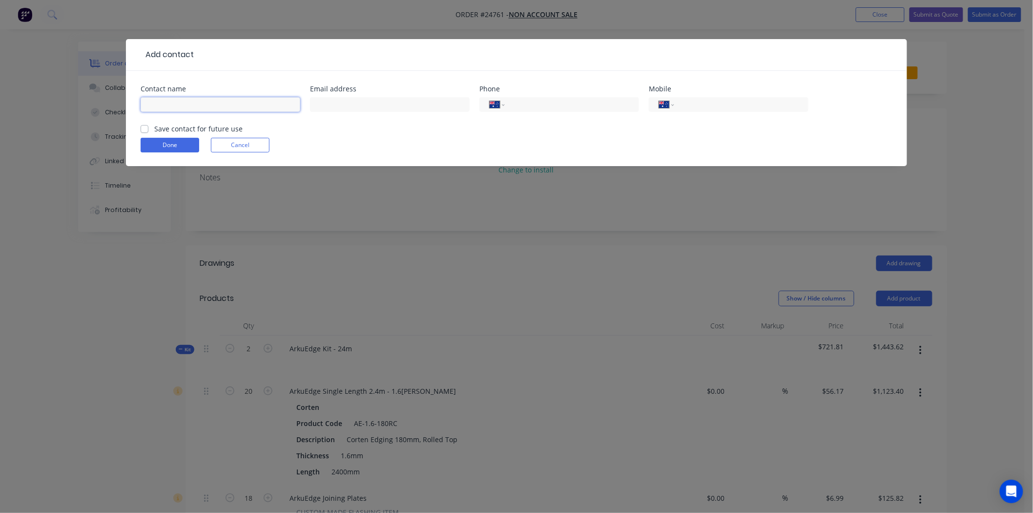
click at [179, 111] on input "text" at bounding box center [221, 104] width 160 height 15
type input "[PERSON_NAME]"
click at [544, 109] on input "tel" at bounding box center [570, 104] width 117 height 11
type input "0417 429 939"
click at [154, 127] on label "Save contact for future use" at bounding box center [198, 129] width 88 height 10
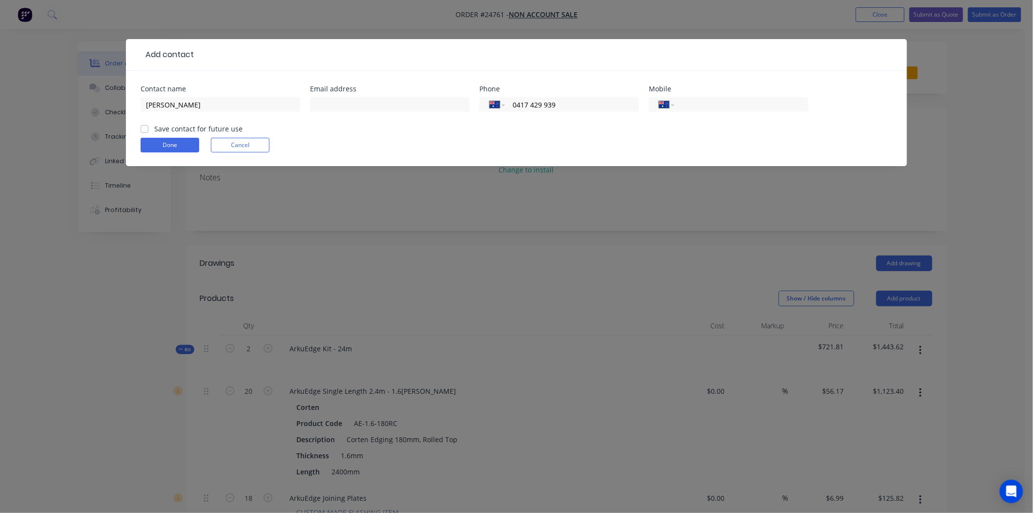
click at [147, 127] on input "Save contact for future use" at bounding box center [145, 128] width 8 height 9
checkbox input "true"
click at [149, 141] on button "Done" at bounding box center [170, 145] width 59 height 15
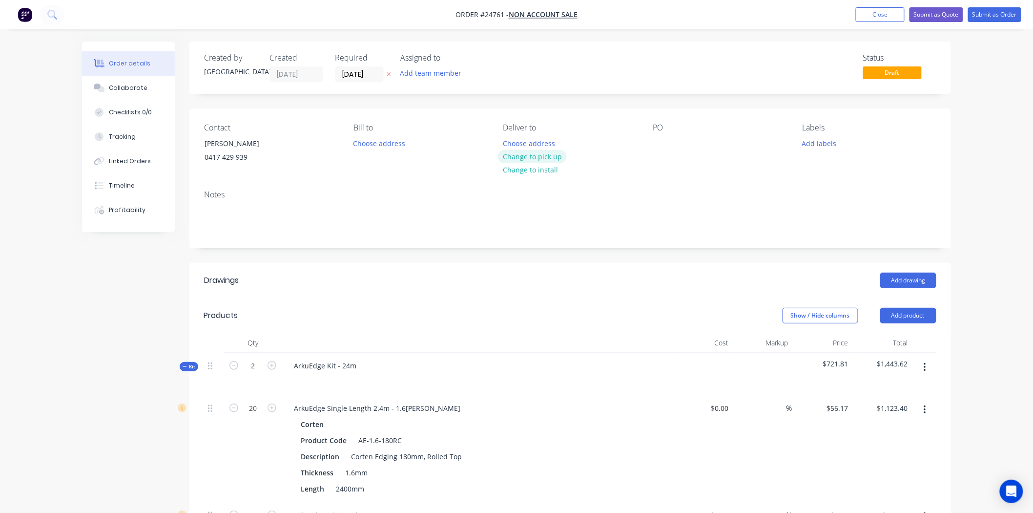
click at [529, 161] on button "Change to pick up" at bounding box center [532, 156] width 69 height 13
click at [657, 145] on div at bounding box center [661, 143] width 16 height 14
click at [988, 13] on button "Submit as Order" at bounding box center [994, 14] width 53 height 15
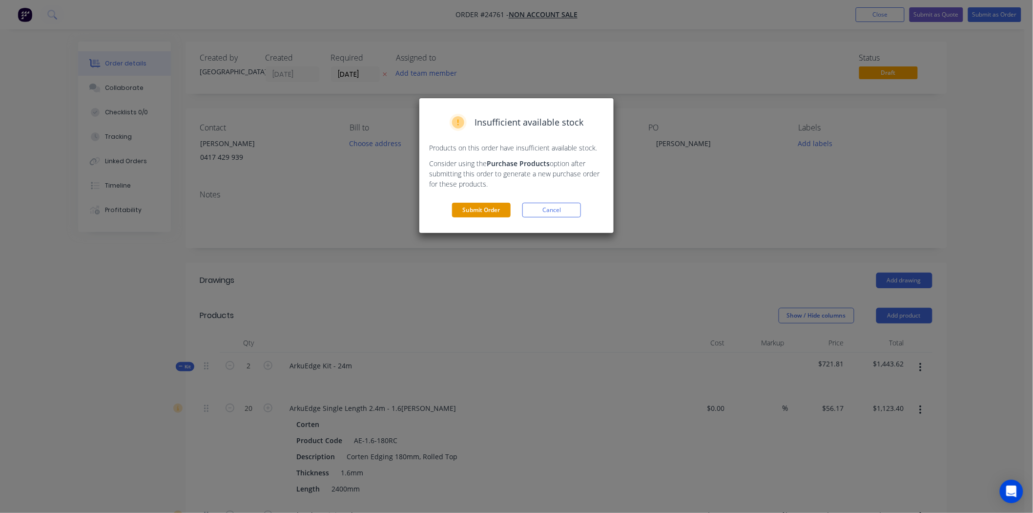
click at [507, 204] on button "Submit Order" at bounding box center [481, 210] width 59 height 15
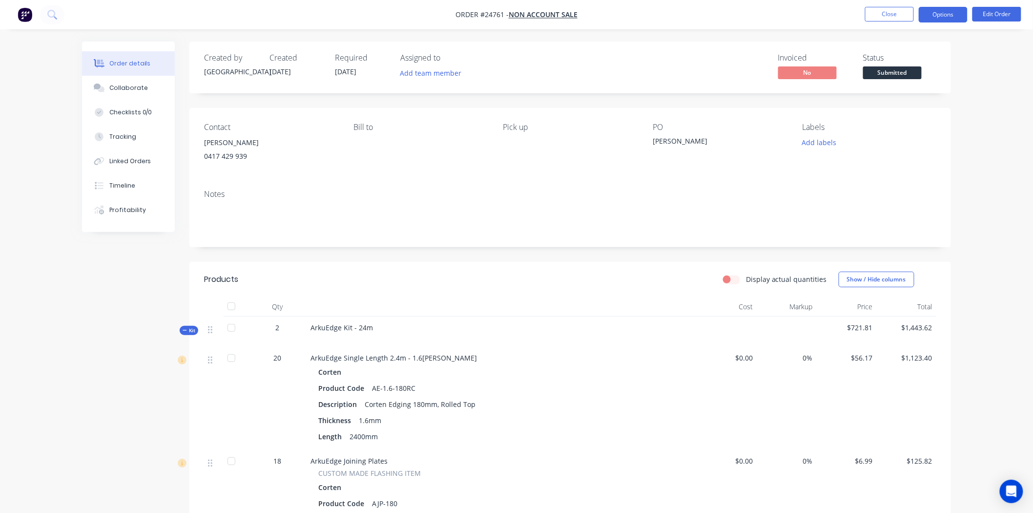
click at [946, 16] on button "Options" at bounding box center [943, 15] width 49 height 16
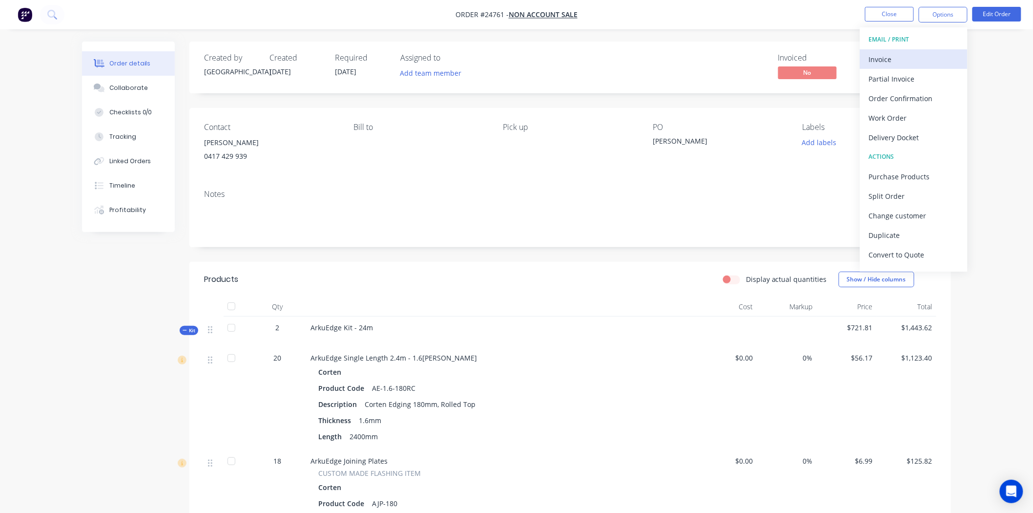
click at [918, 62] on div "Invoice" at bounding box center [914, 59] width 90 height 14
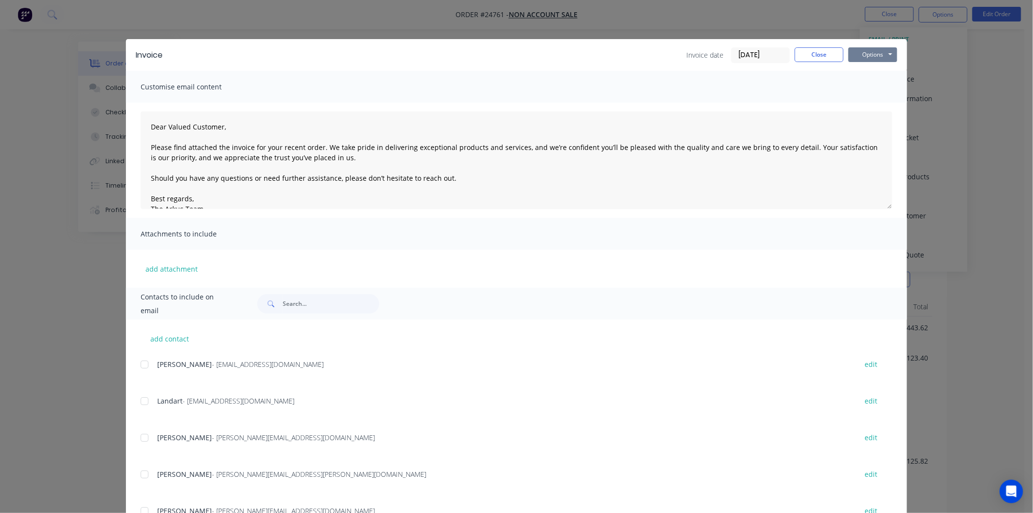
drag, startPoint x: 872, startPoint y: 52, endPoint x: 872, endPoint y: 57, distance: 5.4
click at [872, 56] on button "Options" at bounding box center [873, 54] width 49 height 15
click at [879, 84] on button "Print" at bounding box center [880, 88] width 62 height 16
click at [807, 53] on button "Close" at bounding box center [819, 54] width 49 height 15
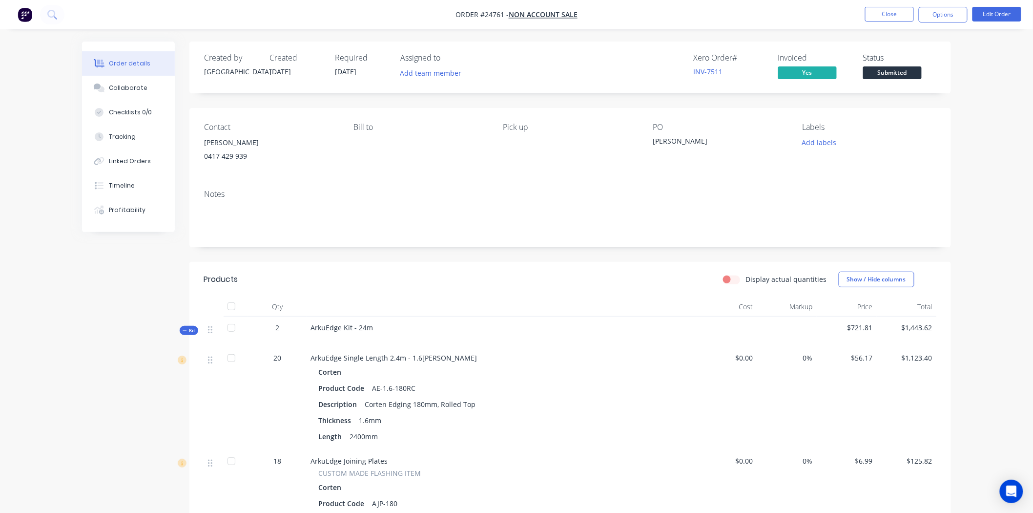
click at [908, 76] on span "Submitted" at bounding box center [892, 72] width 59 height 12
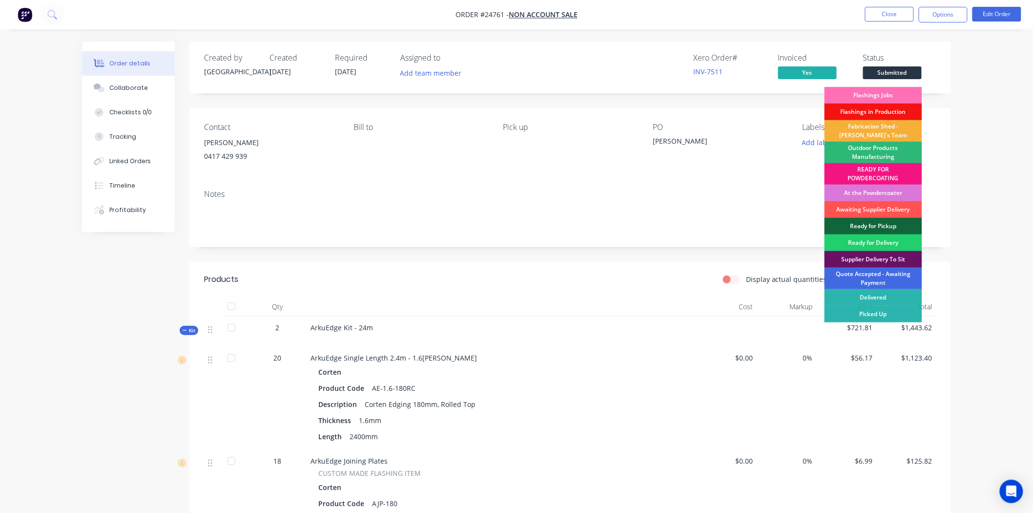
click at [862, 274] on div "Quote Accepted - Awaiting Payment" at bounding box center [874, 278] width 98 height 21
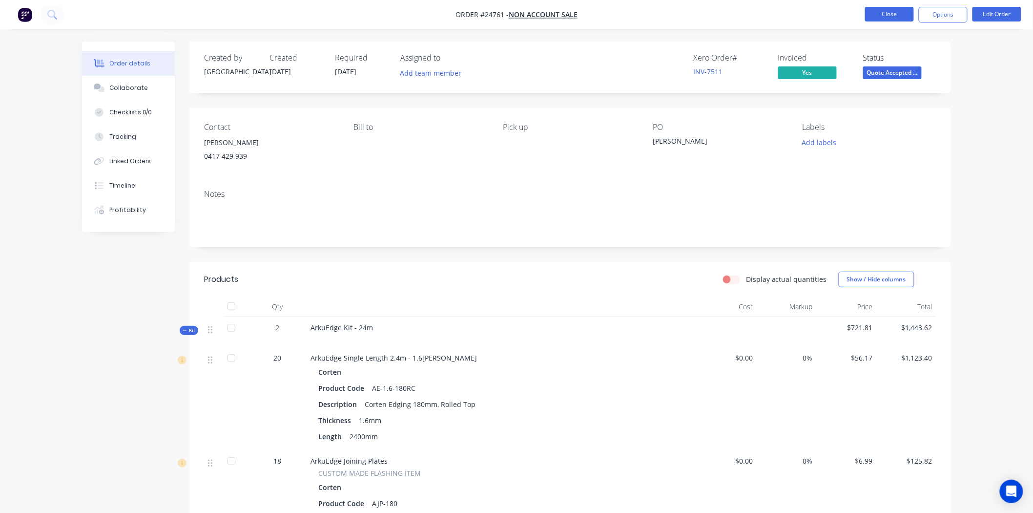
click at [886, 13] on button "Close" at bounding box center [889, 14] width 49 height 15
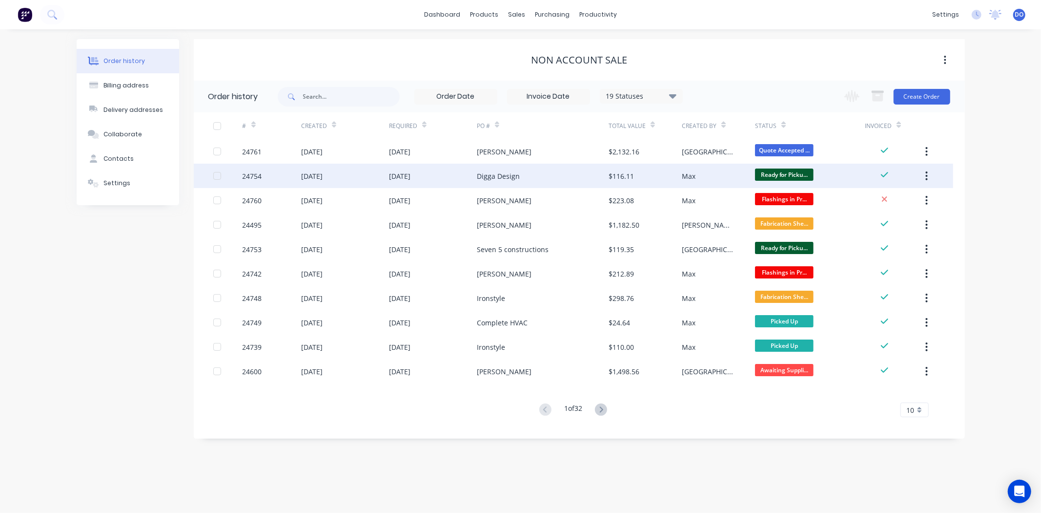
click at [517, 178] on div "Digga Design" at bounding box center [498, 176] width 43 height 10
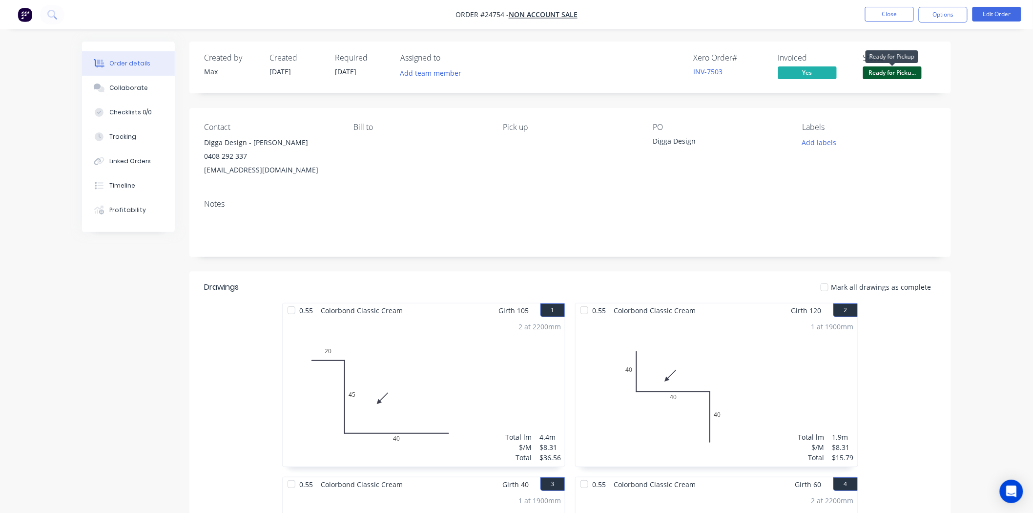
click at [916, 67] on span "Ready for Picku..." at bounding box center [892, 72] width 59 height 12
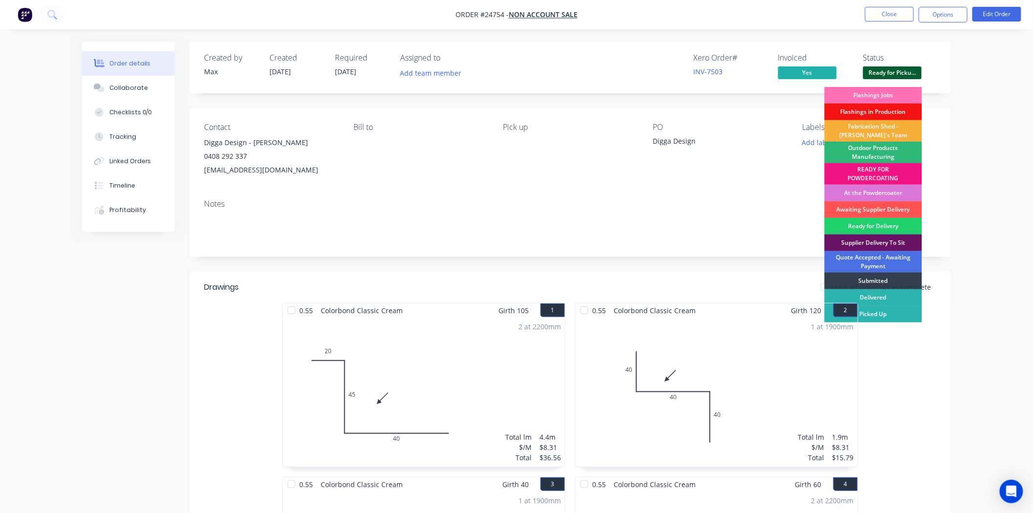
click at [904, 323] on div "Flashings Jobs Flashings in Production Fabrication Shed - Gary's Team Outdoor P…" at bounding box center [874, 209] width 98 height 244
click at [904, 316] on div "Picked Up" at bounding box center [874, 314] width 98 height 17
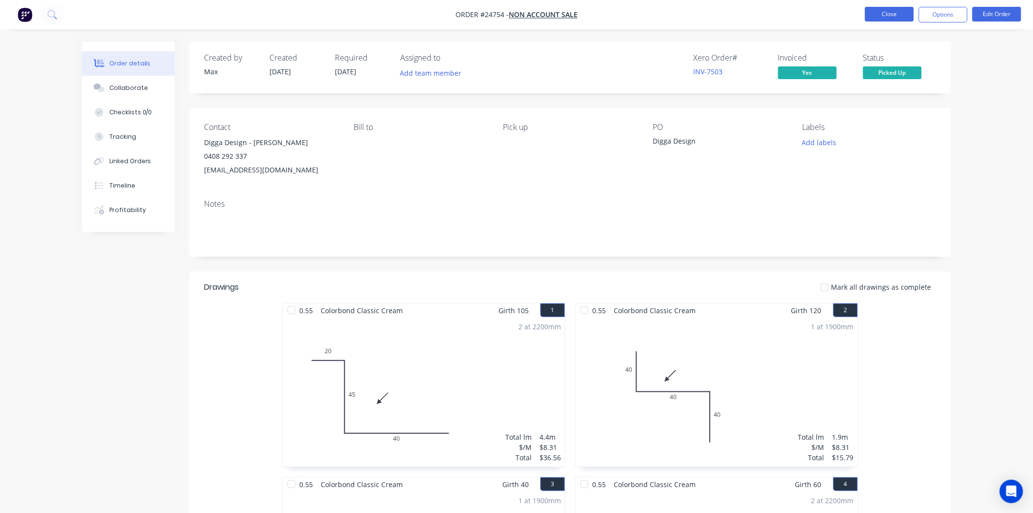
click at [870, 8] on button "Close" at bounding box center [889, 14] width 49 height 15
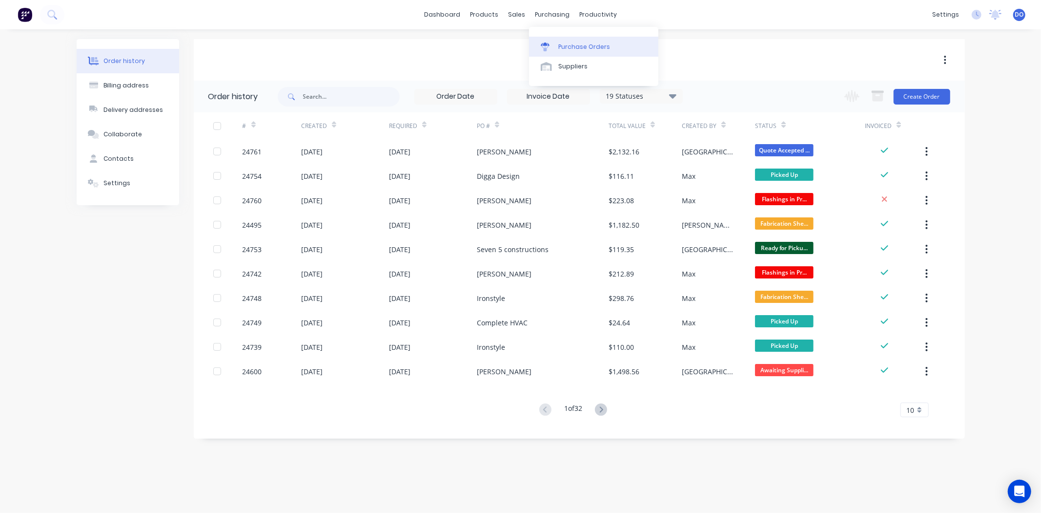
click at [558, 45] on link "Purchase Orders" at bounding box center [593, 47] width 129 height 20
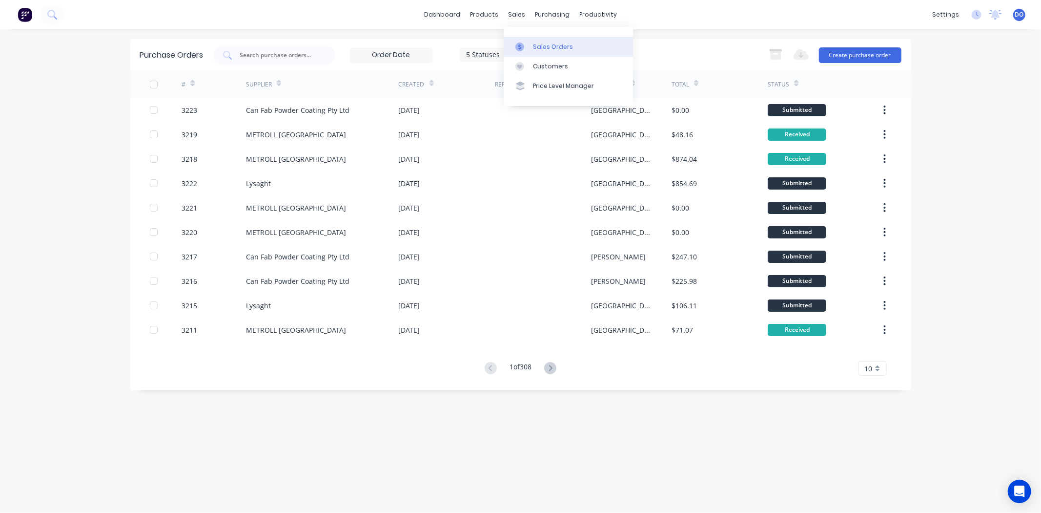
click at [551, 41] on link "Sales Orders" at bounding box center [568, 47] width 129 height 20
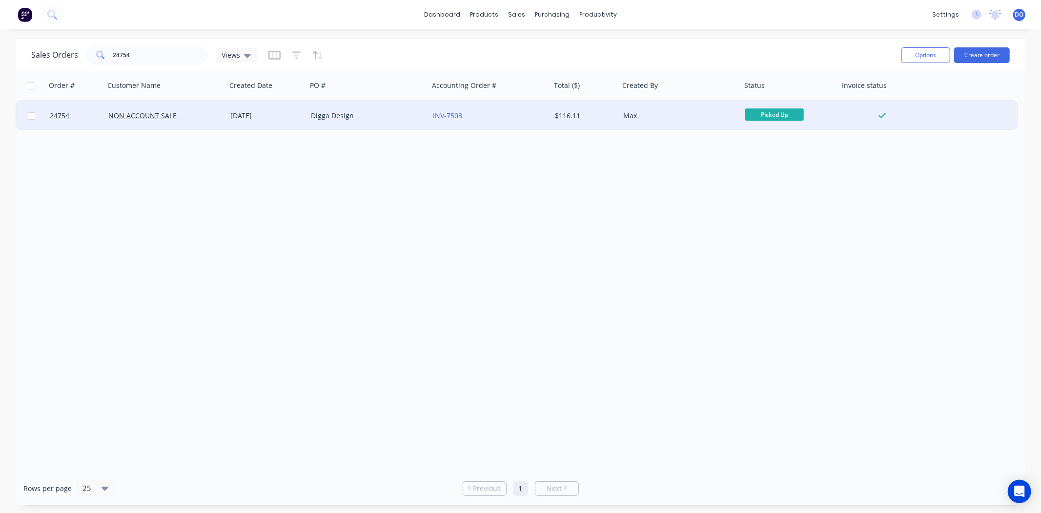
click at [357, 120] on div "Digga Design" at bounding box center [368, 115] width 122 height 29
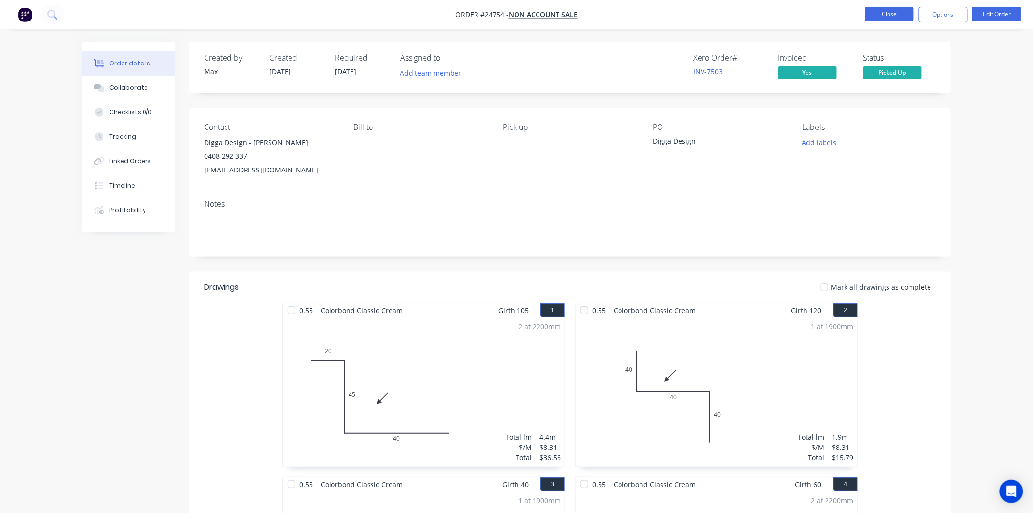
click at [891, 8] on button "Close" at bounding box center [889, 14] width 49 height 15
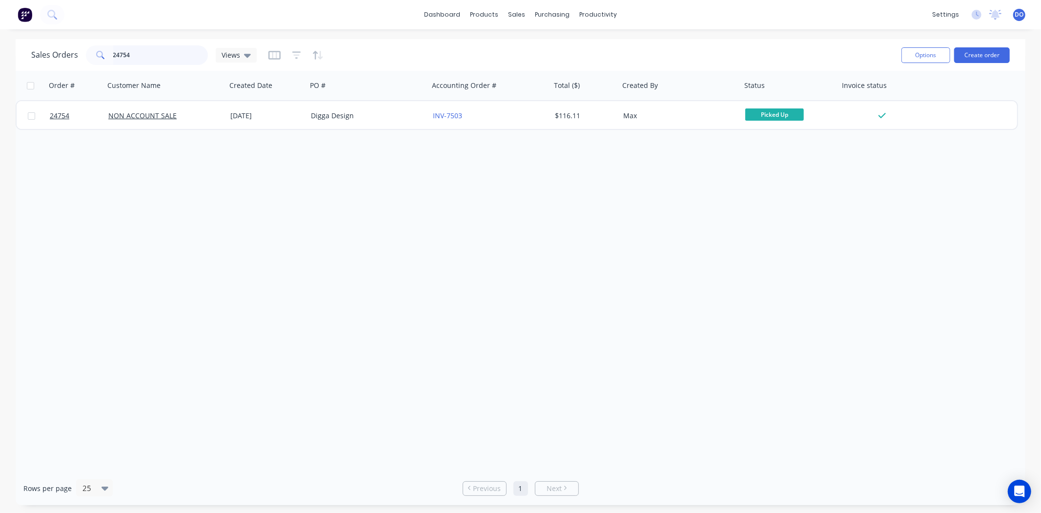
click at [132, 52] on input "24754" at bounding box center [160, 55] width 95 height 20
type input "2"
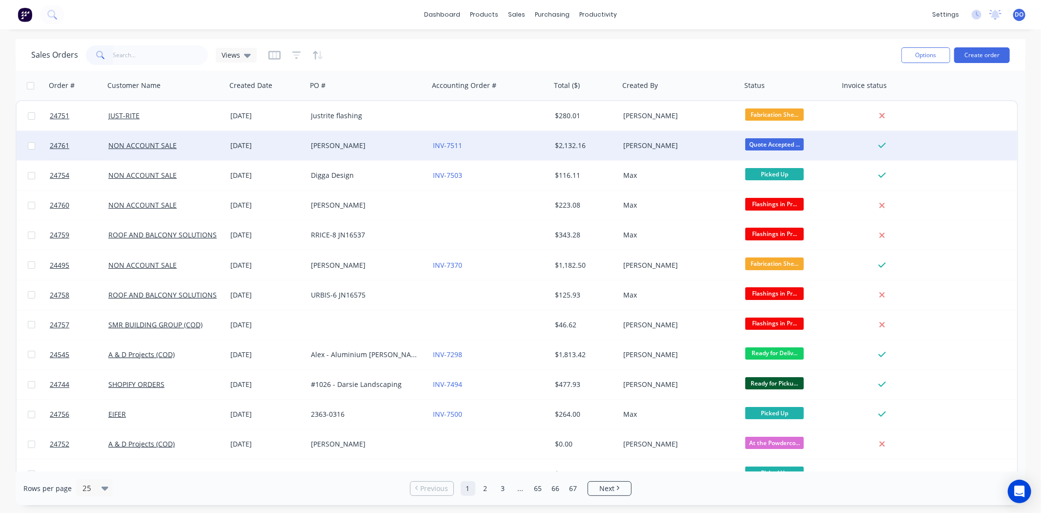
click at [492, 148] on div "INV-7511" at bounding box center [487, 146] width 108 height 10
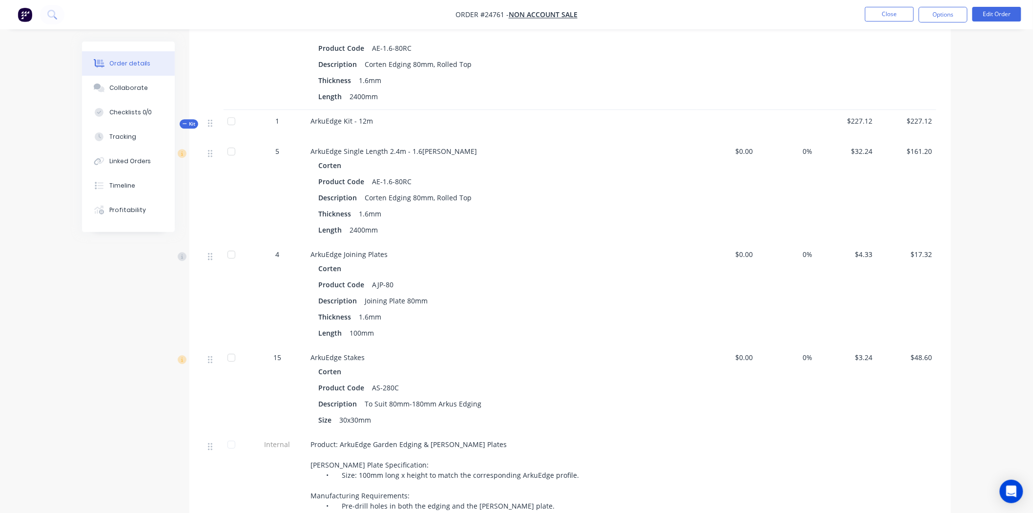
scroll to position [1123, 0]
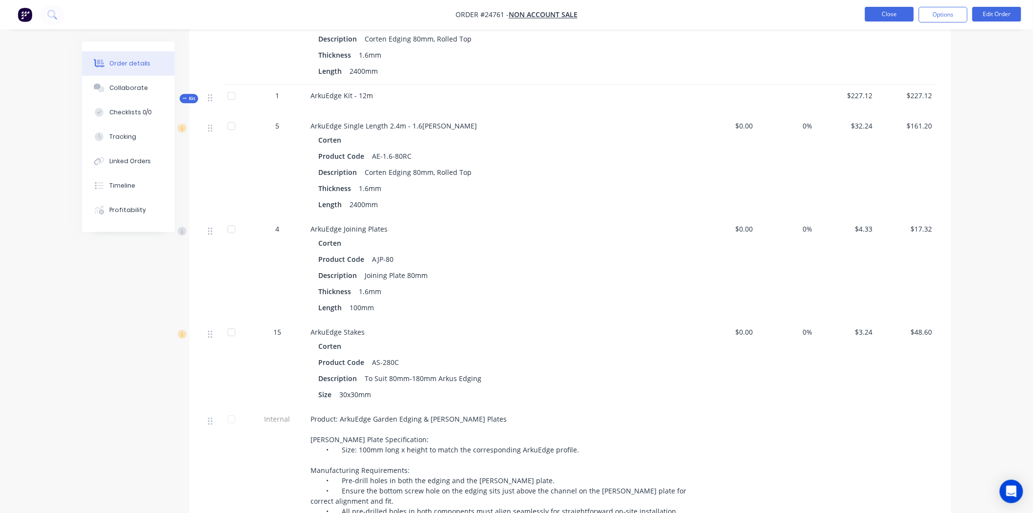
click at [889, 12] on button "Close" at bounding box center [889, 14] width 49 height 15
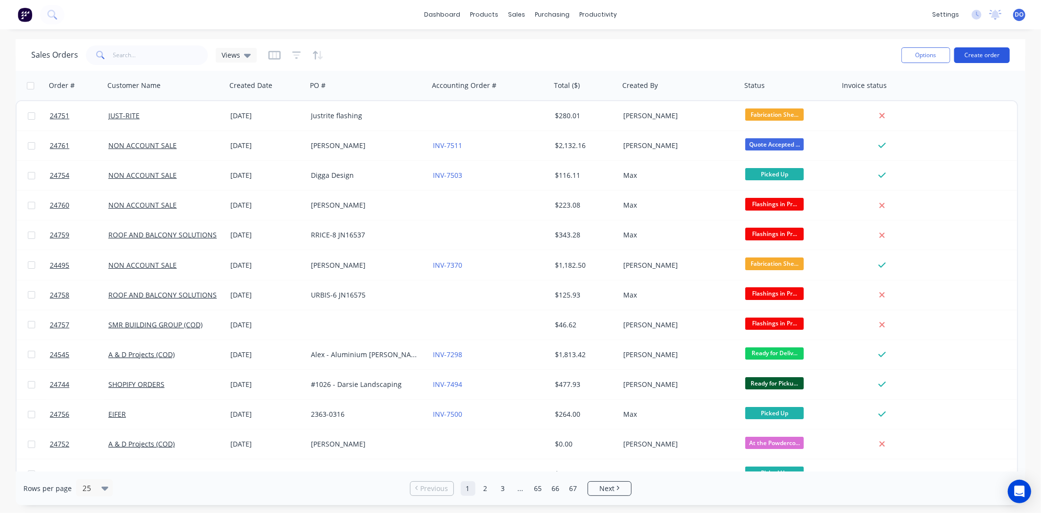
click at [970, 56] on button "Create order" at bounding box center [982, 55] width 56 height 16
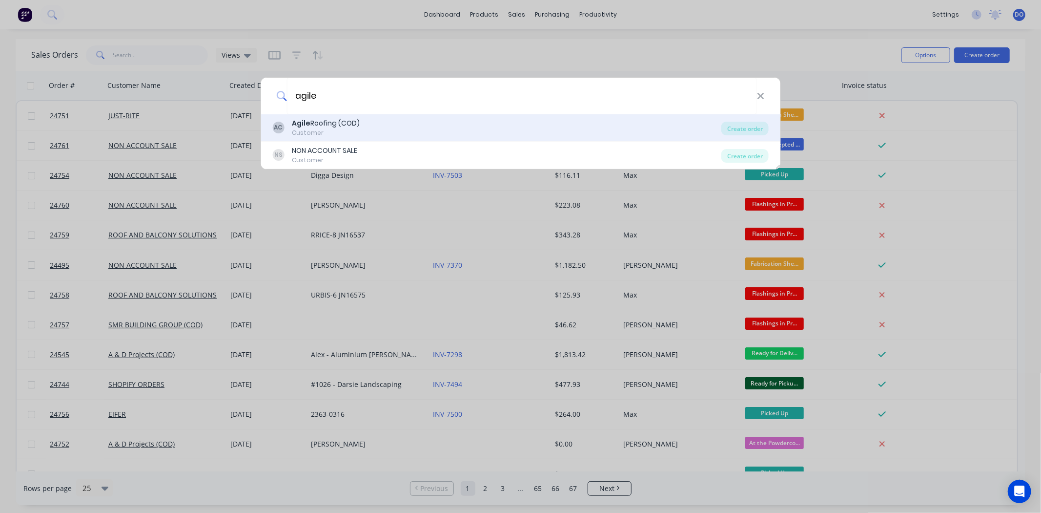
type input "agile"
click at [402, 123] on div "AC Agile Roofing (COD) Customer" at bounding box center [496, 127] width 449 height 19
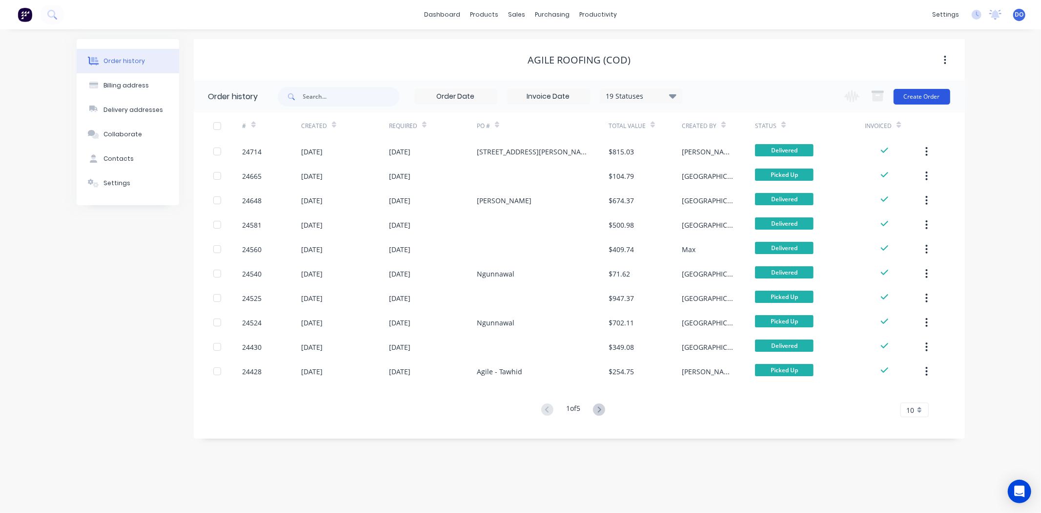
click at [926, 91] on button "Create Order" at bounding box center [922, 97] width 57 height 16
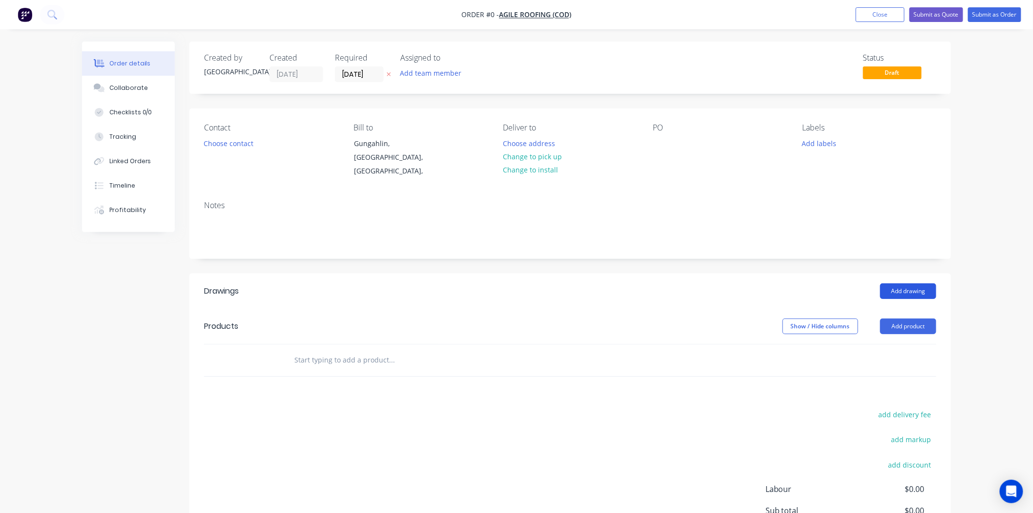
click at [917, 290] on button "Add drawing" at bounding box center [908, 291] width 56 height 16
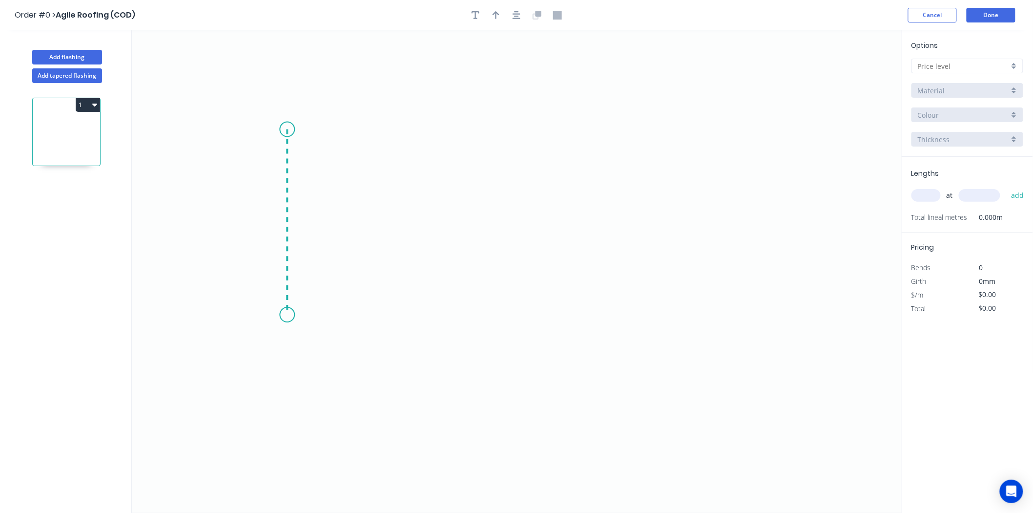
drag, startPoint x: 287, startPoint y: 129, endPoint x: 276, endPoint y: 315, distance: 185.8
click at [276, 315] on icon "0" at bounding box center [517, 271] width 770 height 482
click at [603, 309] on icon "0 ?" at bounding box center [517, 271] width 770 height 482
click at [607, 218] on icon "0 ? ?" at bounding box center [517, 271] width 770 height 482
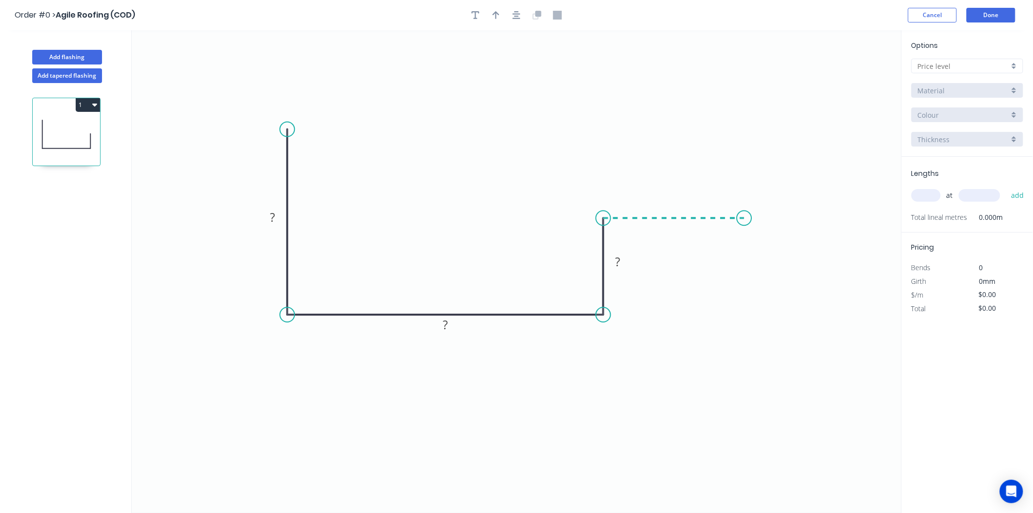
click at [745, 220] on icon "0 ? ? ?" at bounding box center [517, 271] width 770 height 482
click at [279, 225] on rect at bounding box center [273, 218] width 20 height 14
click at [963, 63] on input "text" at bounding box center [963, 66] width 91 height 10
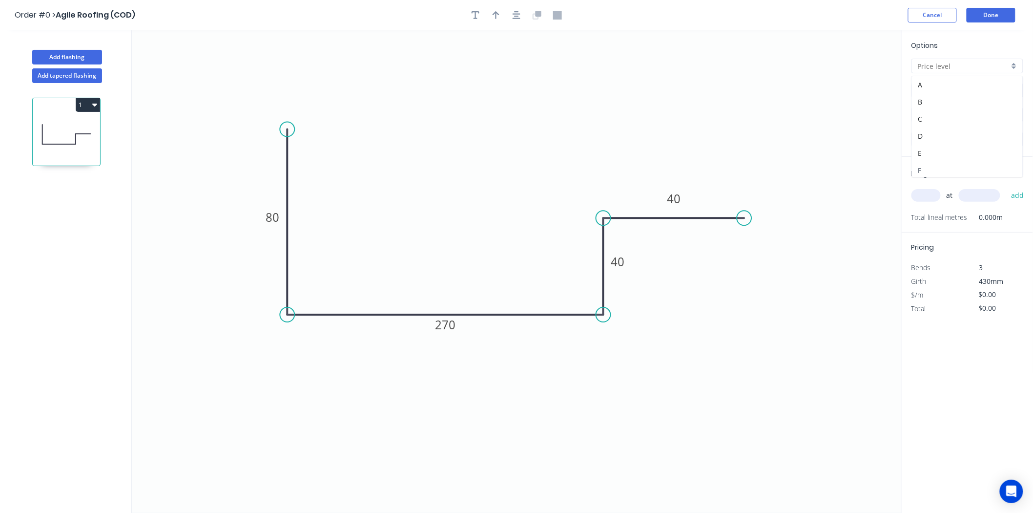
click at [935, 169] on div "F" at bounding box center [967, 170] width 111 height 17
type input "F"
type input "$16.47"
click at [948, 113] on input "Basalt" at bounding box center [963, 115] width 91 height 10
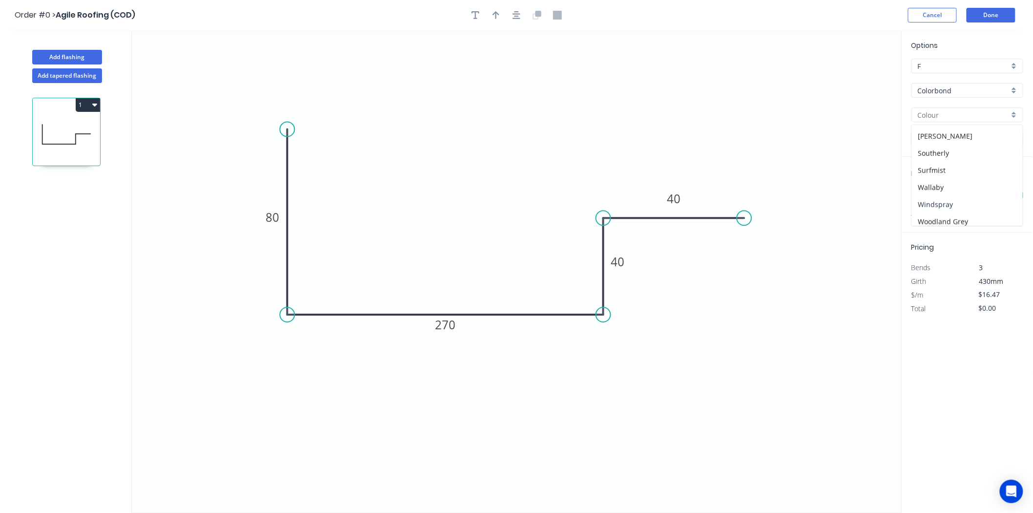
click at [936, 203] on div "Windspray" at bounding box center [967, 204] width 111 height 17
type input "Windspray"
click at [501, 10] on button "button" at bounding box center [496, 15] width 15 height 15
drag, startPoint x: 852, startPoint y: 76, endPoint x: 407, endPoint y: 91, distance: 445.5
click at [403, 91] on icon at bounding box center [398, 88] width 9 height 31
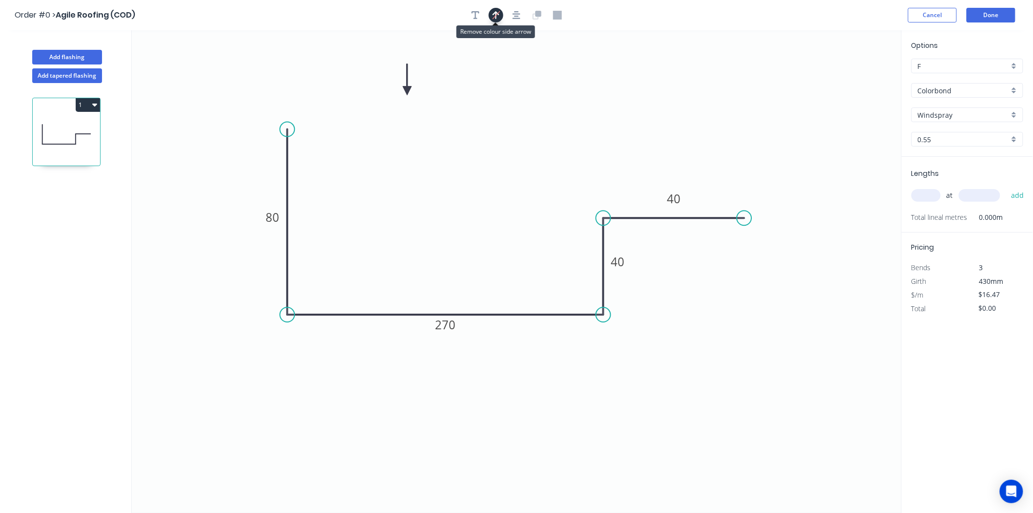
click at [499, 15] on icon "button" at bounding box center [496, 14] width 7 height 9
click at [923, 195] on input "text" at bounding box center [925, 195] width 29 height 13
type input "1"
type input "5000"
click at [1006, 187] on button "add" at bounding box center [1017, 195] width 23 height 17
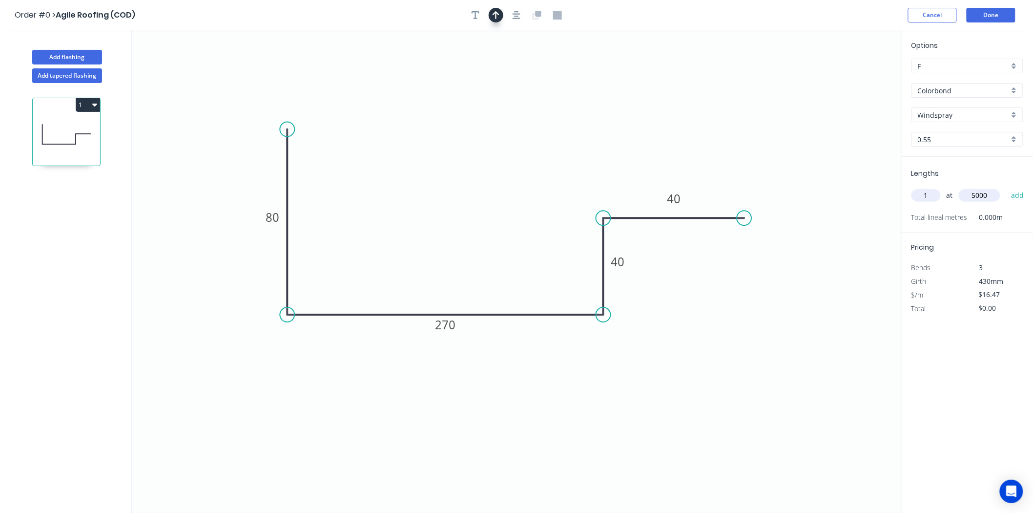
type input "$82.35"
click at [54, 58] on button "Add flashing" at bounding box center [67, 57] width 70 height 15
type input "$0.00"
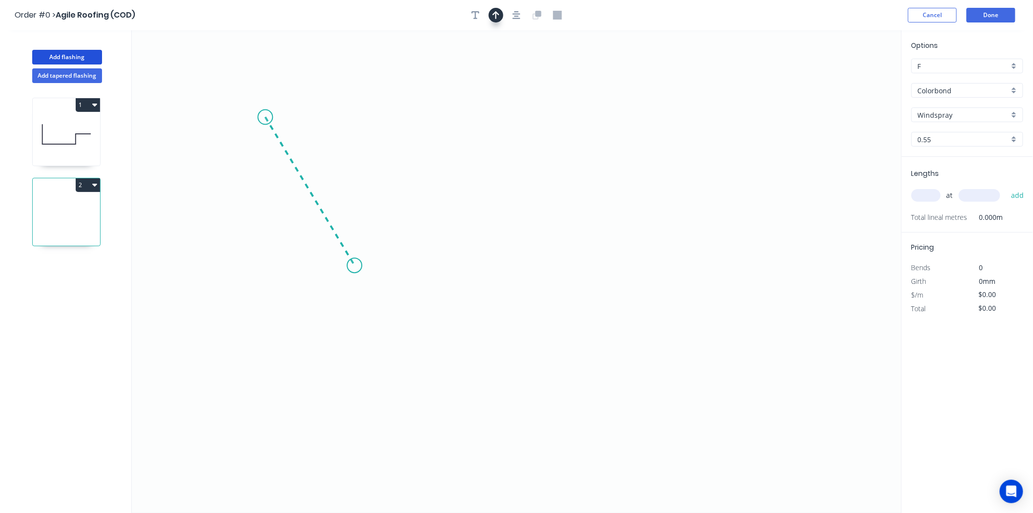
drag, startPoint x: 265, startPoint y: 117, endPoint x: 354, endPoint y: 266, distance: 173.2
click at [354, 266] on icon "0" at bounding box center [517, 271] width 770 height 482
click at [682, 276] on icon "0 ?" at bounding box center [517, 271] width 770 height 482
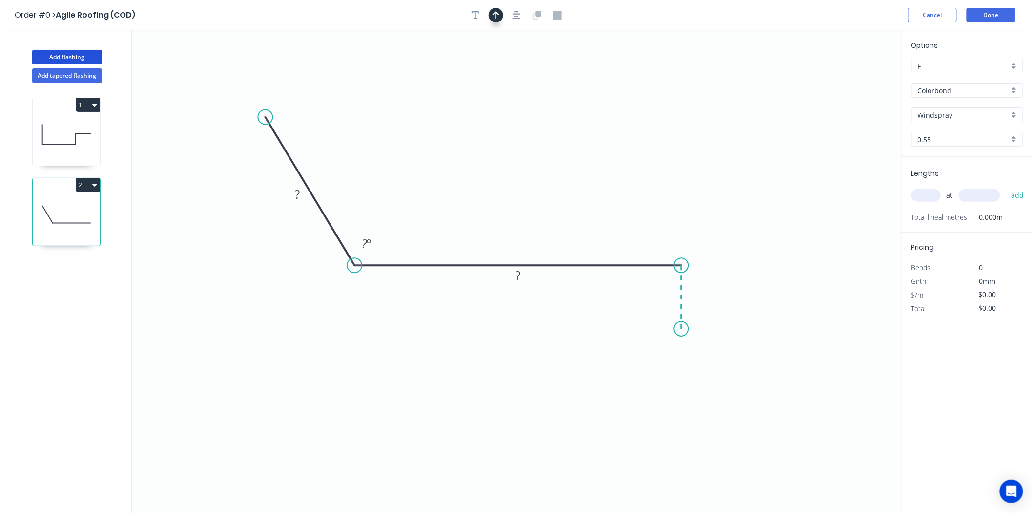
click at [676, 329] on icon "0 ? ? ? º" at bounding box center [517, 271] width 770 height 482
click at [300, 196] on g "?" at bounding box center [298, 194] width 20 height 16
click at [933, 191] on input "text" at bounding box center [925, 195] width 29 height 13
type input "$18.58"
type input "1"
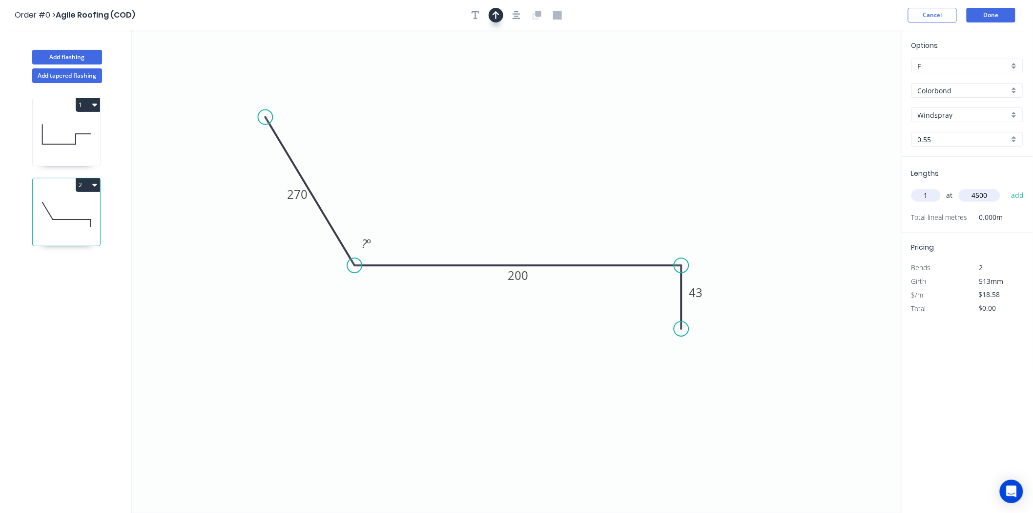
type input "4500"
click at [1006, 187] on button "add" at bounding box center [1017, 195] width 23 height 17
type input "$83.61"
type input "1"
type input "3000"
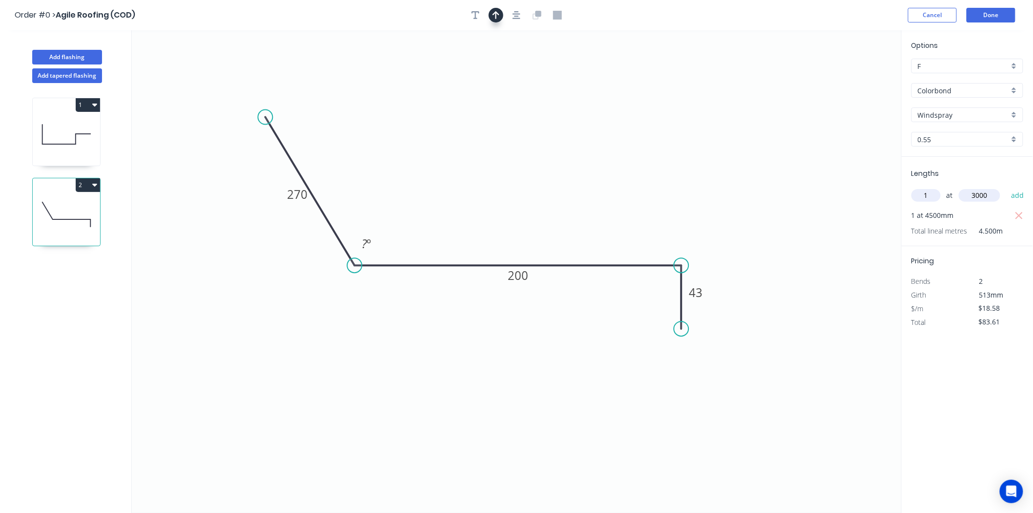
click at [1006, 187] on button "add" at bounding box center [1017, 195] width 23 height 17
type input "$139.35"
click at [495, 15] on icon "button" at bounding box center [496, 15] width 7 height 9
click at [849, 76] on icon at bounding box center [852, 67] width 9 height 31
drag, startPoint x: 852, startPoint y: 77, endPoint x: 579, endPoint y: 178, distance: 291.0
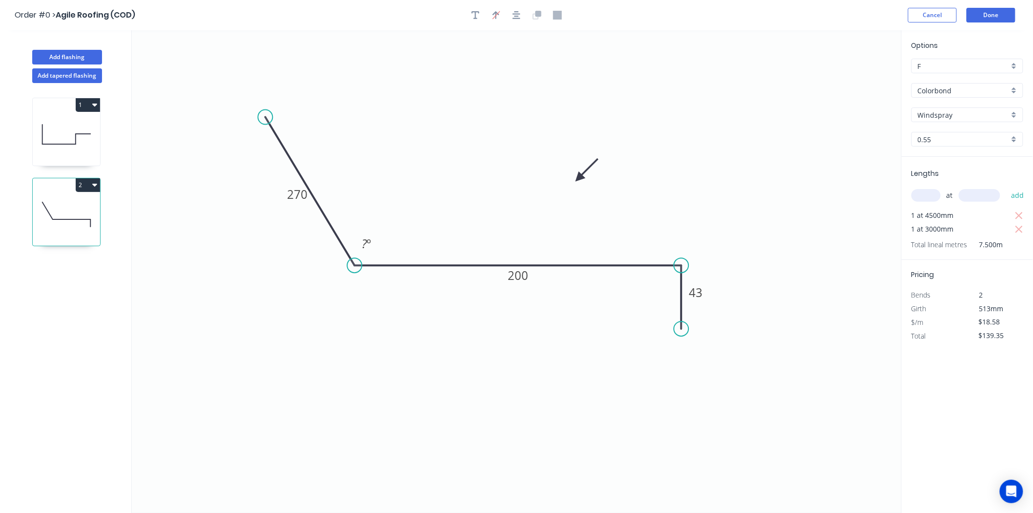
click at [579, 178] on icon at bounding box center [587, 170] width 28 height 28
click at [80, 51] on button "Add flashing" at bounding box center [67, 57] width 70 height 15
type input "$0.00"
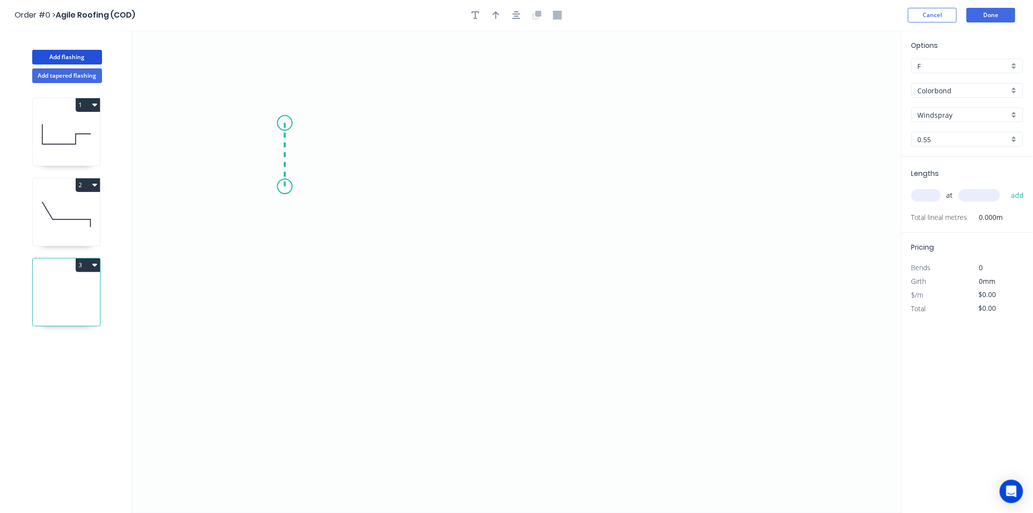
drag, startPoint x: 285, startPoint y: 186, endPoint x: 286, endPoint y: 123, distance: 63.5
click at [286, 123] on icon "0" at bounding box center [517, 271] width 770 height 482
click at [698, 124] on icon "0 ?" at bounding box center [517, 271] width 770 height 482
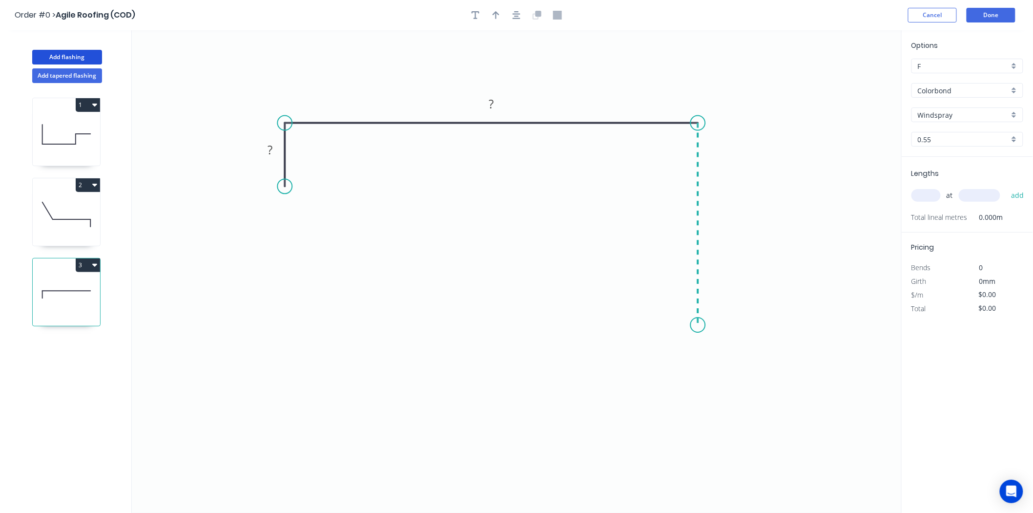
click at [696, 325] on icon "0 ? ?" at bounding box center [517, 271] width 770 height 482
click at [268, 150] on tspan "?" at bounding box center [270, 150] width 5 height 16
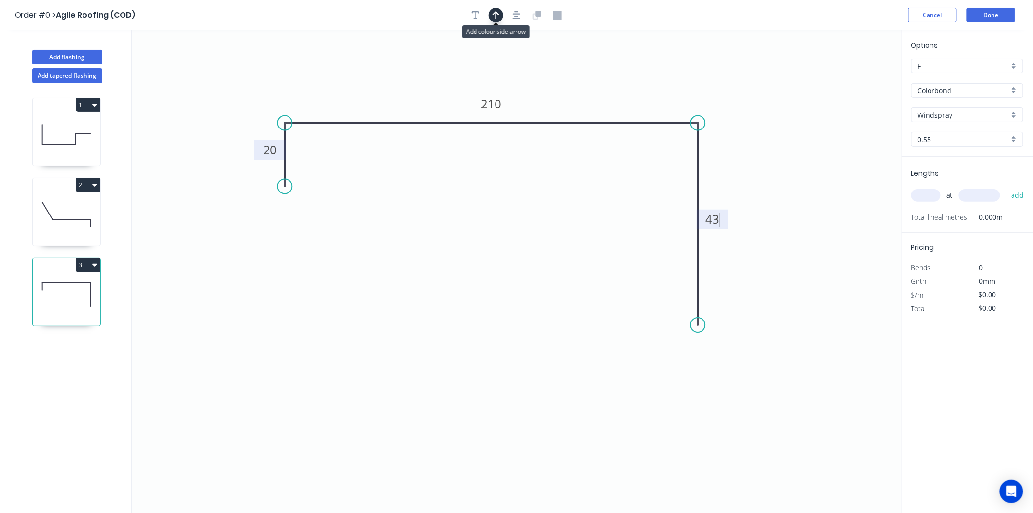
click at [500, 10] on button "button" at bounding box center [496, 15] width 15 height 15
type input "$10.74"
click at [852, 77] on icon at bounding box center [852, 67] width 9 height 31
drag, startPoint x: 852, startPoint y: 77, endPoint x: 735, endPoint y: 132, distance: 129.3
click at [735, 132] on icon at bounding box center [743, 124] width 28 height 28
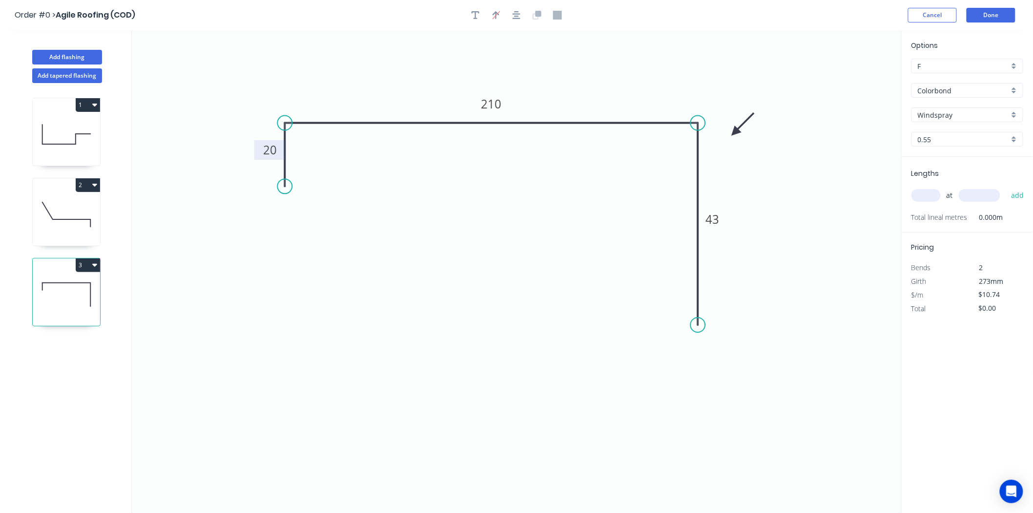
click at [916, 193] on input "text" at bounding box center [925, 195] width 29 height 13
type input "1"
type input "1000"
click at [1006, 187] on button "add" at bounding box center [1017, 195] width 23 height 17
type input "$12.89"
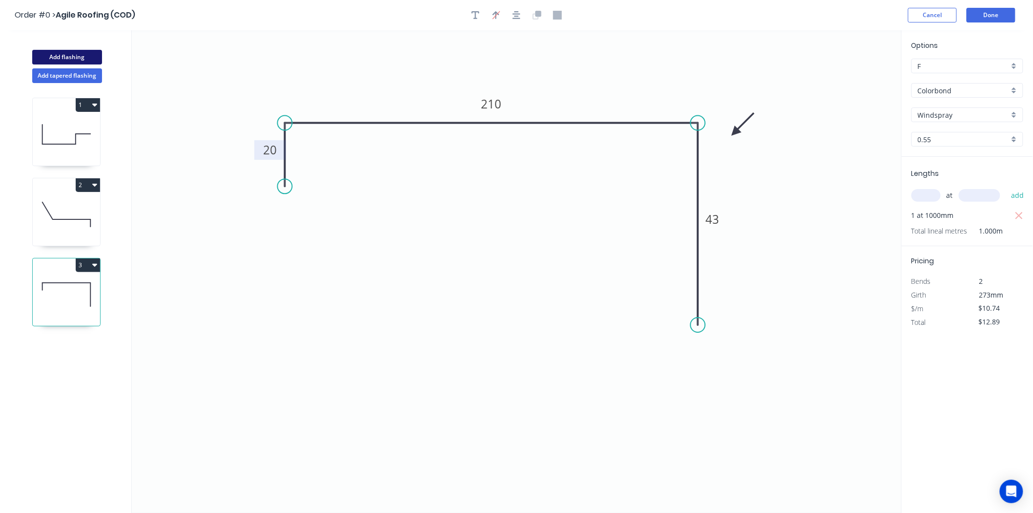
click at [61, 52] on button "Add flashing" at bounding box center [67, 57] width 70 height 15
type input "$0.00"
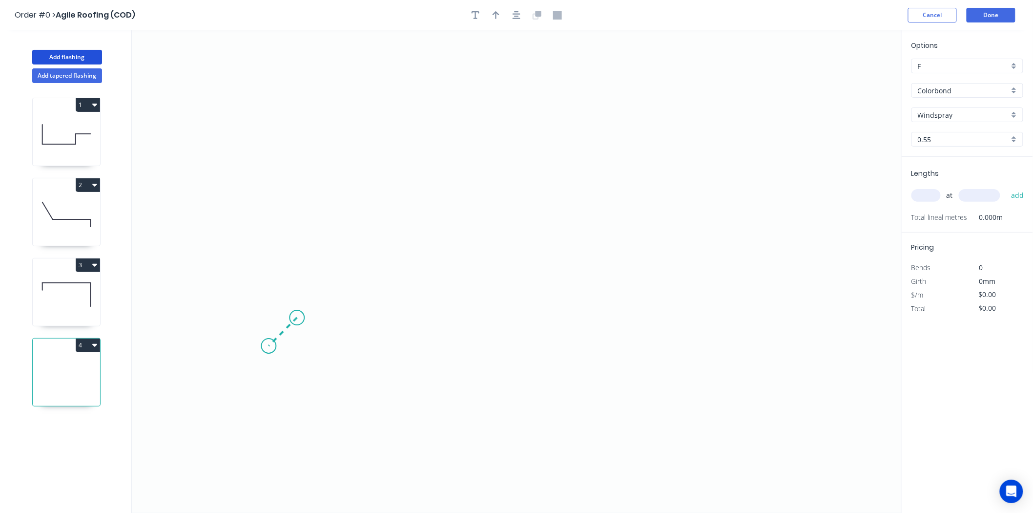
drag, startPoint x: 297, startPoint y: 318, endPoint x: 269, endPoint y: 342, distance: 37.1
click at [269, 342] on icon "0" at bounding box center [517, 271] width 770 height 482
click at [285, 135] on icon "0 ?" at bounding box center [517, 271] width 770 height 482
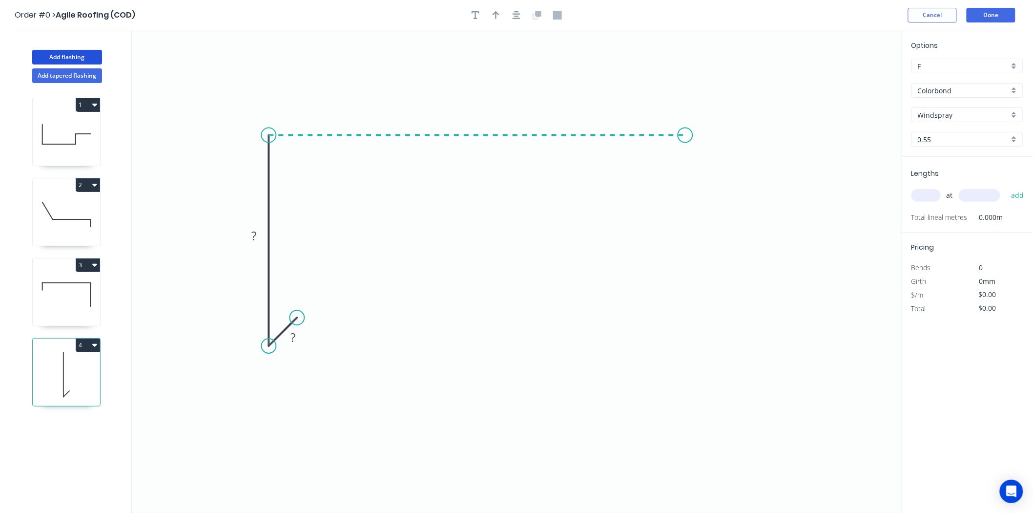
click at [685, 147] on icon "0 ? ?" at bounding box center [517, 271] width 770 height 482
click at [680, 220] on icon "0 ? ? ?" at bounding box center [517, 271] width 770 height 482
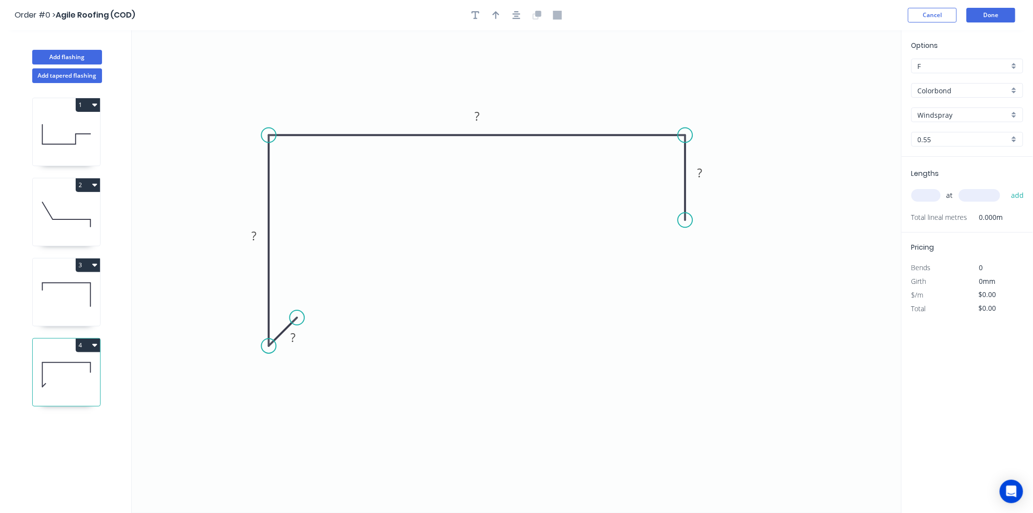
click at [956, 119] on input "Windspray" at bounding box center [963, 115] width 91 height 10
click at [942, 196] on div "Night Sky" at bounding box center [967, 193] width 111 height 17
type input "Night Sky"
click at [291, 330] on tspan "?" at bounding box center [293, 337] width 5 height 16
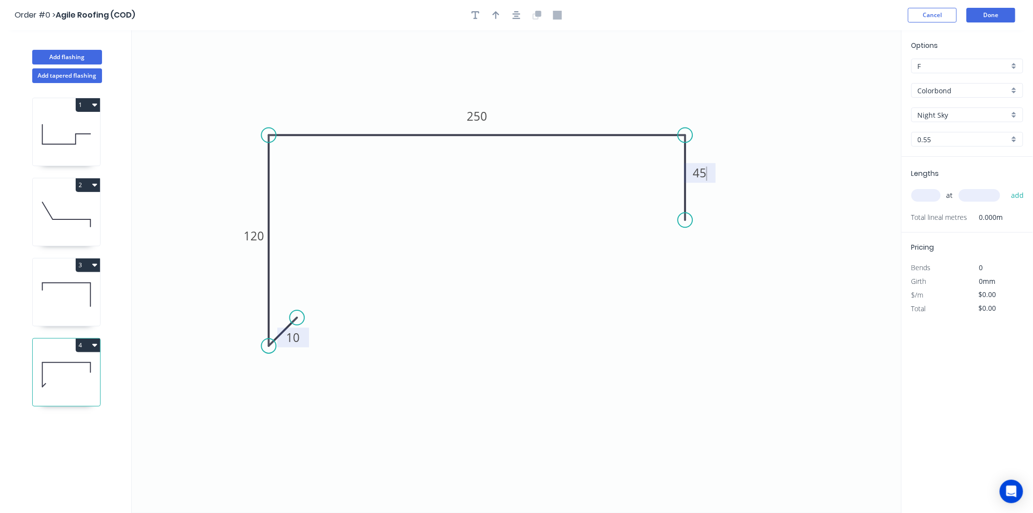
click at [492, 6] on header "Order #0 > Agile Roofing (COD) Cancel Done" at bounding box center [516, 15] width 1033 height 30
type input "$16.47"
click at [494, 10] on button "button" at bounding box center [496, 15] width 15 height 15
click at [853, 80] on icon at bounding box center [853, 68] width 9 height 31
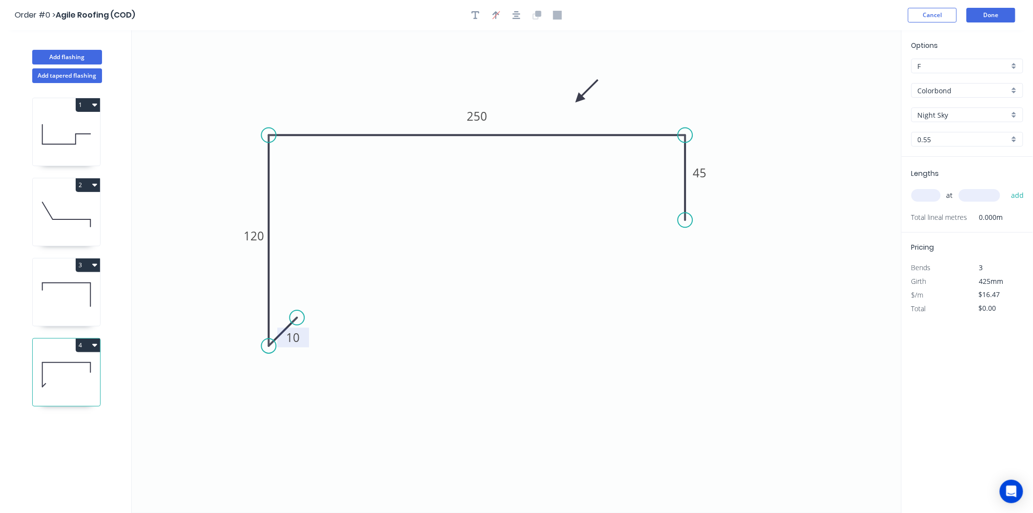
drag, startPoint x: 853, startPoint y: 80, endPoint x: 579, endPoint y: 99, distance: 275.1
click at [579, 99] on icon at bounding box center [587, 91] width 28 height 28
click at [934, 189] on input "text" at bounding box center [925, 195] width 29 height 13
type input "1"
type input "4300"
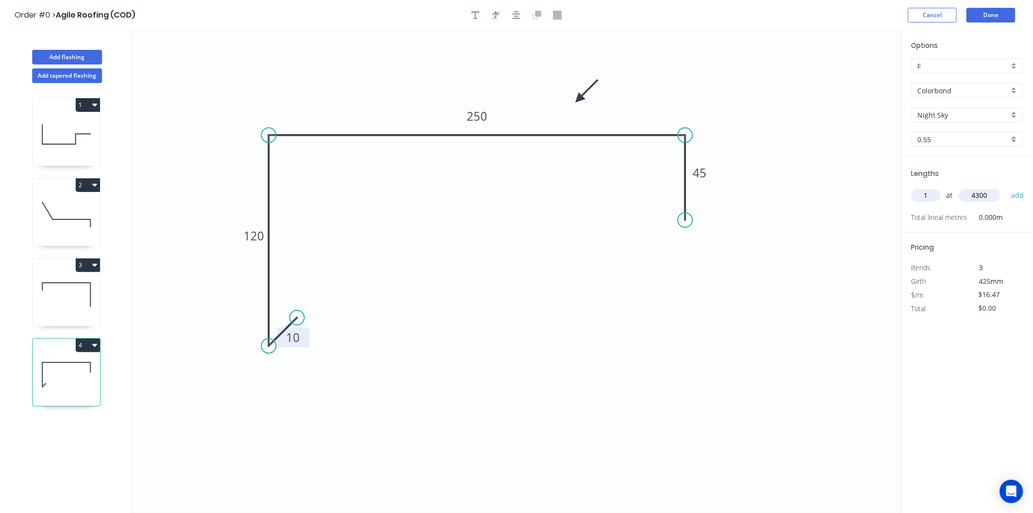
click at [1006, 187] on button "add" at bounding box center [1017, 195] width 23 height 17
click at [95, 345] on icon "button" at bounding box center [94, 345] width 5 height 3
click at [61, 369] on div "Duplicate" at bounding box center [53, 369] width 75 height 14
type input "$0.00"
click at [298, 337] on tspan "10" at bounding box center [294, 337] width 14 height 16
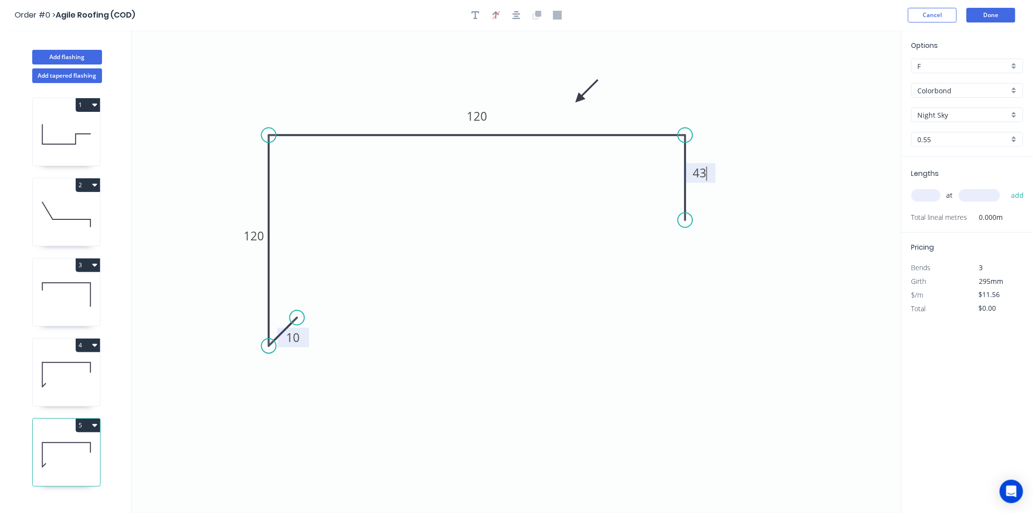
click at [93, 378] on icon at bounding box center [66, 374] width 67 height 62
type input "$16.47"
type input "$70.82"
click at [690, 181] on rect at bounding box center [700, 173] width 32 height 20
click at [695, 173] on tspan "45" at bounding box center [702, 173] width 14 height 16
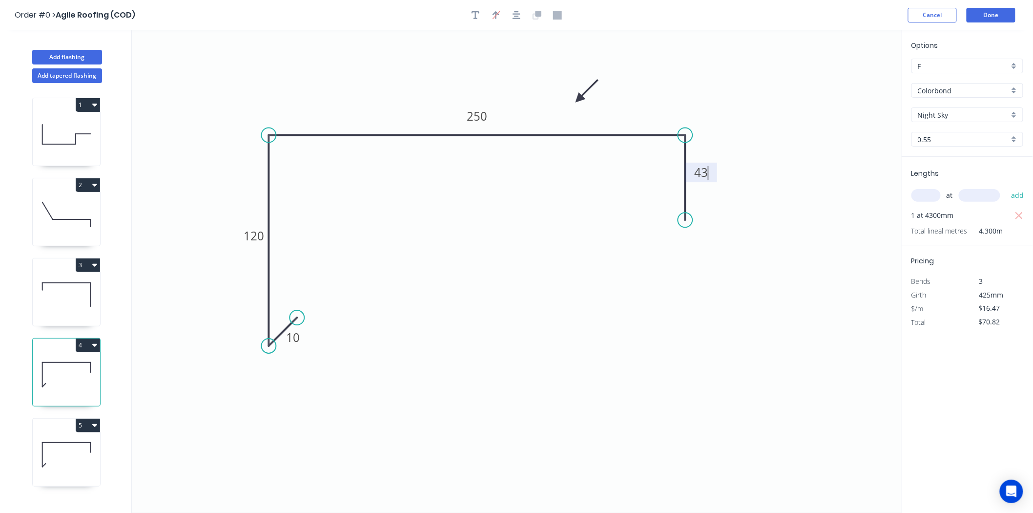
click at [71, 452] on icon at bounding box center [66, 454] width 67 height 62
type input "$11.56"
type input "$0.00"
click at [934, 194] on input "text" at bounding box center [925, 195] width 29 height 13
type input "1"
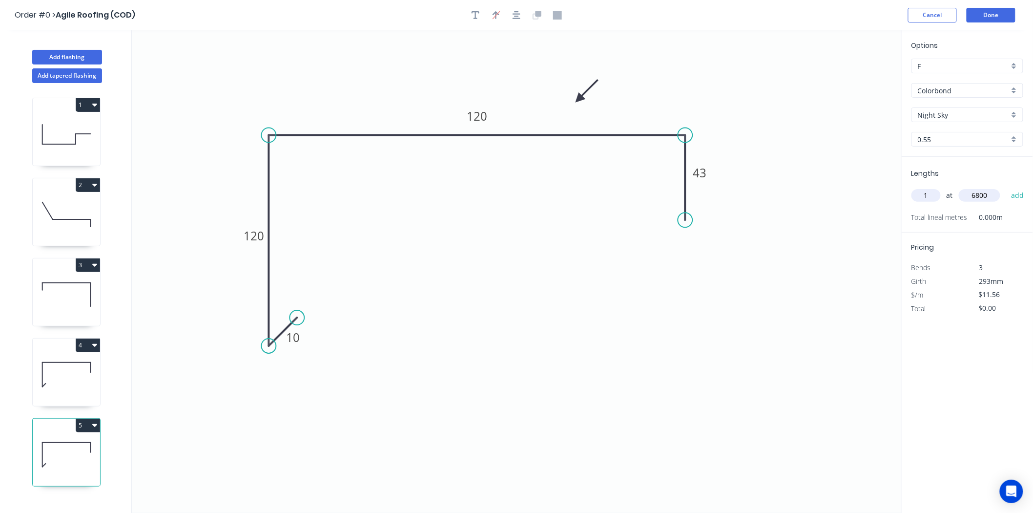
type input "6800"
click at [1006, 187] on button "add" at bounding box center [1017, 195] width 23 height 17
type input "$78.61"
click at [71, 61] on button "Add flashing" at bounding box center [67, 57] width 70 height 15
type input "$0.00"
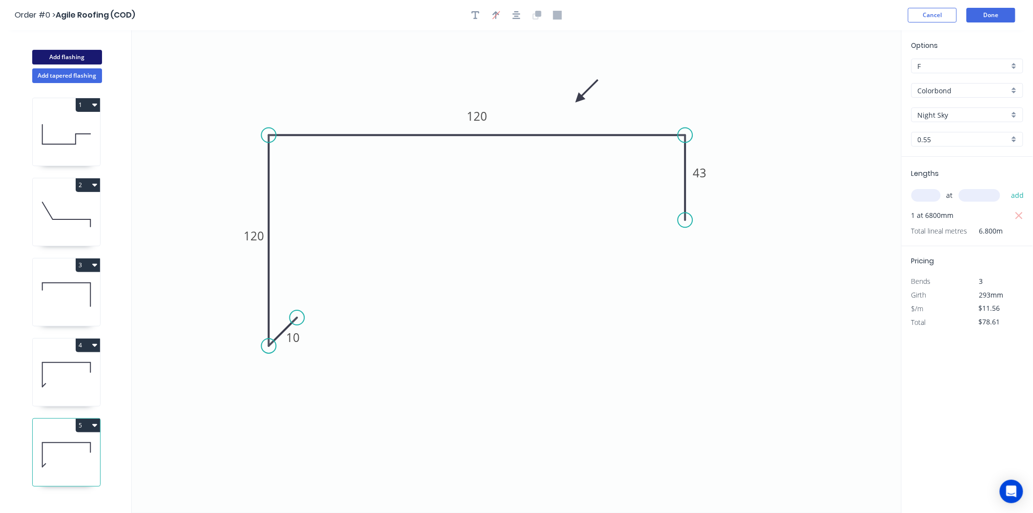
type input "$0.00"
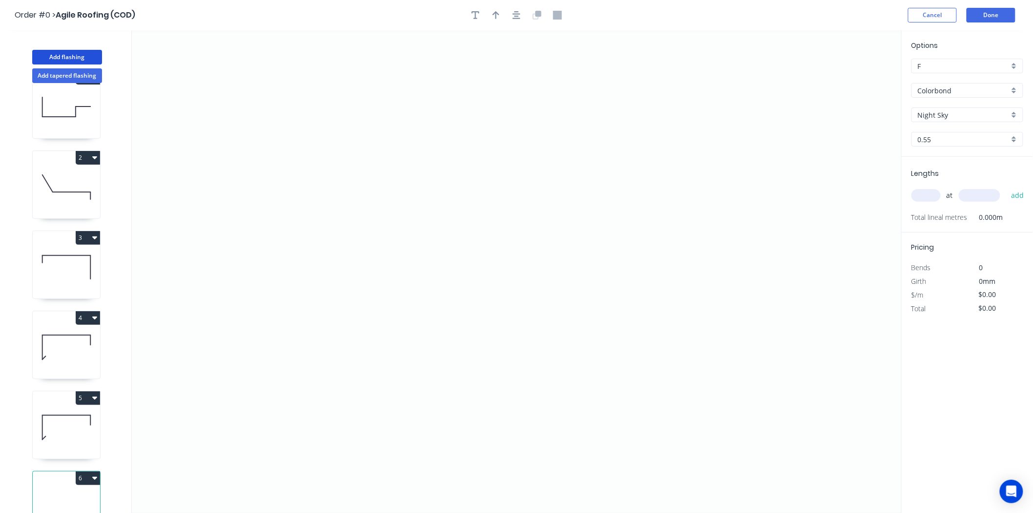
scroll to position [54, 0]
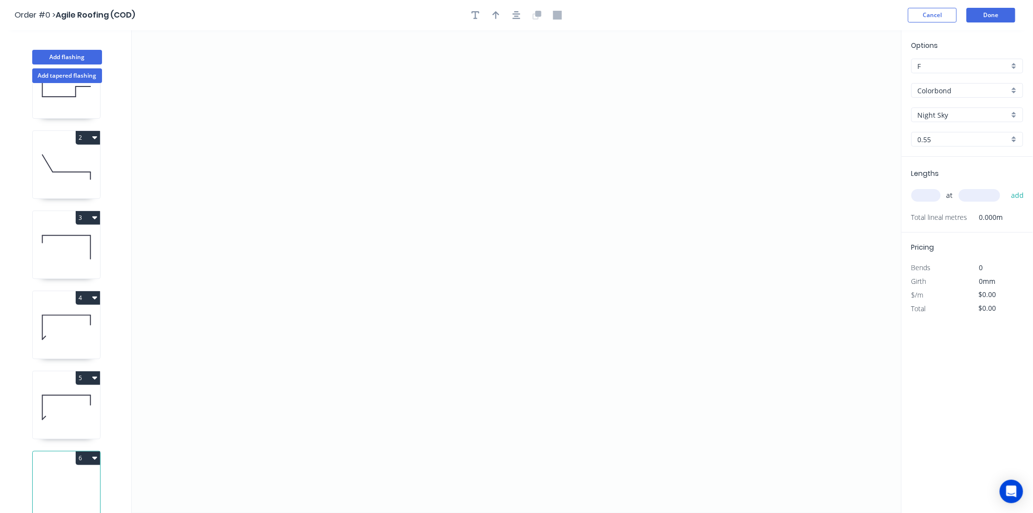
click at [985, 114] on input "Night Sky" at bounding box center [963, 115] width 91 height 10
click at [943, 204] on div "Windspray" at bounding box center [967, 204] width 111 height 17
type input "Windspray"
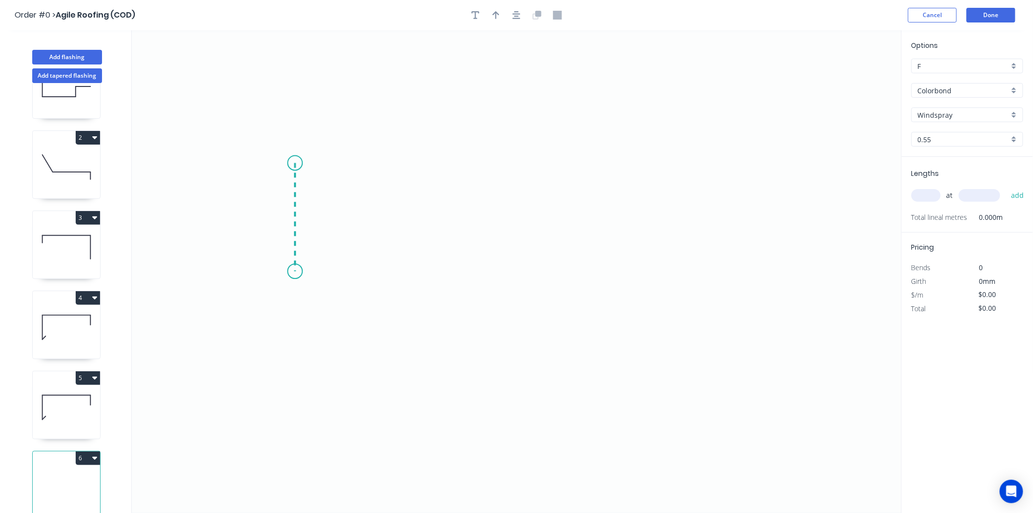
drag, startPoint x: 295, startPoint y: 163, endPoint x: 291, endPoint y: 271, distance: 108.5
click at [291, 271] on icon "0" at bounding box center [517, 271] width 770 height 482
click at [645, 280] on icon "0 ?" at bounding box center [517, 271] width 770 height 482
click at [638, 340] on icon "0 ? ?" at bounding box center [517, 271] width 770 height 482
click at [644, 346] on circle at bounding box center [645, 345] width 15 height 15
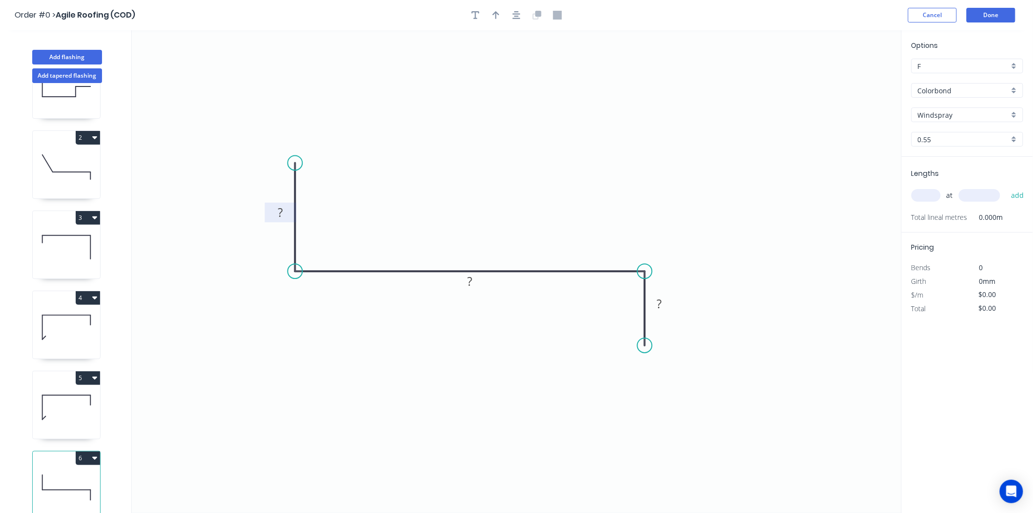
click at [288, 209] on rect at bounding box center [281, 213] width 20 height 14
click at [924, 194] on input "text" at bounding box center [925, 195] width 29 height 13
type input "$15.77"
type input "1"
type input "3500"
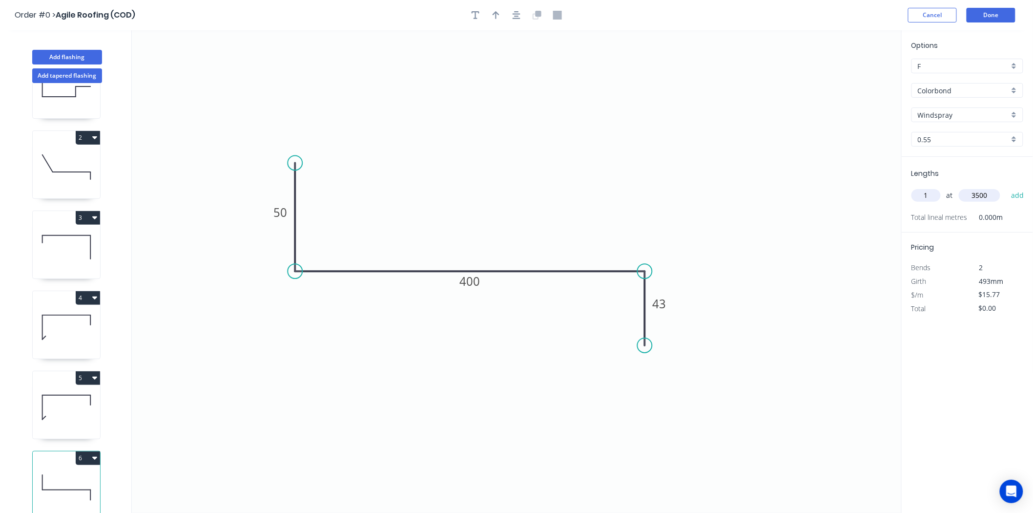
click at [1006, 187] on button "add" at bounding box center [1017, 195] width 23 height 17
click at [496, 20] on button "button" at bounding box center [496, 15] width 15 height 15
click at [855, 75] on icon at bounding box center [852, 67] width 9 height 31
drag, startPoint x: 855, startPoint y: 75, endPoint x: 469, endPoint y: 217, distance: 411.3
click at [469, 217] on icon at bounding box center [476, 208] width 28 height 28
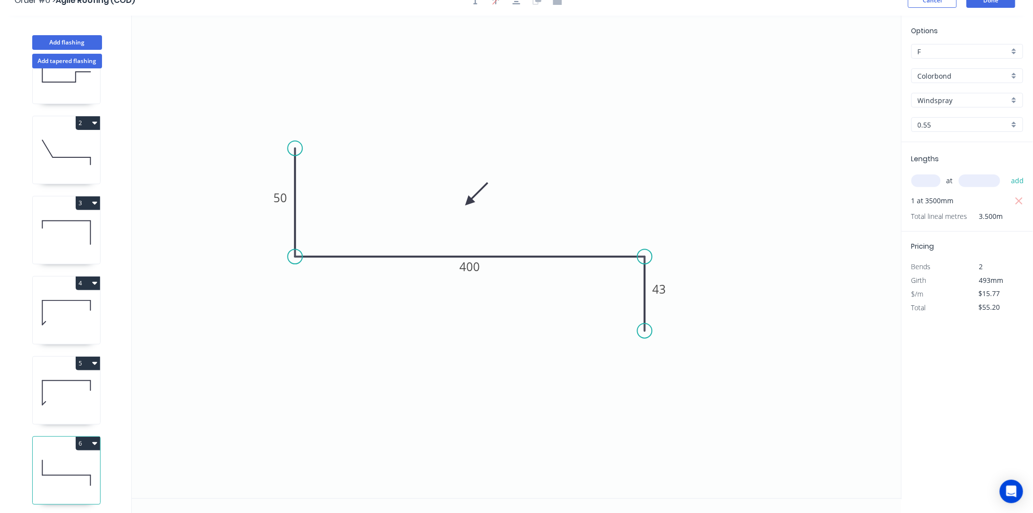
scroll to position [18, 0]
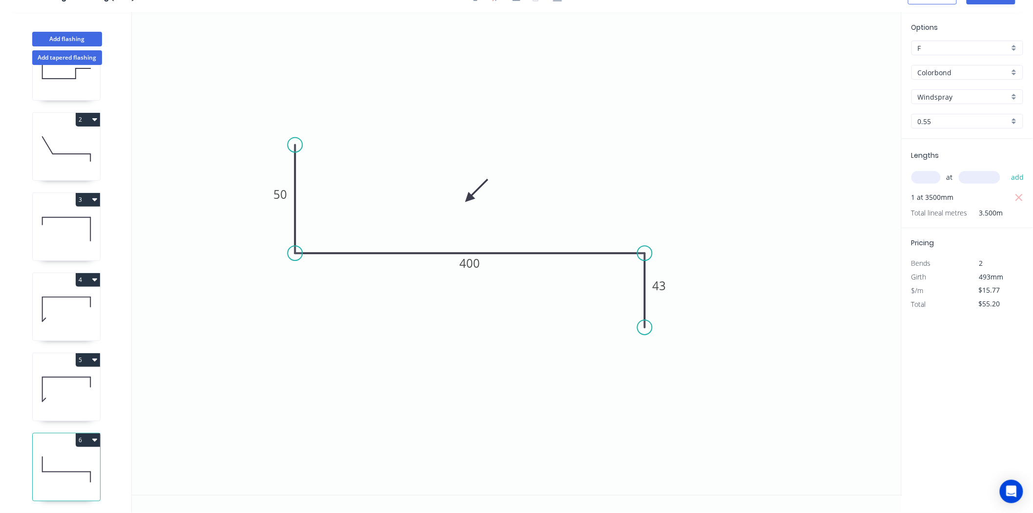
click at [84, 433] on button "6" at bounding box center [88, 440] width 24 height 14
click at [67, 454] on button "Duplicate" at bounding box center [53, 464] width 93 height 20
type input "$0.00"
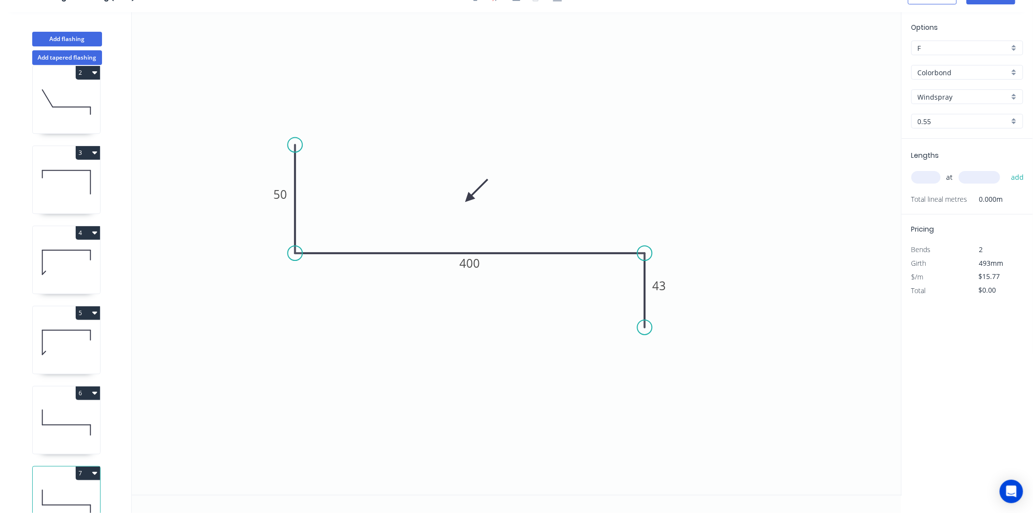
scroll to position [135, 0]
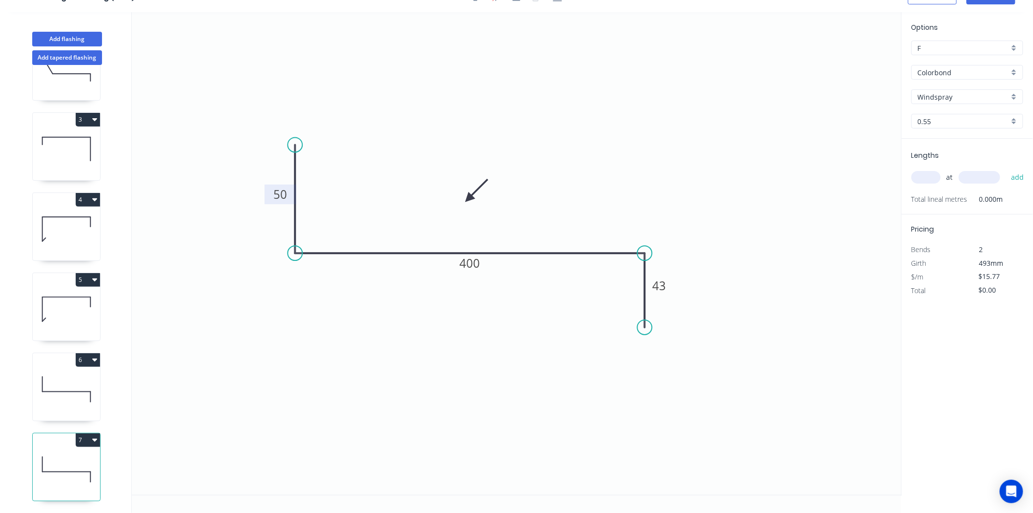
click at [276, 198] on tspan "50" at bounding box center [280, 194] width 14 height 16
type input "$15.77"
click at [926, 179] on input "text" at bounding box center [925, 177] width 29 height 13
type input "1"
type input "3700"
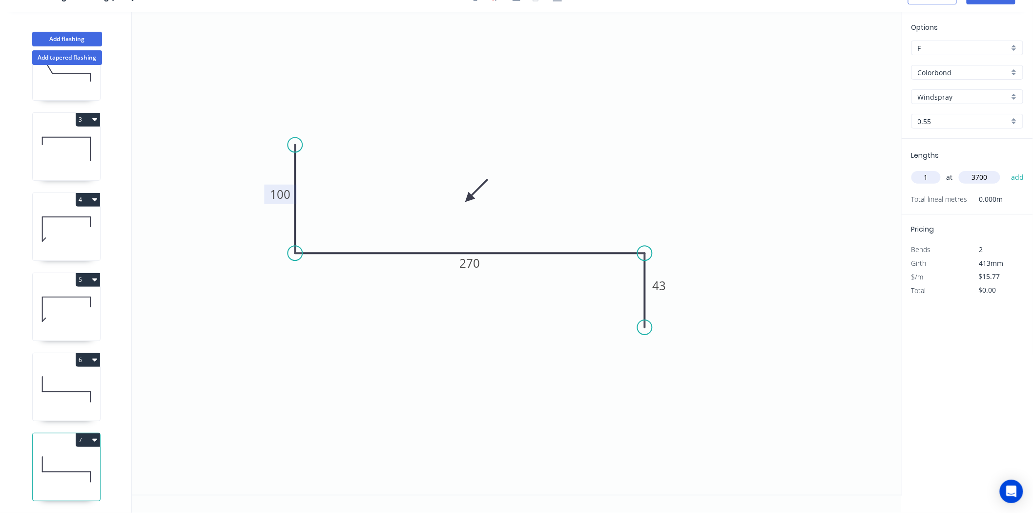
click at [1006, 169] on button "add" at bounding box center [1017, 177] width 23 height 17
type input "$58.35"
click at [89, 273] on button "5" at bounding box center [88, 280] width 24 height 14
click at [62, 297] on div "Duplicate" at bounding box center [53, 304] width 75 height 14
type input "$11.56"
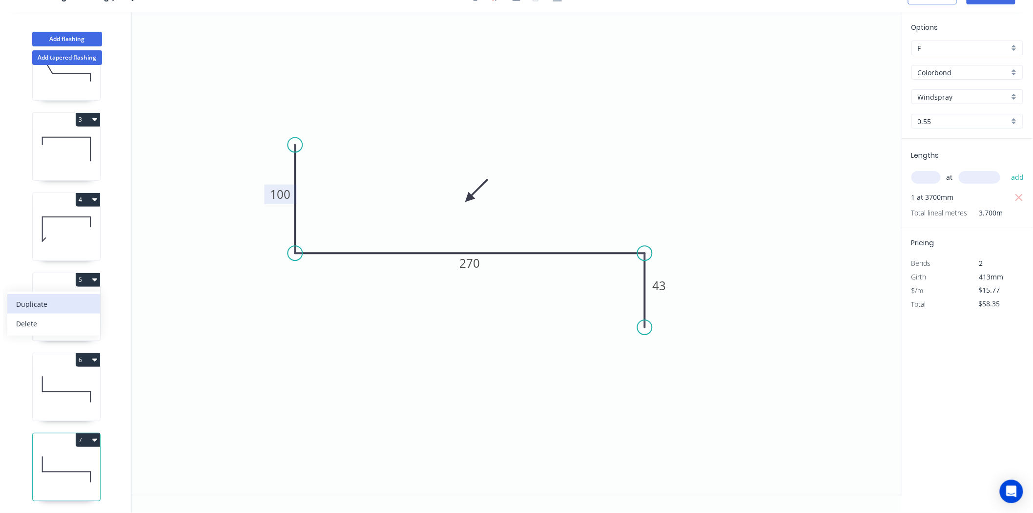
type input "$0.00"
type input "Night Sky"
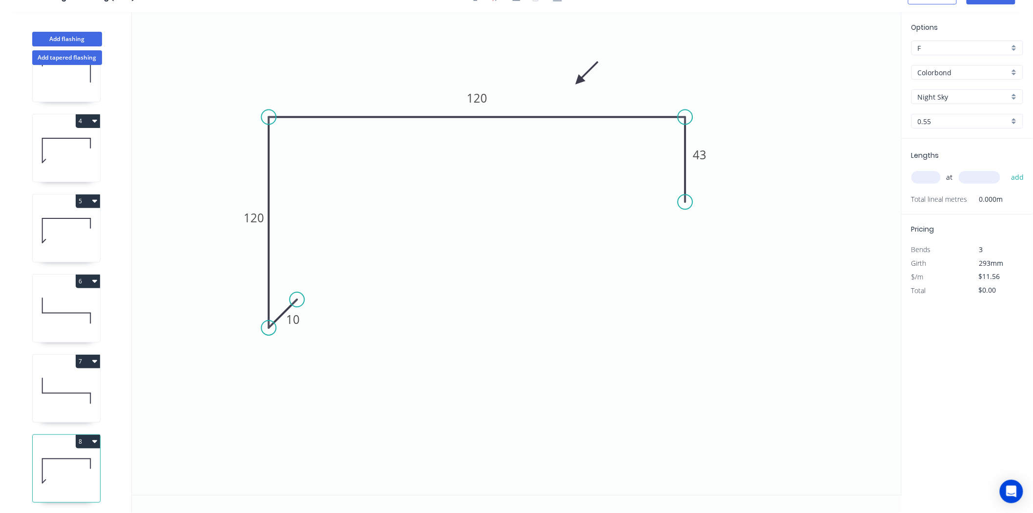
scroll to position [215, 0]
click at [54, 379] on icon at bounding box center [66, 389] width 67 height 62
type input "$15.77"
type input "$58.35"
type input "Windspray"
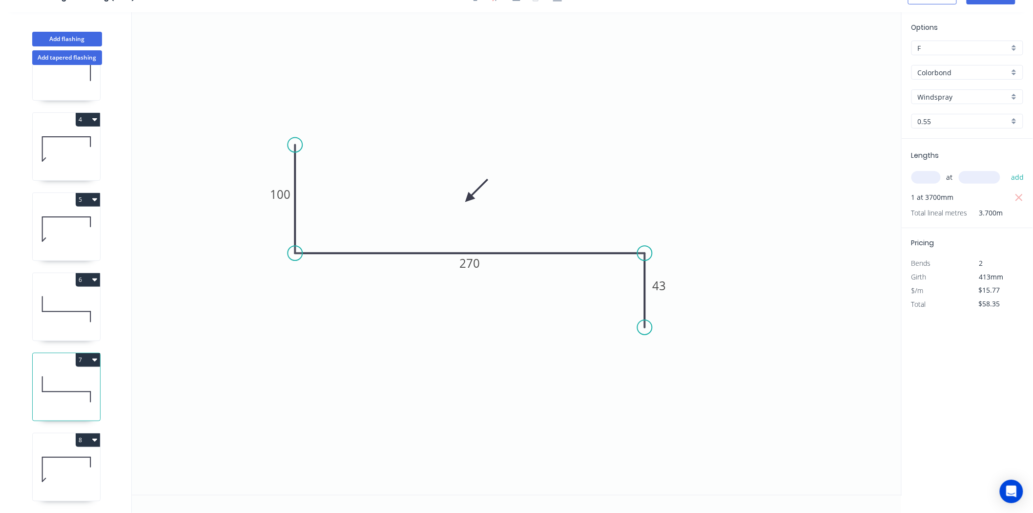
click at [45, 465] on icon at bounding box center [66, 469] width 67 height 62
type input "$11.56"
type input "$0.00"
type input "Night Sky"
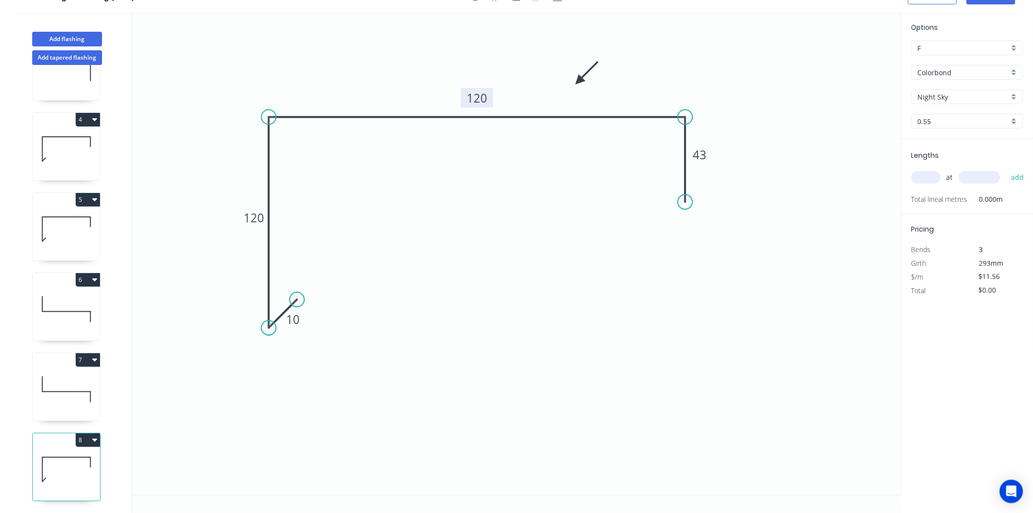
click at [487, 90] on rect at bounding box center [477, 98] width 32 height 20
click at [487, 99] on rect at bounding box center [477, 98] width 32 height 20
click at [480, 98] on tspan "120" at bounding box center [477, 98] width 21 height 16
click at [920, 173] on input "text" at bounding box center [925, 177] width 29 height 13
type input "$19.91"
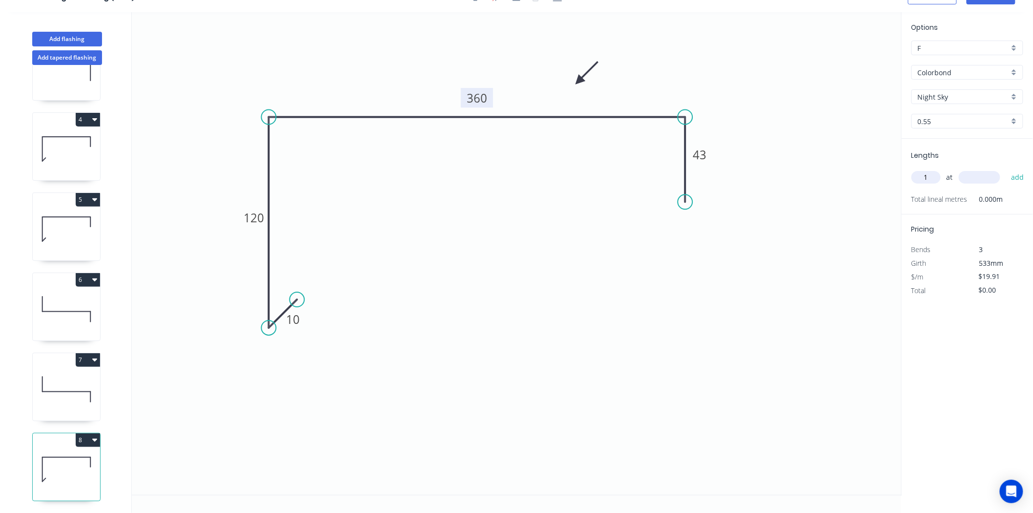
type input "1"
type input "2700"
click at [1006, 169] on button "add" at bounding box center [1017, 177] width 23 height 17
type input "$53.76"
click at [960, 96] on input "Night Sky" at bounding box center [963, 97] width 91 height 10
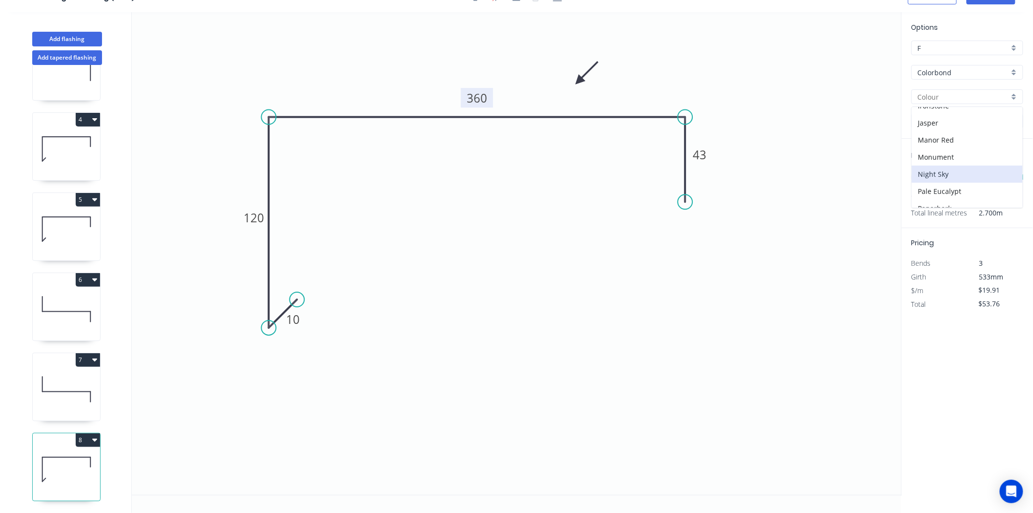
scroll to position [163, 0]
click at [811, 250] on icon "0 10 120 360 43" at bounding box center [517, 253] width 770 height 482
type input "Night Sky"
click at [70, 42] on button "Add flashing" at bounding box center [67, 39] width 70 height 15
type input "$0.00"
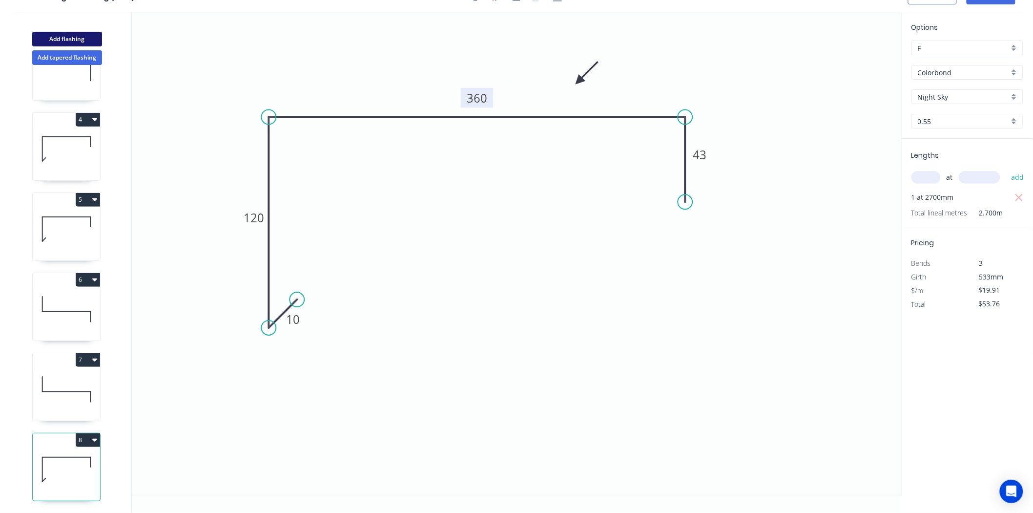
type input "$0.00"
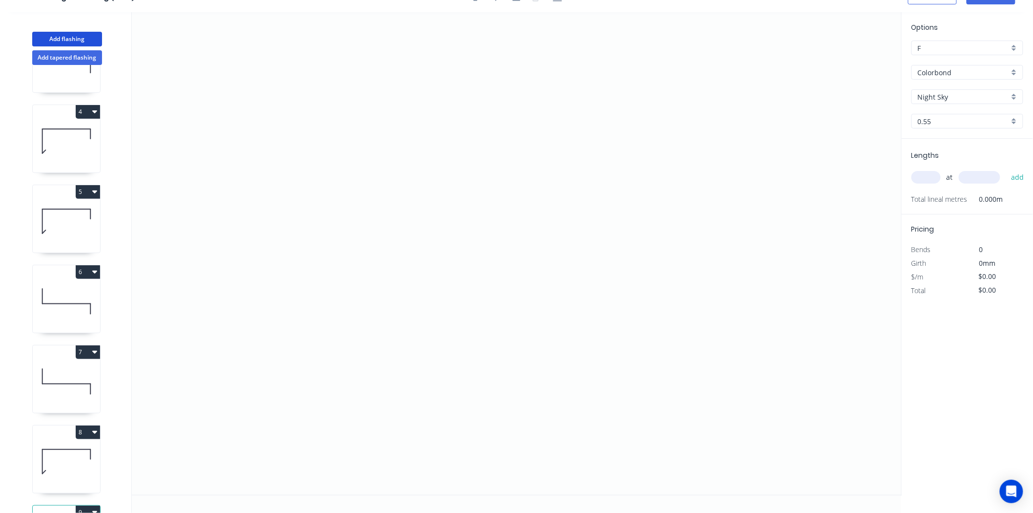
scroll to position [295, 0]
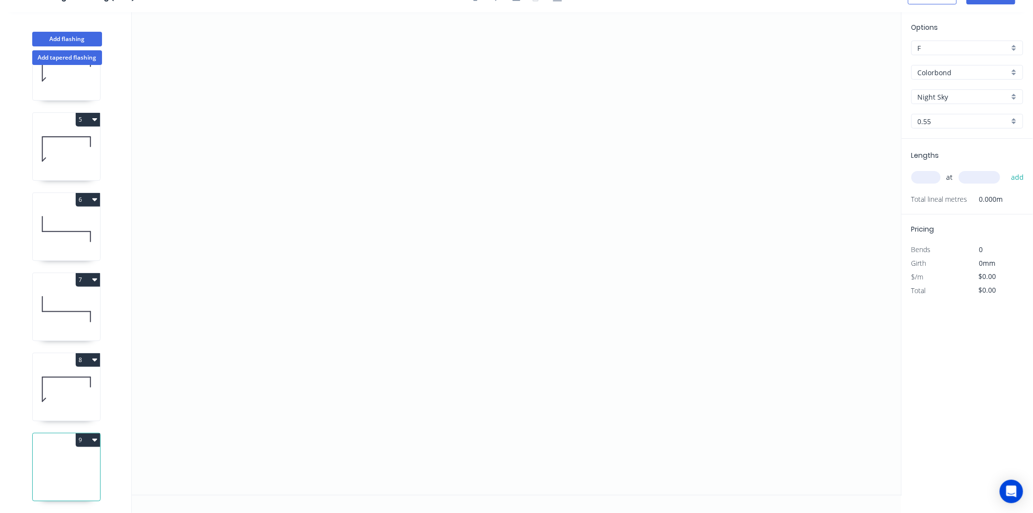
click at [982, 101] on input "Night Sky" at bounding box center [963, 97] width 91 height 10
click at [959, 177] on div "Windspray" at bounding box center [967, 181] width 111 height 17
type input "Windspray"
drag, startPoint x: 287, startPoint y: 336, endPoint x: 291, endPoint y: 233, distance: 102.6
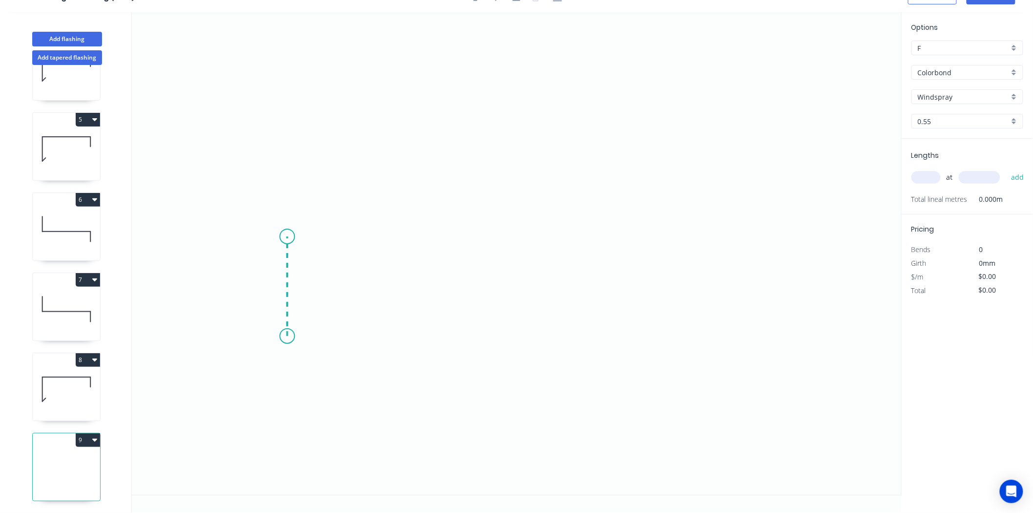
click at [291, 233] on icon "0" at bounding box center [517, 253] width 770 height 482
click at [645, 219] on icon "0 ?" at bounding box center [517, 253] width 770 height 482
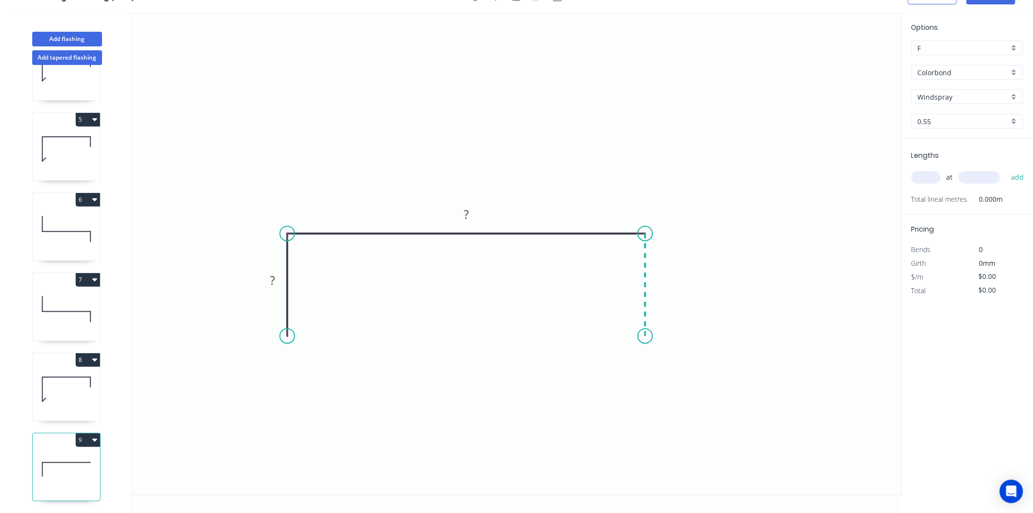
click at [639, 336] on icon "0 ? ?" at bounding box center [517, 253] width 770 height 482
click at [264, 283] on rect at bounding box center [273, 281] width 20 height 14
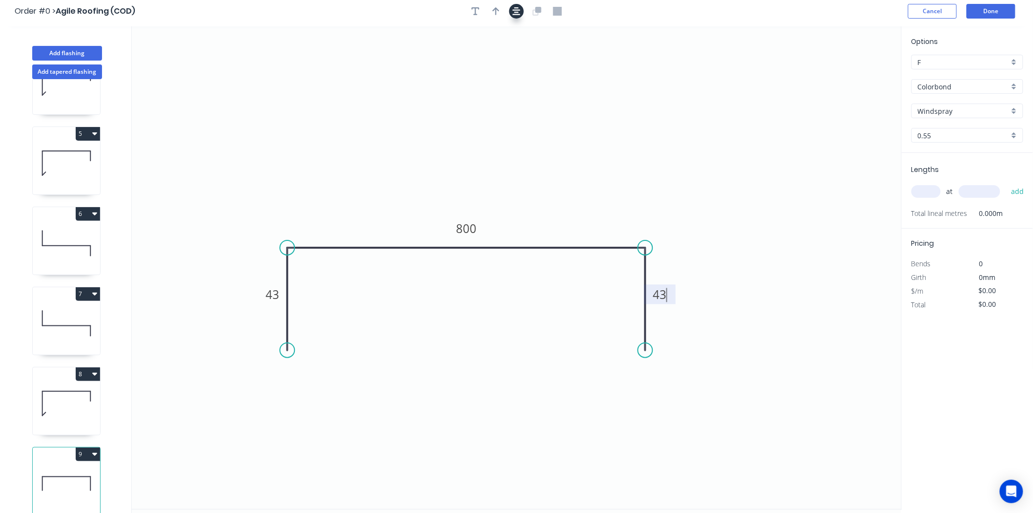
scroll to position [0, 0]
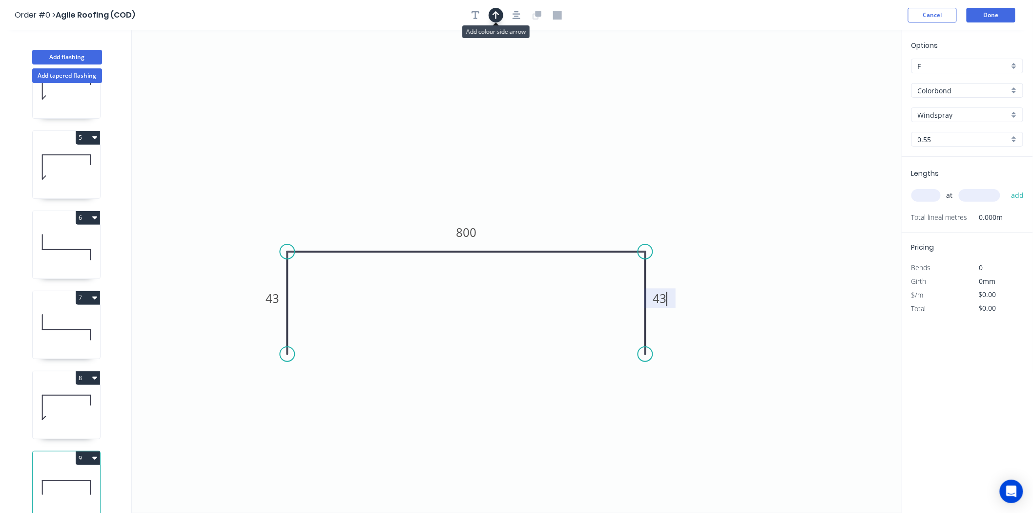
click at [499, 14] on icon "button" at bounding box center [496, 15] width 7 height 9
type input "$26.09"
click at [855, 76] on icon at bounding box center [852, 67] width 9 height 31
drag, startPoint x: 855, startPoint y: 76, endPoint x: 566, endPoint y: 217, distance: 321.2
click at [566, 217] on icon at bounding box center [580, 206] width 28 height 28
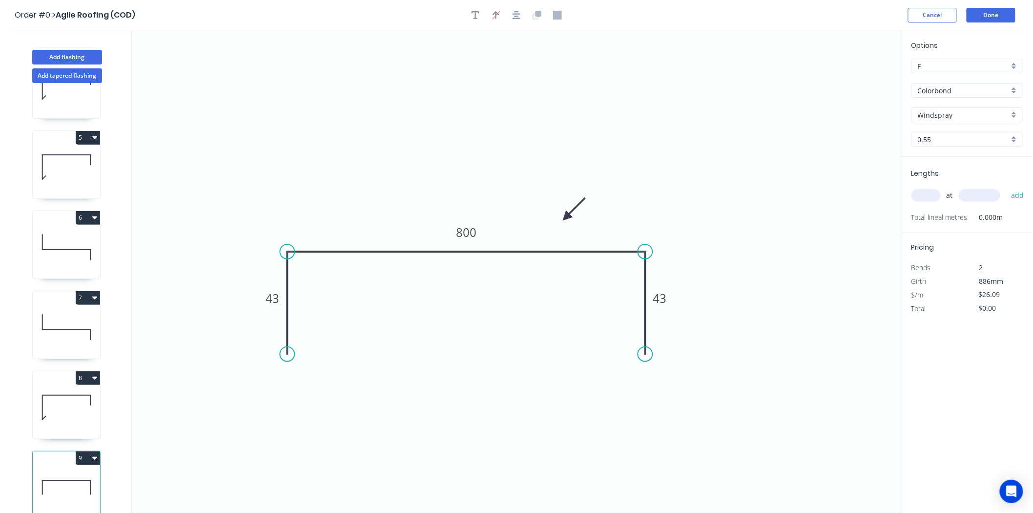
click at [929, 201] on input "text" at bounding box center [925, 195] width 29 height 13
type input "1"
type input "1500"
click at [1006, 187] on button "add" at bounding box center [1017, 195] width 23 height 17
type input "$39.14"
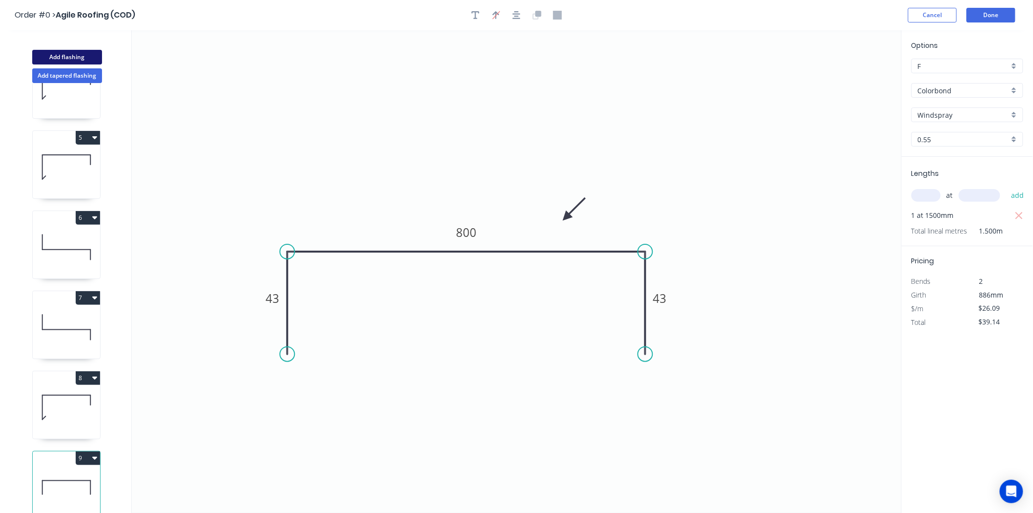
click at [64, 59] on button "Add flashing" at bounding box center [67, 57] width 70 height 15
type input "$0.00"
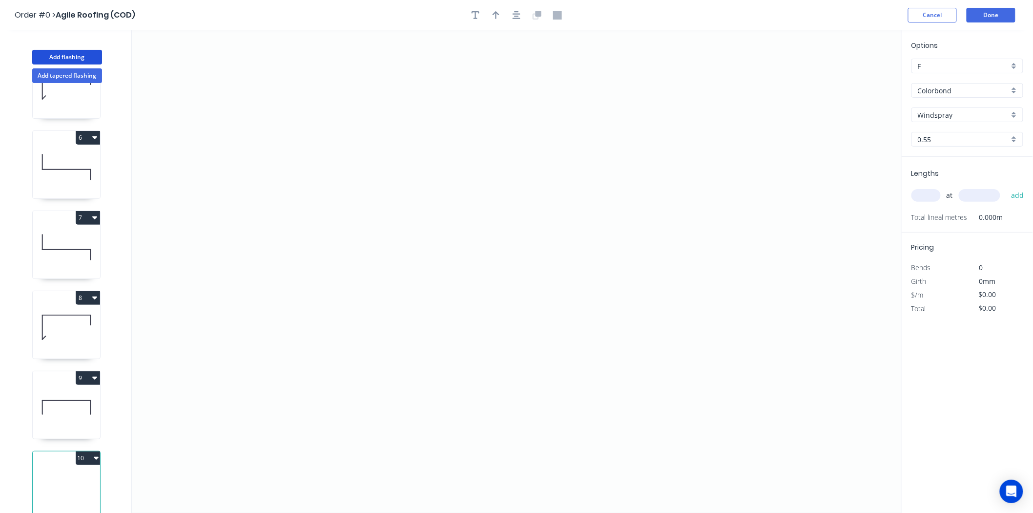
scroll to position [375, 0]
drag, startPoint x: 373, startPoint y: 106, endPoint x: 365, endPoint y: 243, distance: 136.9
click at [365, 243] on icon "0" at bounding box center [517, 271] width 770 height 482
click at [592, 245] on icon "0 ?" at bounding box center [517, 271] width 770 height 482
click at [587, 343] on icon "0 ? ?" at bounding box center [517, 271] width 770 height 482
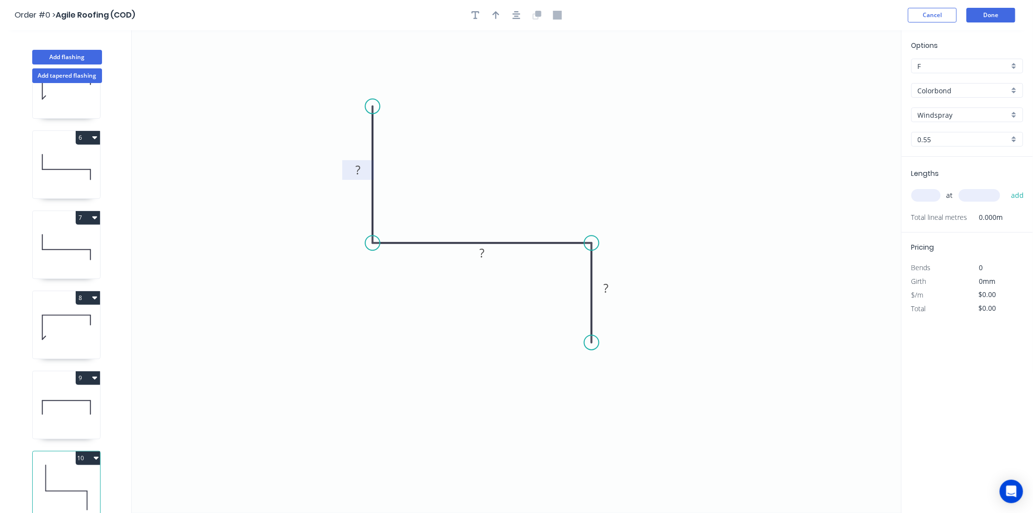
click at [360, 176] on tspan "?" at bounding box center [357, 170] width 5 height 16
click at [491, 18] on button "button" at bounding box center [496, 15] width 15 height 15
type input "$8.31"
click at [852, 77] on icon at bounding box center [852, 67] width 9 height 31
drag, startPoint x: 852, startPoint y: 77, endPoint x: 469, endPoint y: 185, distance: 397.5
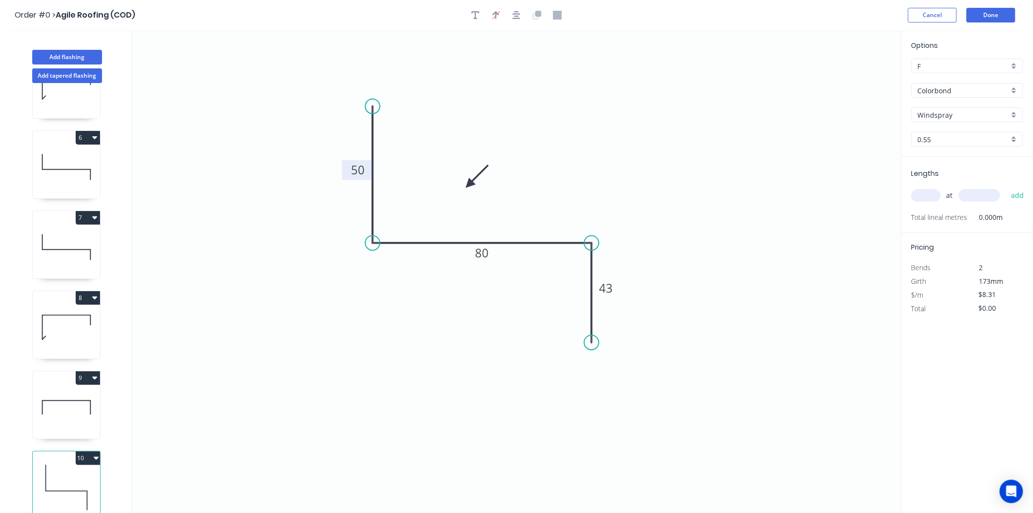
click at [469, 185] on icon at bounding box center [477, 176] width 28 height 28
click at [925, 191] on input "text" at bounding box center [925, 195] width 29 height 13
type input "1"
type input "1500"
click at [1006, 187] on button "add" at bounding box center [1017, 195] width 23 height 17
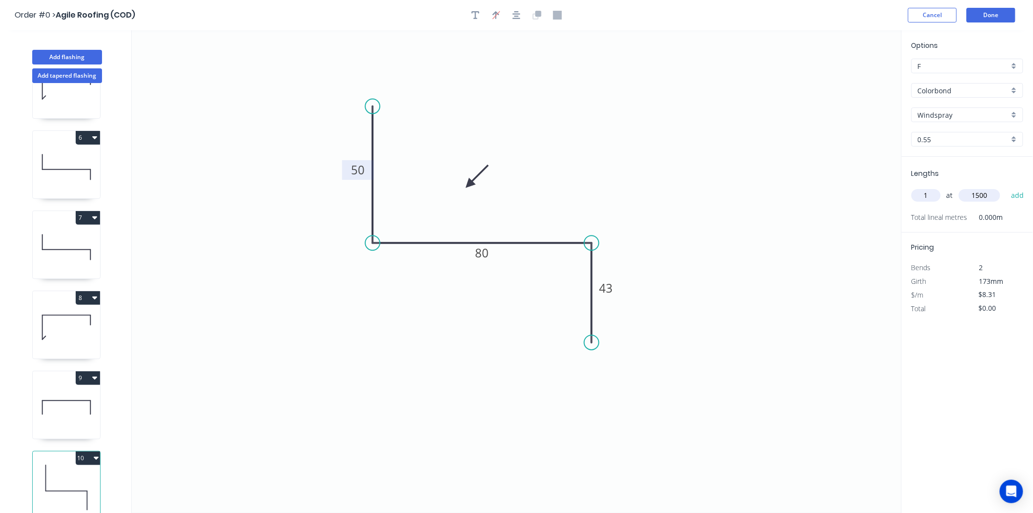
type input "$12.47"
click at [1007, 10] on button "Done" at bounding box center [991, 15] width 49 height 15
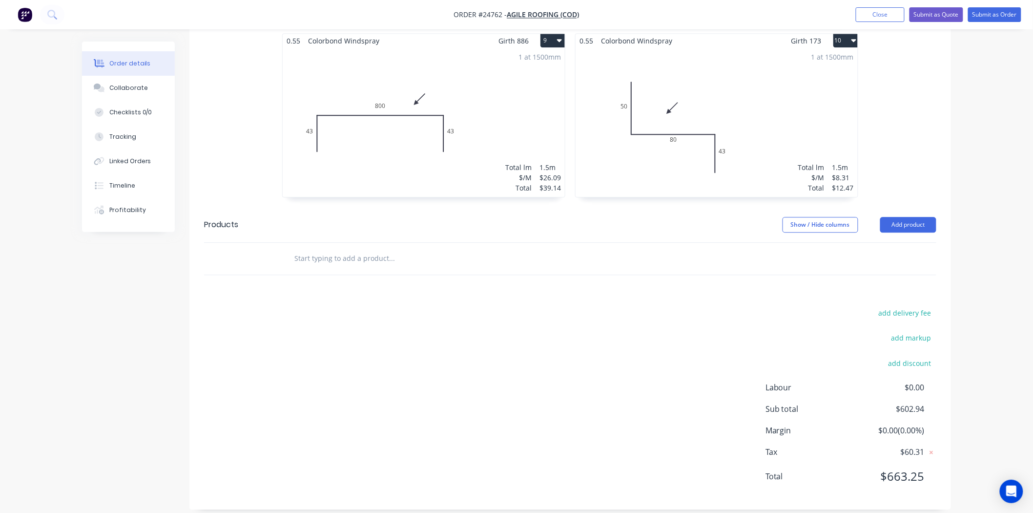
scroll to position [982, 0]
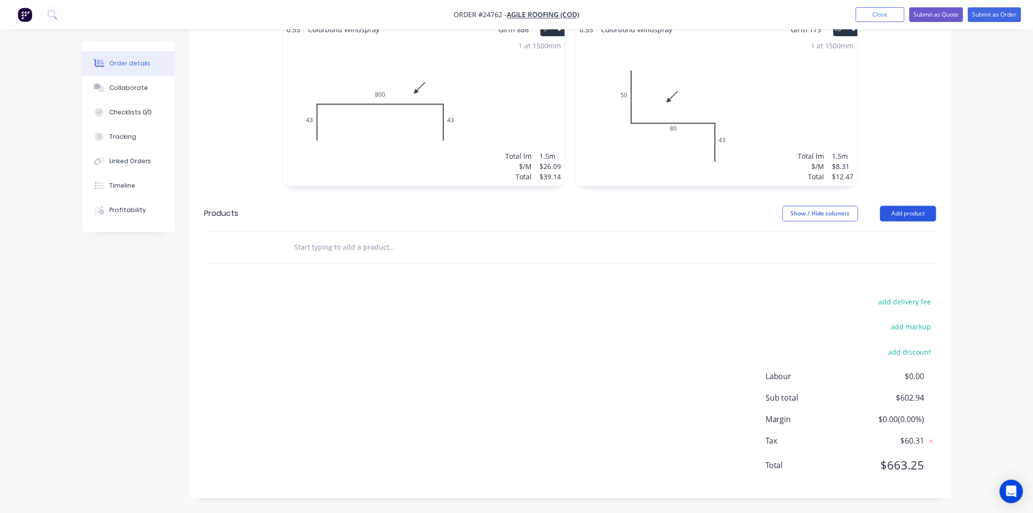
click at [919, 212] on button "Add product" at bounding box center [908, 214] width 56 height 16
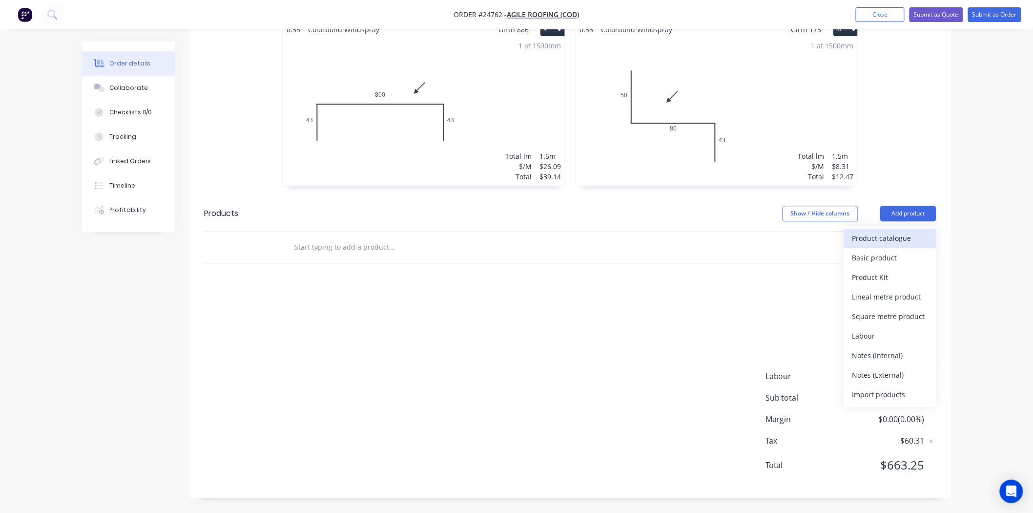
click at [907, 238] on div "Product catalogue" at bounding box center [889, 238] width 75 height 14
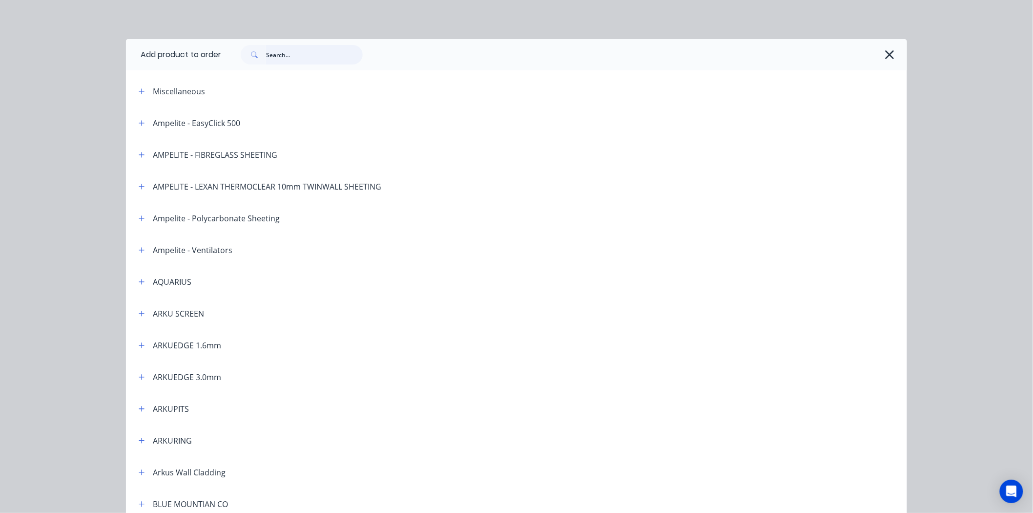
click at [308, 45] on input "text" at bounding box center [314, 55] width 97 height 20
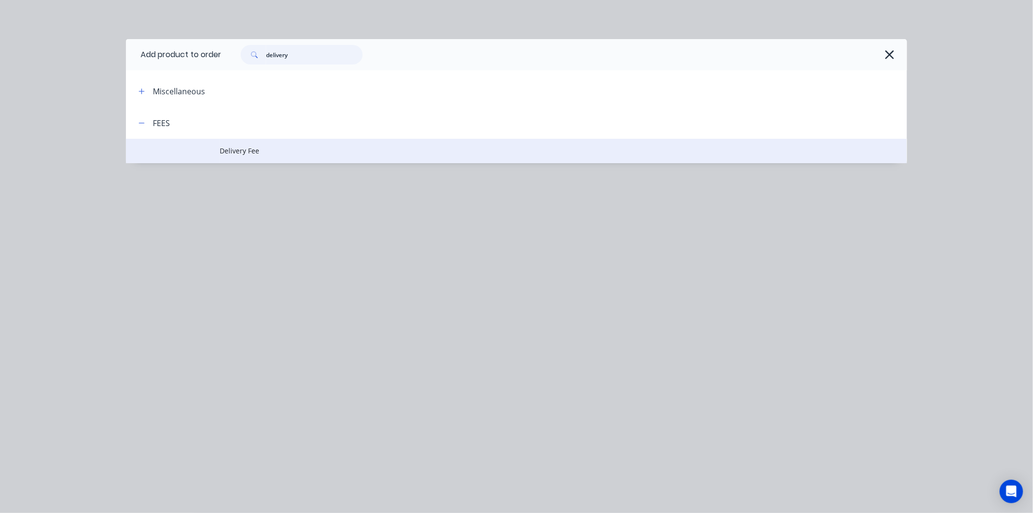
type input "delivery"
click at [275, 143] on td "Delivery Fee" at bounding box center [563, 151] width 687 height 24
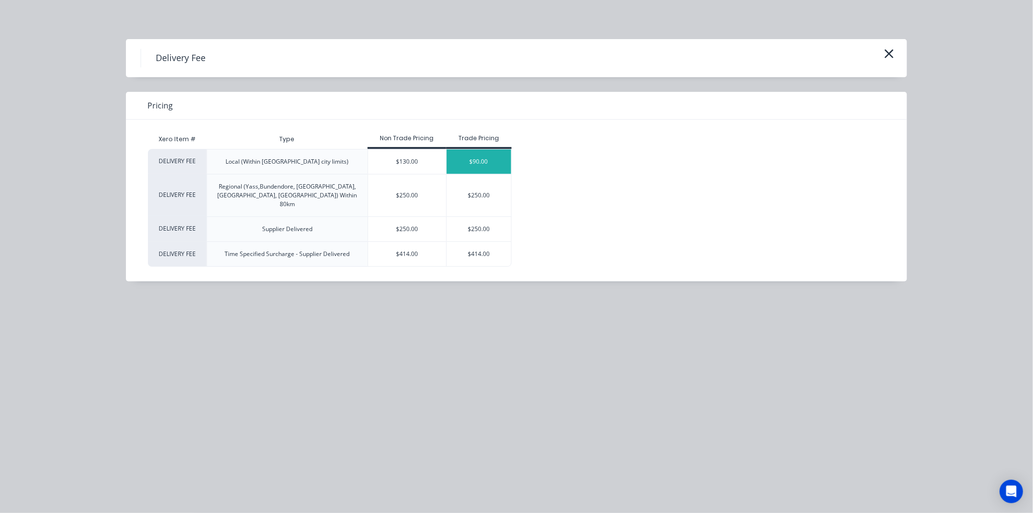
click at [457, 158] on div "$90.00" at bounding box center [479, 161] width 65 height 24
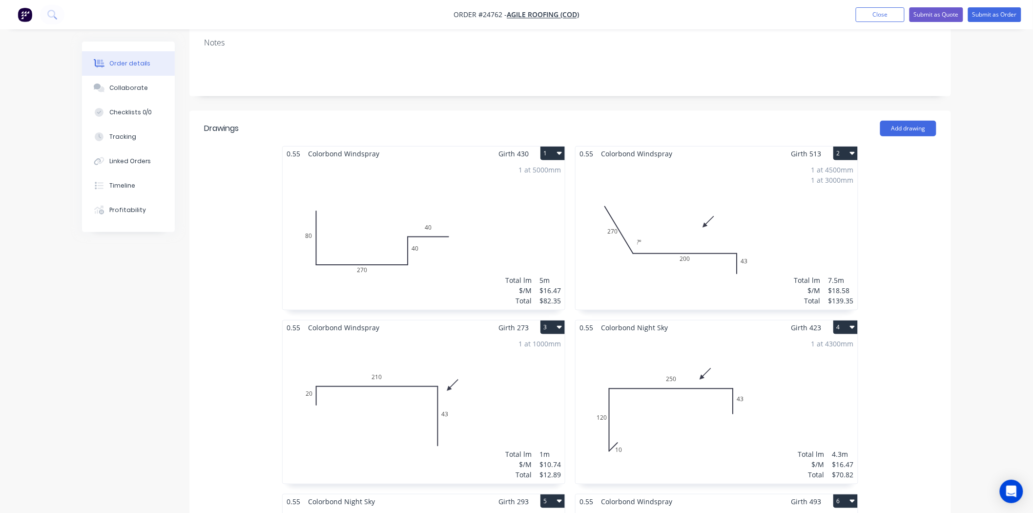
scroll to position [168, 0]
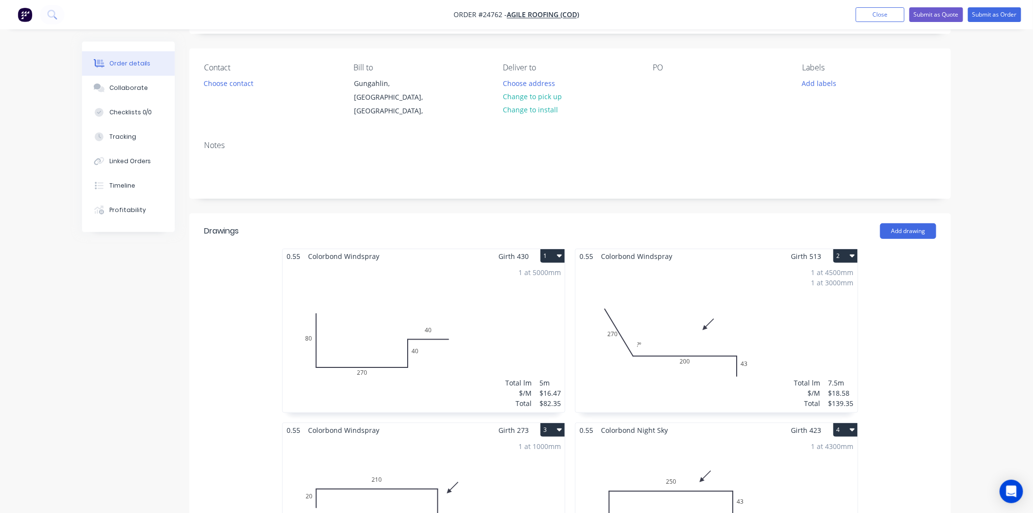
click at [660, 317] on div "1 at 4500mm 1 at 3000mm Total lm $/M Total 7.5m $18.58 $139.35" at bounding box center [717, 337] width 282 height 149
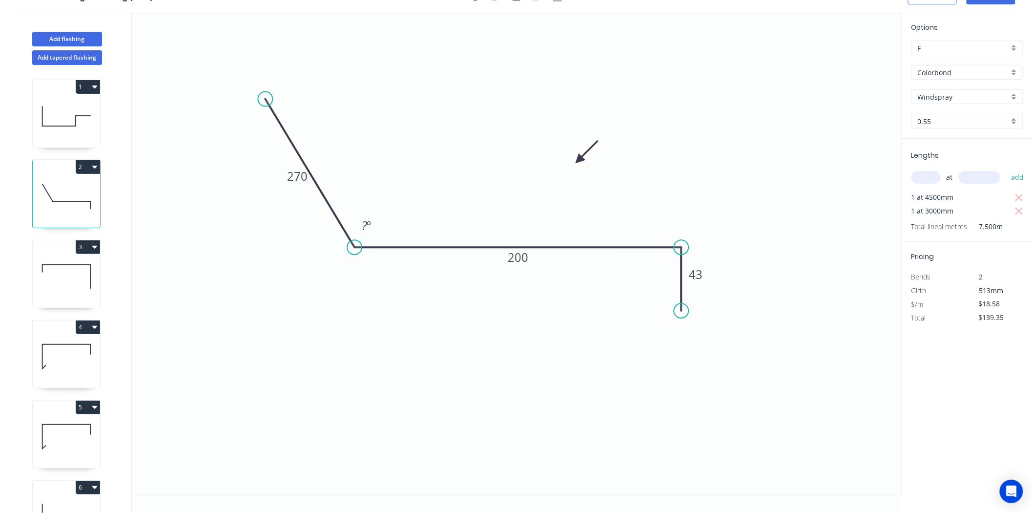
scroll to position [18, 0]
click at [376, 227] on rect at bounding box center [367, 225] width 32 height 20
click at [373, 223] on rect at bounding box center [367, 226] width 20 height 14
click at [89, 122] on icon at bounding box center [66, 116] width 67 height 62
type input "$16.47"
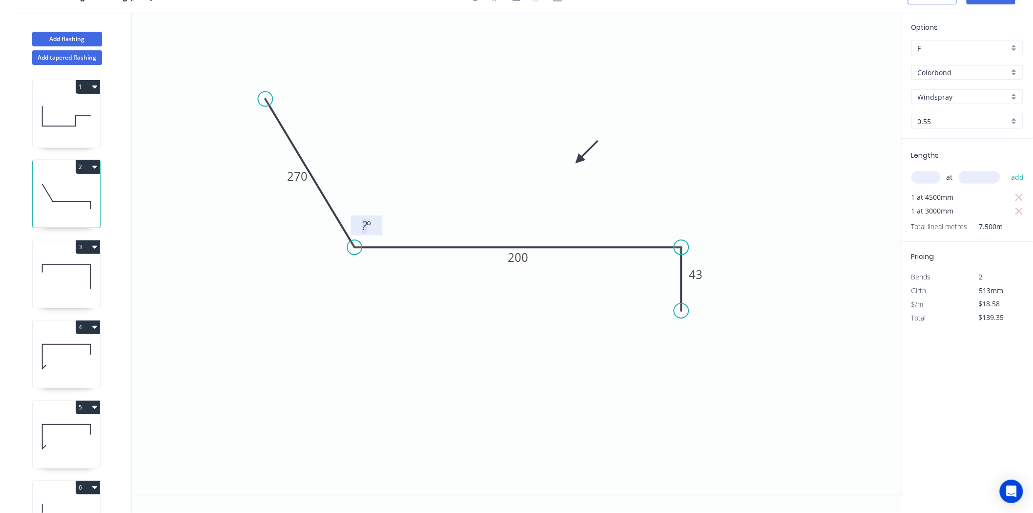
type input "$82.35"
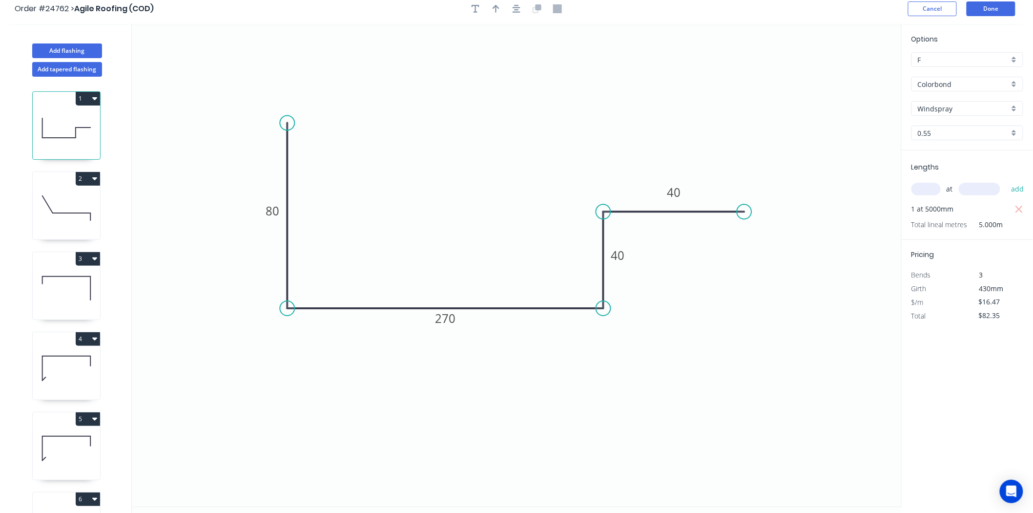
scroll to position [0, 0]
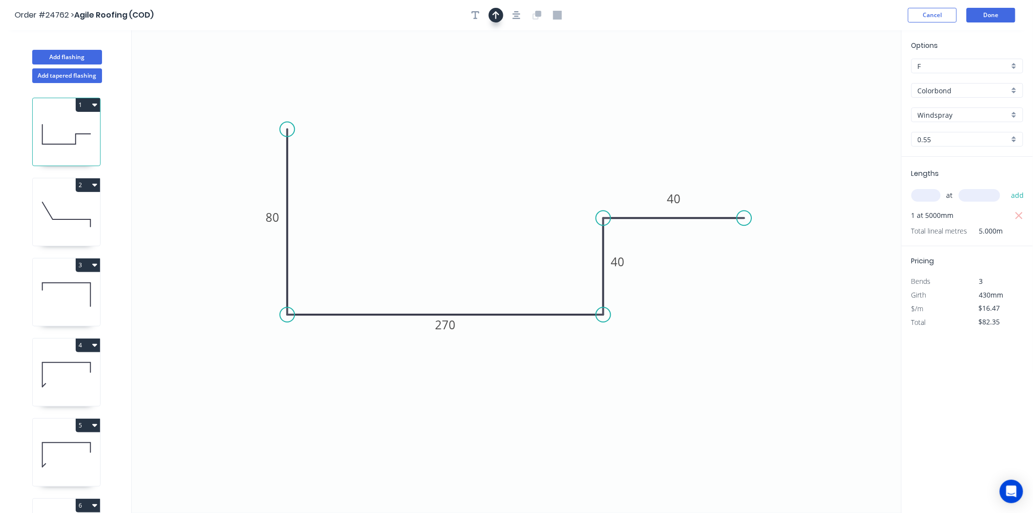
click at [498, 19] on icon "button" at bounding box center [496, 15] width 7 height 9
click at [855, 76] on icon at bounding box center [852, 67] width 9 height 31
drag, startPoint x: 855, startPoint y: 76, endPoint x: 564, endPoint y: 176, distance: 308.2
click at [564, 176] on icon at bounding box center [572, 167] width 28 height 28
click at [489, 8] on button "button" at bounding box center [496, 15] width 15 height 15
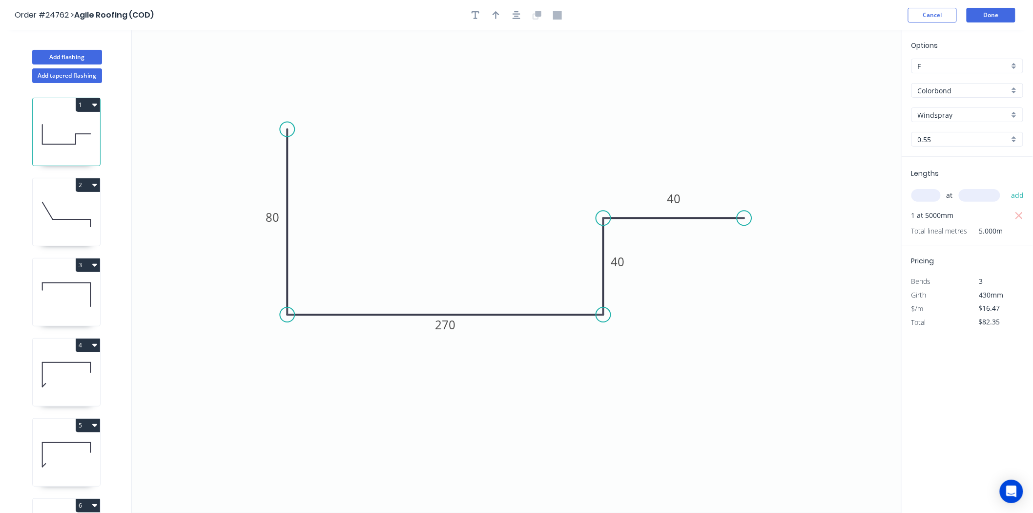
click at [47, 207] on icon at bounding box center [66, 214] width 67 height 62
type input "$18.58"
type input "$139.35"
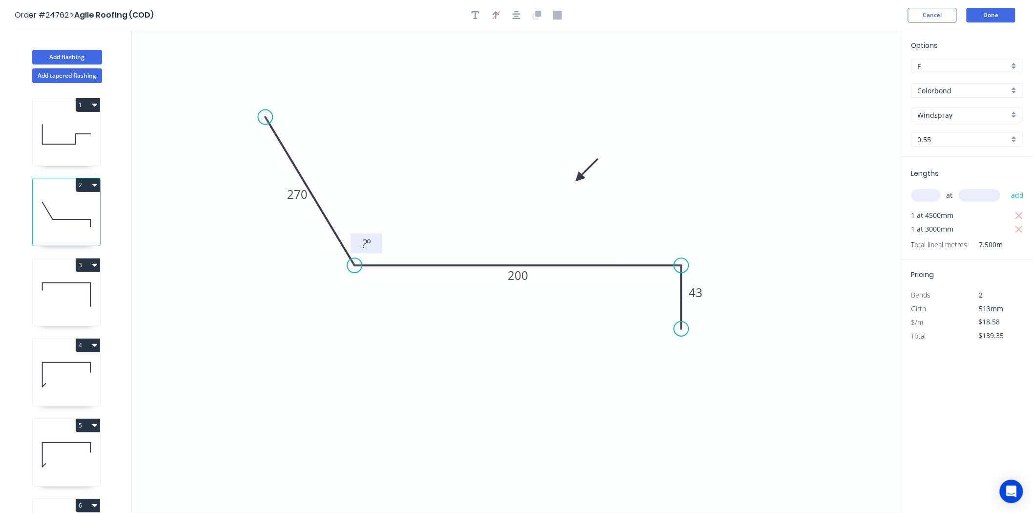
click at [371, 237] on tspan "º" at bounding box center [369, 243] width 4 height 16
click at [60, 120] on icon at bounding box center [66, 134] width 67 height 62
type input "$16.47"
type input "$82.35"
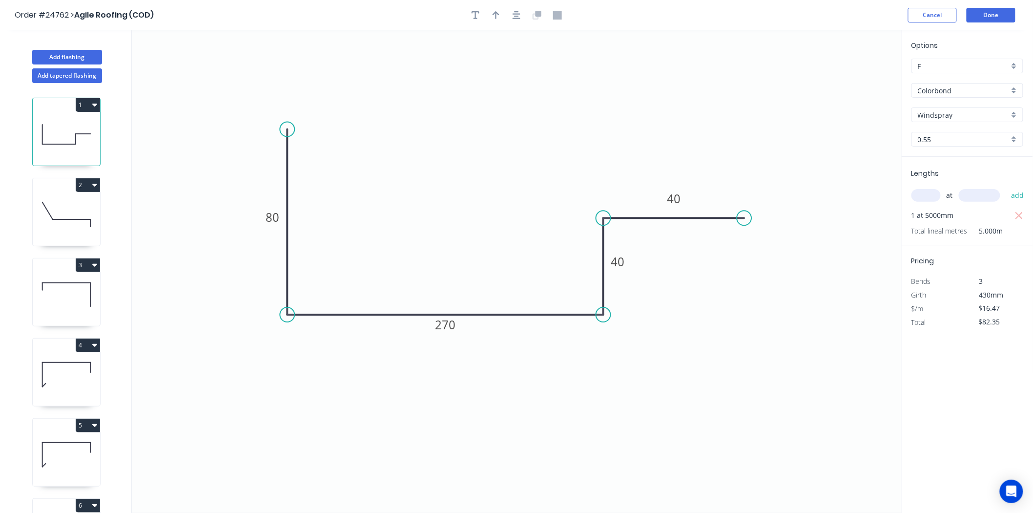
click at [93, 223] on icon at bounding box center [66, 214] width 67 height 62
type input "$18.58"
type input "$139.35"
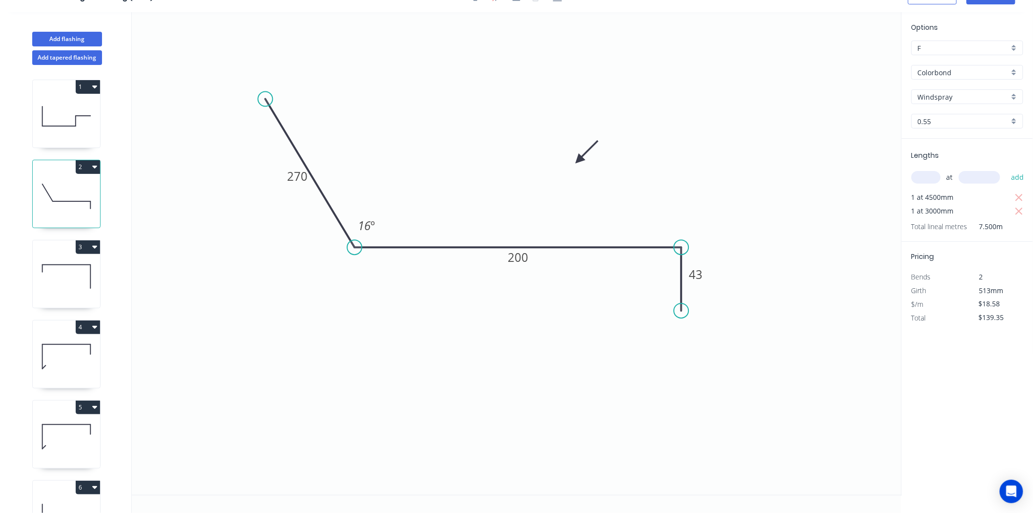
scroll to position [375, 0]
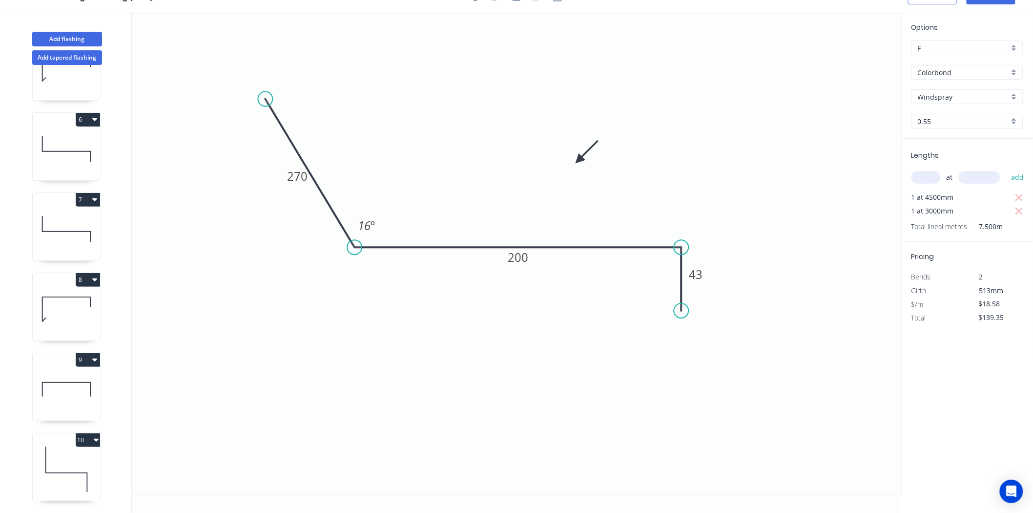
click at [666, 310] on icon "0 270 200 43 16 º" at bounding box center [517, 253] width 770 height 482
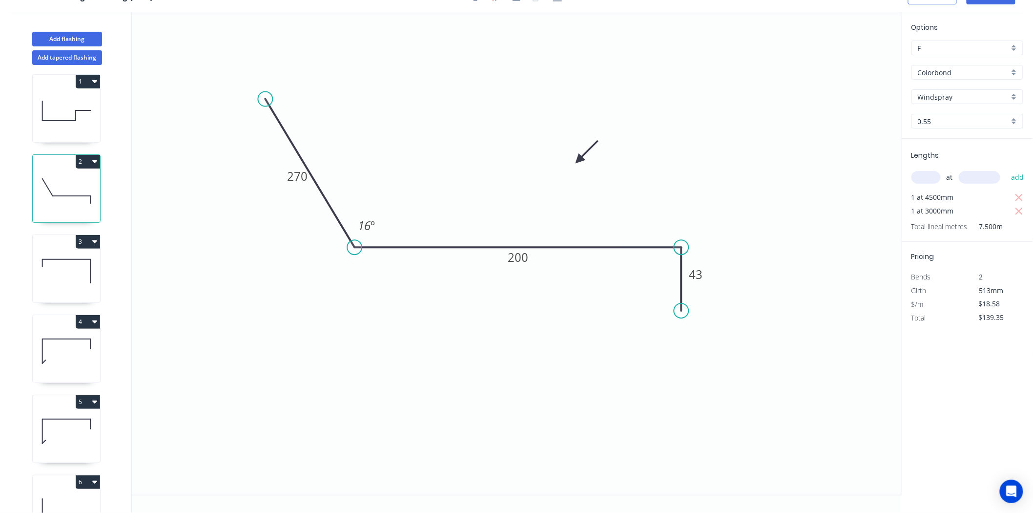
scroll to position [0, 0]
click at [60, 135] on icon at bounding box center [66, 116] width 67 height 62
type input "$16.47"
type input "$82.35"
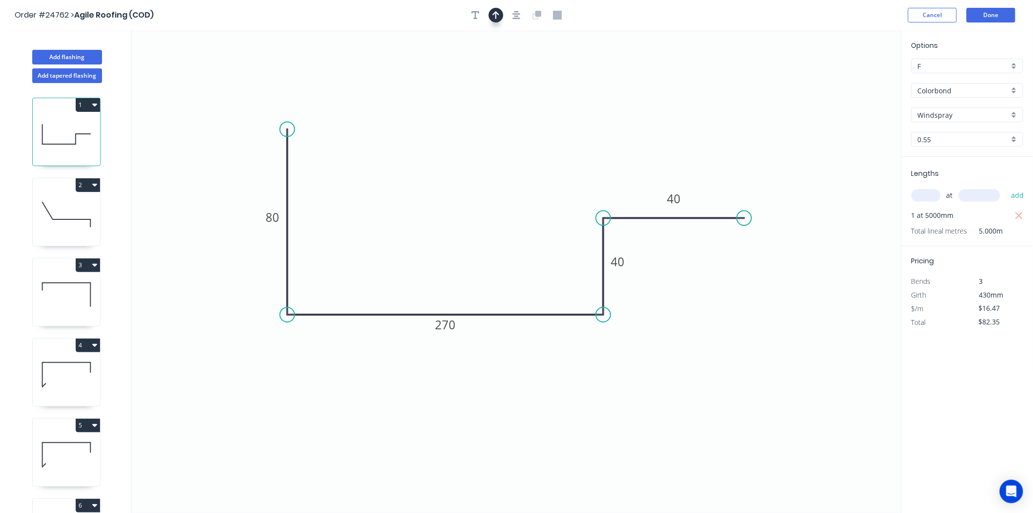
click at [491, 21] on button "button" at bounding box center [496, 15] width 15 height 15
click at [852, 78] on icon at bounding box center [852, 67] width 9 height 31
drag, startPoint x: 852, startPoint y: 78, endPoint x: 396, endPoint y: 183, distance: 467.8
click at [396, 183] on icon at bounding box center [404, 174] width 28 height 28
click at [1004, 11] on button "Done" at bounding box center [991, 15] width 49 height 15
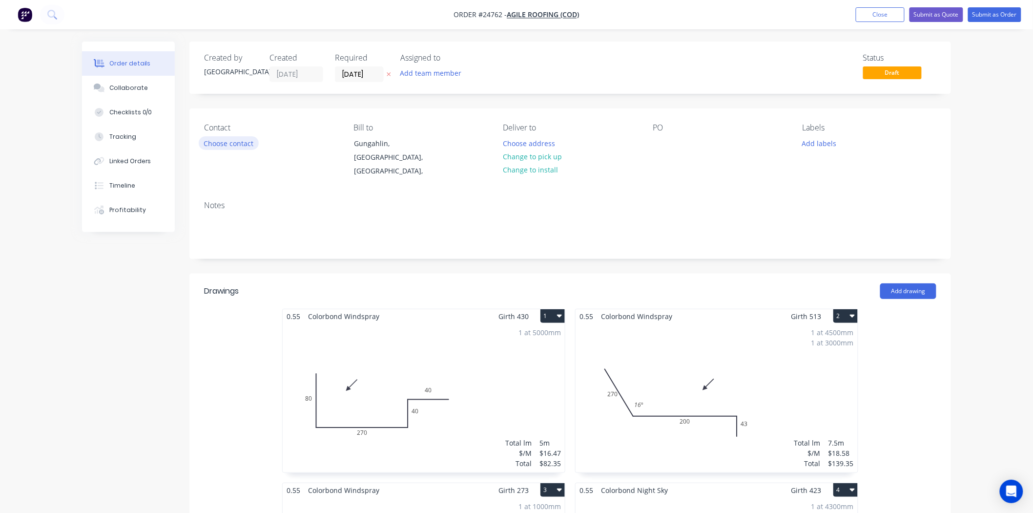
click at [216, 140] on button "Choose contact" at bounding box center [229, 142] width 60 height 13
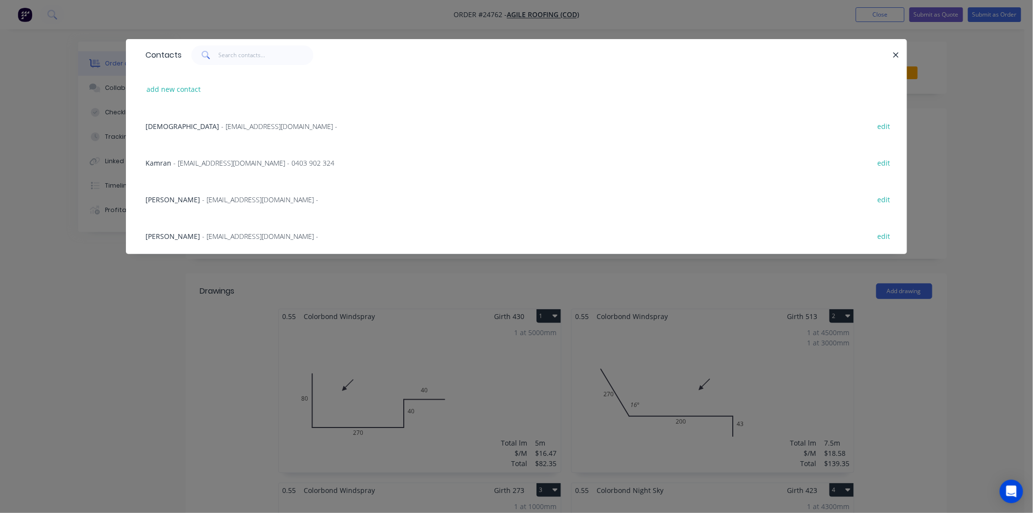
click at [200, 163] on span "- agileroofingcanberra@gmail.com - 0403 902 324" at bounding box center [253, 162] width 161 height 9
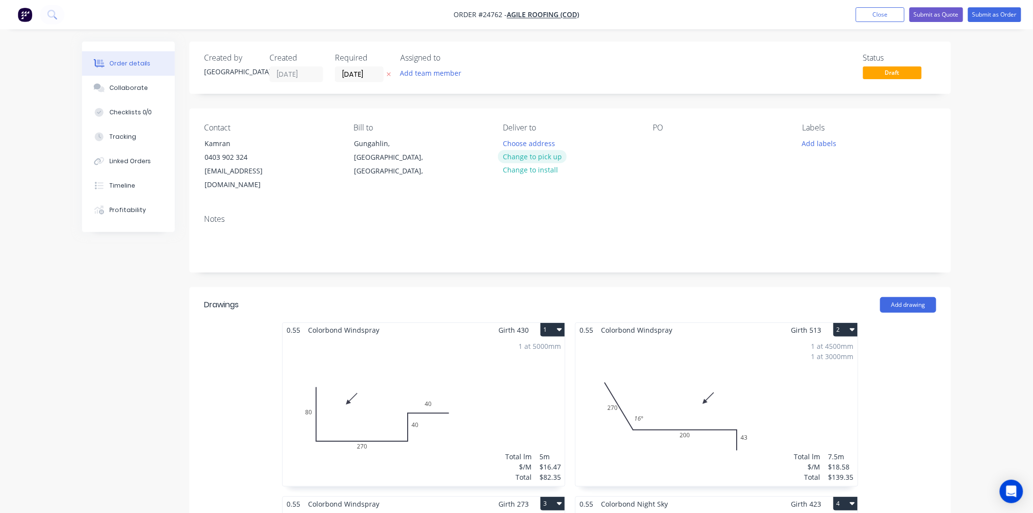
click at [544, 152] on button "Change to pick up" at bounding box center [532, 156] width 69 height 13
click at [542, 153] on button "Change to delivery" at bounding box center [533, 156] width 71 height 13
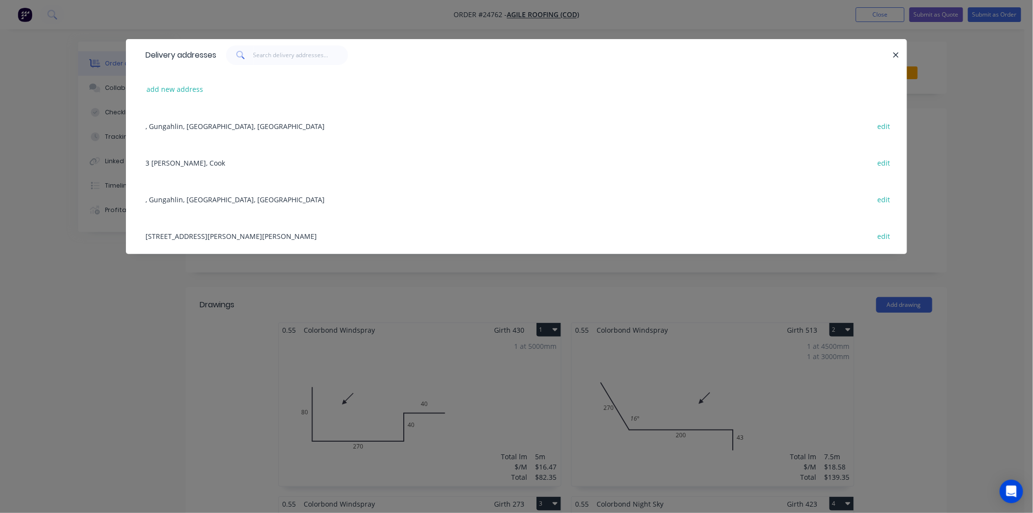
click at [162, 96] on div "add new address" at bounding box center [517, 89] width 752 height 37
click at [161, 85] on button "add new address" at bounding box center [175, 89] width 67 height 13
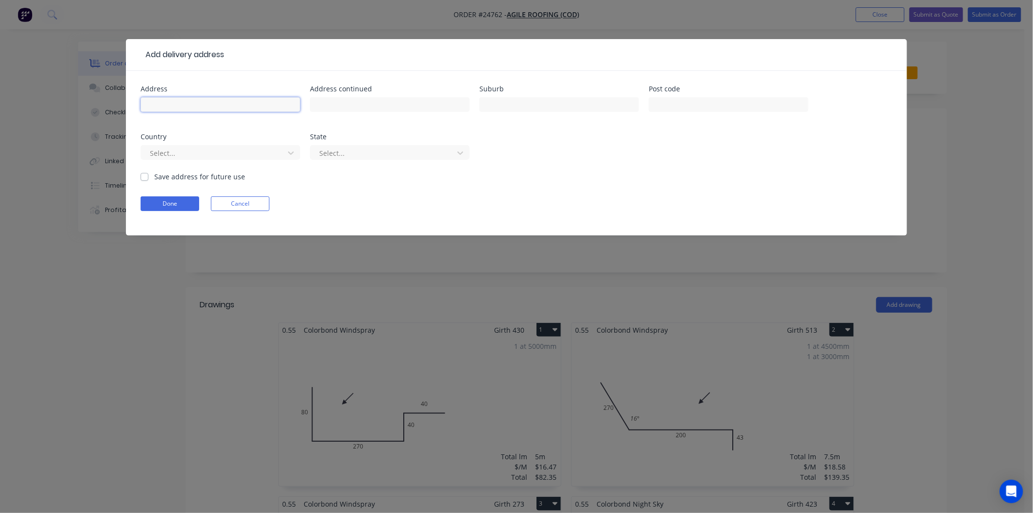
click at [141, 104] on input "text" at bounding box center [221, 104] width 160 height 15
click at [255, 96] on div "82 Stradbroke" at bounding box center [221, 109] width 160 height 29
click at [255, 101] on input "82 Stradbroke" at bounding box center [221, 104] width 160 height 15
type input "82 Stradbroke st"
click at [532, 98] on input "text" at bounding box center [559, 104] width 160 height 15
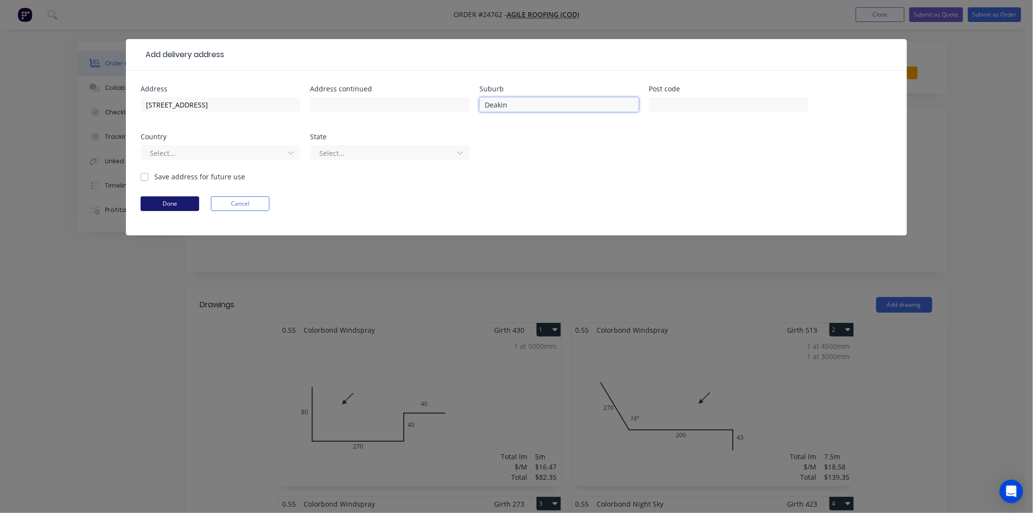
type input "Deakin"
click at [183, 206] on button "Done" at bounding box center [170, 203] width 59 height 15
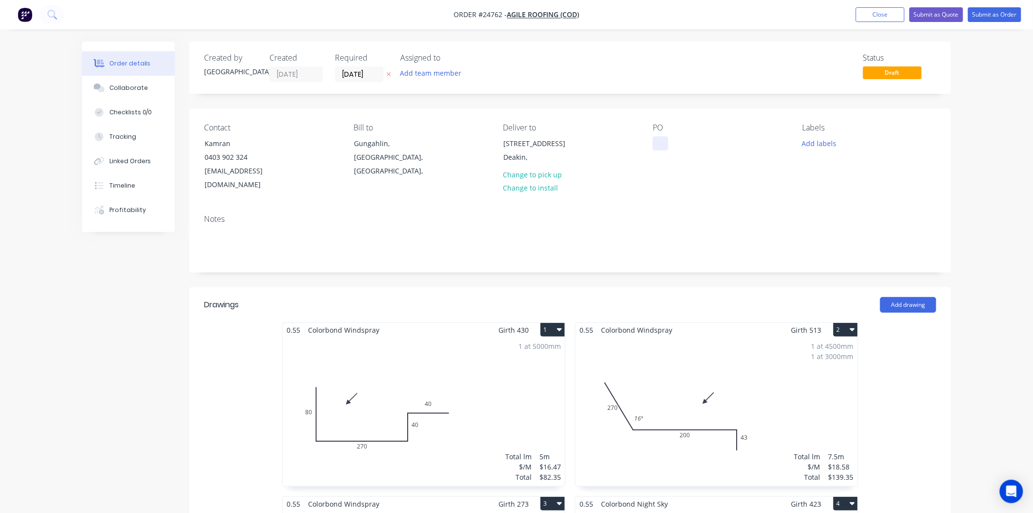
click at [657, 140] on div at bounding box center [661, 143] width 16 height 14
click at [820, 140] on button "Add labels" at bounding box center [819, 142] width 45 height 13
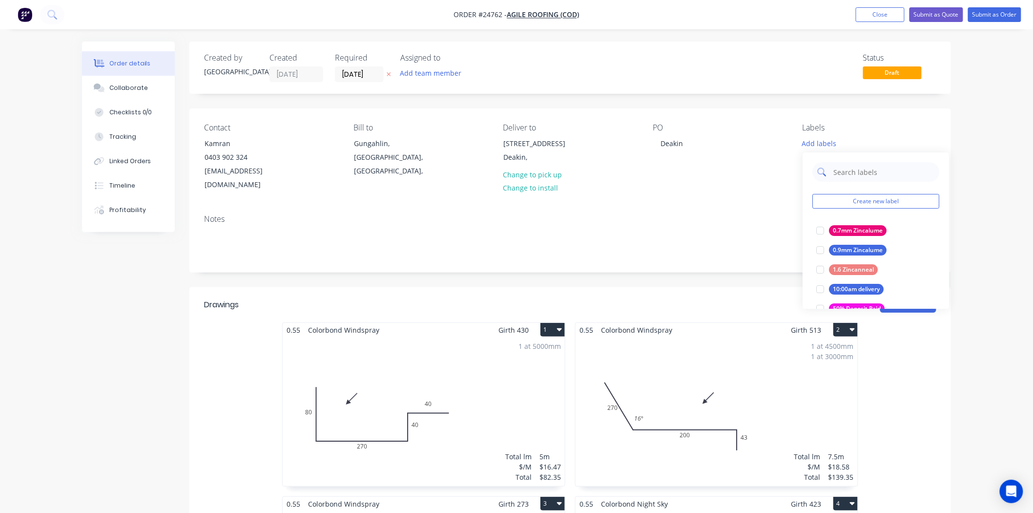
click at [840, 174] on input "text" at bounding box center [883, 172] width 102 height 20
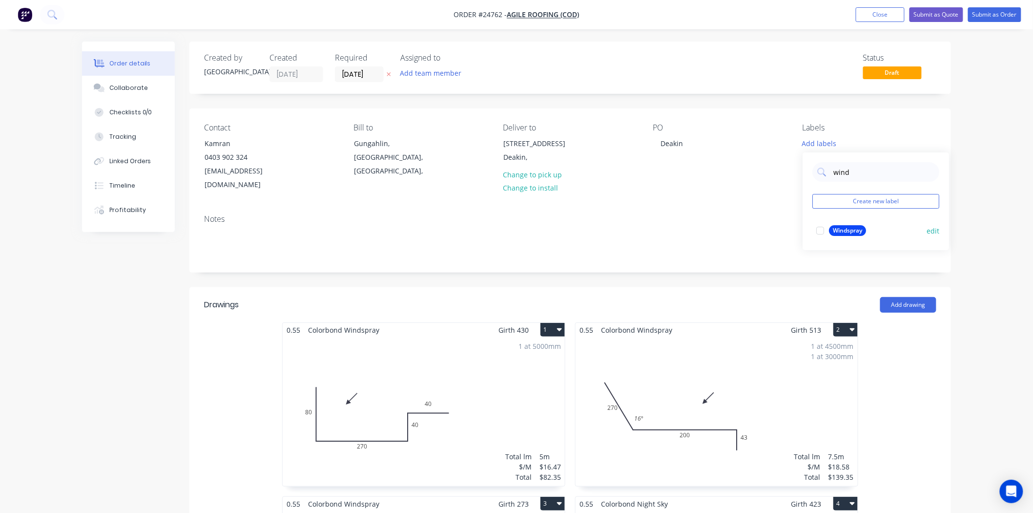
click at [843, 232] on div "Windspray" at bounding box center [847, 230] width 37 height 11
click at [873, 173] on input "wind" at bounding box center [883, 167] width 102 height 20
type input "w"
type input "night"
click at [847, 248] on div "Night sky" at bounding box center [846, 245] width 34 height 11
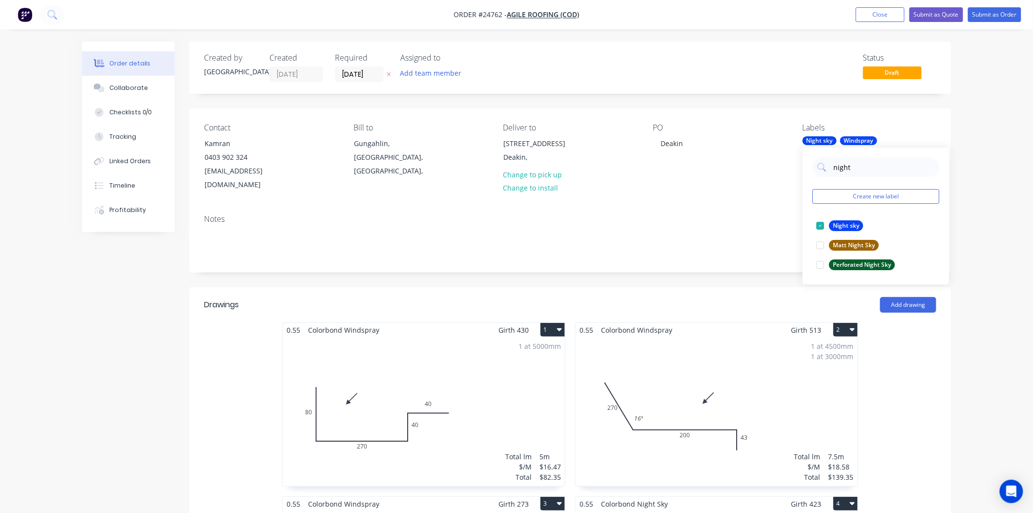
click at [780, 167] on div "PO Deakin" at bounding box center [720, 157] width 134 height 69
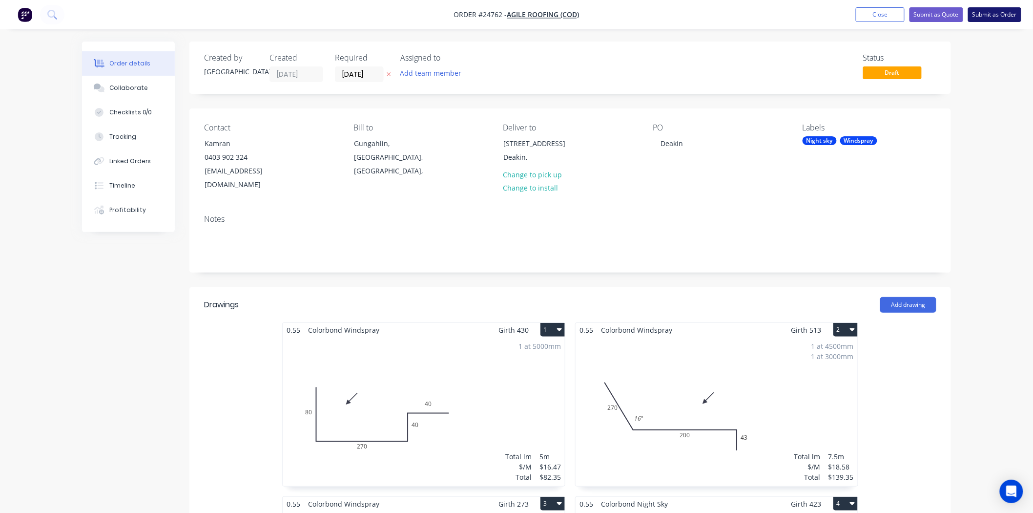
click at [994, 7] on button "Submit as Order" at bounding box center [994, 14] width 53 height 15
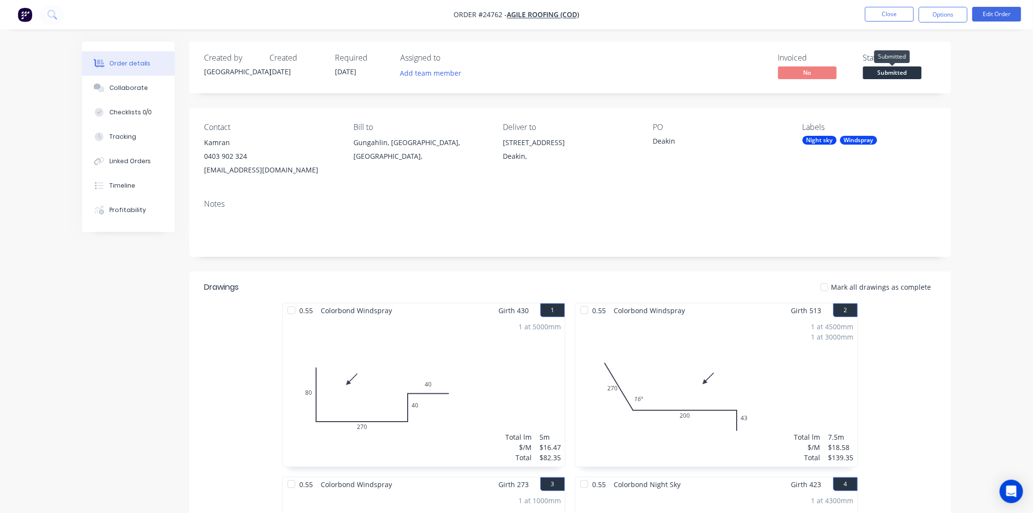
click at [901, 67] on span "Submitted" at bounding box center [892, 72] width 59 height 12
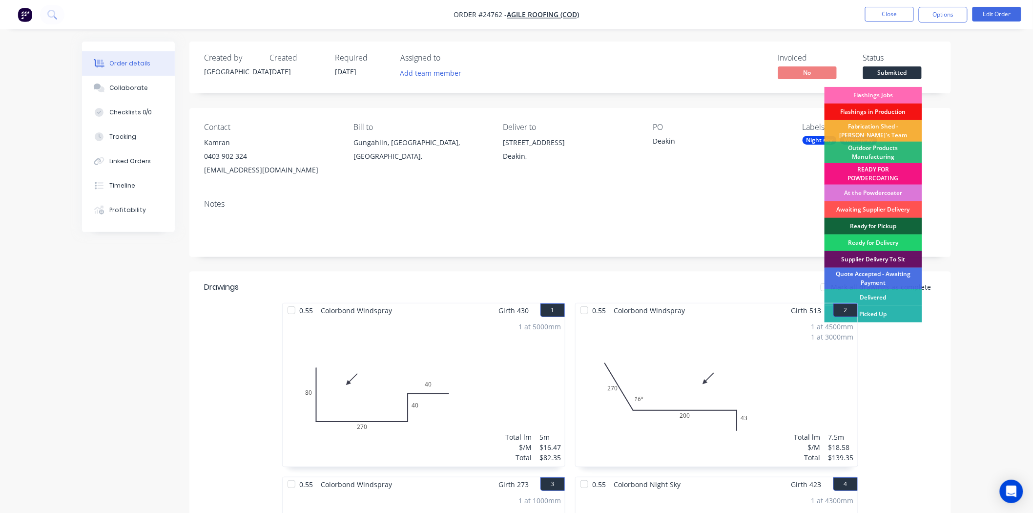
click at [886, 94] on div "Flashings Jobs" at bounding box center [874, 95] width 98 height 17
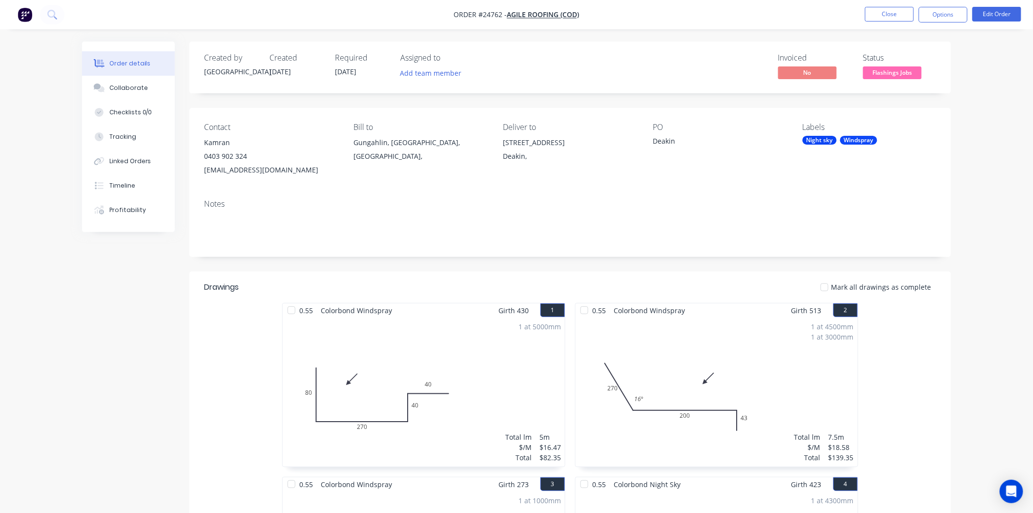
click at [851, 145] on div "Labels Night sky Windspray" at bounding box center [870, 150] width 134 height 54
click at [851, 144] on div "Windspray" at bounding box center [858, 140] width 37 height 9
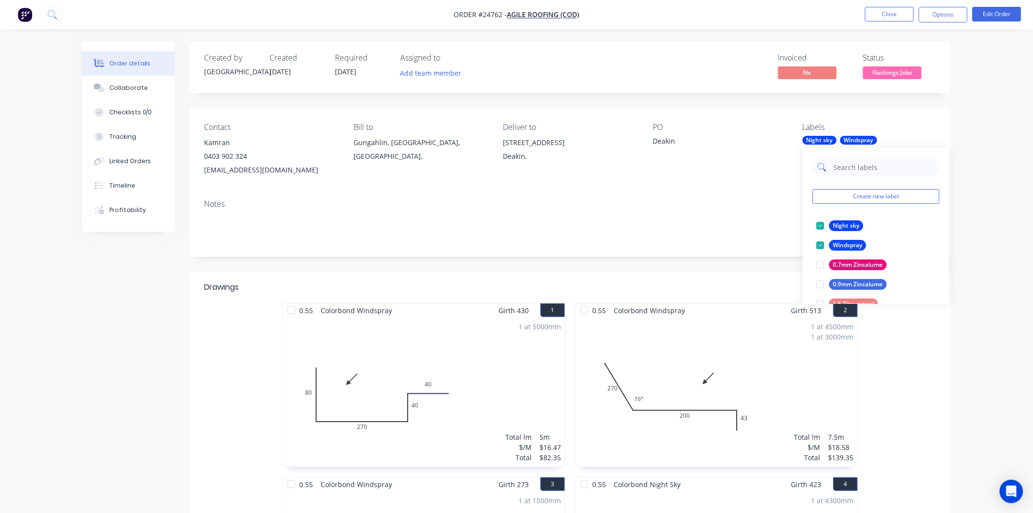
click at [850, 163] on input "text" at bounding box center [883, 167] width 102 height 20
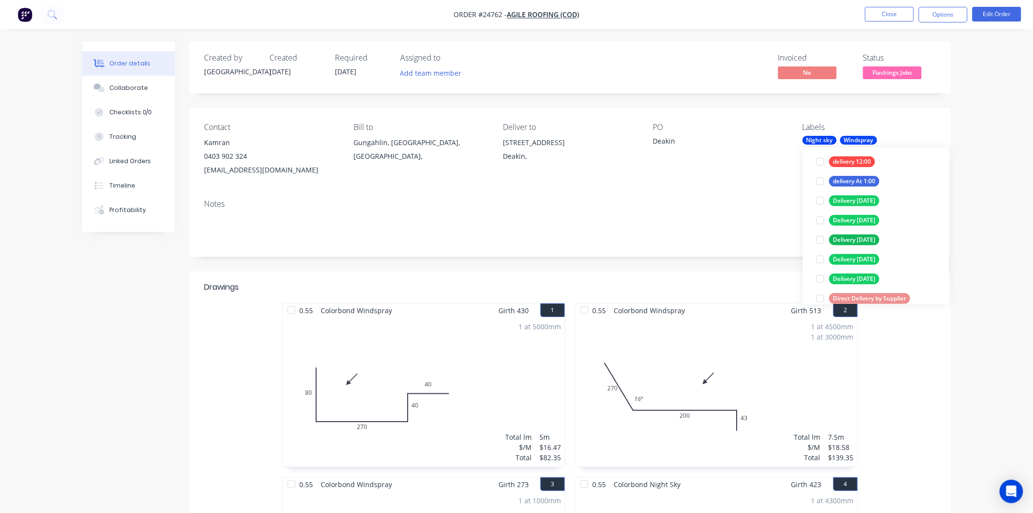
scroll to position [163, 0]
type input "deli"
click at [851, 198] on div "Delivery [DATE]" at bounding box center [854, 199] width 50 height 11
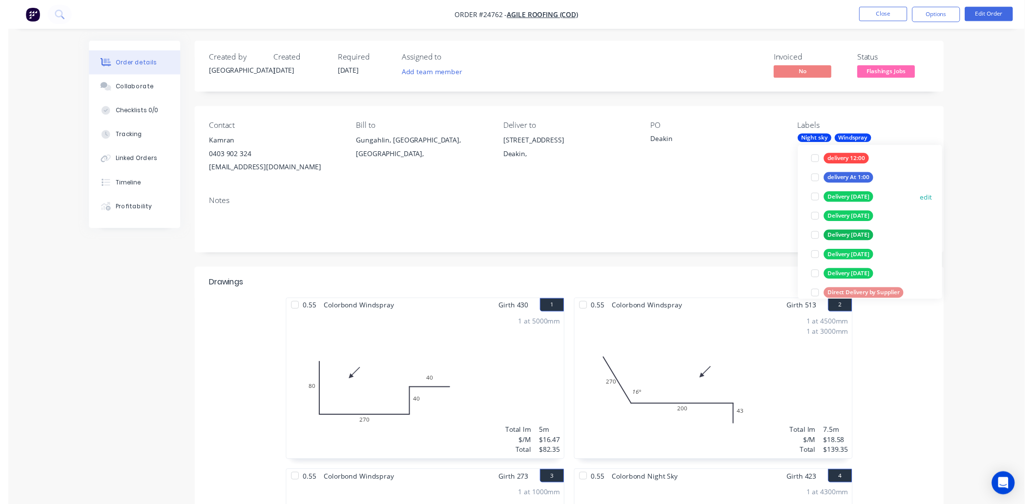
scroll to position [26, 0]
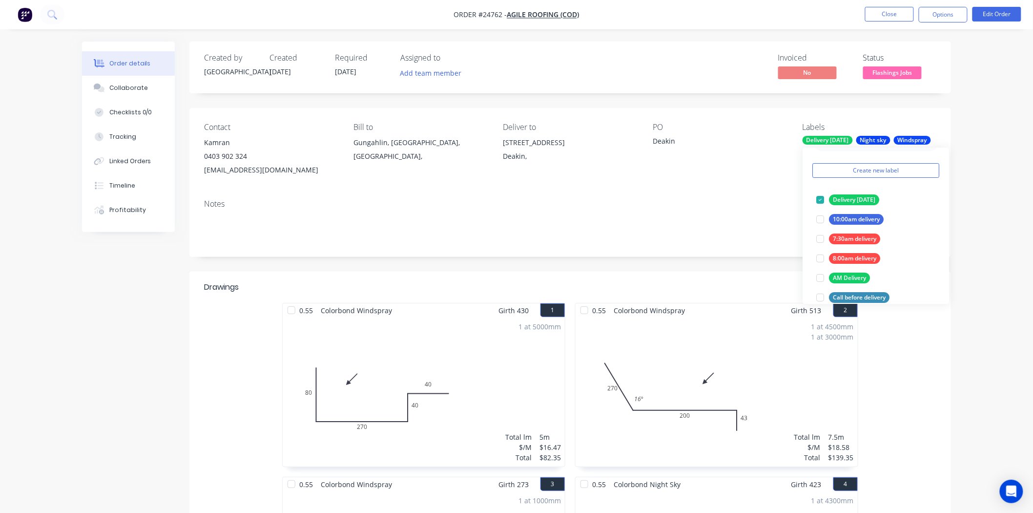
click at [934, 74] on div "Status Flashings Jobs" at bounding box center [899, 67] width 73 height 28
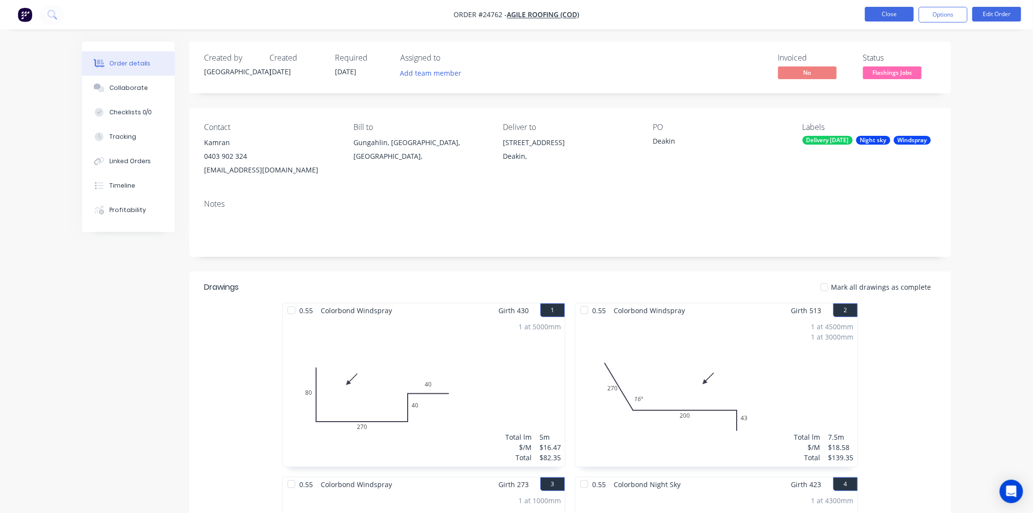
click at [902, 16] on button "Close" at bounding box center [889, 14] width 49 height 15
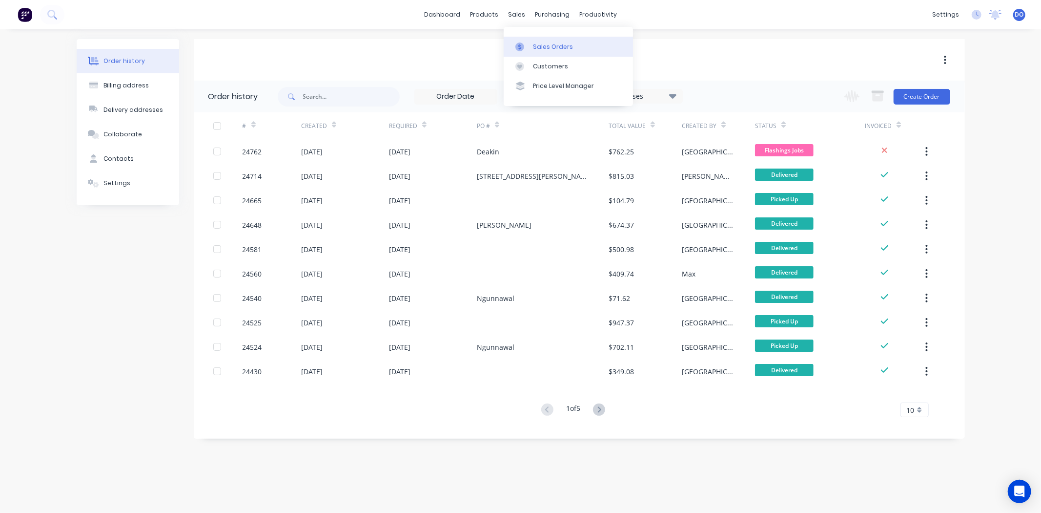
click at [524, 49] on div at bounding box center [523, 46] width 15 height 9
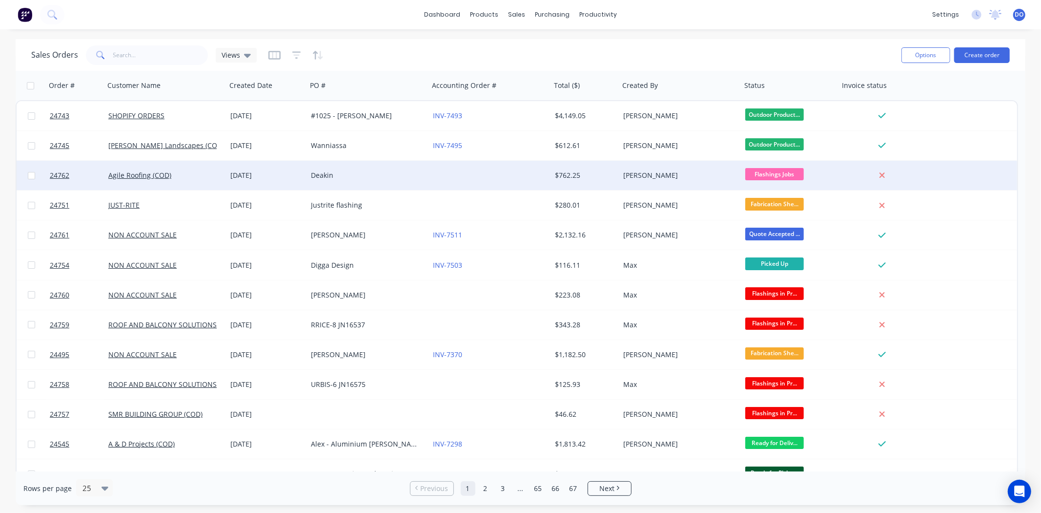
click at [424, 178] on div "Deakin" at bounding box center [368, 175] width 114 height 10
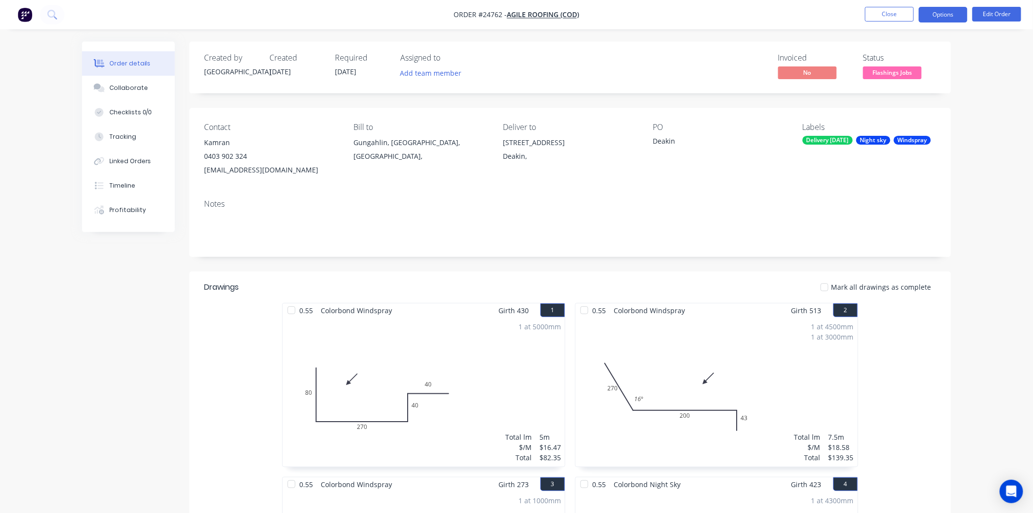
click at [945, 15] on button "Options" at bounding box center [943, 15] width 49 height 16
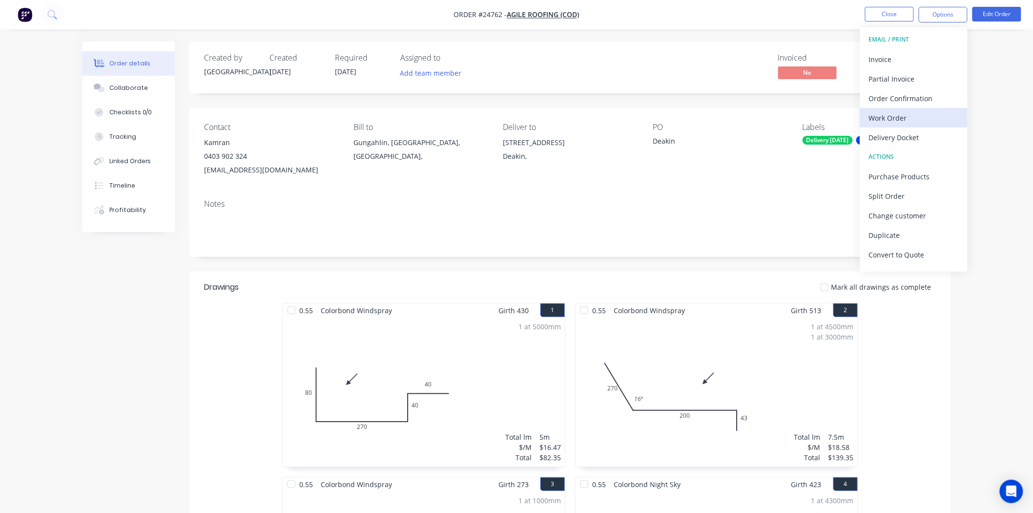
click at [933, 112] on div "Work Order" at bounding box center [914, 118] width 90 height 14
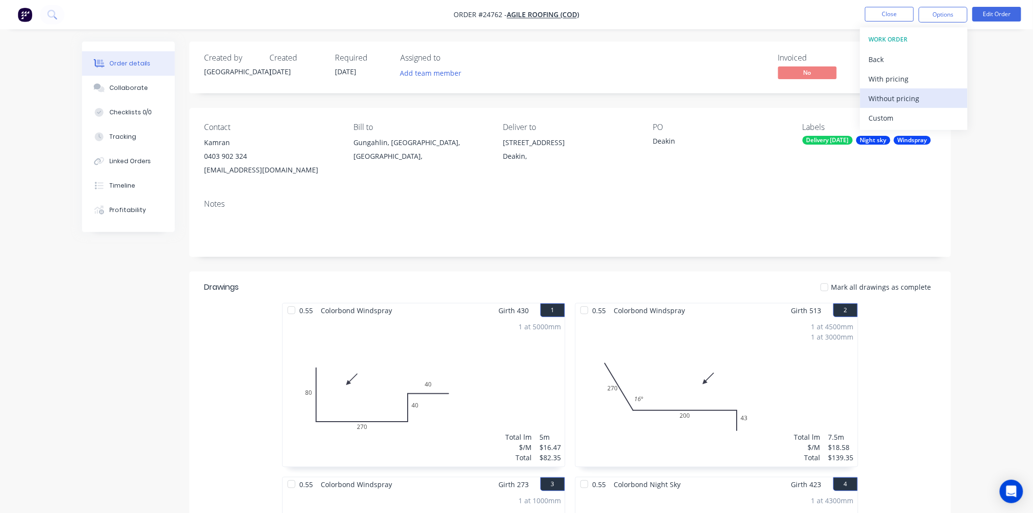
click at [935, 93] on div "Without pricing" at bounding box center [914, 98] width 90 height 14
click at [891, 15] on button "Close" at bounding box center [889, 14] width 49 height 15
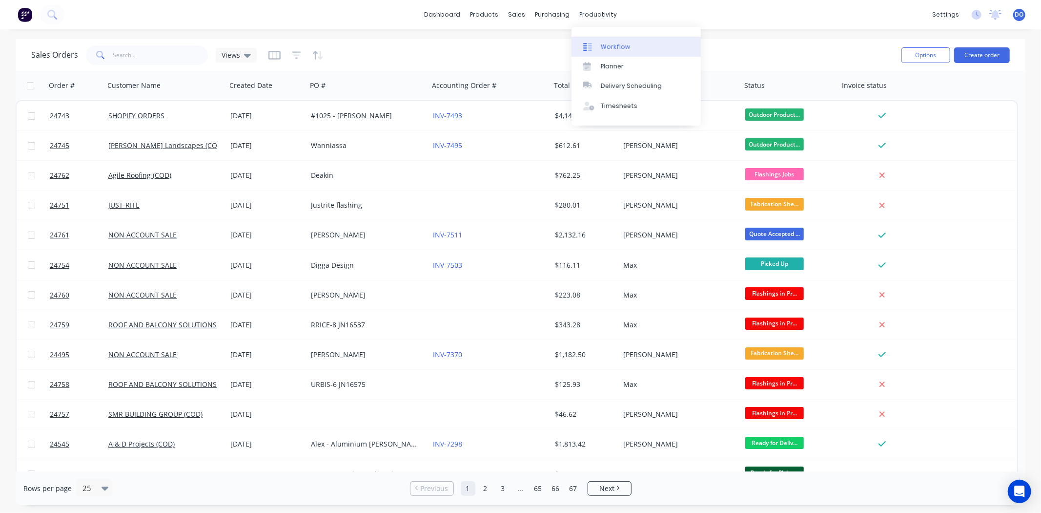
click at [615, 46] on div "Workflow" at bounding box center [615, 46] width 29 height 9
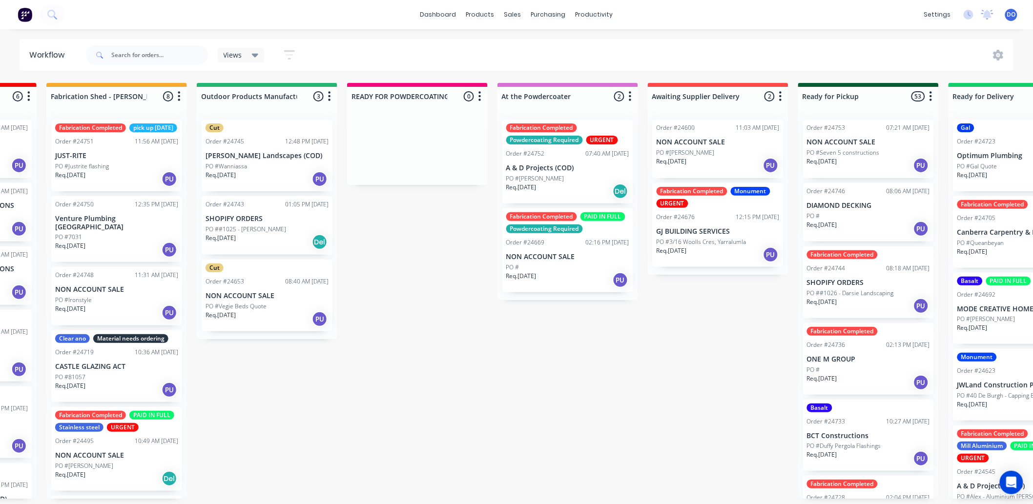
scroll to position [0, 364]
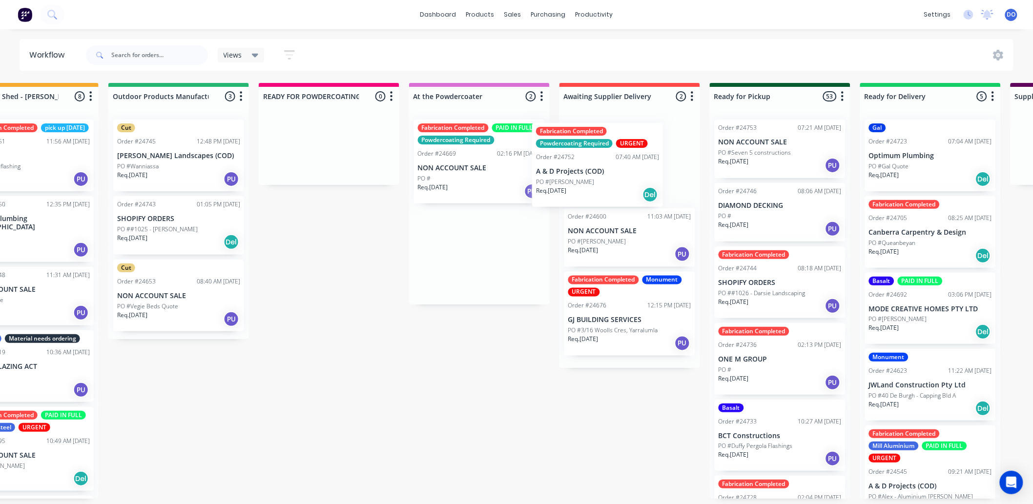
drag, startPoint x: 443, startPoint y: 166, endPoint x: 589, endPoint y: 168, distance: 146.0
click at [589, 168] on div "Flashings Jobs 1 Status colour #FF69B4 hex #FF69B4 Save Cancel Notifications Em…" at bounding box center [655, 291] width 2053 height 416
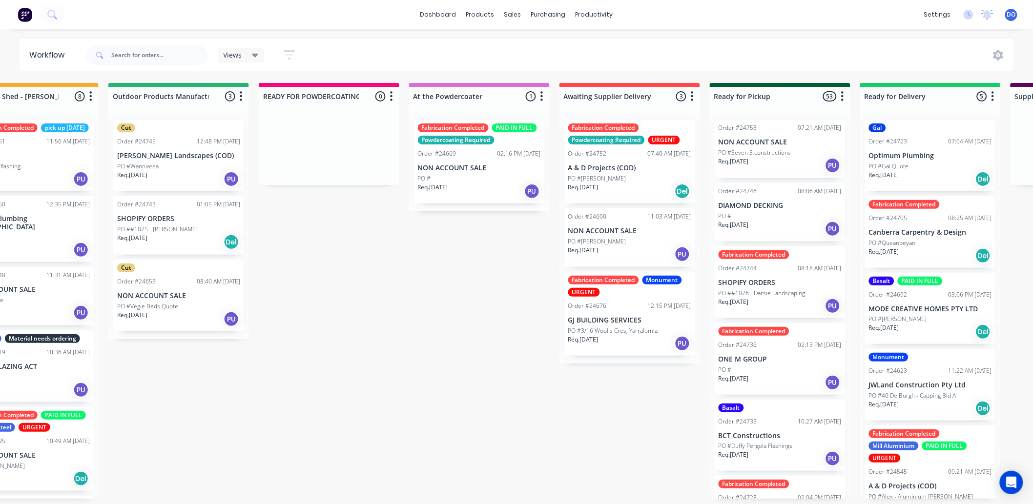
click at [503, 177] on div "PO #" at bounding box center [479, 178] width 123 height 9
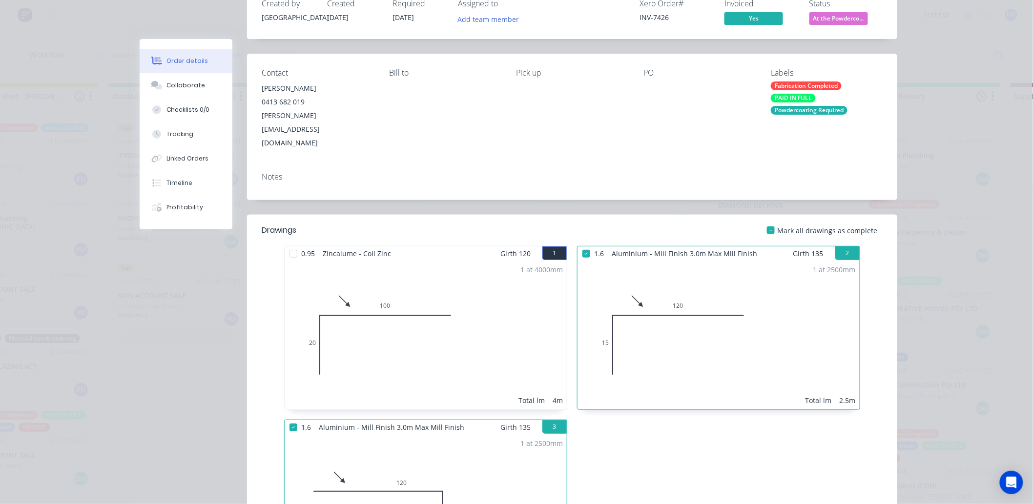
scroll to position [54, 0]
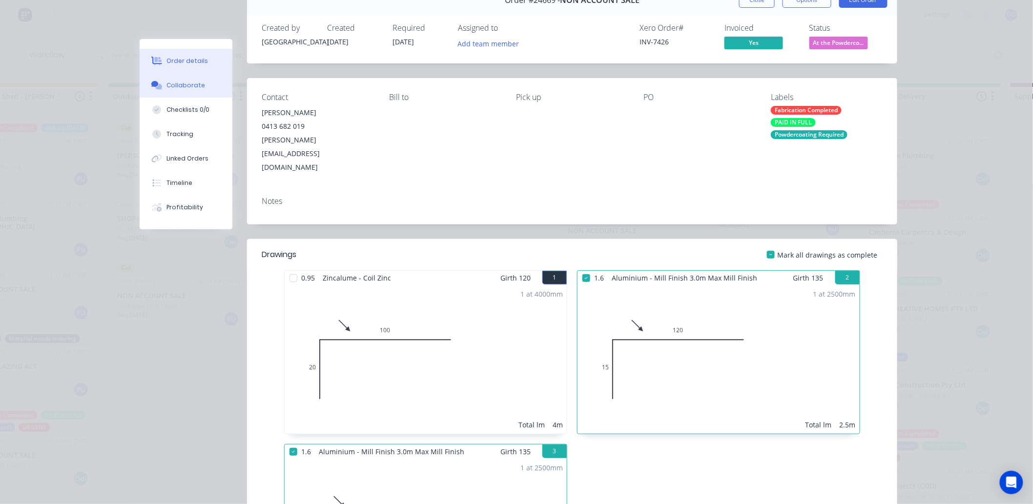
click at [145, 86] on button "Collaborate" at bounding box center [186, 85] width 93 height 24
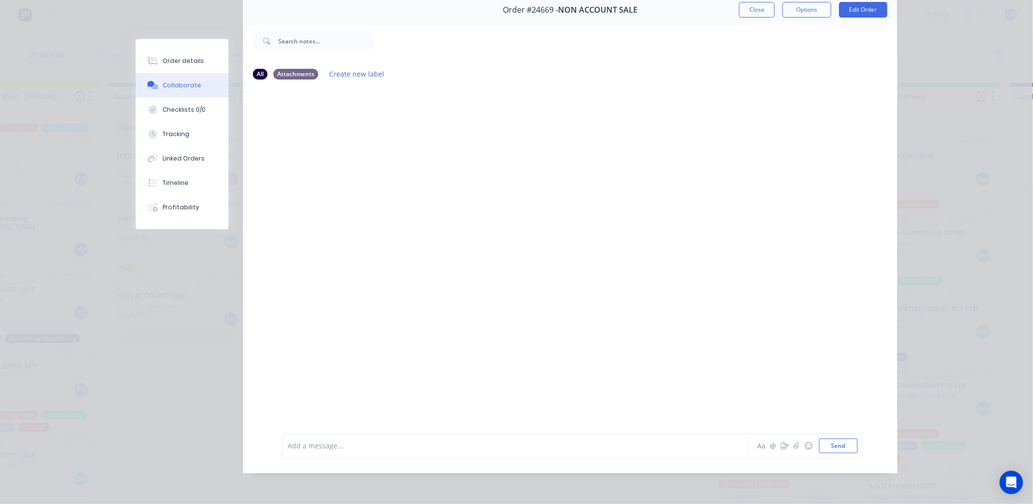
scroll to position [0, 0]
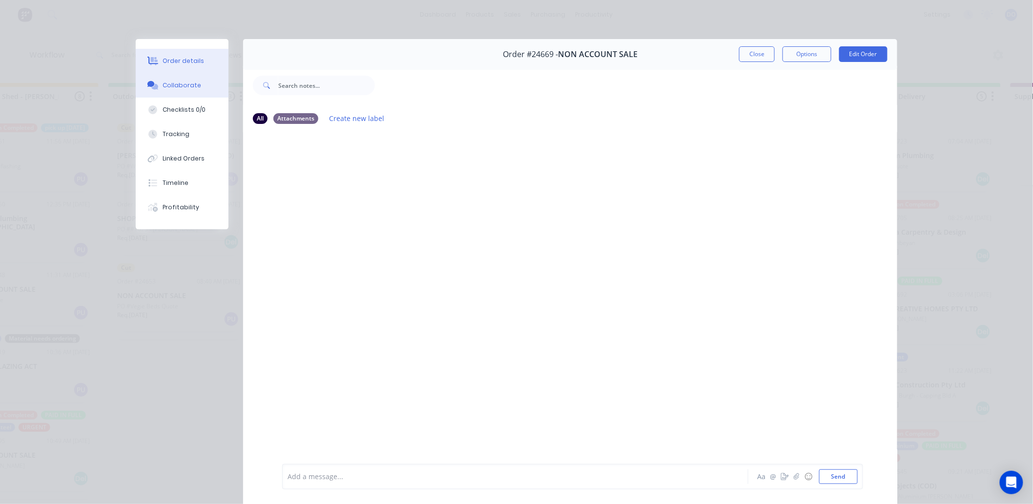
click at [192, 64] on div "Order details" at bounding box center [183, 61] width 41 height 9
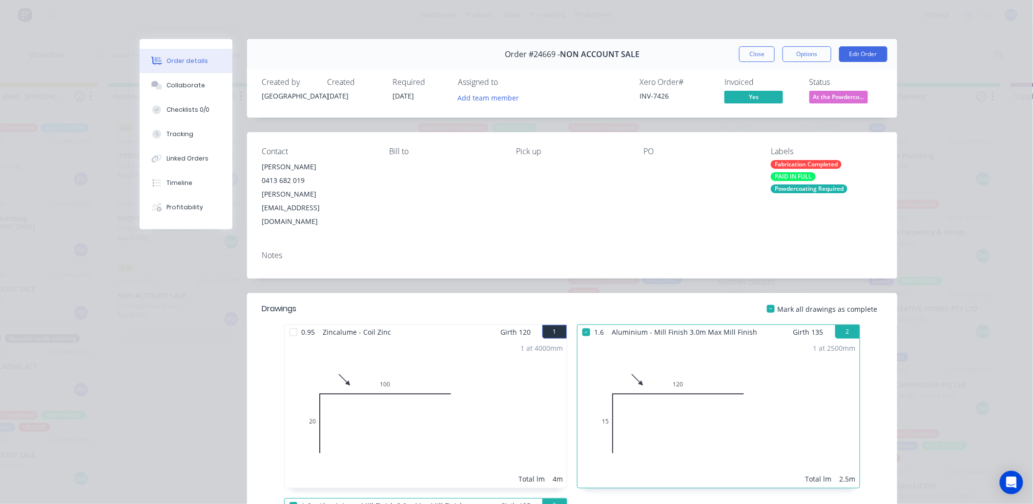
click at [319, 325] on span "Zincalume - Coil Zinc" at bounding box center [357, 332] width 76 height 14
click at [193, 186] on button "Timeline" at bounding box center [186, 183] width 93 height 24
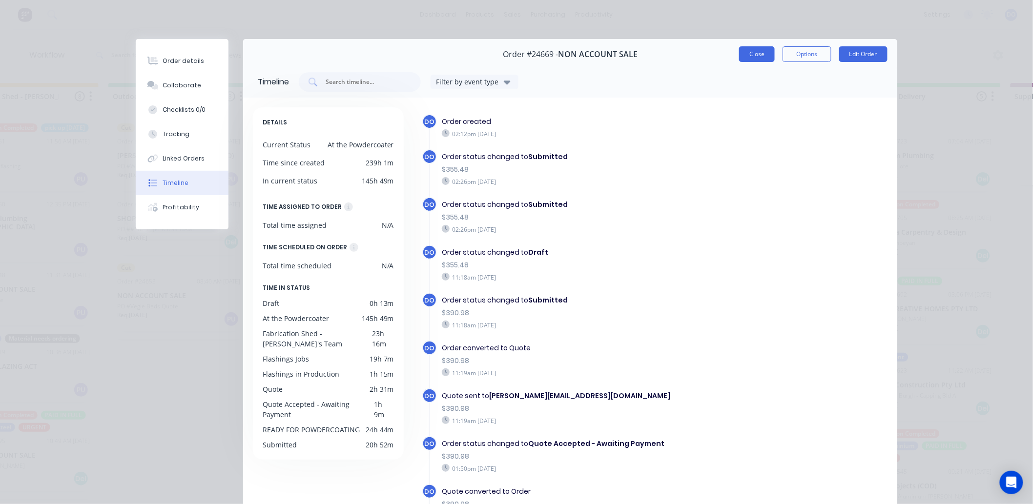
click at [743, 57] on button "Close" at bounding box center [757, 54] width 36 height 16
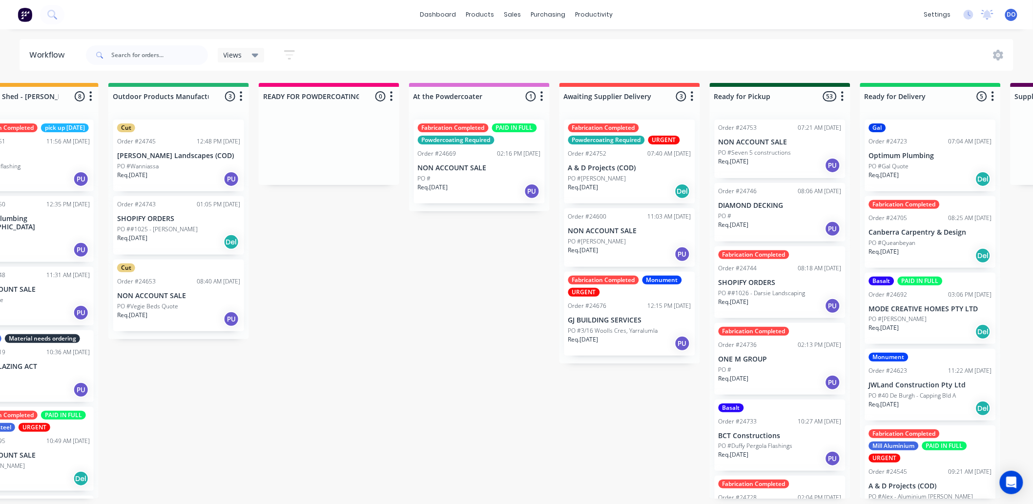
click at [625, 300] on div "Fabrication Completed Monument URGENT Order #24676 12:15 PM 22/08/25 GJ BUILDIN…" at bounding box center [629, 314] width 131 height 84
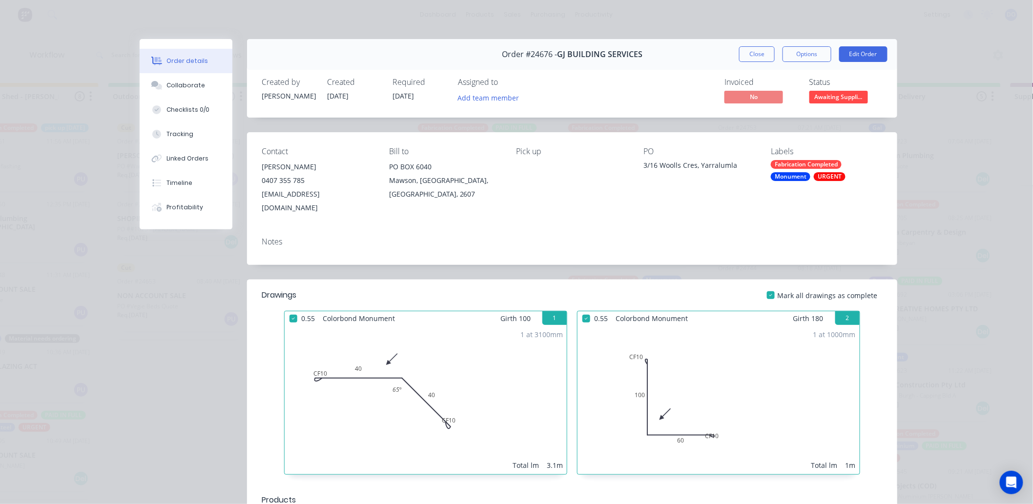
click at [840, 98] on span "Awaiting Suppli..." at bounding box center [838, 97] width 59 height 12
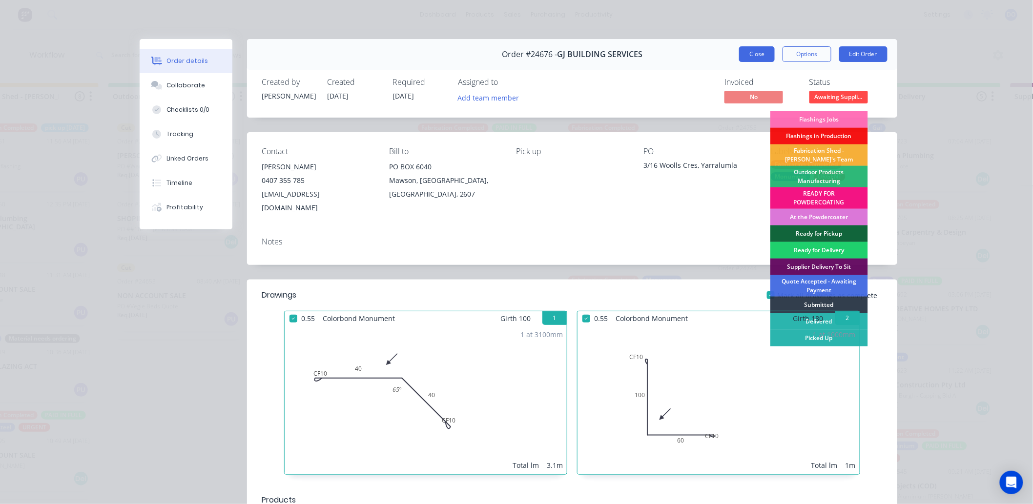
click at [748, 50] on button "Close" at bounding box center [757, 54] width 36 height 16
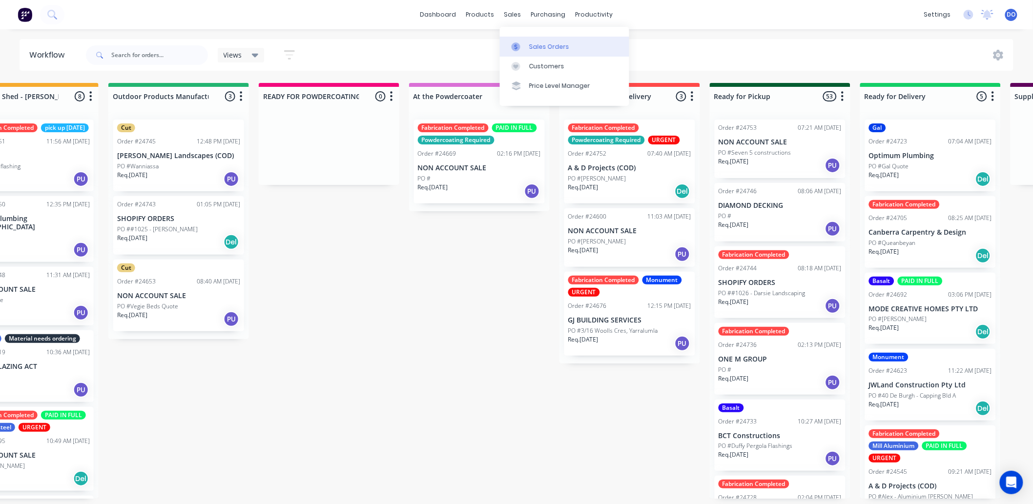
click at [550, 49] on div "Sales Orders" at bounding box center [549, 46] width 40 height 9
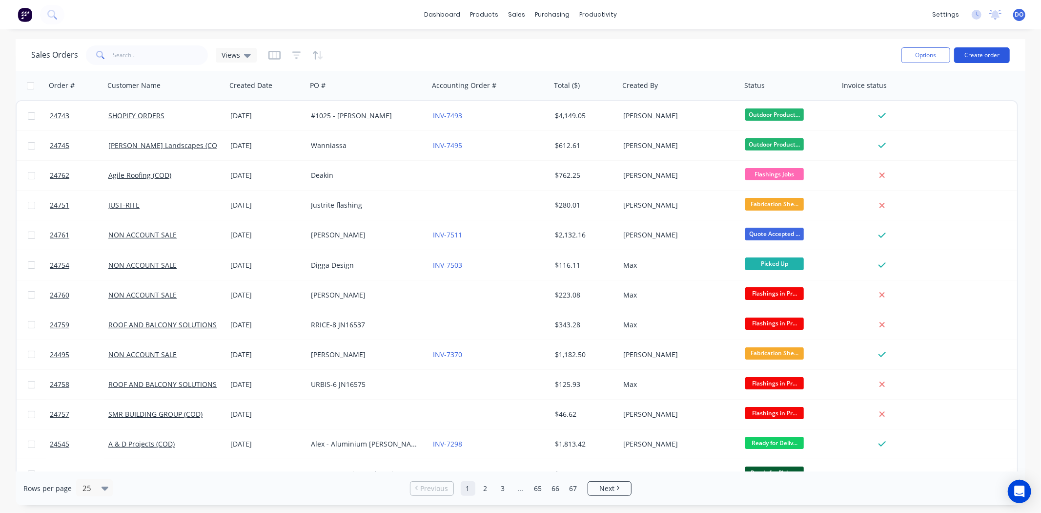
click at [994, 52] on button "Create order" at bounding box center [982, 55] width 56 height 16
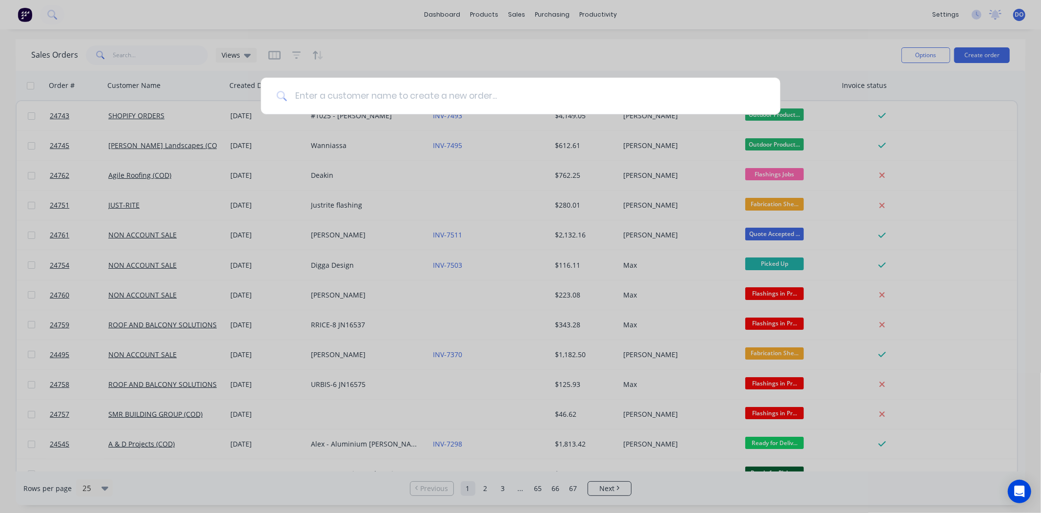
click at [349, 99] on input at bounding box center [526, 96] width 478 height 37
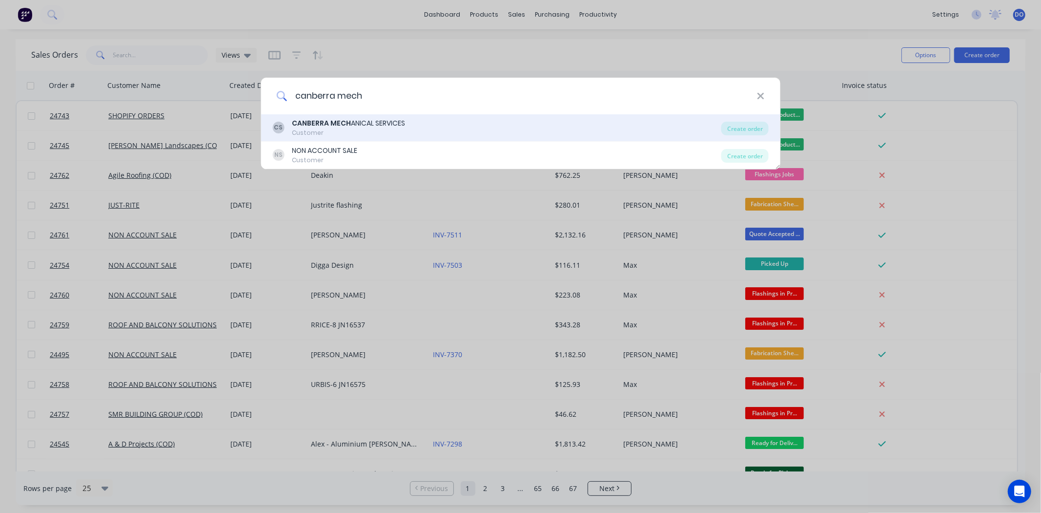
type input "canberra mech"
click at [408, 125] on div "CS CANBERRA MECH ANICAL SERVICES Customer" at bounding box center [496, 127] width 449 height 19
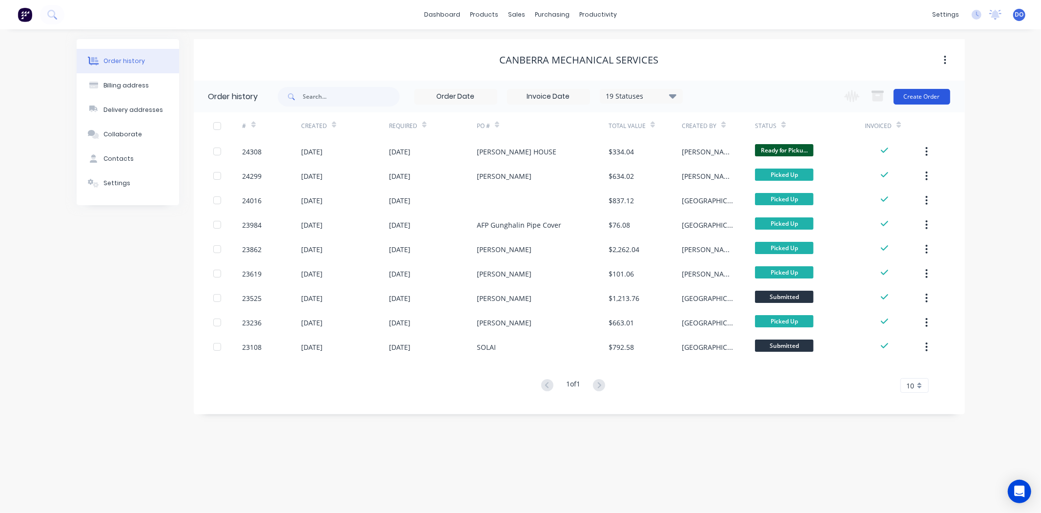
click at [928, 97] on button "Create Order" at bounding box center [922, 97] width 57 height 16
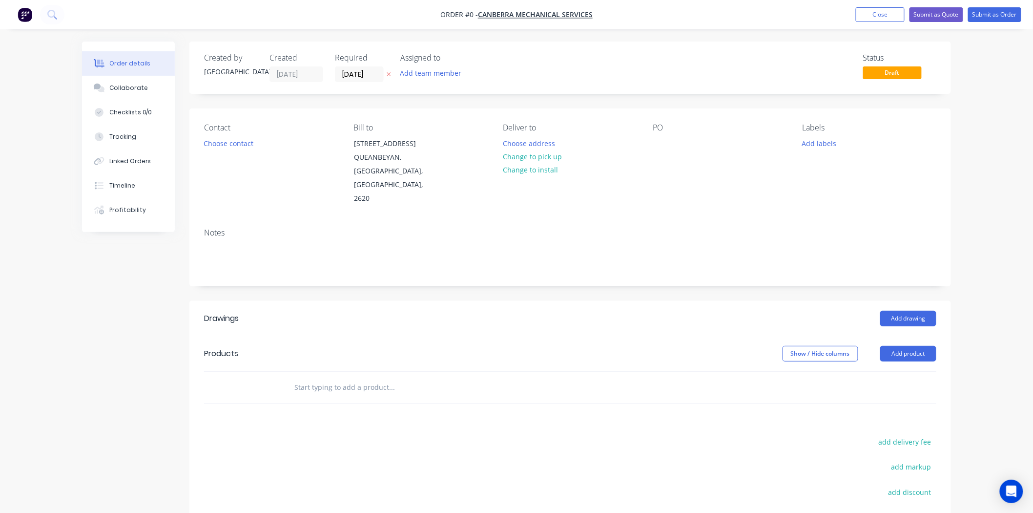
click at [193, 138] on div "Contact Choose contact Bill to 15 Capital Terrace QUEANBEYAN, New South Wales, …" at bounding box center [570, 164] width 762 height 112
click at [202, 143] on button "Choose contact" at bounding box center [229, 142] width 60 height 13
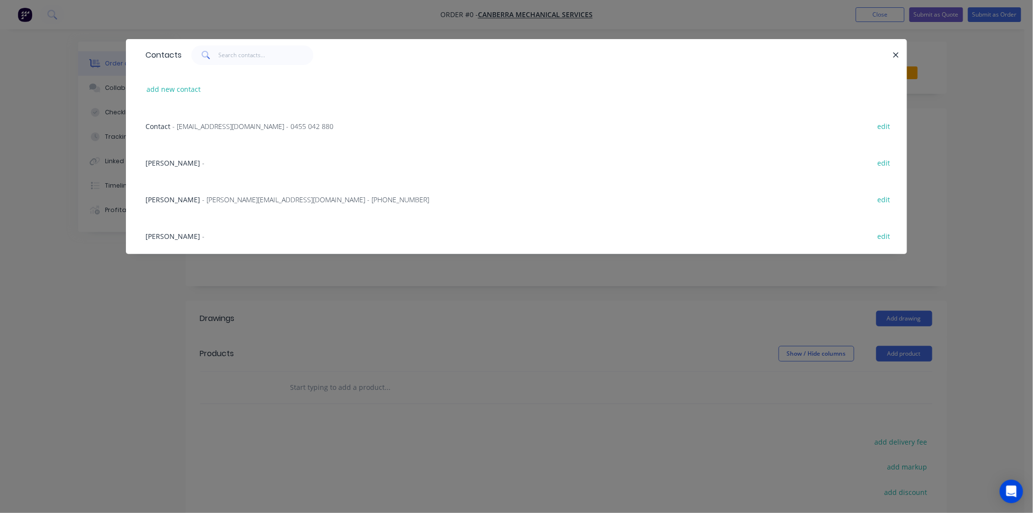
click at [182, 202] on span "Rhys Spannari" at bounding box center [172, 199] width 55 height 9
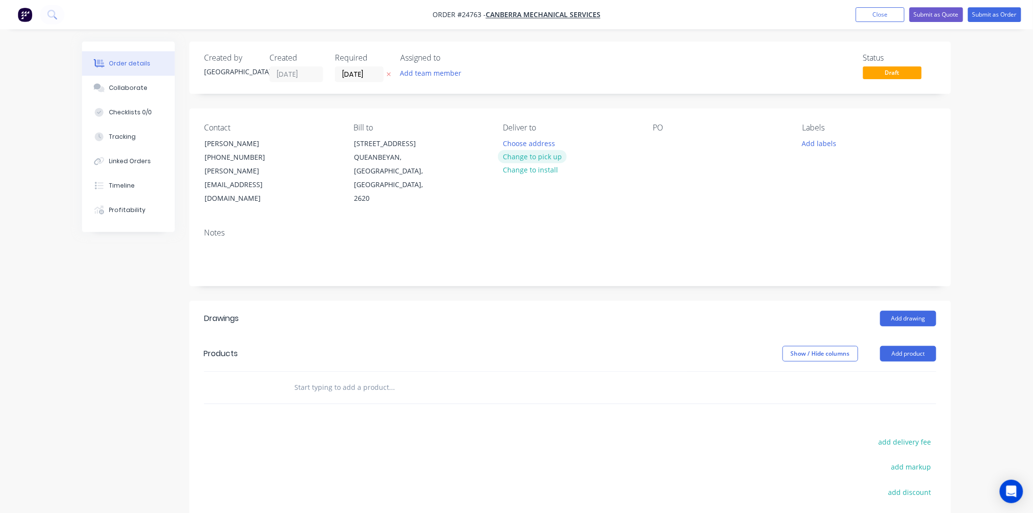
click at [536, 158] on button "Change to pick up" at bounding box center [532, 156] width 69 height 13
click at [920, 311] on button "Add drawing" at bounding box center [908, 319] width 56 height 16
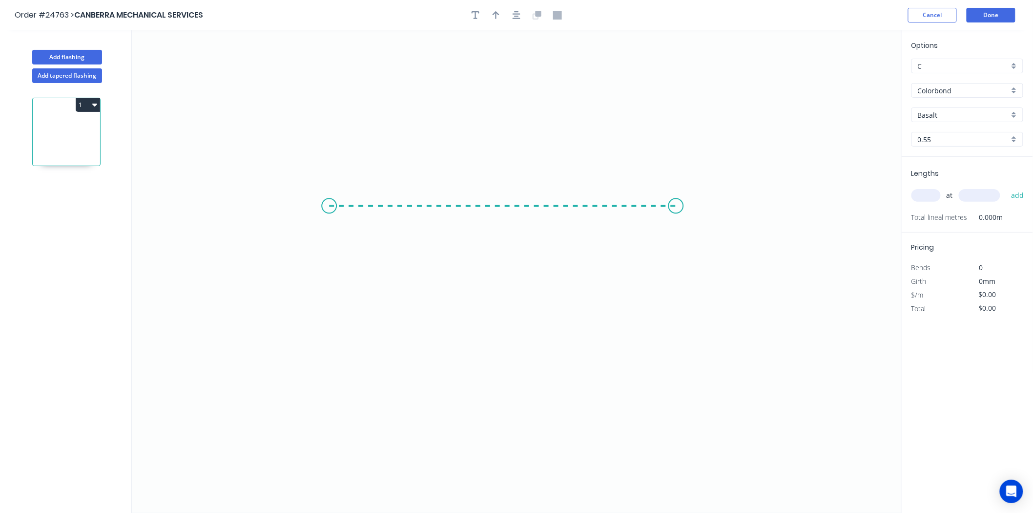
drag, startPoint x: 329, startPoint y: 206, endPoint x: 685, endPoint y: 199, distance: 356.0
click at [685, 199] on icon "0" at bounding box center [517, 271] width 770 height 482
click at [511, 214] on rect at bounding box center [507, 216] width 20 height 14
click at [929, 189] on input "text" at bounding box center [925, 195] width 29 height 13
type input "$53.77"
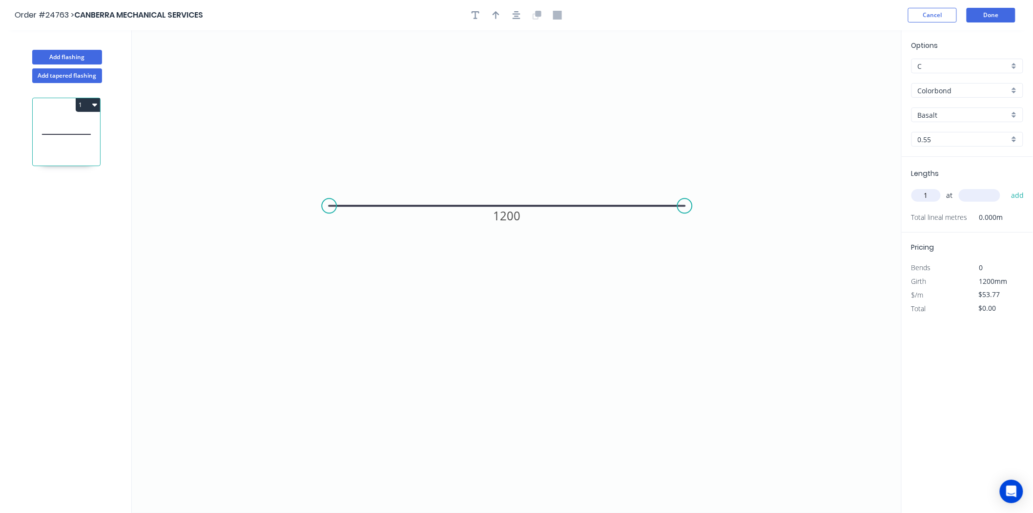
type input "1"
type input "3000"
click at [1006, 187] on button "add" at bounding box center [1017, 195] width 23 height 17
type input "$161.31"
click at [945, 108] on div "Basalt" at bounding box center [967, 114] width 112 height 15
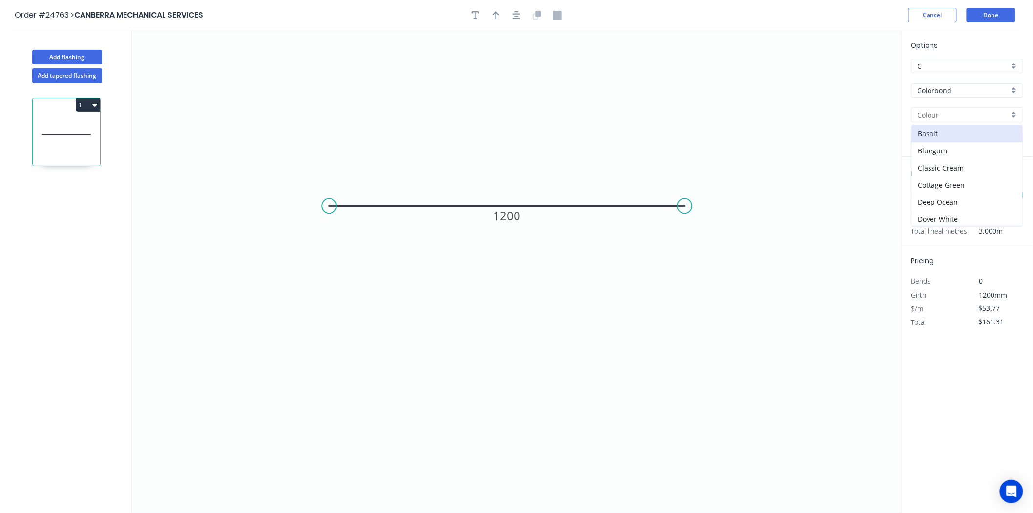
click at [950, 88] on input "Colorbond" at bounding box center [963, 90] width 91 height 10
click at [953, 189] on div "Zincalume - Coil" at bounding box center [967, 194] width 111 height 17
type input "Zincalume - Coil"
type input "Zinc"
type input "$55.88"
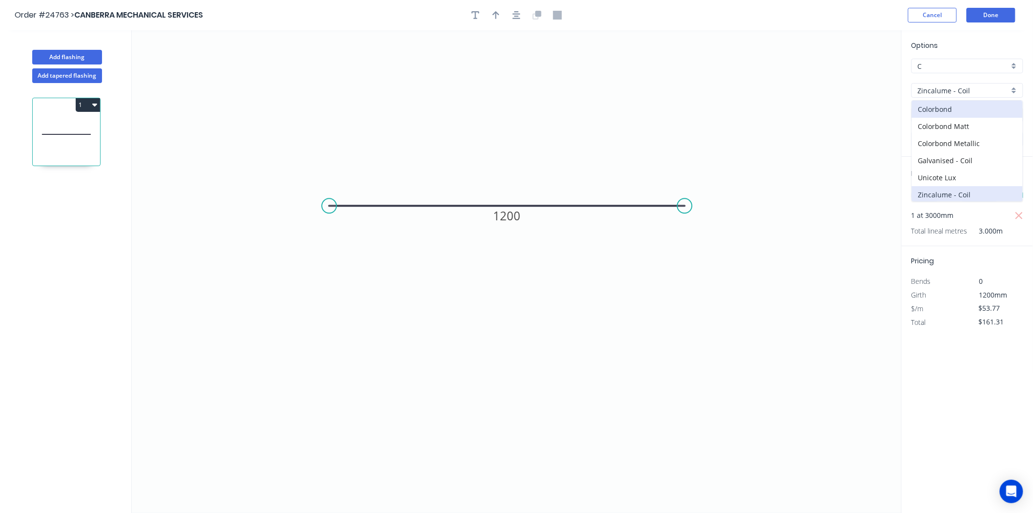
type input "$167.64"
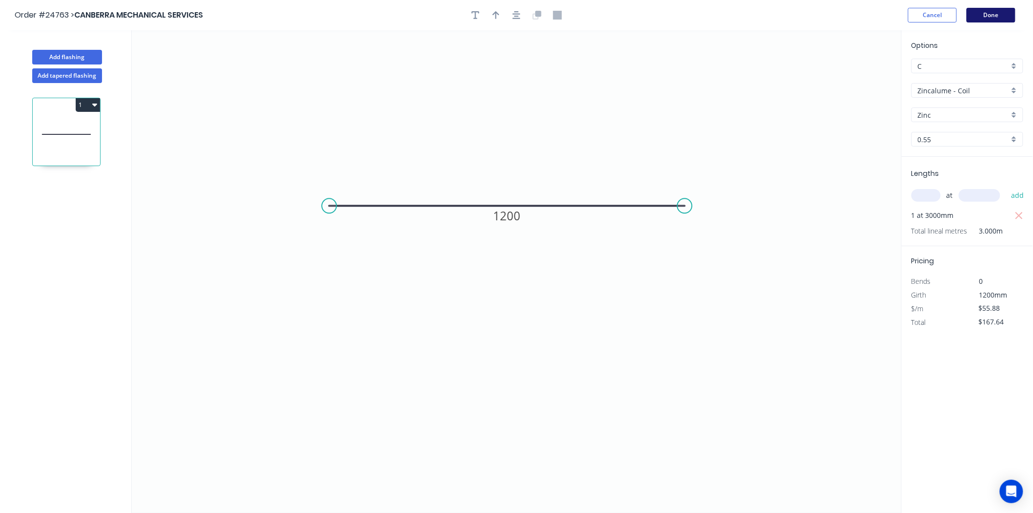
click at [996, 13] on button "Done" at bounding box center [991, 15] width 49 height 15
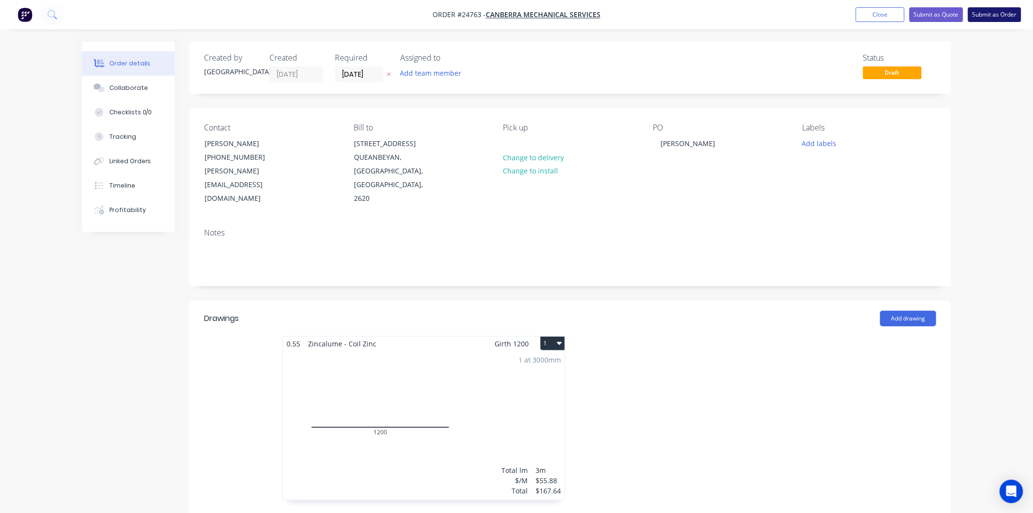
click at [998, 20] on button "Submit as Order" at bounding box center [994, 14] width 53 height 15
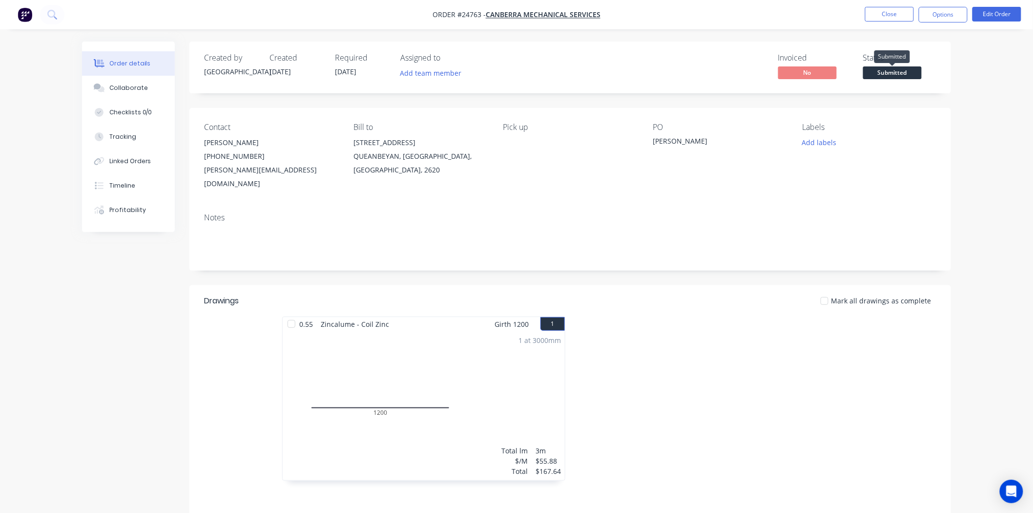
click at [894, 79] on span "Submitted" at bounding box center [892, 72] width 59 height 12
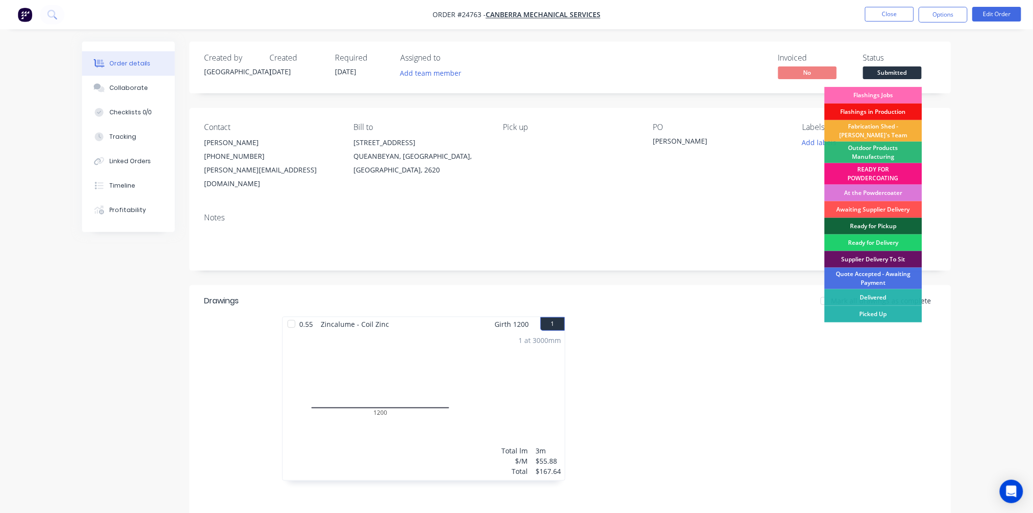
click at [886, 94] on div "Flashings Jobs" at bounding box center [874, 95] width 98 height 17
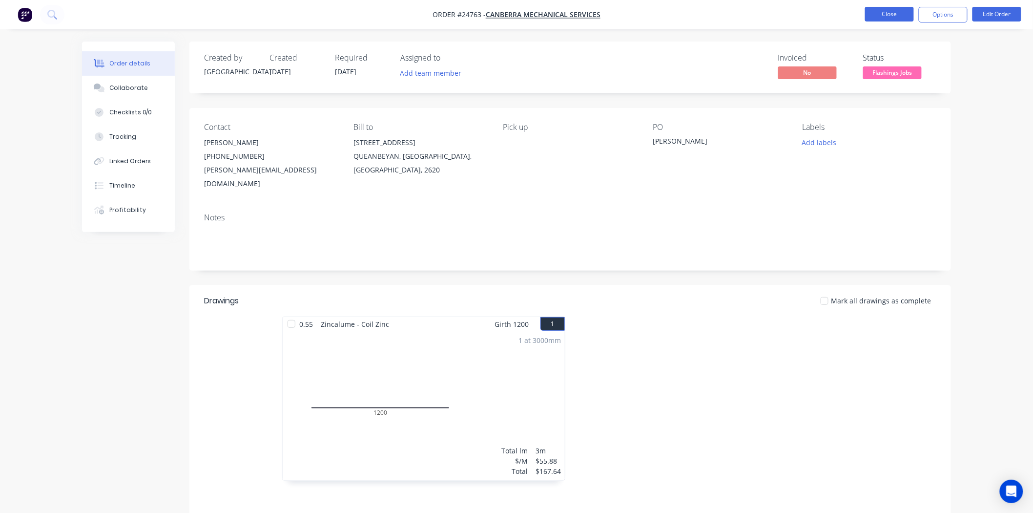
click at [912, 7] on button "Close" at bounding box center [889, 14] width 49 height 15
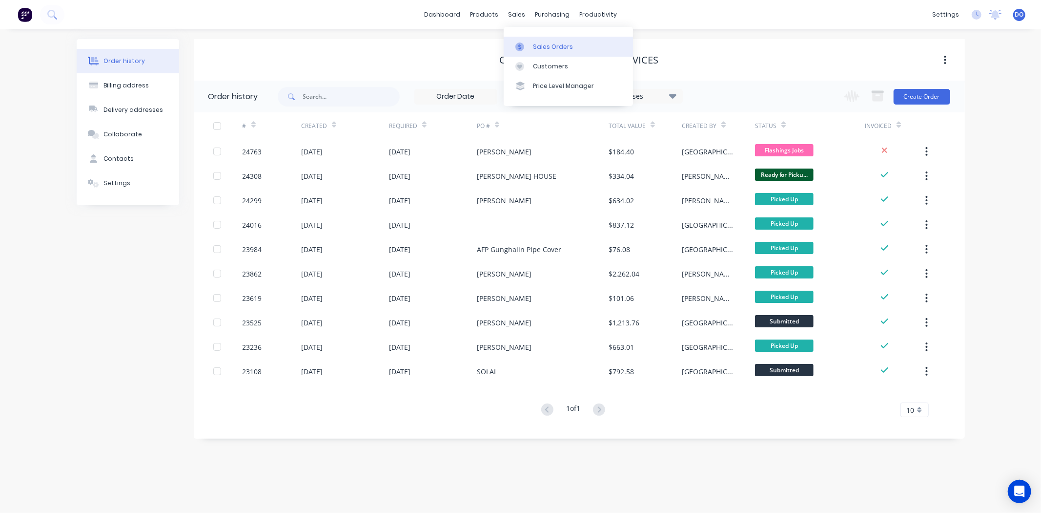
click at [523, 42] on icon at bounding box center [520, 46] width 9 height 9
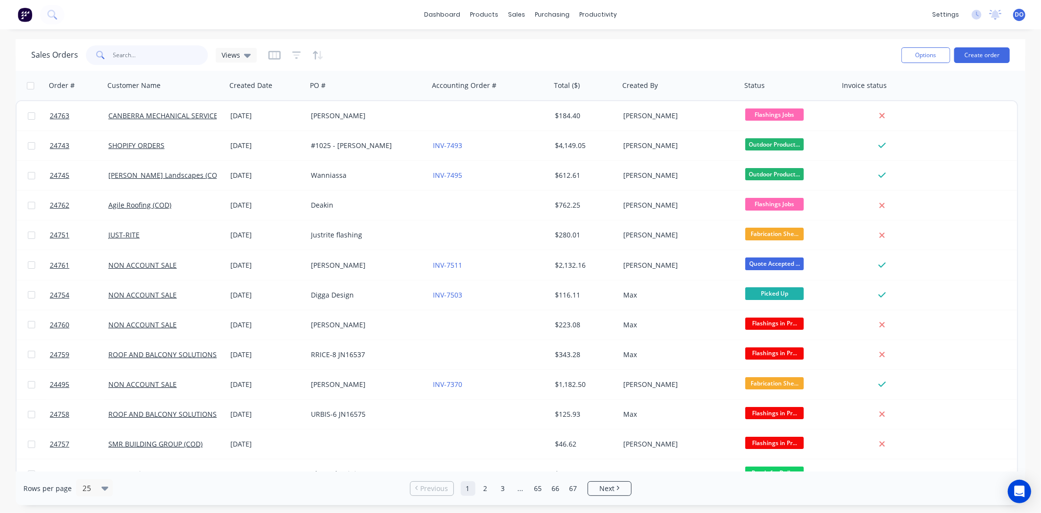
click at [174, 56] on input "text" at bounding box center [160, 55] width 95 height 20
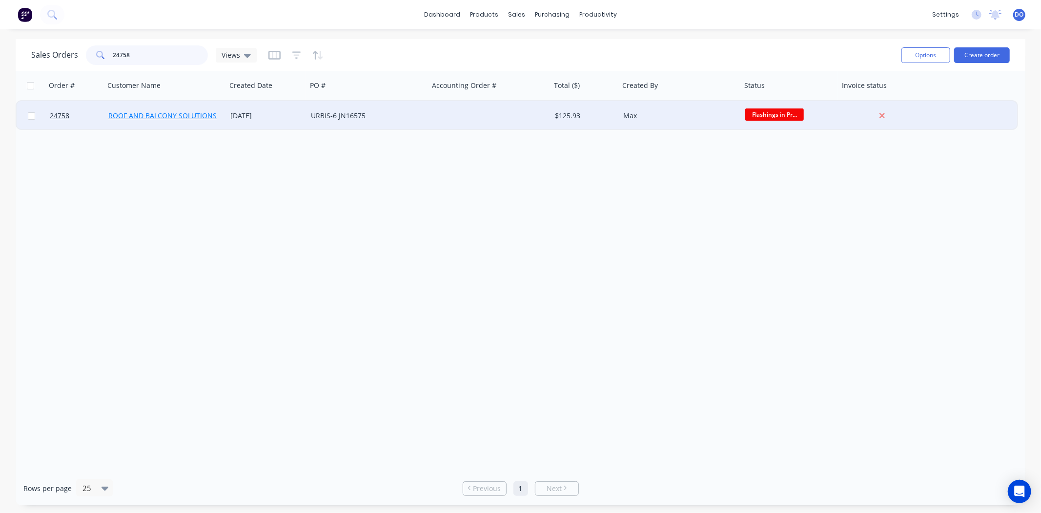
type input "24758"
click at [197, 114] on link "ROOF AND BALCONY SOLUTIONS" at bounding box center [162, 115] width 108 height 9
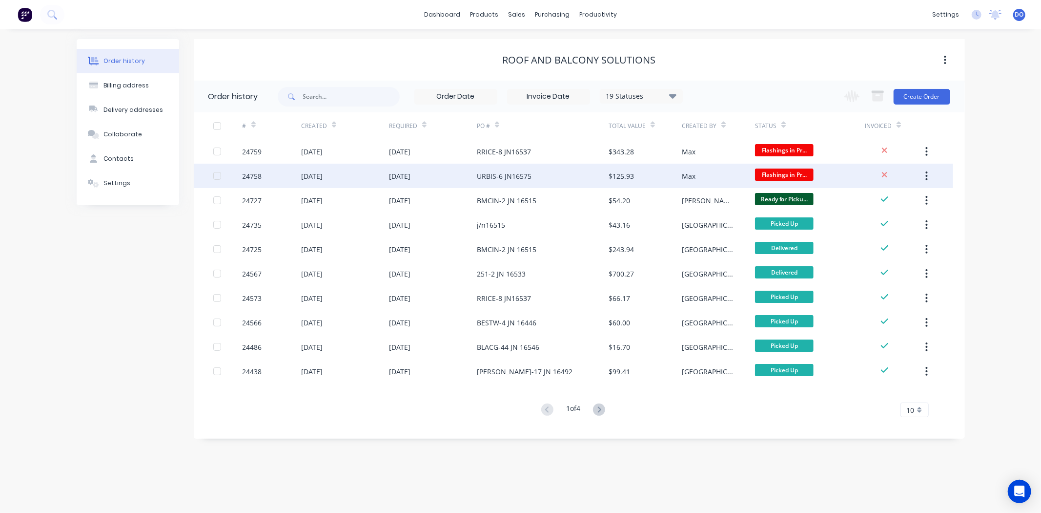
click at [445, 171] on div "28 Aug 2025" at bounding box center [433, 176] width 88 height 24
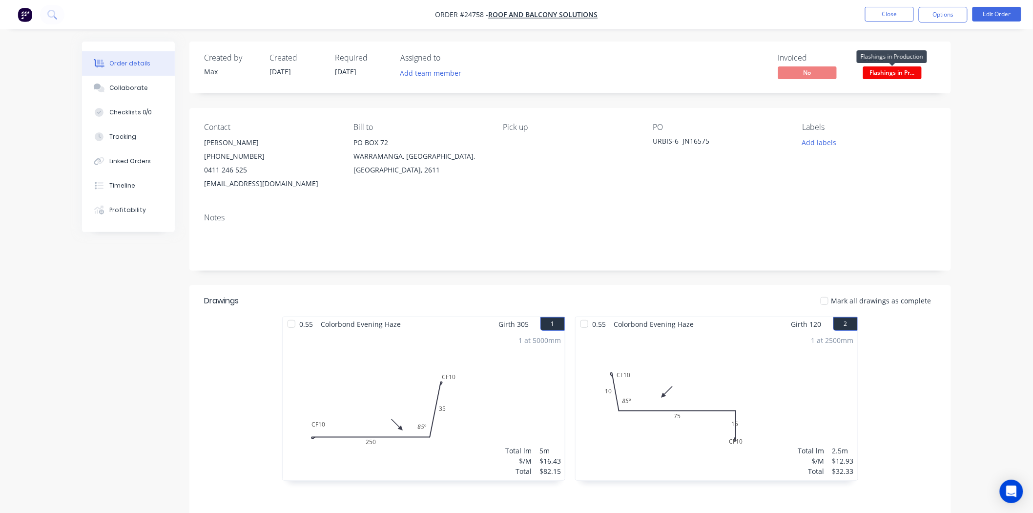
click at [906, 74] on span "Flashings in Pr..." at bounding box center [892, 72] width 59 height 12
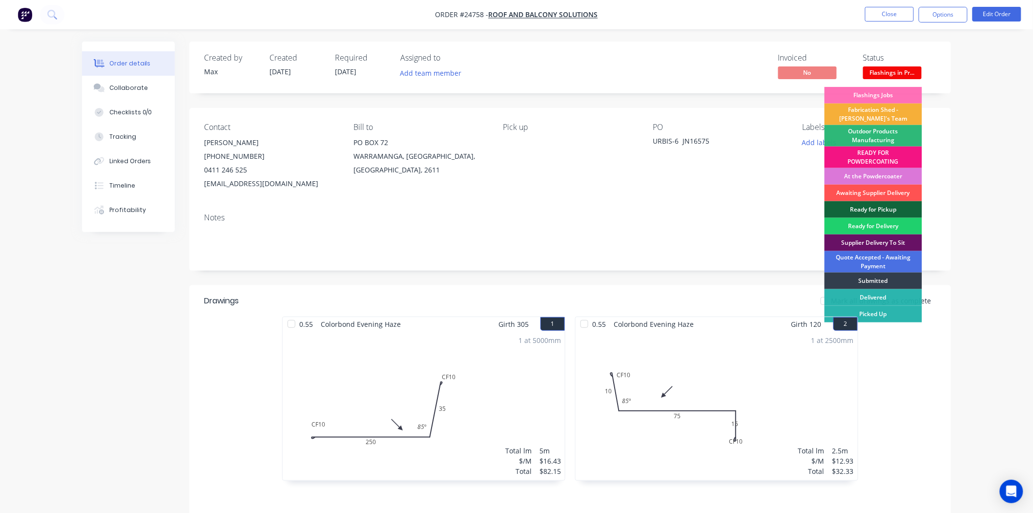
click at [874, 211] on div "Ready for Pickup" at bounding box center [874, 209] width 98 height 17
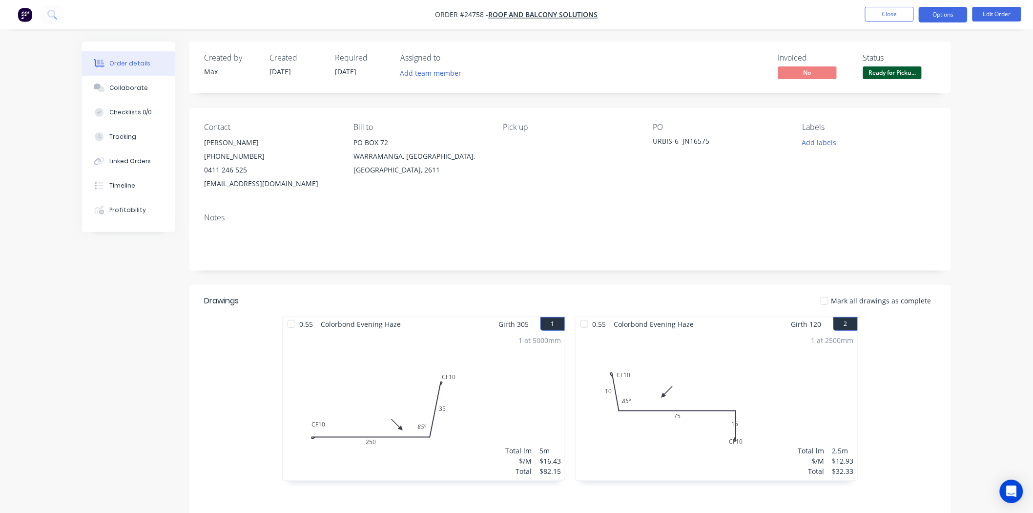
click at [944, 22] on button "Options" at bounding box center [943, 15] width 49 height 16
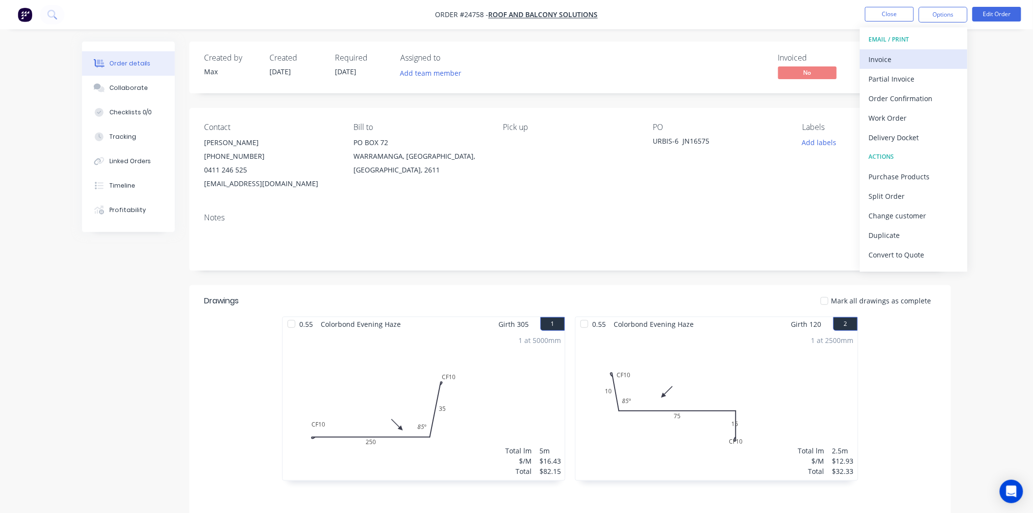
click at [928, 52] on div "Invoice" at bounding box center [914, 59] width 90 height 14
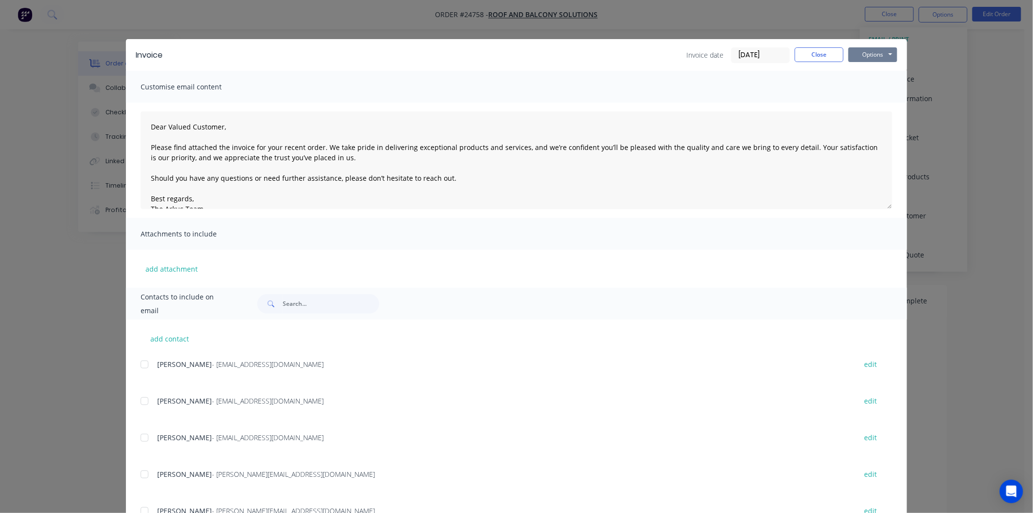
click at [877, 56] on button "Options" at bounding box center [873, 54] width 49 height 15
click at [871, 85] on button "Print" at bounding box center [880, 88] width 62 height 16
click at [805, 48] on div "Invoice Invoice date 28/08/25 Close Options Preview Print Email" at bounding box center [516, 55] width 781 height 32
click at [805, 50] on button "Close" at bounding box center [819, 54] width 49 height 15
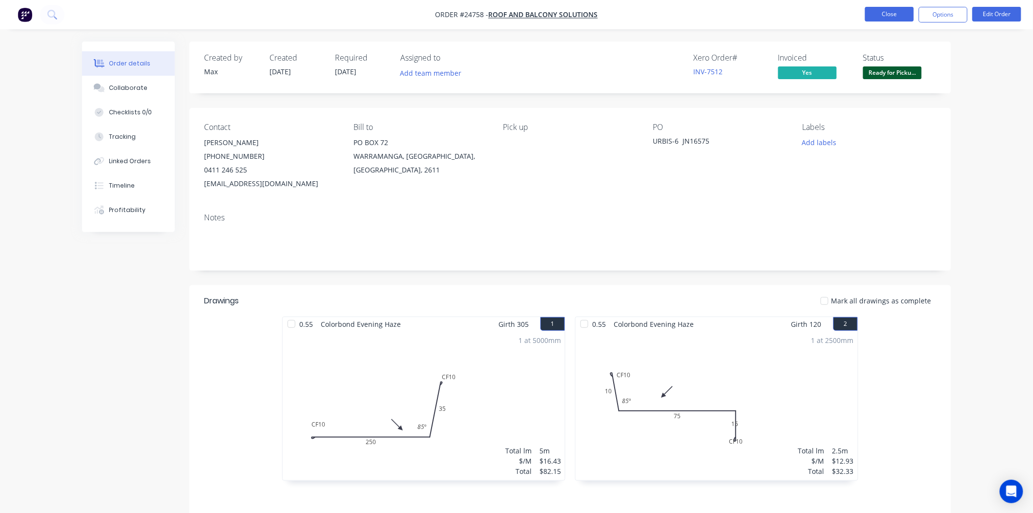
click at [882, 13] on button "Close" at bounding box center [889, 14] width 49 height 15
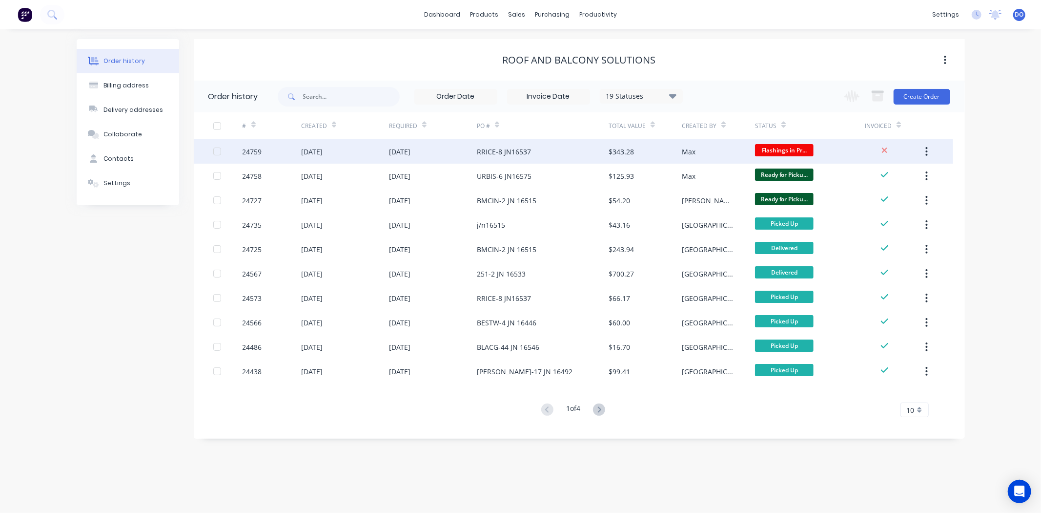
click at [713, 148] on div "Max" at bounding box center [718, 151] width 73 height 24
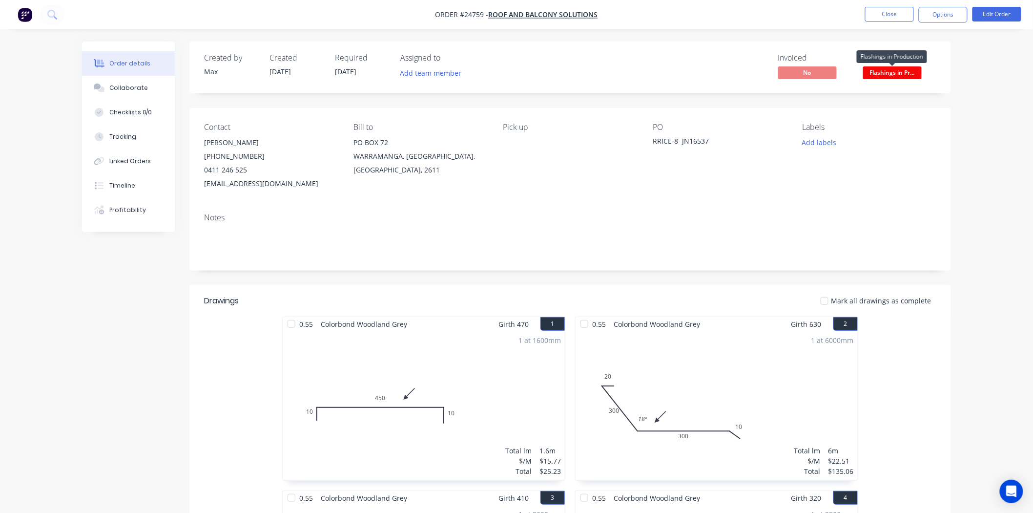
click at [901, 67] on span "Flashings in Pr..." at bounding box center [892, 72] width 59 height 12
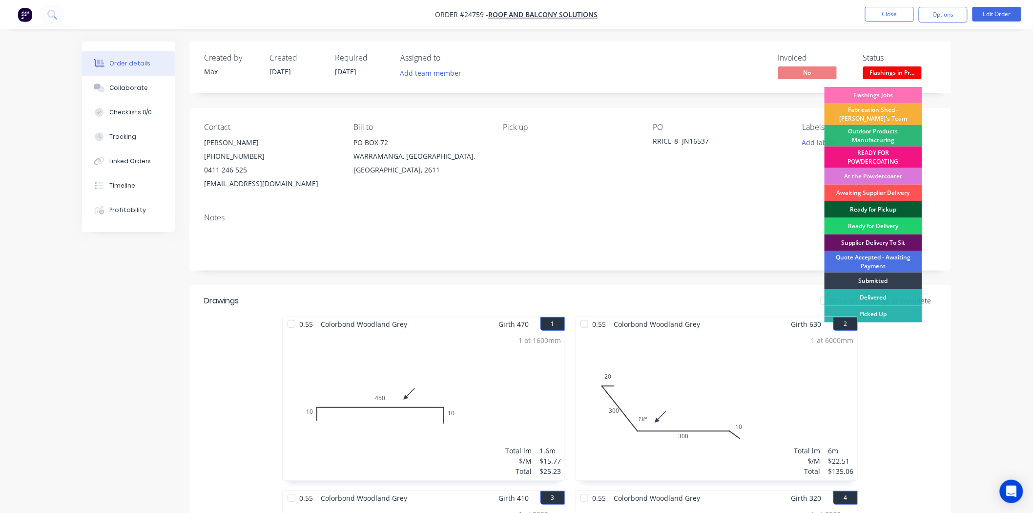
click at [868, 208] on div "Ready for Pickup" at bounding box center [874, 209] width 98 height 17
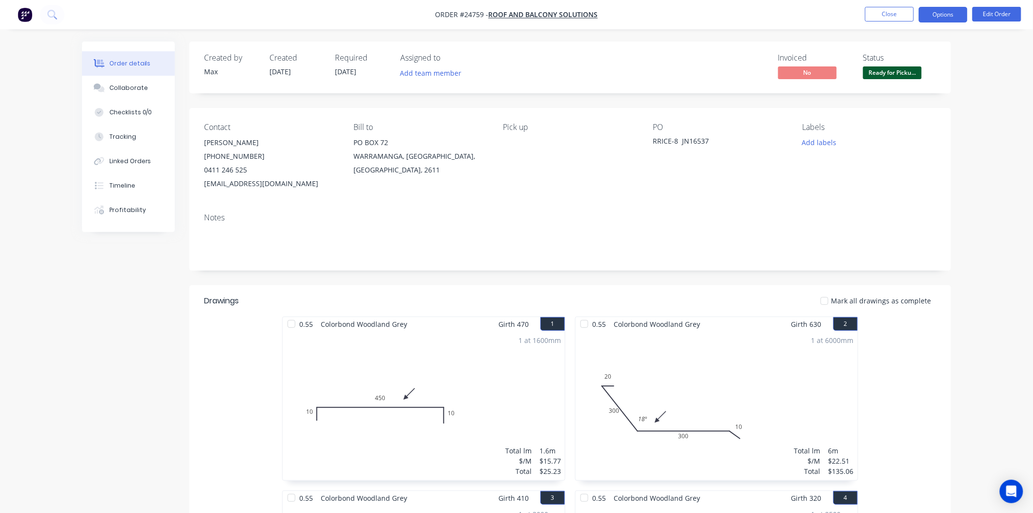
click at [958, 12] on button "Options" at bounding box center [943, 15] width 49 height 16
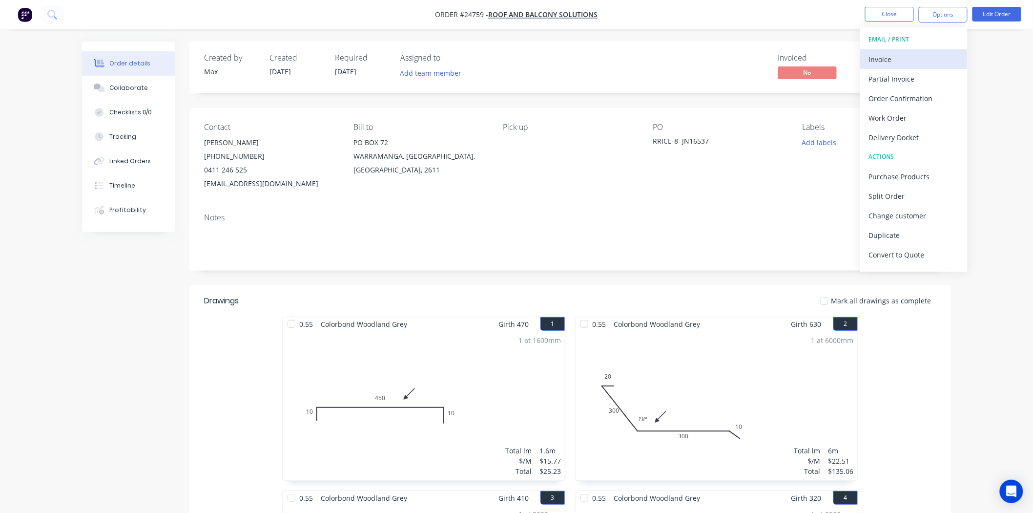
click at [910, 53] on div "Invoice" at bounding box center [914, 59] width 90 height 14
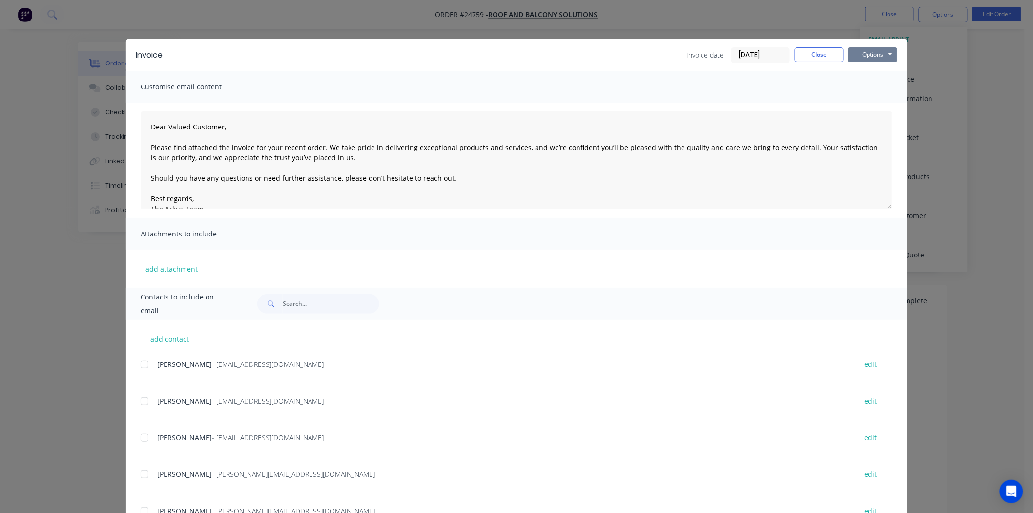
click at [874, 50] on button "Options" at bounding box center [873, 54] width 49 height 15
click at [874, 86] on button "Print" at bounding box center [880, 88] width 62 height 16
click at [824, 61] on button "Close" at bounding box center [819, 54] width 49 height 15
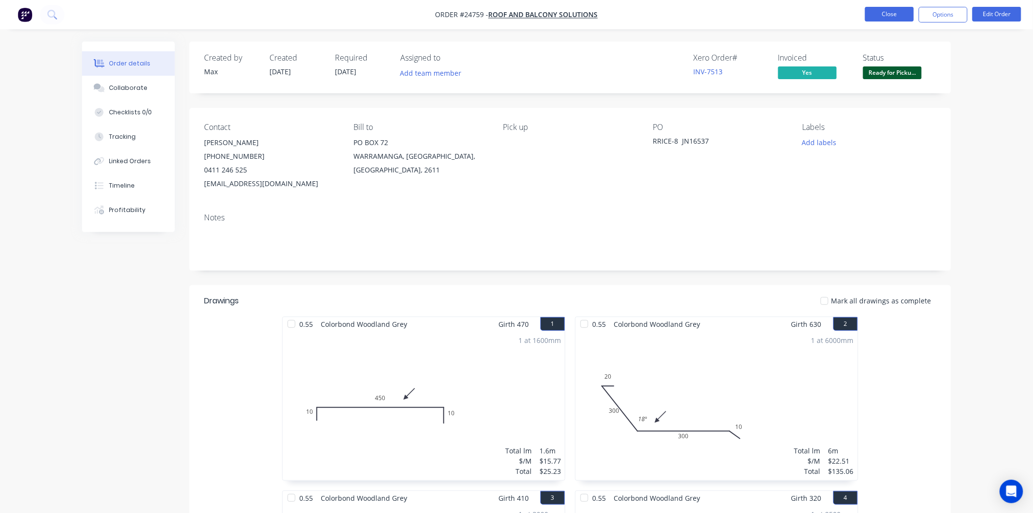
click at [882, 18] on button "Close" at bounding box center [889, 14] width 49 height 15
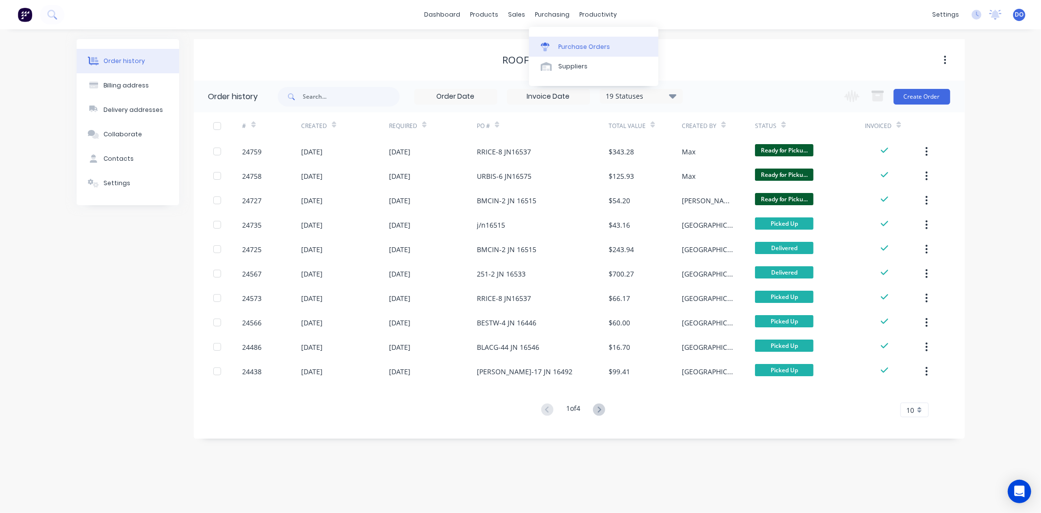
click at [563, 42] on div "Purchase Orders" at bounding box center [585, 46] width 52 height 9
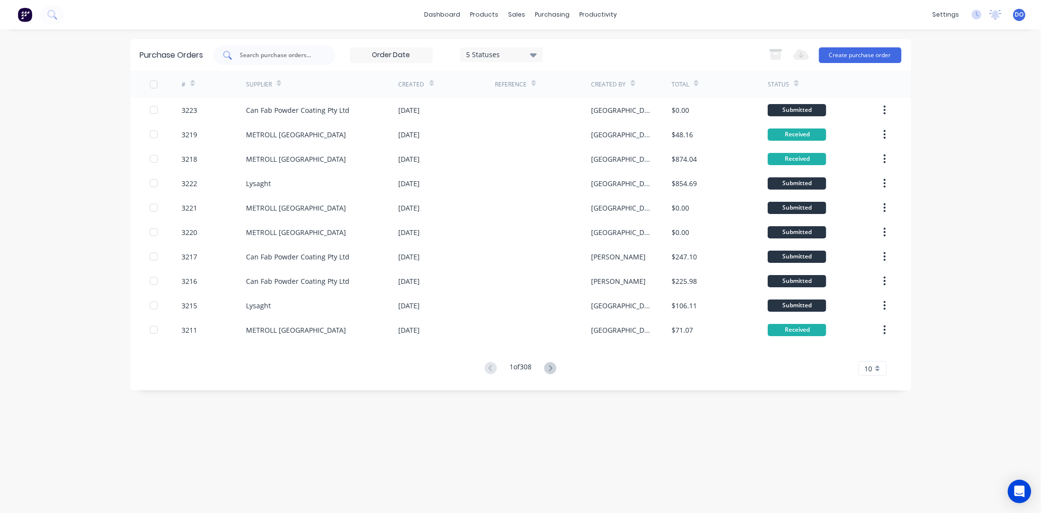
click at [299, 46] on div at bounding box center [274, 55] width 122 height 20
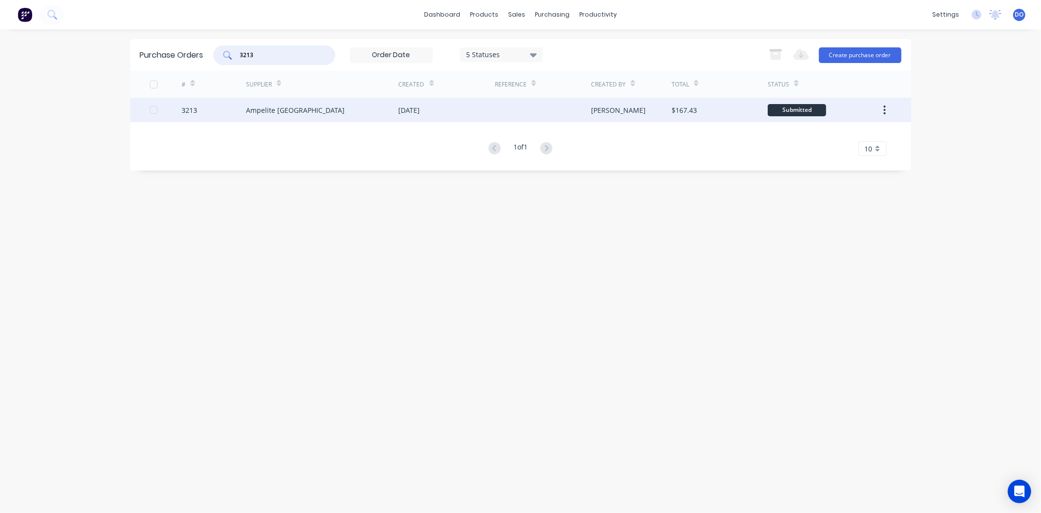
type input "3213"
click at [301, 107] on div "Ampelite Australia" at bounding box center [295, 110] width 99 height 10
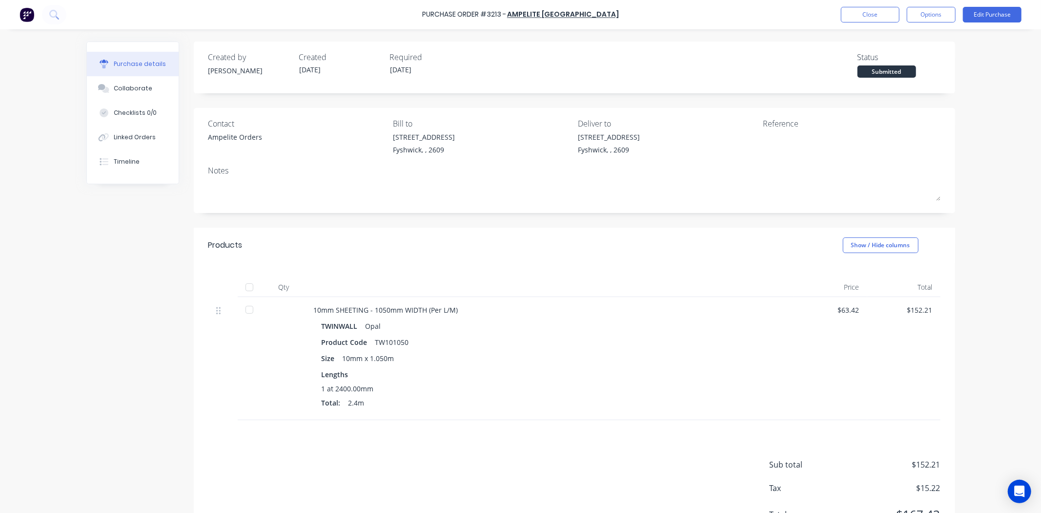
click at [240, 309] on div at bounding box center [250, 310] width 20 height 20
click at [148, 139] on div "Linked Orders" at bounding box center [135, 137] width 42 height 9
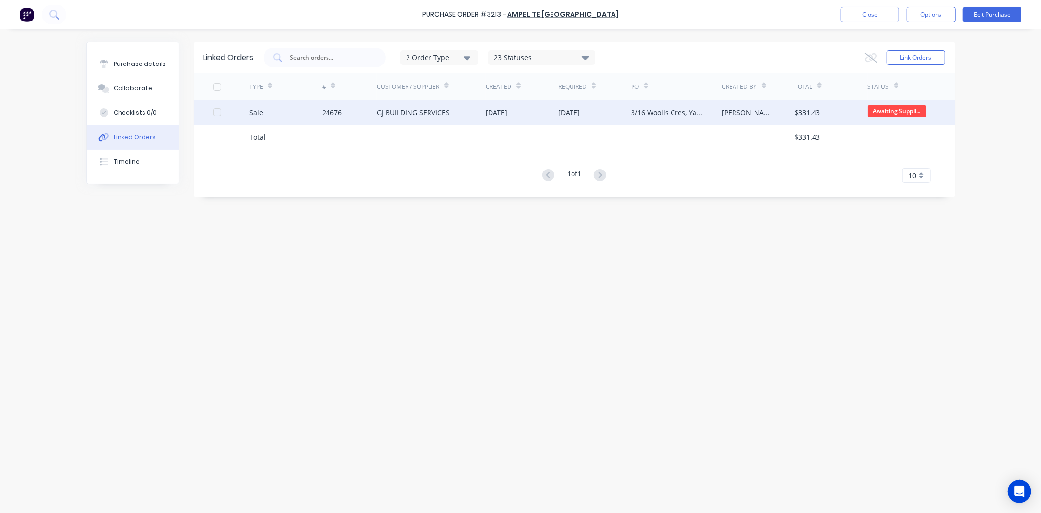
click at [269, 111] on div "Sale" at bounding box center [285, 112] width 73 height 24
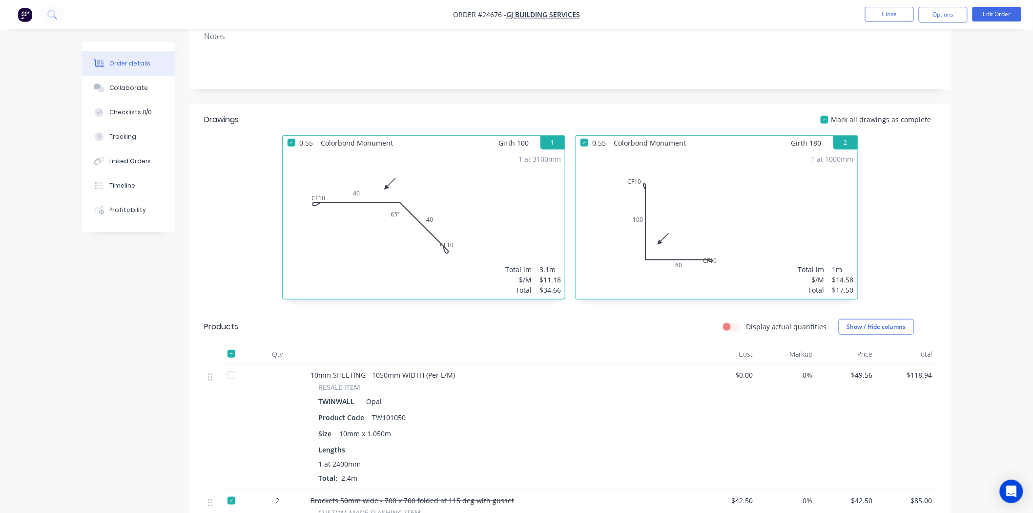
scroll to position [217, 0]
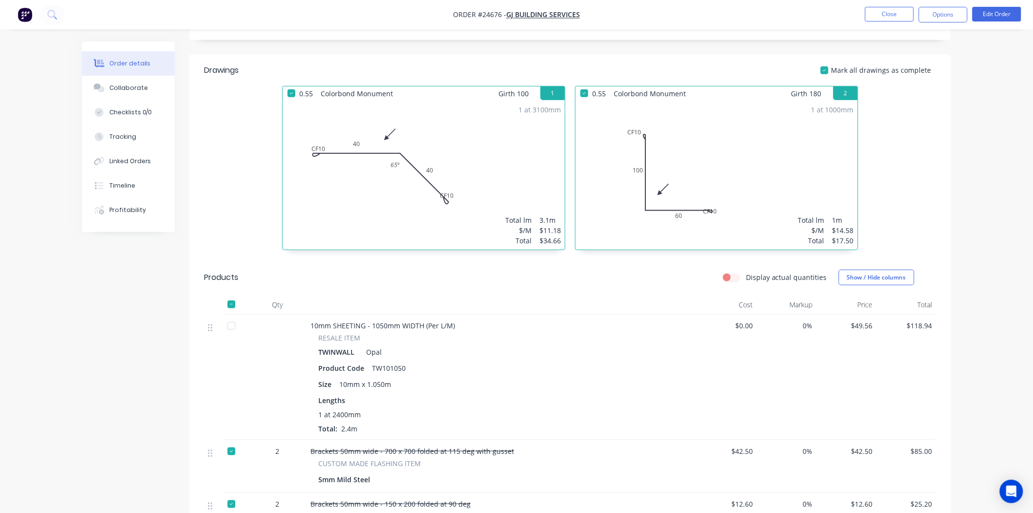
click at [233, 322] on div at bounding box center [232, 326] width 20 height 20
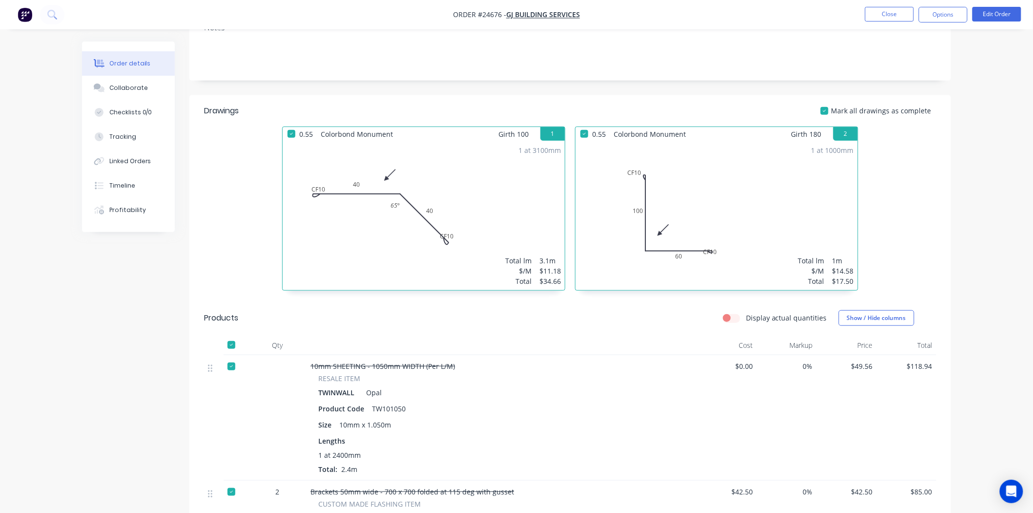
scroll to position [0, 0]
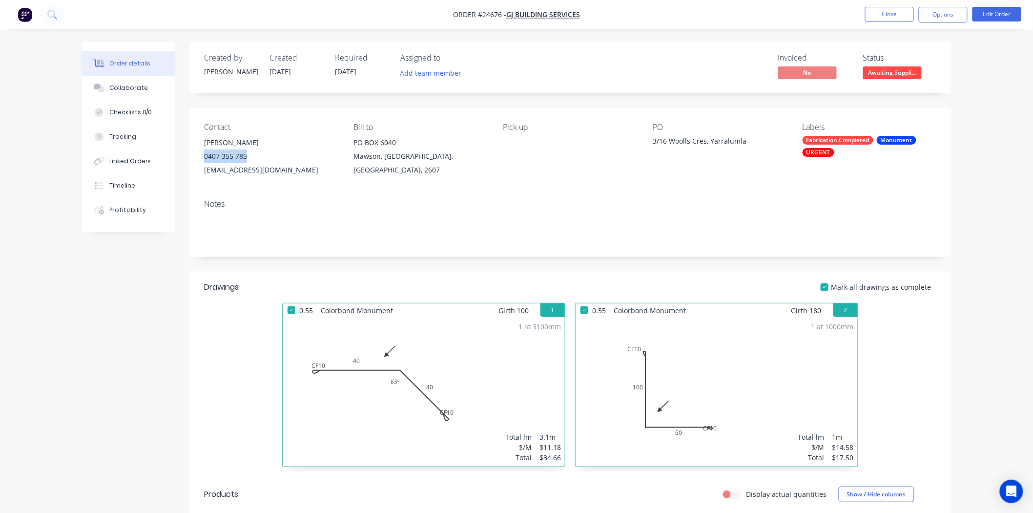
drag, startPoint x: 255, startPoint y: 154, endPoint x: 201, endPoint y: 163, distance: 54.9
click at [201, 163] on div "Contact Glen 0407 355 785 info@gjbuilding.com.au Bill to PO BOX 6040 Mawson, Au…" at bounding box center [570, 149] width 762 height 83
click at [902, 76] on span "Awaiting Suppli..." at bounding box center [892, 72] width 59 height 12
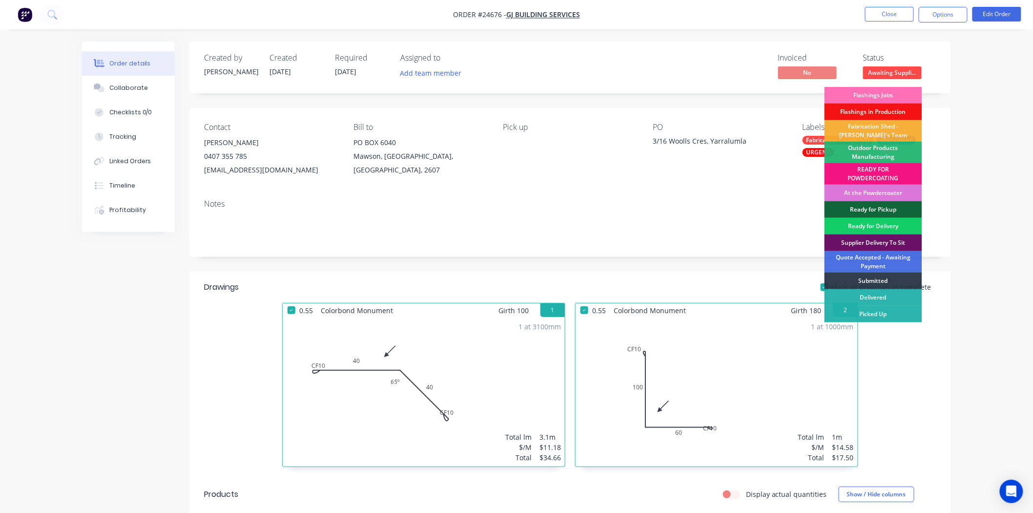
click at [872, 226] on div "Ready for Delivery" at bounding box center [874, 226] width 98 height 17
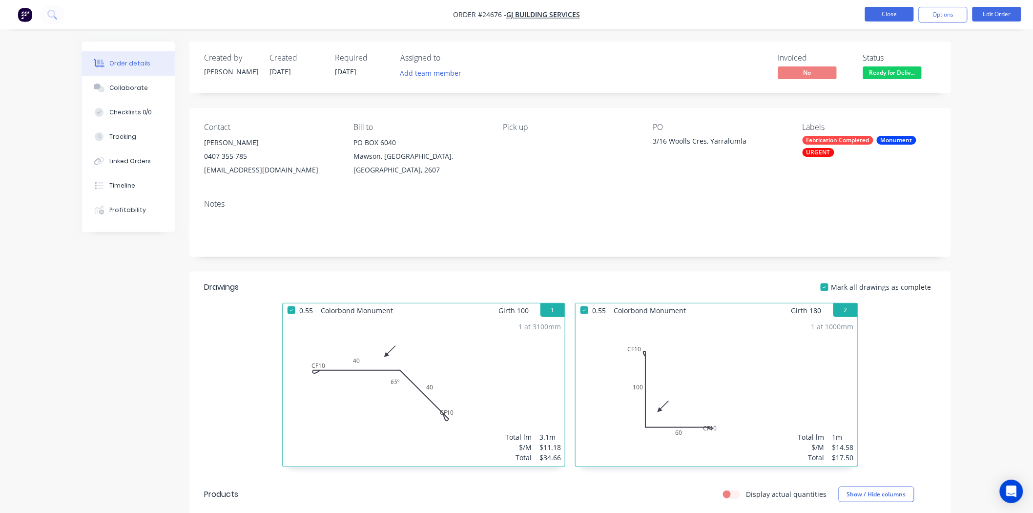
click at [890, 11] on button "Close" at bounding box center [889, 14] width 49 height 15
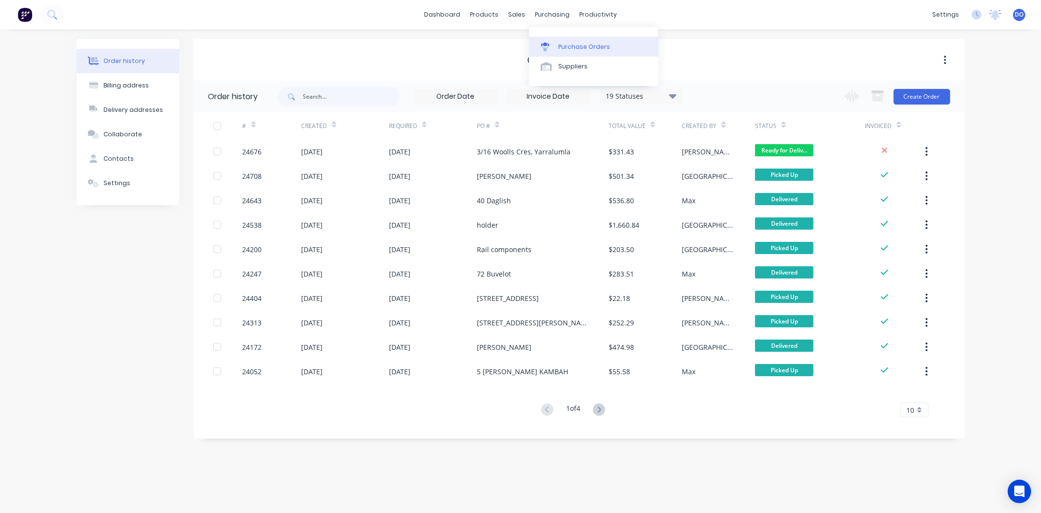
click at [584, 38] on link "Purchase Orders" at bounding box center [593, 47] width 129 height 20
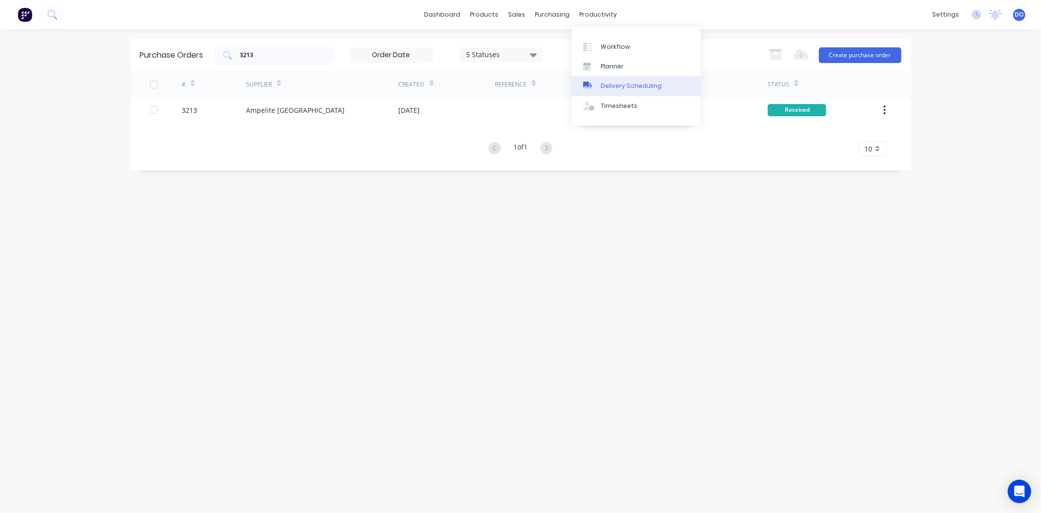
click at [628, 84] on div "Delivery Scheduling" at bounding box center [631, 86] width 61 height 9
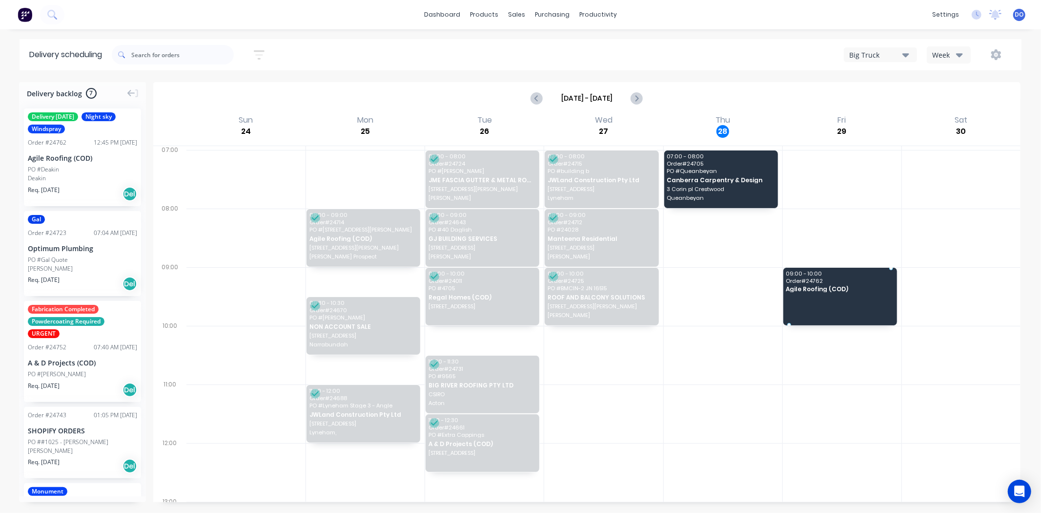
drag, startPoint x: 84, startPoint y: 176, endPoint x: 847, endPoint y: 280, distance: 769.2
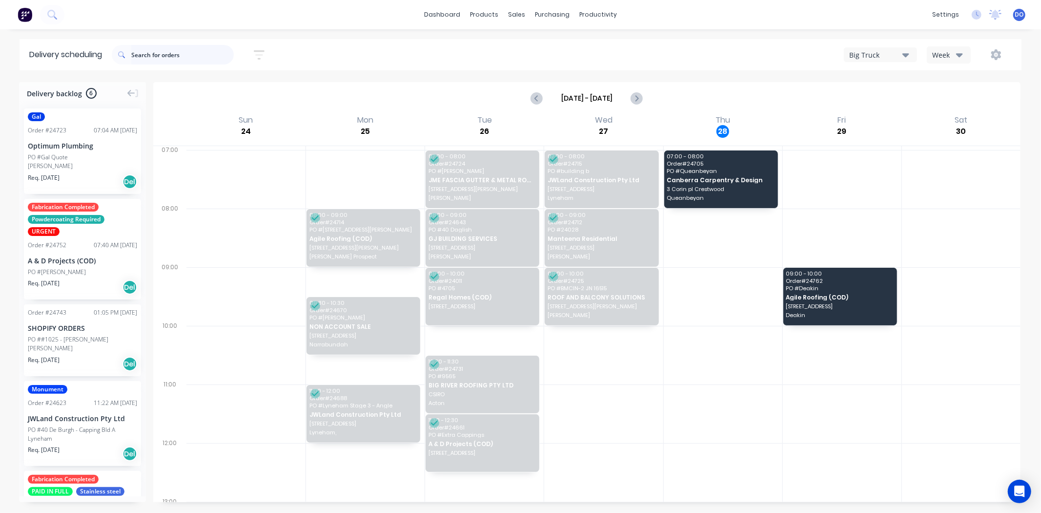
drag, startPoint x: 208, startPoint y: 54, endPoint x: 194, endPoint y: 87, distance: 36.1
click at [204, 64] on div at bounding box center [173, 54] width 122 height 27
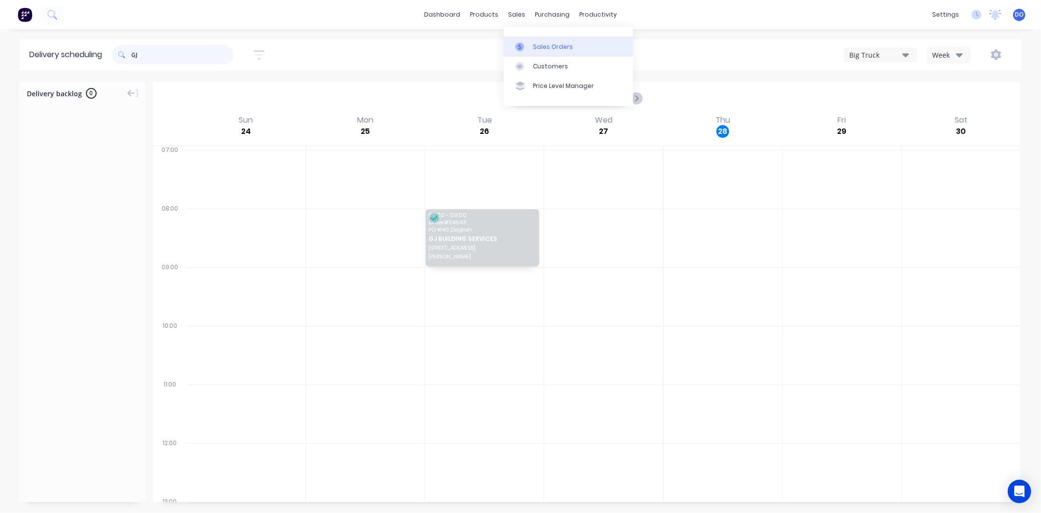
type input "GJ"
click at [513, 46] on link "Sales Orders" at bounding box center [568, 47] width 129 height 20
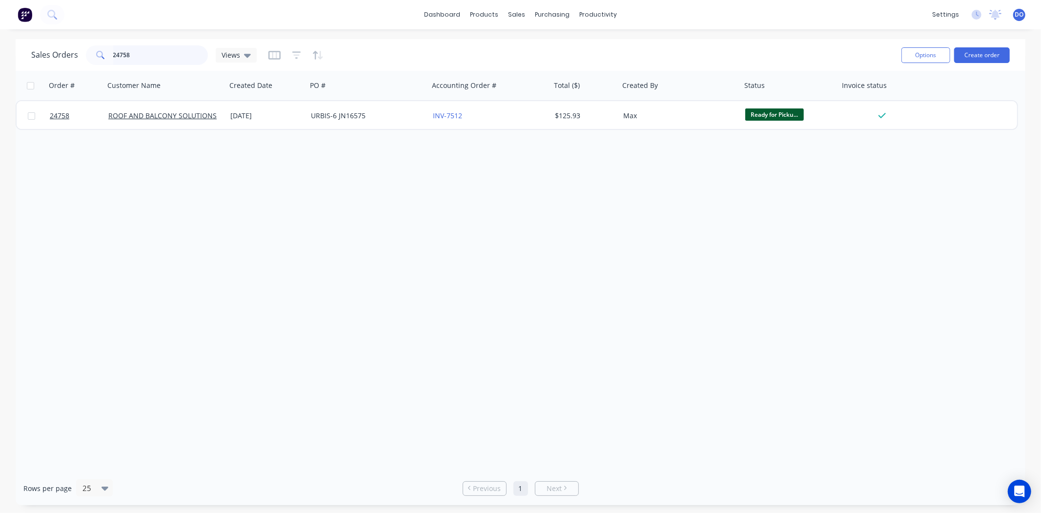
click at [150, 62] on input "24758" at bounding box center [160, 55] width 95 height 20
type input "2"
type input "F"
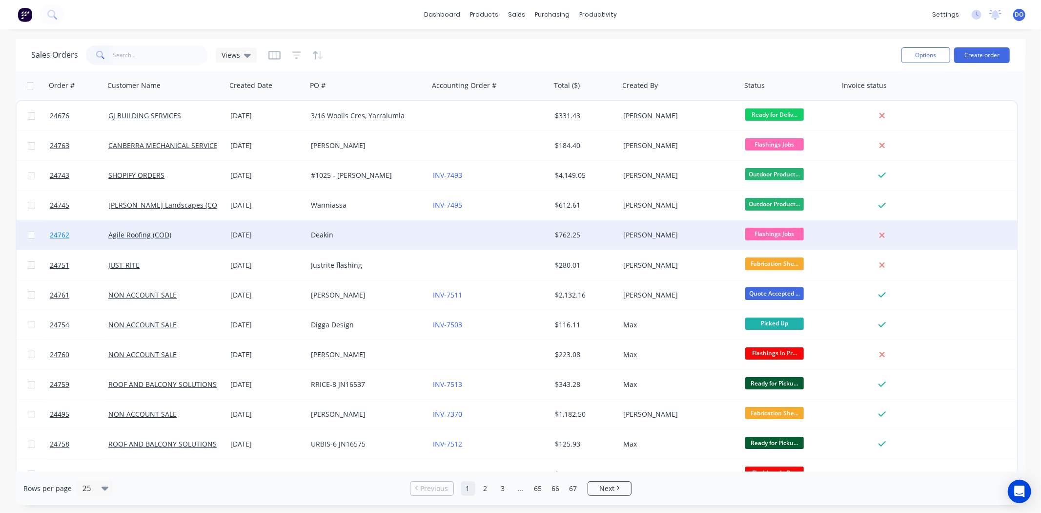
click at [65, 238] on span "24762" at bounding box center [60, 235] width 20 height 10
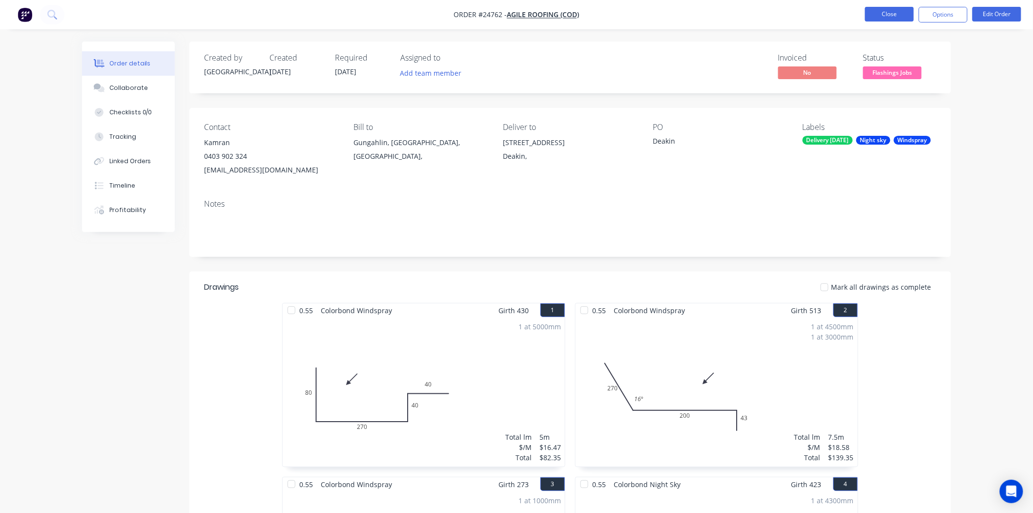
click at [877, 10] on button "Close" at bounding box center [889, 14] width 49 height 15
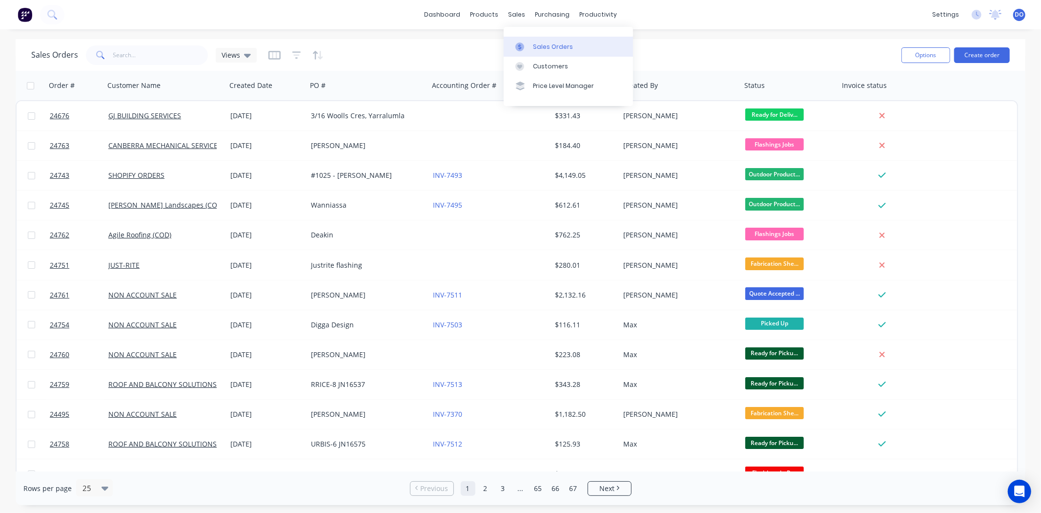
click at [520, 49] on icon at bounding box center [520, 46] width 9 height 9
click at [979, 59] on button "Create order" at bounding box center [982, 55] width 56 height 16
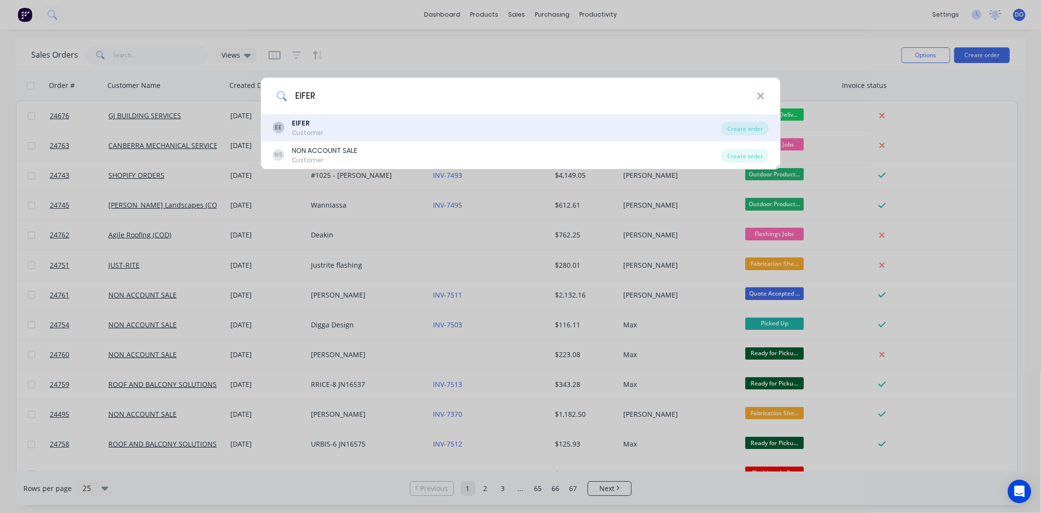
type input "EIFER"
click at [391, 122] on div "EE EIFER Customer" at bounding box center [496, 127] width 449 height 19
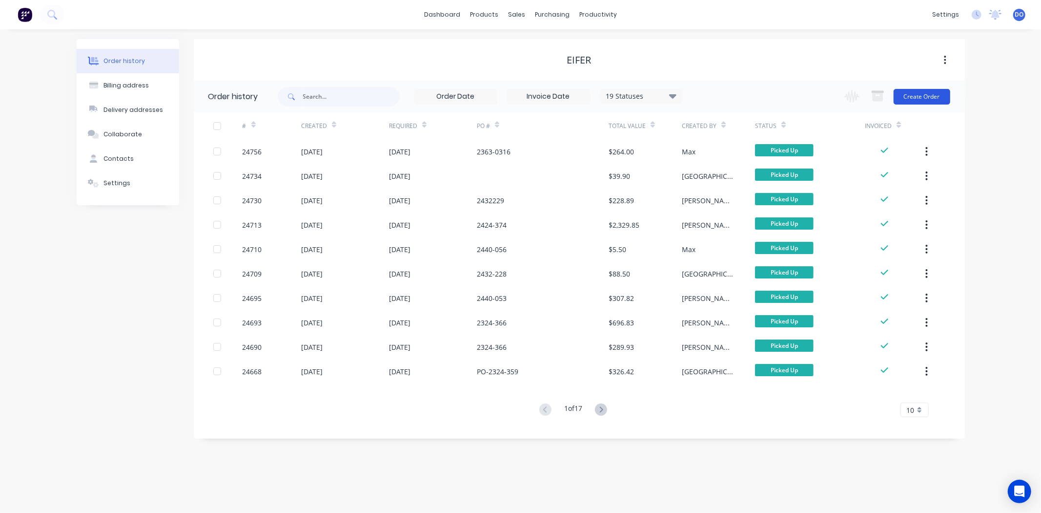
click at [937, 100] on button "Create Order" at bounding box center [922, 97] width 57 height 16
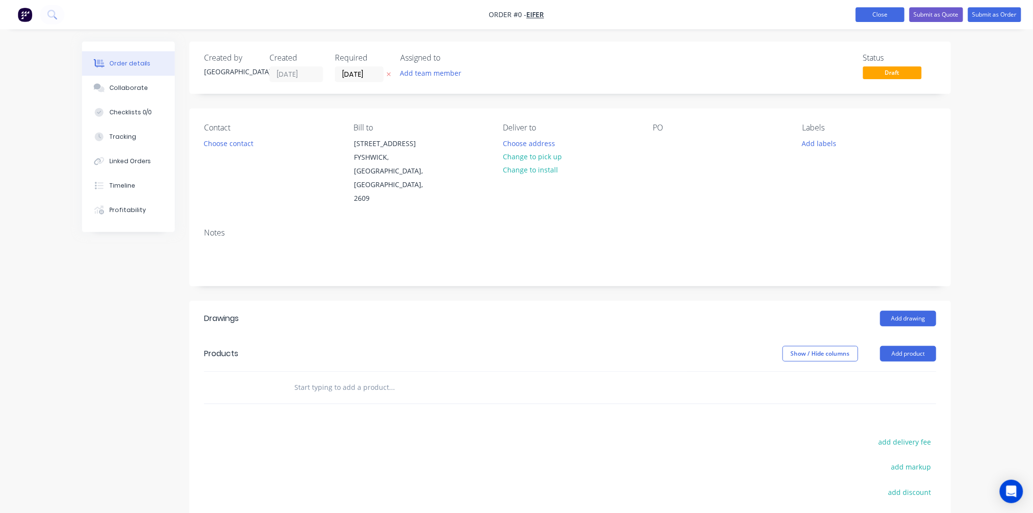
click at [876, 12] on button "Close" at bounding box center [880, 14] width 49 height 15
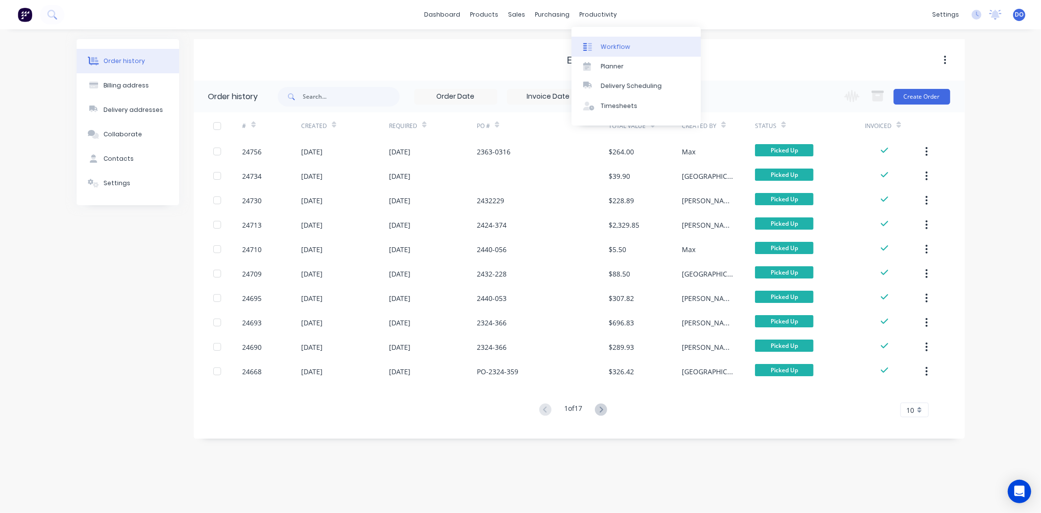
click at [599, 47] on link "Workflow" at bounding box center [636, 47] width 129 height 20
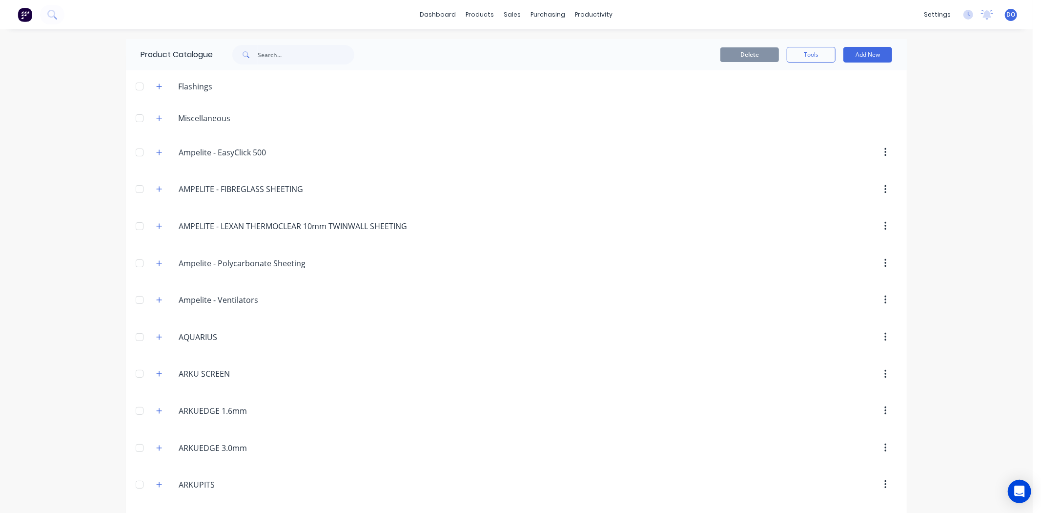
scroll to position [813, 0]
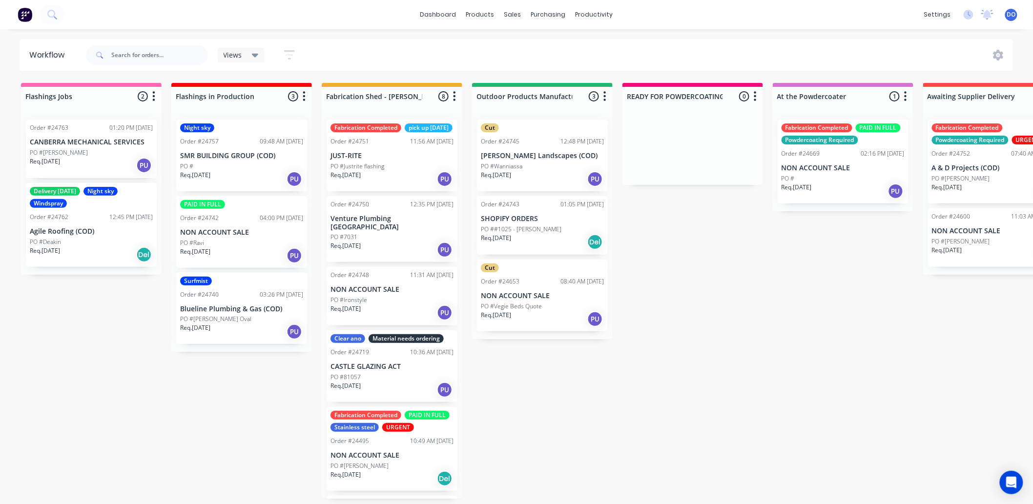
click at [842, 170] on p "NON ACCOUNT SALE" at bounding box center [843, 168] width 123 height 8
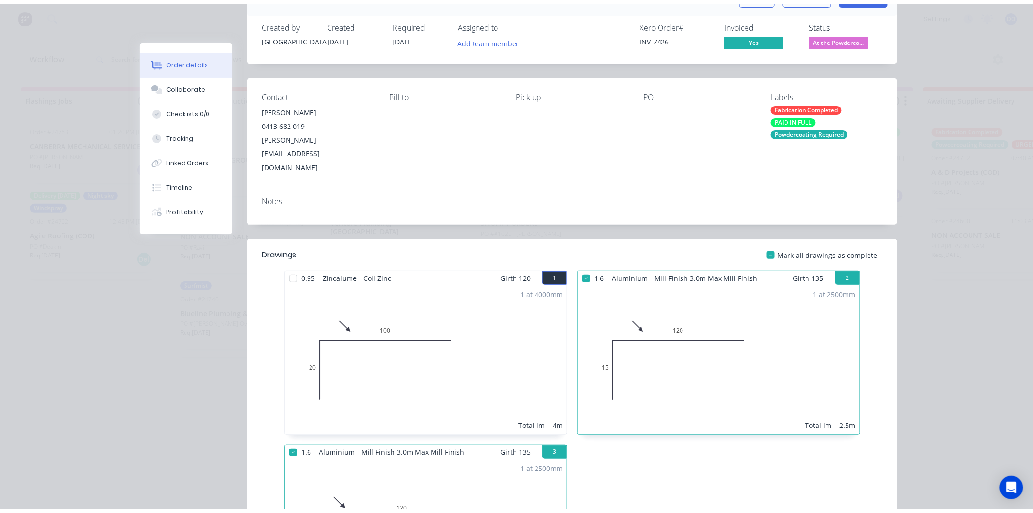
scroll to position [54, 0]
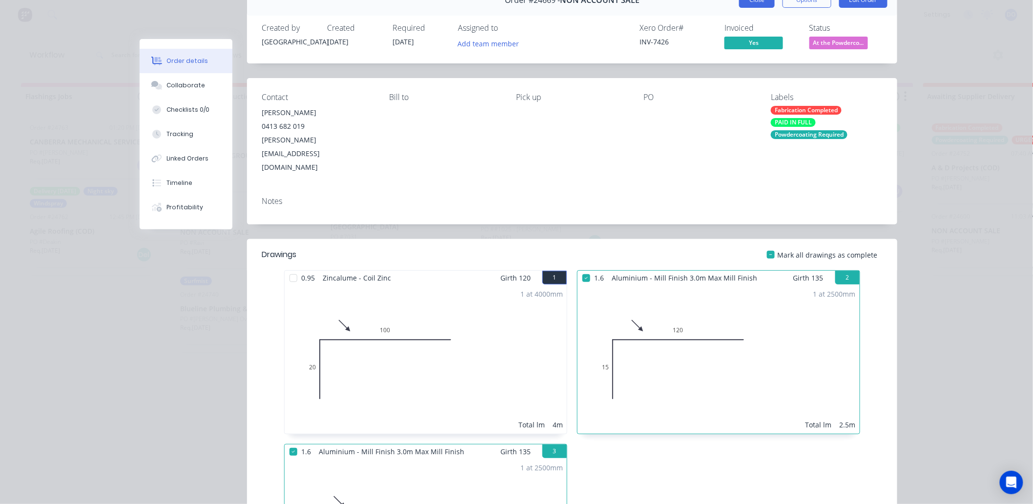
click at [760, 6] on button "Close" at bounding box center [757, 0] width 36 height 16
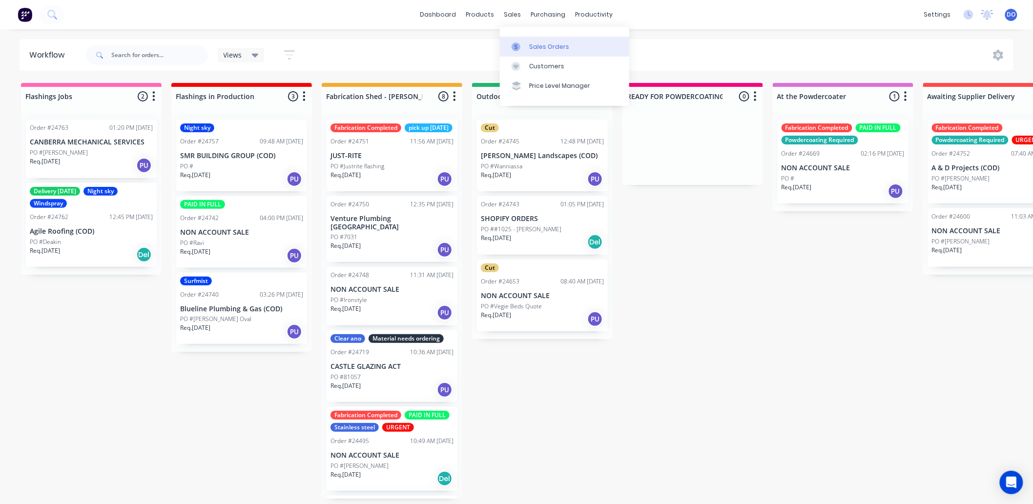
click at [516, 45] on icon at bounding box center [516, 46] width 3 height 5
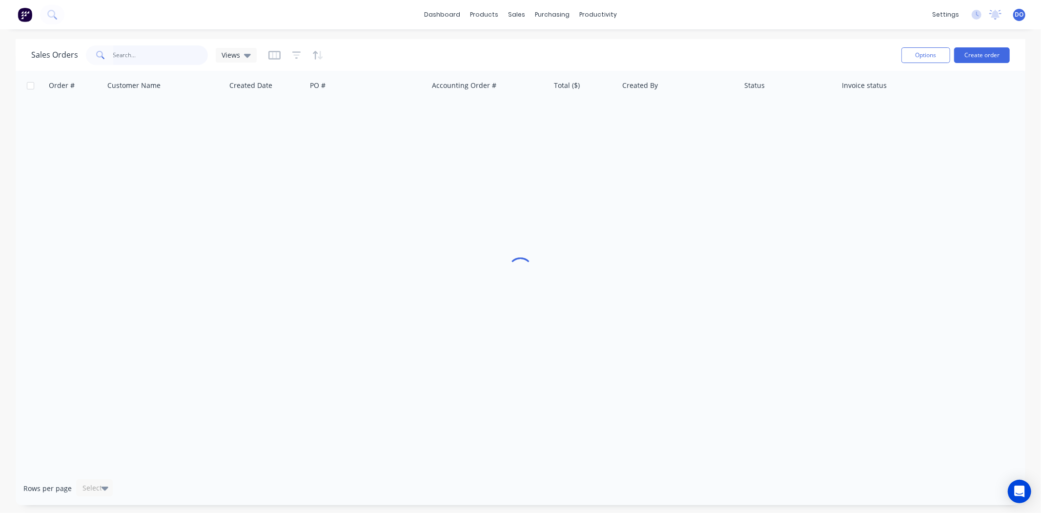
click at [167, 50] on input "text" at bounding box center [160, 55] width 95 height 20
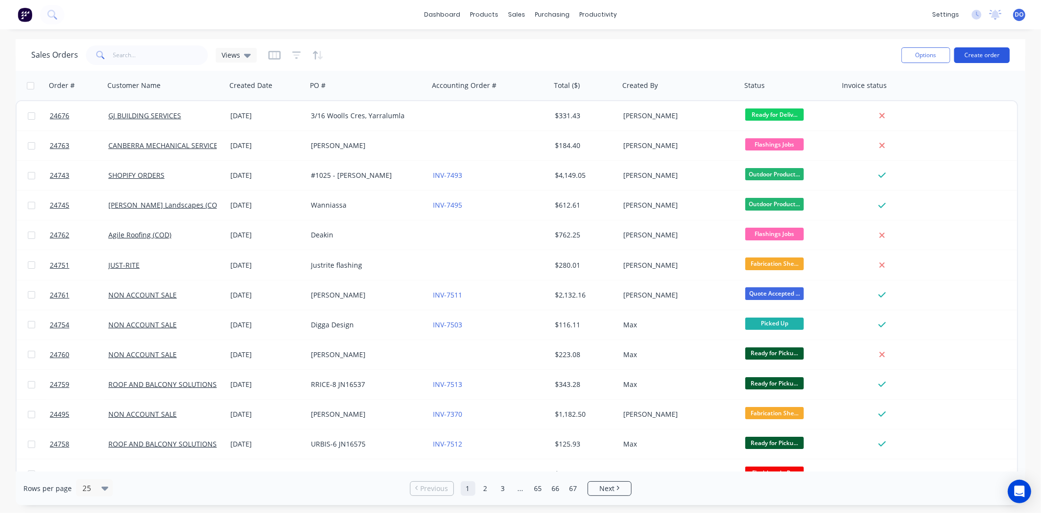
click at [992, 54] on button "Create order" at bounding box center [982, 55] width 56 height 16
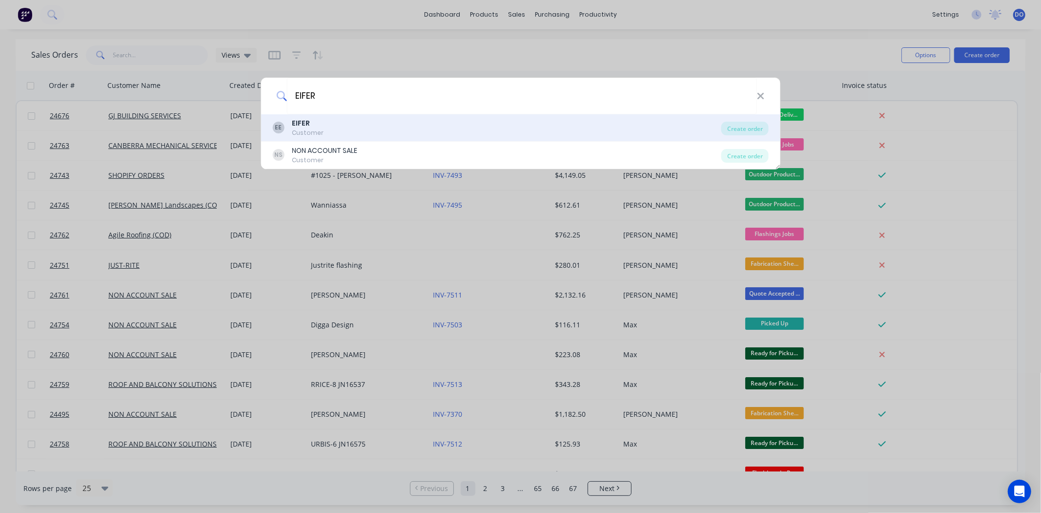
type input "EIFER"
click at [302, 124] on b "EIFER" at bounding box center [301, 123] width 18 height 10
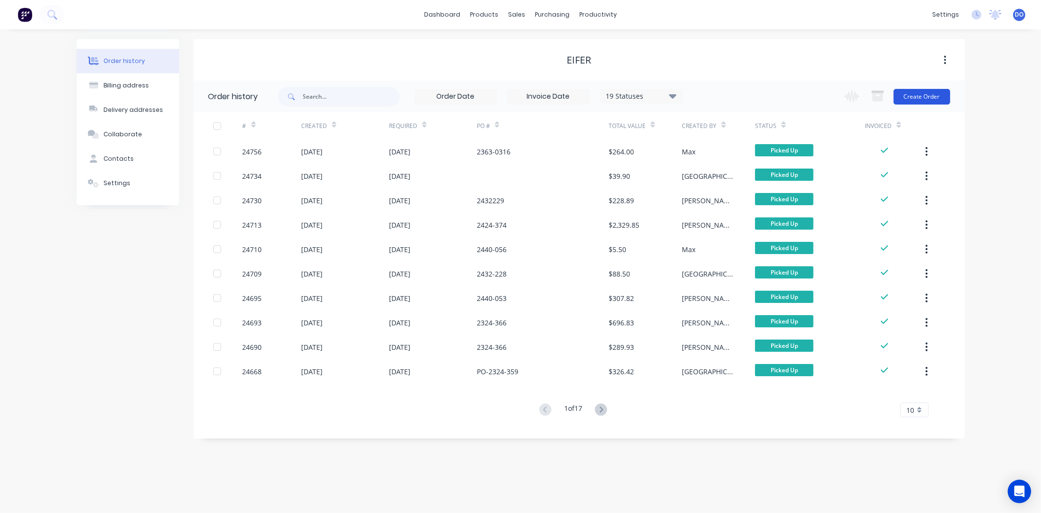
click at [939, 102] on button "Create Order" at bounding box center [922, 97] width 57 height 16
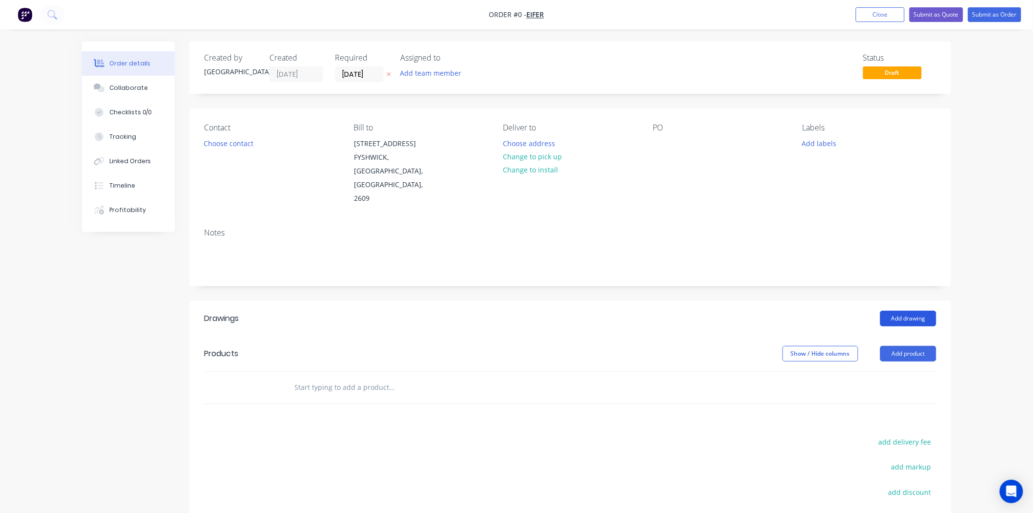
click at [924, 311] on button "Add drawing" at bounding box center [908, 319] width 56 height 16
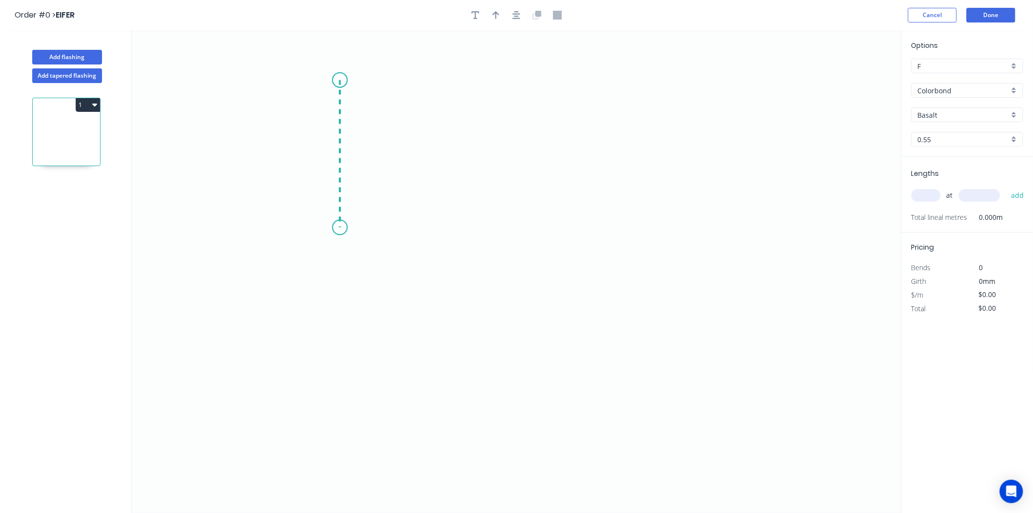
drag, startPoint x: 340, startPoint y: 80, endPoint x: 340, endPoint y: 228, distance: 147.4
click at [340, 228] on icon "0" at bounding box center [517, 271] width 770 height 482
click at [658, 245] on icon "0 ?" at bounding box center [517, 271] width 770 height 482
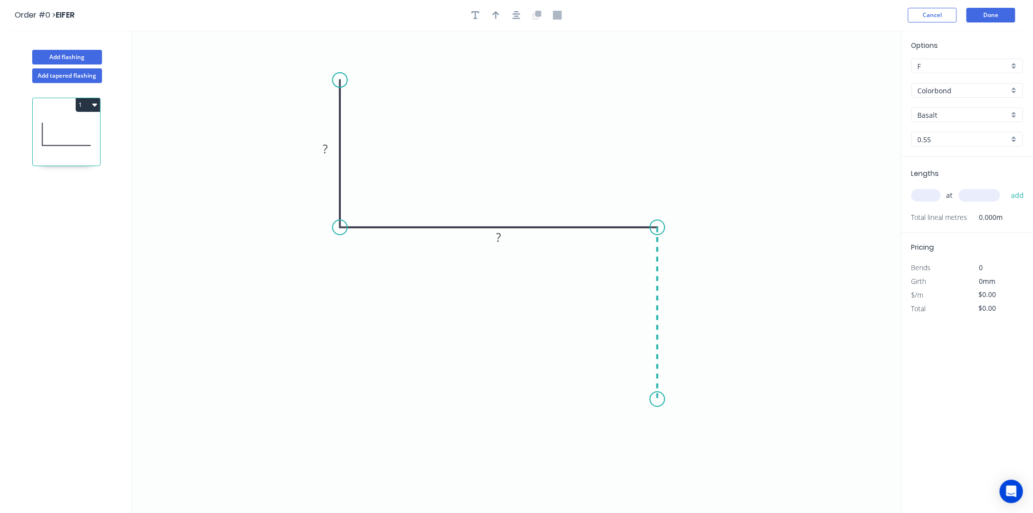
click at [654, 399] on icon "0 ? ?" at bounding box center [517, 271] width 770 height 482
click at [940, 18] on button "Cancel" at bounding box center [932, 15] width 49 height 15
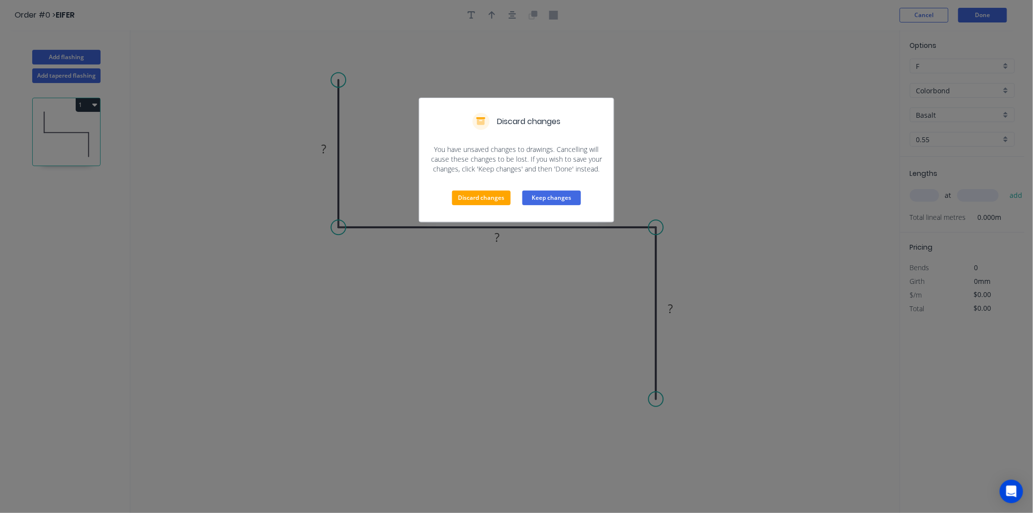
click at [536, 201] on button "Keep changes" at bounding box center [551, 197] width 59 height 15
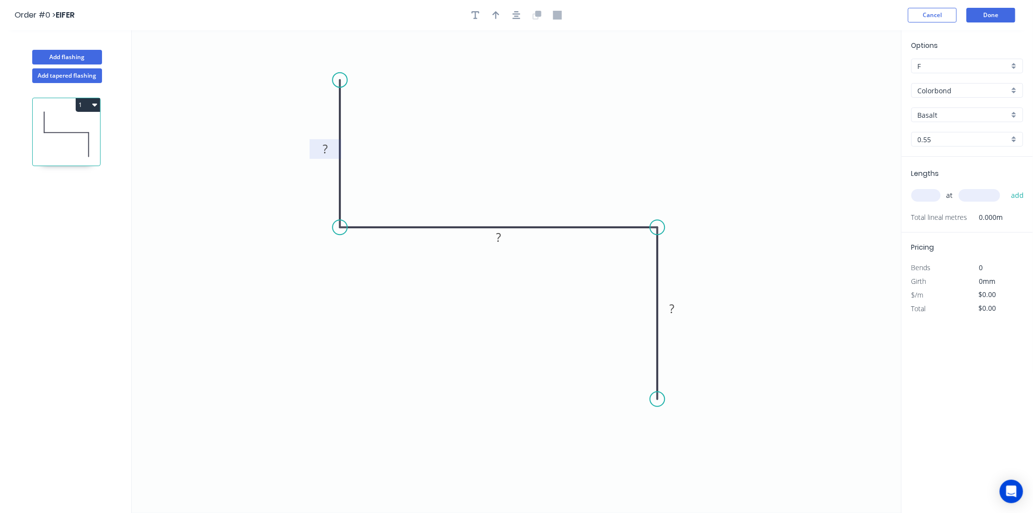
click at [335, 151] on rect at bounding box center [326, 149] width 32 height 20
click at [332, 151] on rect at bounding box center [325, 150] width 20 height 14
click at [497, 13] on icon "button" at bounding box center [496, 15] width 7 height 8
type input "$5.67"
click at [855, 76] on icon at bounding box center [852, 67] width 9 height 31
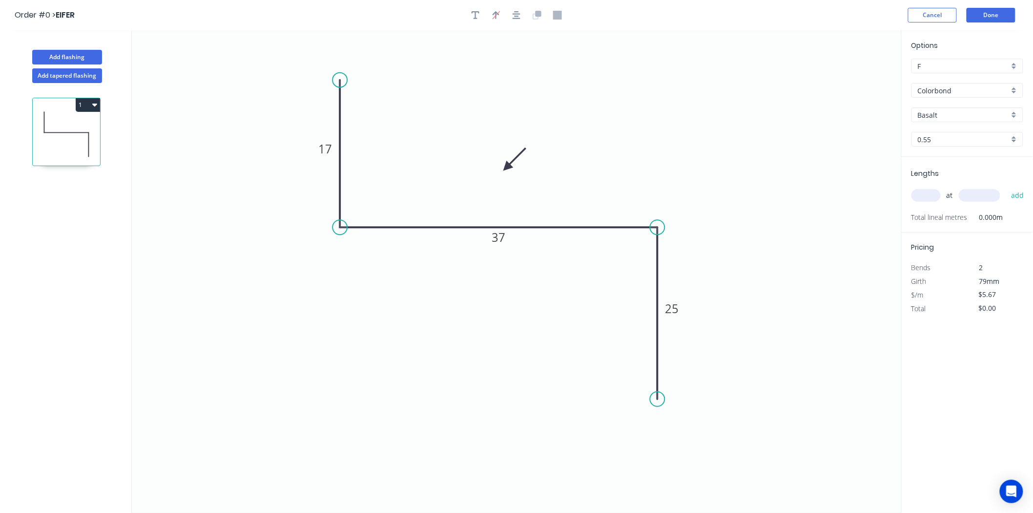
drag, startPoint x: 855, startPoint y: 76, endPoint x: 538, endPoint y: 181, distance: 333.3
click at [505, 173] on icon at bounding box center [514, 159] width 28 height 28
click at [924, 189] on input "text" at bounding box center [925, 195] width 29 height 13
type input "1"
type input "3020"
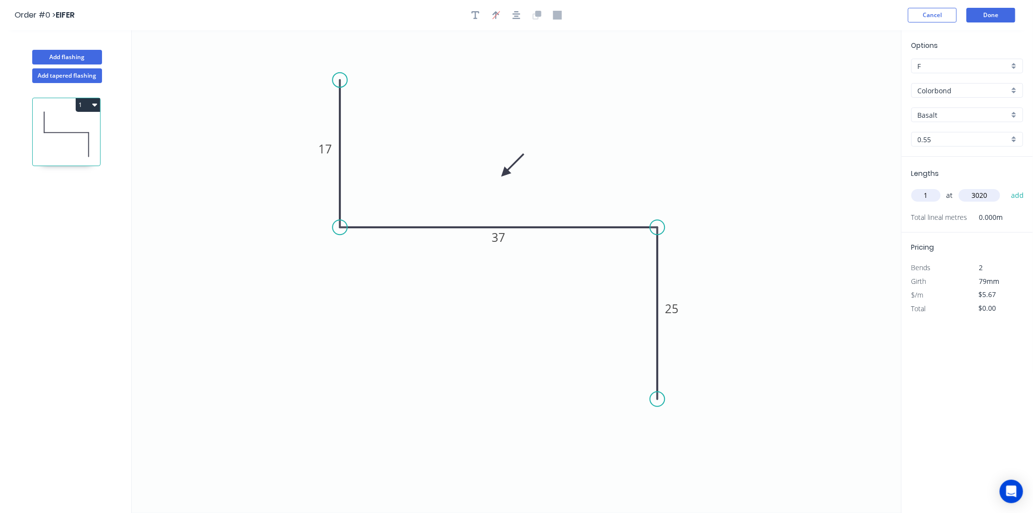
click at [1006, 187] on button "add" at bounding box center [1017, 195] width 23 height 17
type input "$17.12"
click at [472, 16] on icon "button" at bounding box center [476, 15] width 8 height 9
click at [219, 56] on textarea at bounding box center [194, 69] width 79 height 36
type textarea "S"
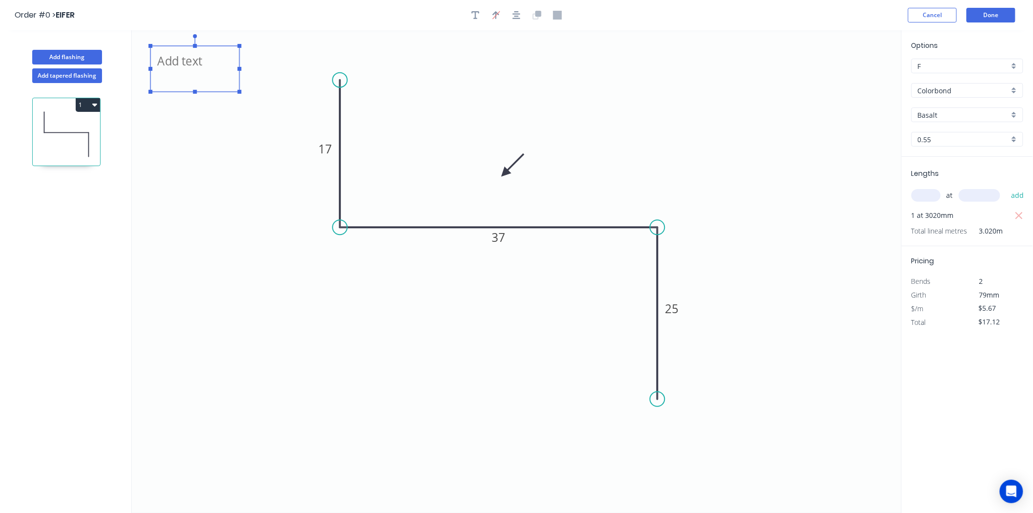
drag, startPoint x: 501, startPoint y: 169, endPoint x: 511, endPoint y: 214, distance: 45.4
click at [498, 330] on icon "17 37 25" at bounding box center [517, 271] width 770 height 482
click at [502, 169] on icon "17 37 25" at bounding box center [517, 271] width 770 height 482
drag, startPoint x: 510, startPoint y: 171, endPoint x: 495, endPoint y: 310, distance: 139.0
click at [495, 305] on icon at bounding box center [500, 291] width 28 height 28
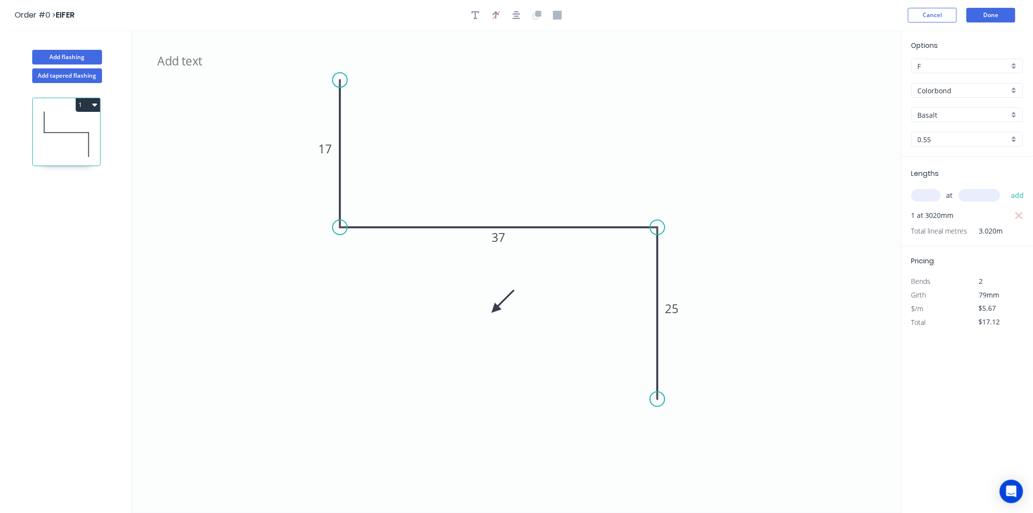
click at [495, 310] on icon at bounding box center [503, 301] width 28 height 28
click at [495, 310] on icon at bounding box center [506, 309] width 31 height 9
click at [495, 310] on icon at bounding box center [495, 320] width 9 height 31
click at [200, 64] on textarea at bounding box center [194, 69] width 79 height 36
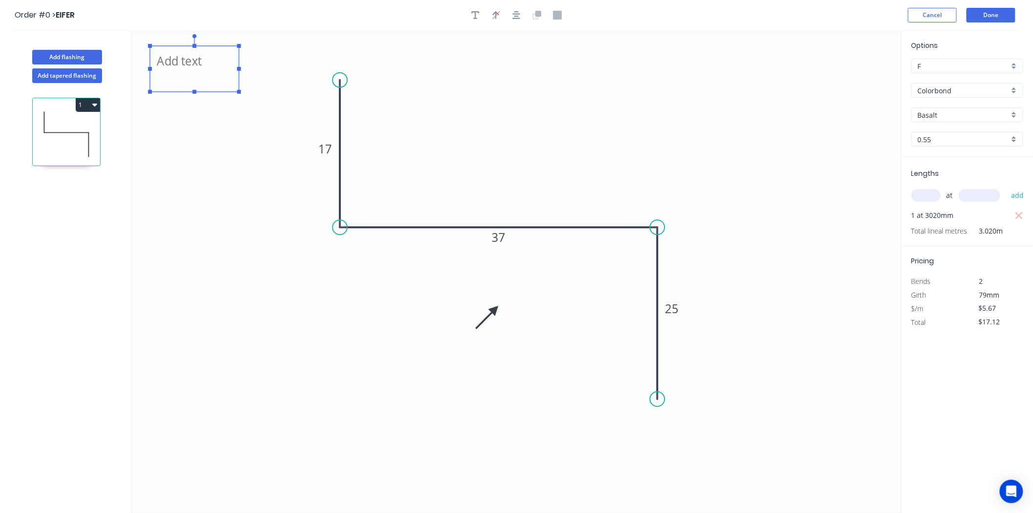
click at [945, 121] on div "Basalt" at bounding box center [967, 114] width 112 height 15
click at [950, 114] on input "Basalt" at bounding box center [963, 115] width 91 height 10
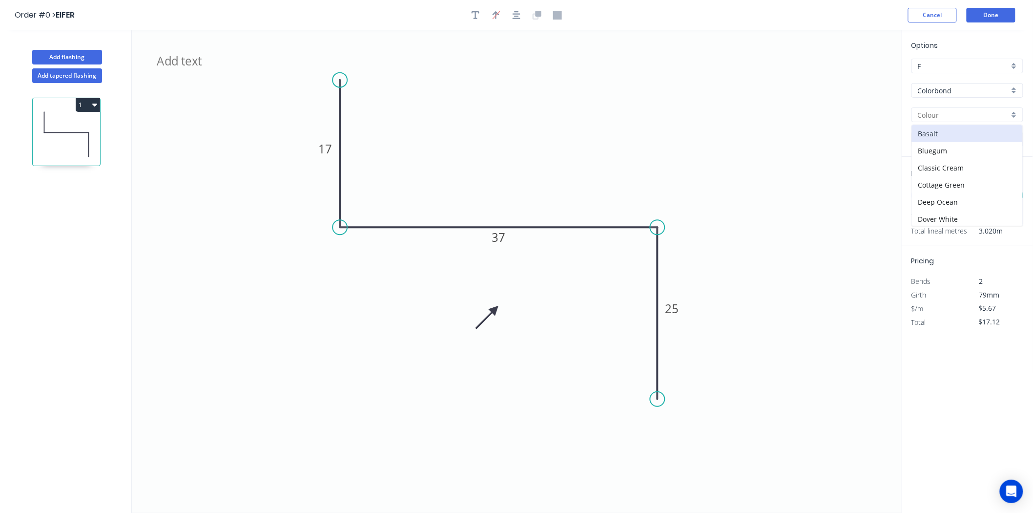
click at [941, 91] on input "Colorbond" at bounding box center [963, 90] width 91 height 10
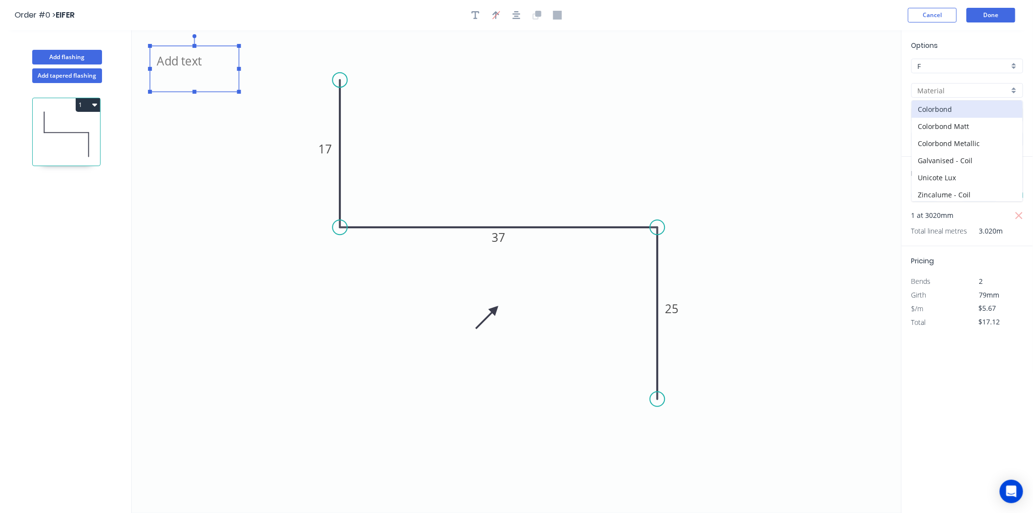
click at [195, 79] on textarea at bounding box center [194, 69] width 79 height 36
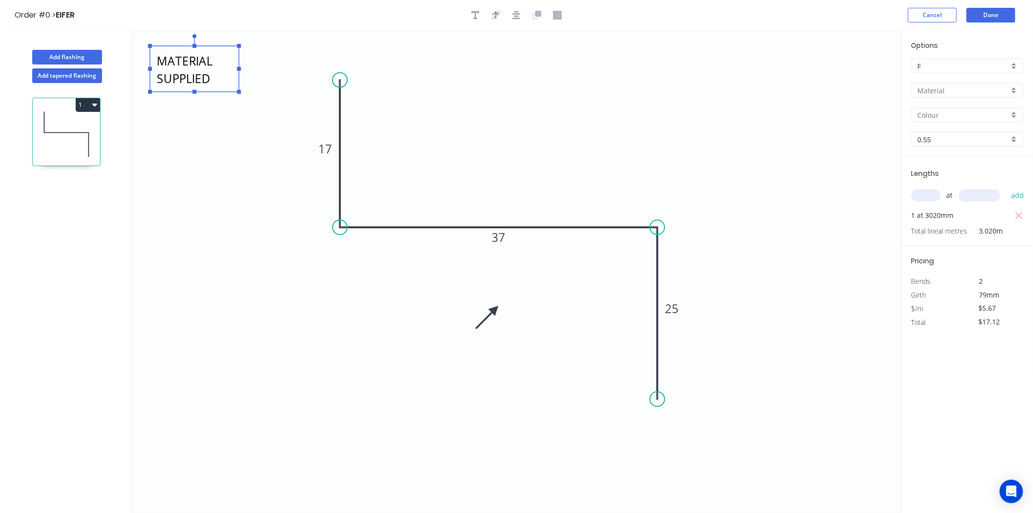
type textarea "MATERIAL SUPPLIED"
click at [86, 100] on button "1" at bounding box center [88, 105] width 24 height 14
click at [90, 104] on button "1" at bounding box center [88, 105] width 24 height 14
click at [81, 129] on div "Duplicate" at bounding box center [53, 129] width 75 height 14
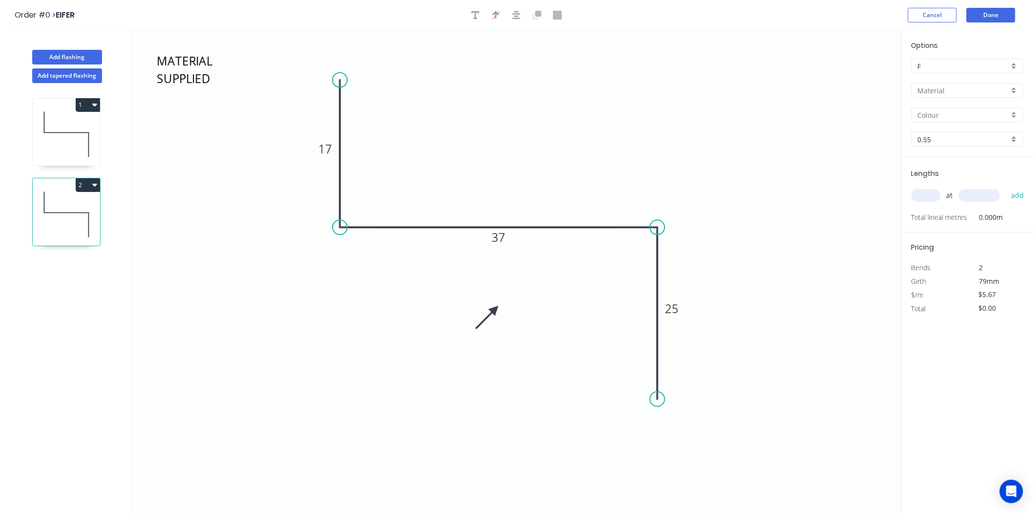
click at [81, 129] on icon at bounding box center [66, 134] width 67 height 62
click at [503, 238] on tspan "37" at bounding box center [499, 237] width 14 height 16
click at [79, 134] on icon at bounding box center [66, 134] width 67 height 62
click at [492, 230] on tspan "40" at bounding box center [499, 237] width 14 height 16
click at [60, 190] on div "2" at bounding box center [66, 185] width 67 height 14
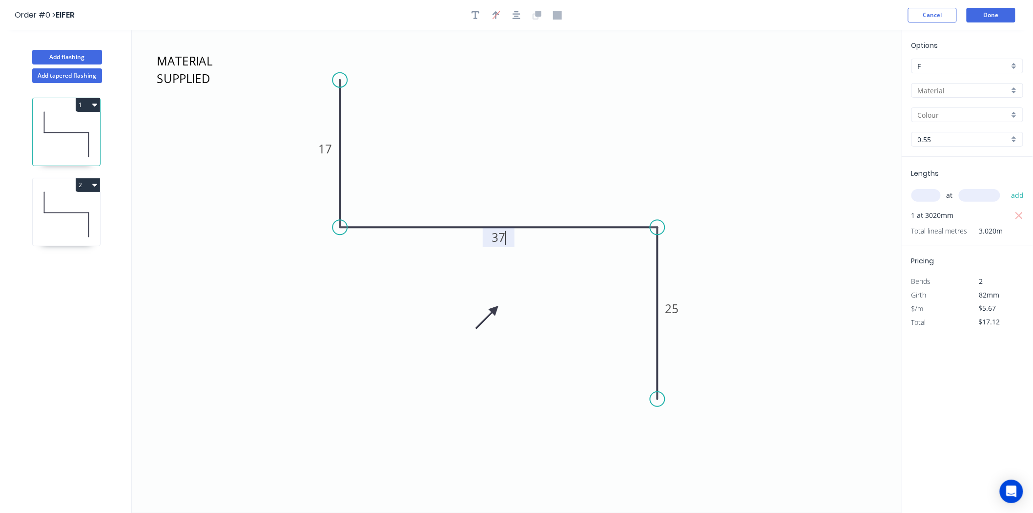
type input "$0.00"
click at [495, 235] on tspan "37" at bounding box center [499, 237] width 14 height 16
click at [934, 195] on input "text" at bounding box center [925, 195] width 29 height 13
type input "1"
type input "3020"
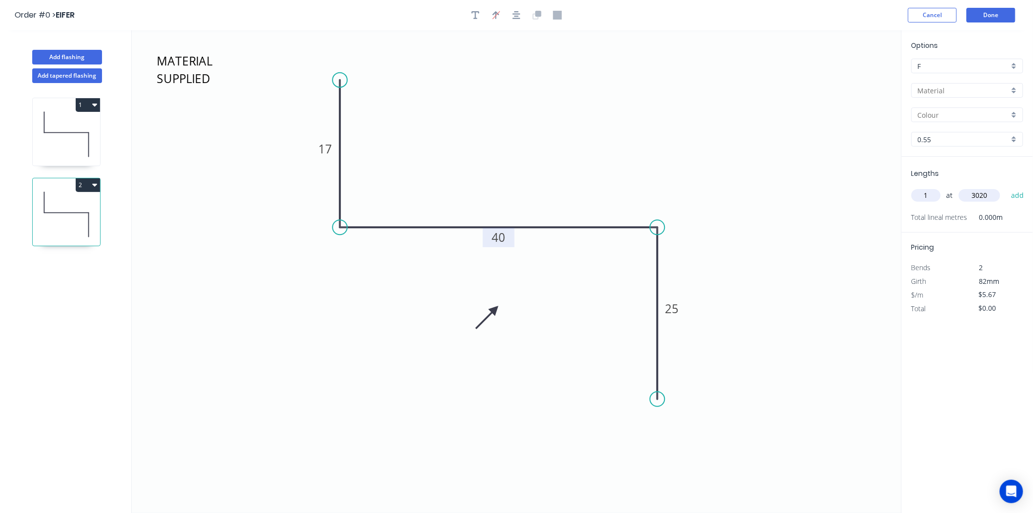
click at [1006, 187] on button "add" at bounding box center [1017, 195] width 23 height 17
click at [67, 113] on icon at bounding box center [66, 134] width 67 height 62
click at [66, 208] on icon at bounding box center [66, 214] width 67 height 62
click at [85, 190] on button "2" at bounding box center [88, 185] width 24 height 14
click at [79, 211] on div "Duplicate" at bounding box center [53, 209] width 75 height 14
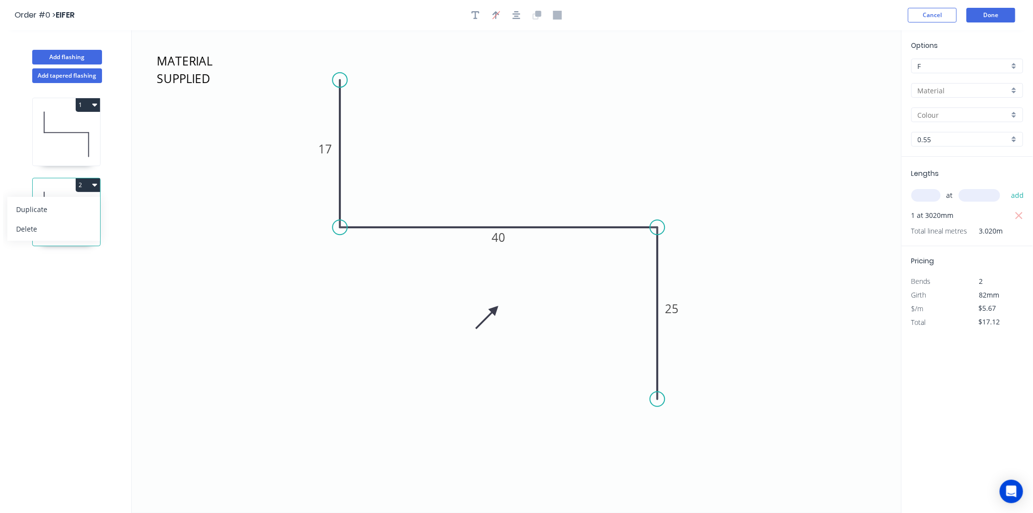
type input "$0.00"
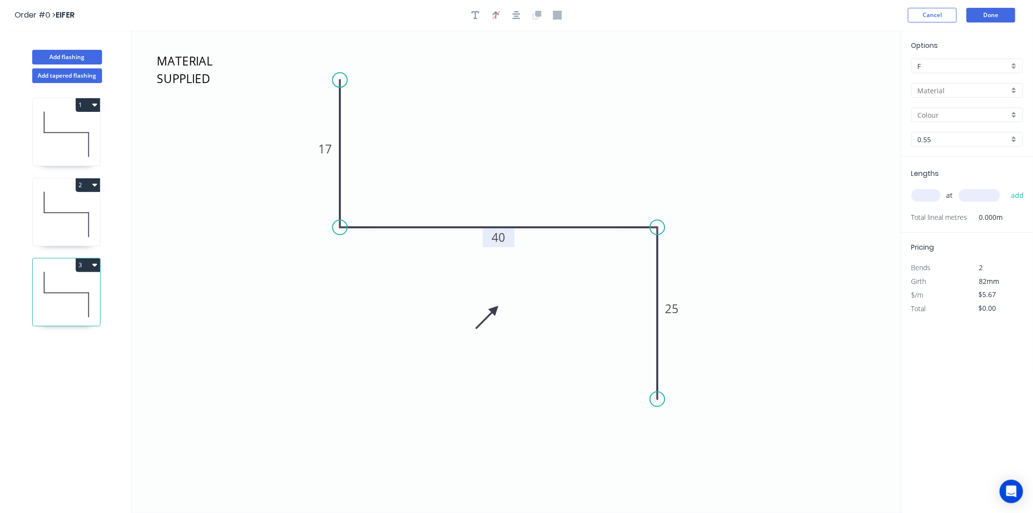
click at [483, 240] on rect at bounding box center [499, 238] width 32 height 20
click at [498, 238] on tspan "40" at bounding box center [499, 237] width 14 height 16
click at [674, 305] on tspan "25" at bounding box center [672, 308] width 14 height 16
click at [931, 201] on input "text" at bounding box center [925, 195] width 29 height 13
type input "$8.31"
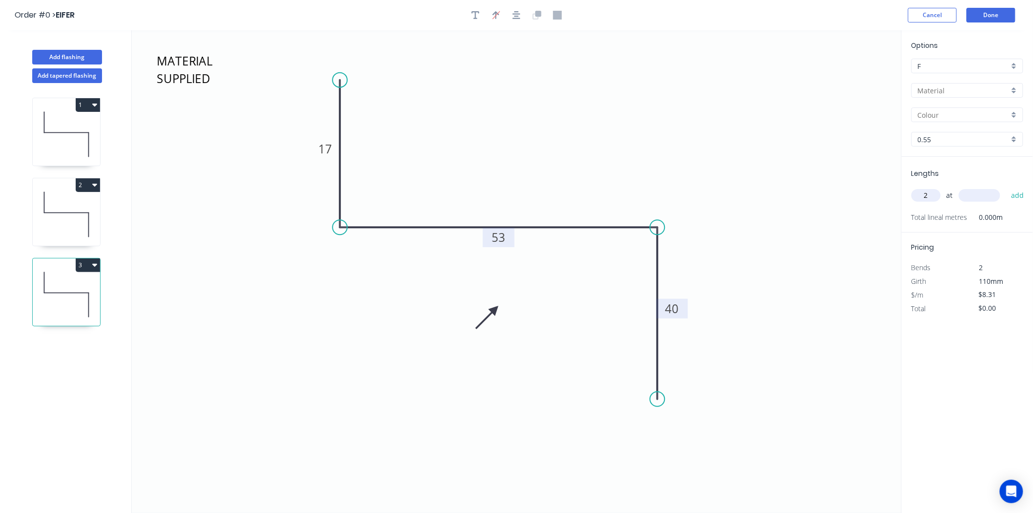
type input "2"
type input "3020"
click at [1006, 187] on button "add" at bounding box center [1017, 195] width 23 height 17
type input "$50.19"
click at [983, 13] on button "Done" at bounding box center [991, 15] width 49 height 15
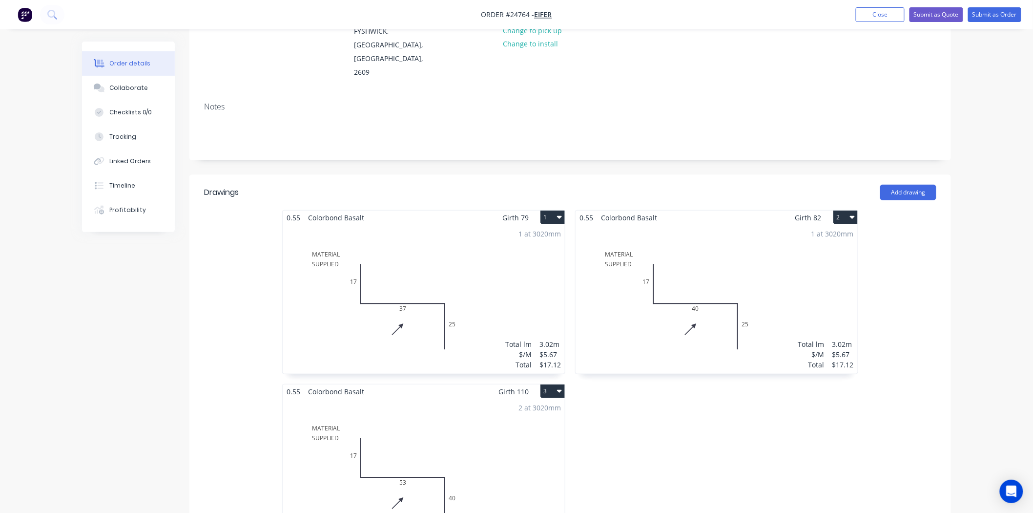
scroll to position [54, 0]
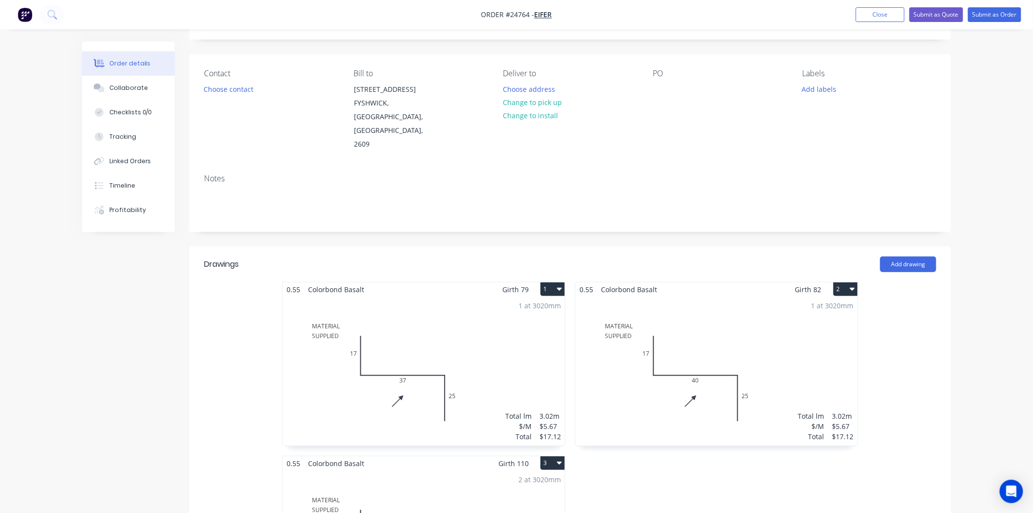
click at [486, 296] on div "1 at 3020mm Total lm $/M Total 3.02m $5.67 $17.12" at bounding box center [424, 370] width 282 height 149
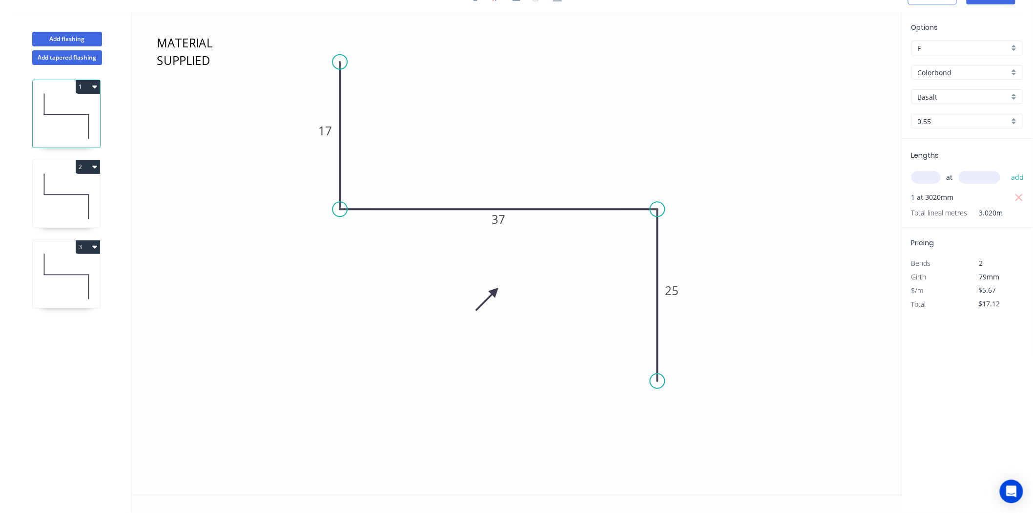
click at [955, 102] on div "Basalt" at bounding box center [967, 96] width 112 height 15
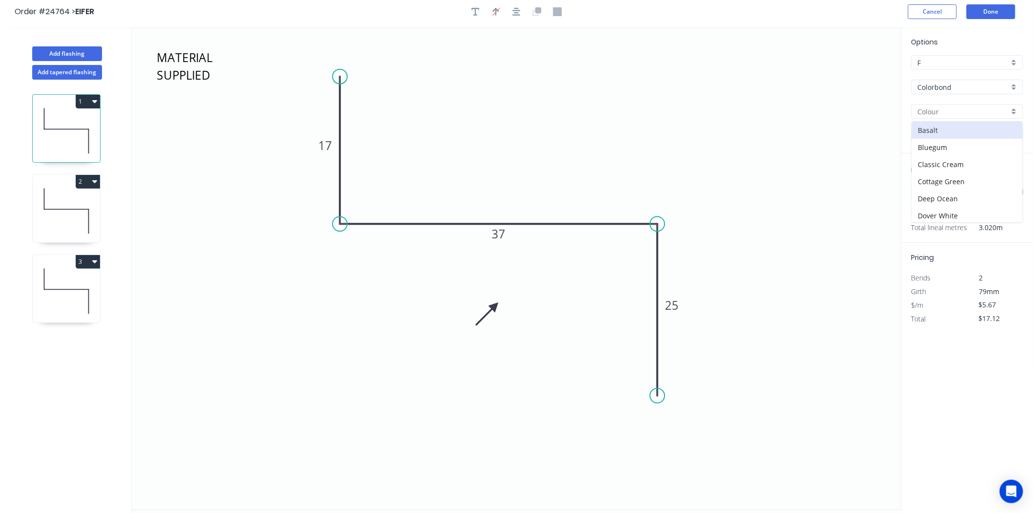
scroll to position [0, 0]
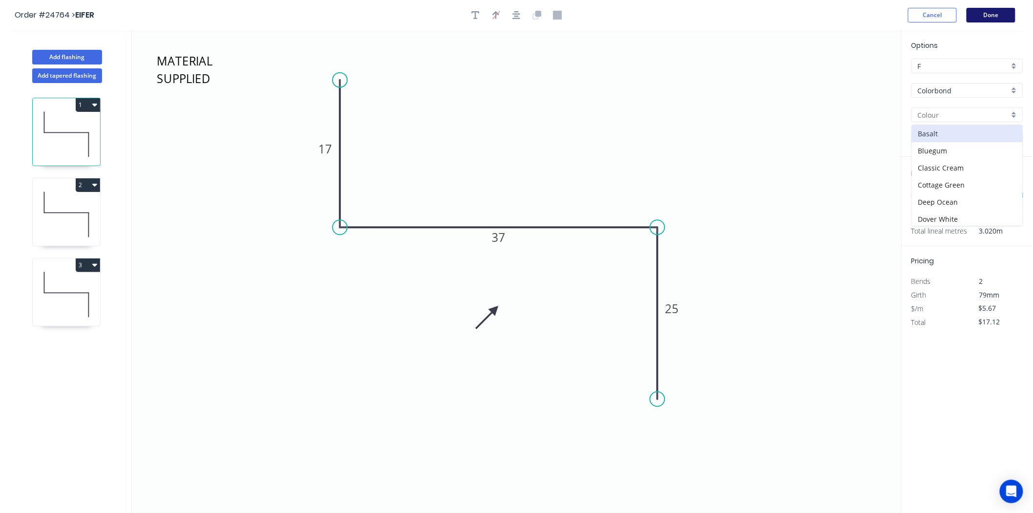
click at [989, 18] on button "Done" at bounding box center [991, 15] width 49 height 15
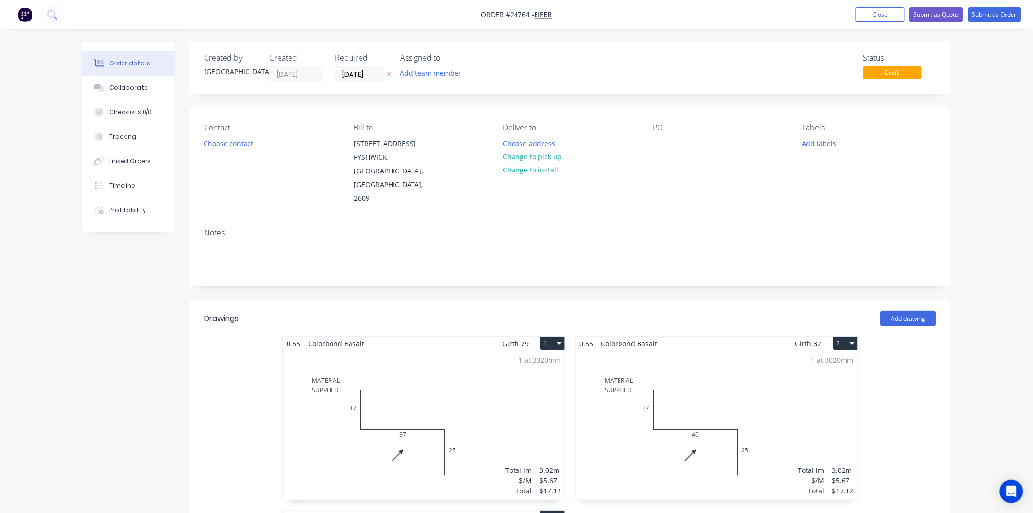
click at [471, 404] on div "1 at 3020mm Total lm $/M Total 3.02m $5.67 $17.12" at bounding box center [424, 425] width 282 height 149
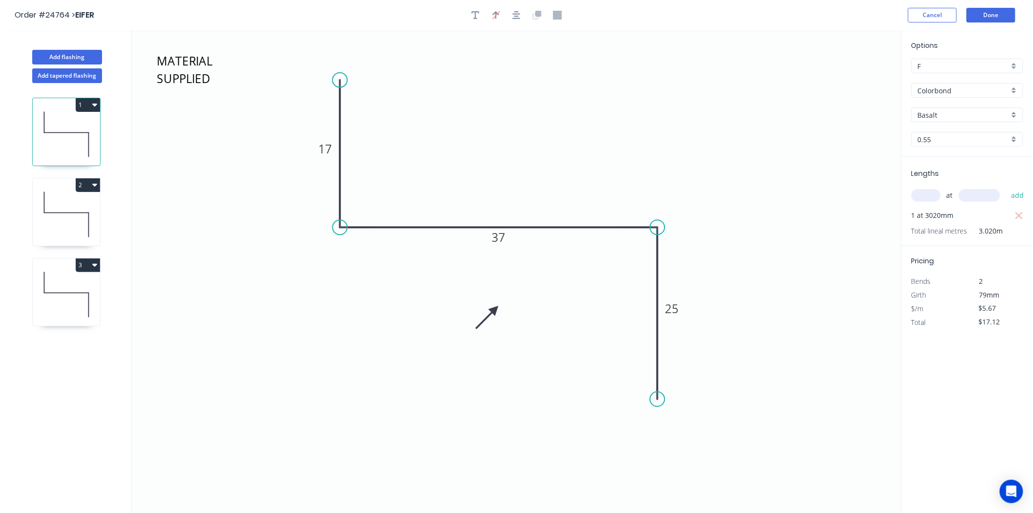
click at [962, 91] on input "Colorbond" at bounding box center [963, 90] width 91 height 10
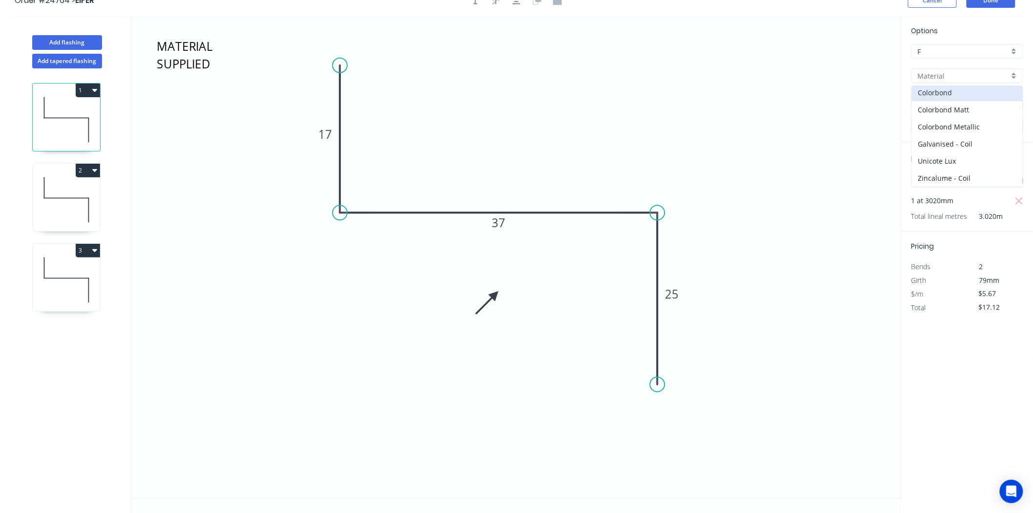
scroll to position [18, 0]
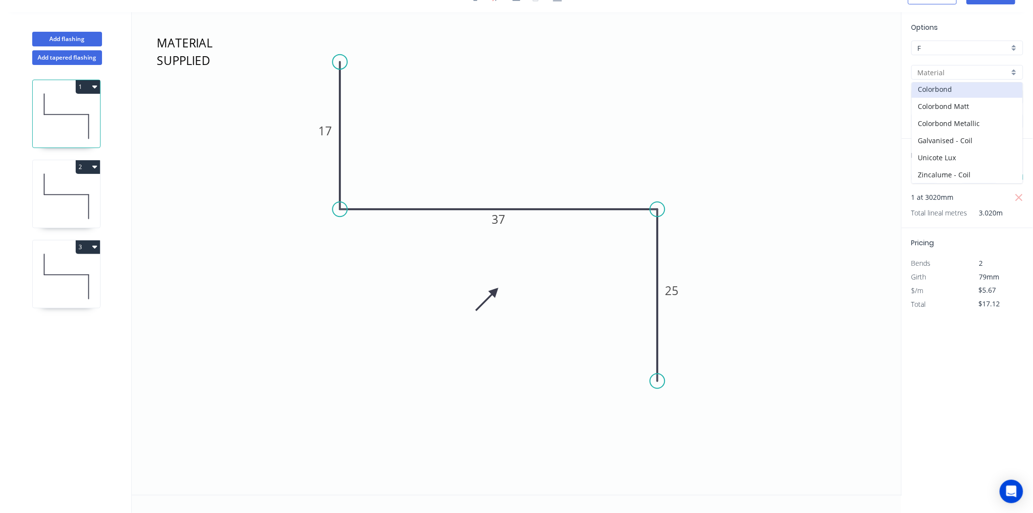
click at [934, 49] on input "F" at bounding box center [963, 48] width 91 height 10
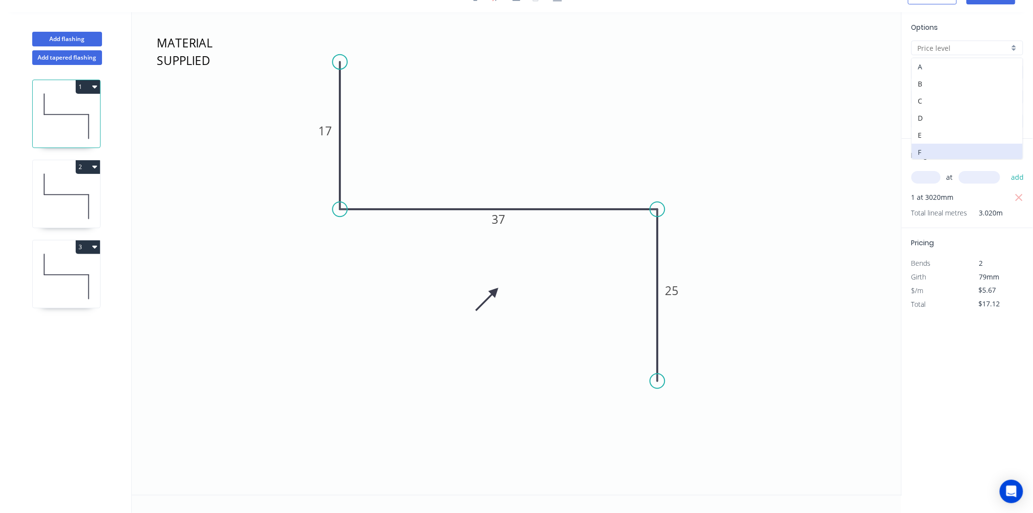
click at [925, 59] on div "A" at bounding box center [967, 66] width 111 height 17
type input "A"
type input "Colorbond"
type input "$13.05"
type input "$39.41"
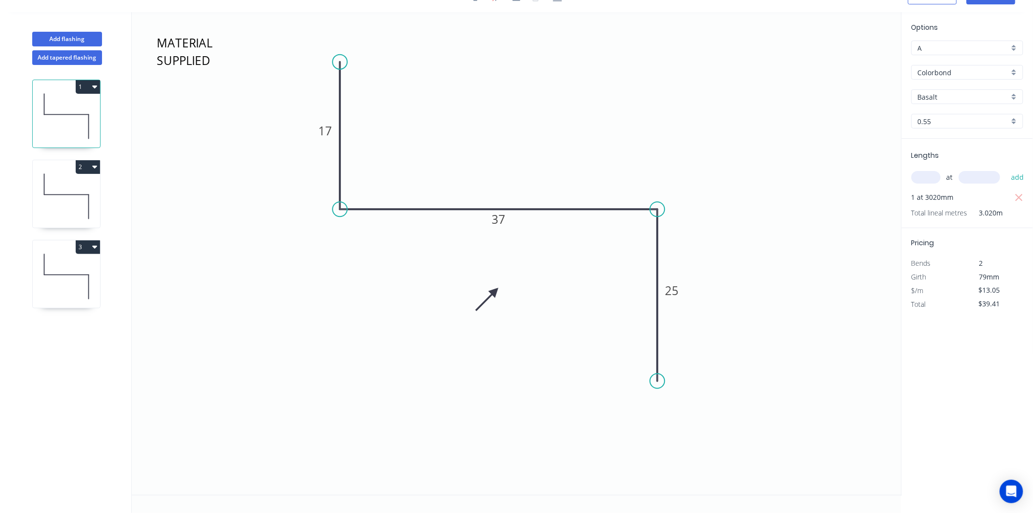
click at [944, 67] on input "Colorbond" at bounding box center [963, 72] width 91 height 10
click at [959, 123] on div "Cut & Fold Charges -Customer Supply Material" at bounding box center [967, 122] width 111 height 17
type input "Cut & Fold Charges -Customer Supply Material"
type input "Aluminium Mill Finish"
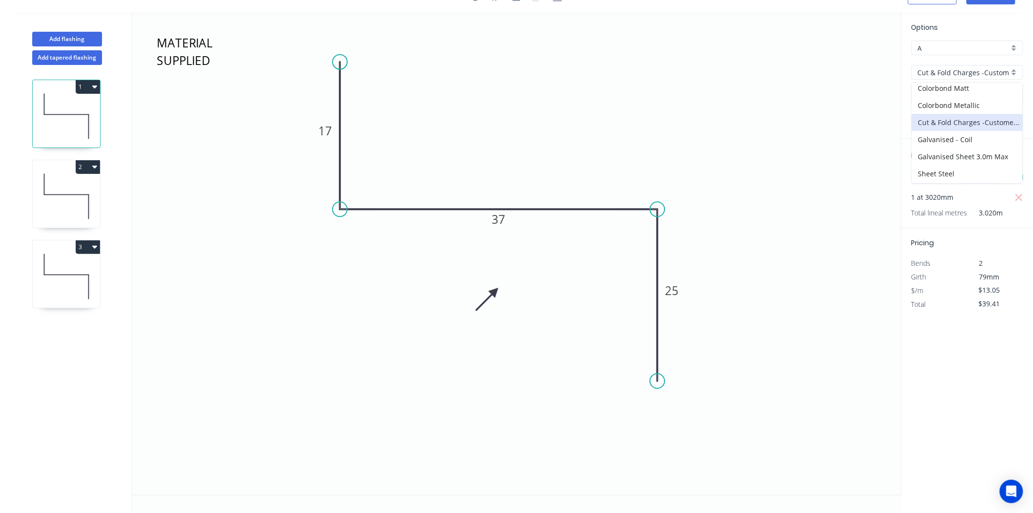
type input "$2.16"
type input "$6.52"
click at [1016, 72] on div "Cut & Fold Charges -Customer Supply Material" at bounding box center [967, 72] width 112 height 15
click at [986, 122] on div "Cut & Fold Charges -Customer Supply Material" at bounding box center [967, 122] width 111 height 17
type input "Cut & Fold Charges -Customer Supply Material"
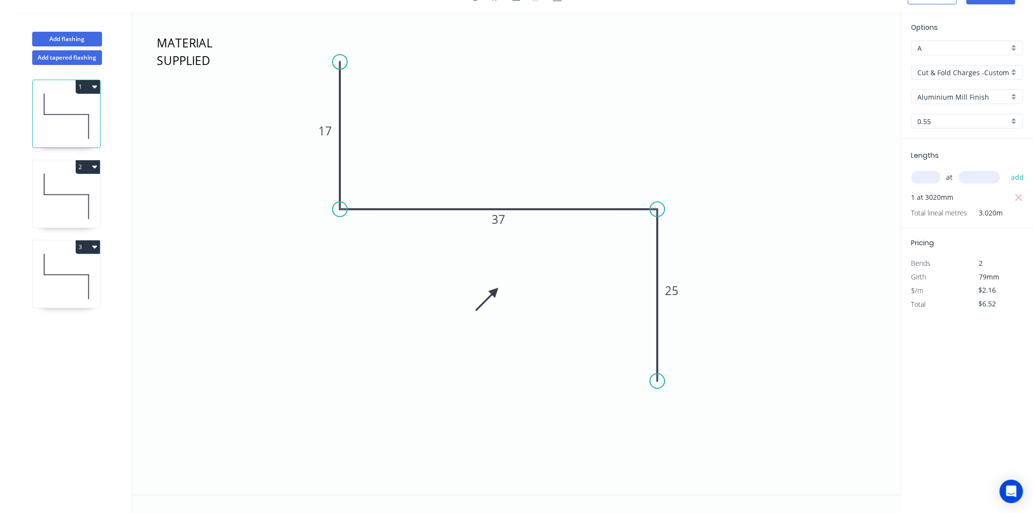
click at [979, 96] on input "Aluminium Mill Finish" at bounding box center [963, 97] width 91 height 10
click at [974, 116] on div "Aluminium Mill Finish" at bounding box center [967, 115] width 111 height 17
type input "Aluminium Mill Finish"
click at [55, 185] on icon at bounding box center [66, 196] width 67 height 62
type input "F"
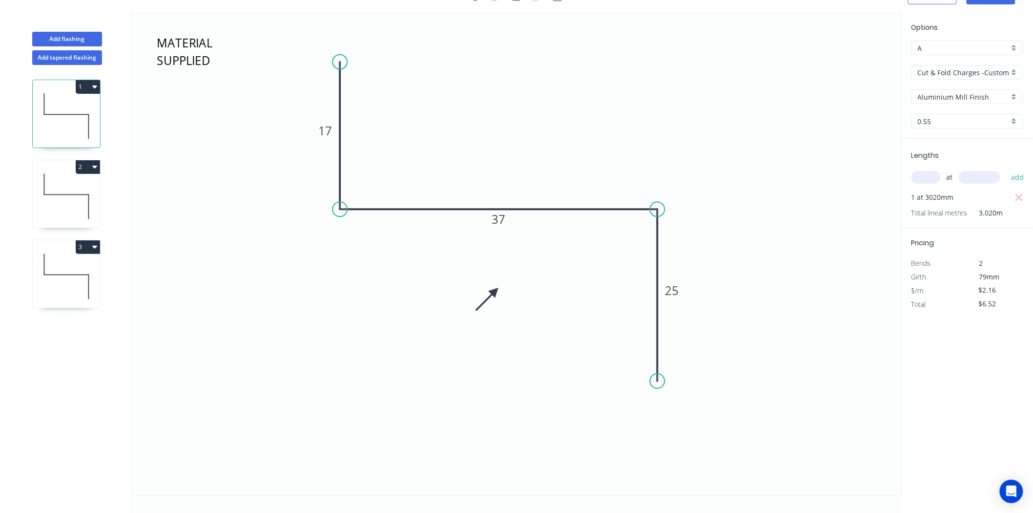
type input "Colorbond"
type input "Basalt"
type input "$5.67"
type input "$17.12"
click at [1001, 56] on div "Options F F Colorbond Colorbond Colorbond Matt Colorbond Metallic Basalt Basalt…" at bounding box center [967, 80] width 131 height 117
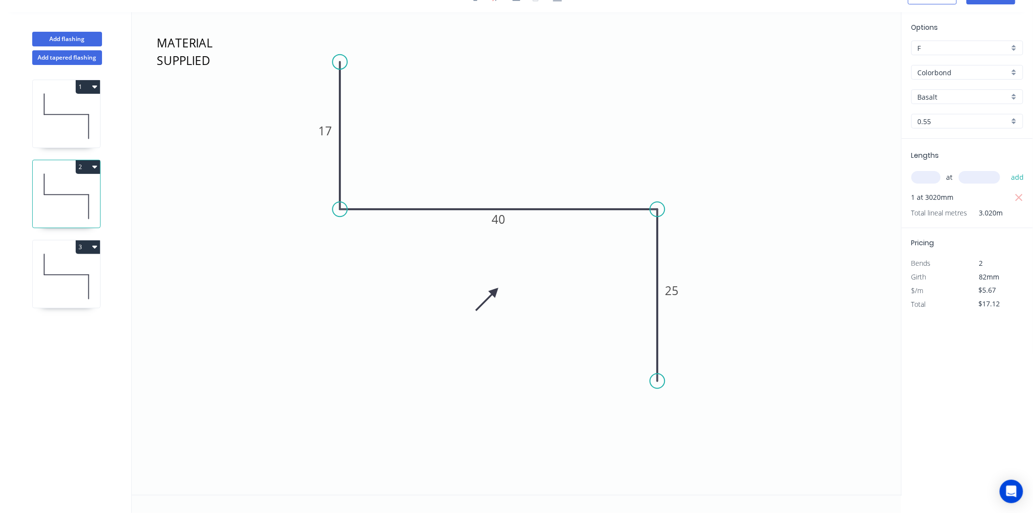
click at [1001, 47] on input "F" at bounding box center [963, 48] width 91 height 10
click at [975, 72] on div "A" at bounding box center [967, 66] width 111 height 17
type input "A"
type input "$13.05"
type input "$39.41"
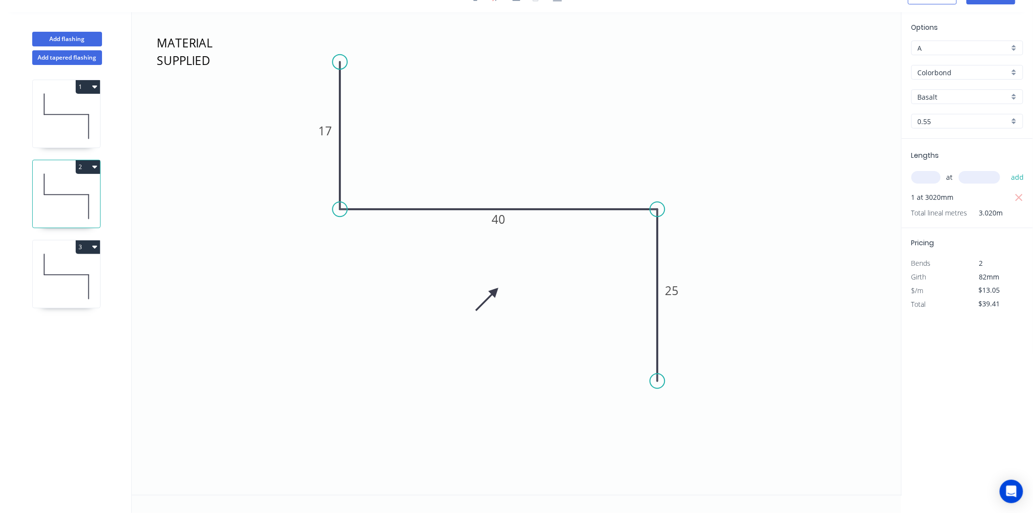
click at [961, 71] on input "Colorbond" at bounding box center [963, 72] width 91 height 10
click at [957, 174] on div "Cut & Fold Charges -Customer Supply Material" at bounding box center [967, 176] width 111 height 17
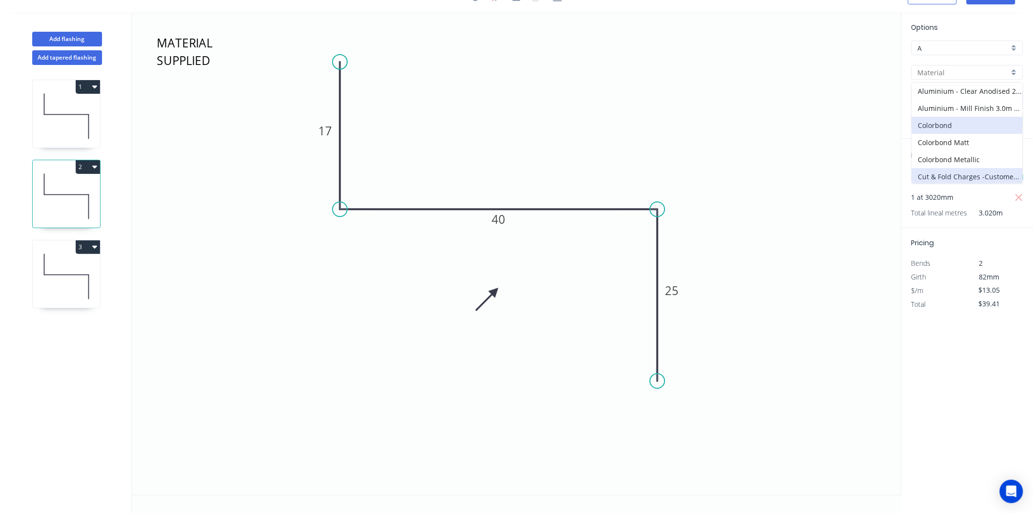
type input "Cut & Fold Charges -Customer Supply Material"
type input "Aluminium Mill Finish"
type input "$2.16"
type input "$6.52"
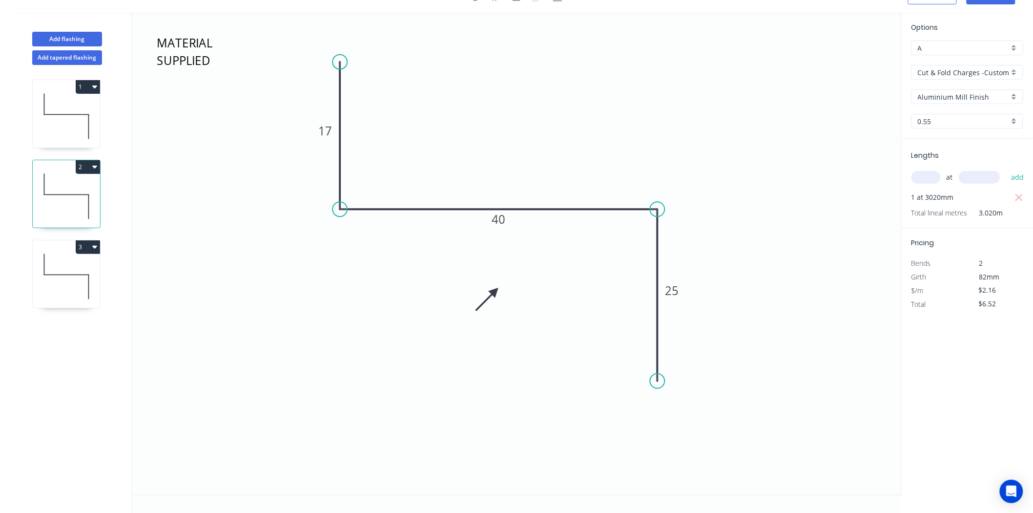
click at [42, 296] on icon at bounding box center [66, 276] width 67 height 62
type input "F"
type input "Colorbond"
type input "Basalt"
type input "$8.31"
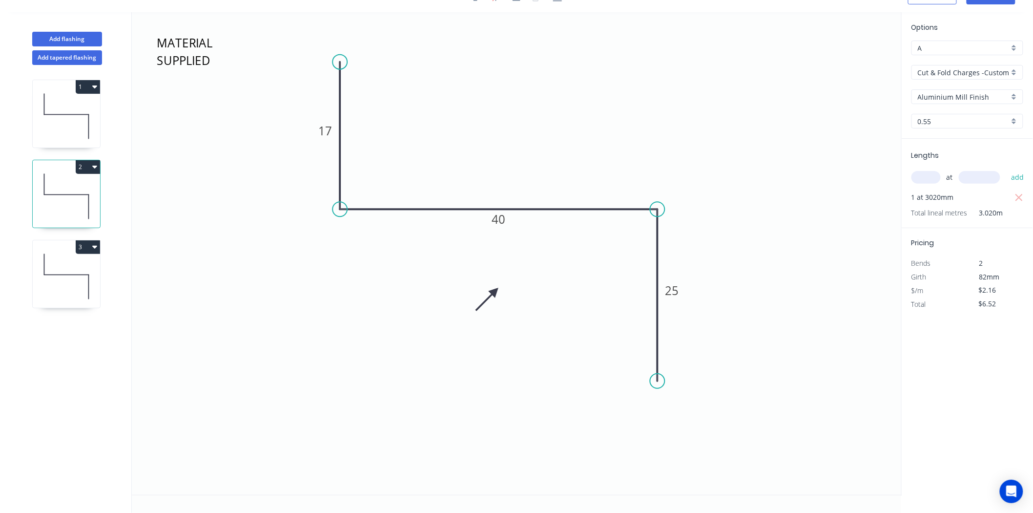
type input "$50.19"
click at [46, 291] on icon at bounding box center [66, 276] width 67 height 62
click at [984, 75] on input "Colorbond" at bounding box center [963, 72] width 91 height 10
click at [926, 43] on input "F" at bounding box center [963, 48] width 91 height 10
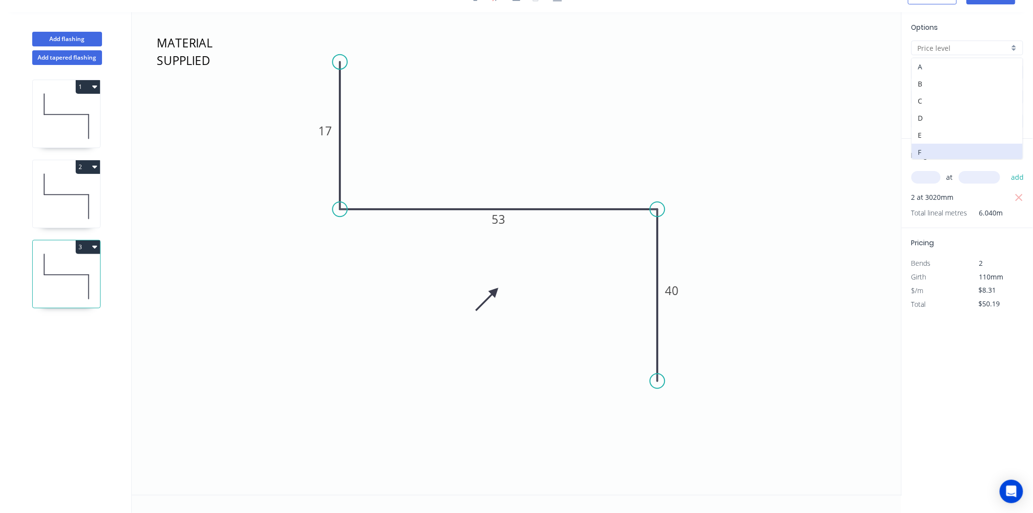
click at [925, 58] on div "A" at bounding box center [967, 66] width 111 height 17
type input "A"
type input "Colorbond"
type input "$19.11"
type input "$115.42"
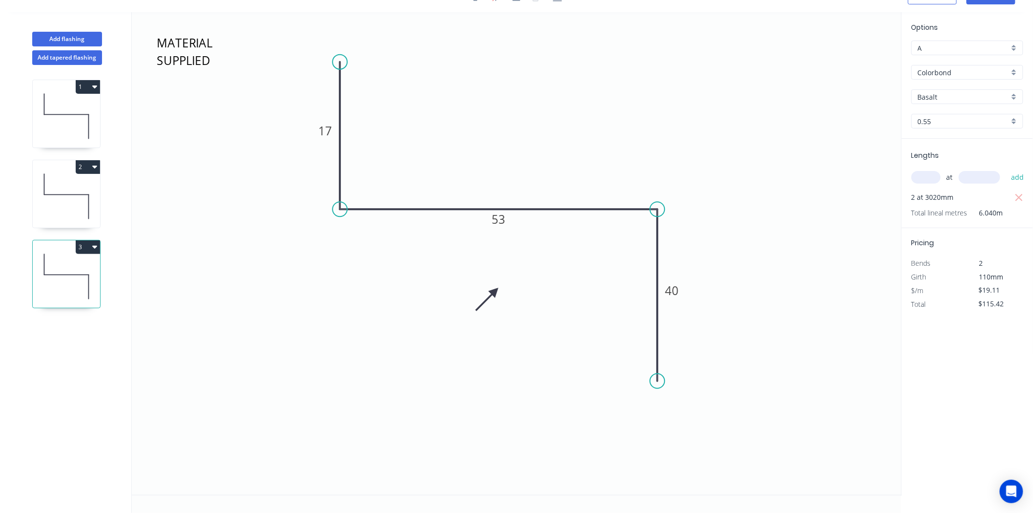
click at [946, 89] on div "Basalt" at bounding box center [967, 96] width 112 height 15
drag, startPoint x: 949, startPoint y: 35, endPoint x: 944, endPoint y: 45, distance: 11.1
click at [948, 35] on div "Options A A Colorbond Colorbond Colorbond Matt Colorbond Metallic Basalt Bluegu…" at bounding box center [967, 80] width 131 height 117
click at [943, 46] on input "A" at bounding box center [963, 48] width 91 height 10
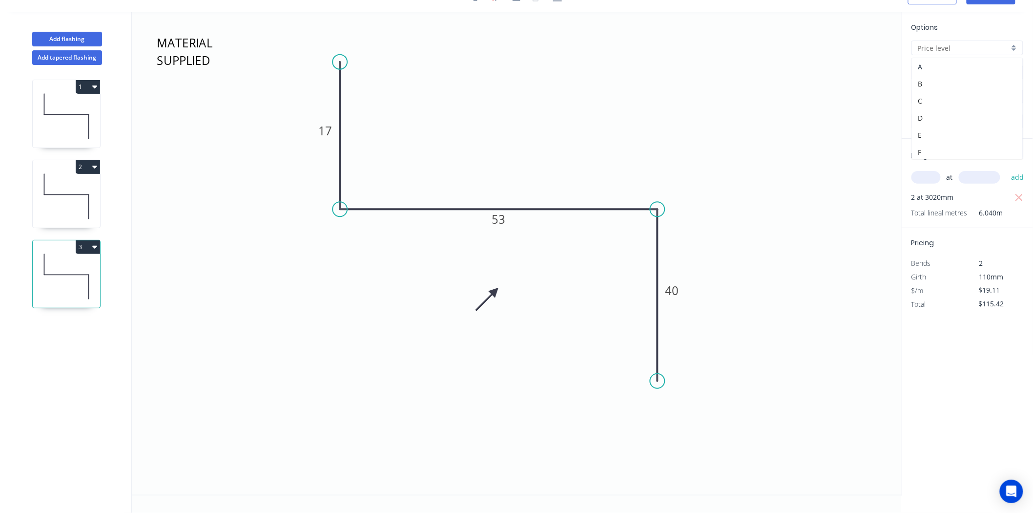
click at [930, 62] on div "A" at bounding box center [967, 66] width 111 height 17
type input "A"
click at [930, 69] on input "Colorbond" at bounding box center [963, 72] width 91 height 10
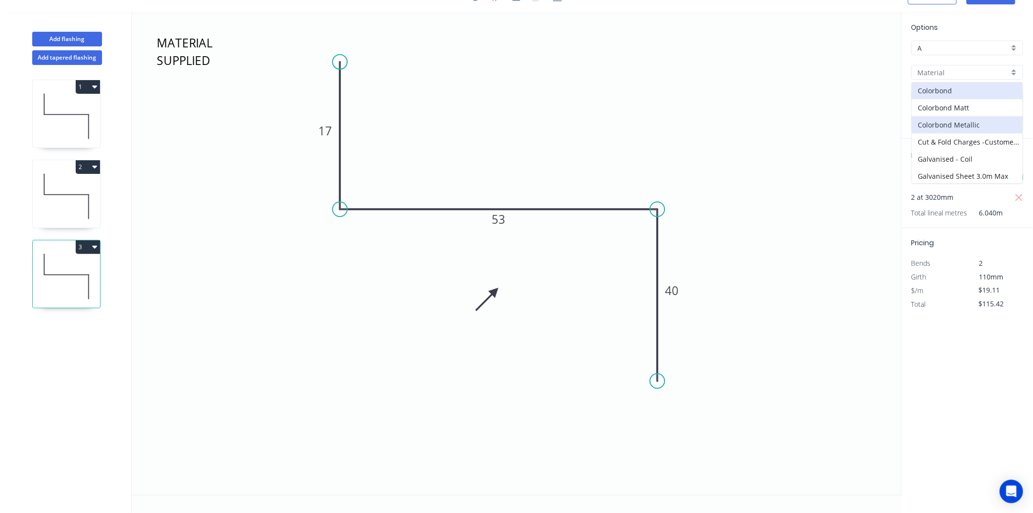
scroll to position [54, 0]
click at [939, 119] on div "Cut & Fold Charges -Customer Supply Material" at bounding box center [967, 122] width 111 height 17
type input "Cut & Fold Charges -Customer Supply Material"
type input "Aluminium Mill Finish"
type input "$2.21"
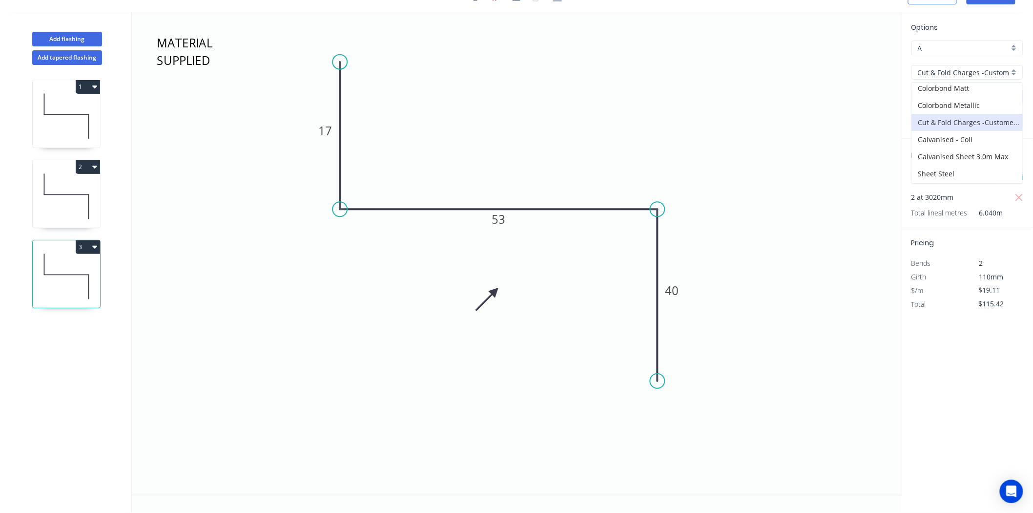
type input "$13.35"
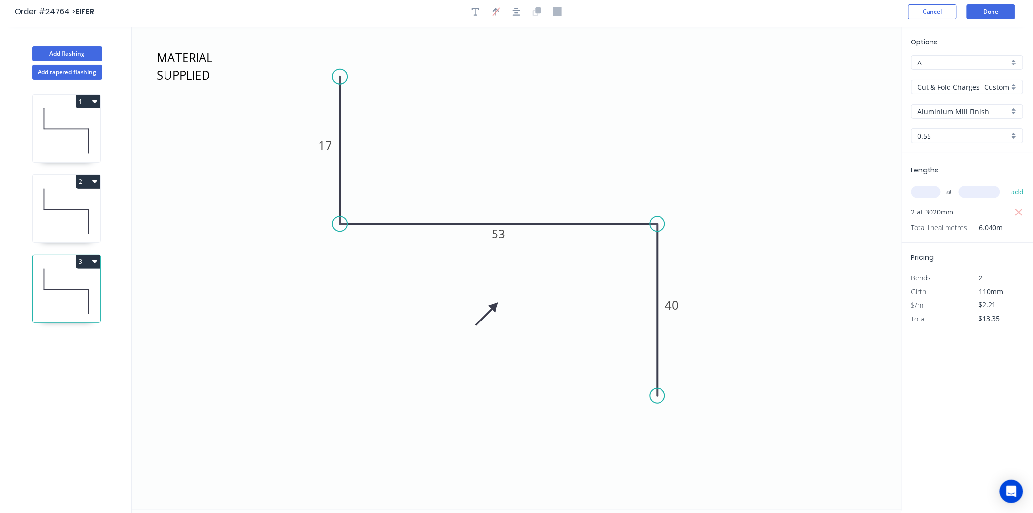
scroll to position [0, 0]
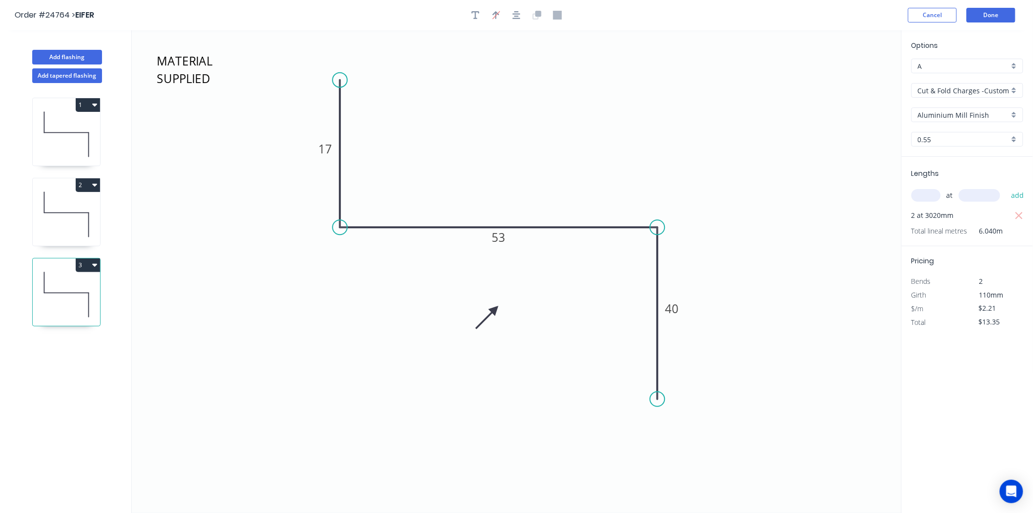
click at [997, 23] on header "Order #24764 > EIFER Cancel Done" at bounding box center [516, 15] width 1033 height 30
click at [998, 21] on button "Done" at bounding box center [991, 15] width 49 height 15
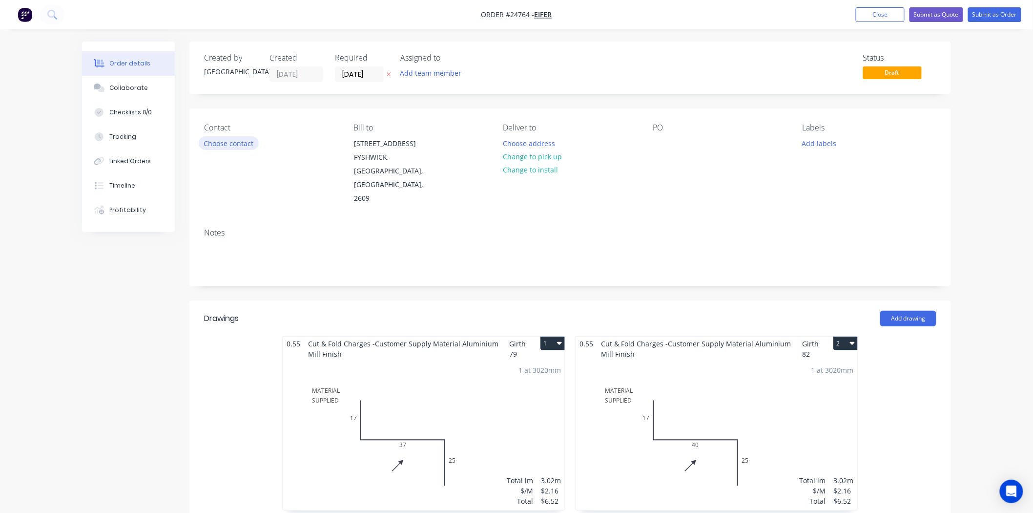
click at [228, 145] on button "Choose contact" at bounding box center [229, 142] width 60 height 13
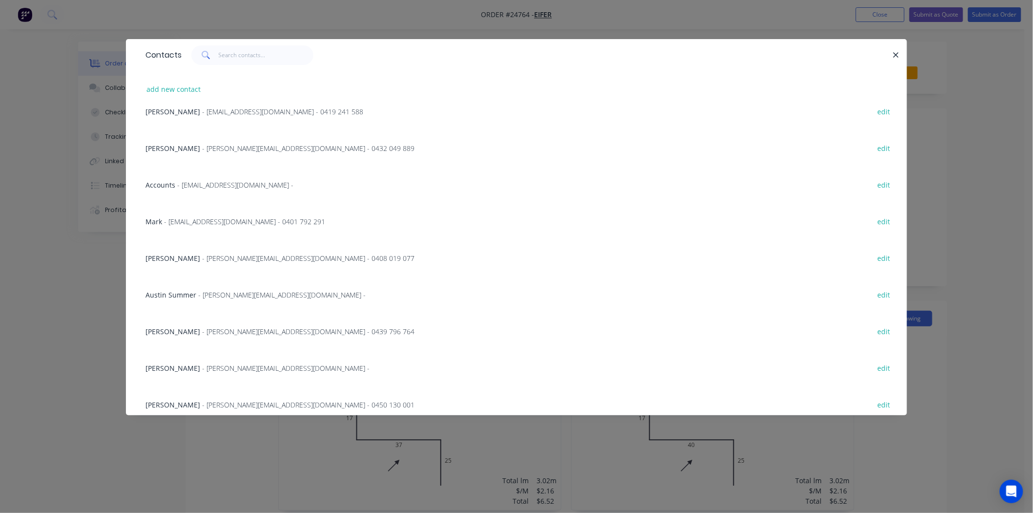
scroll to position [315, 0]
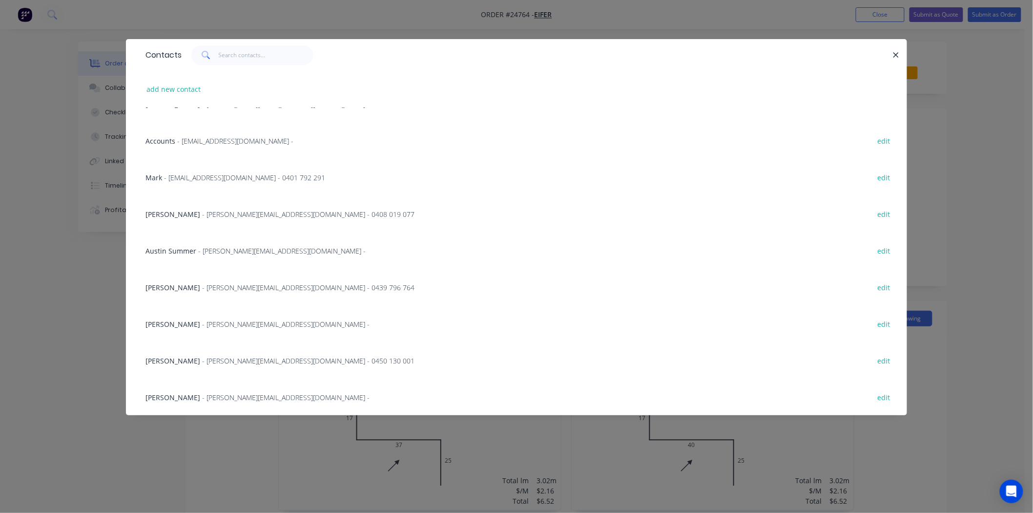
click at [165, 328] on div "Daniel - [EMAIL_ADDRESS][DOMAIN_NAME] -" at bounding box center [257, 324] width 224 height 10
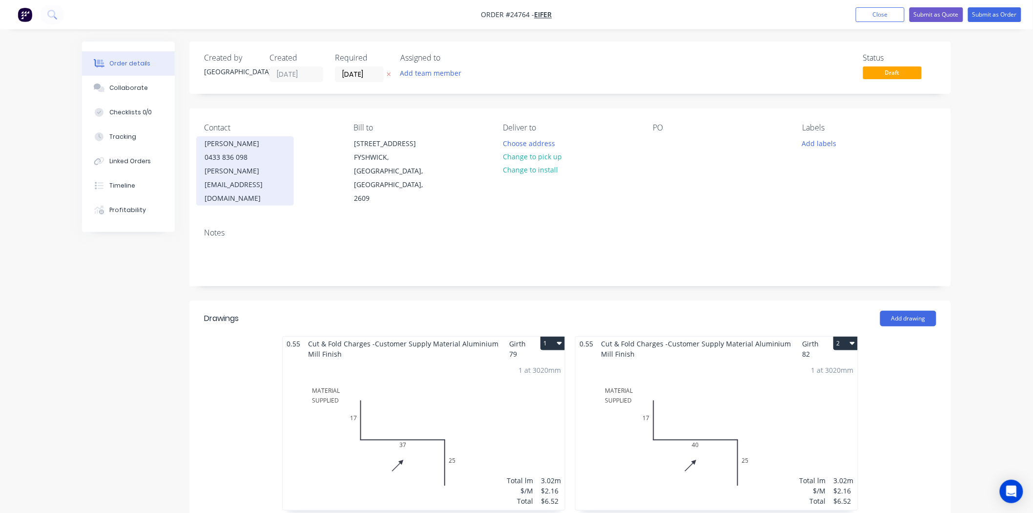
click at [245, 159] on div "0433 836 098" at bounding box center [245, 157] width 81 height 14
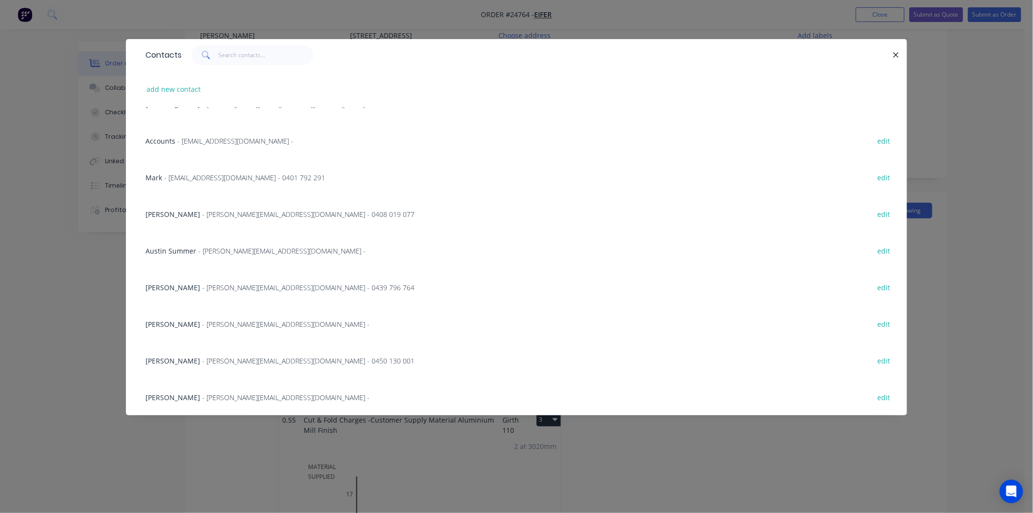
scroll to position [108, 0]
click at [191, 90] on button "add new contact" at bounding box center [174, 89] width 64 height 13
select select "AU"
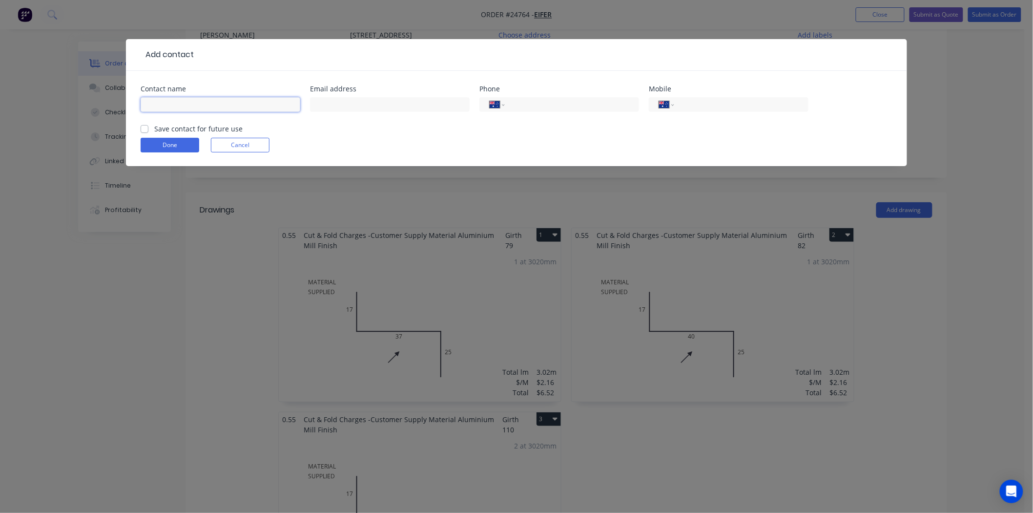
click at [192, 105] on input "text" at bounding box center [221, 104] width 160 height 15
click at [152, 103] on input "[PERSON_NAME]" at bounding box center [221, 104] width 160 height 15
type input "[PERSON_NAME]"
click at [549, 104] on input "tel" at bounding box center [570, 104] width 117 height 11
type input "0418 327 427"
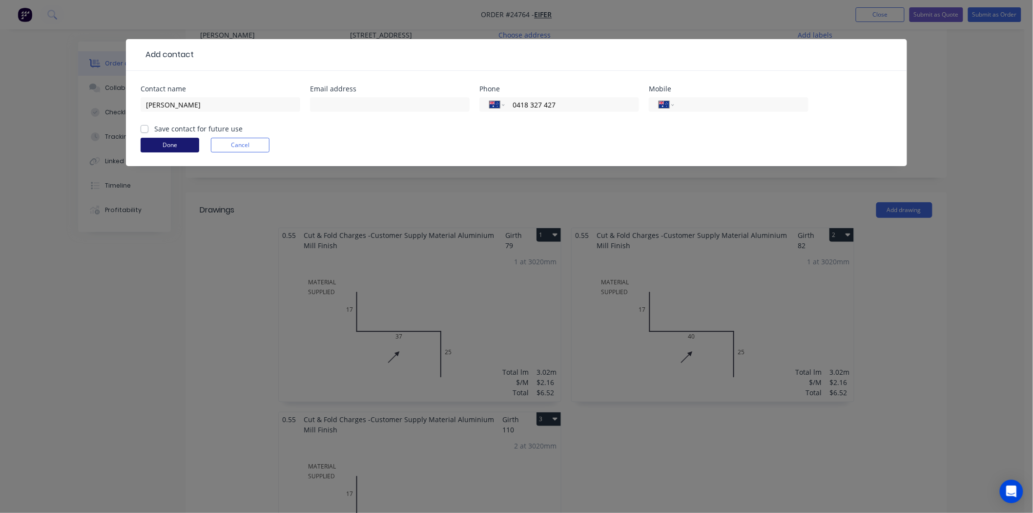
click at [152, 144] on button "Done" at bounding box center [170, 145] width 59 height 15
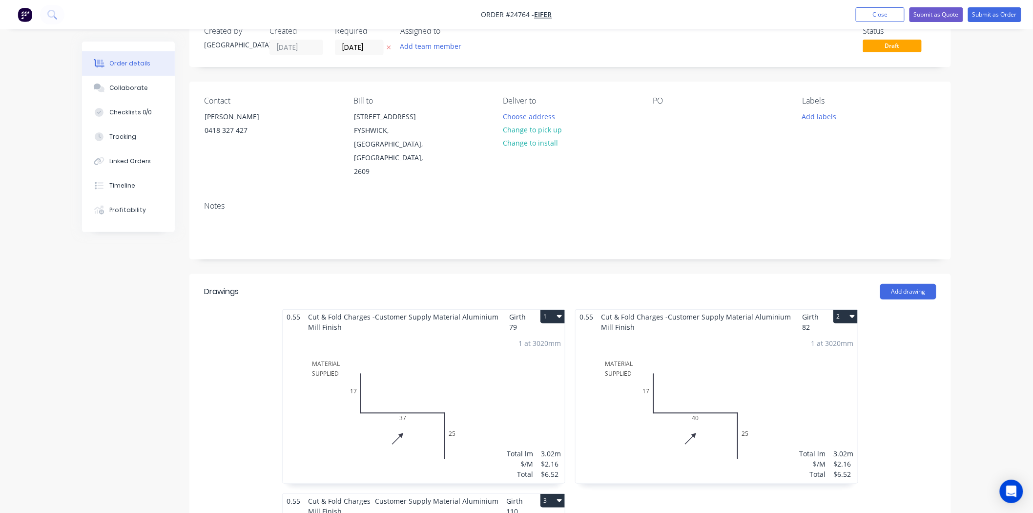
scroll to position [0, 0]
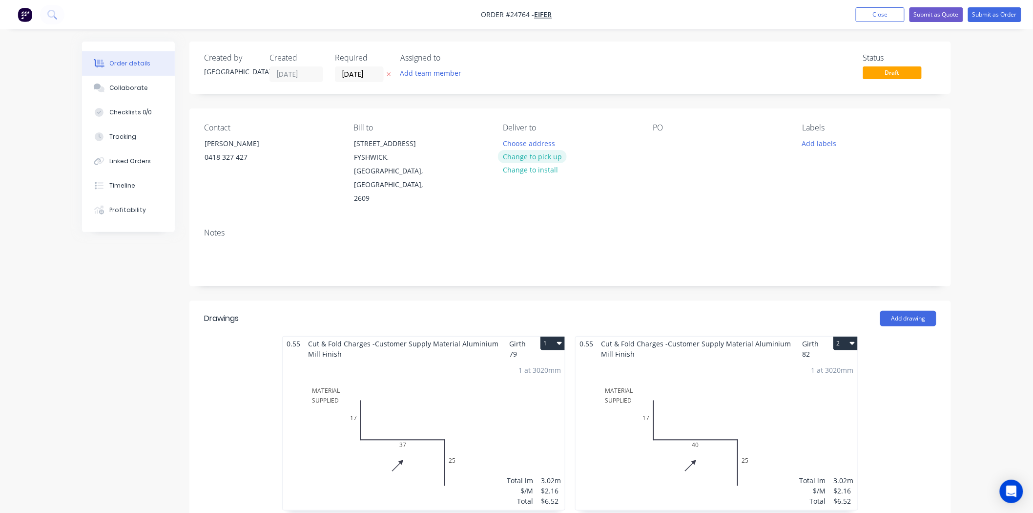
click at [543, 154] on button "Change to pick up" at bounding box center [532, 156] width 69 height 13
click at [668, 140] on div at bounding box center [661, 143] width 16 height 14
click at [1006, 17] on button "Submit as Order" at bounding box center [994, 14] width 53 height 15
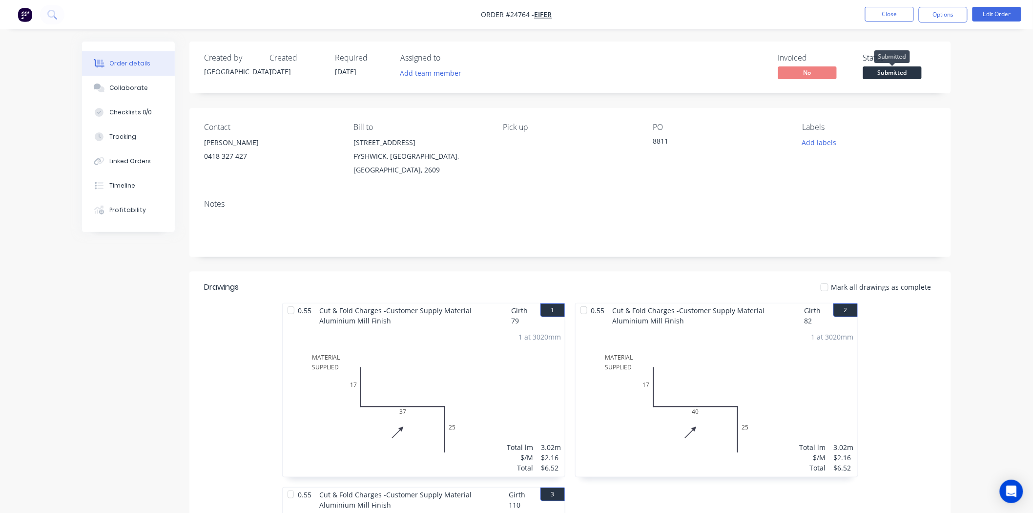
click at [897, 68] on span "Submitted" at bounding box center [892, 72] width 59 height 12
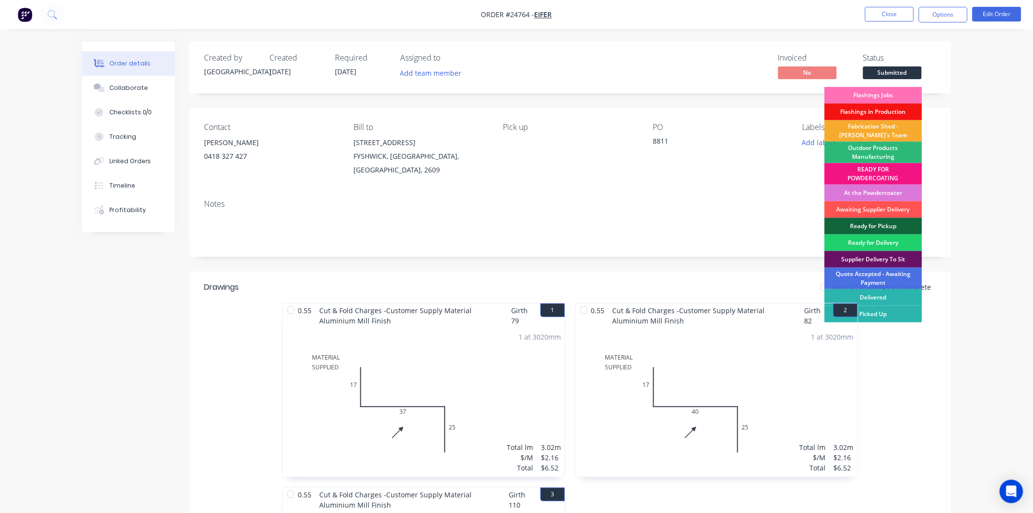
click at [871, 129] on div "Fabrication Shed - [PERSON_NAME]'s Team" at bounding box center [874, 130] width 98 height 21
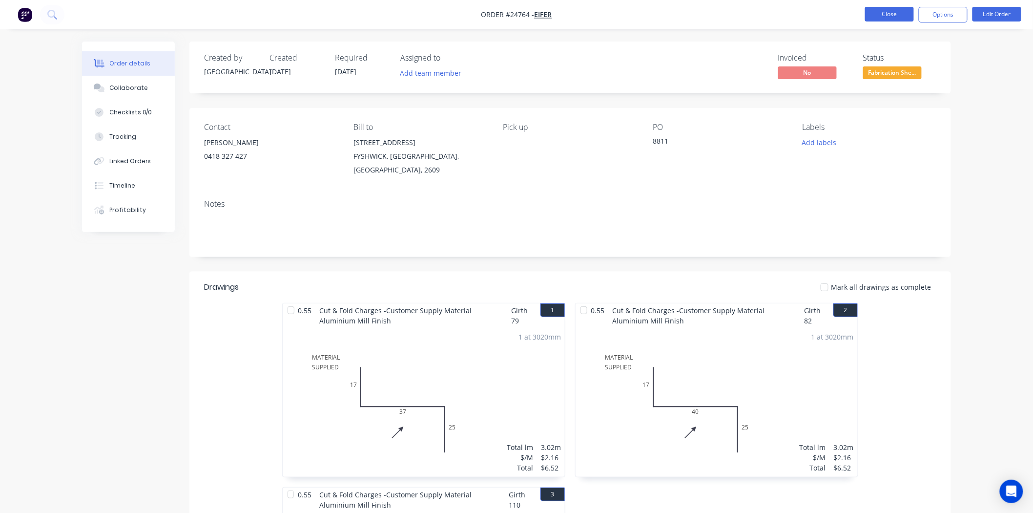
click at [890, 17] on button "Close" at bounding box center [889, 14] width 49 height 15
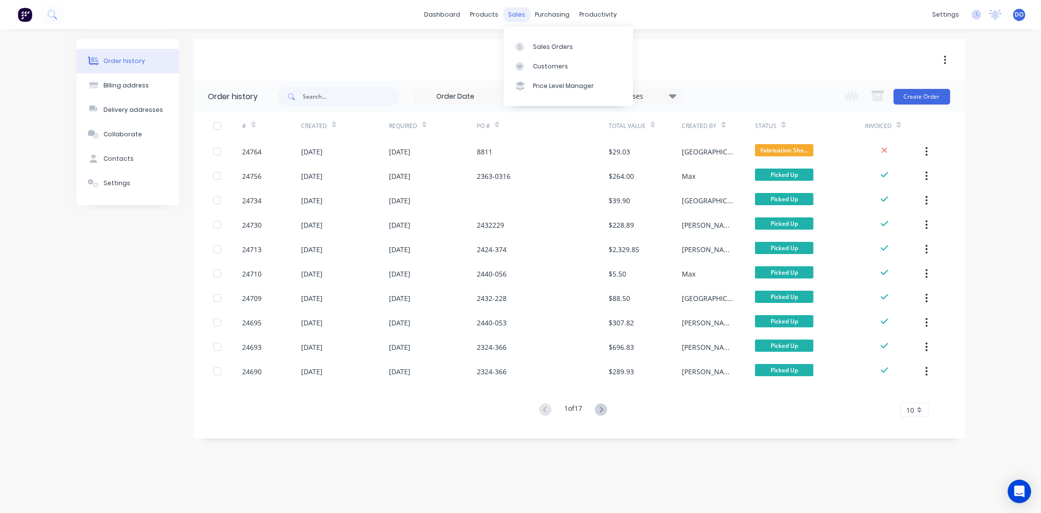
drag, startPoint x: 519, startPoint y: 13, endPoint x: 525, endPoint y: 29, distance: 17.6
click at [520, 13] on div "sales" at bounding box center [516, 14] width 27 height 15
click at [539, 44] on div "Sales Orders" at bounding box center [553, 46] width 40 height 9
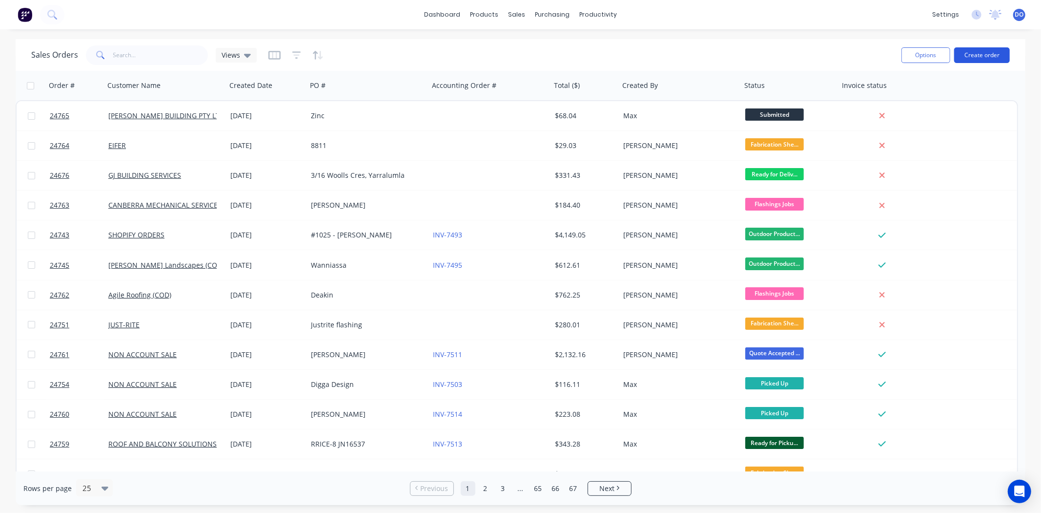
click at [976, 56] on button "Create order" at bounding box center [982, 55] width 56 height 16
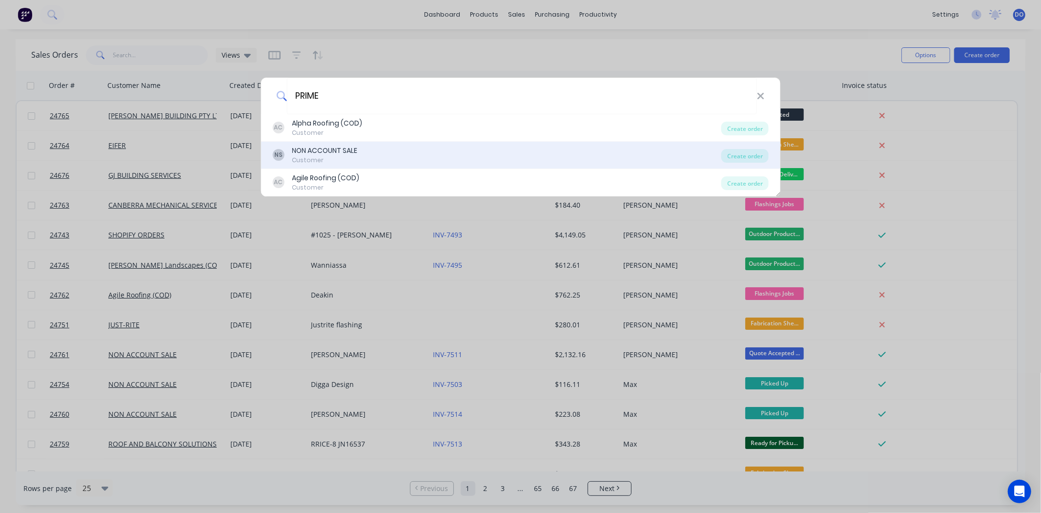
type input "PRIME"
click at [418, 164] on div "NS NON ACCOUNT SALE Customer" at bounding box center [496, 154] width 449 height 19
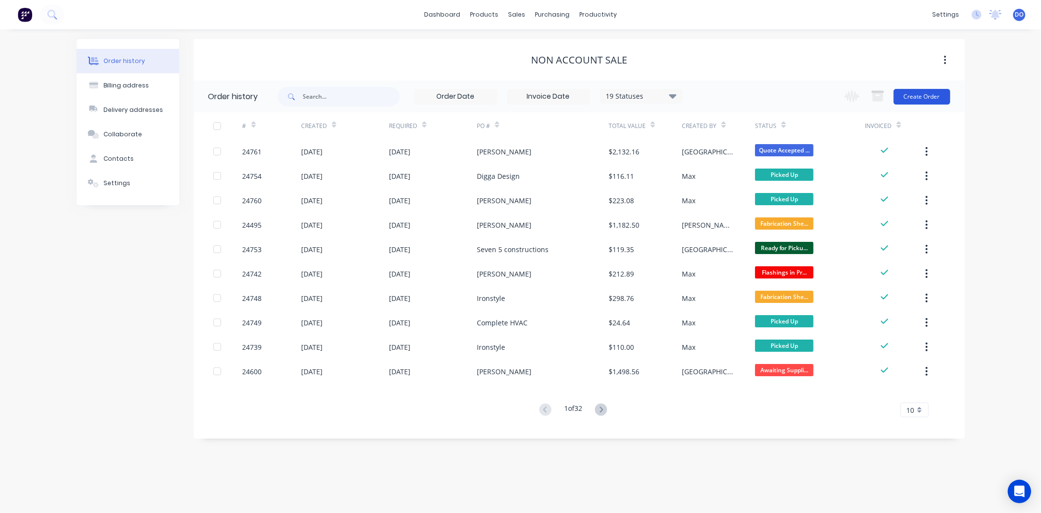
click at [929, 104] on button "Create Order" at bounding box center [922, 97] width 57 height 16
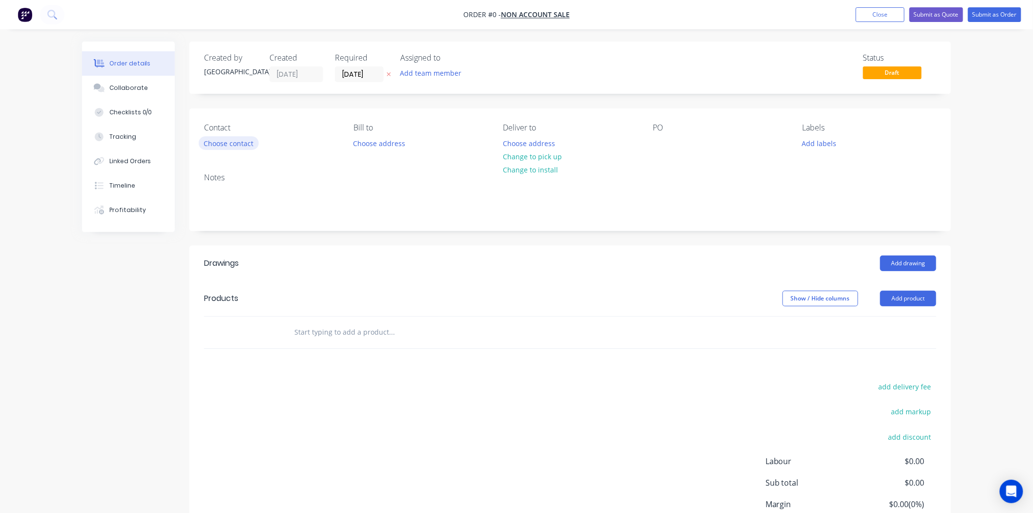
click at [254, 142] on button "Choose contact" at bounding box center [229, 142] width 60 height 13
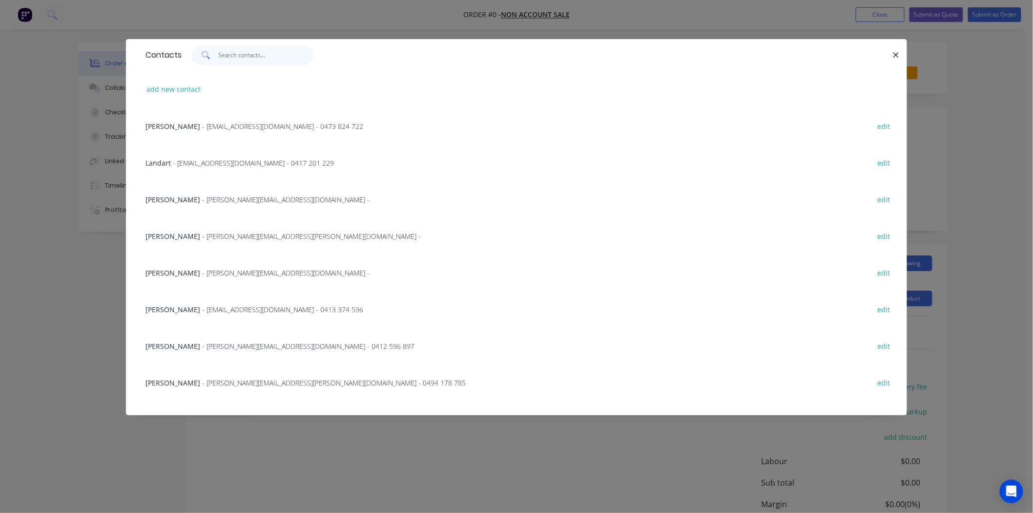
drag, startPoint x: 242, startPoint y: 62, endPoint x: 238, endPoint y: 65, distance: 5.5
click at [241, 61] on input "text" at bounding box center [266, 55] width 95 height 20
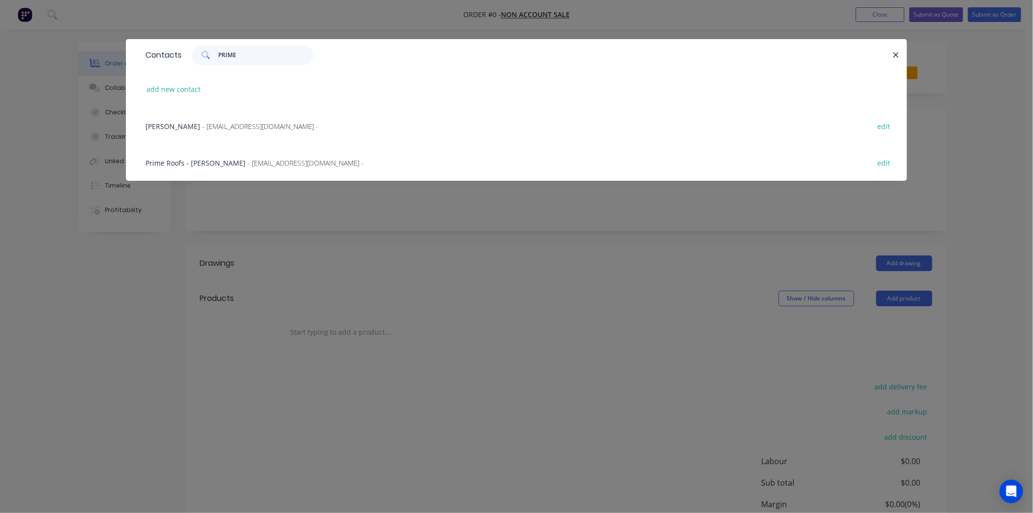
type input "PRIME"
click at [248, 160] on span "- [EMAIL_ADDRESS][DOMAIN_NAME] -" at bounding box center [306, 162] width 116 height 9
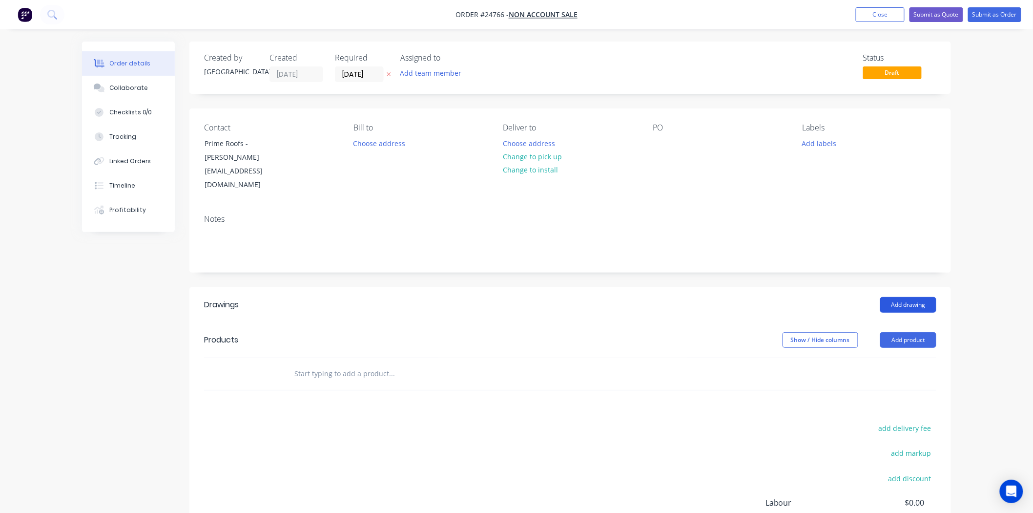
click at [907, 297] on button "Add drawing" at bounding box center [908, 305] width 56 height 16
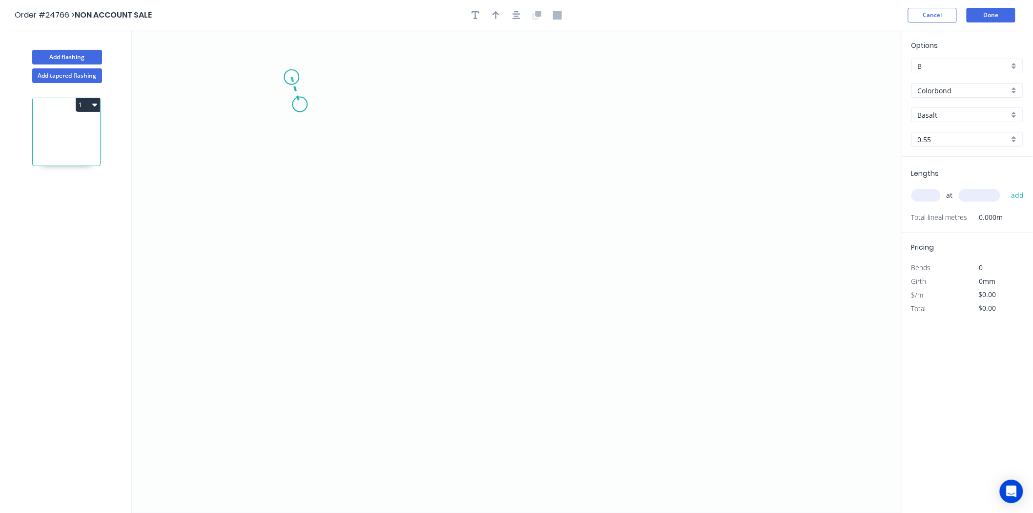
drag, startPoint x: 291, startPoint y: 77, endPoint x: 300, endPoint y: 104, distance: 28.6
click at [300, 104] on icon "0" at bounding box center [517, 271] width 770 height 482
drag, startPoint x: 303, startPoint y: 108, endPoint x: 289, endPoint y: 222, distance: 114.6
click at [289, 222] on circle at bounding box center [291, 221] width 15 height 15
click at [295, 228] on circle at bounding box center [291, 221] width 15 height 15
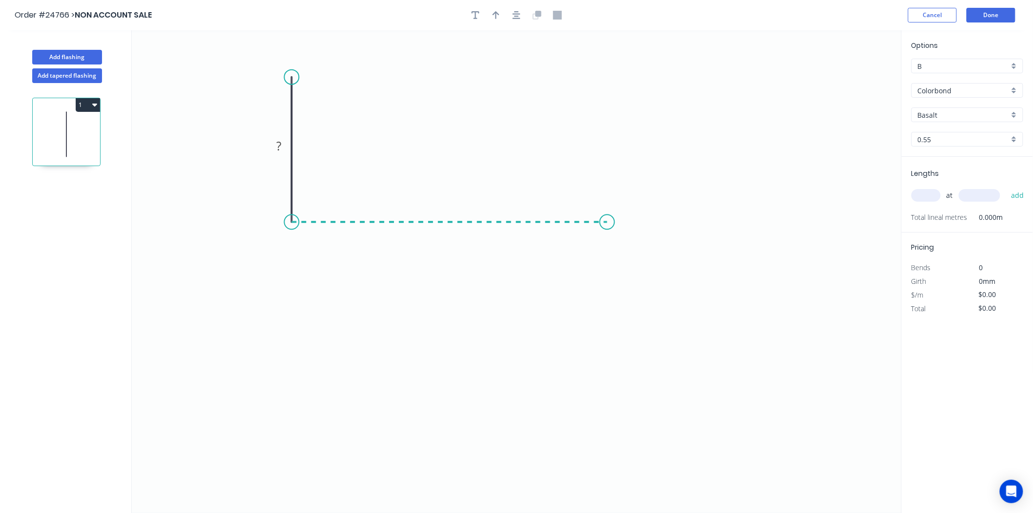
click at [607, 240] on icon "0 ?" at bounding box center [517, 271] width 770 height 482
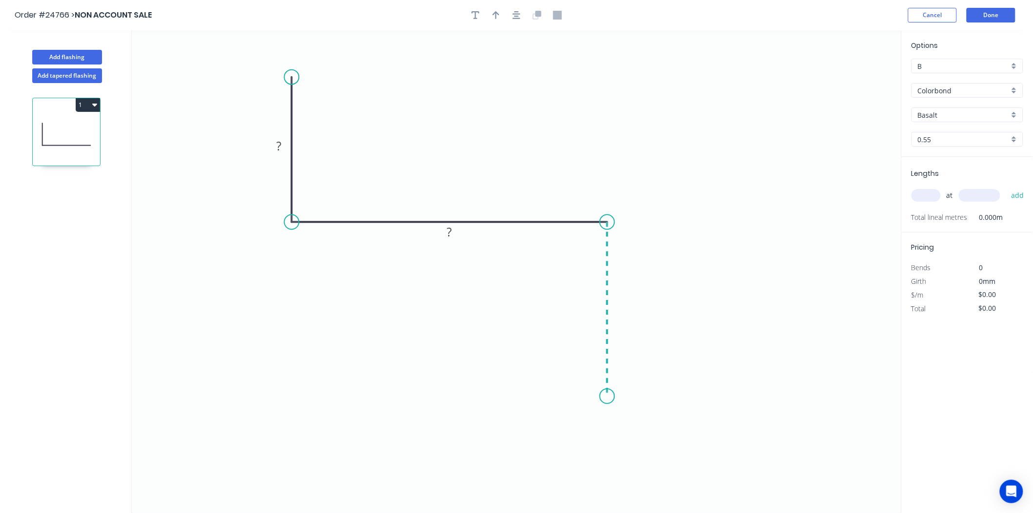
click at [594, 396] on icon "0 ? ?" at bounding box center [517, 271] width 770 height 482
click at [581, 367] on icon "0 ? ? ?" at bounding box center [517, 271] width 770 height 482
click at [289, 153] on rect at bounding box center [279, 146] width 32 height 20
click at [286, 142] on rect at bounding box center [279, 147] width 20 height 14
drag, startPoint x: 498, startPoint y: 12, endPoint x: 530, endPoint y: 23, distance: 34.1
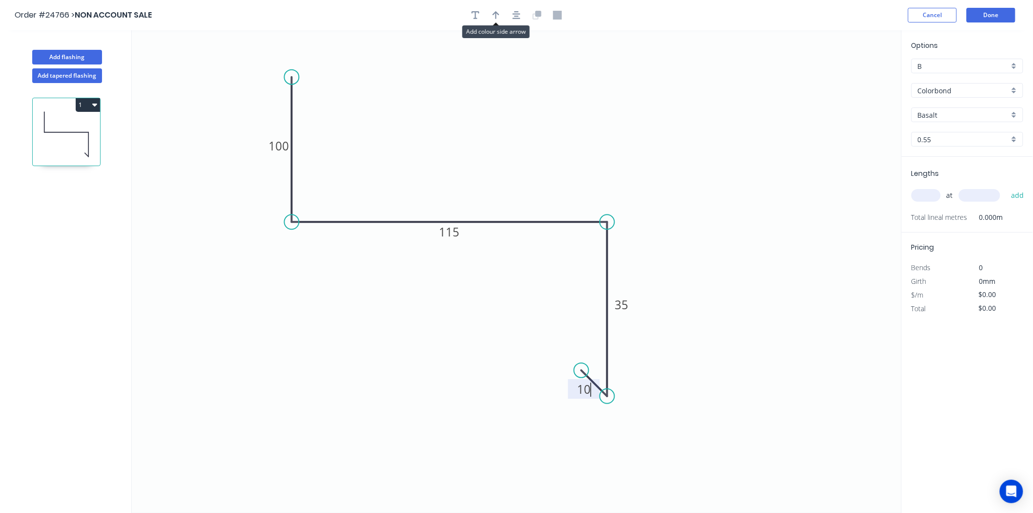
click at [498, 12] on icon "button" at bounding box center [496, 15] width 7 height 9
type input "$22.59"
click at [855, 78] on icon at bounding box center [852, 67] width 9 height 31
drag, startPoint x: 814, startPoint y: 90, endPoint x: 455, endPoint y: 176, distance: 369.3
click at [455, 176] on icon at bounding box center [463, 167] width 28 height 28
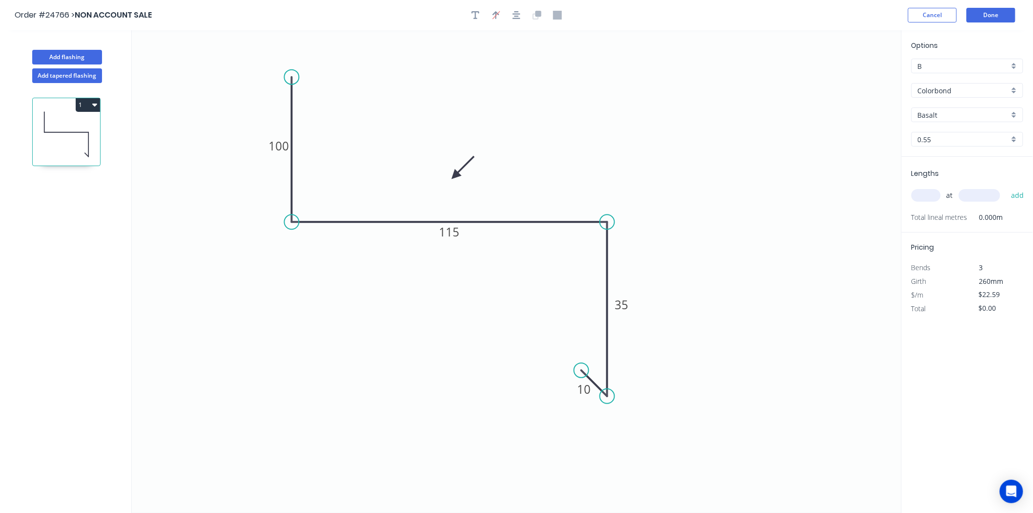
click at [1004, 113] on input "Basalt" at bounding box center [963, 115] width 91 height 10
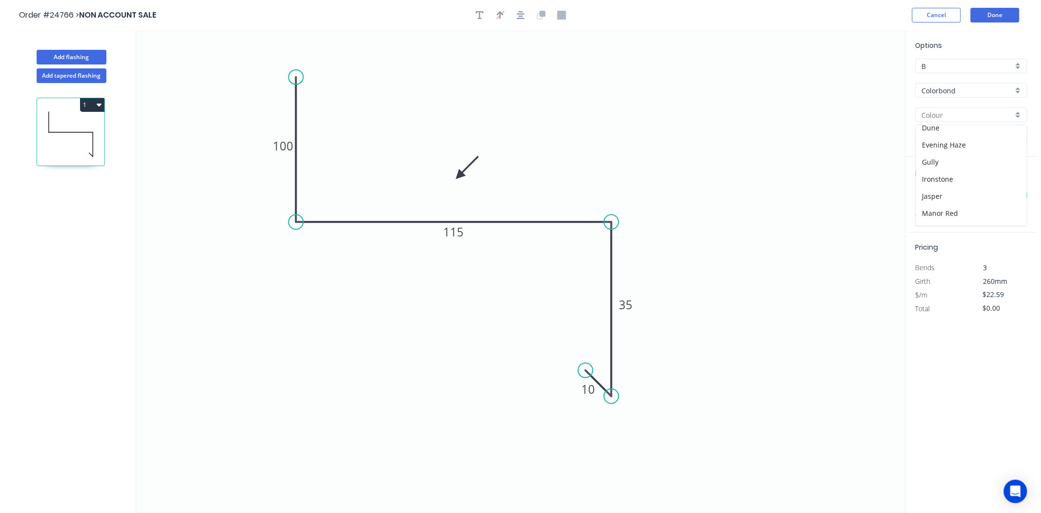
scroll to position [54, 0]
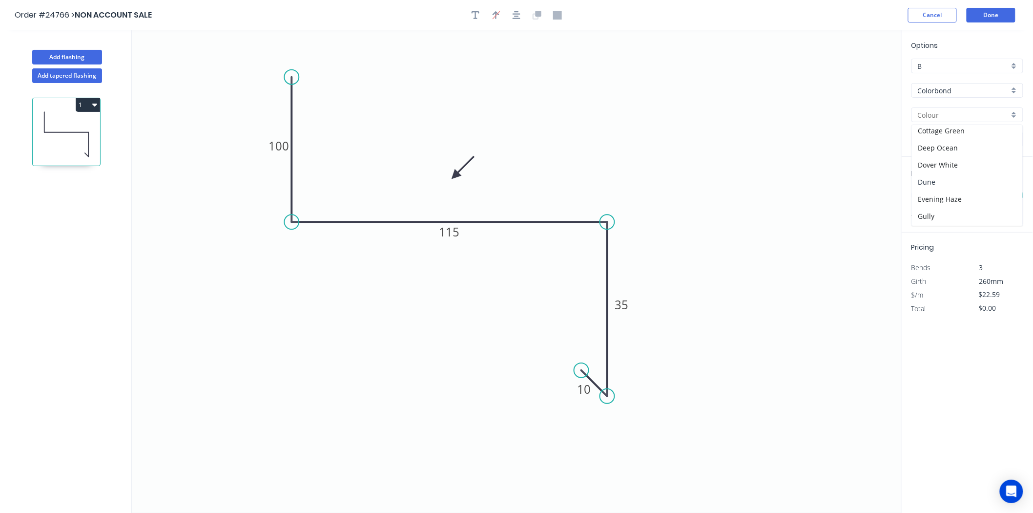
click at [955, 179] on div "Dune" at bounding box center [967, 181] width 111 height 17
type input "Dune"
click at [924, 196] on input "text" at bounding box center [925, 195] width 29 height 13
type input "2"
type input "1800"
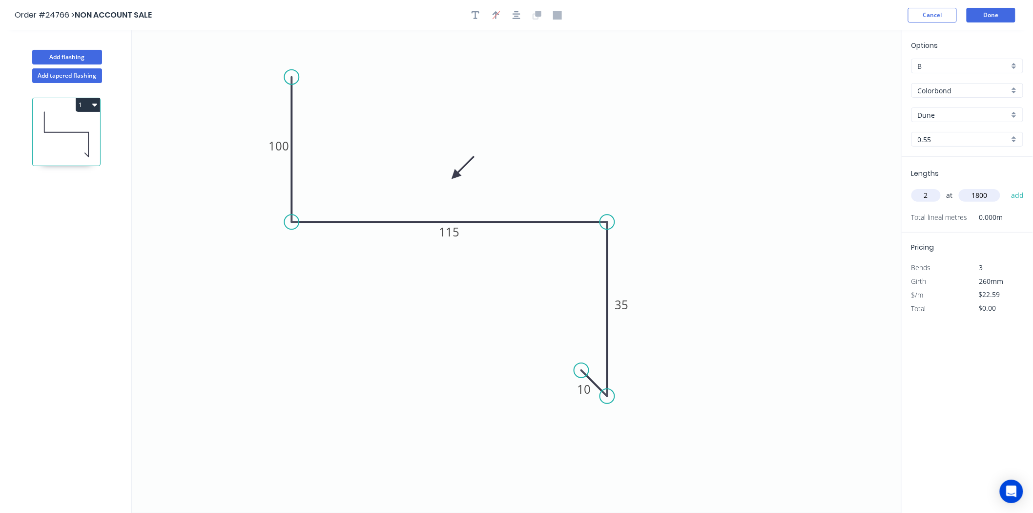
click at [1006, 187] on button "add" at bounding box center [1017, 195] width 23 height 17
type input "$81.32"
click at [993, 11] on button "Done" at bounding box center [991, 15] width 49 height 15
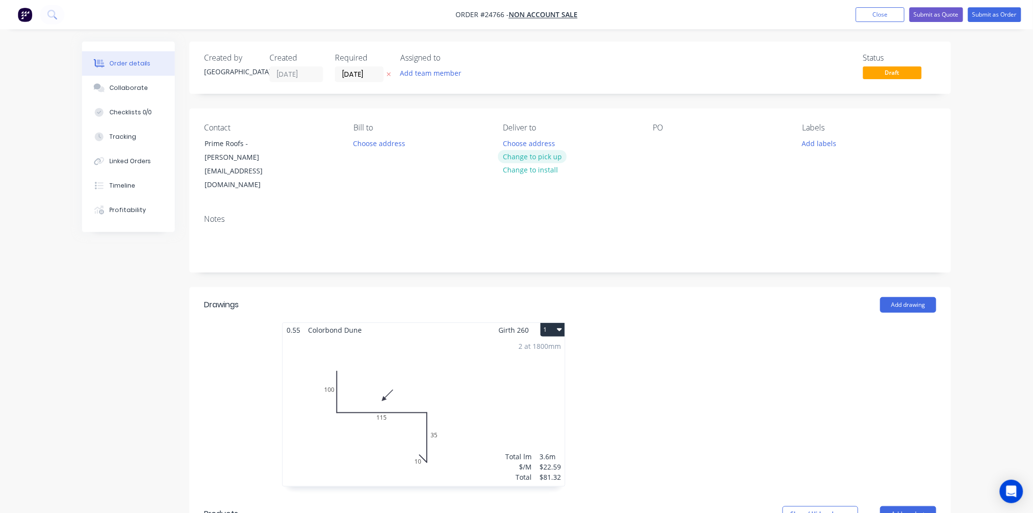
click at [544, 153] on button "Change to pick up" at bounding box center [532, 156] width 69 height 13
click at [657, 145] on div at bounding box center [661, 143] width 16 height 14
click at [810, 145] on button "Add labels" at bounding box center [819, 142] width 45 height 13
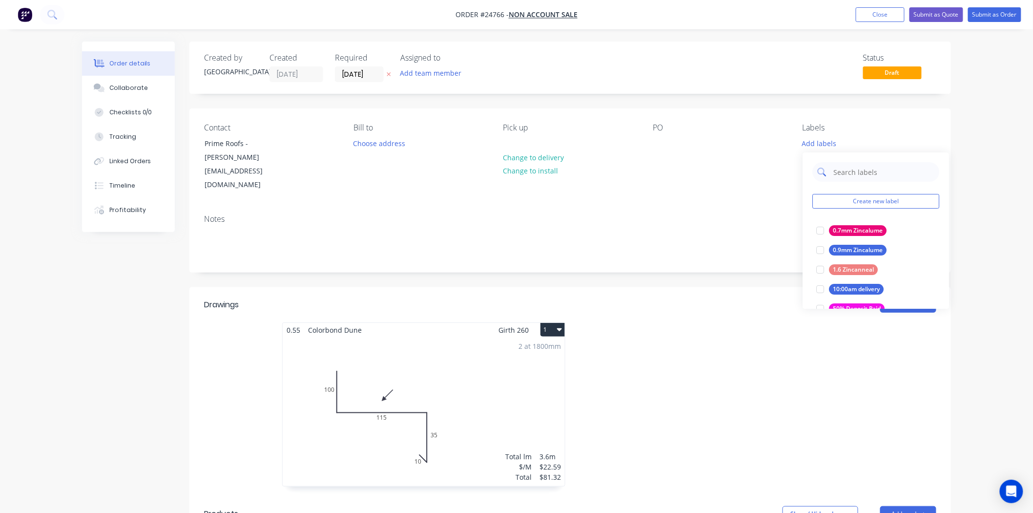
click at [867, 172] on input "text" at bounding box center [883, 172] width 102 height 20
type input "PICK"
click at [817, 228] on div at bounding box center [820, 231] width 20 height 20
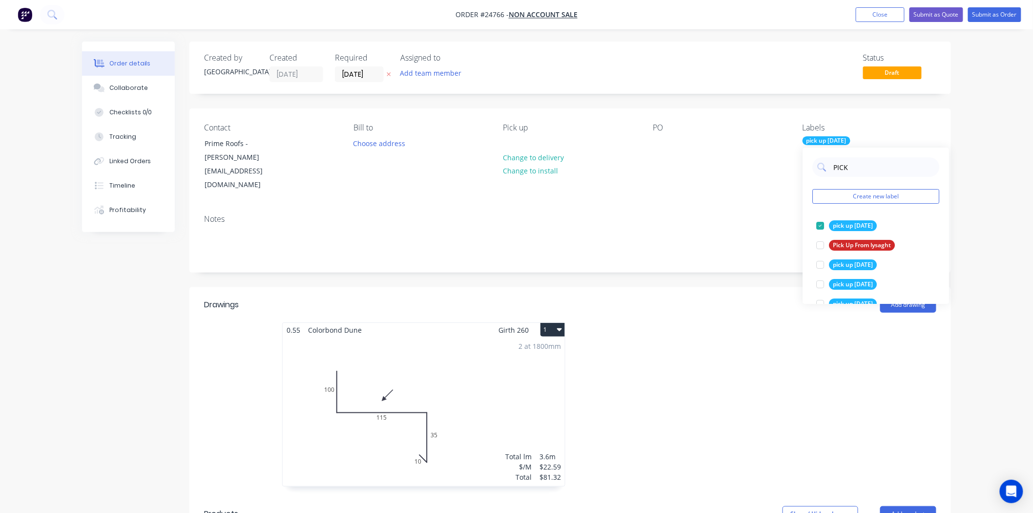
click at [712, 138] on div "PO" at bounding box center [720, 157] width 134 height 69
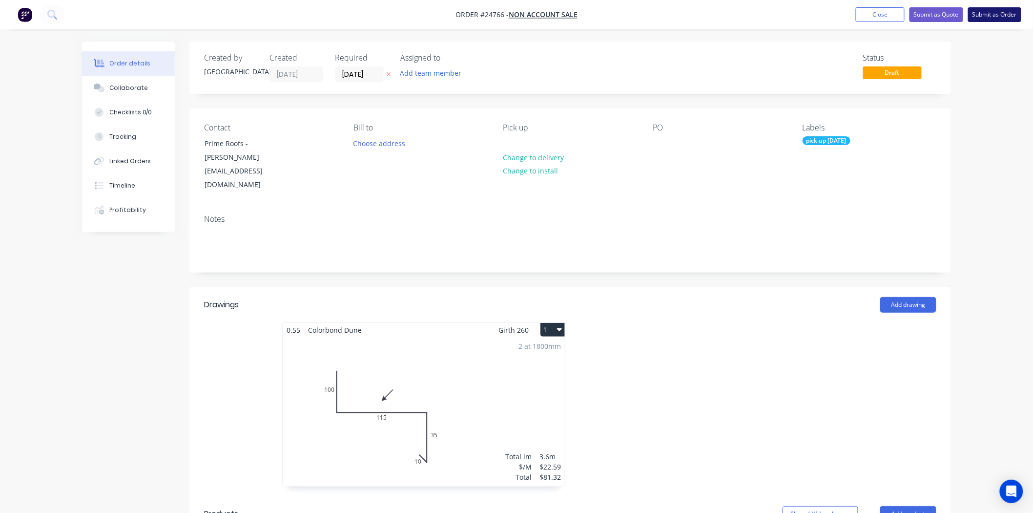
click at [1000, 18] on button "Submit as Order" at bounding box center [994, 14] width 53 height 15
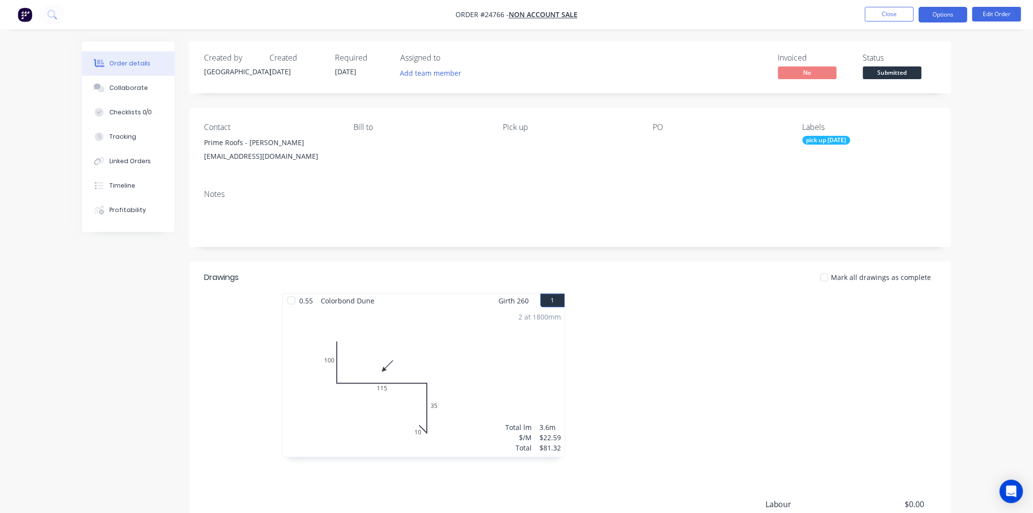
click at [957, 20] on button "Options" at bounding box center [943, 15] width 49 height 16
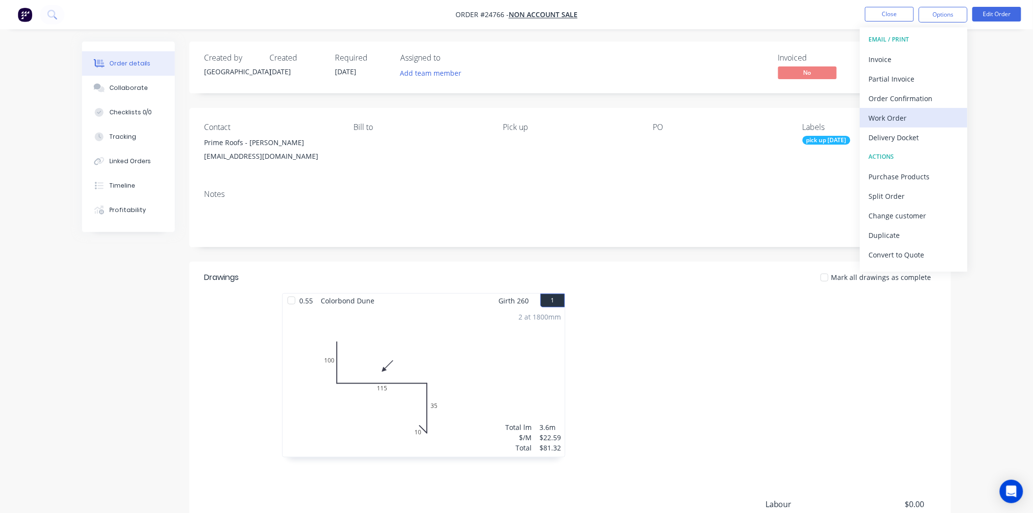
click at [902, 118] on div "Work Order" at bounding box center [914, 118] width 90 height 14
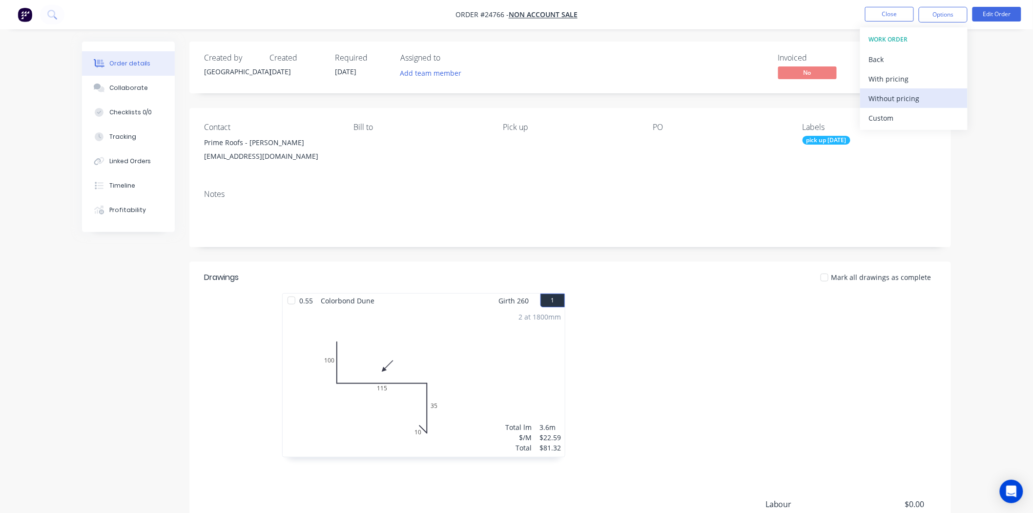
click at [906, 100] on div "Without pricing" at bounding box center [914, 98] width 90 height 14
click at [625, 54] on div "Invoiced No Status Submitted" at bounding box center [717, 67] width 438 height 28
click at [904, 21] on button "Close" at bounding box center [889, 14] width 49 height 15
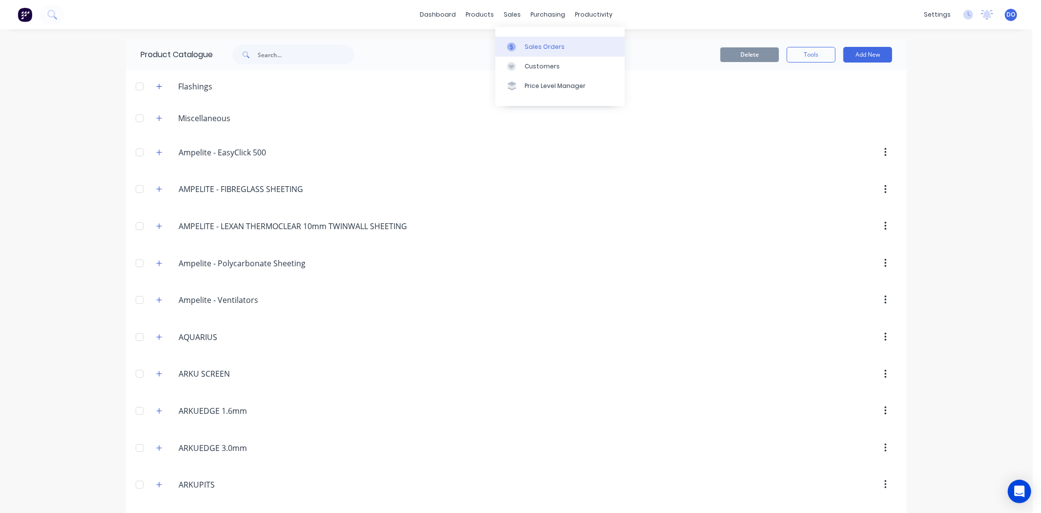
click at [531, 52] on link "Sales Orders" at bounding box center [560, 47] width 129 height 20
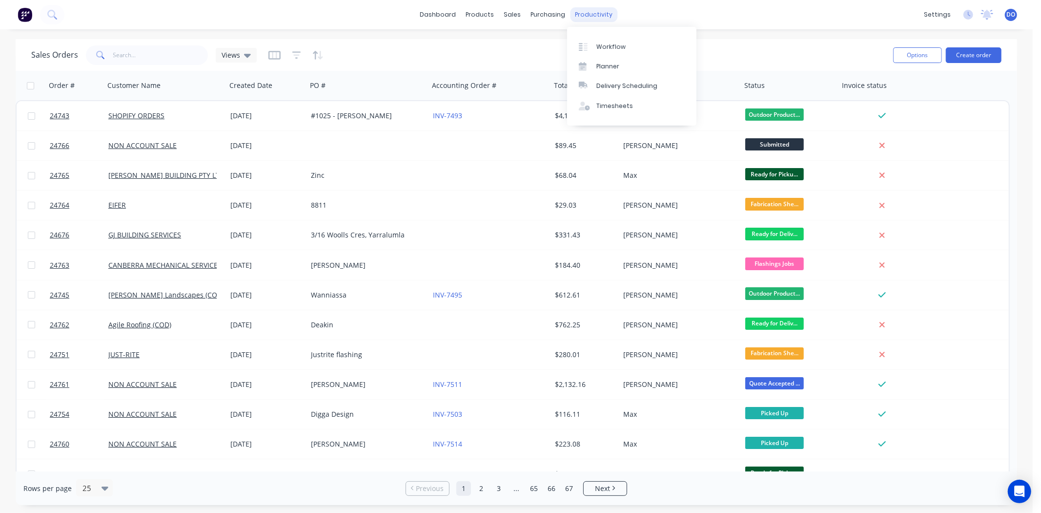
click at [579, 16] on div "productivity" at bounding box center [594, 14] width 47 height 15
click at [582, 48] on icon at bounding box center [581, 47] width 4 height 8
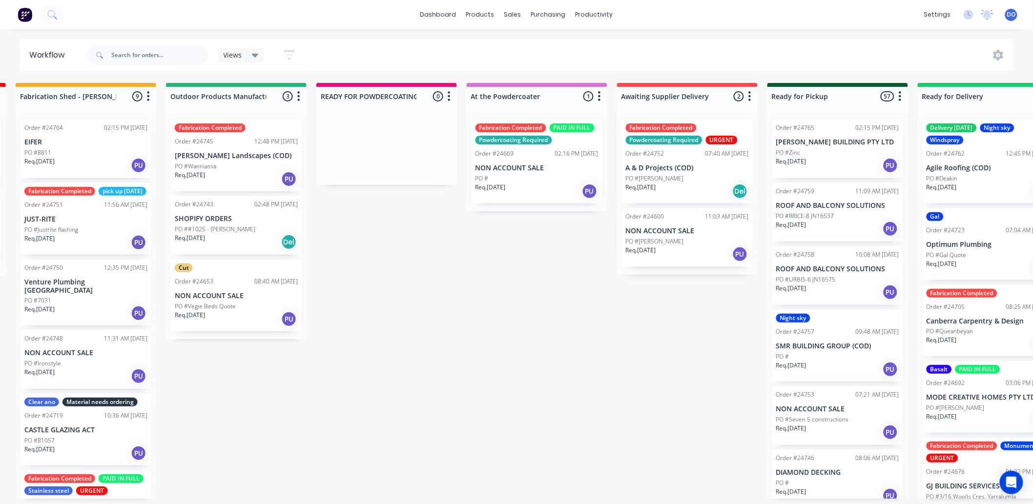
scroll to position [0, 367]
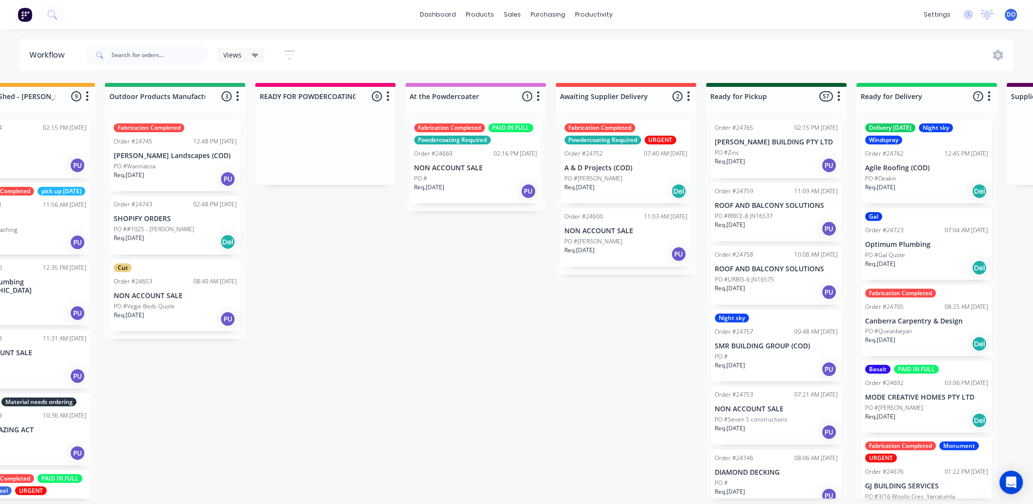
click at [169, 235] on div "Req. [DATE] Del" at bounding box center [175, 242] width 123 height 17
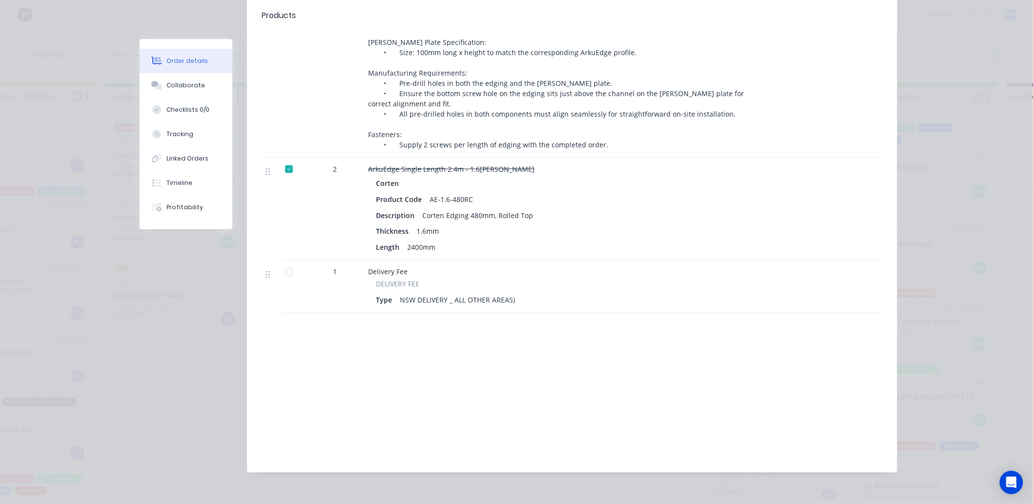
scroll to position [2092, 0]
click at [487, 376] on div "Labour $0.00 Sub total $3,771.84 Margin $0.00 ( 0.00 %) Tax $377.21 Total $4,14…" at bounding box center [572, 401] width 621 height 113
click at [990, 341] on div "Order details Collaborate Checklists 0/0 Tracking Linked Orders Timeline Profit…" at bounding box center [516, 252] width 1033 height 504
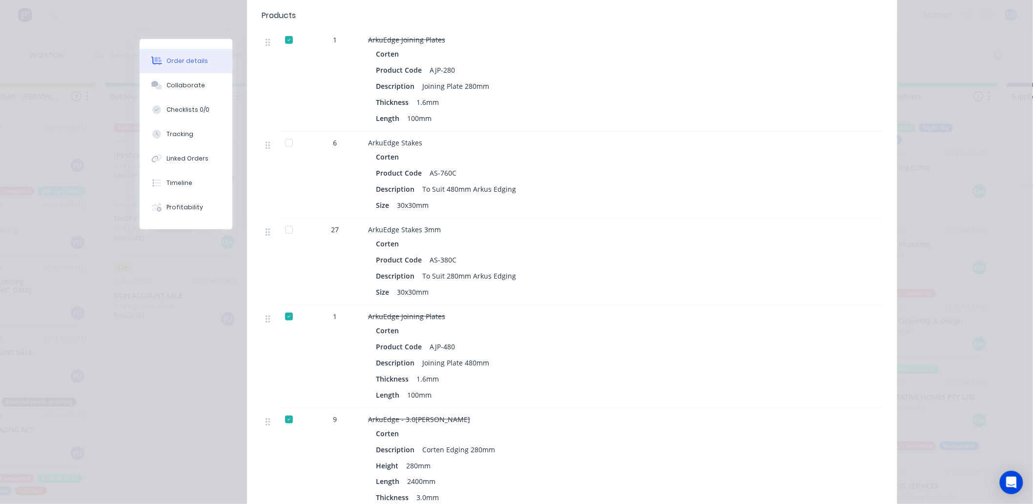
scroll to position [0, 0]
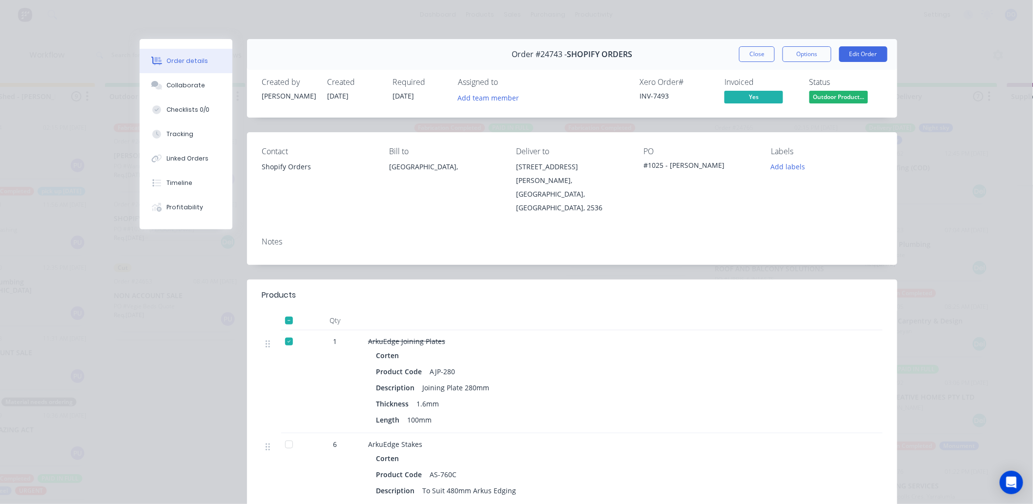
click at [762, 45] on div "Order #24743 - SHOPIFY ORDERS Close Options Edit Order" at bounding box center [572, 54] width 650 height 31
click at [758, 53] on button "Close" at bounding box center [757, 54] width 36 height 16
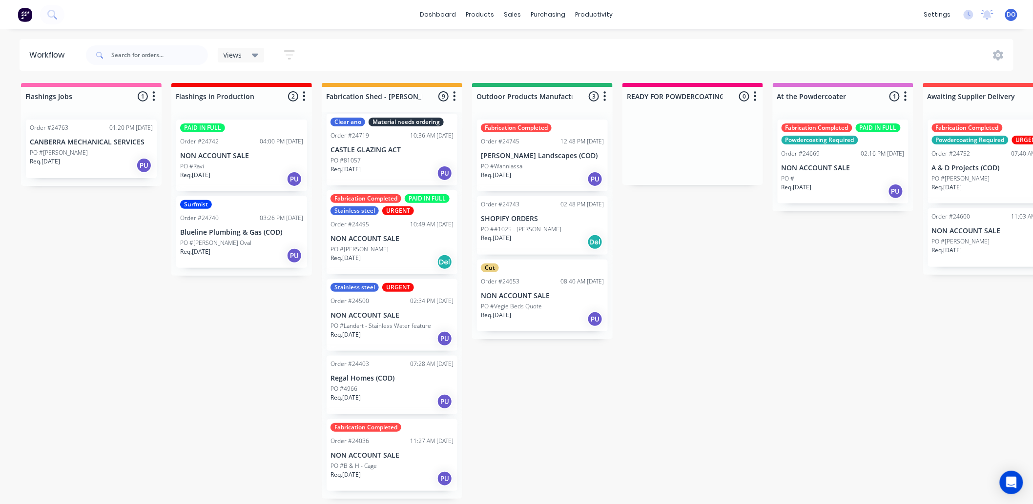
scroll to position [2, 0]
click at [385, 469] on div "PO #B & H - Cage" at bounding box center [392, 466] width 123 height 9
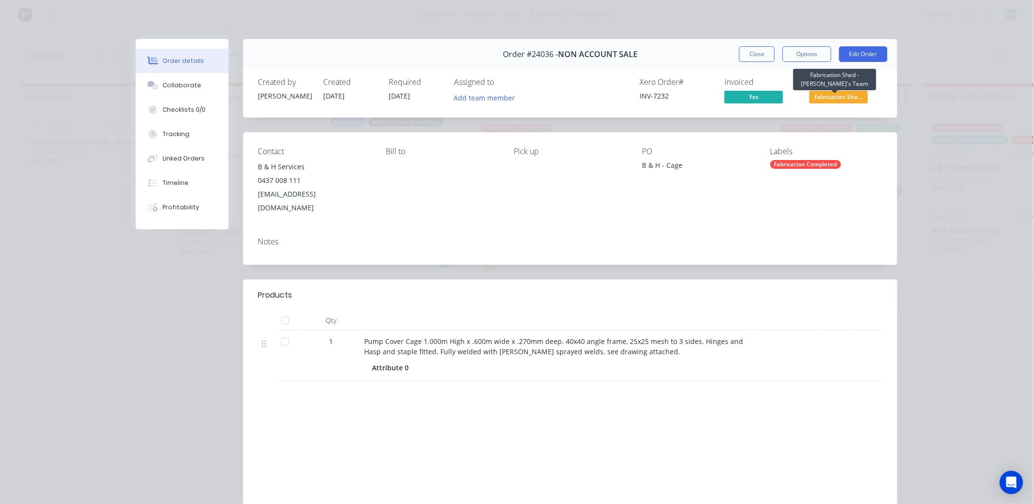
click at [841, 99] on span "Fabrication She..." at bounding box center [838, 97] width 59 height 12
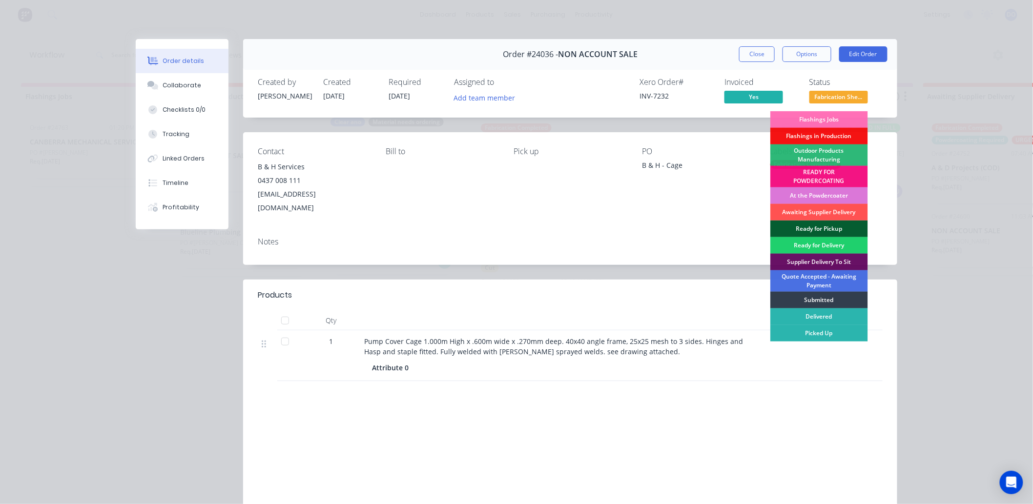
click at [821, 229] on div "Ready for Pickup" at bounding box center [819, 229] width 98 height 17
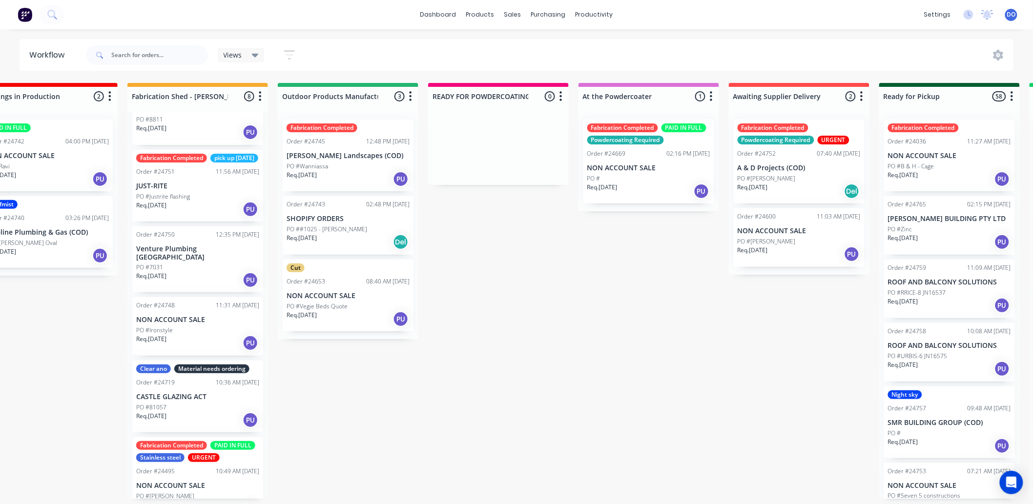
scroll to position [0, 0]
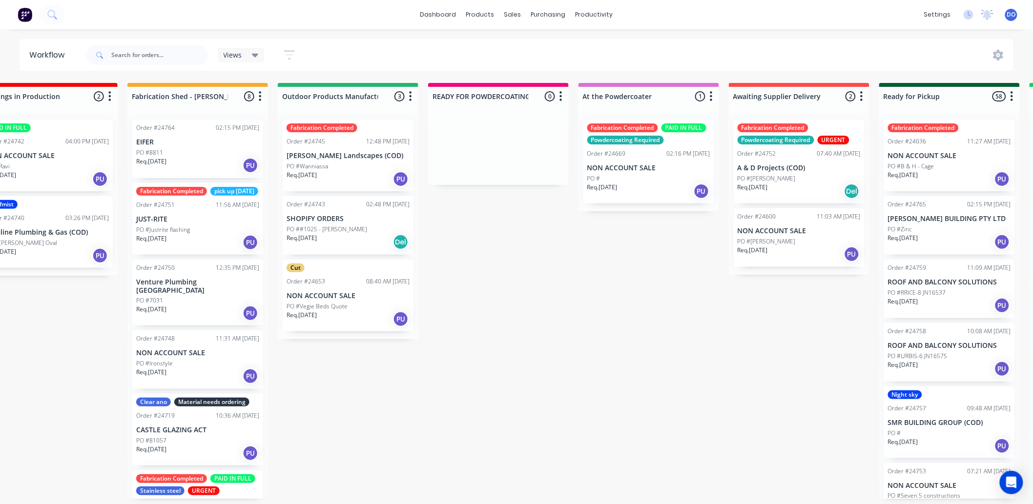
click at [193, 220] on div "Fabrication Completed pick up [DATE] Order #24751 11:56 AM [DATE] JUST-RITE PO …" at bounding box center [197, 219] width 131 height 72
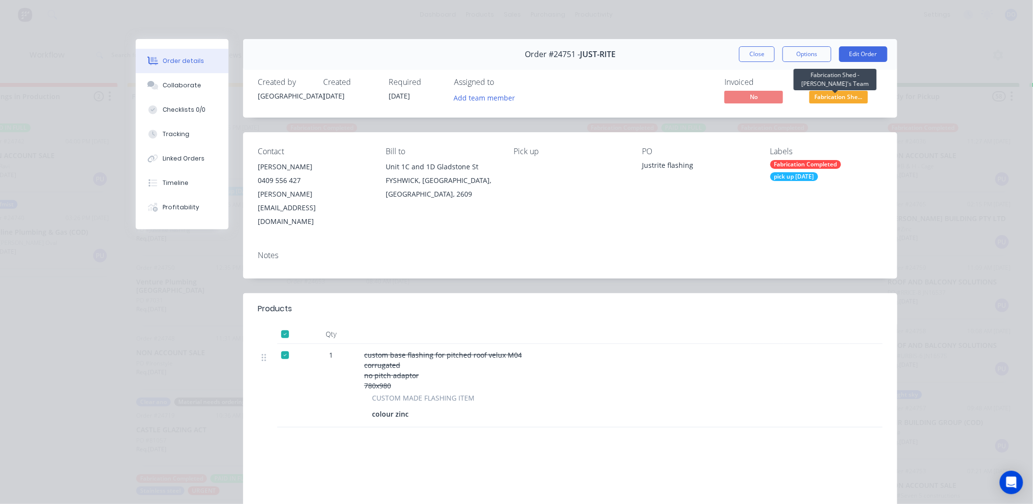
click at [841, 96] on span "Fabrication She..." at bounding box center [838, 97] width 59 height 12
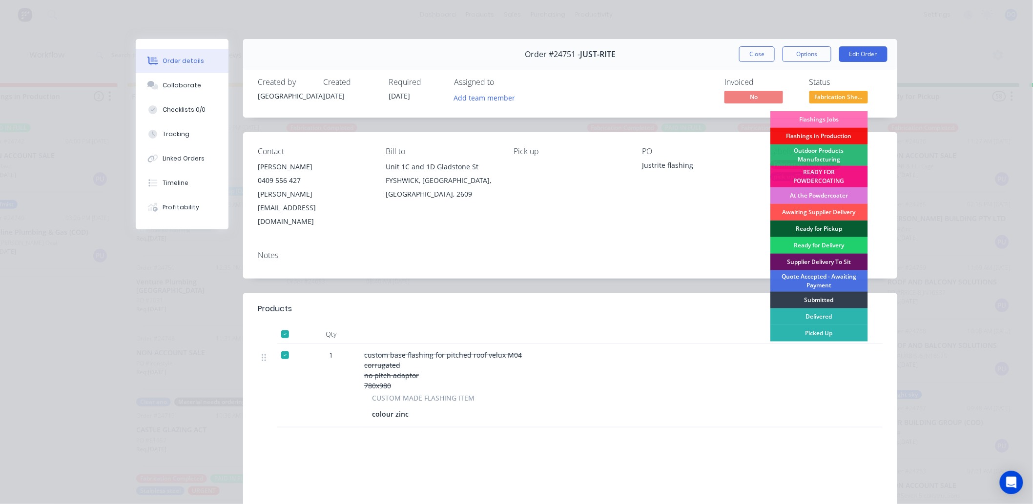
click at [824, 226] on div "Ready for Pickup" at bounding box center [819, 229] width 98 height 17
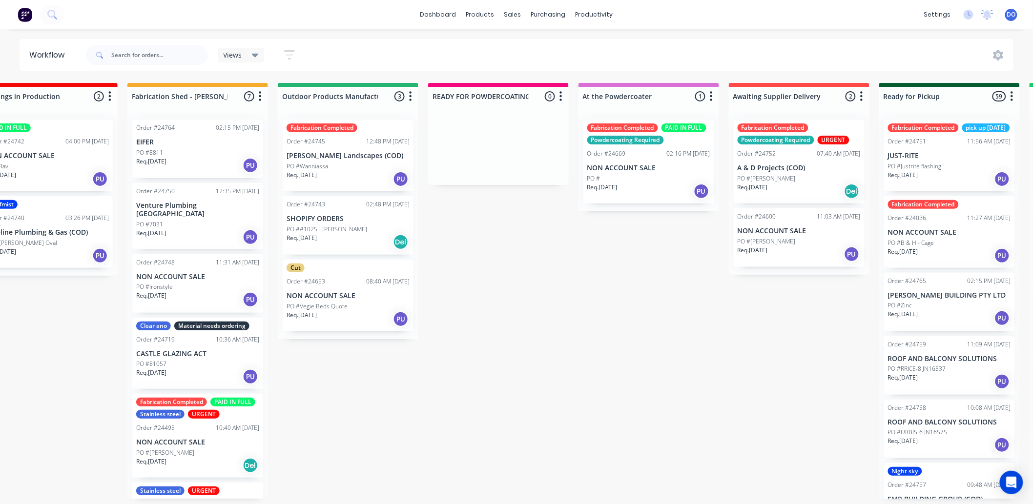
scroll to position [2, 0]
